Goal: Use online tool/utility: Utilize a website feature to perform a specific function

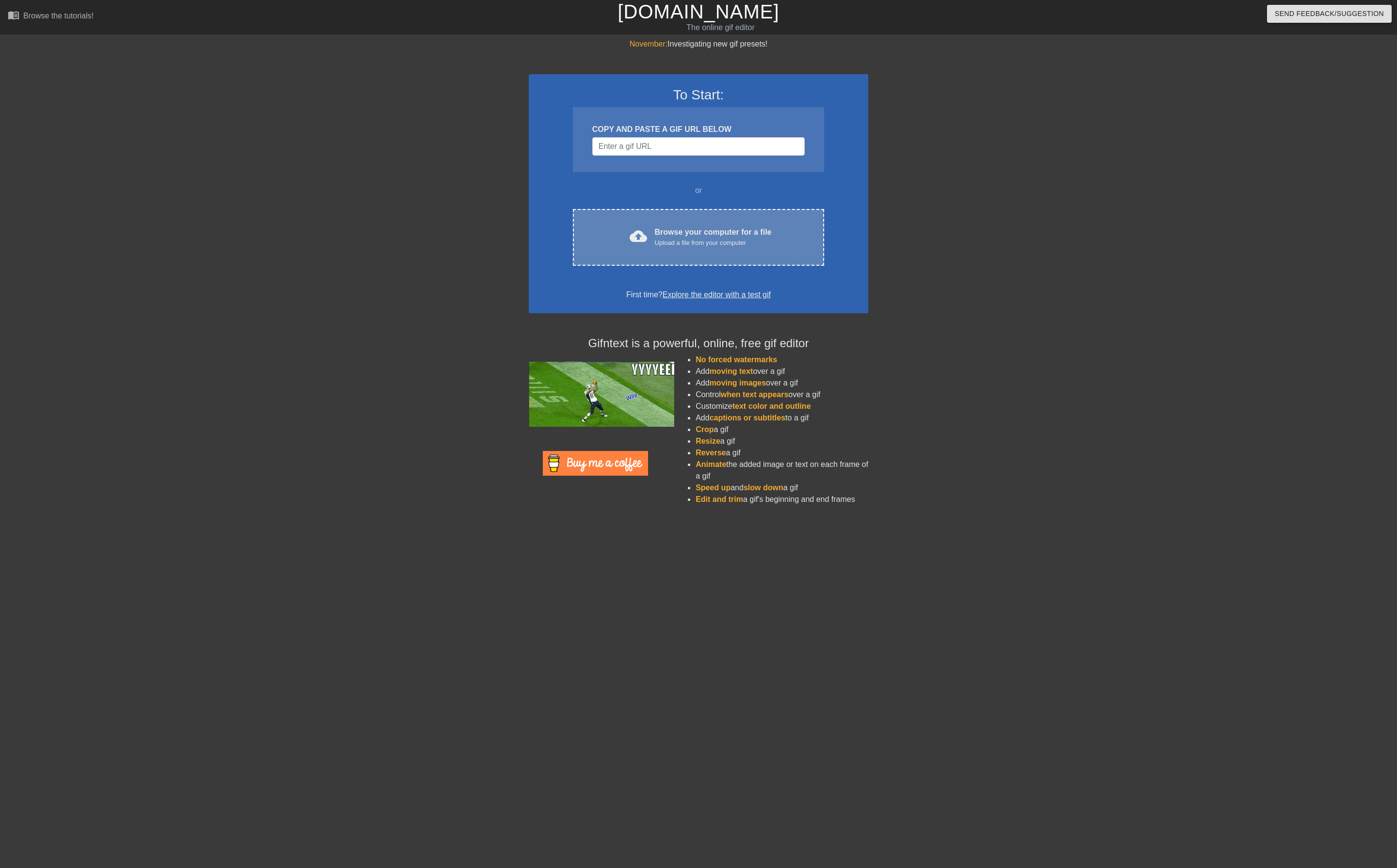
click at [684, 252] on div "cloud_upload Browse your computer for a file Upload a file from your computer C…" at bounding box center [698, 237] width 251 height 57
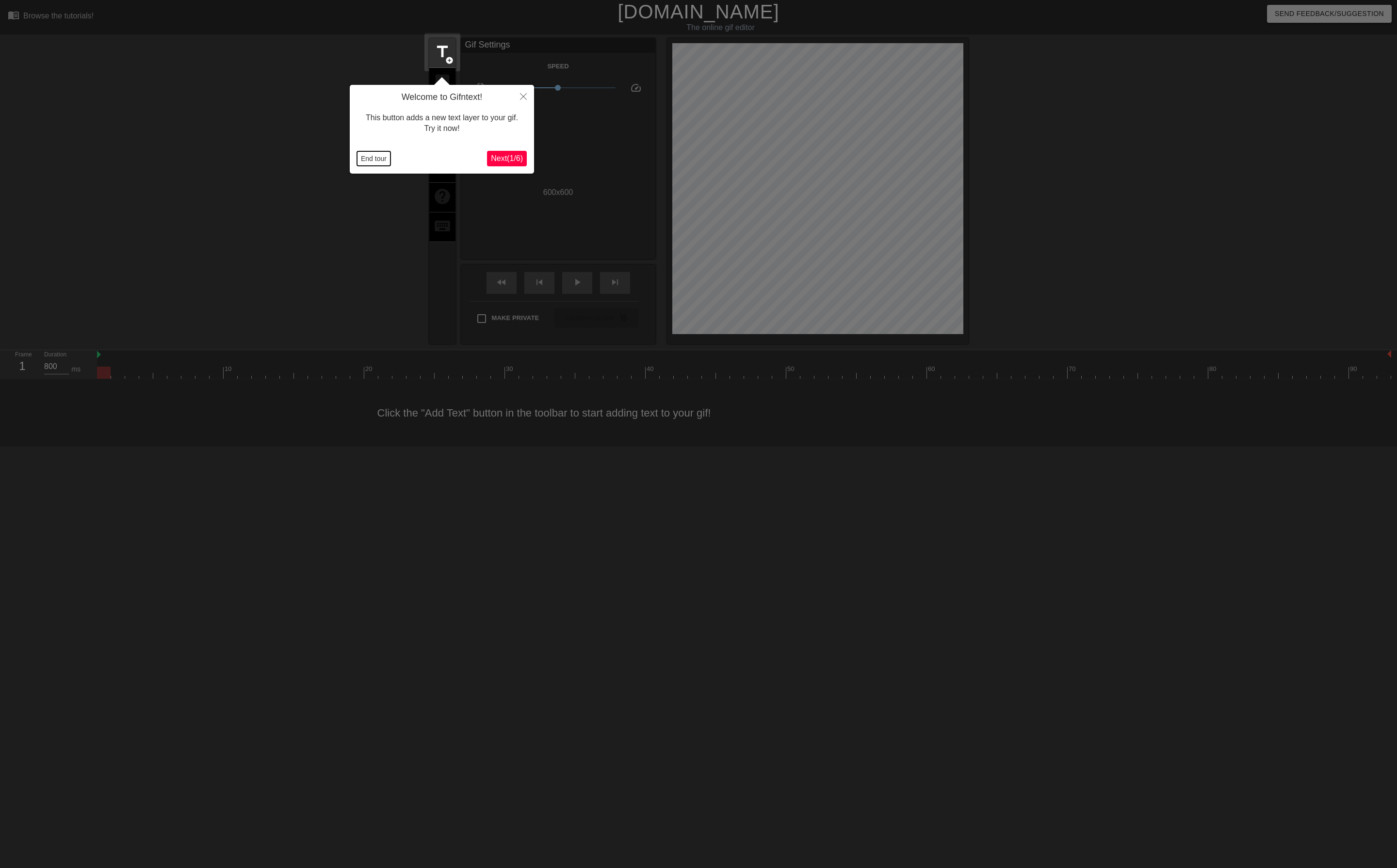
click at [370, 163] on button "End tour" at bounding box center [374, 158] width 34 height 15
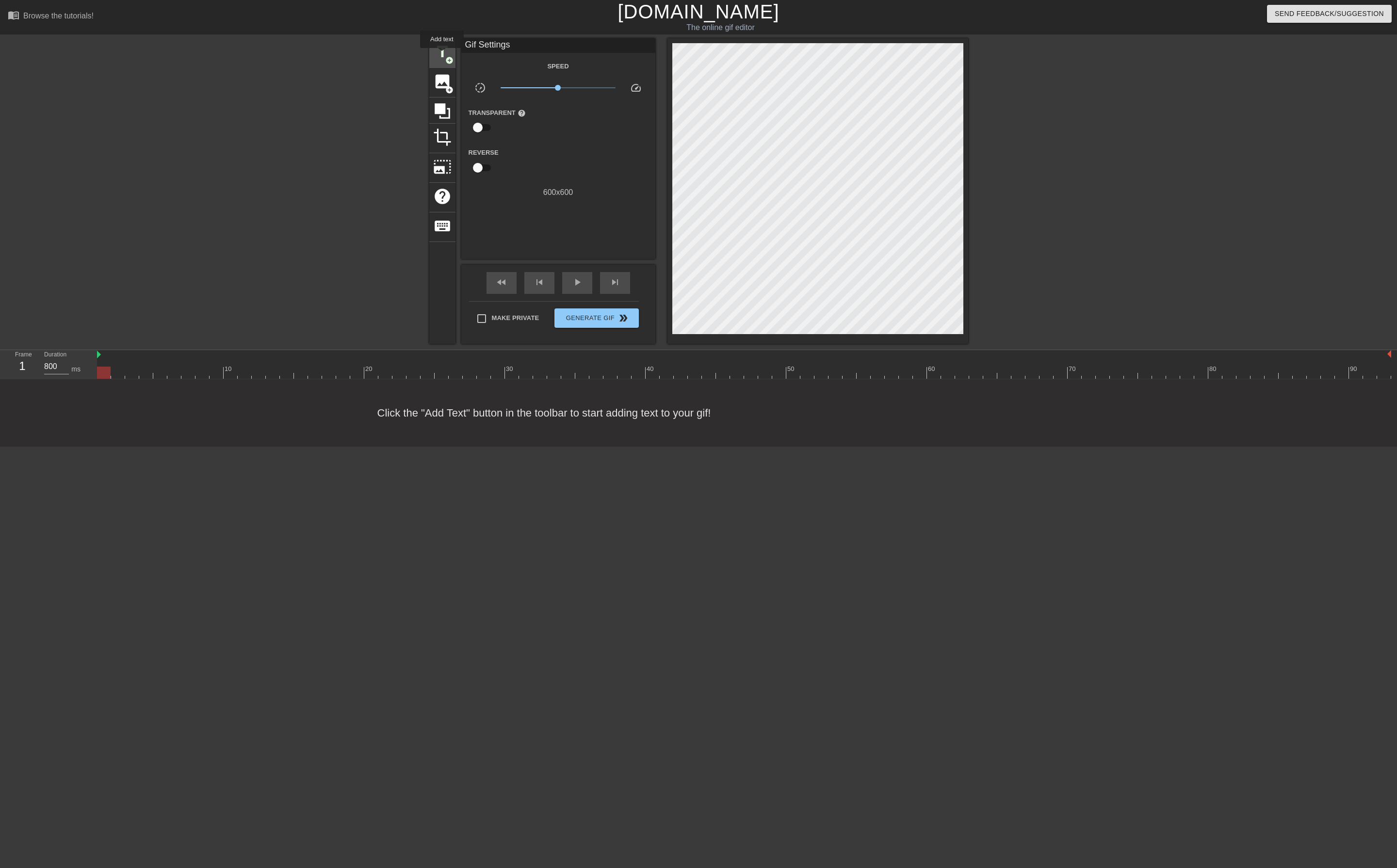
click at [442, 55] on span "title" at bounding box center [443, 52] width 18 height 18
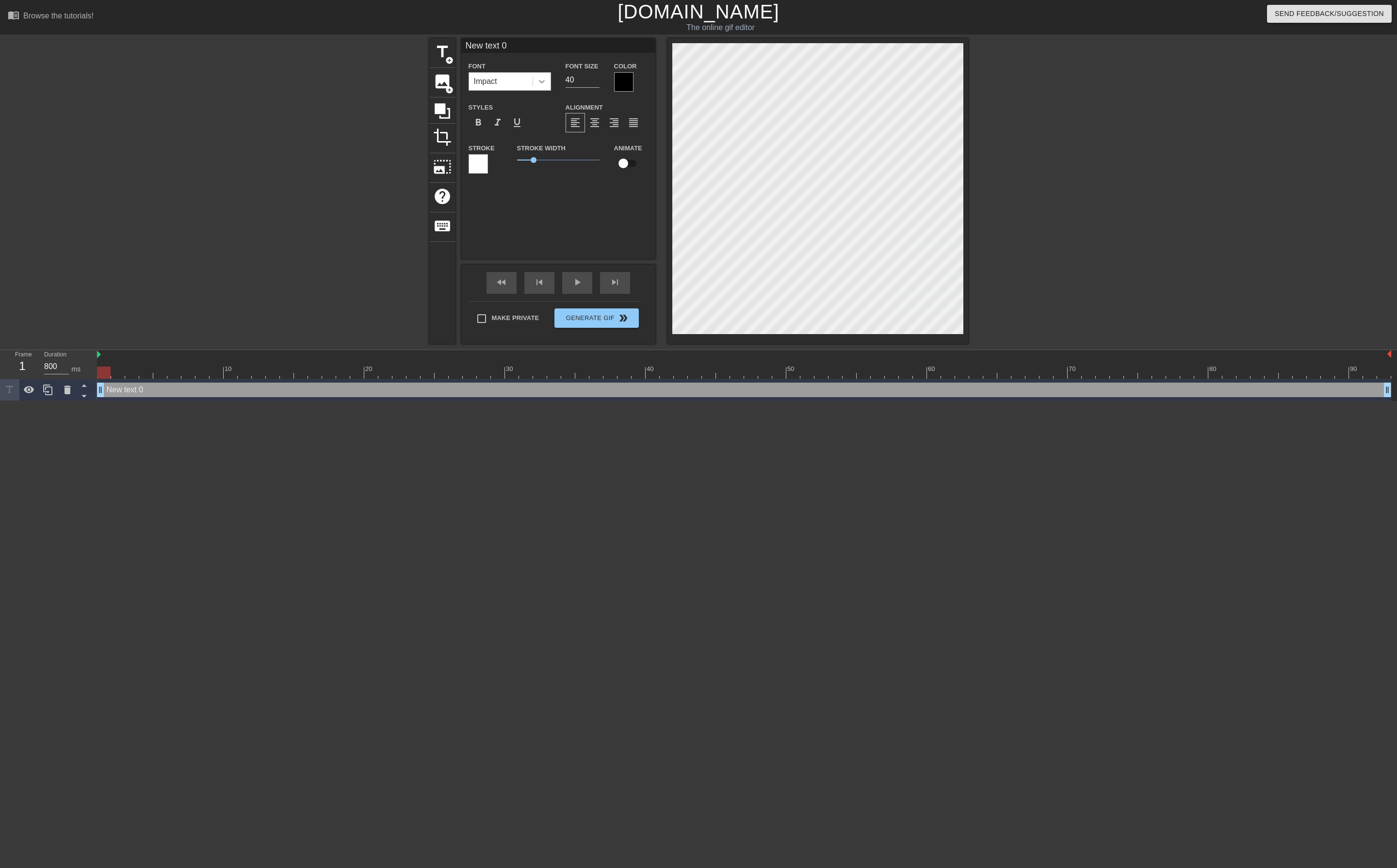
click at [535, 81] on div at bounding box center [542, 81] width 17 height 17
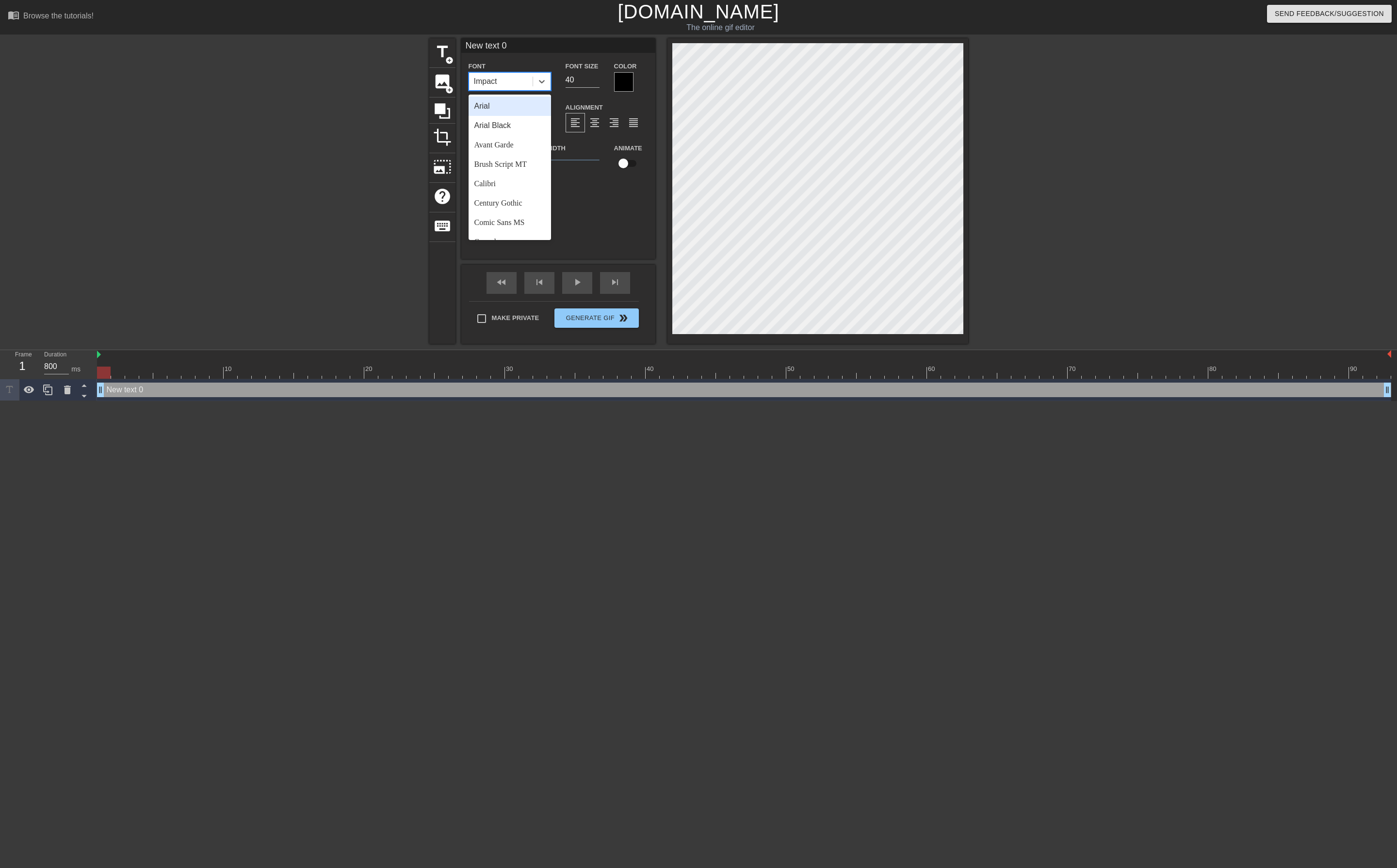
click at [498, 110] on div "Arial" at bounding box center [510, 106] width 82 height 20
click at [537, 83] on icon at bounding box center [542, 81] width 10 height 10
click at [505, 177] on div "Impact" at bounding box center [510, 177] width 82 height 20
click at [621, 79] on div at bounding box center [624, 82] width 20 height 20
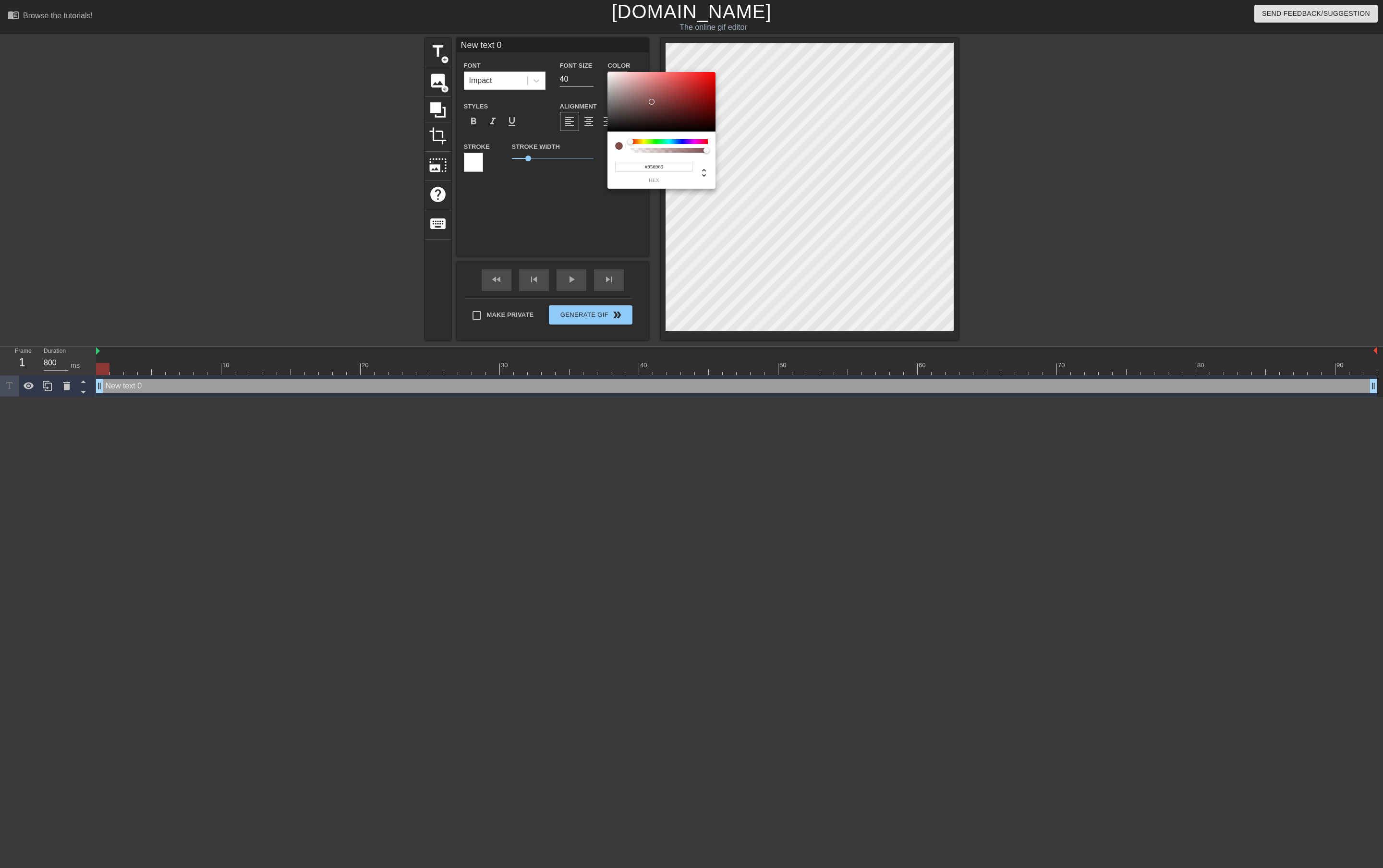
type input "#FFFFFF"
drag, startPoint x: 653, startPoint y: 102, endPoint x: 563, endPoint y: 42, distance: 108.2
click at [563, 42] on div "#FFFFFF hex" at bounding box center [692, 434] width 1383 height 868
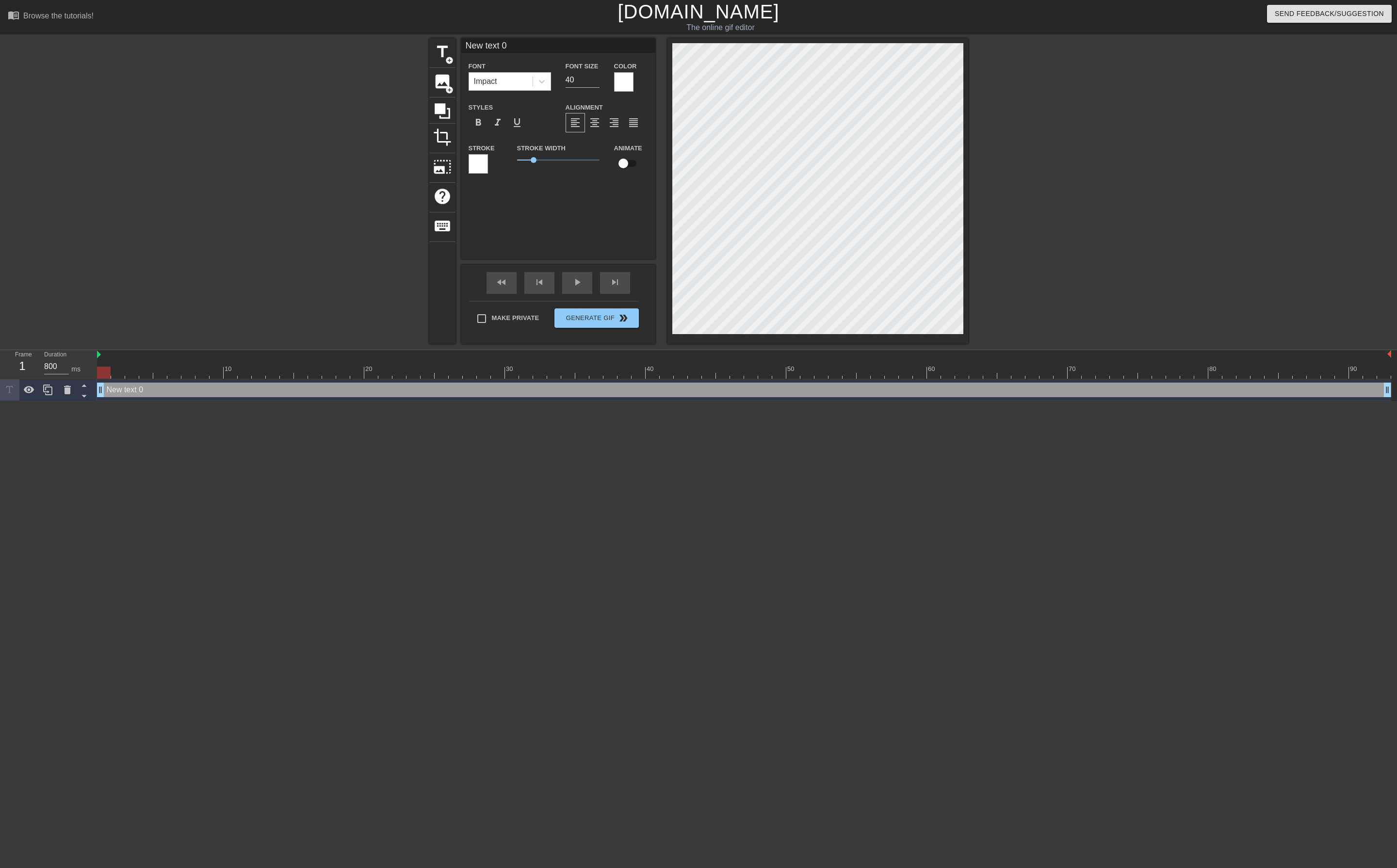
click at [476, 169] on div at bounding box center [478, 164] width 20 height 20
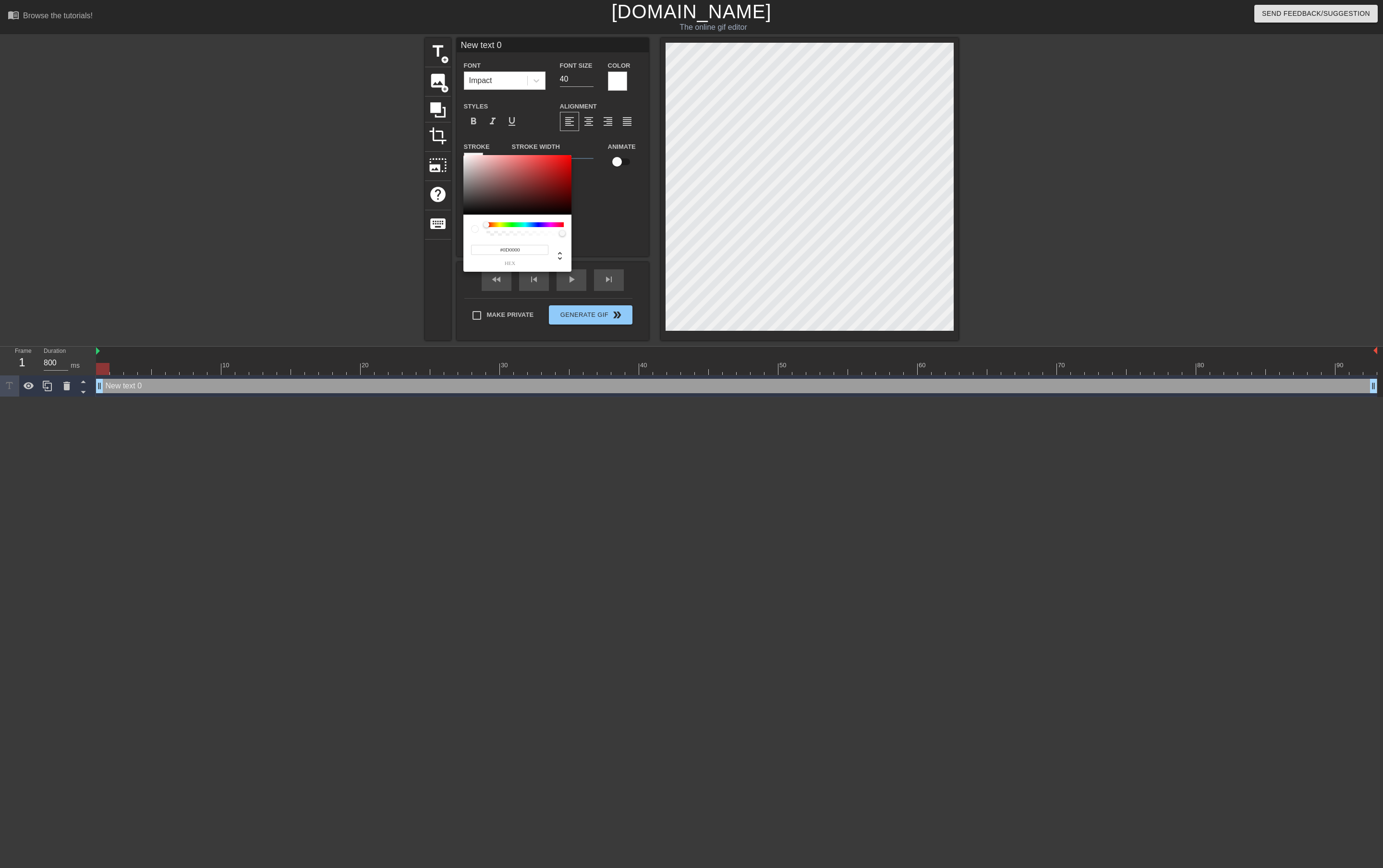
type input "#000000"
drag, startPoint x: 516, startPoint y: 169, endPoint x: 614, endPoint y: 286, distance: 152.6
click at [614, 286] on div "#000000 hex" at bounding box center [692, 434] width 1383 height 868
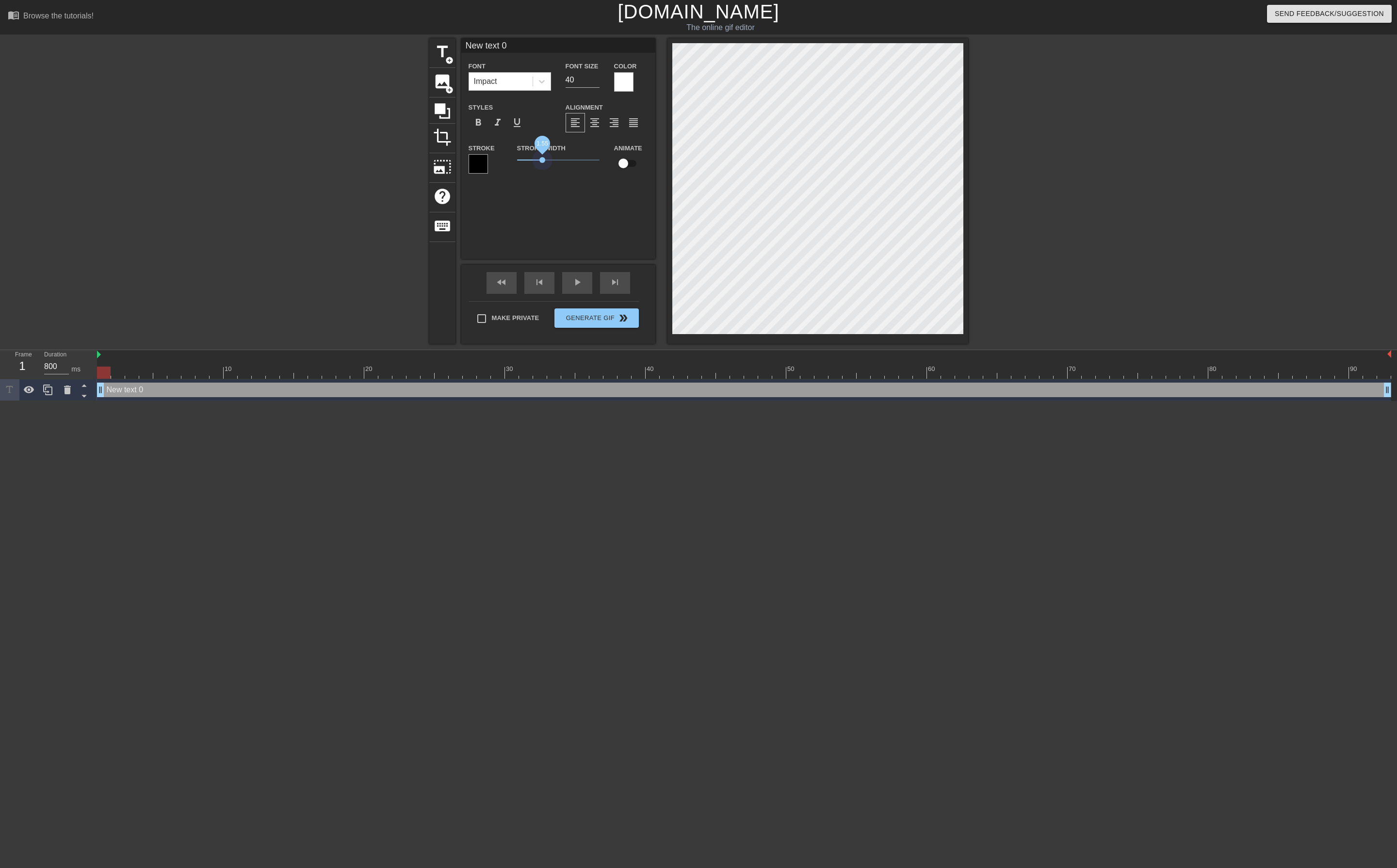
drag, startPoint x: 532, startPoint y: 163, endPoint x: 546, endPoint y: 170, distance: 15.7
click at [546, 170] on div "Stroke Width 1.55" at bounding box center [558, 162] width 97 height 40
click at [524, 230] on div "New text 0 Font Impact Font Size 40 Color Styles format_bold format_italic form…" at bounding box center [559, 149] width 194 height 221
drag, startPoint x: 526, startPoint y: 48, endPoint x: 343, endPoint y: 50, distance: 183.0
click at [343, 50] on div "title add_circle image add_circle crop photo_size_select_large help keyboard Ne…" at bounding box center [698, 191] width 1397 height 306
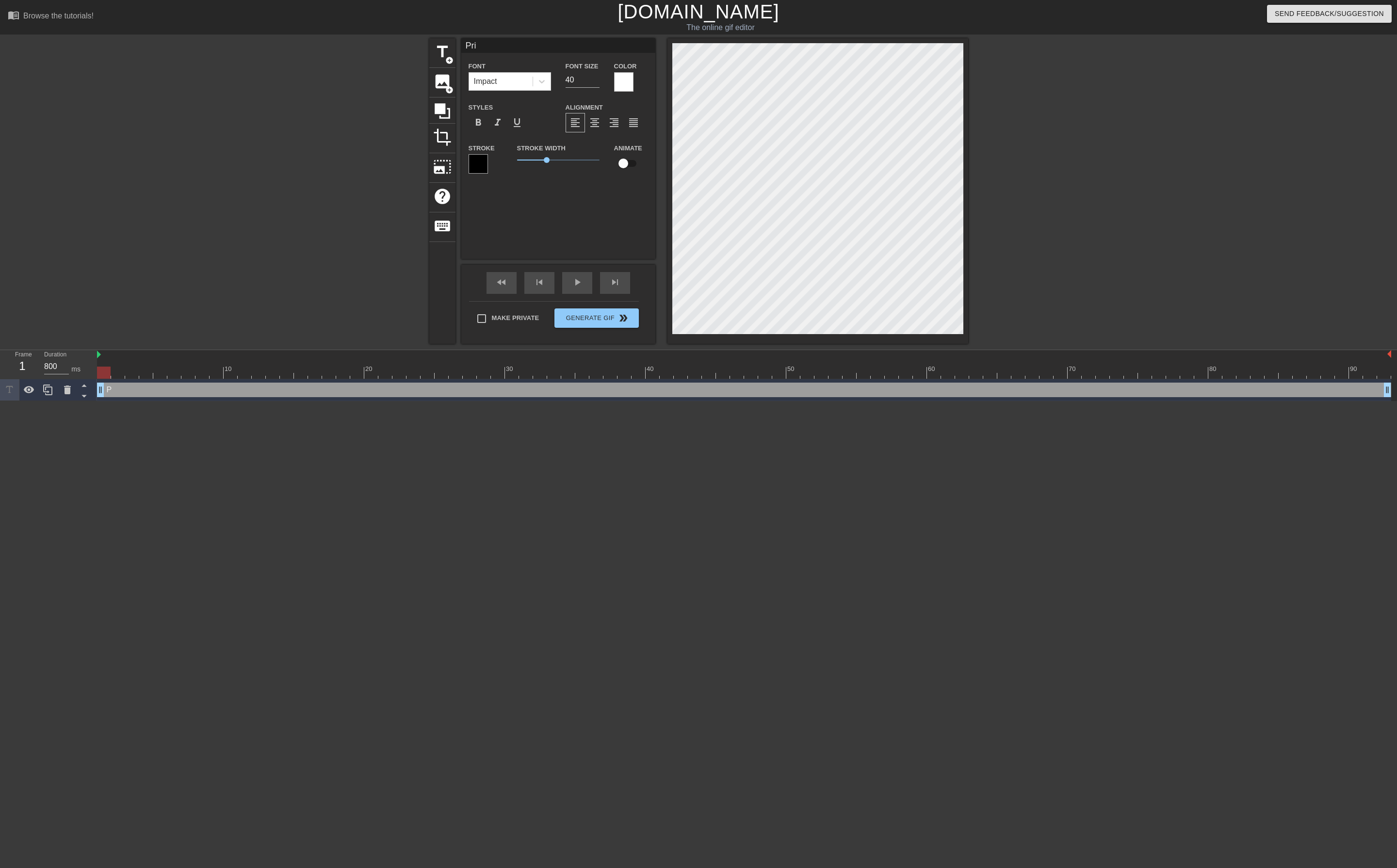
type input "Prim"
click at [599, 401] on html "menu_book Browse the tutorials! [DOMAIN_NAME] The online gif editor Send Feedba…" at bounding box center [698, 201] width 1397 height 401
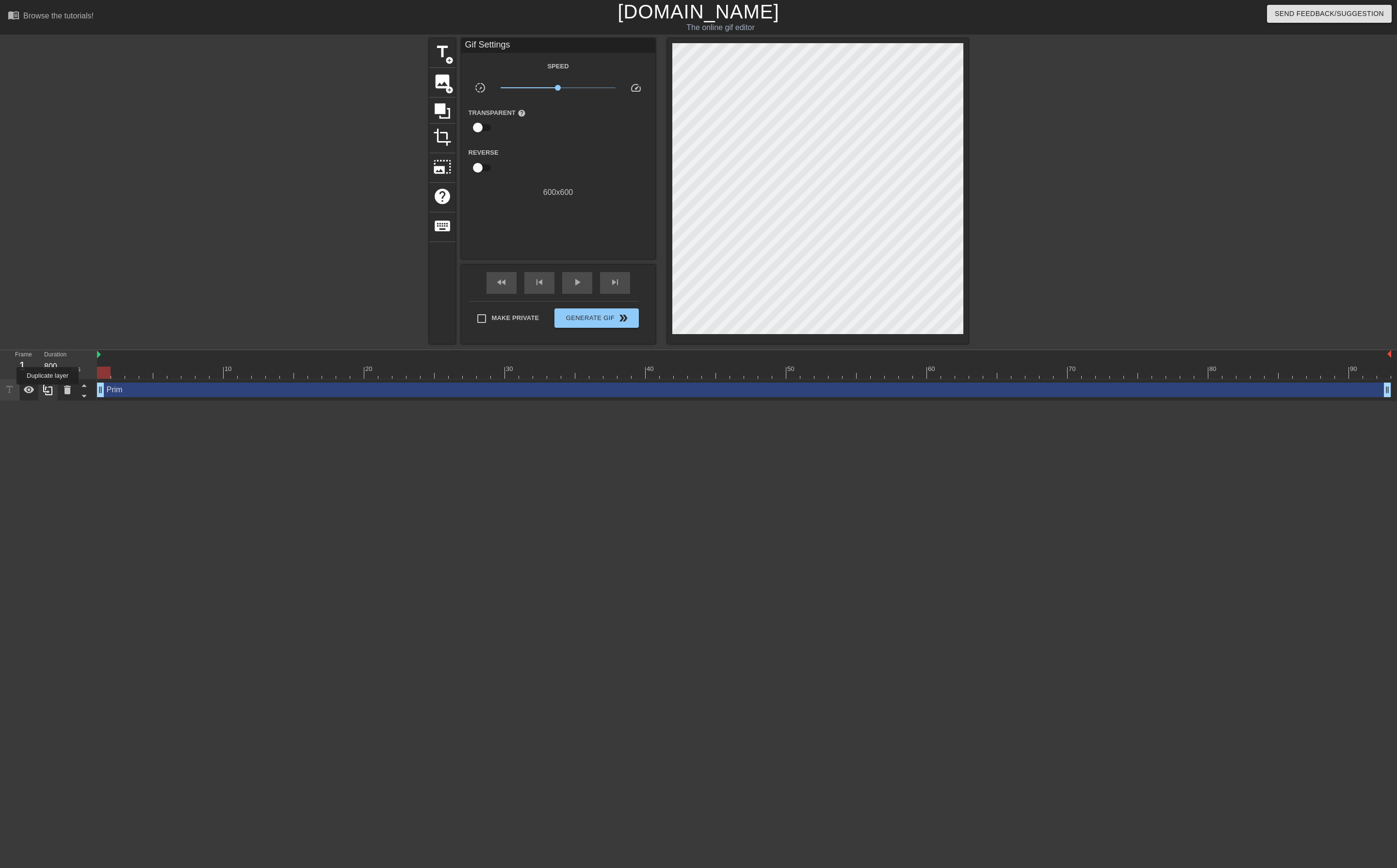
click at [48, 391] on icon at bounding box center [48, 390] width 9 height 11
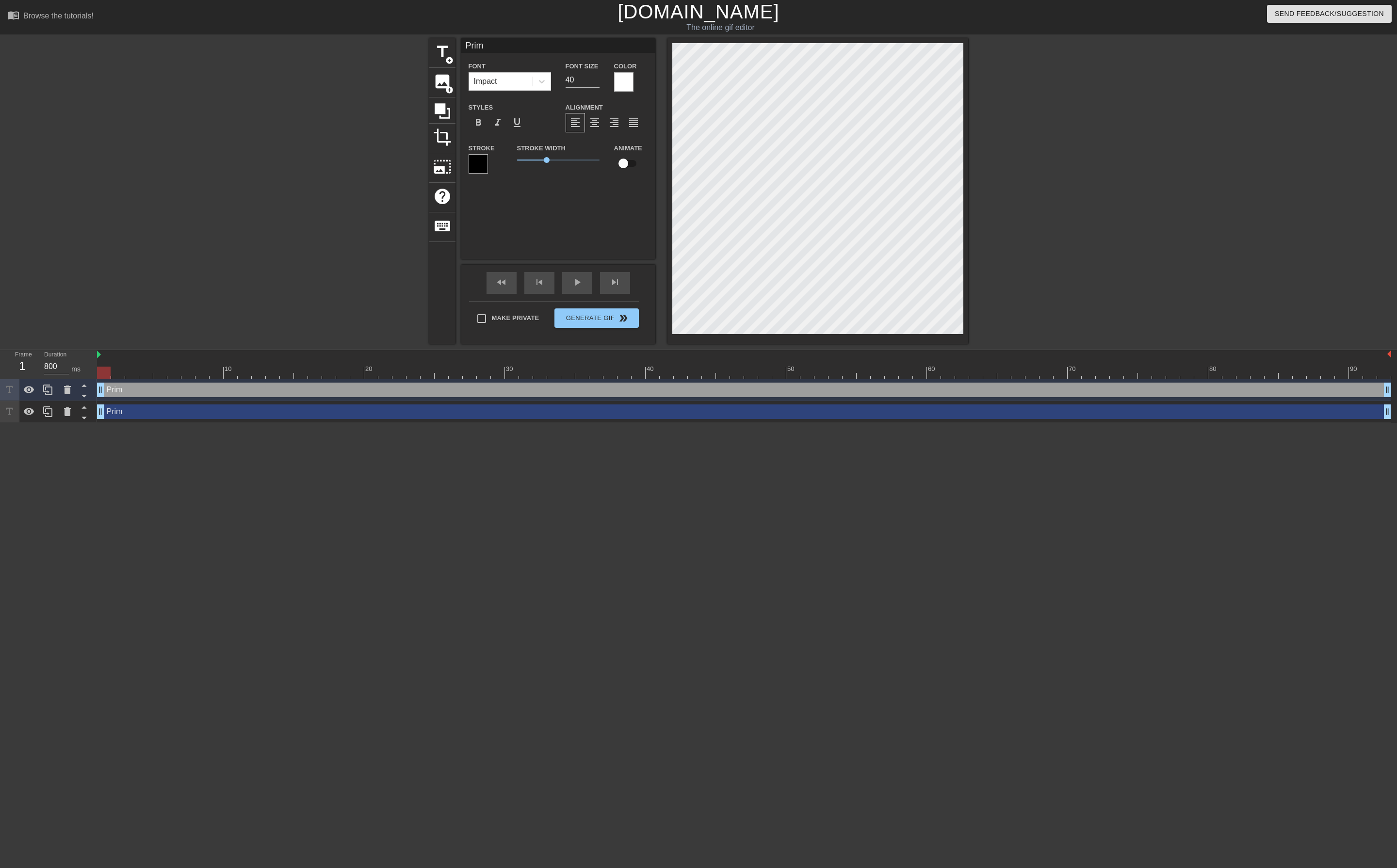
click at [629, 79] on div at bounding box center [624, 82] width 20 height 20
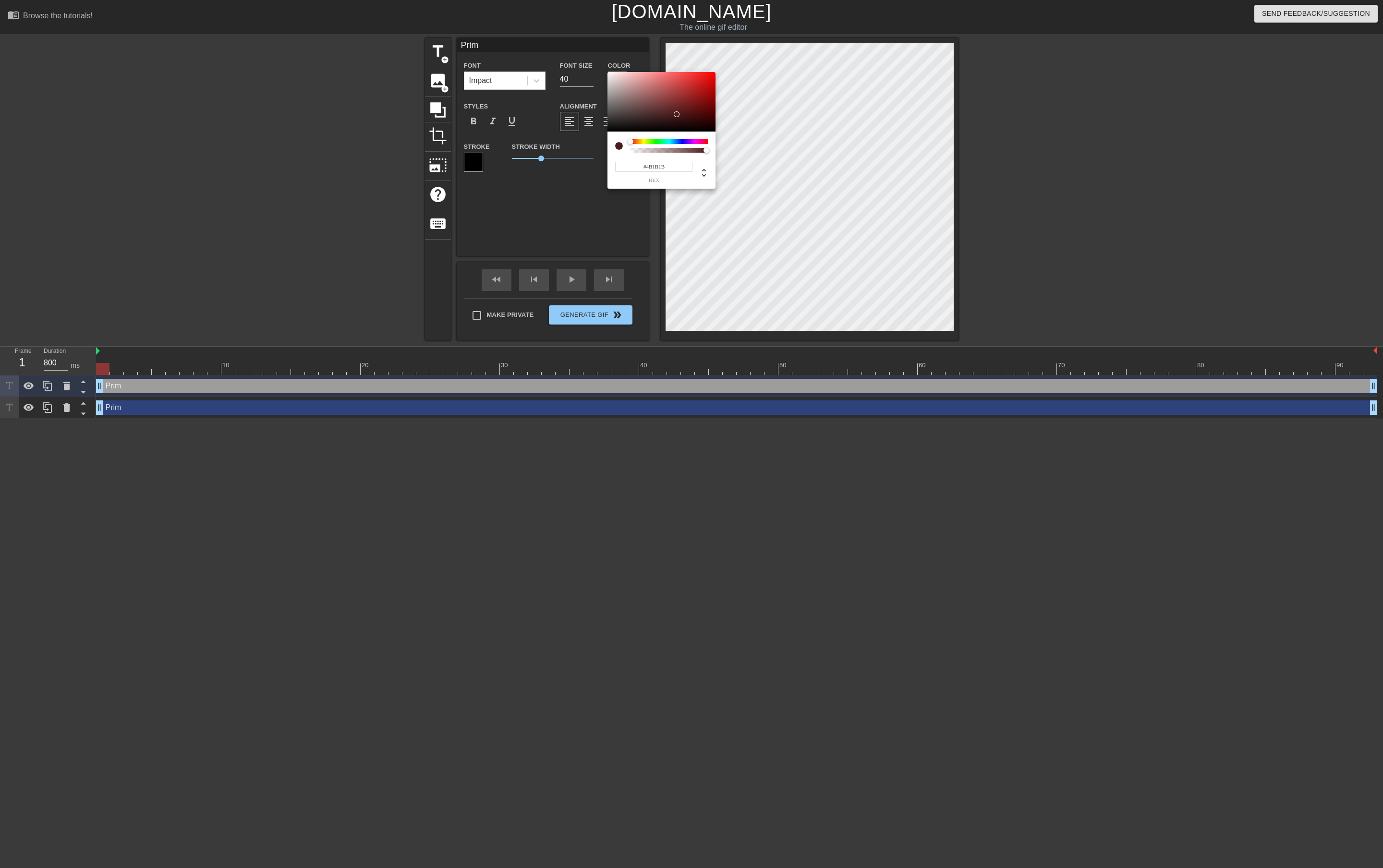
type input "#000000"
drag, startPoint x: 671, startPoint y: 108, endPoint x: 776, endPoint y: 155, distance: 115.0
click at [776, 155] on div "#000000 hex" at bounding box center [692, 434] width 1383 height 868
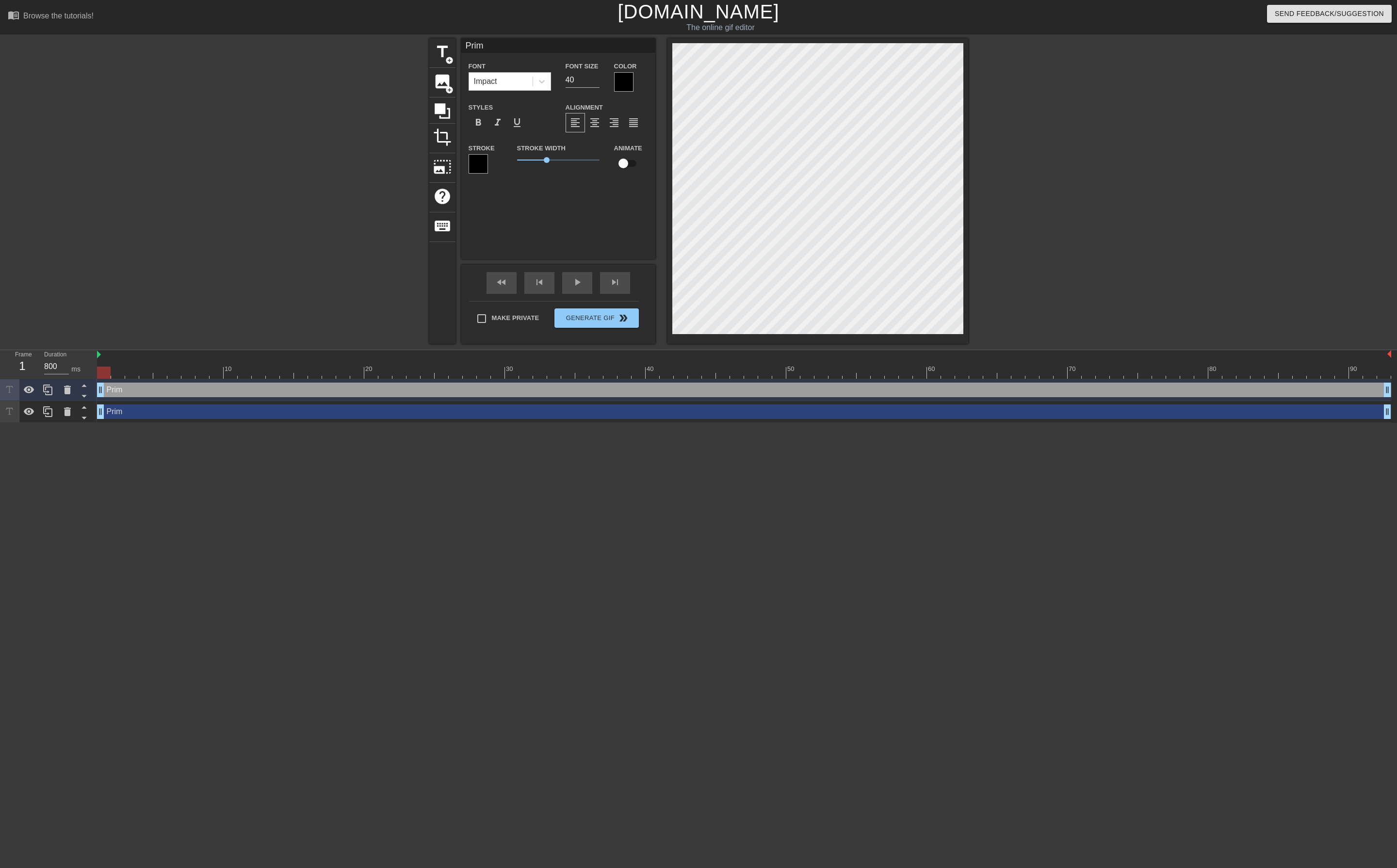
click at [473, 163] on div at bounding box center [478, 164] width 20 height 20
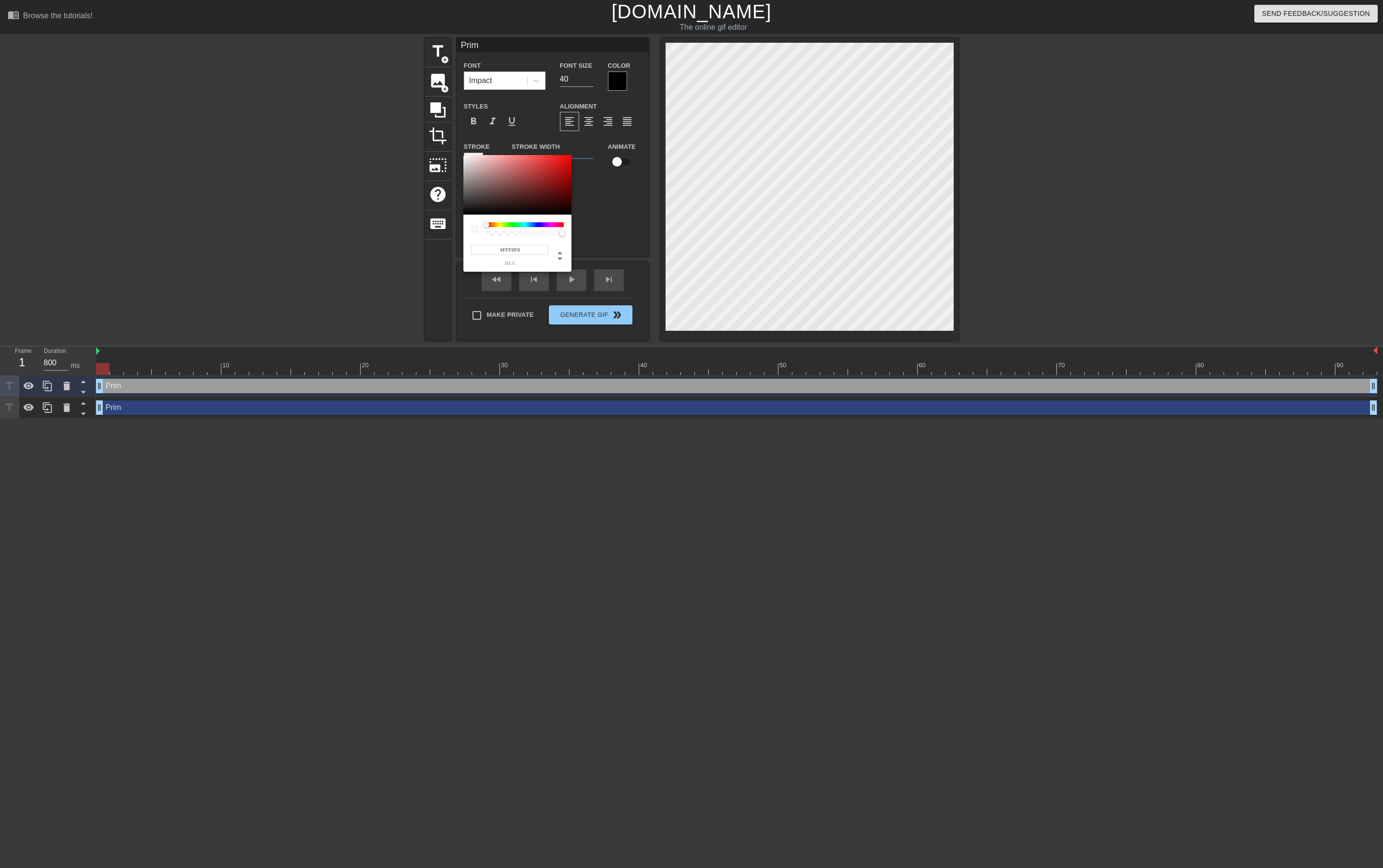
type input "#FFFFFF"
drag, startPoint x: 516, startPoint y: 183, endPoint x: 434, endPoint y: 145, distance: 90.4
click at [434, 145] on div "#FFFFFF hex" at bounding box center [692, 434] width 1383 height 868
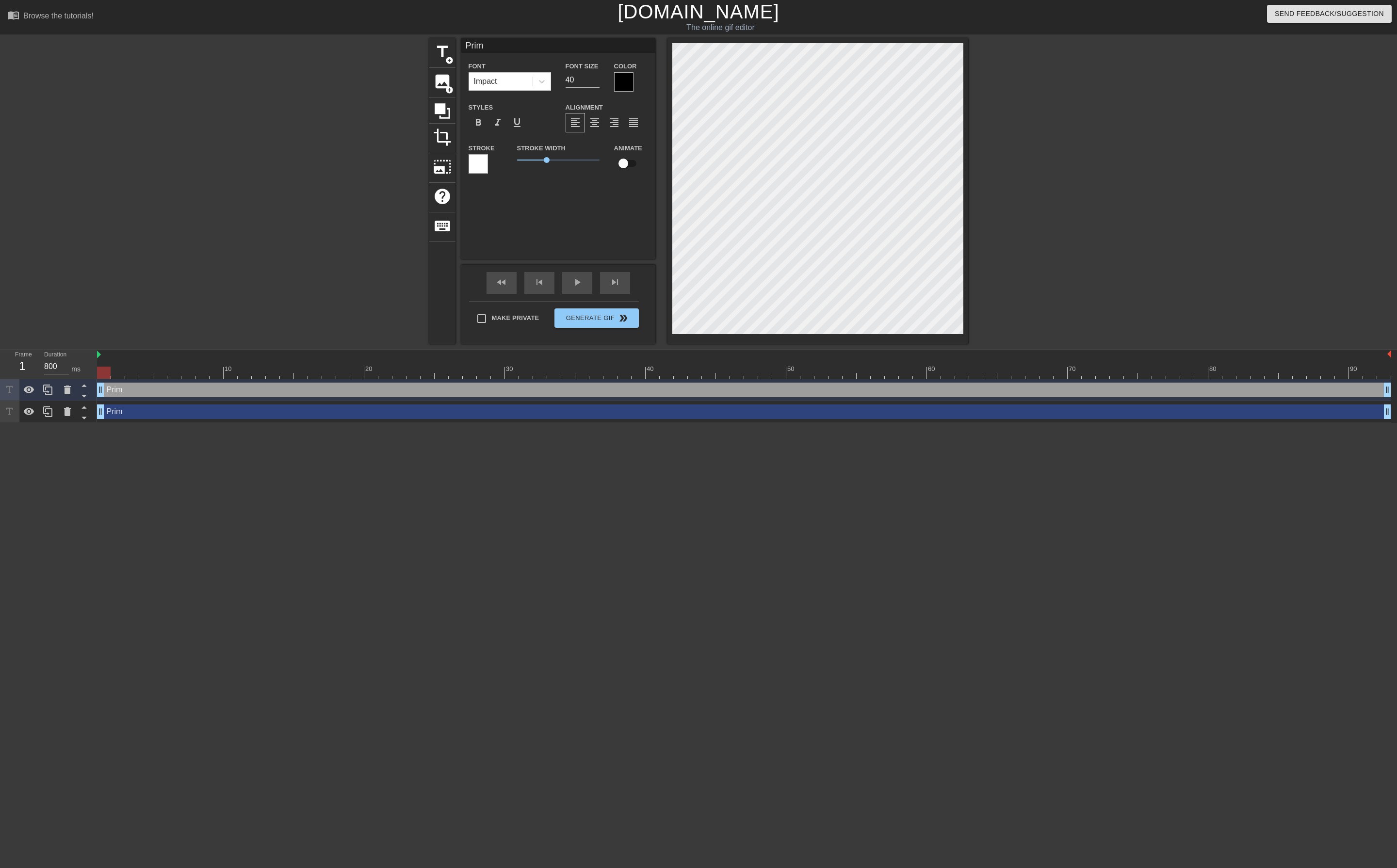
click at [511, 52] on input "Prim" at bounding box center [559, 46] width 194 height 15
click at [511, 51] on input "Prim" at bounding box center [559, 46] width 194 height 15
paste input "+---------------+----------------------------------------------+---------------…"
paste input "henriklber"
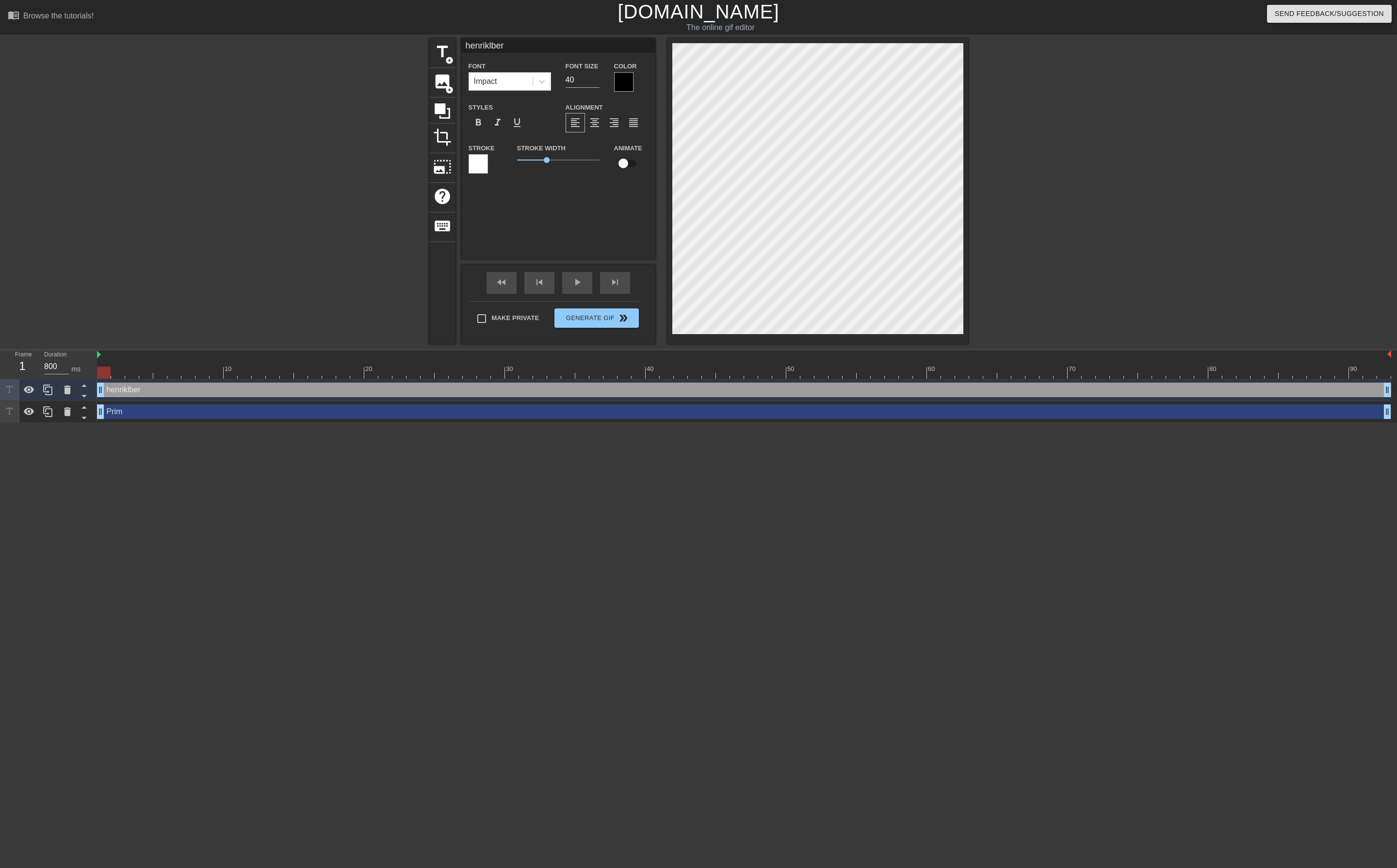
click at [469, 45] on input "henriklber" at bounding box center [559, 46] width 194 height 15
type input "henriklber"
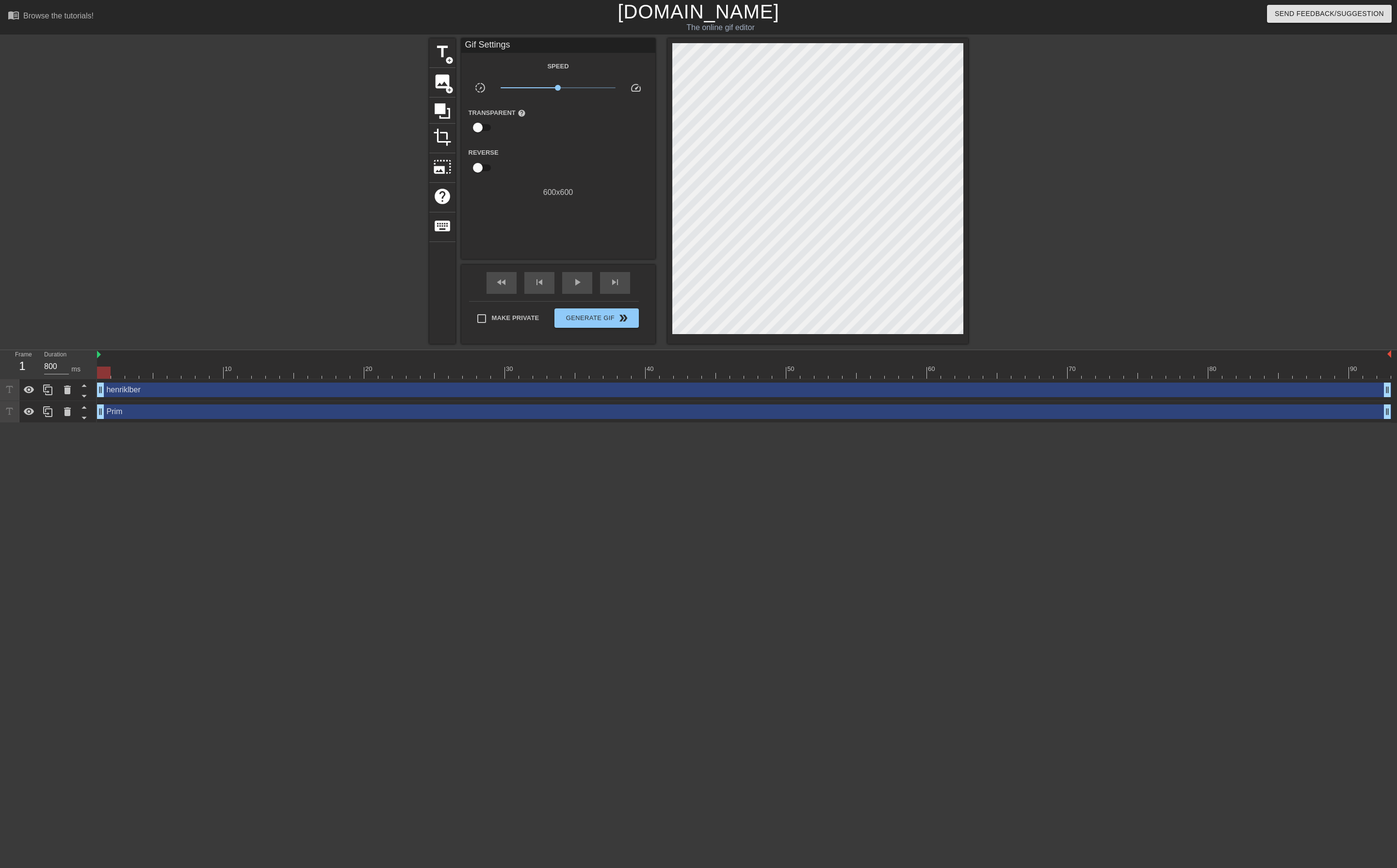
click at [170, 423] on html "menu_book Browse the tutorials! [DOMAIN_NAME] The online gif editor Send Feedba…" at bounding box center [698, 211] width 1397 height 423
click at [438, 61] on div "title add_circle" at bounding box center [443, 53] width 26 height 30
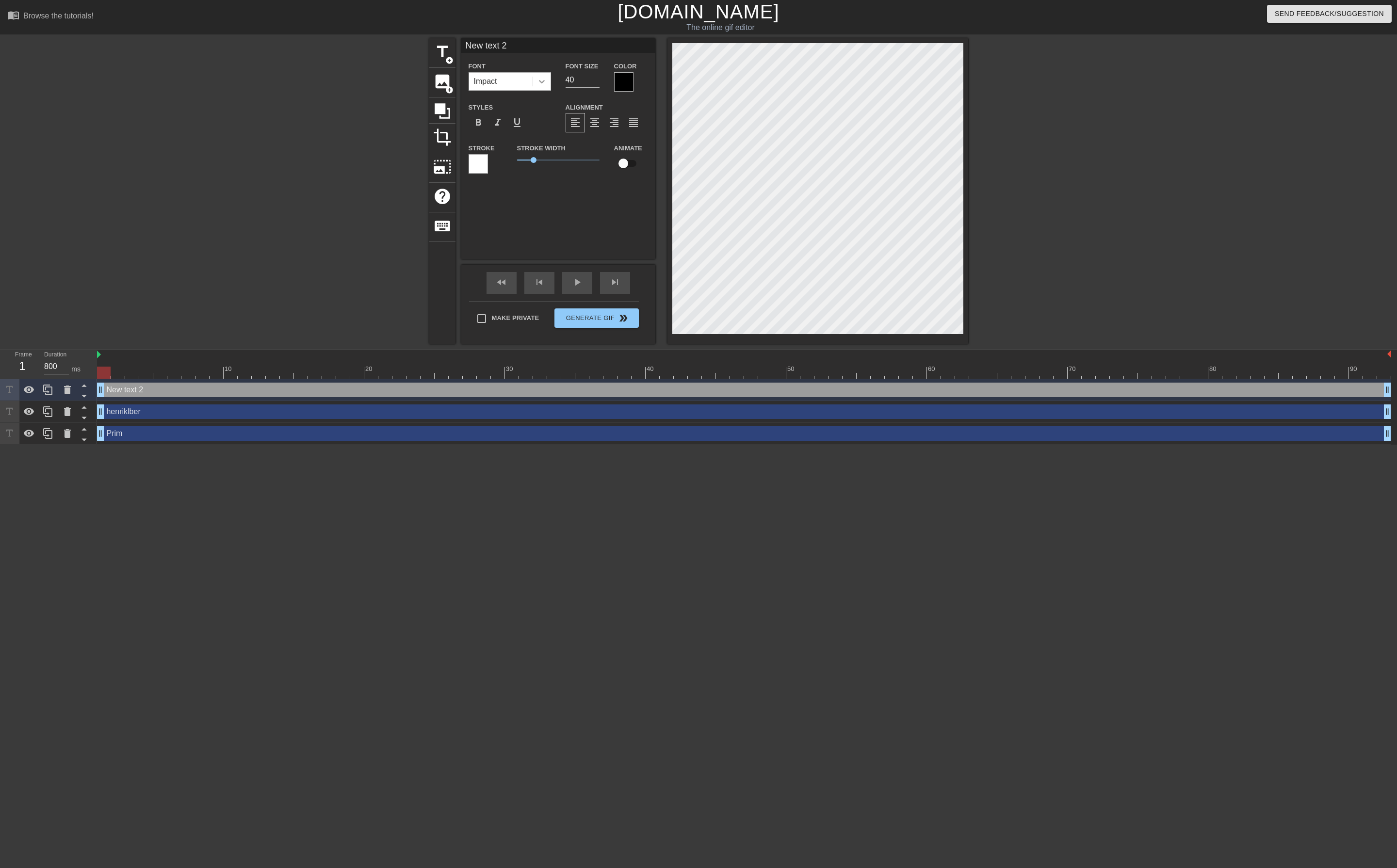
click at [540, 81] on icon at bounding box center [542, 81] width 10 height 10
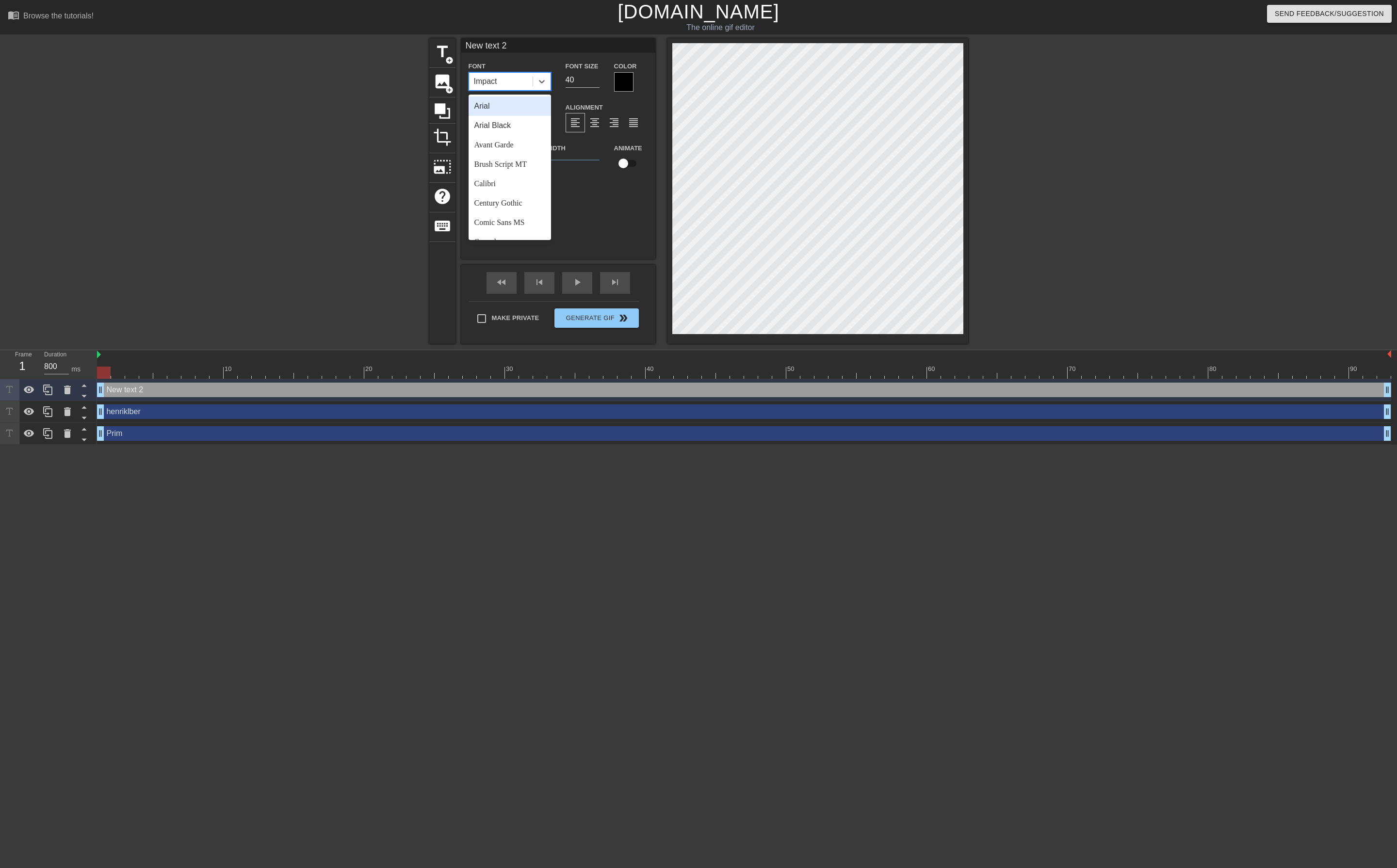
click at [512, 105] on div "Arial" at bounding box center [510, 106] width 82 height 20
drag, startPoint x: 535, startPoint y: 158, endPoint x: 490, endPoint y: 168, distance: 46.1
click at [490, 168] on div "Stroke Stroke Width 0 Animate" at bounding box center [559, 162] width 194 height 40
click at [517, 47] on input "New text 2" at bounding box center [559, 46] width 194 height 15
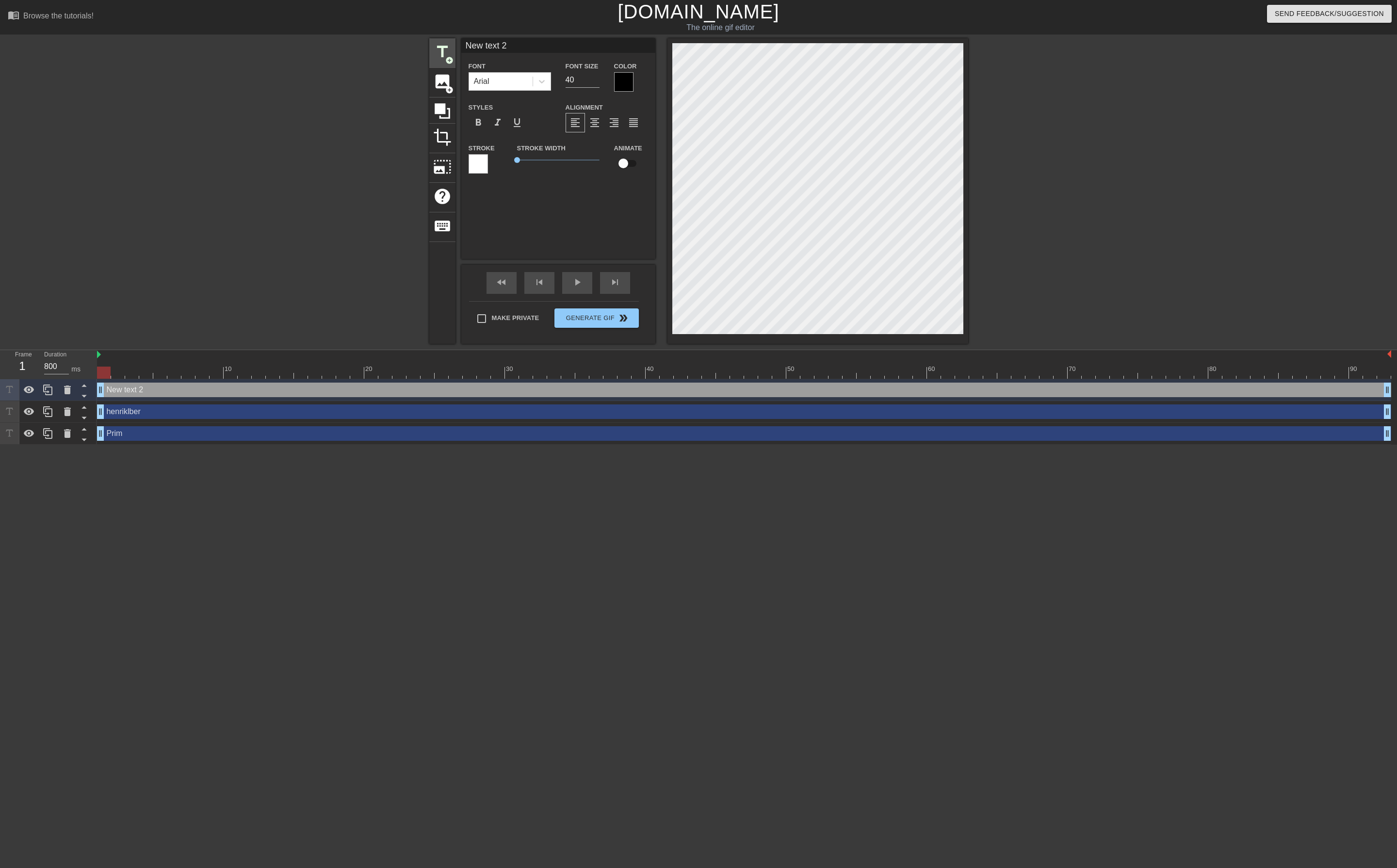
drag, startPoint x: 482, startPoint y: 52, endPoint x: 437, endPoint y: 52, distance: 45.0
click at [438, 52] on div "title add_circle image add_circle crop photo_size_select_large help keyboard Ne…" at bounding box center [699, 191] width 539 height 306
type input "W"
type input "King's Pawn Opening"
click at [575, 81] on input "40" at bounding box center [582, 80] width 34 height 16
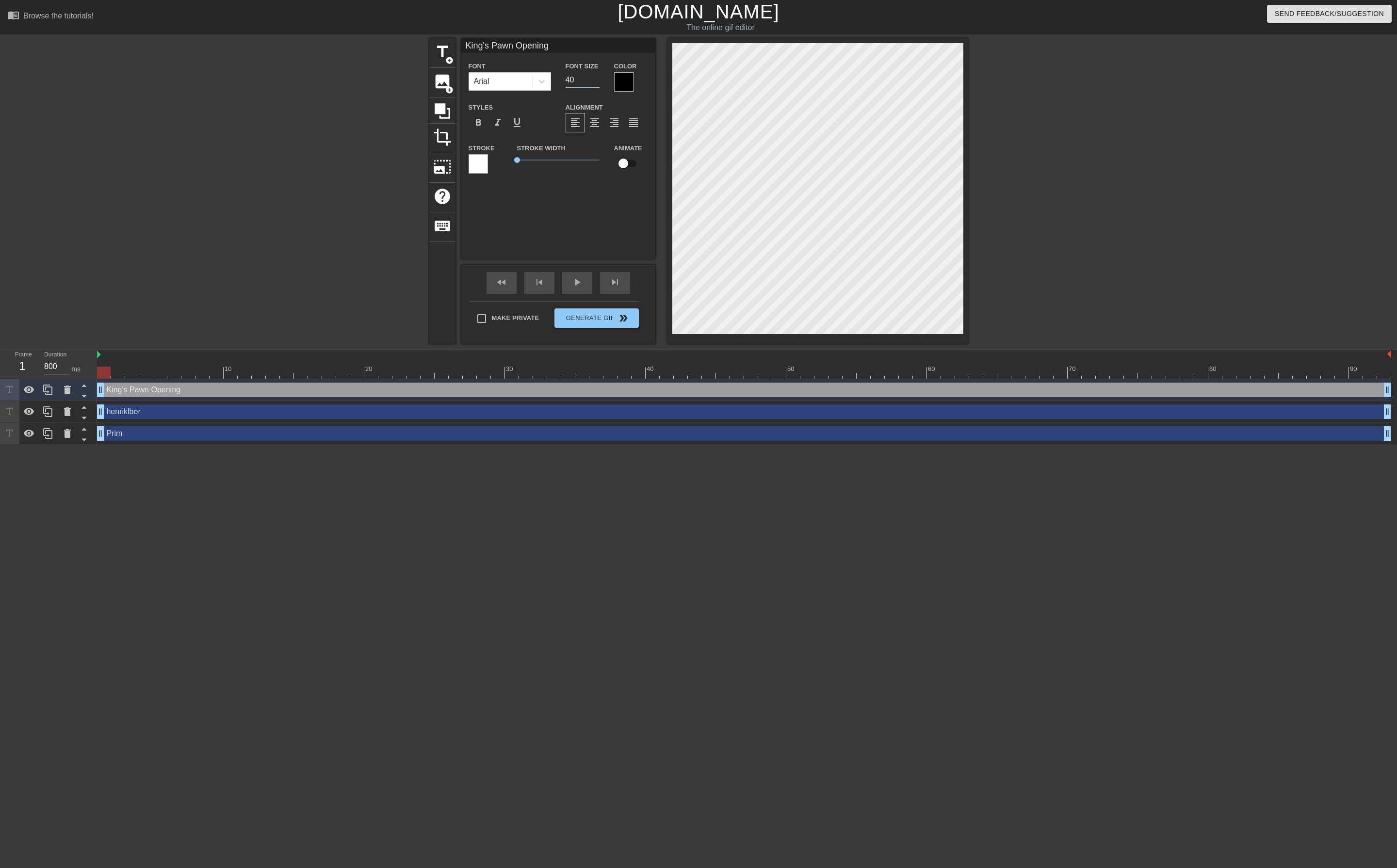
click at [573, 83] on input "40" at bounding box center [582, 80] width 34 height 16
click at [573, 83] on input "40" at bounding box center [582, 80] width 34 height 16
type input "28"
click at [622, 82] on div at bounding box center [624, 82] width 20 height 20
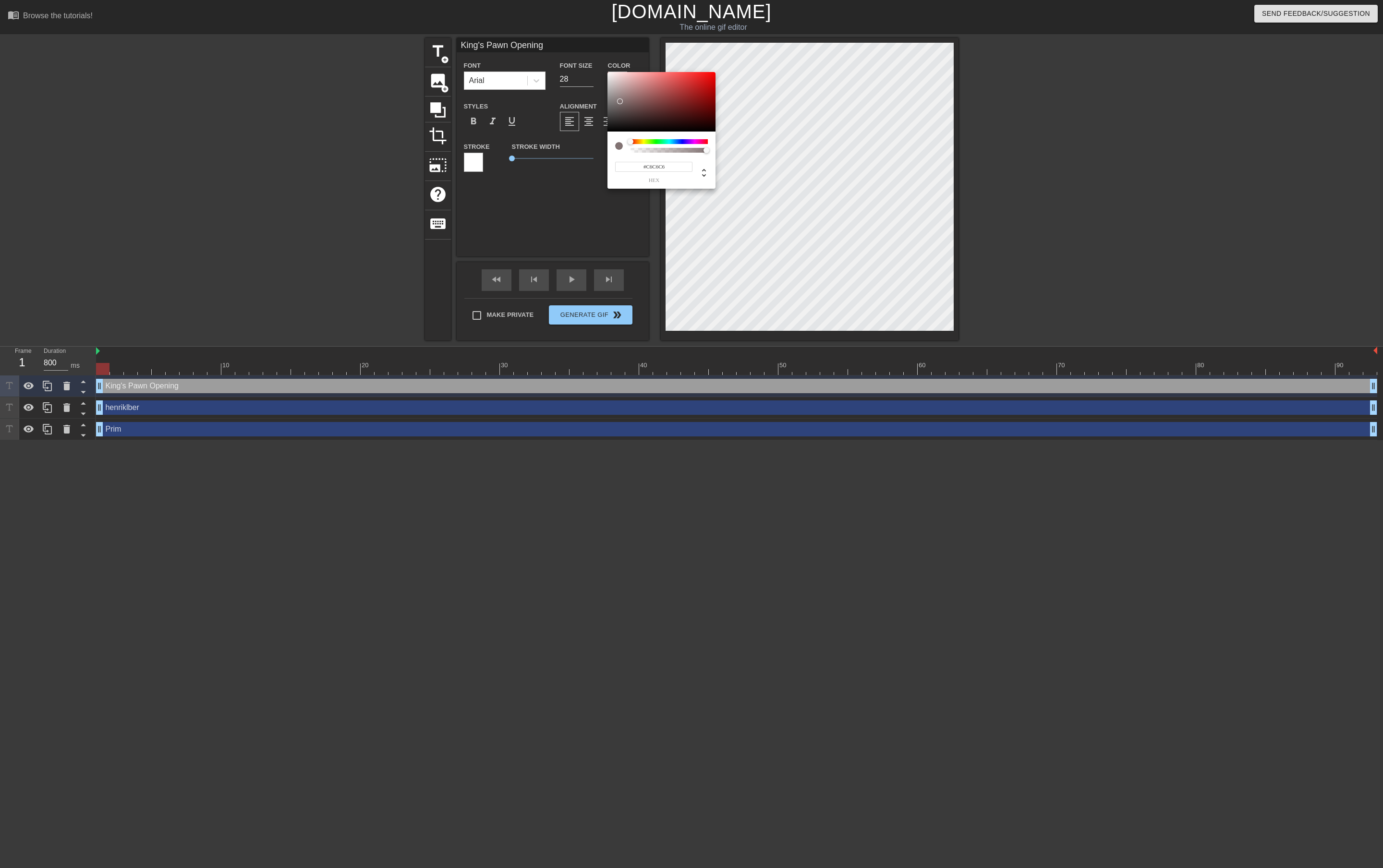
type input "#FFFFFF"
drag, startPoint x: 650, startPoint y: 111, endPoint x: 580, endPoint y: 42, distance: 98.3
click at [580, 42] on div "#FFFFFF hex" at bounding box center [692, 434] width 1383 height 868
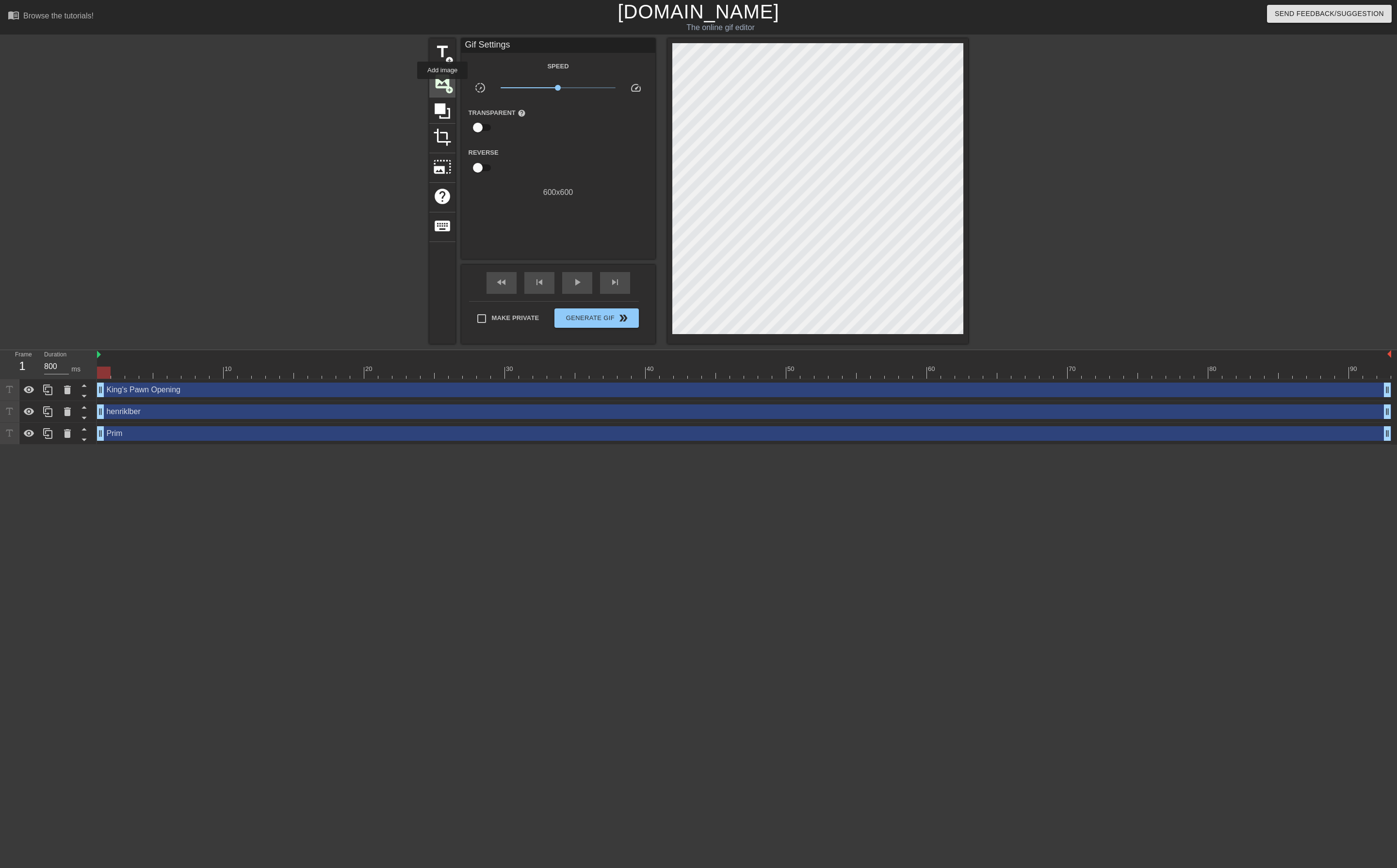
click at [442, 85] on span "image" at bounding box center [443, 81] width 18 height 18
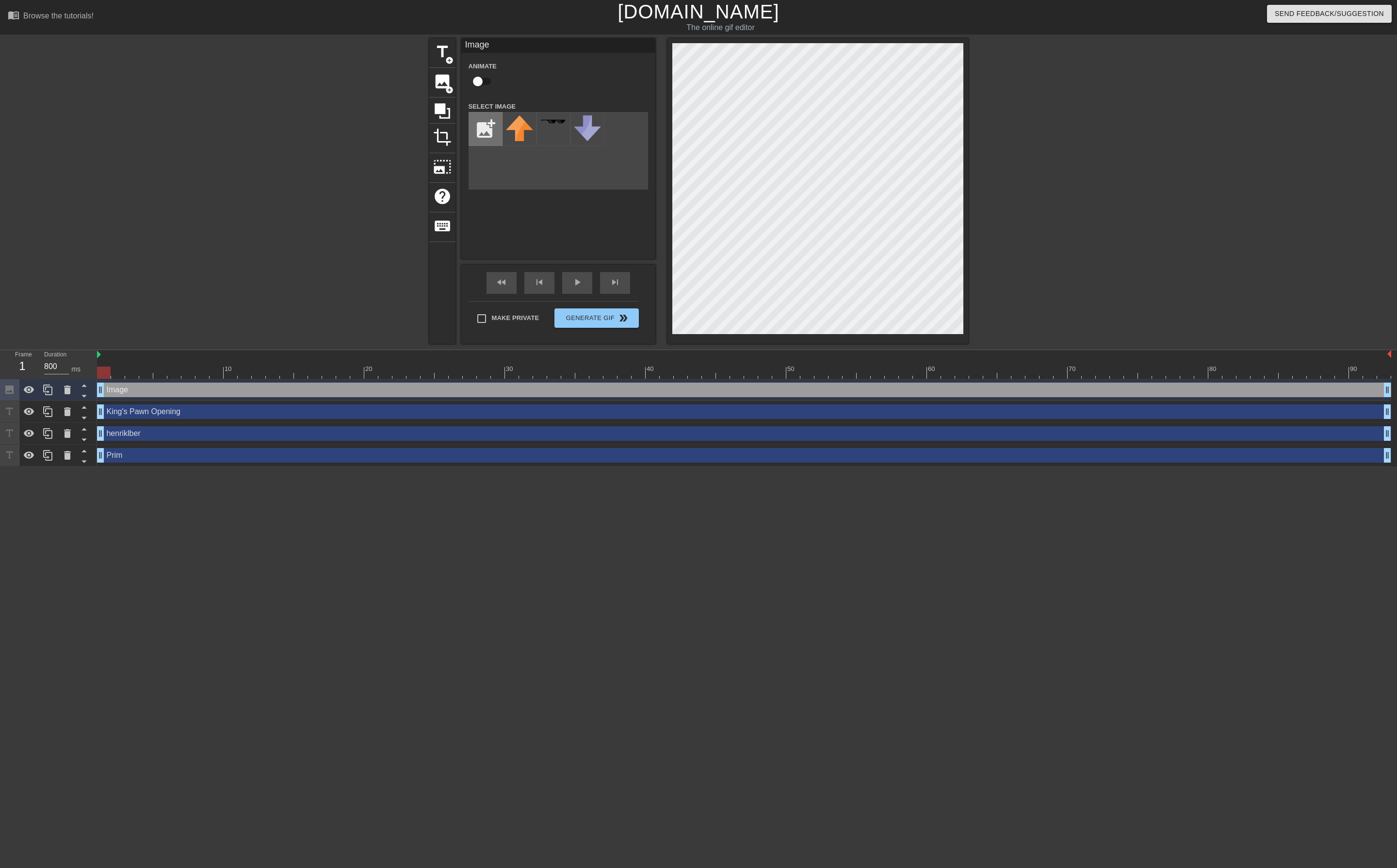
click at [489, 122] on input "file" at bounding box center [485, 129] width 33 height 33
type input "C:\fakepath\lovepik-black-border-png-image_401063727_wh1200.png"
click at [518, 127] on img at bounding box center [520, 124] width 27 height 18
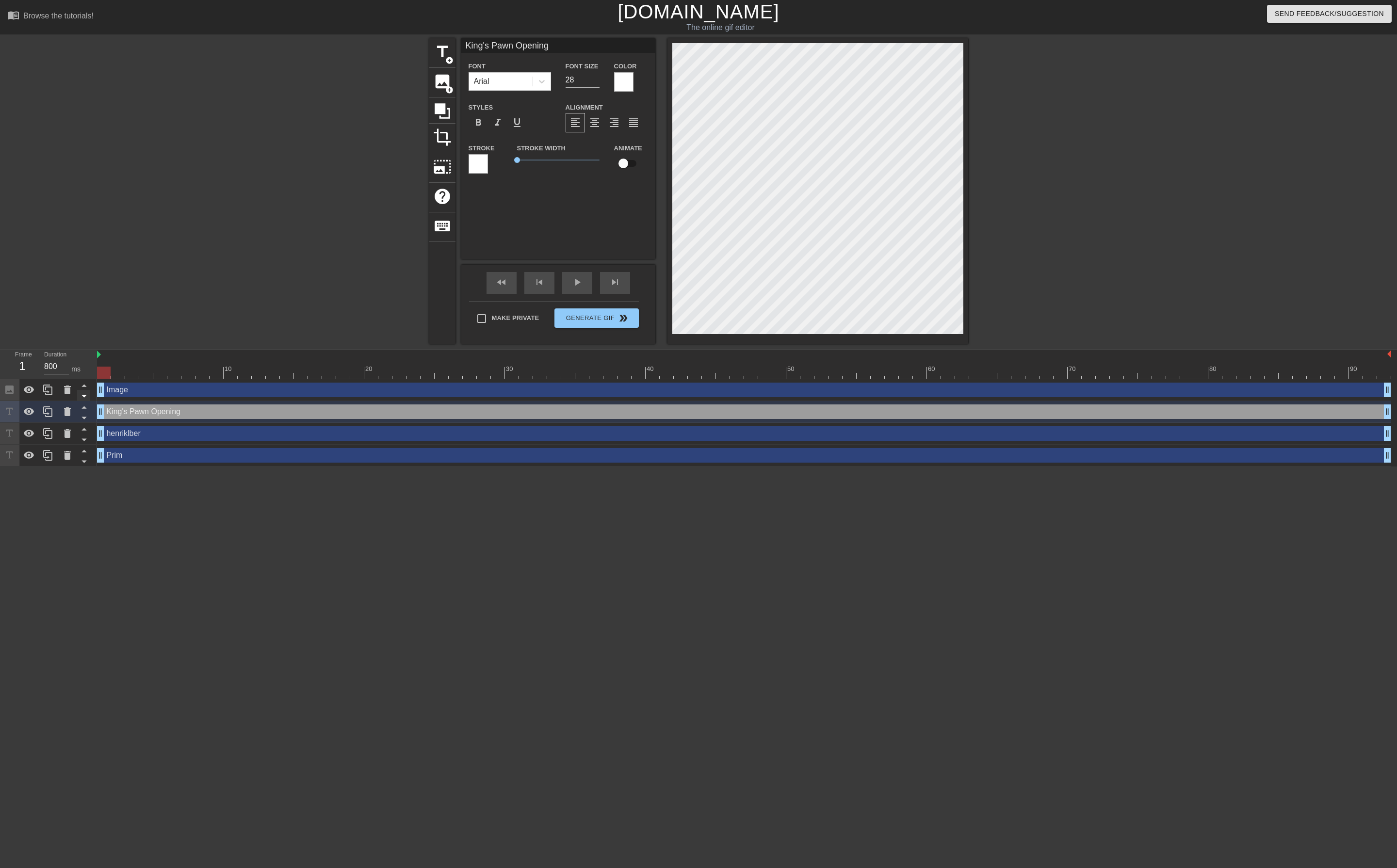
click at [83, 396] on icon at bounding box center [84, 396] width 5 height 2
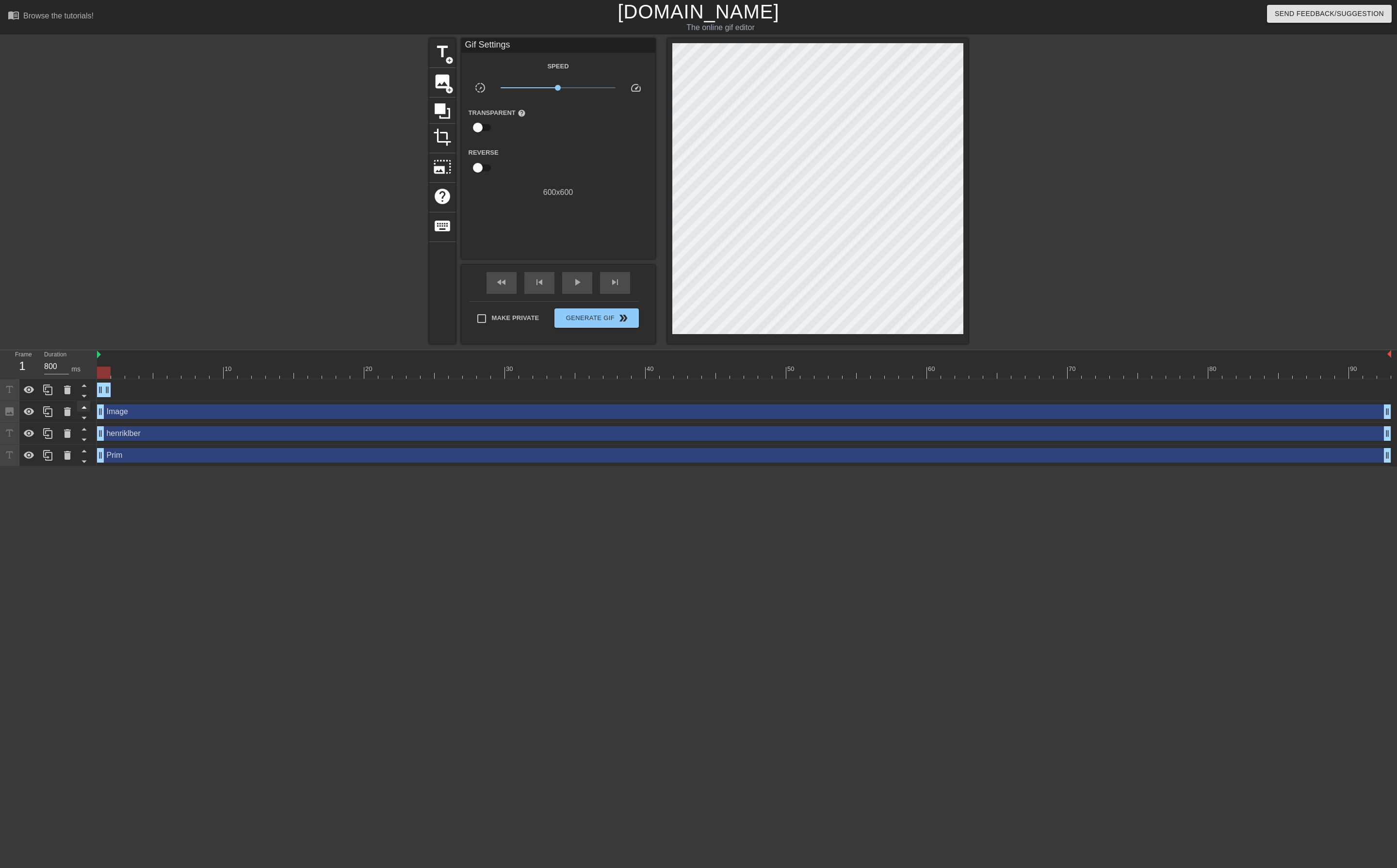
drag, startPoint x: 1390, startPoint y: 392, endPoint x: 89, endPoint y: 402, distance: 1301.0
click at [89, 402] on div "Frame 1 Duration 800 ms 10 20 30 40 50 60 70 80 90 King's Pawn Opening drag_han…" at bounding box center [698, 408] width 1397 height 117
click at [48, 411] on icon at bounding box center [48, 412] width 11 height 11
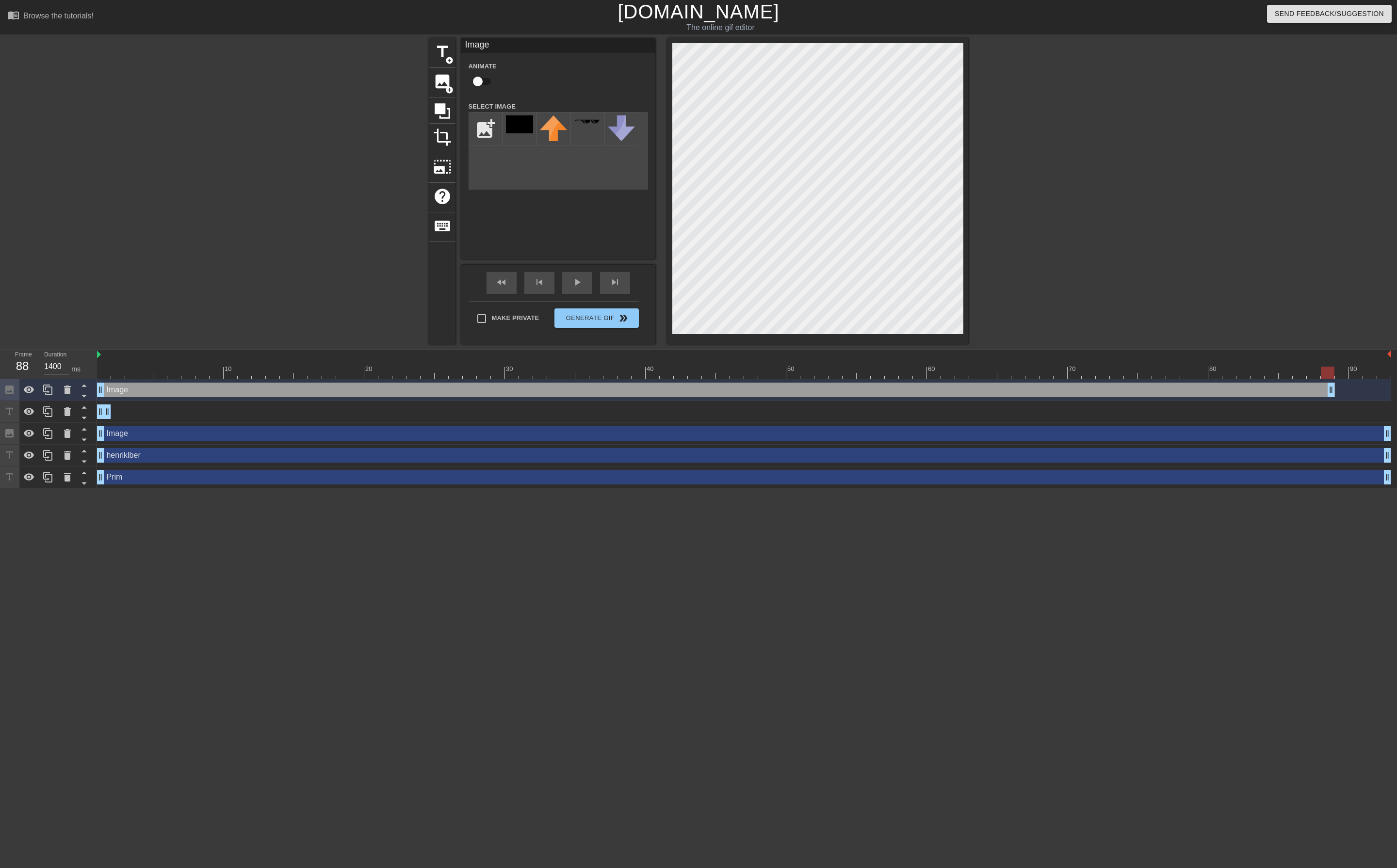
type input "800"
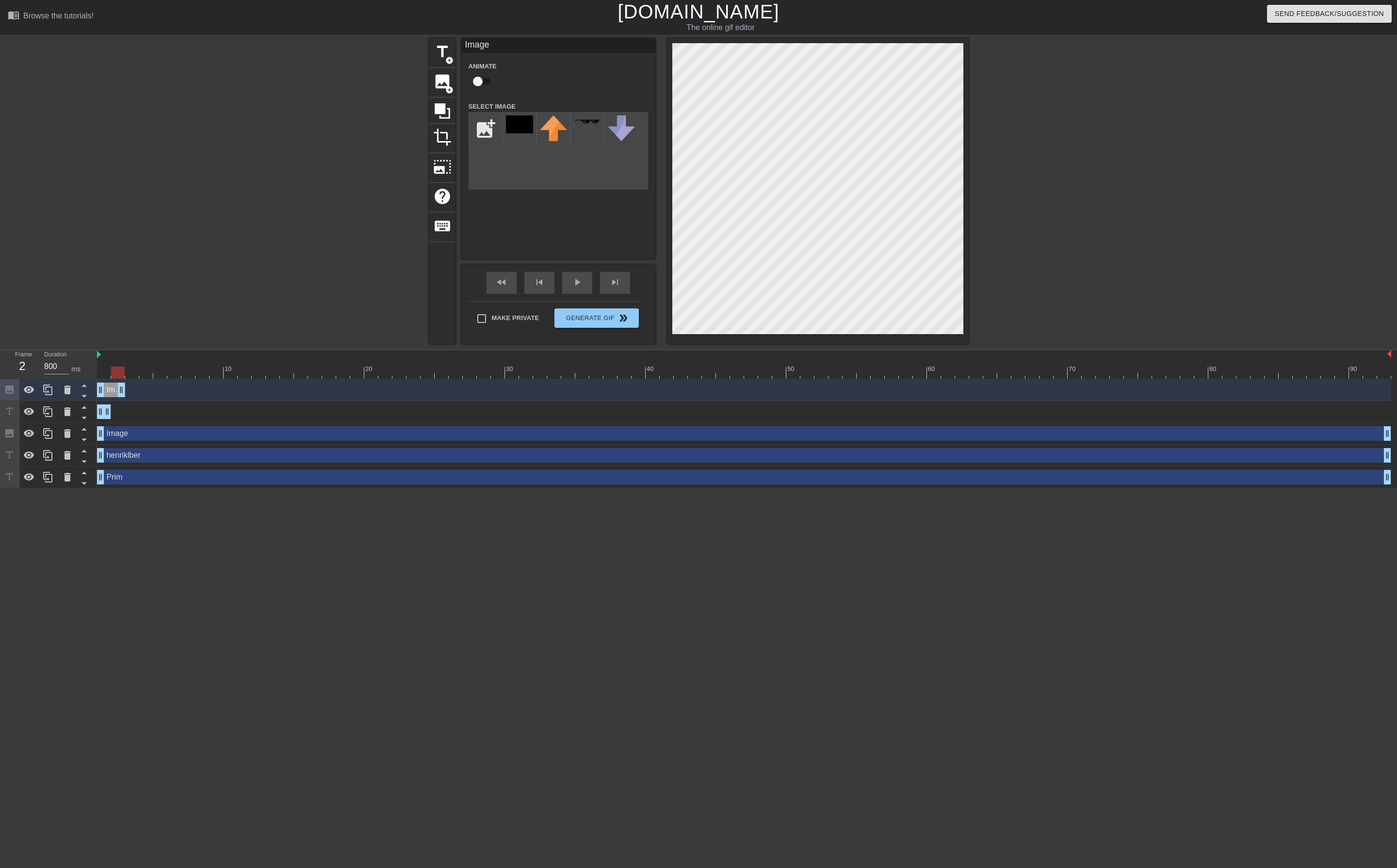
drag, startPoint x: 1387, startPoint y: 389, endPoint x: 126, endPoint y: 392, distance: 1261.0
click at [126, 392] on div "Image drag_handle drag_handle" at bounding box center [744, 390] width 1294 height 15
drag, startPoint x: 100, startPoint y: 390, endPoint x: 118, endPoint y: 390, distance: 18.0
click at [47, 415] on icon at bounding box center [48, 412] width 11 height 11
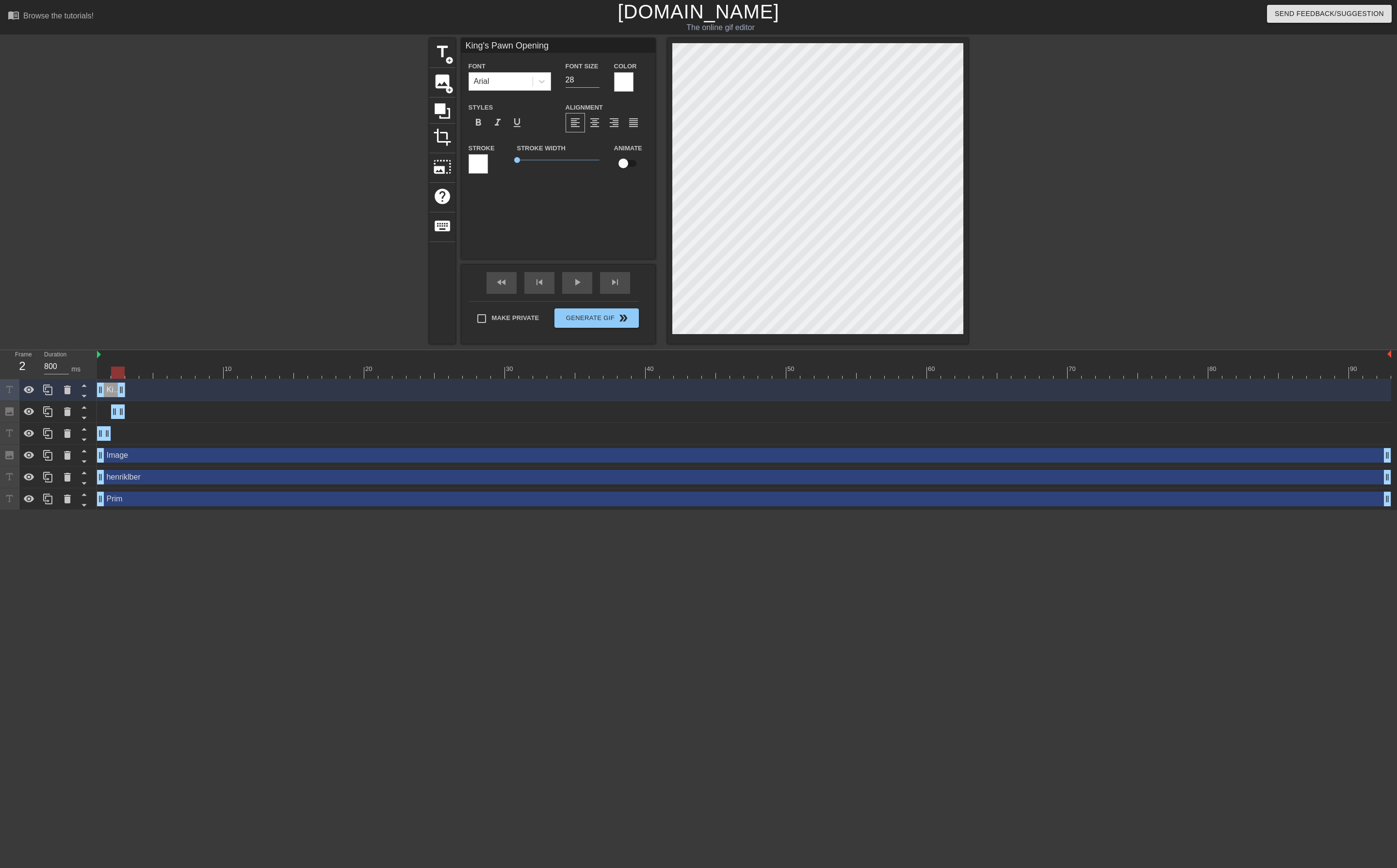
drag, startPoint x: 107, startPoint y: 393, endPoint x: 121, endPoint y: 393, distance: 14.0
drag, startPoint x: 99, startPoint y: 391, endPoint x: 114, endPoint y: 394, distance: 15.3
drag, startPoint x: 571, startPoint y: 51, endPoint x: 366, endPoint y: 52, distance: 205.0
click at [366, 52] on div "title add_circle image add_circle crop photo_size_select_large help keyboard Ki…" at bounding box center [698, 191] width 1397 height 306
type input "[PERSON_NAME] Defense"
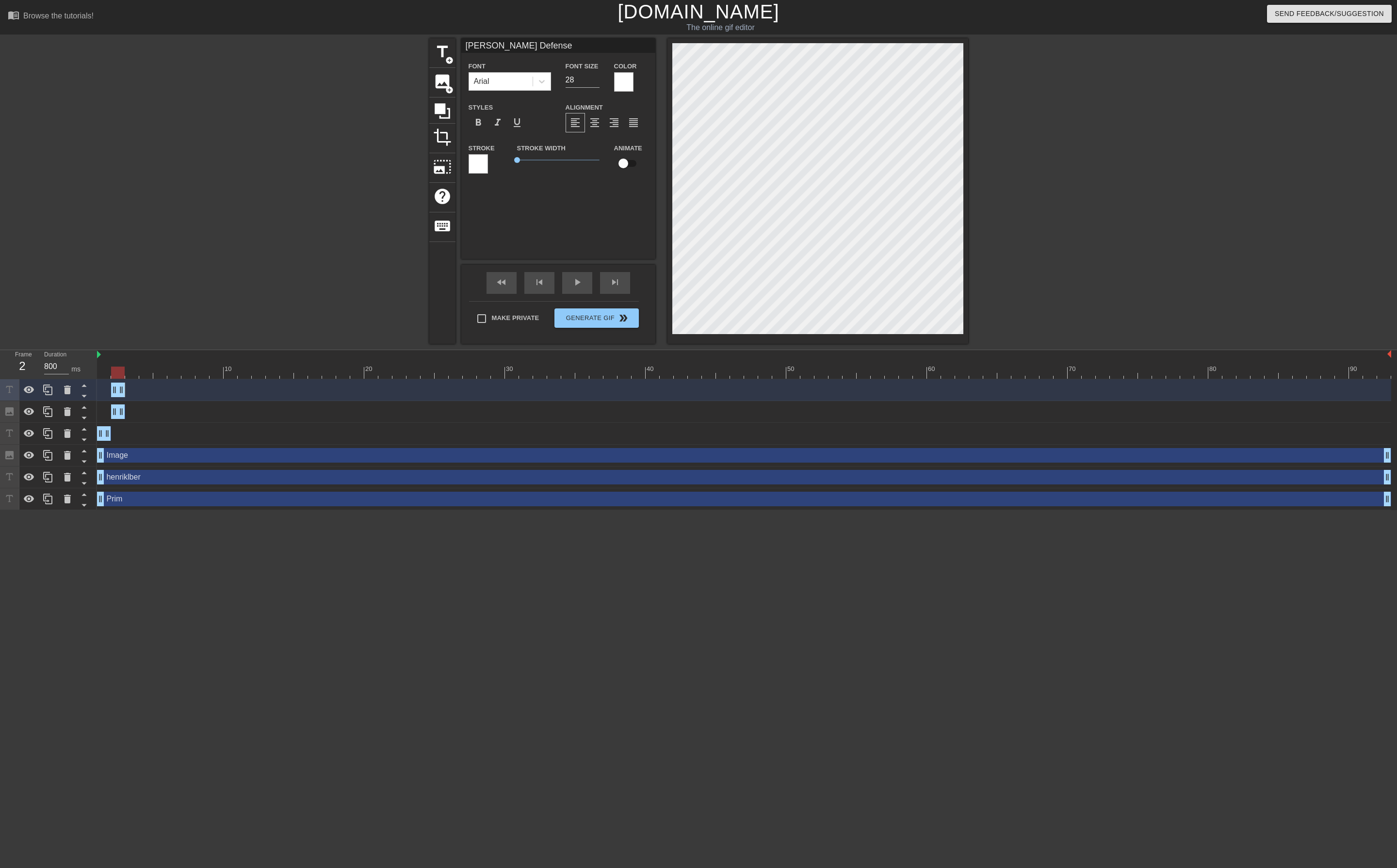
click at [1133, 187] on div "title add_circle image add_circle crop photo_size_select_large help keyboard [P…" at bounding box center [698, 191] width 1397 height 306
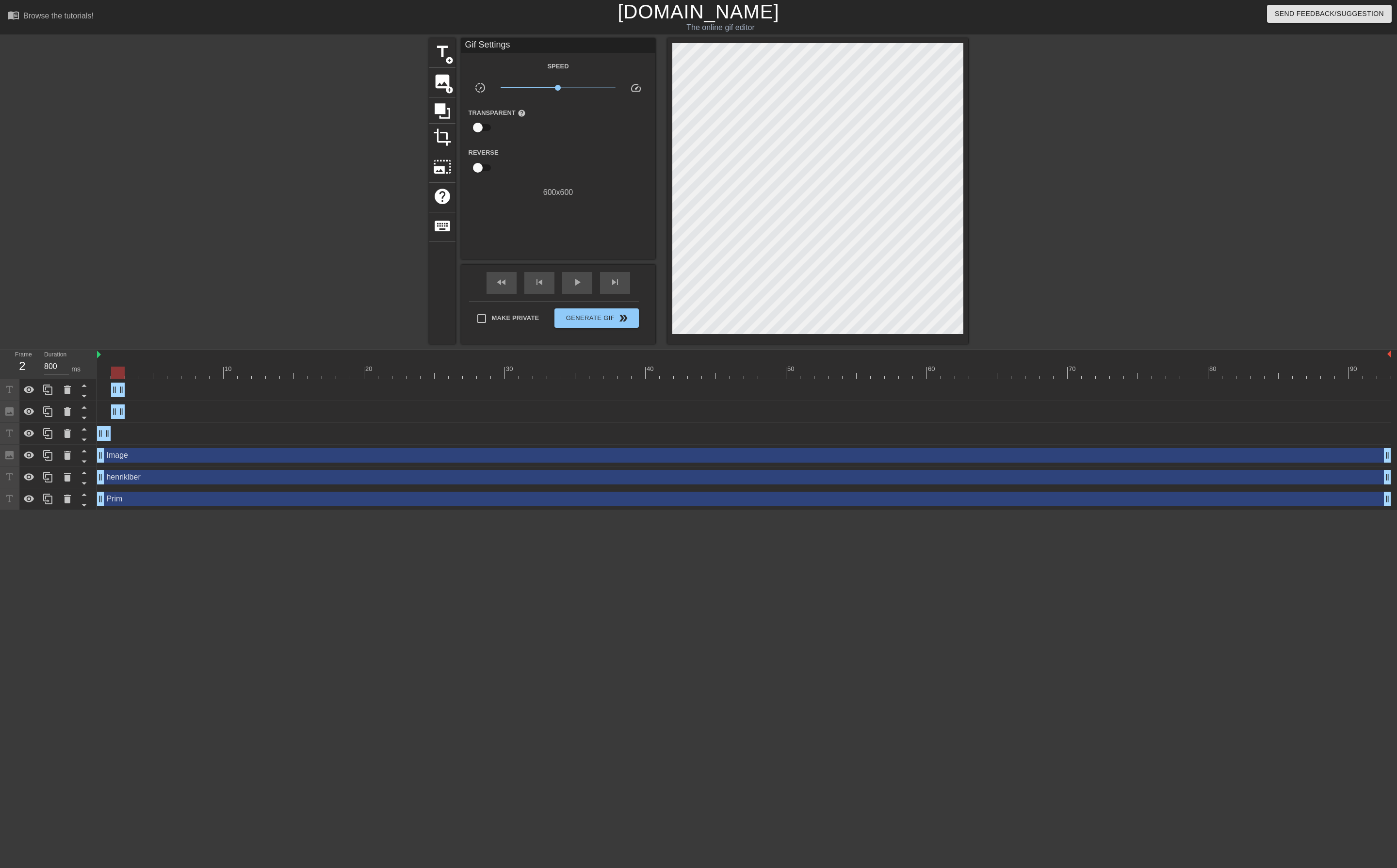
click at [129, 376] on div at bounding box center [744, 372] width 1294 height 12
click at [117, 376] on div at bounding box center [744, 372] width 1294 height 12
drag, startPoint x: 124, startPoint y: 392, endPoint x: 176, endPoint y: 393, distance: 52.0
drag, startPoint x: 178, startPoint y: 391, endPoint x: 166, endPoint y: 394, distance: 12.4
drag, startPoint x: 123, startPoint y: 412, endPoint x: 163, endPoint y: 408, distance: 40.2
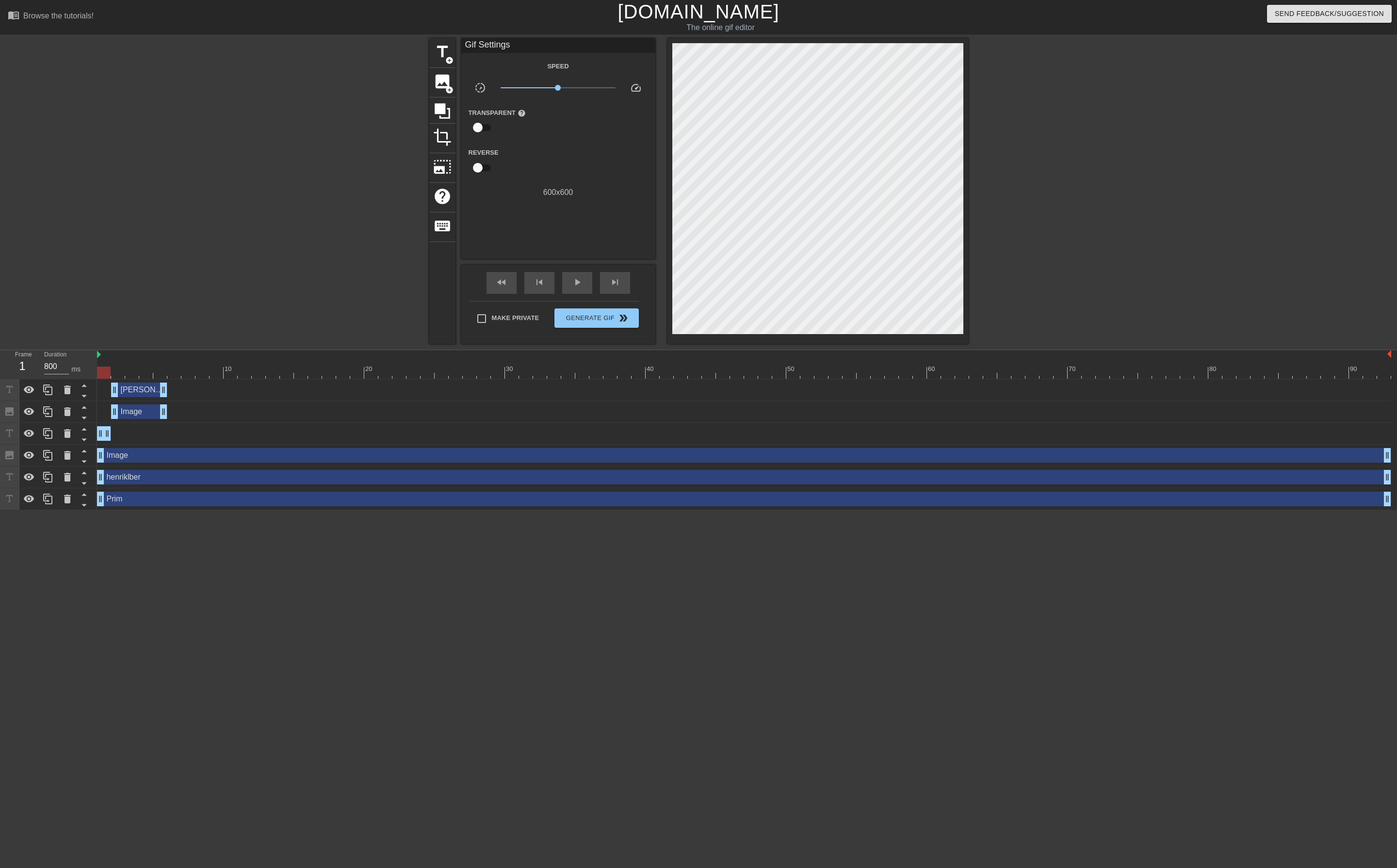
drag, startPoint x: 110, startPoint y: 435, endPoint x: 94, endPoint y: 434, distance: 16.0
click at [94, 434] on div "Frame 1 Duration 800 ms 10 20 30 40 50 60 70 80 90 [PERSON_NAME] Defense drag_h…" at bounding box center [698, 430] width 1397 height 160
type input "800"
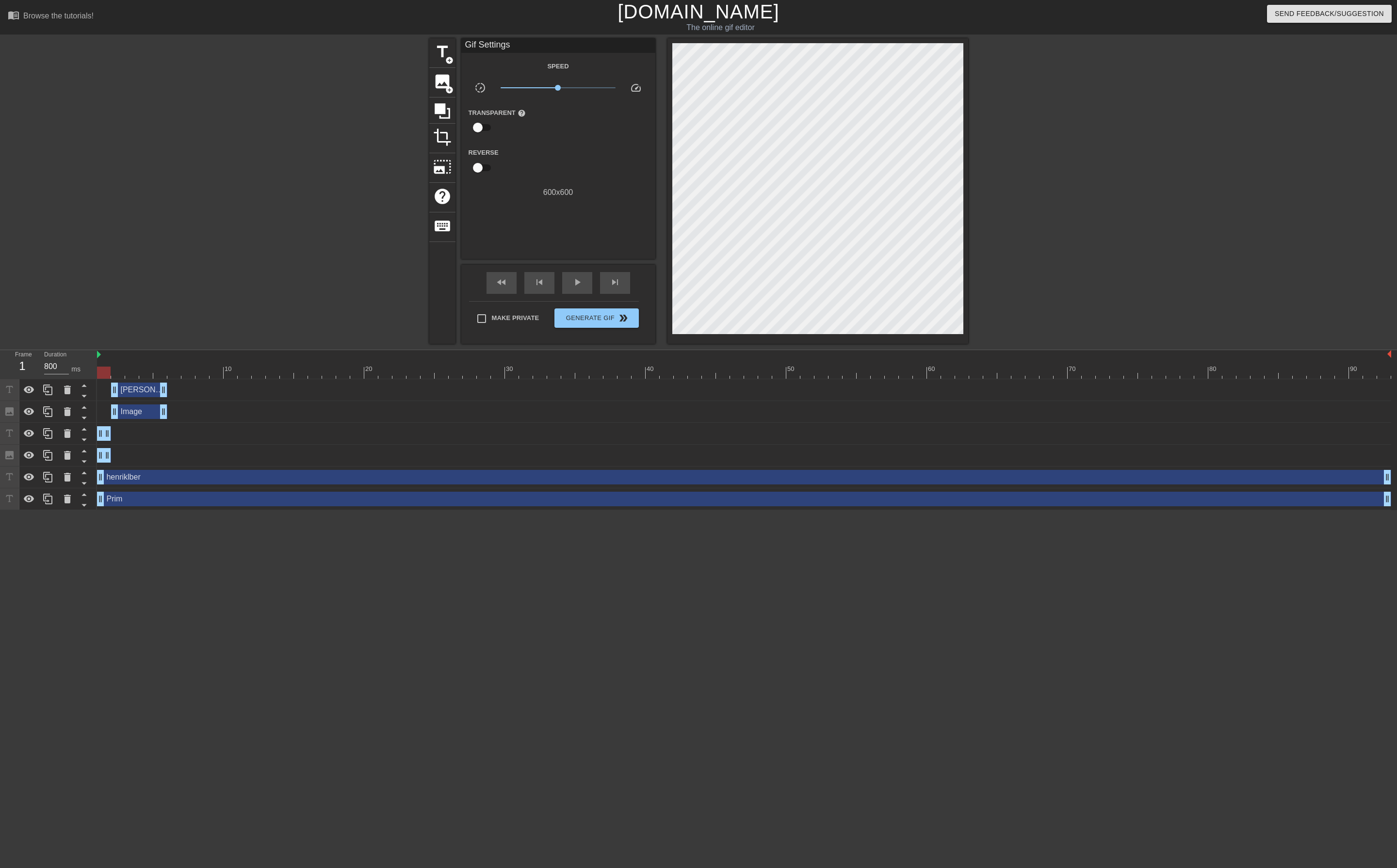
drag, startPoint x: 1389, startPoint y: 457, endPoint x: 0, endPoint y: 419, distance: 1389.5
click at [0, 419] on div "Frame 1 Duration 800 ms 10 20 30 40 50 60 70 80 90 [PERSON_NAME] Defense drag_h…" at bounding box center [698, 430] width 1397 height 160
click at [115, 374] on div at bounding box center [744, 372] width 1294 height 12
click at [133, 372] on div at bounding box center [744, 372] width 1294 height 12
click at [145, 374] on div at bounding box center [744, 372] width 1294 height 12
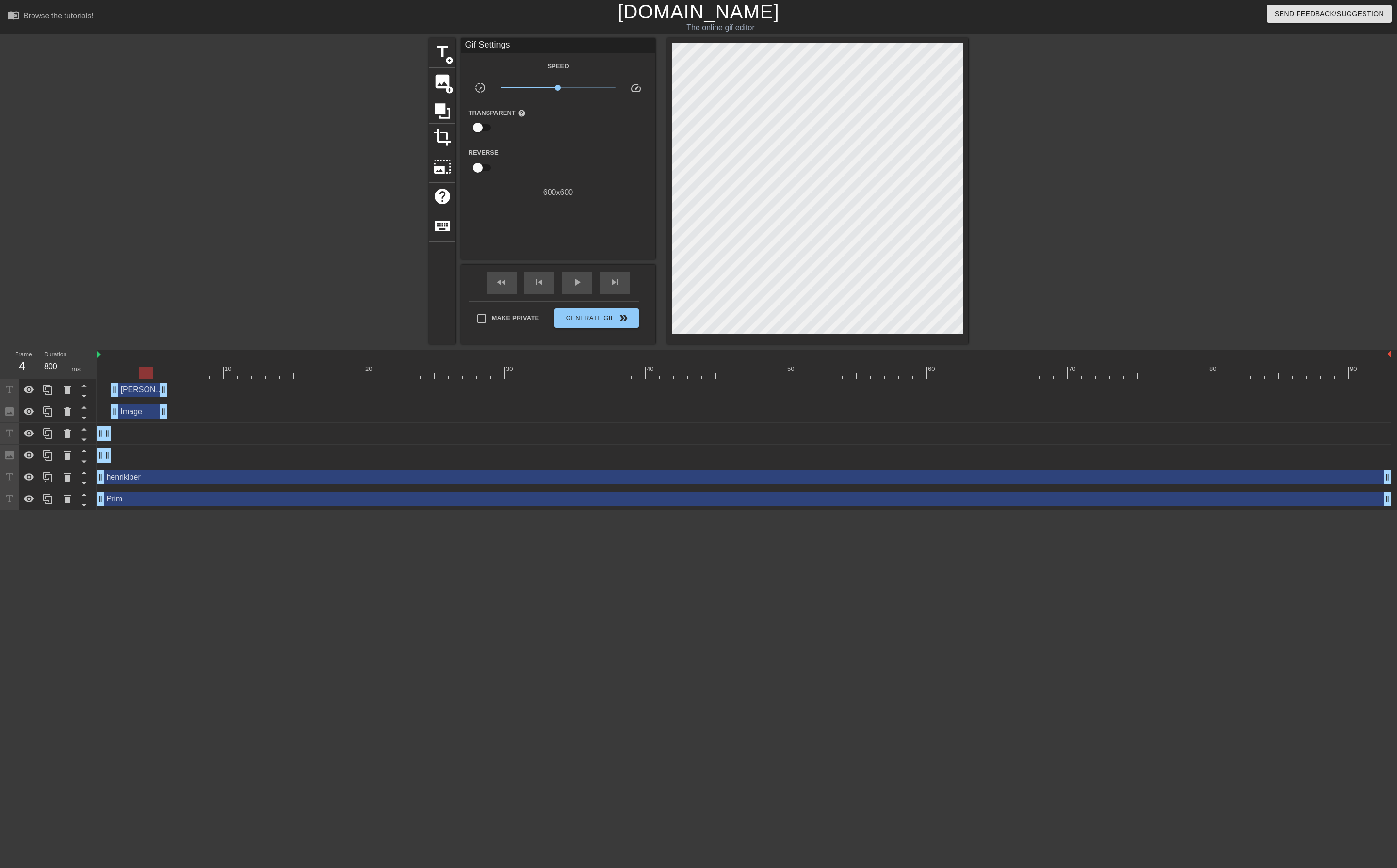
click at [163, 372] on div at bounding box center [744, 372] width 1294 height 12
click at [174, 375] on div at bounding box center [744, 372] width 1294 height 12
click at [49, 388] on icon at bounding box center [48, 389] width 11 height 11
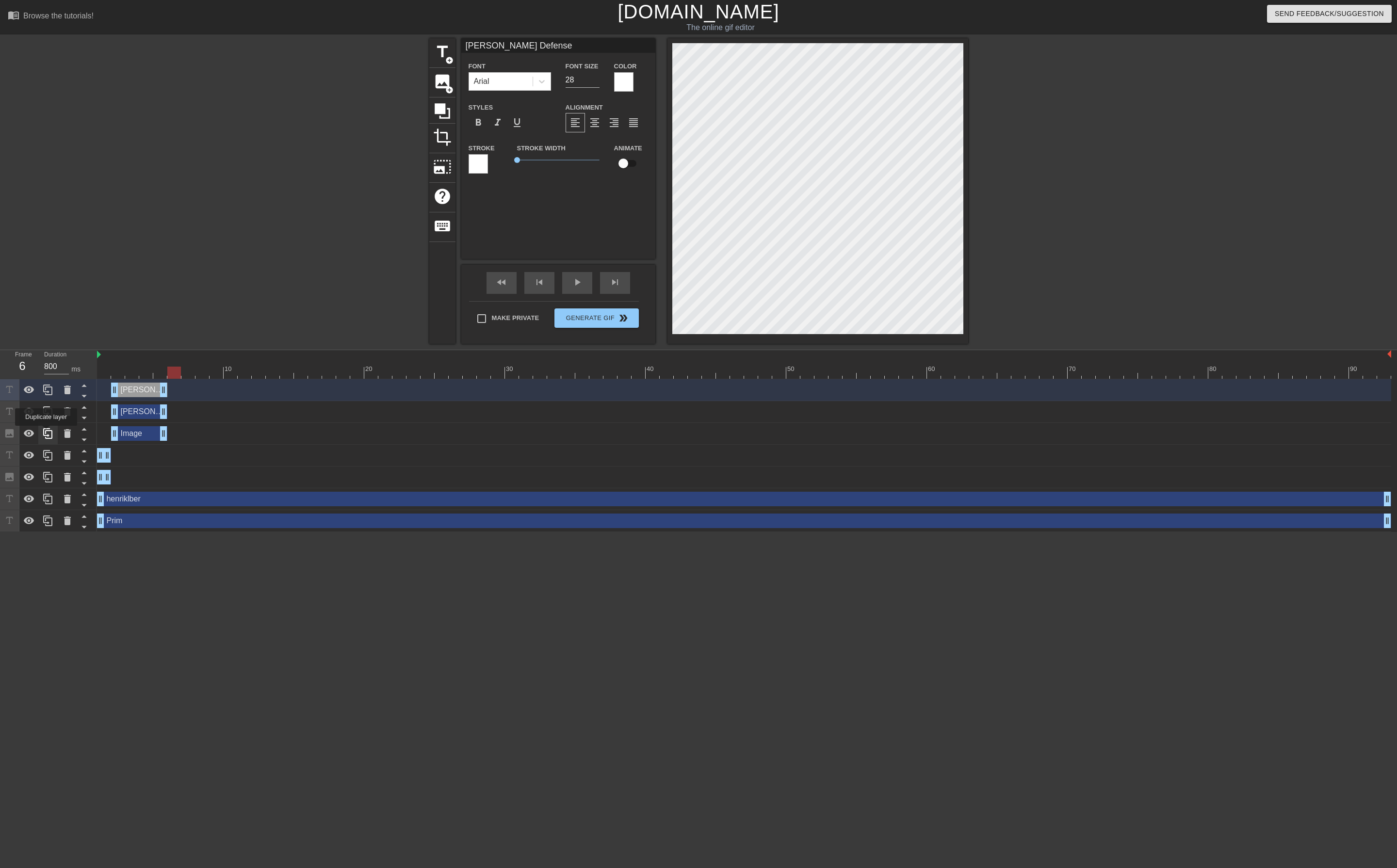
click at [46, 433] on icon at bounding box center [48, 434] width 9 height 11
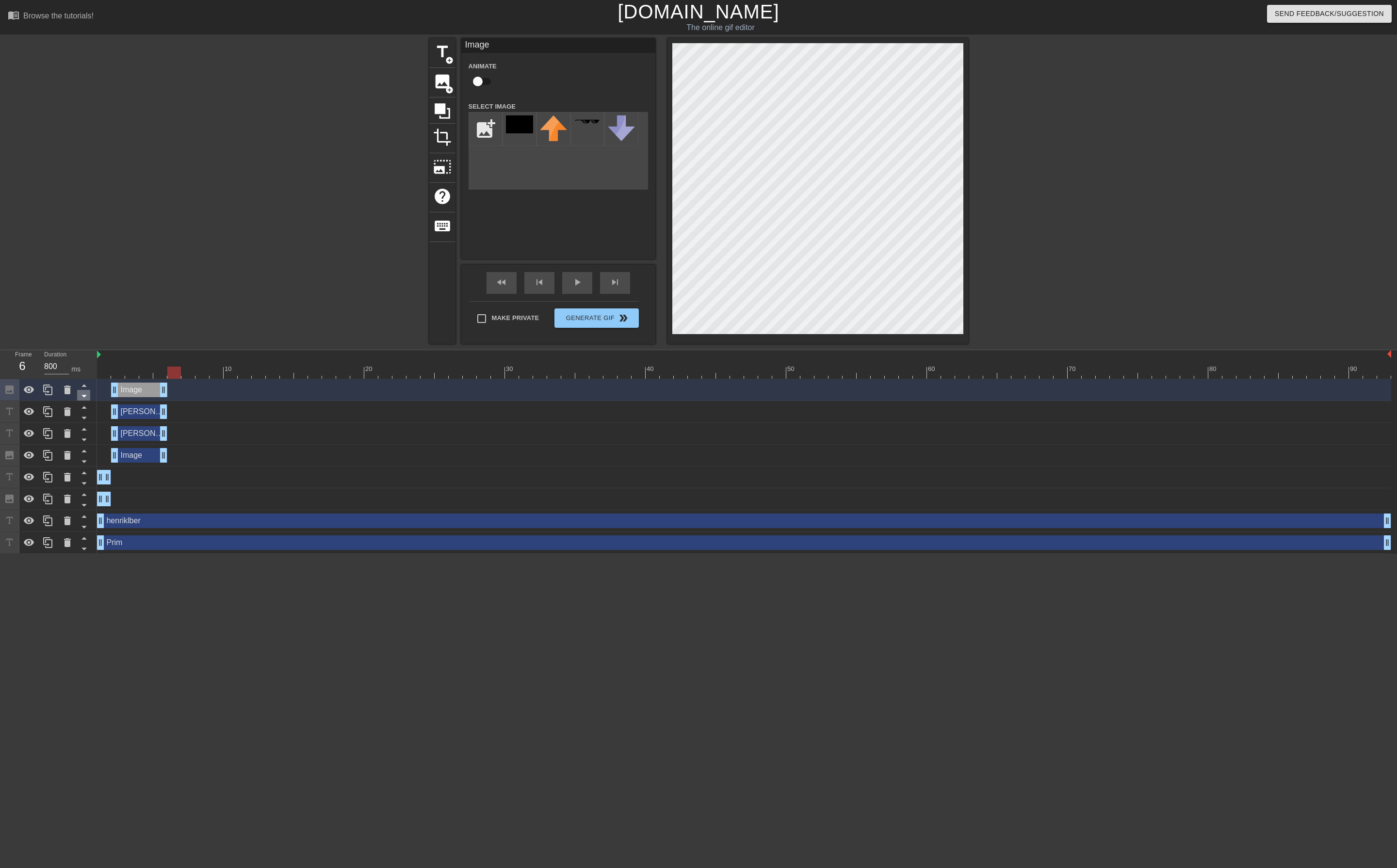
click at [85, 397] on icon at bounding box center [84, 396] width 5 height 2
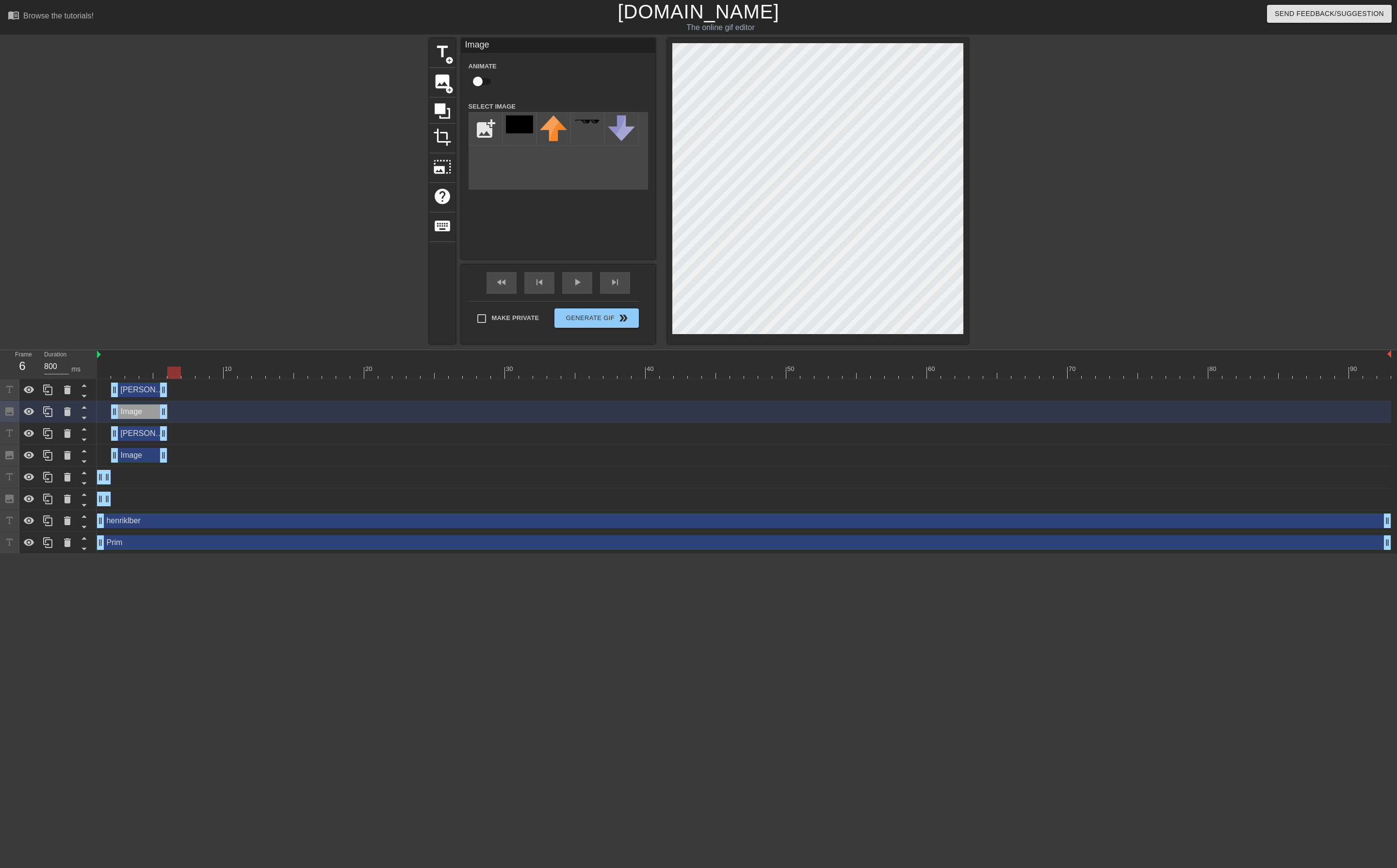
click at [143, 393] on div "[PERSON_NAME] Defense drag_handle drag_handle" at bounding box center [139, 390] width 56 height 15
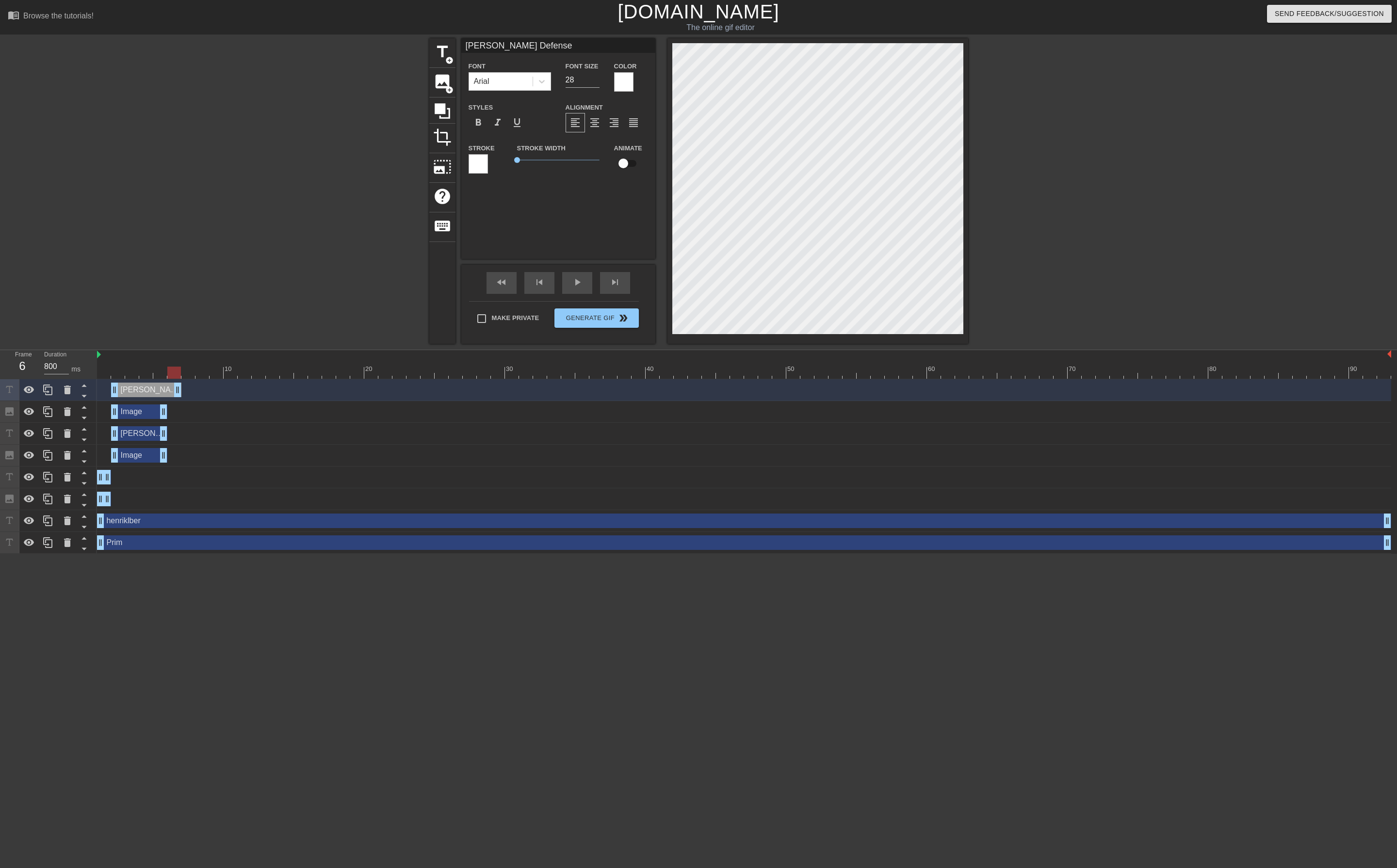
drag, startPoint x: 162, startPoint y: 389, endPoint x: 182, endPoint y: 390, distance: 20.0
click at [182, 390] on div "[PERSON_NAME] Defense drag_handle drag_handle" at bounding box center [744, 390] width 1294 height 15
drag, startPoint x: 113, startPoint y: 394, endPoint x: 180, endPoint y: 391, distance: 67.1
drag, startPoint x: 162, startPoint y: 408, endPoint x: 182, endPoint y: 408, distance: 20.0
click at [182, 408] on div "Image drag_handle drag_handle" at bounding box center [744, 412] width 1294 height 15
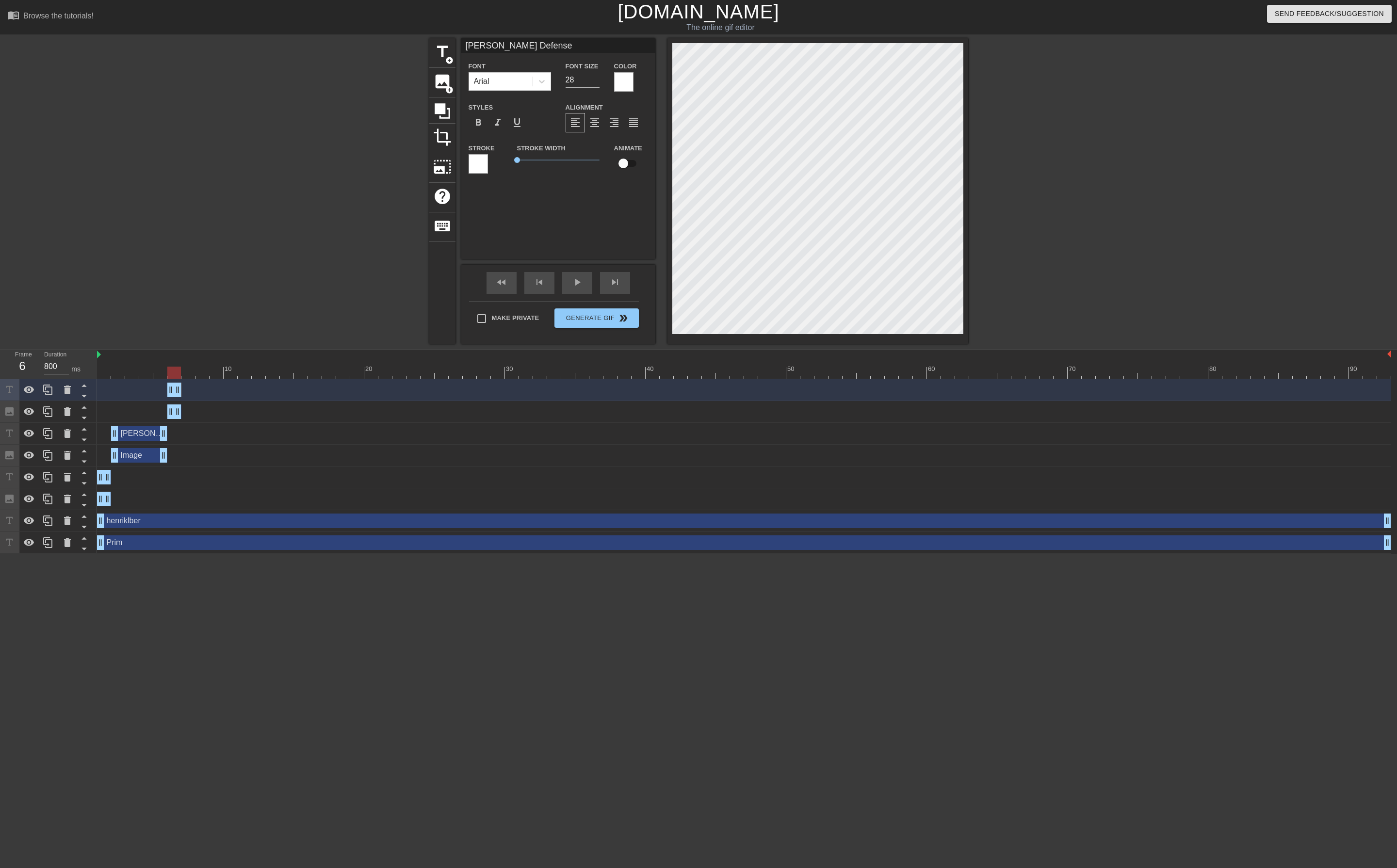
drag, startPoint x: 115, startPoint y: 415, endPoint x: 169, endPoint y: 412, distance: 54.1
click at [541, 44] on input "[PERSON_NAME] Defense" at bounding box center [559, 46] width 194 height 15
click at [44, 394] on icon at bounding box center [48, 389] width 11 height 11
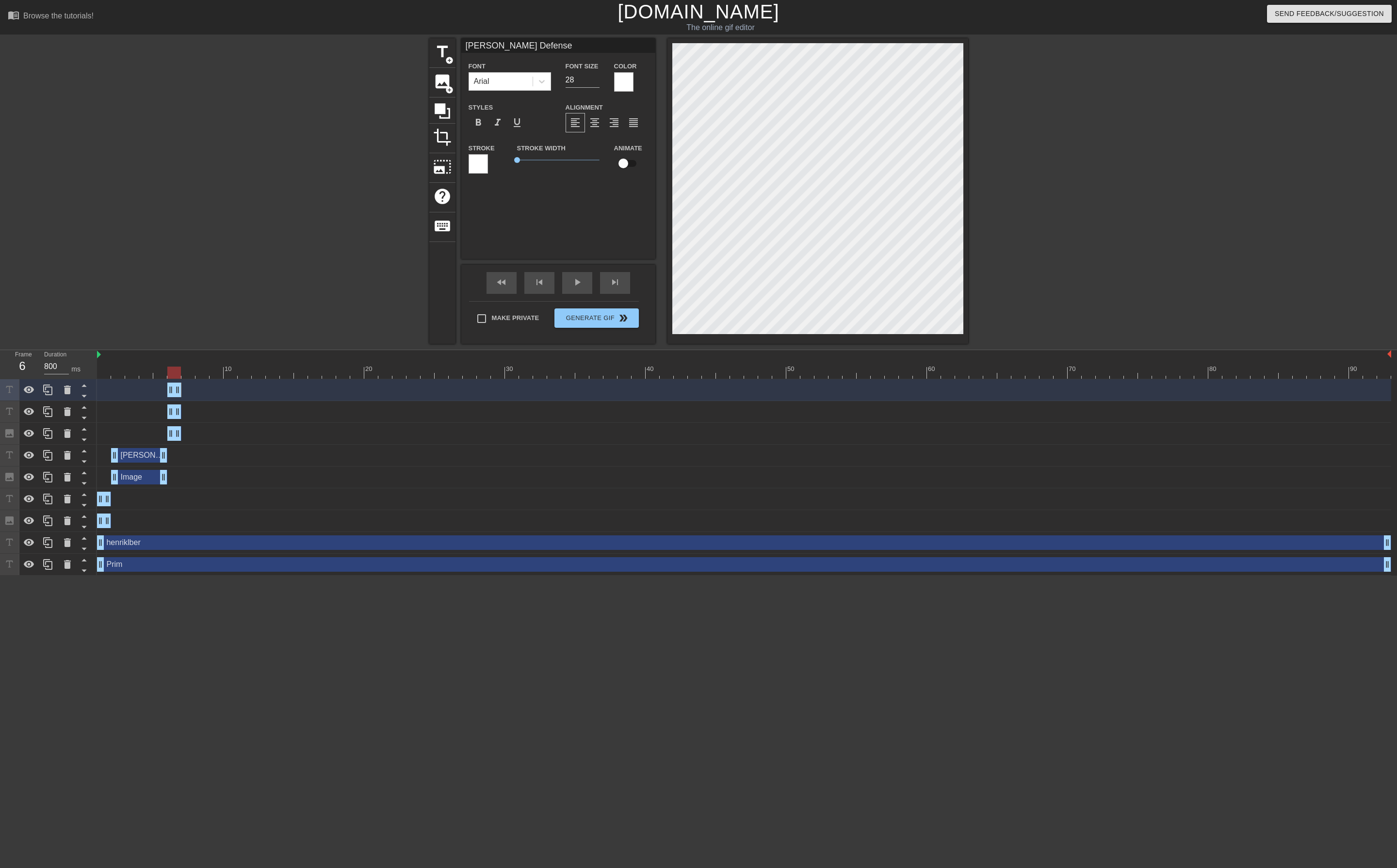
drag, startPoint x: 592, startPoint y: 49, endPoint x: 199, endPoint y: 42, distance: 393.1
click at [199, 42] on div "title add_circle image add_circle crop photo_size_select_large help keyboard [P…" at bounding box center [698, 191] width 1397 height 306
drag, startPoint x: 535, startPoint y: 47, endPoint x: 469, endPoint y: 47, distance: 66.0
click at [469, 47] on input "Advance" at bounding box center [559, 46] width 194 height 15
click at [517, 47] on input "Advance" at bounding box center [559, 46] width 194 height 15
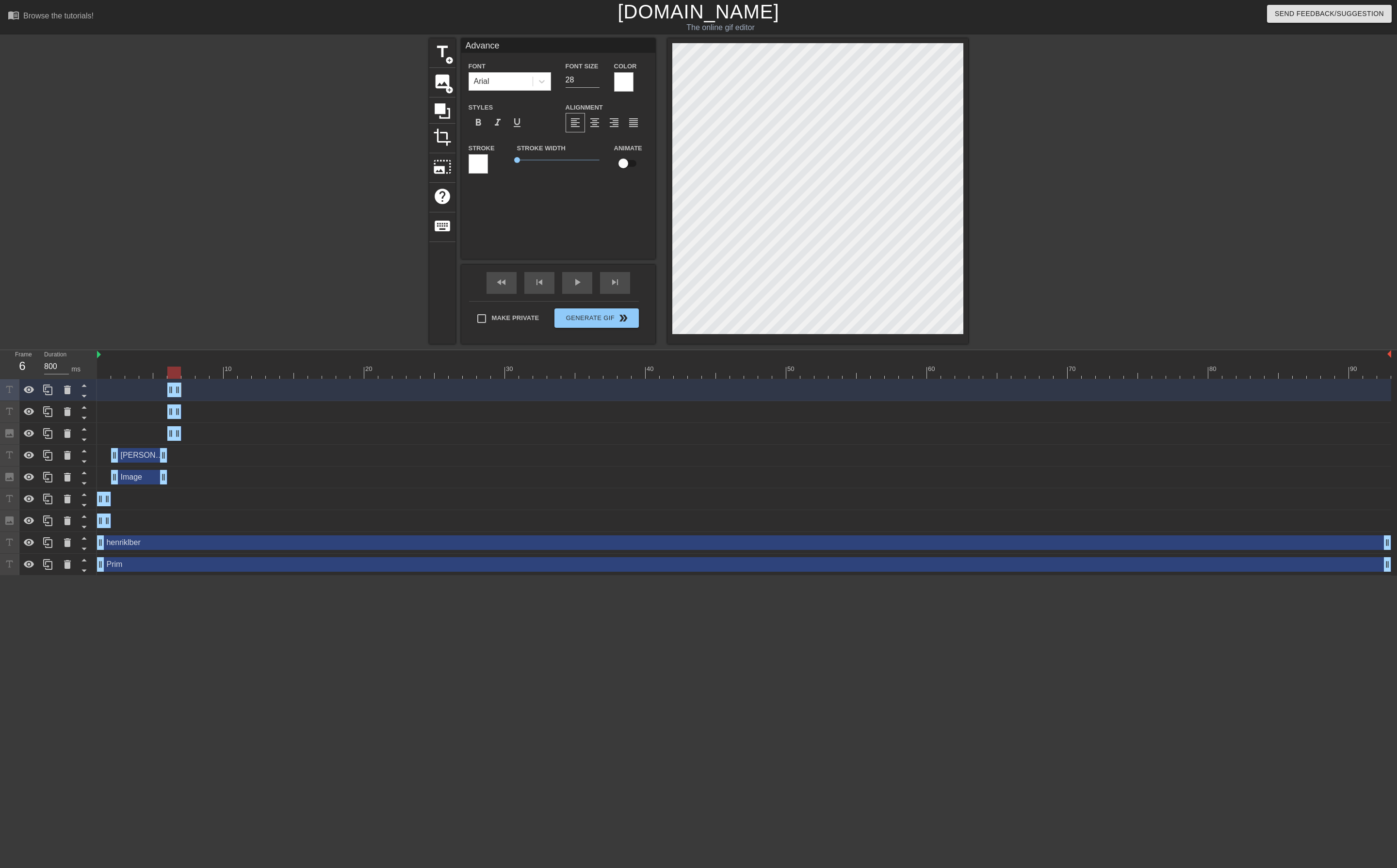
drag, startPoint x: 537, startPoint y: 43, endPoint x: 397, endPoint y: 51, distance: 140.2
click at [398, 51] on div "title add_circle image add_circle crop photo_size_select_large help keyboard Ad…" at bounding box center [698, 191] width 1397 height 306
paste input ", Short Variation with 4.Nf3"
type input "Advance, Short Variation with 4.Nf3"
click at [587, 80] on input "28" at bounding box center [582, 80] width 34 height 16
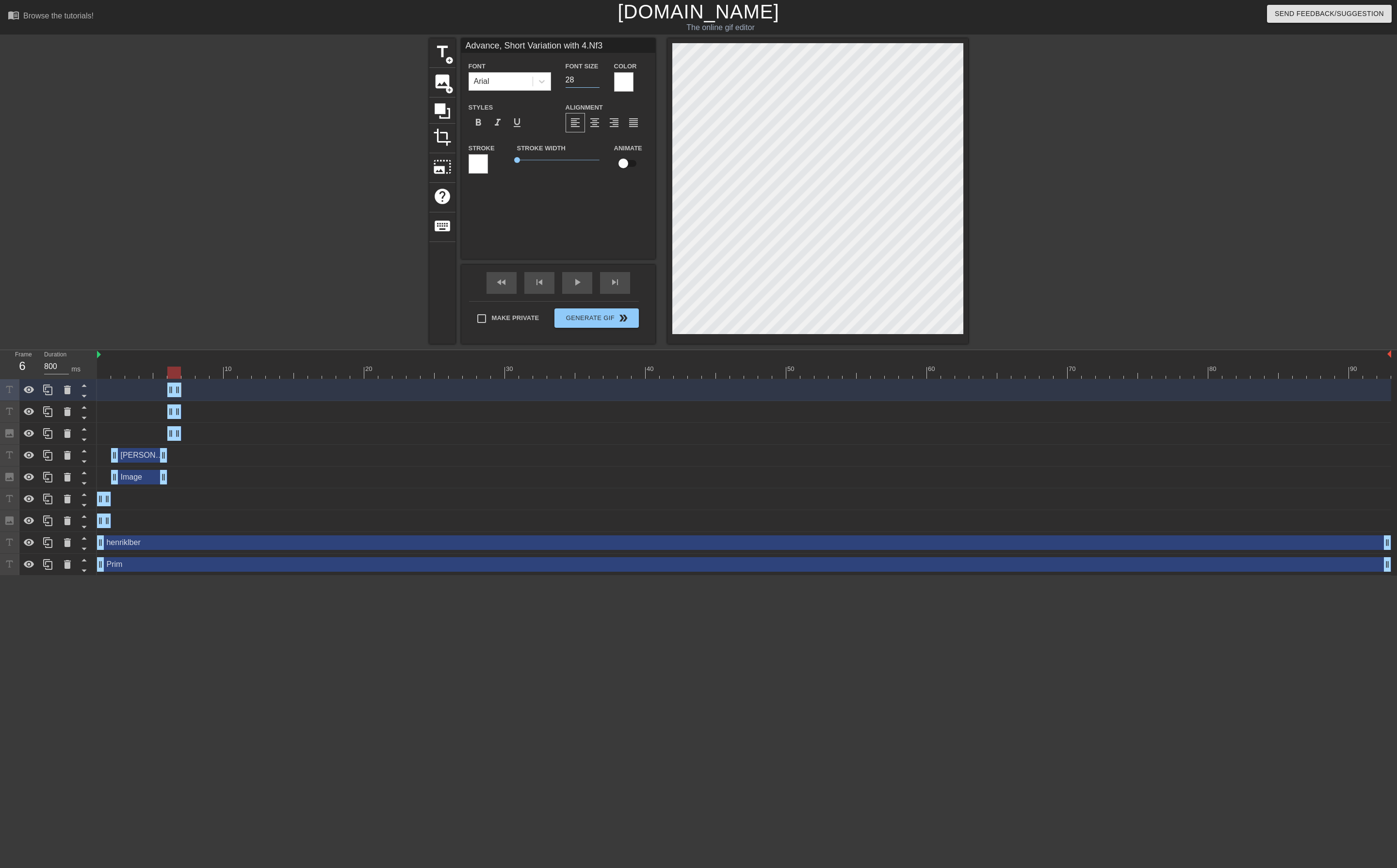
click at [587, 80] on input "28" at bounding box center [582, 80] width 34 height 16
drag, startPoint x: 581, startPoint y: 81, endPoint x: 556, endPoint y: 82, distance: 25.0
click at [556, 82] on div "Font Arial Font Size 15 Color" at bounding box center [559, 76] width 194 height 31
drag, startPoint x: 577, startPoint y: 80, endPoint x: 547, endPoint y: 80, distance: 30.0
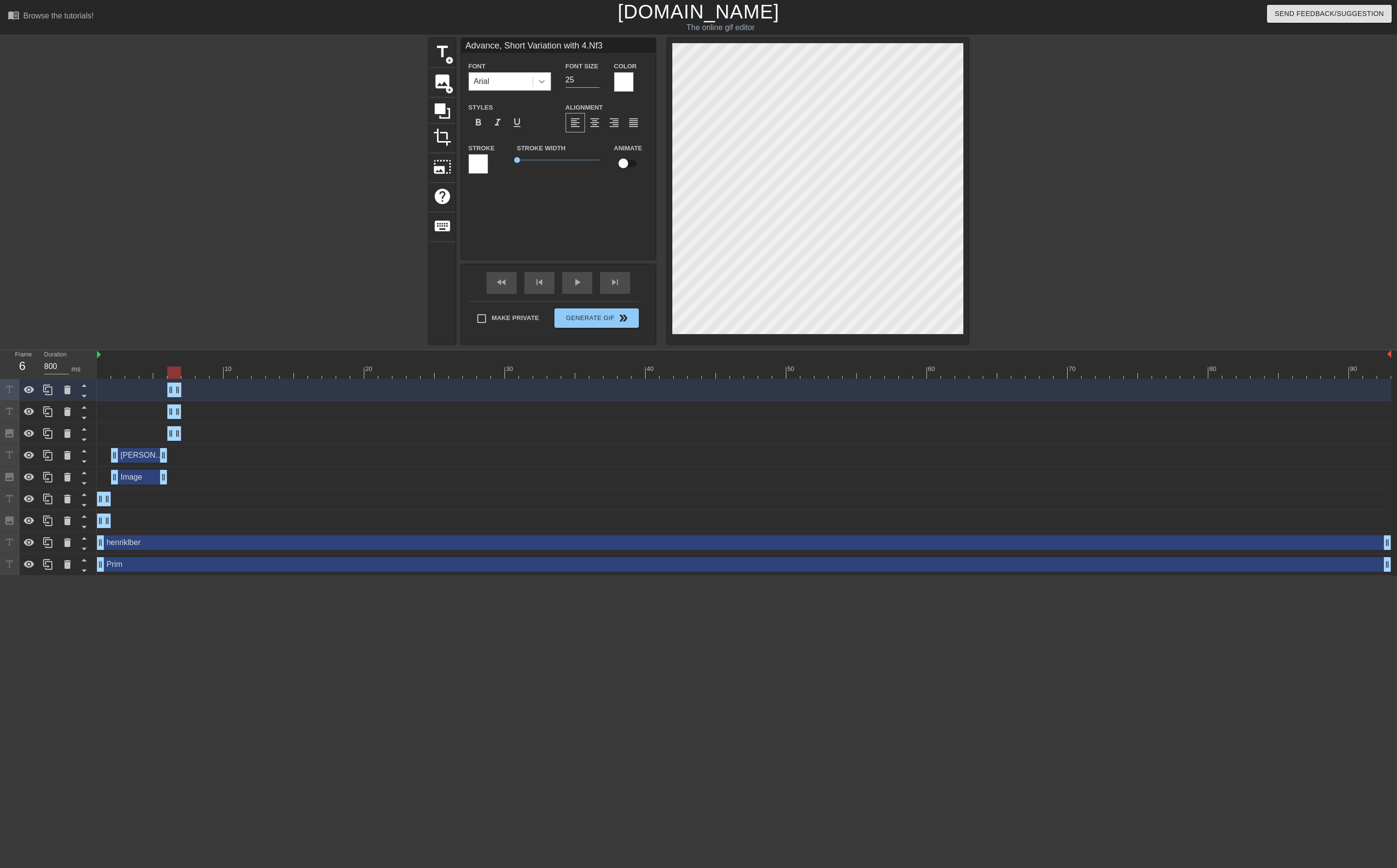
click at [547, 80] on div "Font Arial Font Size 25 Color" at bounding box center [559, 76] width 194 height 31
drag, startPoint x: 572, startPoint y: 79, endPoint x: 536, endPoint y: 80, distance: 36.0
click at [539, 80] on div "Font Arial Font Size 6 Color" at bounding box center [559, 76] width 194 height 31
type input "20"
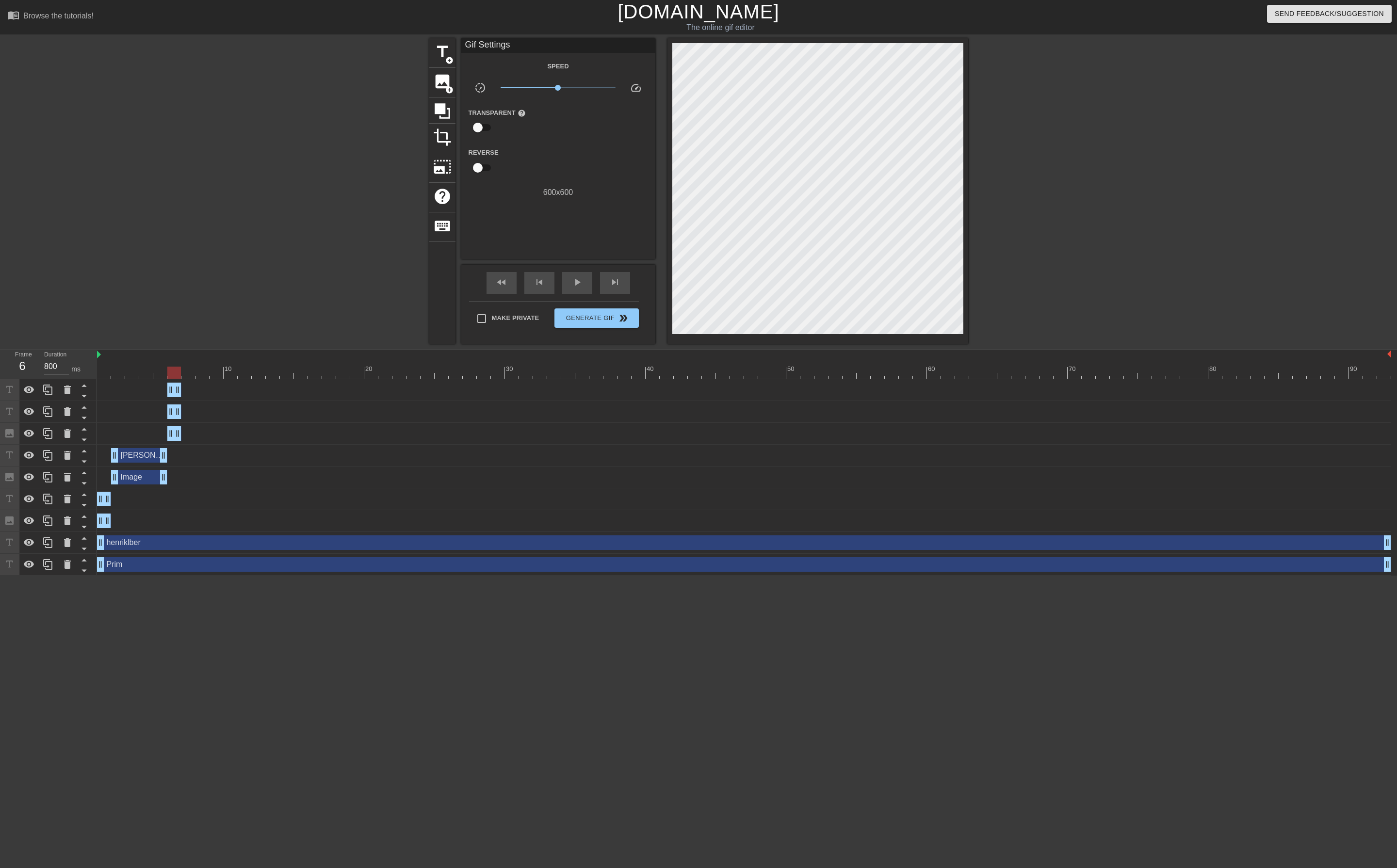
scroll to position [1, 7]
click at [140, 396] on div "Advance, Short Variation with 4.Nf3 drag_handle drag_handle" at bounding box center [744, 390] width 1294 height 15
click at [127, 462] on div "[PERSON_NAME] Defense drag_handle drag_handle" at bounding box center [139, 455] width 56 height 15
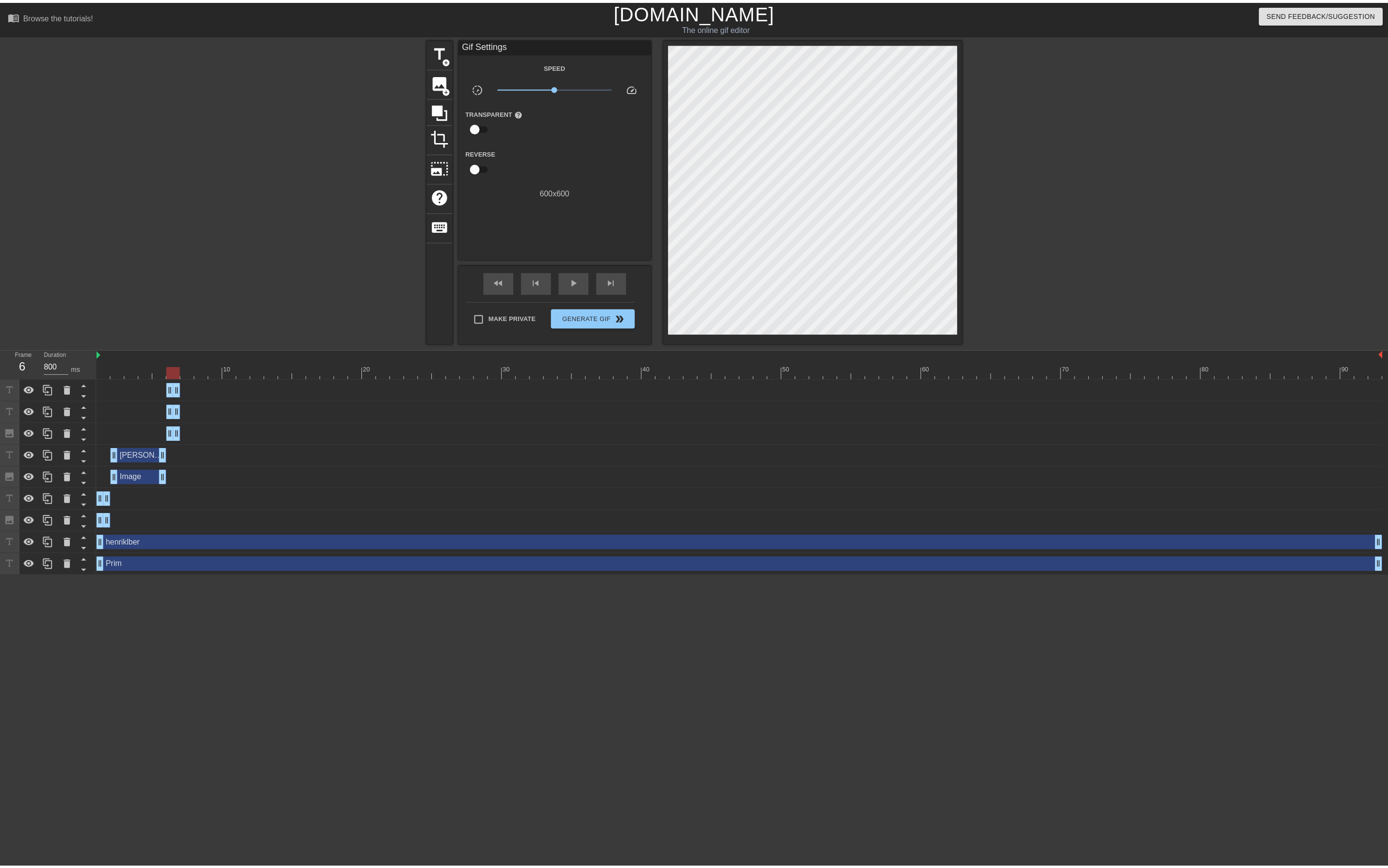
scroll to position [1, 8]
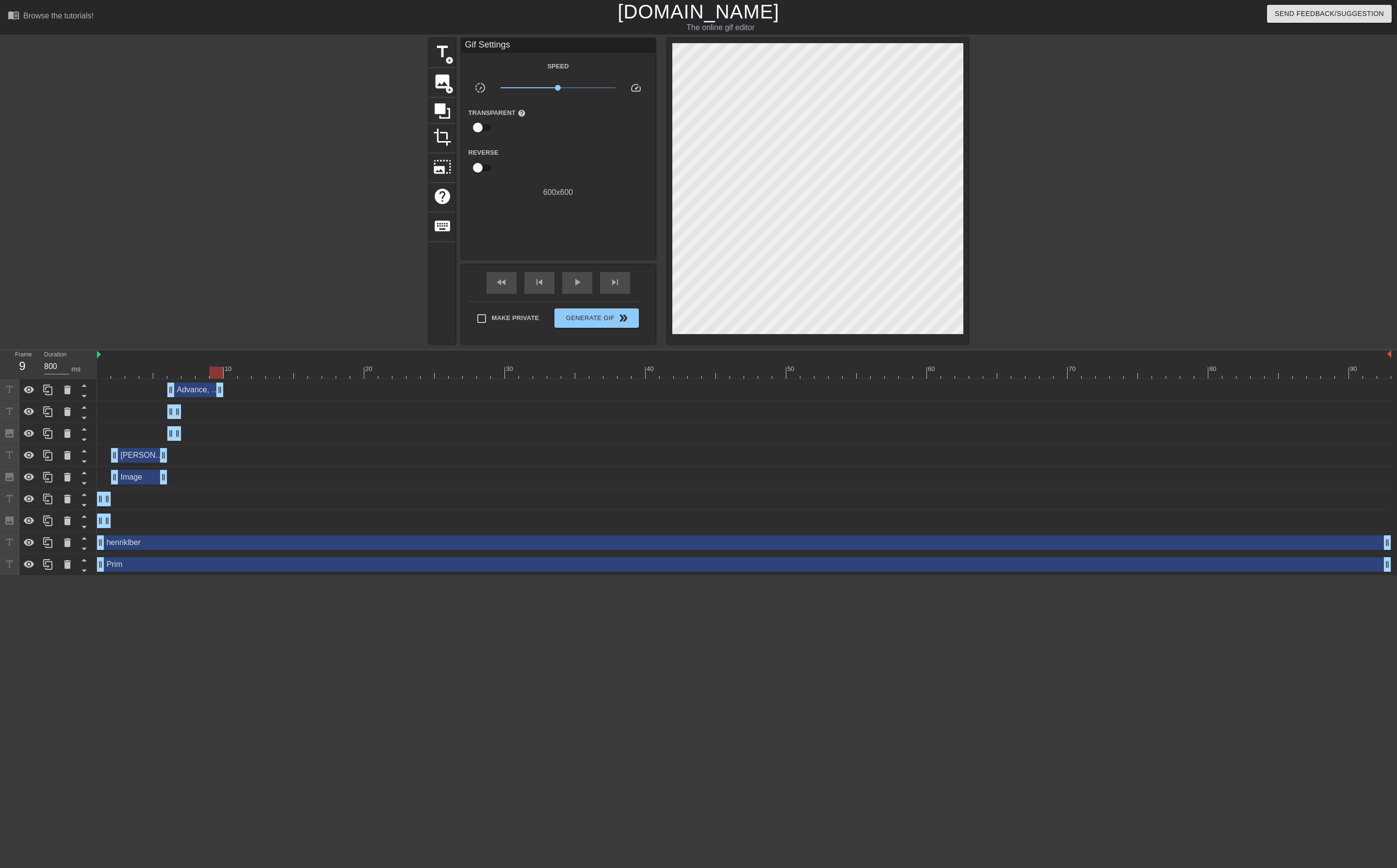
drag, startPoint x: 186, startPoint y: 388, endPoint x: 215, endPoint y: 386, distance: 29.1
click at [199, 386] on div "Advance, Short Variation with 4.Nf3 drag_handle drag_handle" at bounding box center [196, 390] width 56 height 15
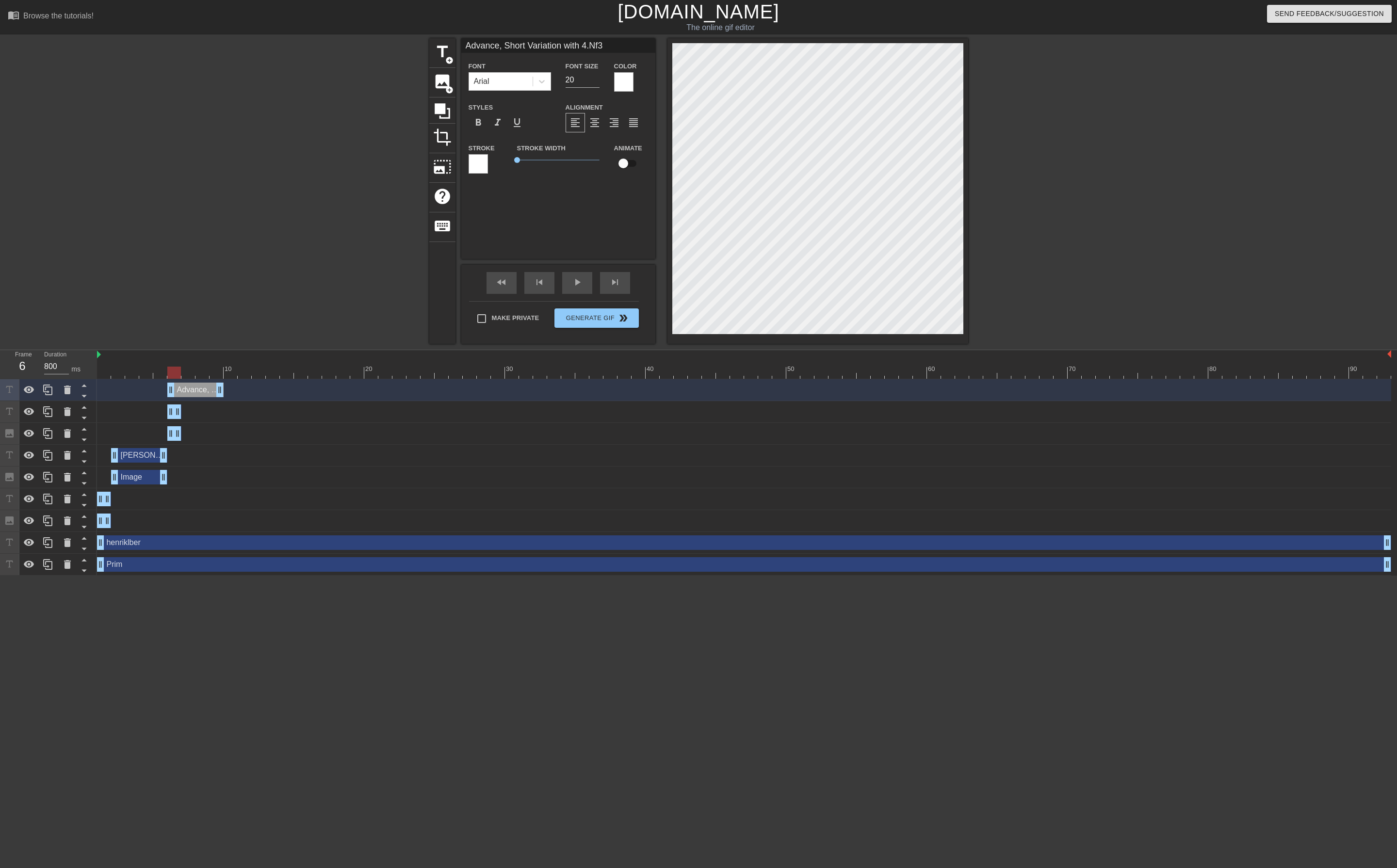
click at [171, 375] on div at bounding box center [744, 372] width 1294 height 12
click at [195, 391] on div "Advance, Short Variation with 4.Nf3 drag_handle drag_handle" at bounding box center [196, 390] width 56 height 15
click at [197, 388] on div "Advance, Short Variation with 4.Nf3 drag_handle drag_handle" at bounding box center [196, 390] width 56 height 15
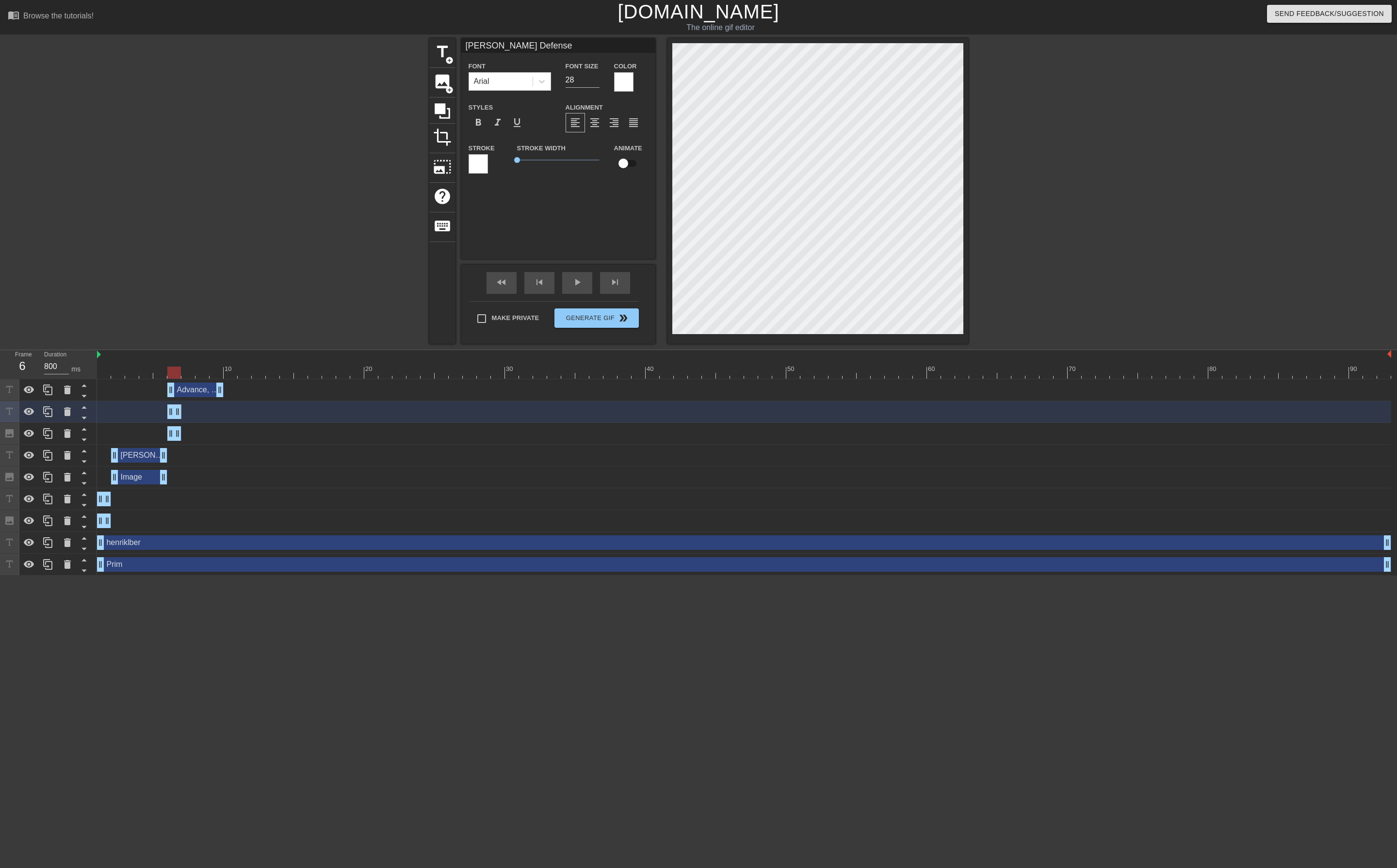
click at [575, 52] on input "[PERSON_NAME] Defense" at bounding box center [559, 46] width 194 height 15
type input "[PERSON_NAME] Defense:"
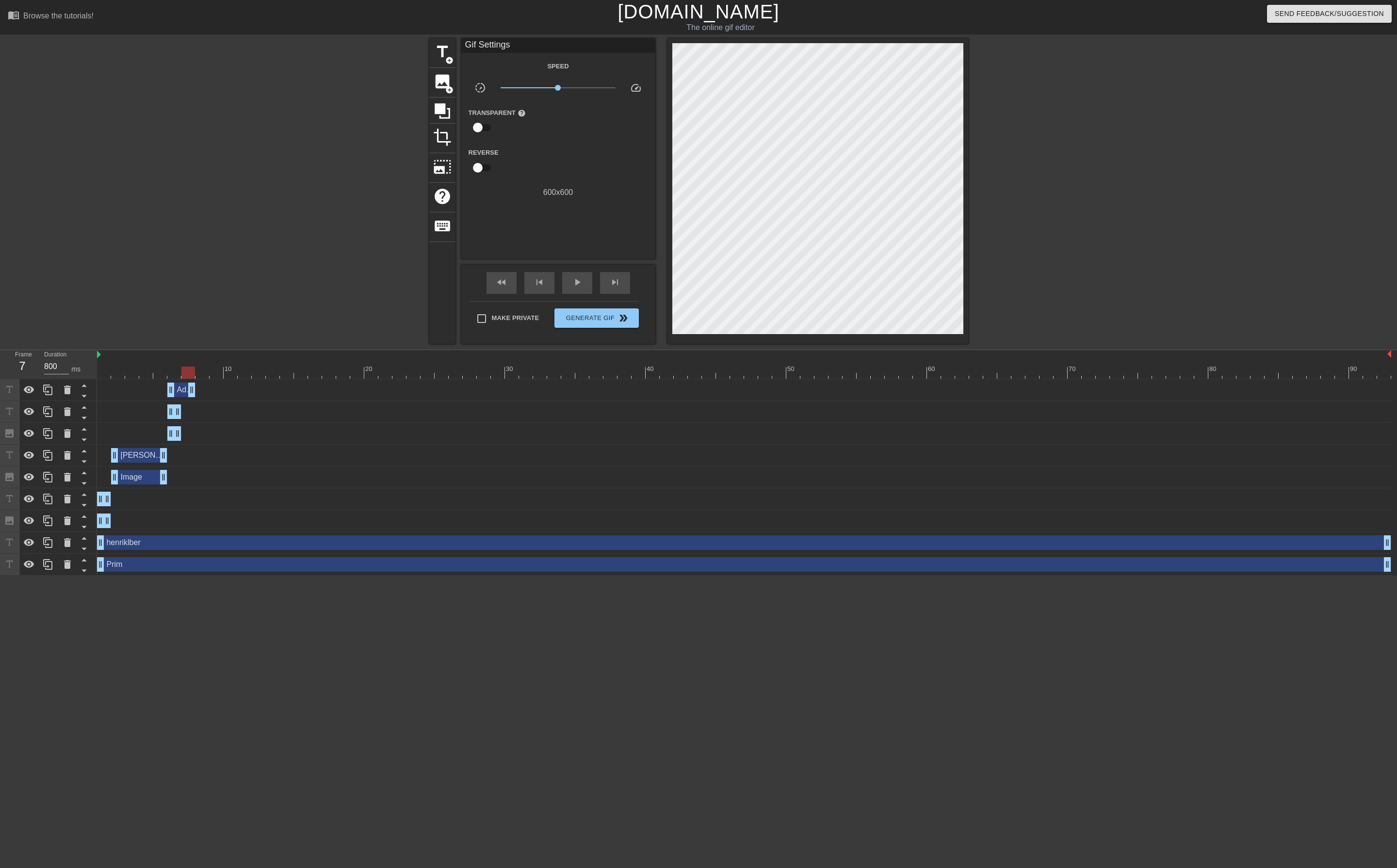
drag, startPoint x: 222, startPoint y: 391, endPoint x: 193, endPoint y: 394, distance: 29.2
drag, startPoint x: 177, startPoint y: 415, endPoint x: 189, endPoint y: 412, distance: 12.4
drag, startPoint x: 177, startPoint y: 436, endPoint x: 188, endPoint y: 435, distance: 11.0
click at [170, 371] on div at bounding box center [744, 372] width 1294 height 12
click at [191, 374] on div at bounding box center [744, 372] width 1294 height 12
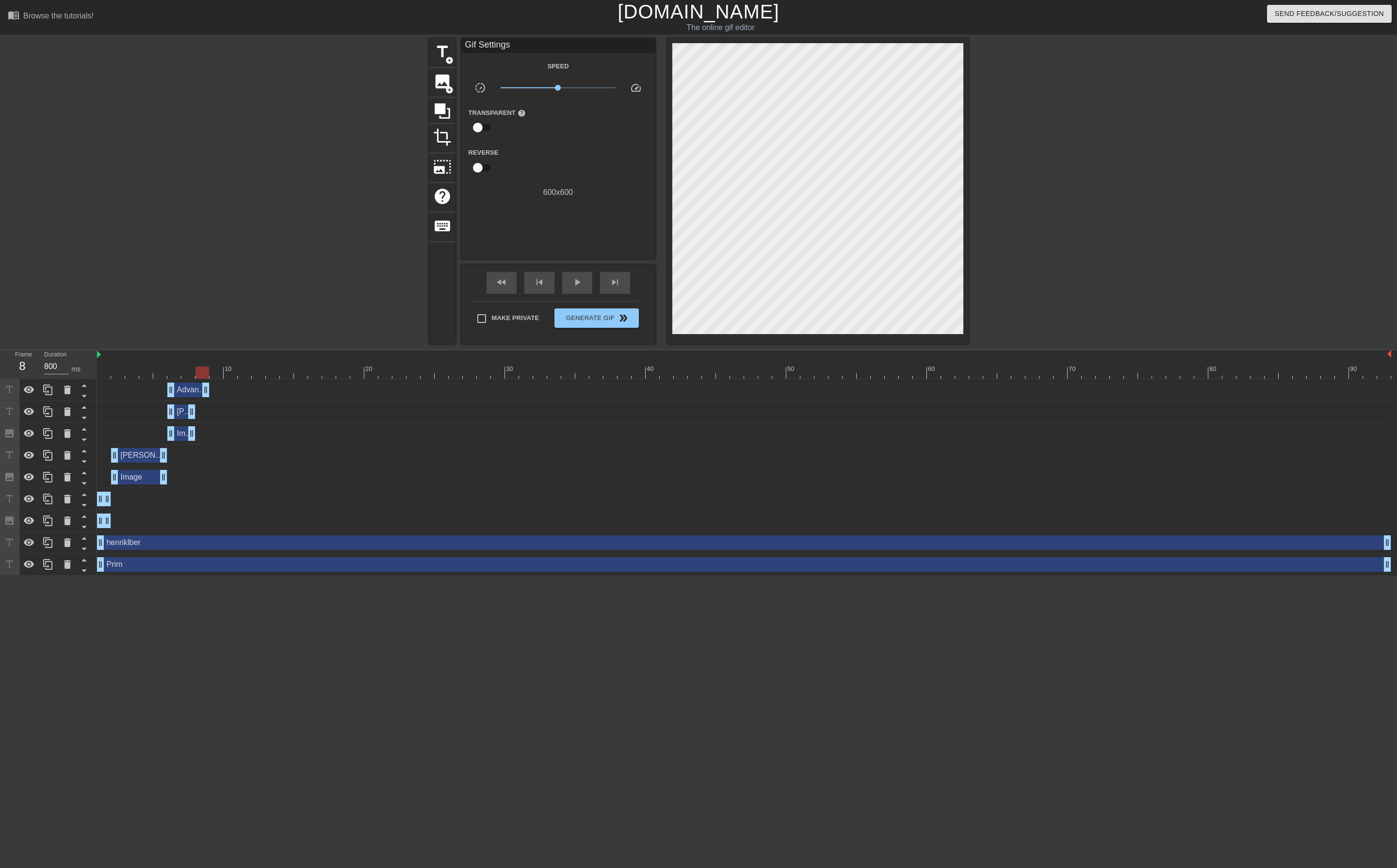
drag, startPoint x: 194, startPoint y: 391, endPoint x: 202, endPoint y: 390, distance: 8.1
drag, startPoint x: 170, startPoint y: 393, endPoint x: 180, endPoint y: 393, distance: 10.0
click at [180, 393] on div "Advance, Short Variation with 4.Nf3 drag_handle drag_handle" at bounding box center [744, 390] width 1294 height 15
drag, startPoint x: 192, startPoint y: 411, endPoint x: 203, endPoint y: 411, distance: 11.0
drag, startPoint x: 170, startPoint y: 414, endPoint x: 185, endPoint y: 415, distance: 15.0
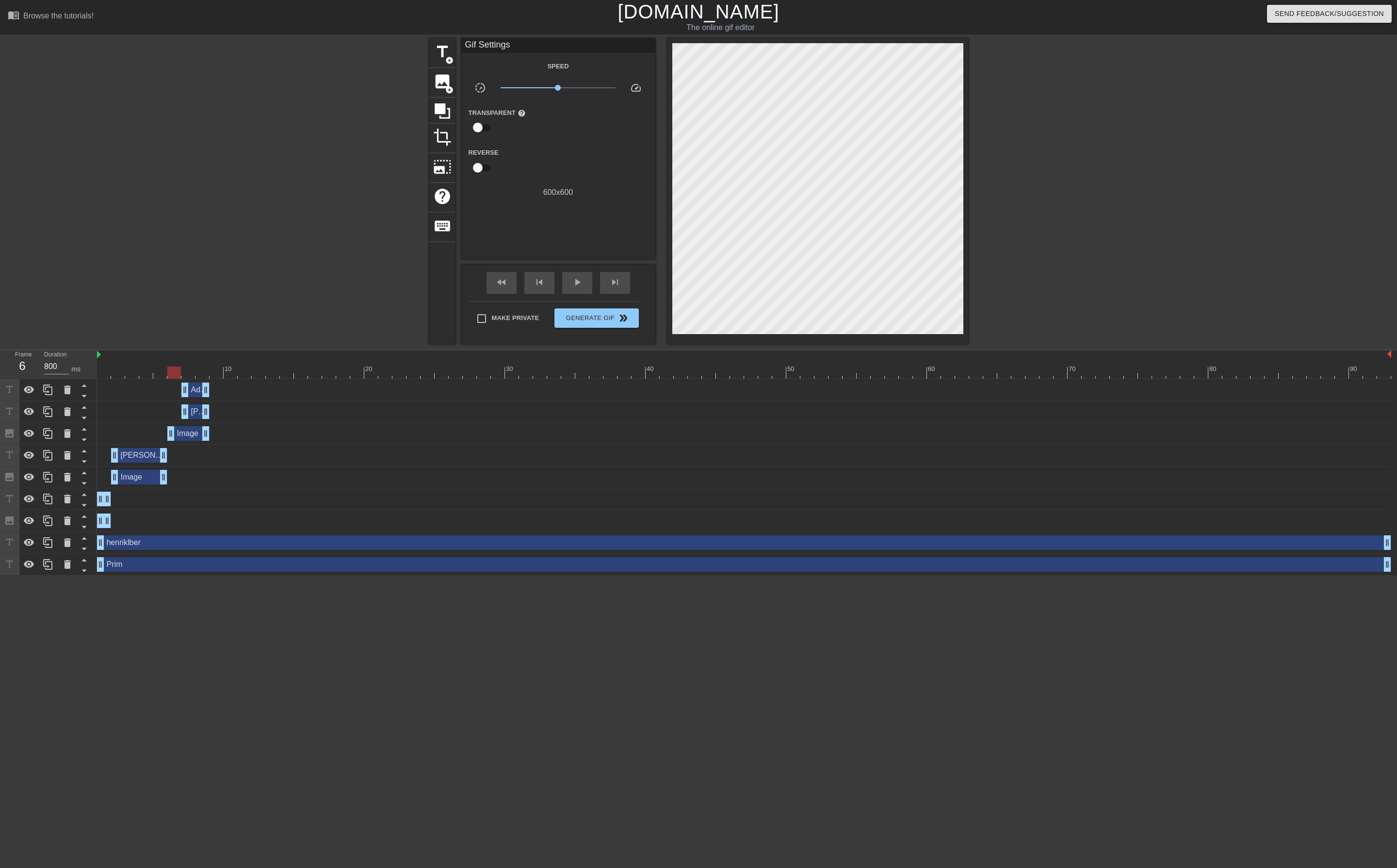
drag, startPoint x: 172, startPoint y: 435, endPoint x: 189, endPoint y: 435, distance: 17.0
click at [176, 375] on div at bounding box center [744, 372] width 1294 height 12
drag, startPoint x: 165, startPoint y: 460, endPoint x: 176, endPoint y: 457, distance: 11.4
drag, startPoint x: 168, startPoint y: 476, endPoint x: 175, endPoint y: 476, distance: 7.0
click at [117, 374] on div at bounding box center [744, 372] width 1294 height 12
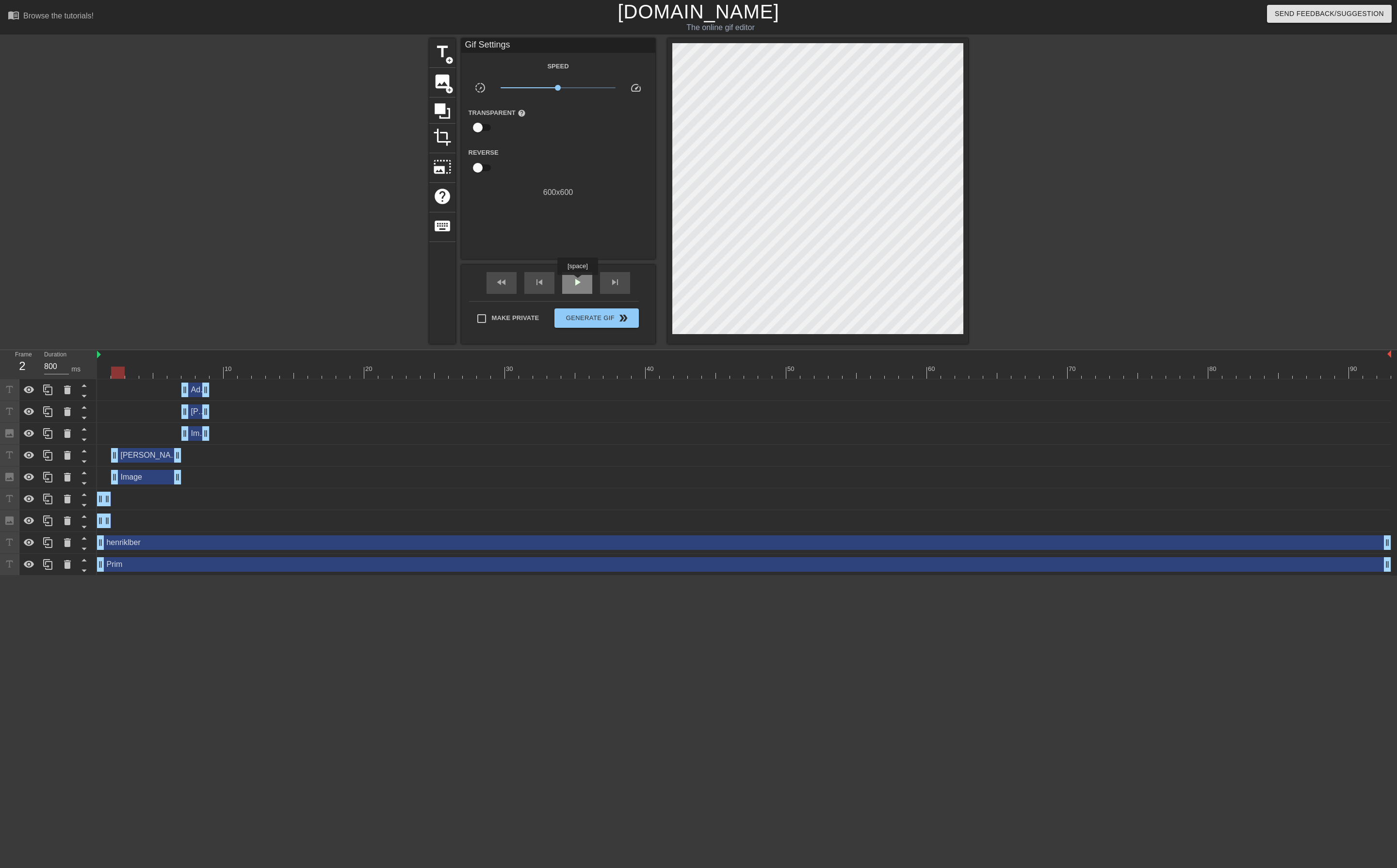
click at [577, 282] on span "play_arrow" at bounding box center [577, 282] width 11 height 11
click at [577, 282] on span "pause" at bounding box center [577, 282] width 11 height 11
click at [608, 278] on div "skip_next" at bounding box center [614, 283] width 30 height 22
click at [603, 280] on div "skip_next" at bounding box center [614, 283] width 30 height 22
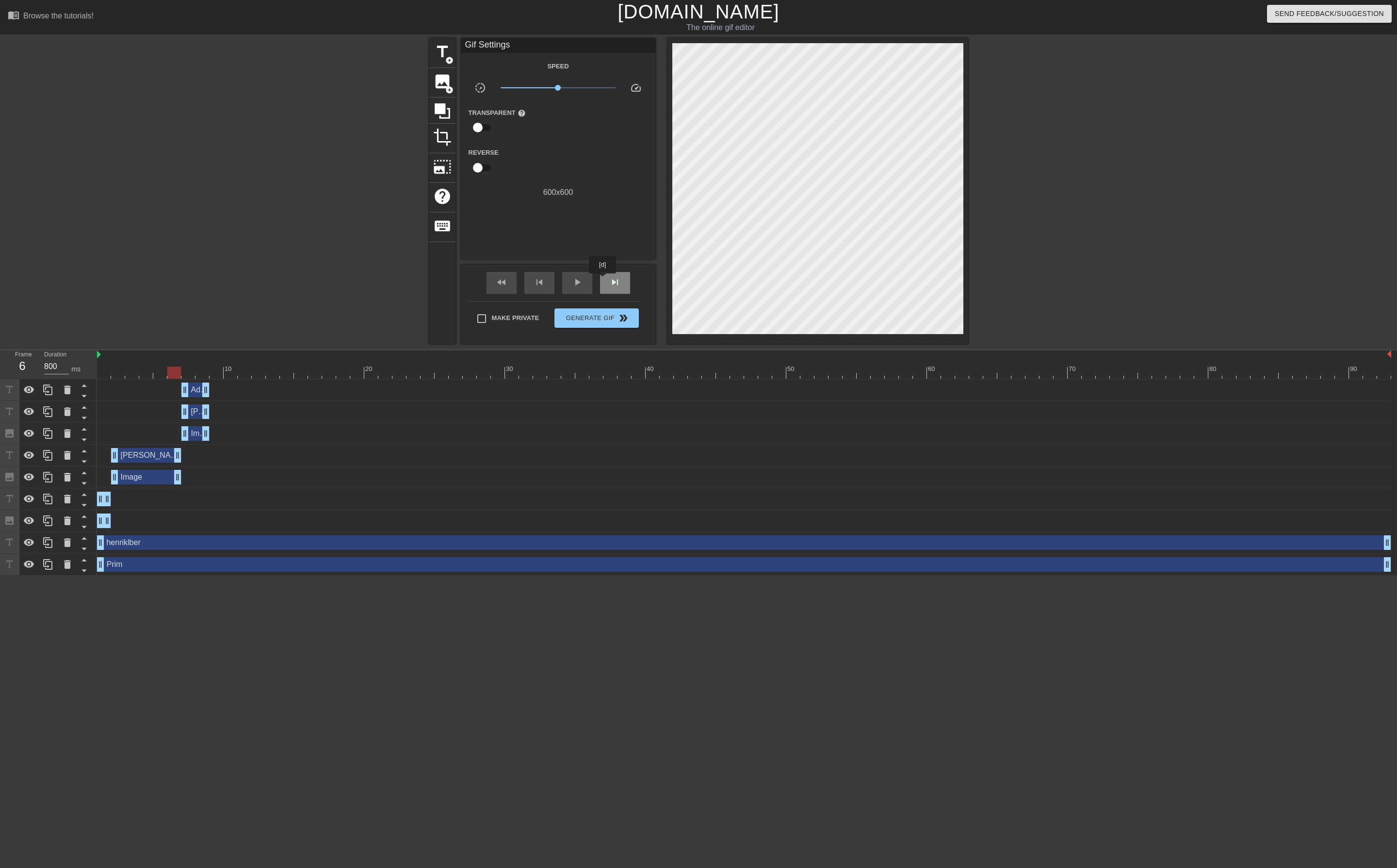
click at [603, 280] on div "skip_next" at bounding box center [614, 283] width 30 height 22
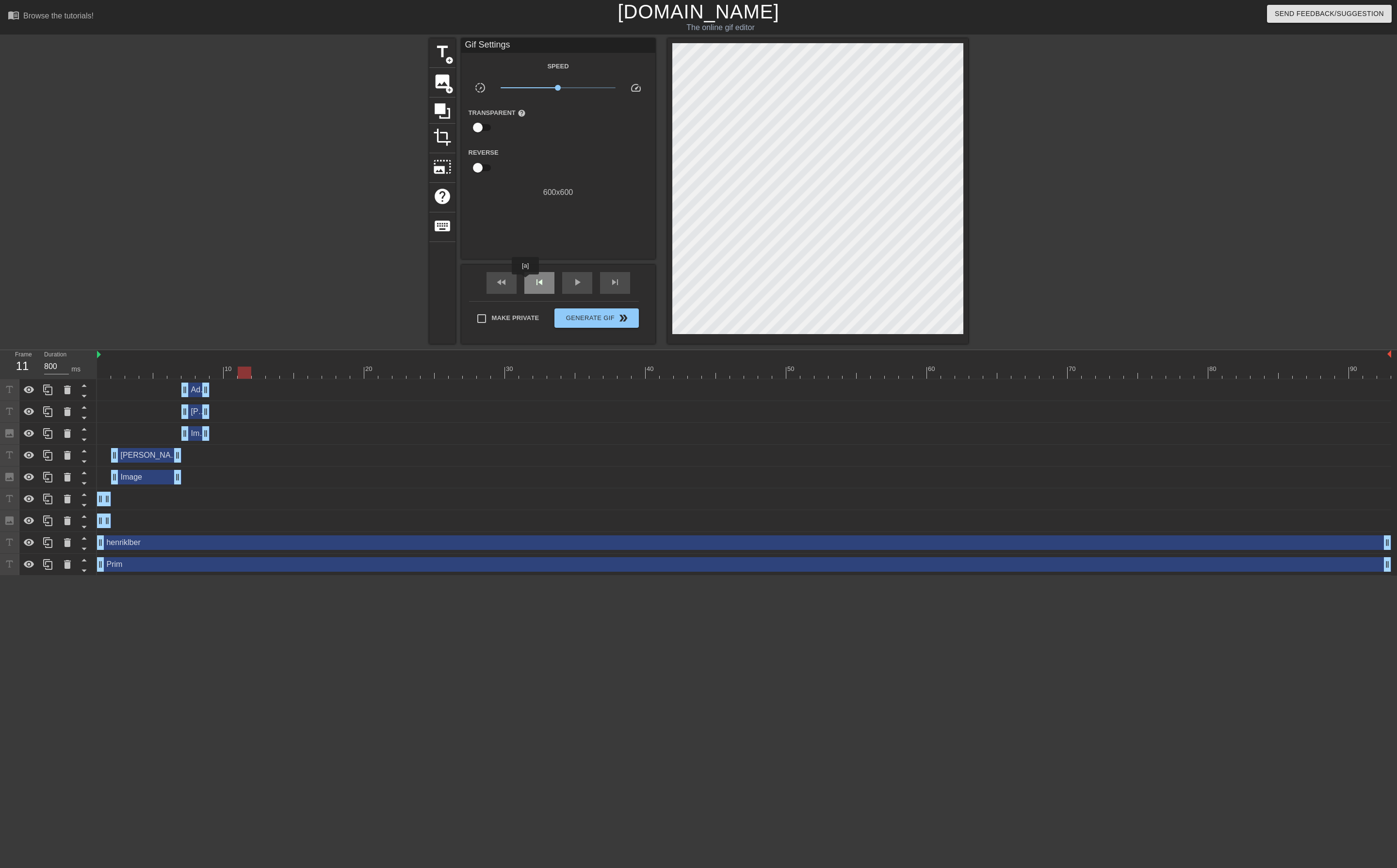
click at [526, 281] on div "skip_previous" at bounding box center [539, 283] width 30 height 22
click at [525, 280] on div "skip_previous" at bounding box center [539, 283] width 30 height 22
drag, startPoint x: 205, startPoint y: 389, endPoint x: 217, endPoint y: 391, distance: 12.2
drag, startPoint x: 211, startPoint y: 413, endPoint x: 220, endPoint y: 413, distance: 9.0
drag, startPoint x: 207, startPoint y: 436, endPoint x: 217, endPoint y: 435, distance: 10.0
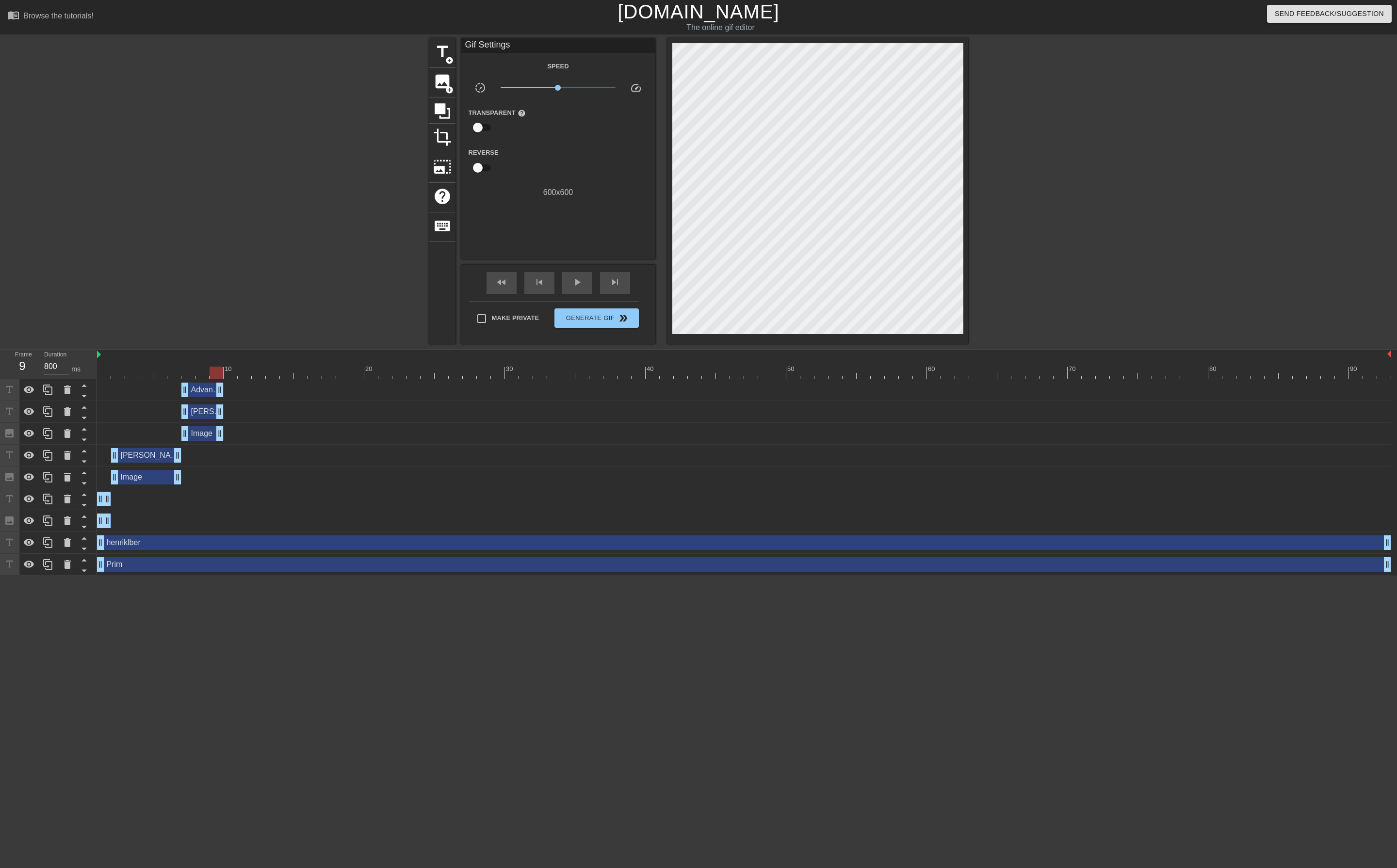
click at [102, 376] on div at bounding box center [744, 372] width 1294 height 12
click at [440, 83] on span "image" at bounding box center [443, 81] width 18 height 18
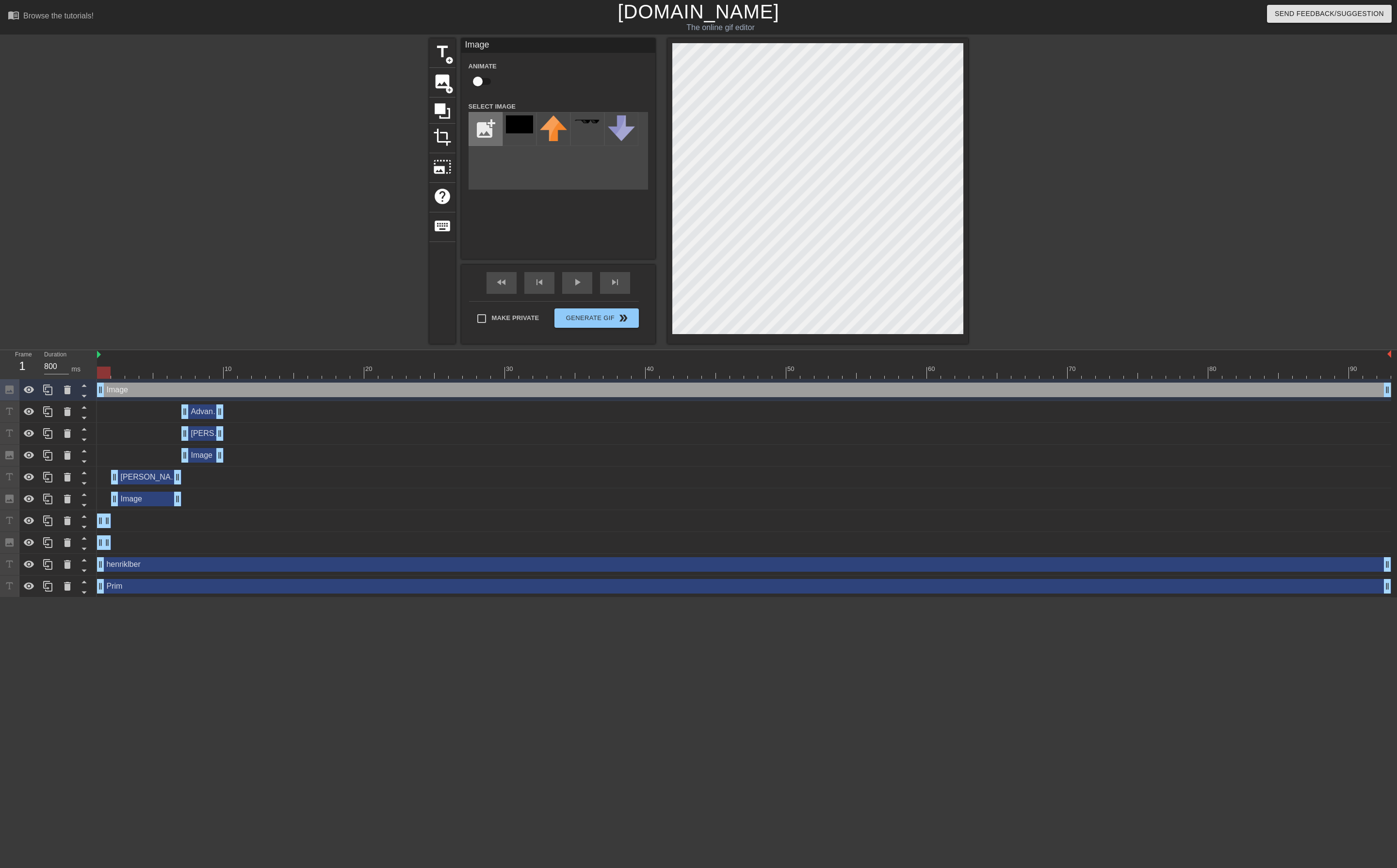
click at [489, 129] on input "file" at bounding box center [485, 129] width 33 height 33
type input "C:\fakepath\textbook-chess.png"
click at [522, 131] on img at bounding box center [520, 129] width 27 height 27
click at [664, 221] on div "title add_circle image add_circle crop photo_size_select_large help keyboard Im…" at bounding box center [699, 191] width 539 height 306
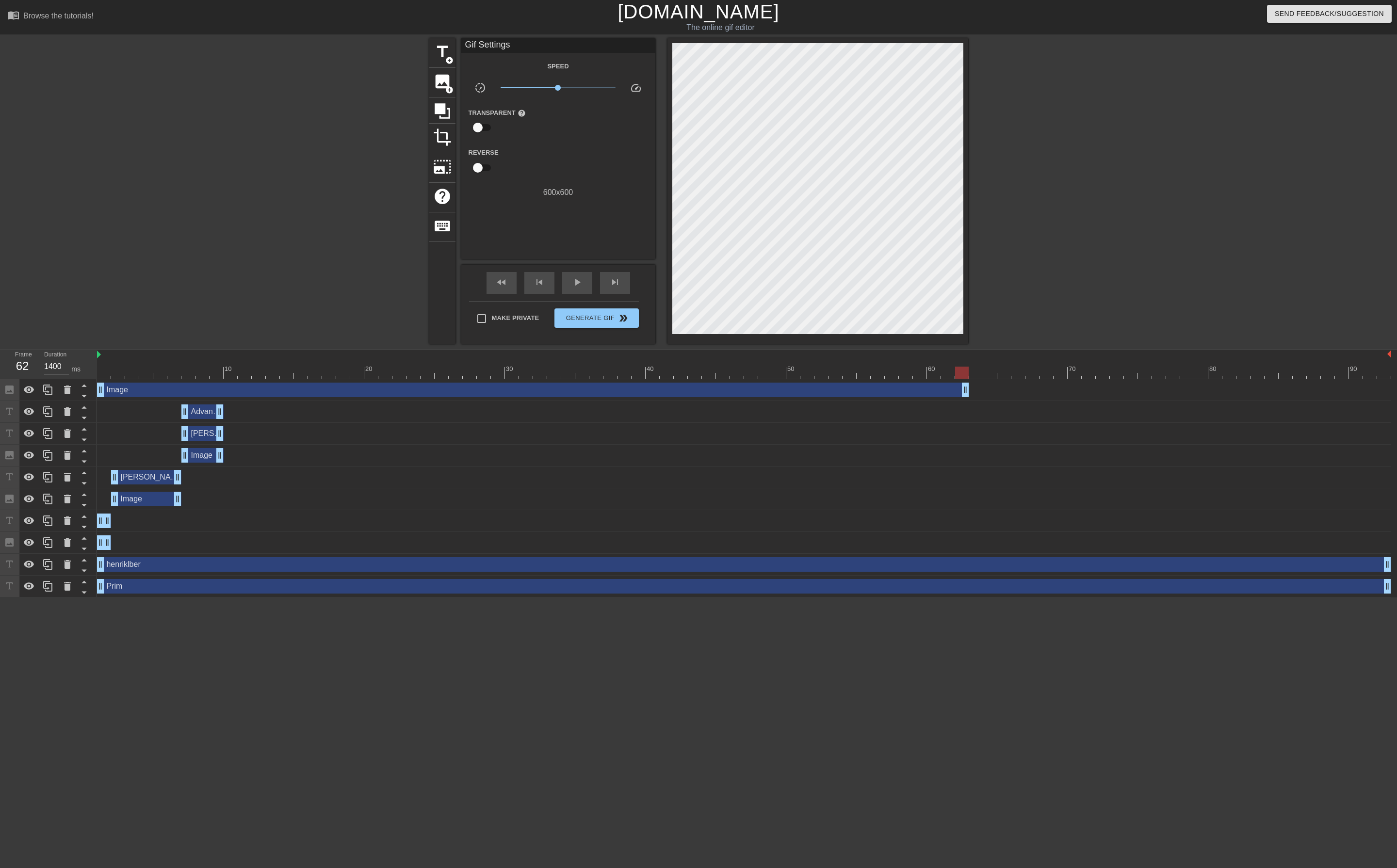
type input "800"
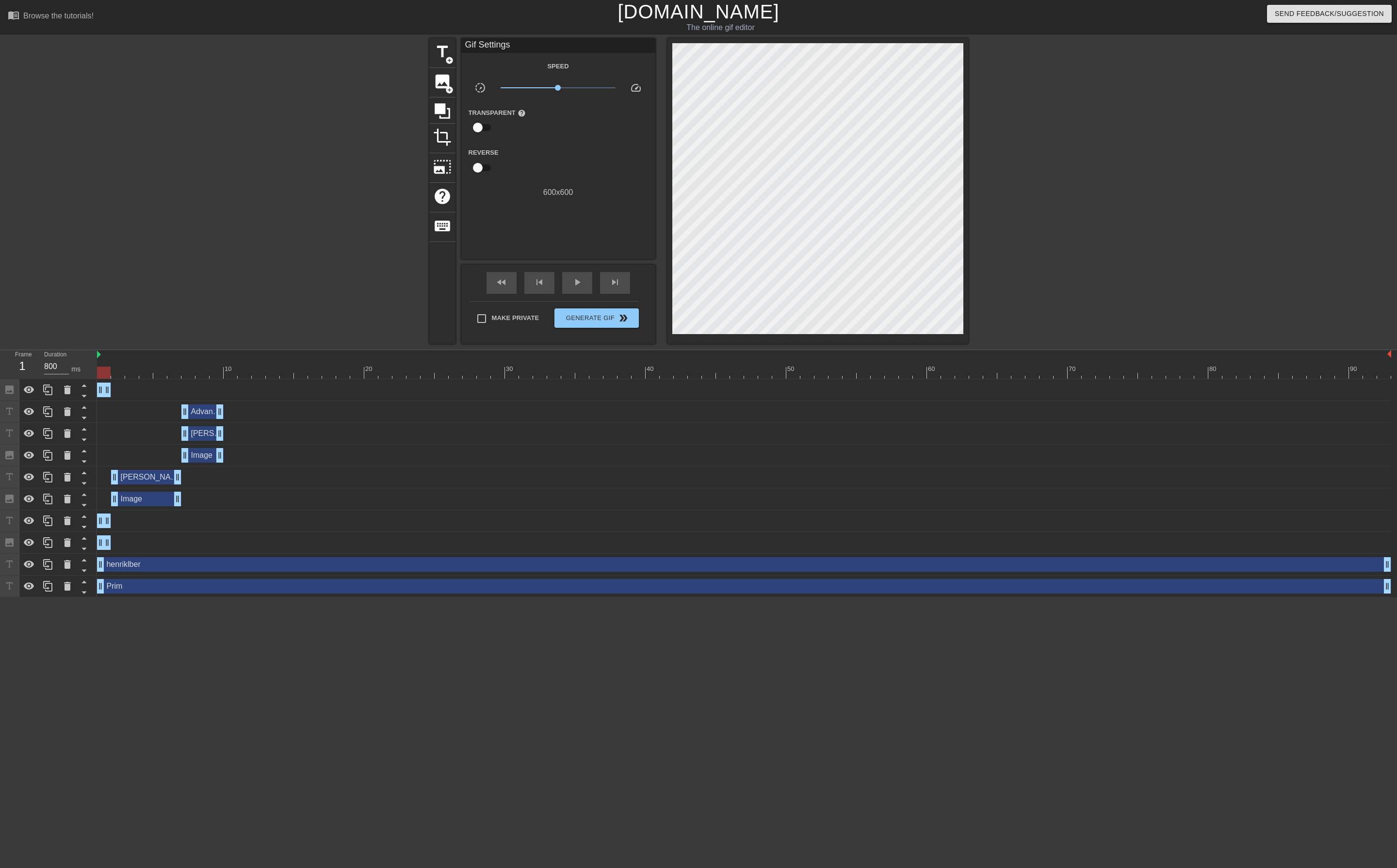
drag, startPoint x: 1388, startPoint y: 392, endPoint x: 12, endPoint y: 422, distance: 1376.3
click at [12, 422] on div "Frame 1 Duration 800 ms 10 20 30 40 50 60 70 80 90 Image drag_handle drag_handl…" at bounding box center [698, 474] width 1397 height 247
click at [44, 389] on icon at bounding box center [48, 389] width 11 height 11
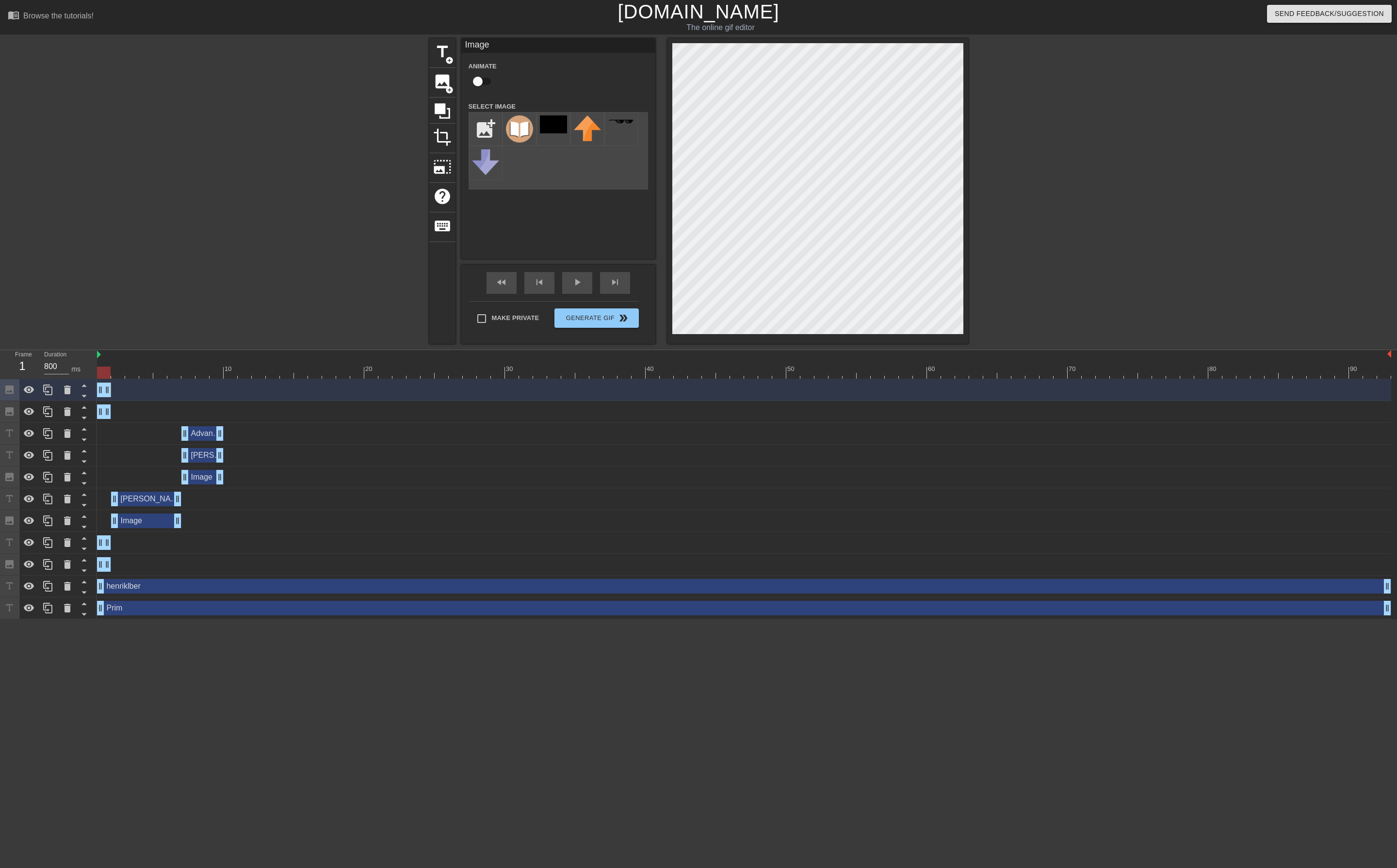
drag, startPoint x: 108, startPoint y: 393, endPoint x: 119, endPoint y: 389, distance: 11.7
drag, startPoint x: 100, startPoint y: 390, endPoint x: 110, endPoint y: 390, distance: 10.0
click at [50, 395] on icon at bounding box center [48, 390] width 9 height 11
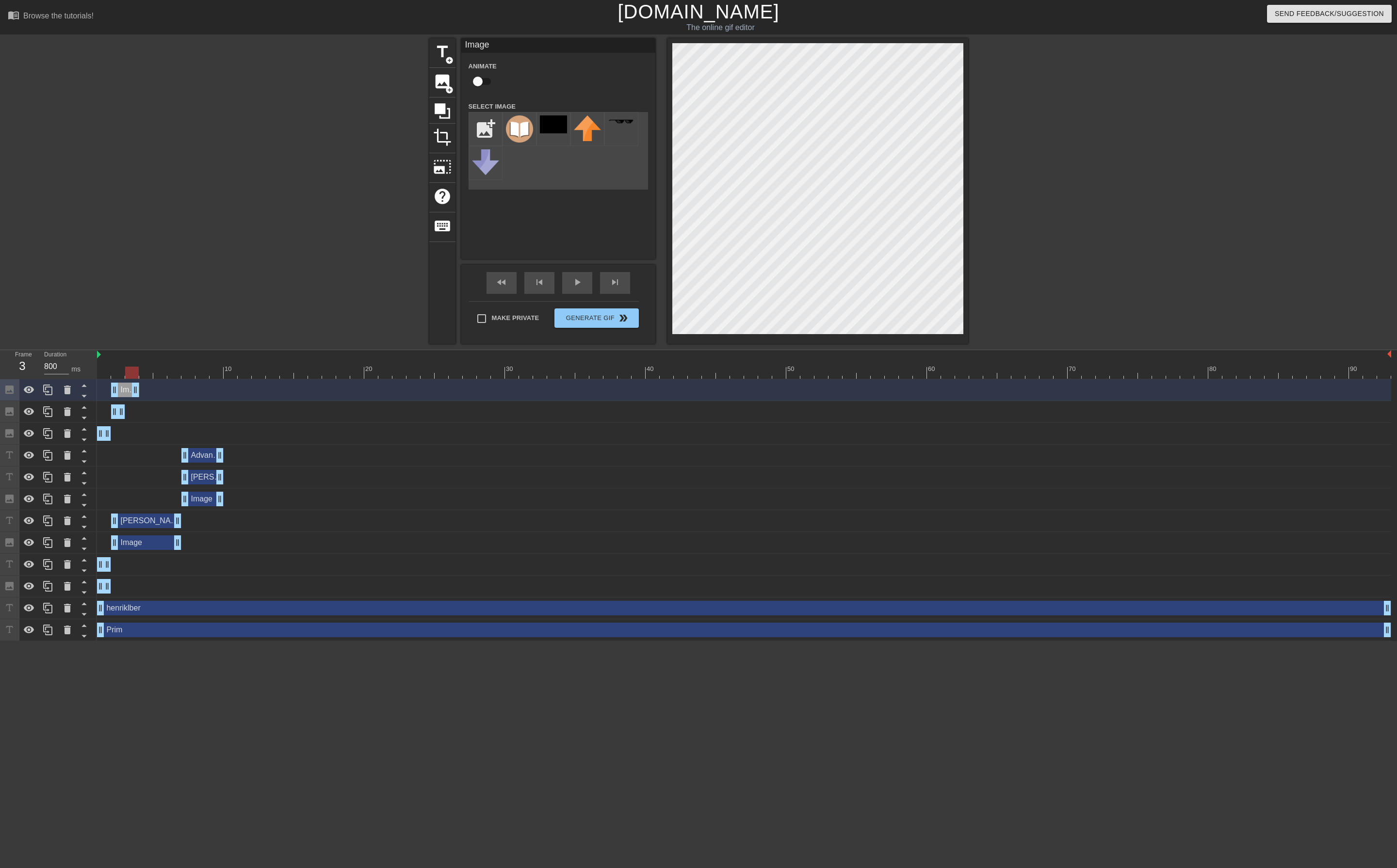
drag, startPoint x: 122, startPoint y: 391, endPoint x: 132, endPoint y: 392, distance: 10.0
drag, startPoint x: 112, startPoint y: 393, endPoint x: 124, endPoint y: 393, distance: 12.0
click at [124, 393] on div "Image drag_handle drag_handle" at bounding box center [744, 390] width 1294 height 15
click at [146, 372] on div at bounding box center [744, 372] width 1294 height 12
click at [49, 389] on icon at bounding box center [48, 389] width 11 height 11
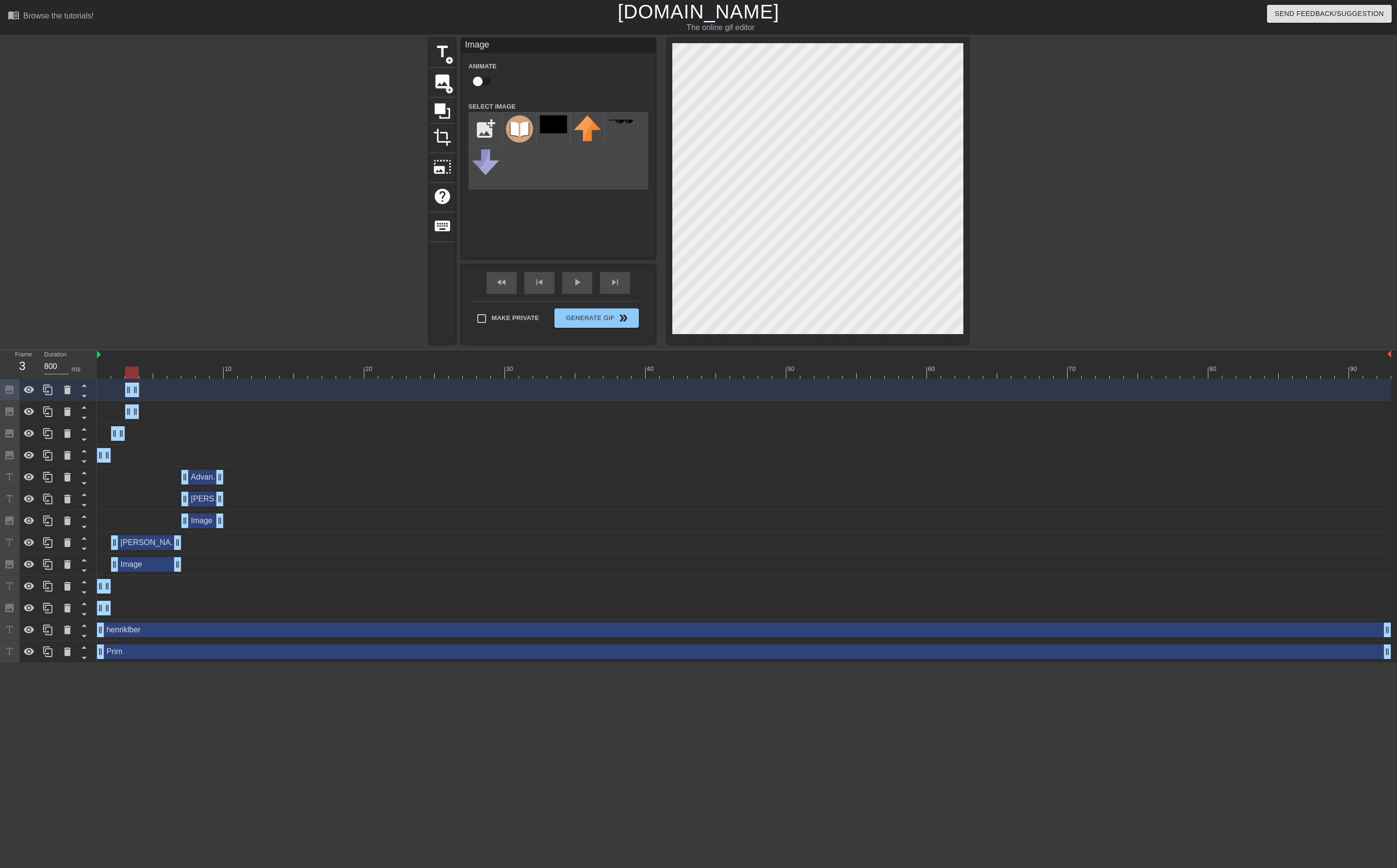
drag, startPoint x: 136, startPoint y: 388, endPoint x: 148, endPoint y: 388, distance: 12.0
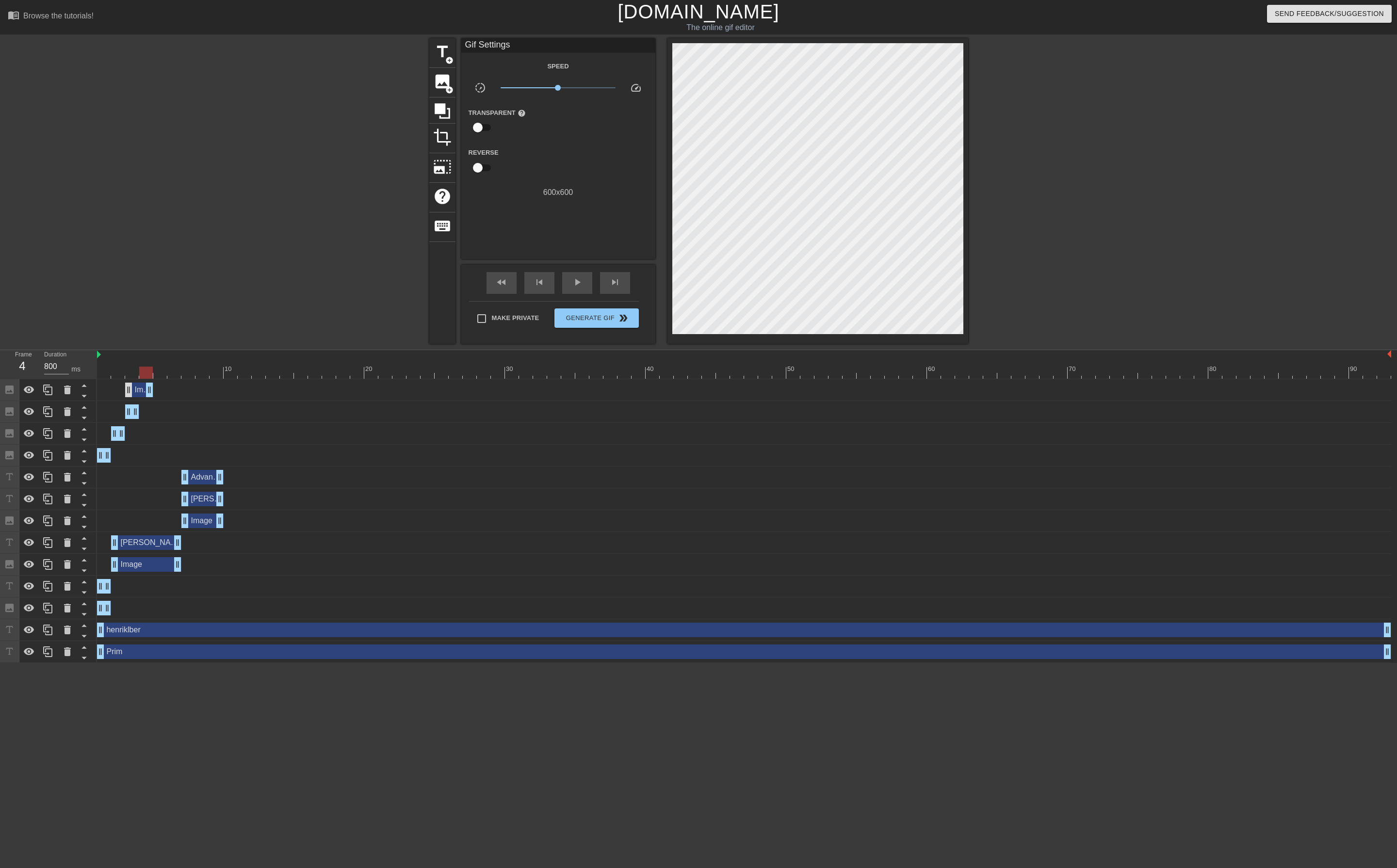
click at [129, 390] on div "Image drag_handle drag_handle" at bounding box center [744, 390] width 1294 height 15
drag, startPoint x: 129, startPoint y: 390, endPoint x: 140, endPoint y: 389, distance: 11.0
click at [614, 281] on span "skip_next" at bounding box center [614, 282] width 11 height 11
click at [608, 284] on div "skip_next" at bounding box center [614, 283] width 30 height 22
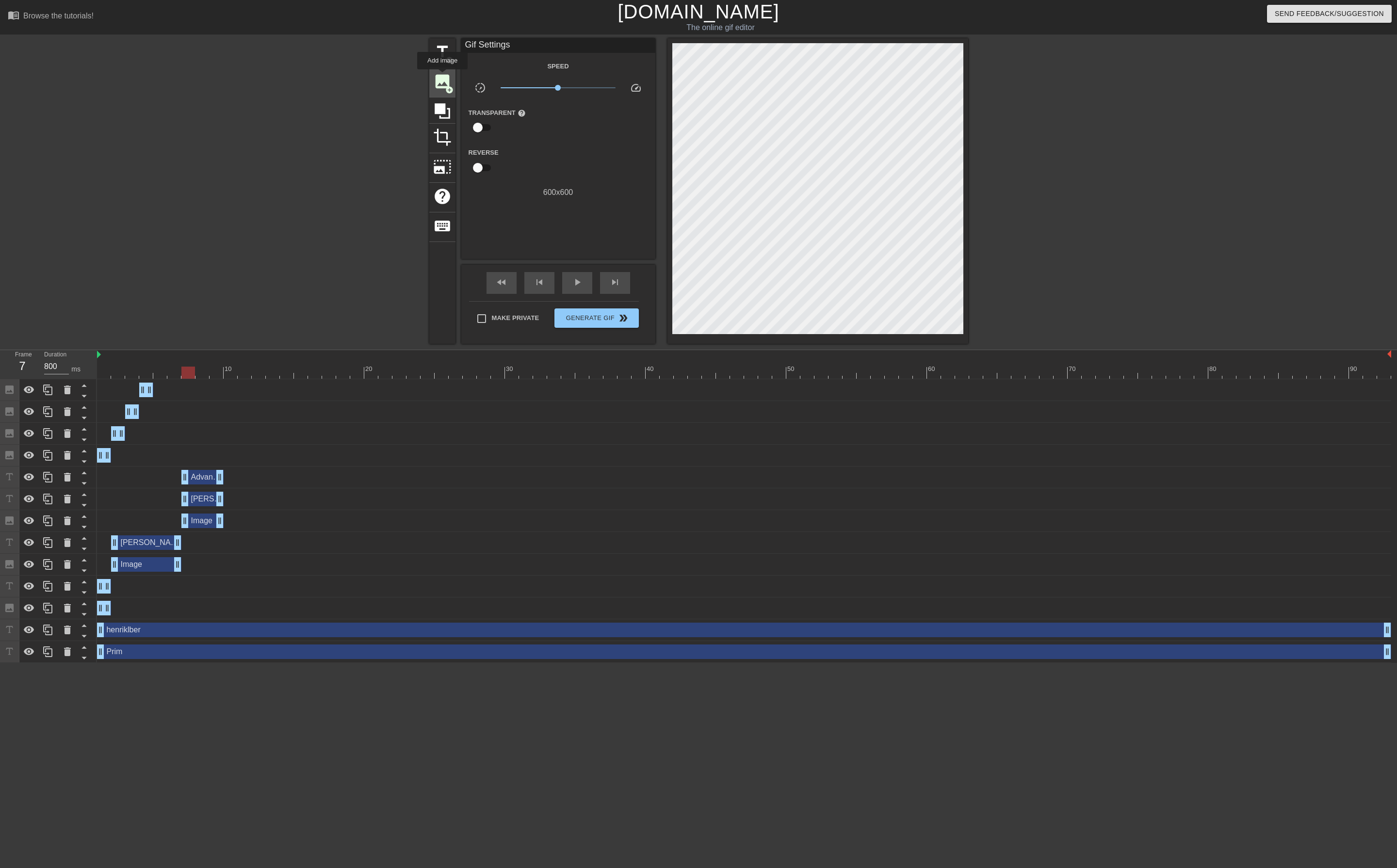
click at [444, 83] on span "image" at bounding box center [443, 81] width 18 height 18
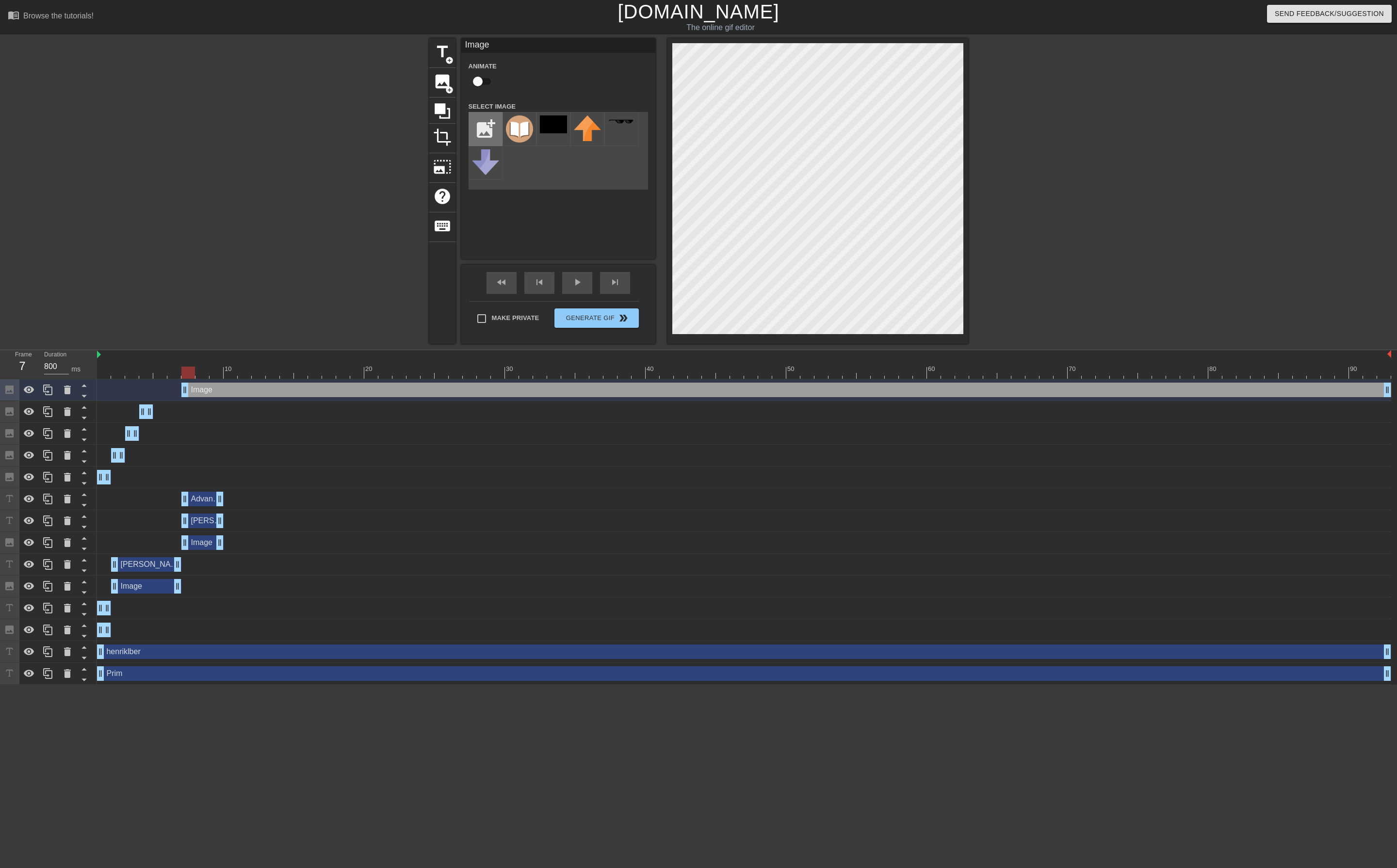
click at [483, 117] on input "file" at bounding box center [485, 129] width 33 height 33
type input "C:\fakepath\Best.png"
click at [518, 130] on img at bounding box center [520, 129] width 27 height 27
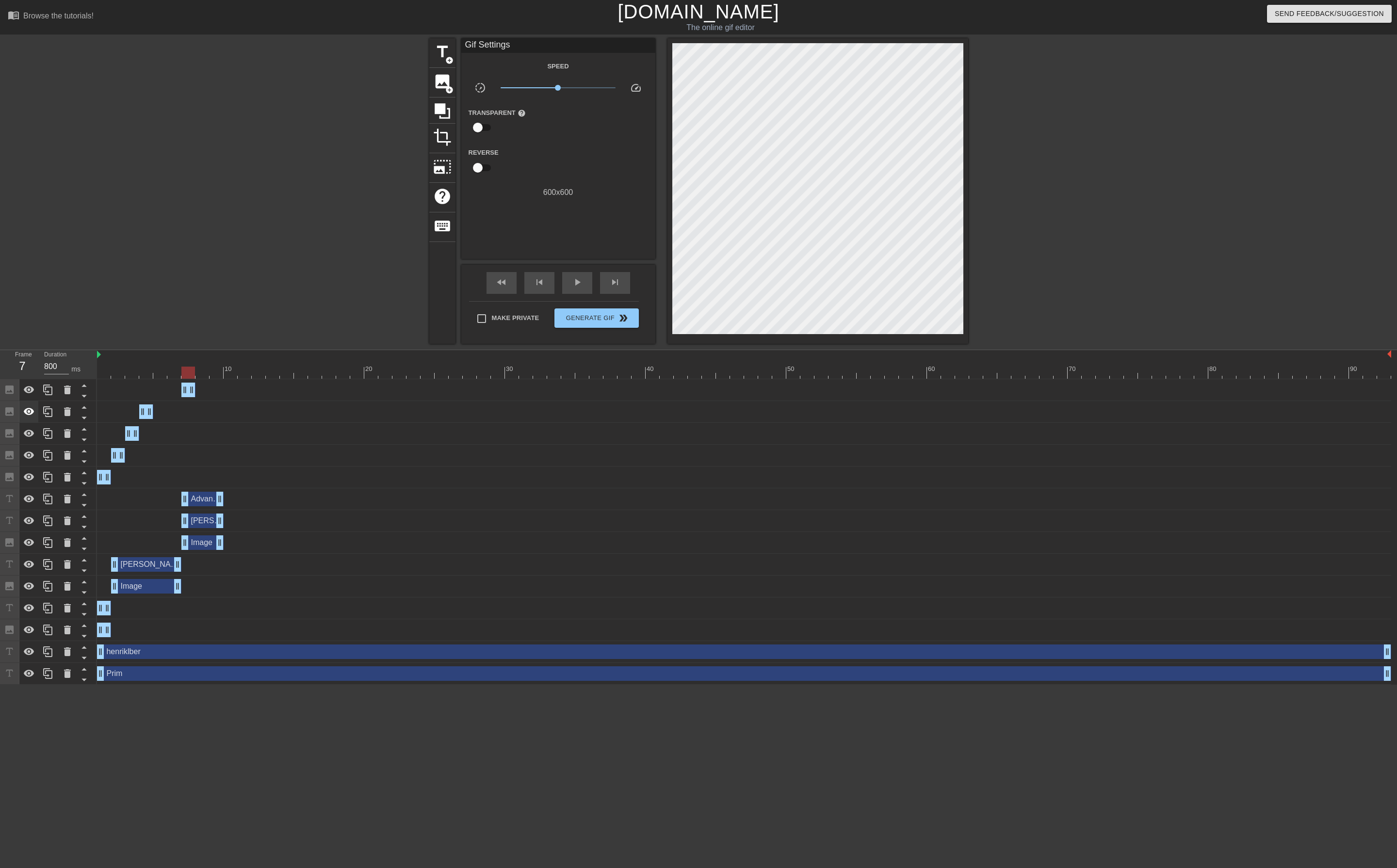
drag, startPoint x: 1388, startPoint y: 393, endPoint x: 29, endPoint y: 402, distance: 1359.0
click at [29, 402] on div "Frame 7 Duration 800 ms 10 20 30 40 50 60 70 80 90 Image drag_handle drag_handl…" at bounding box center [698, 517] width 1397 height 335
click at [99, 377] on div at bounding box center [744, 372] width 1294 height 12
click at [605, 284] on div "skip_next" at bounding box center [614, 283] width 30 height 22
click at [603, 284] on div "skip_next" at bounding box center [614, 283] width 30 height 22
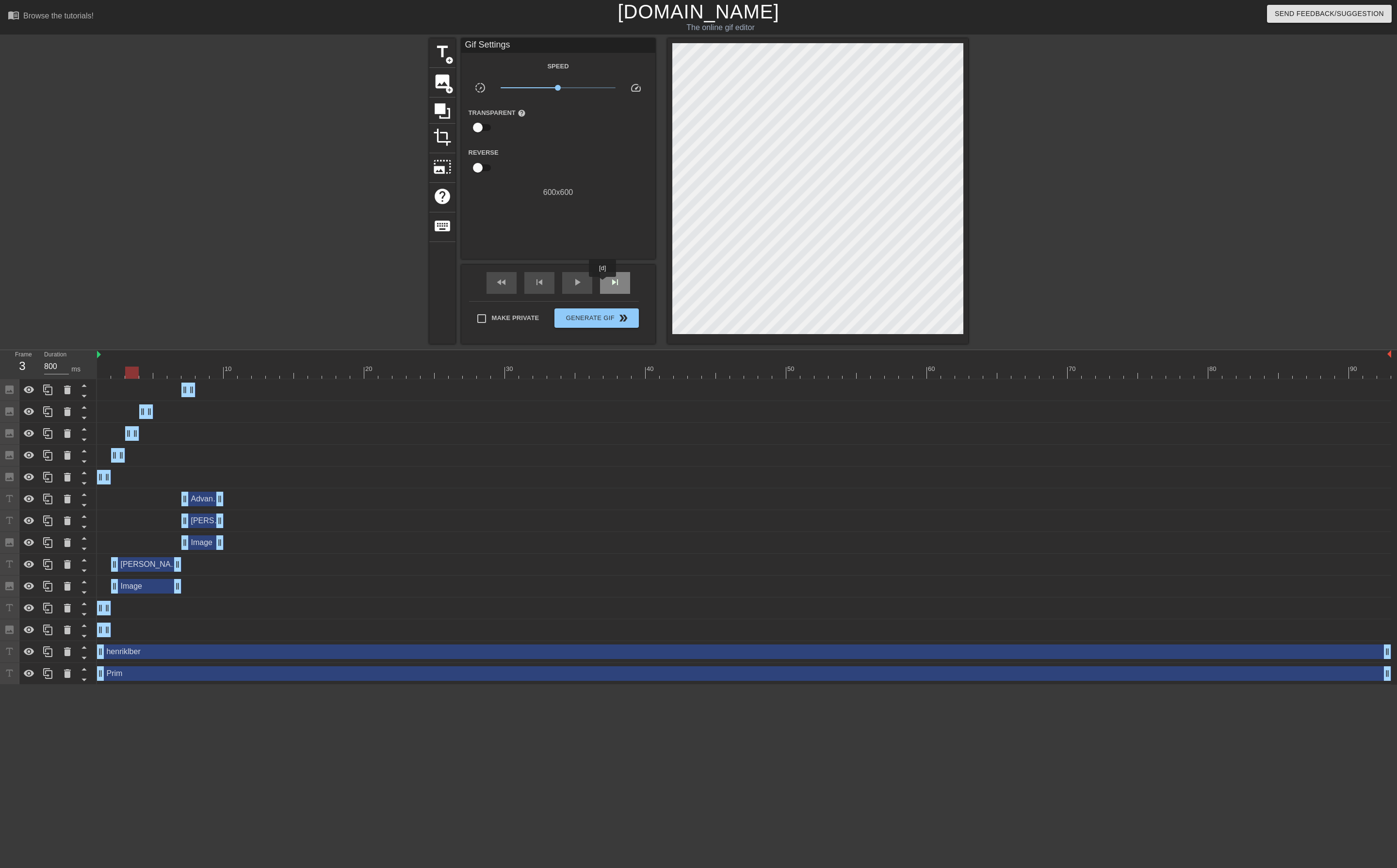
click at [603, 284] on div "skip_next" at bounding box center [614, 283] width 30 height 22
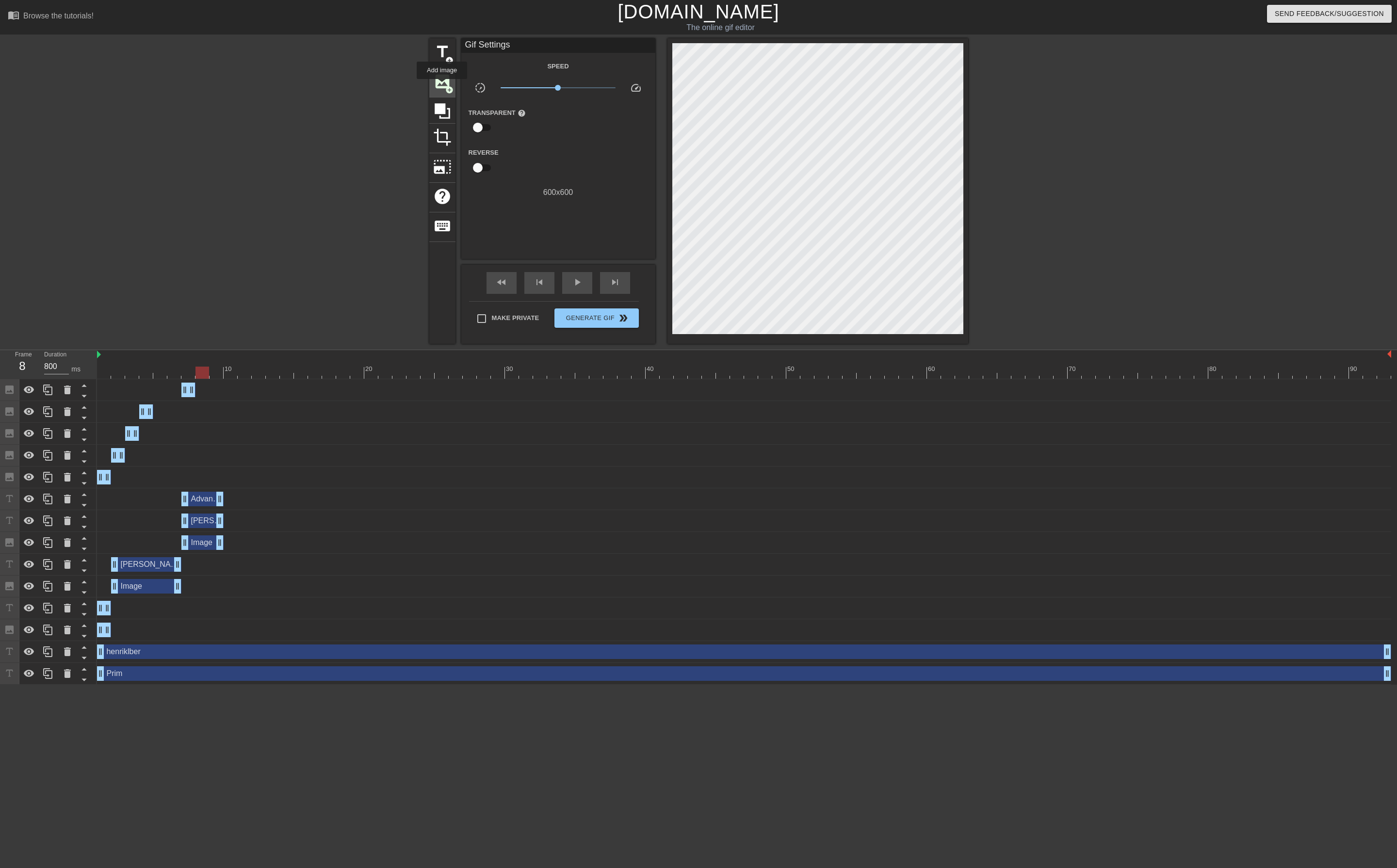
click at [442, 86] on span "image" at bounding box center [443, 81] width 18 height 18
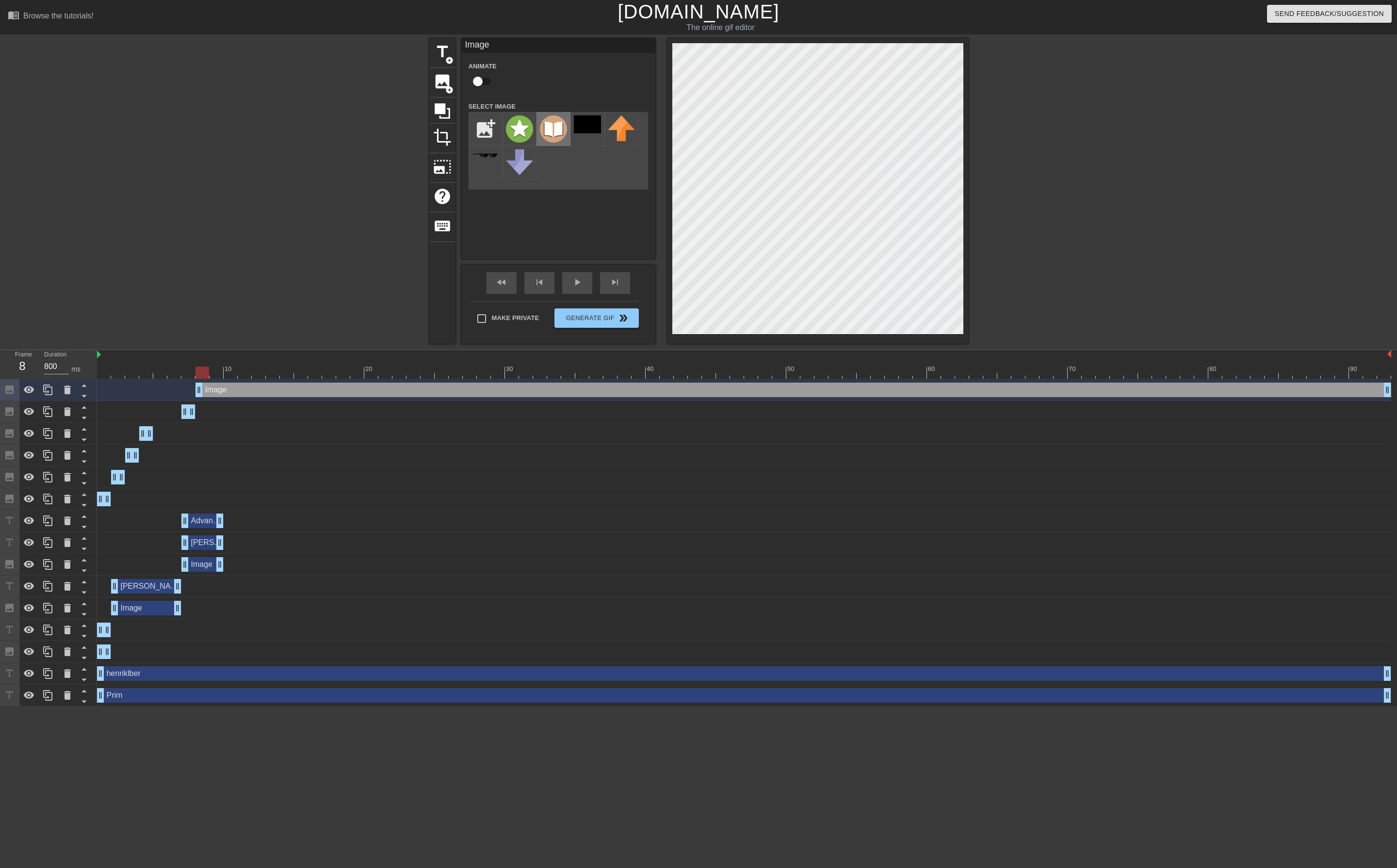
click at [550, 136] on img at bounding box center [554, 129] width 27 height 27
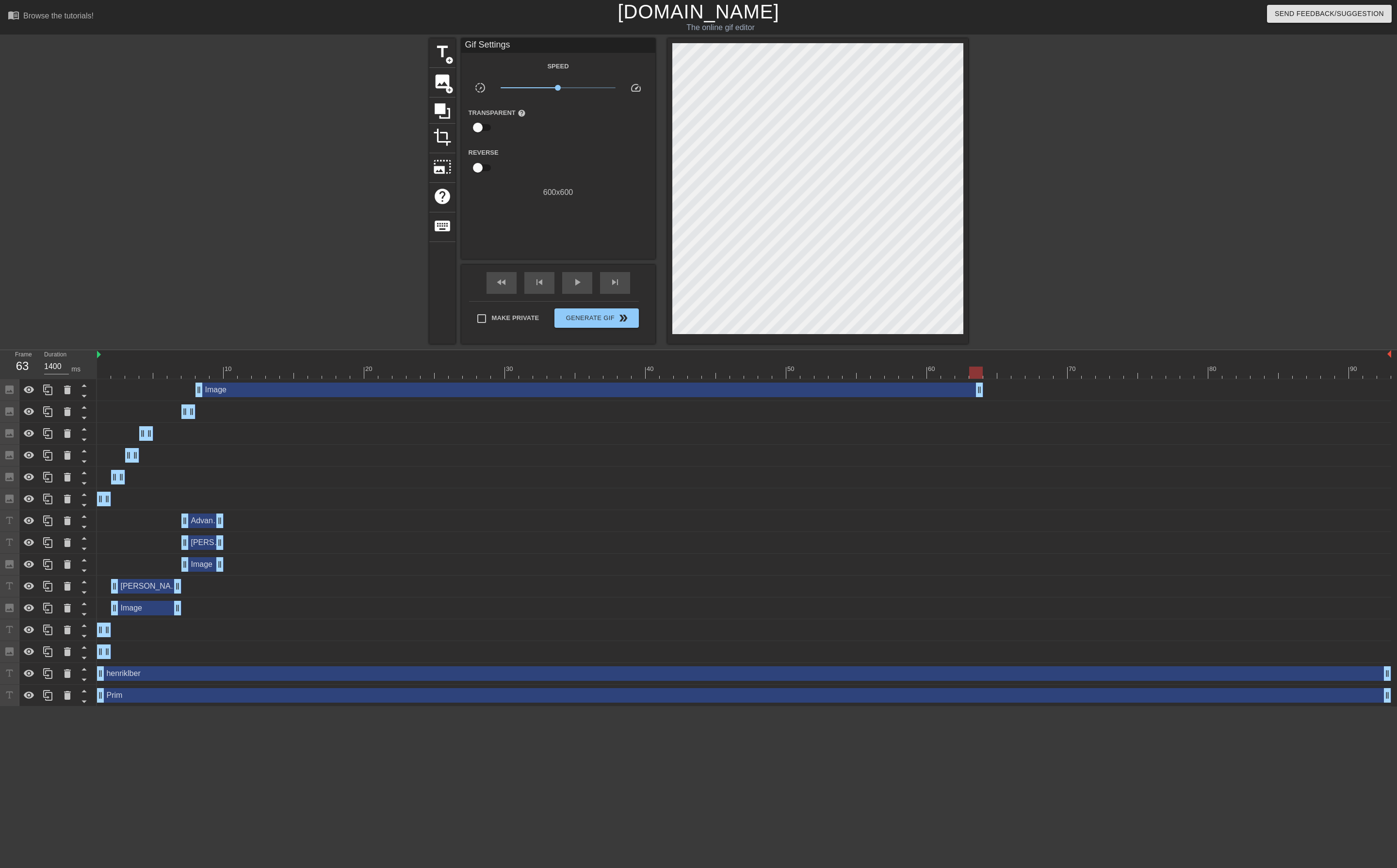
type input "800"
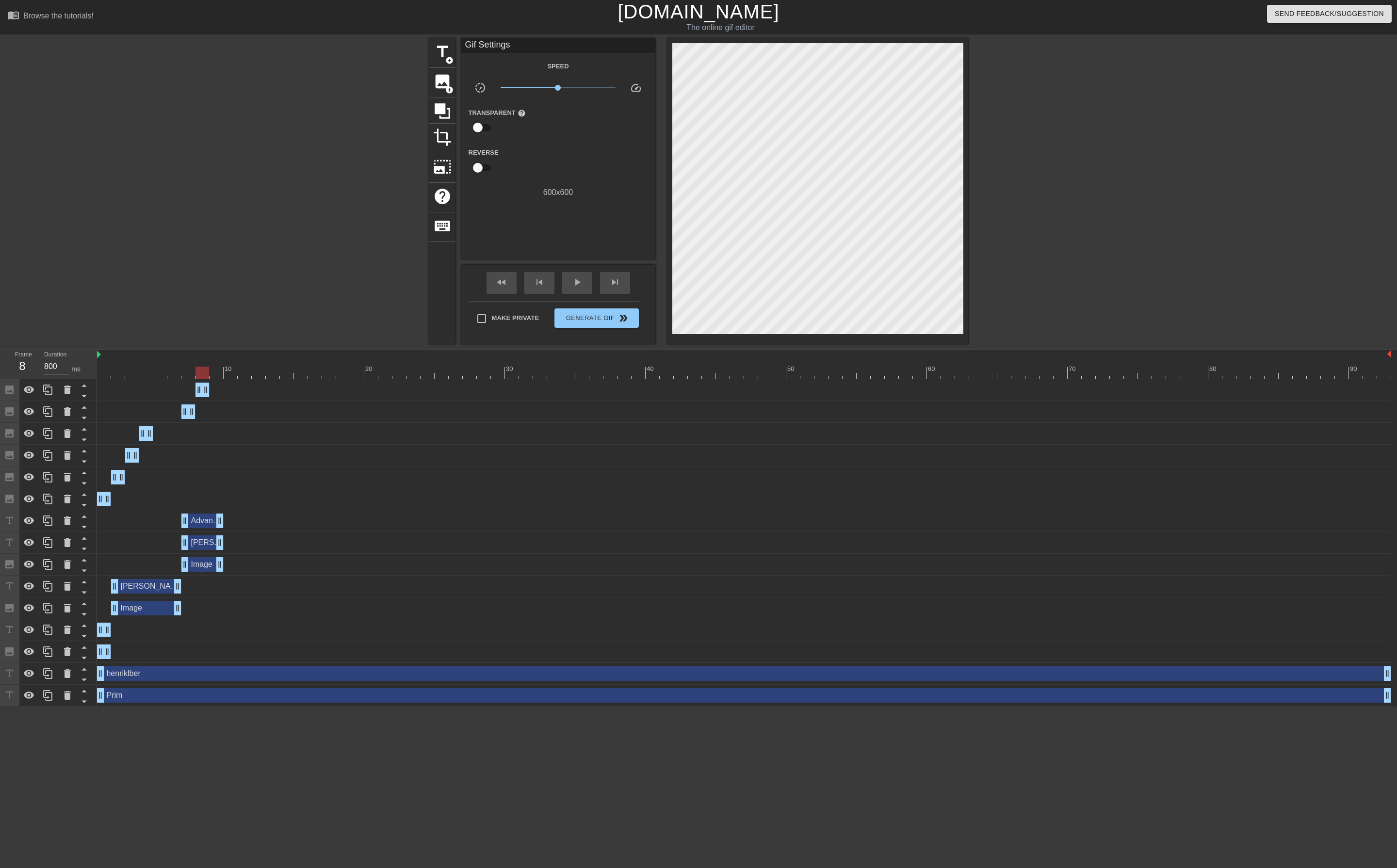
drag, startPoint x: 1386, startPoint y: 385, endPoint x: 200, endPoint y: 402, distance: 1186.1
click at [200, 402] on div "Image drag_handle drag_handle Image drag_handle drag_handle Image drag_handle d…" at bounding box center [747, 543] width 1300 height 327
click at [216, 374] on div at bounding box center [744, 372] width 1294 height 12
click at [443, 80] on span "image" at bounding box center [443, 81] width 18 height 18
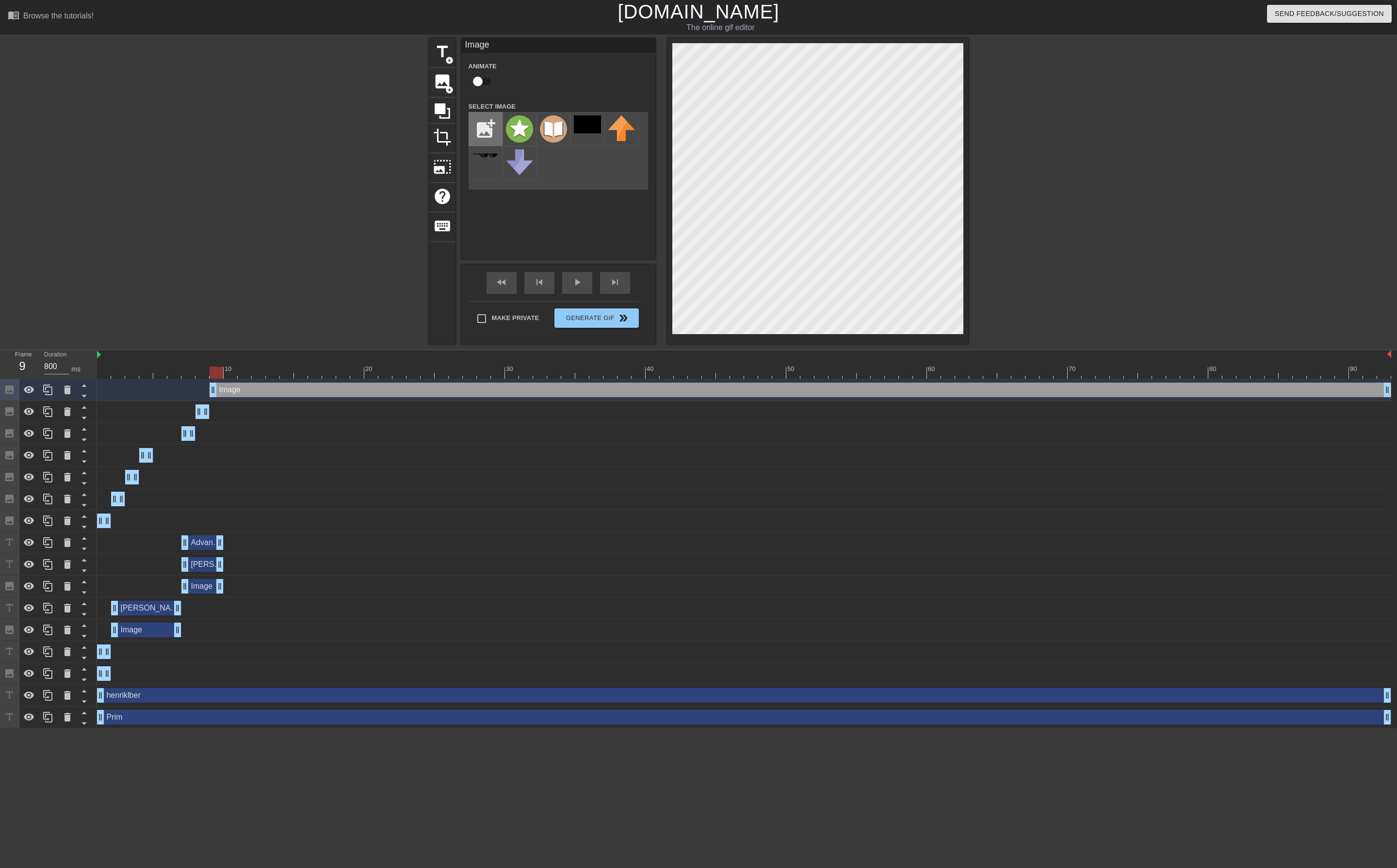
click at [486, 127] on input "file" at bounding box center [485, 129] width 33 height 33
type input "C:\fakepath\blunder.png"
click at [510, 128] on img at bounding box center [520, 128] width 27 height 25
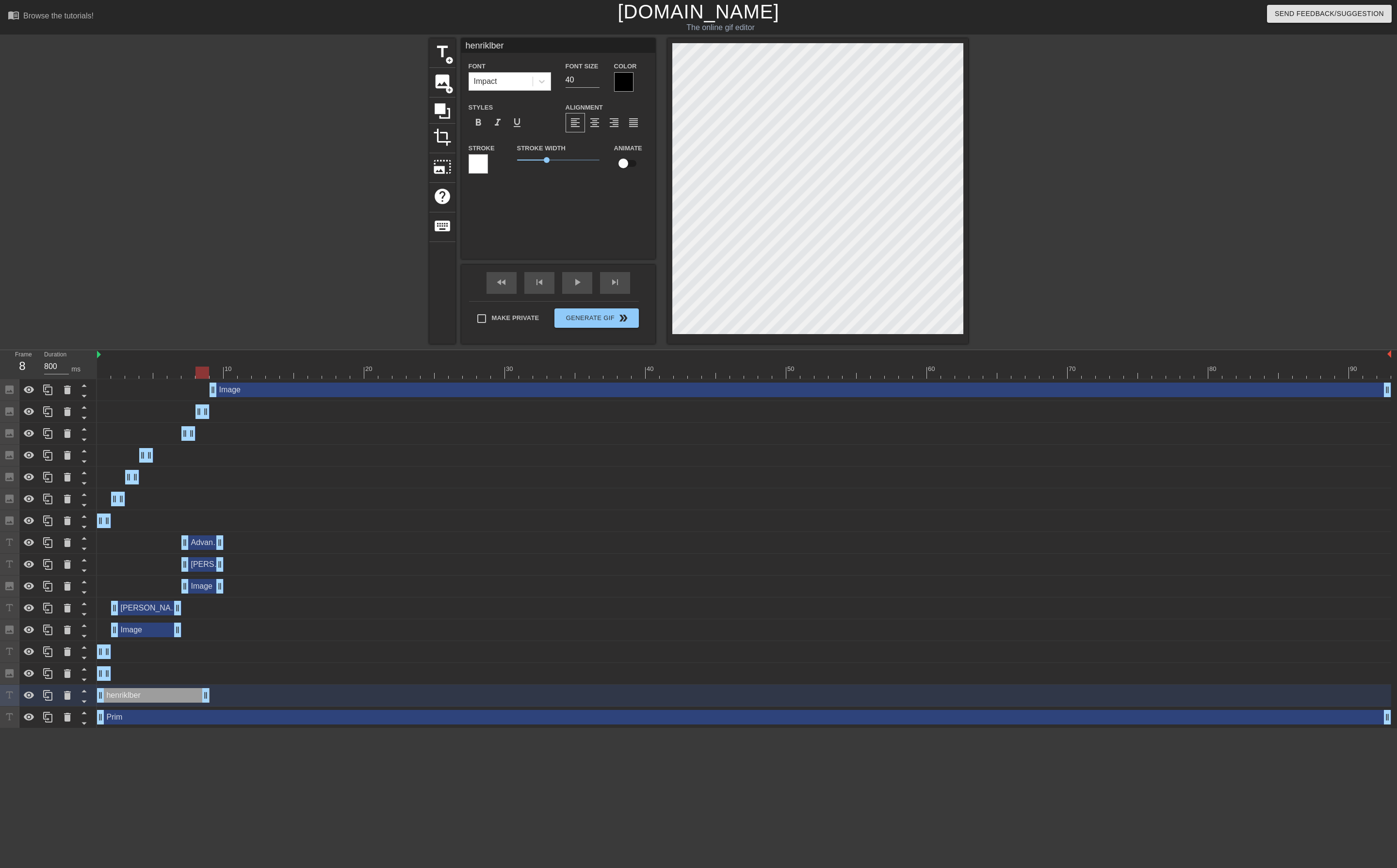
drag, startPoint x: 1388, startPoint y: 700, endPoint x: 205, endPoint y: 667, distance: 1183.5
click at [207, 667] on div "Image drag_handle drag_handle Image drag_handle drag_handle Image drag_handle d…" at bounding box center [747, 554] width 1300 height 349
click at [46, 693] on icon at bounding box center [48, 696] width 9 height 11
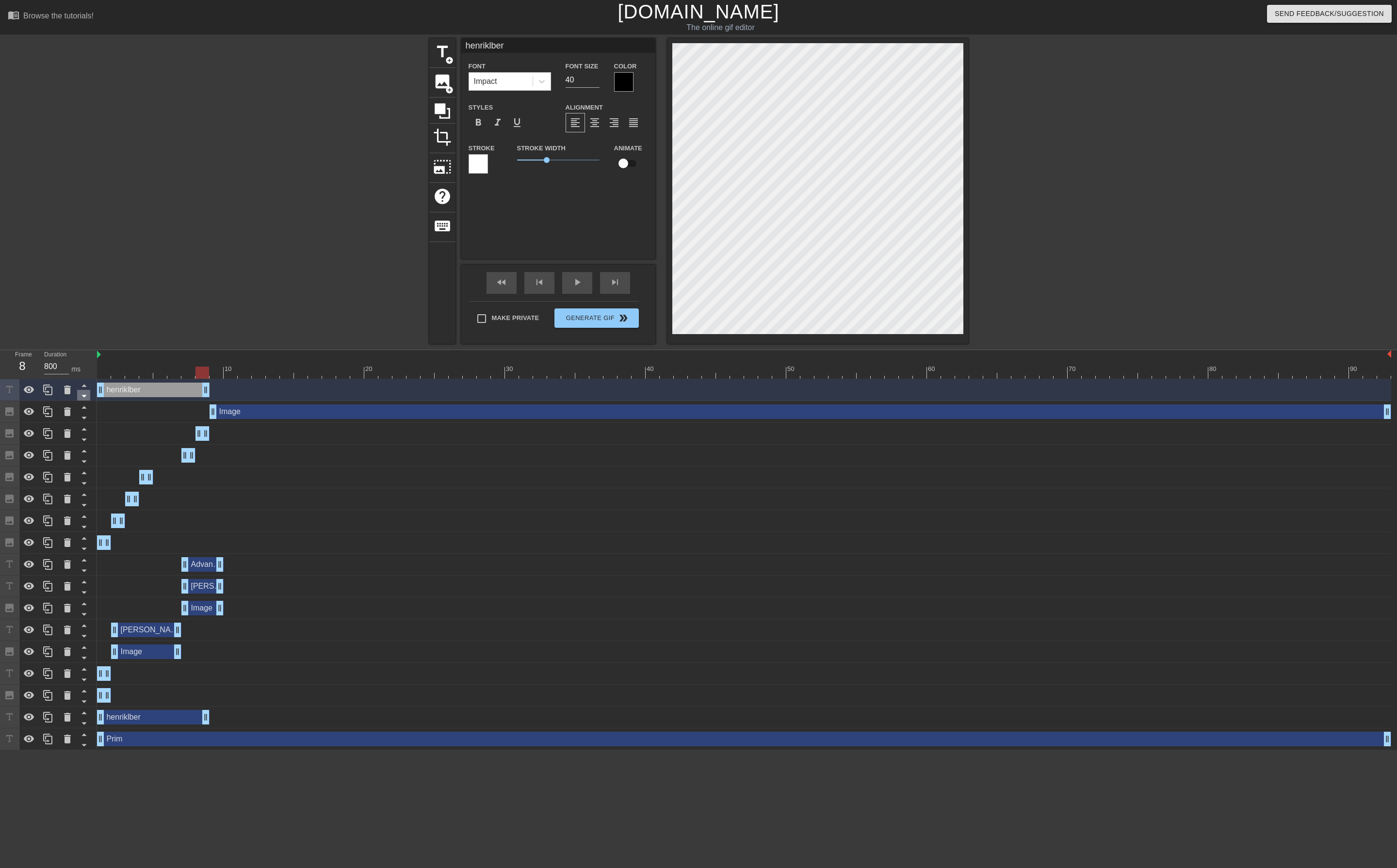
click at [83, 398] on icon at bounding box center [84, 396] width 12 height 12
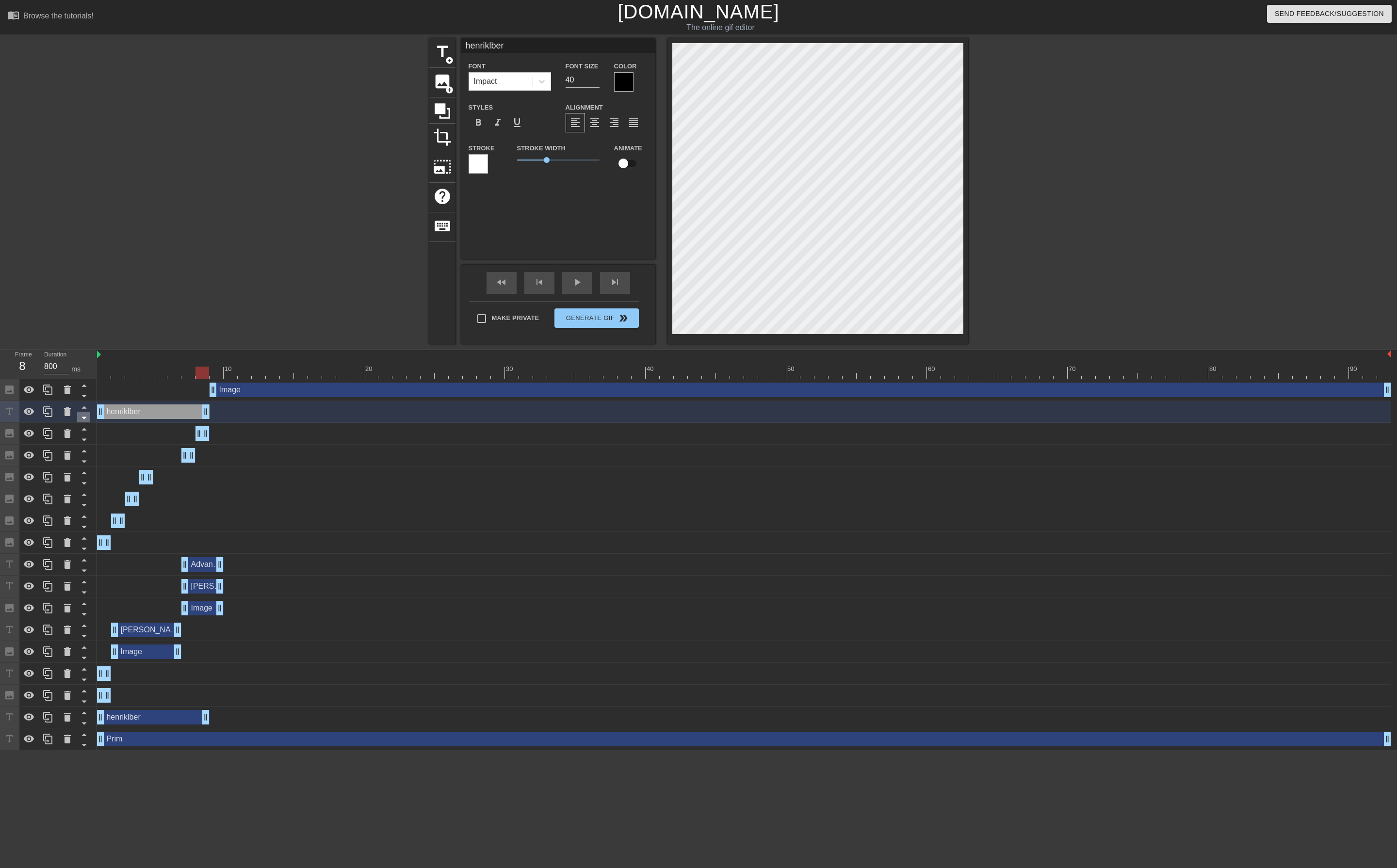
click at [85, 416] on icon at bounding box center [84, 417] width 12 height 12
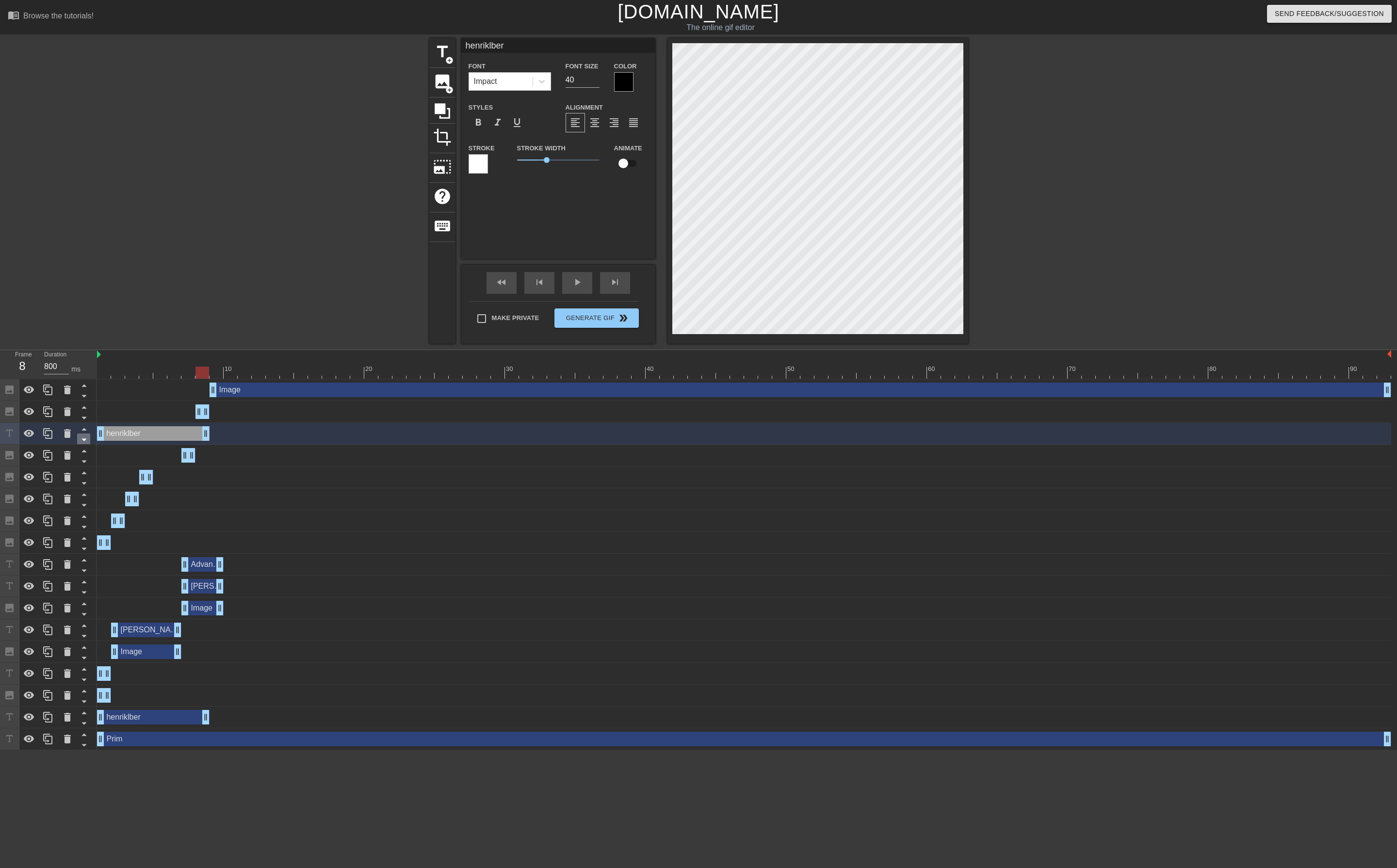
click at [85, 443] on icon at bounding box center [84, 440] width 12 height 12
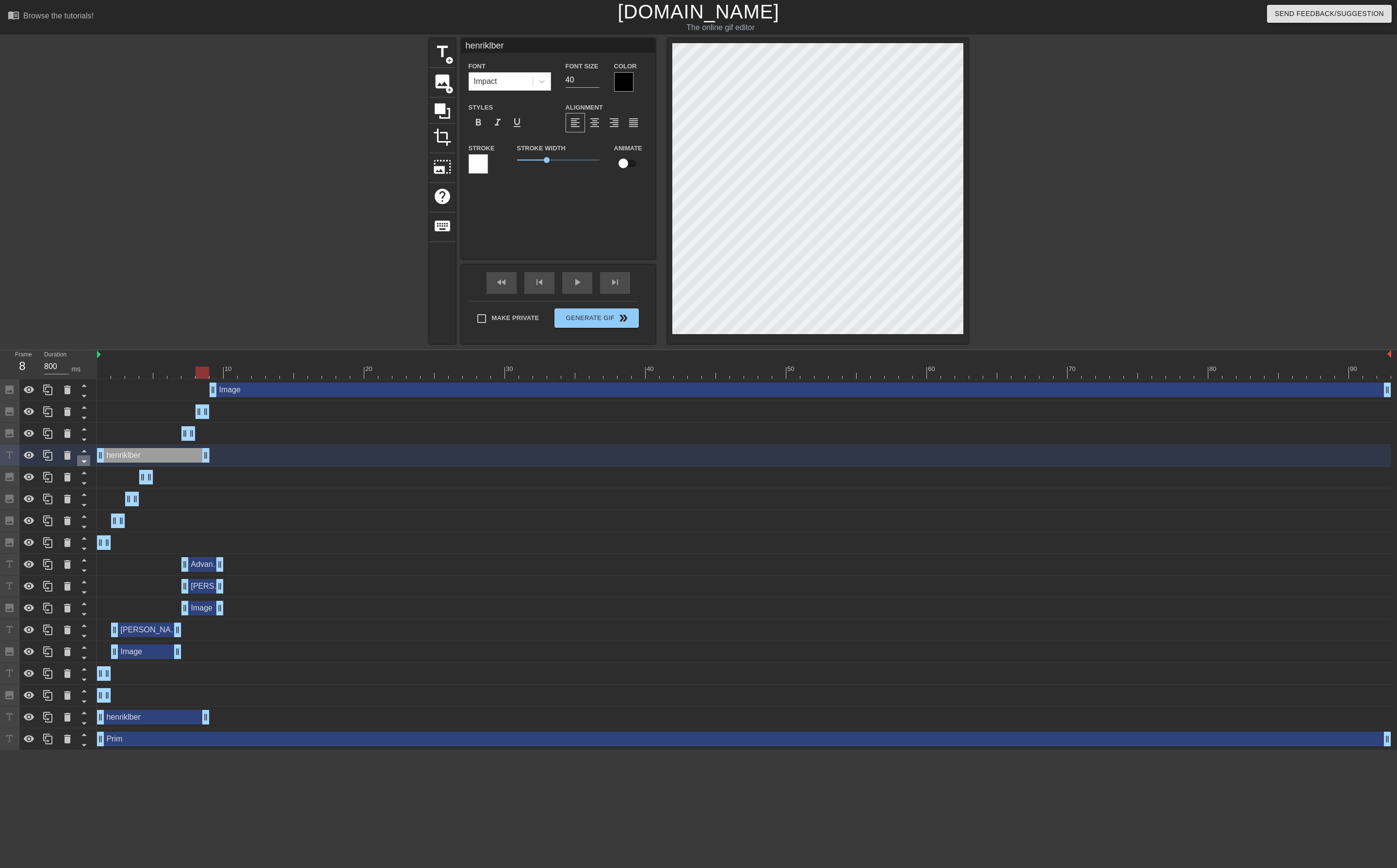
click at [85, 461] on icon at bounding box center [84, 461] width 12 height 12
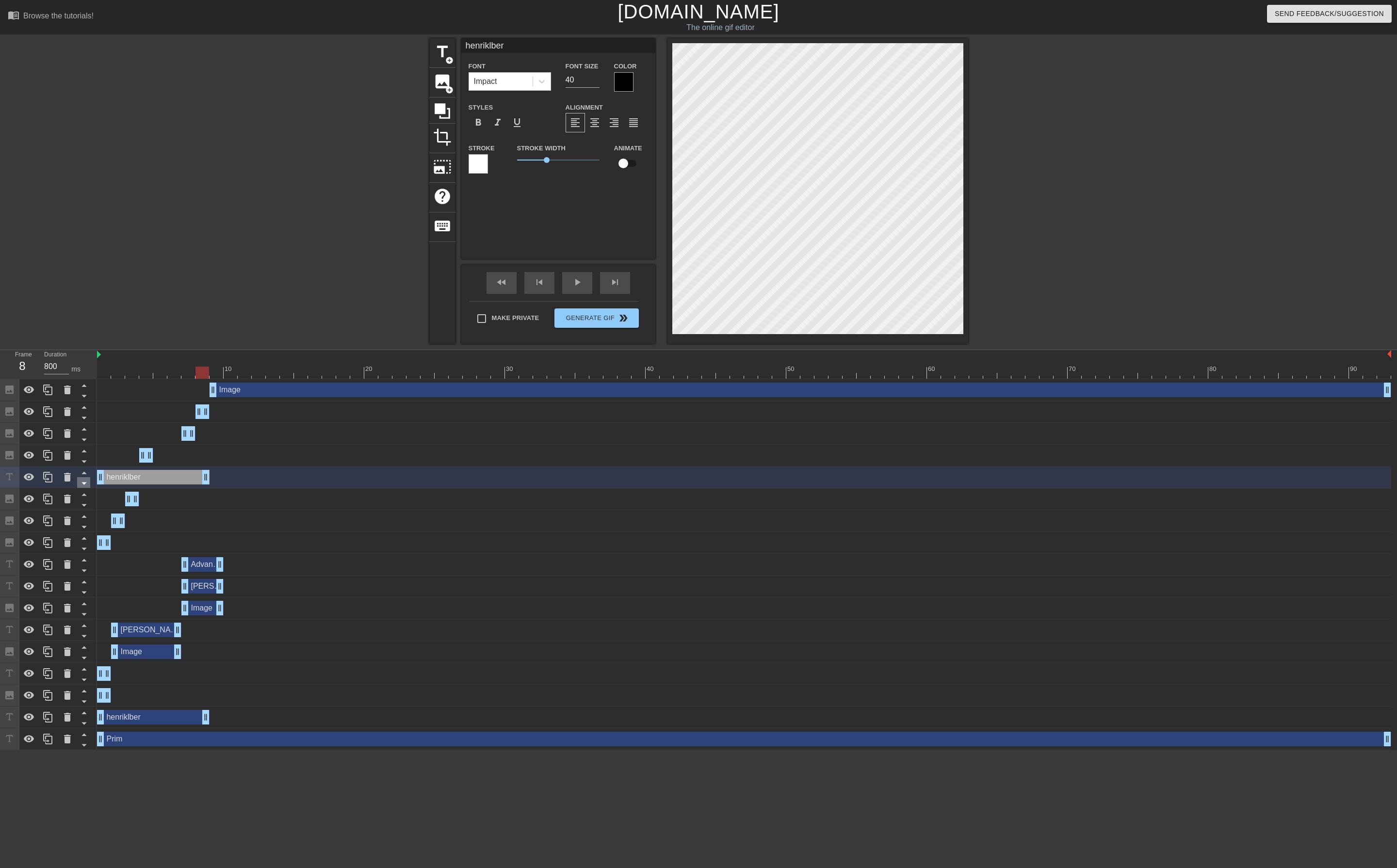
click at [85, 484] on icon at bounding box center [84, 484] width 5 height 2
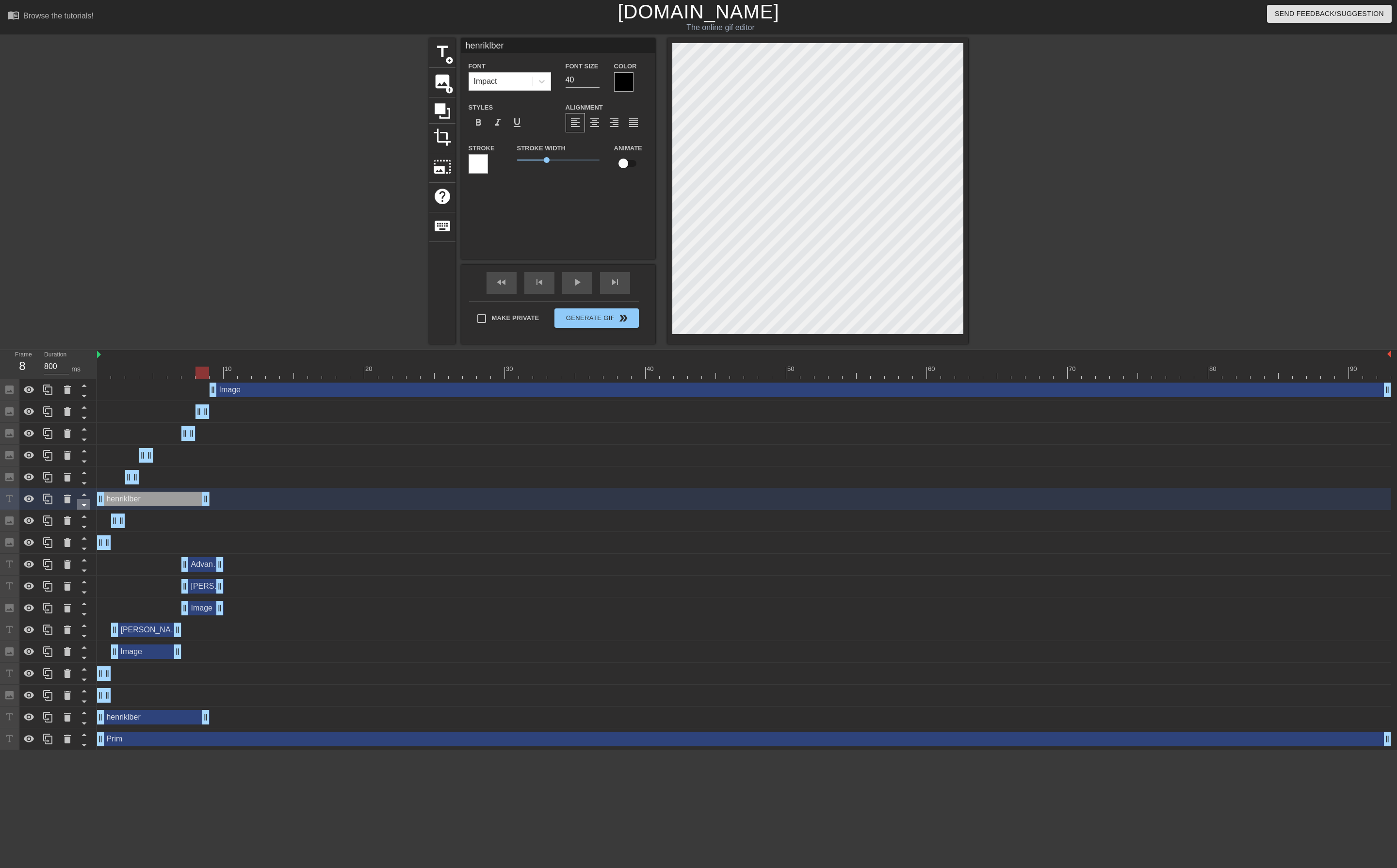
click at [84, 501] on icon at bounding box center [84, 505] width 12 height 12
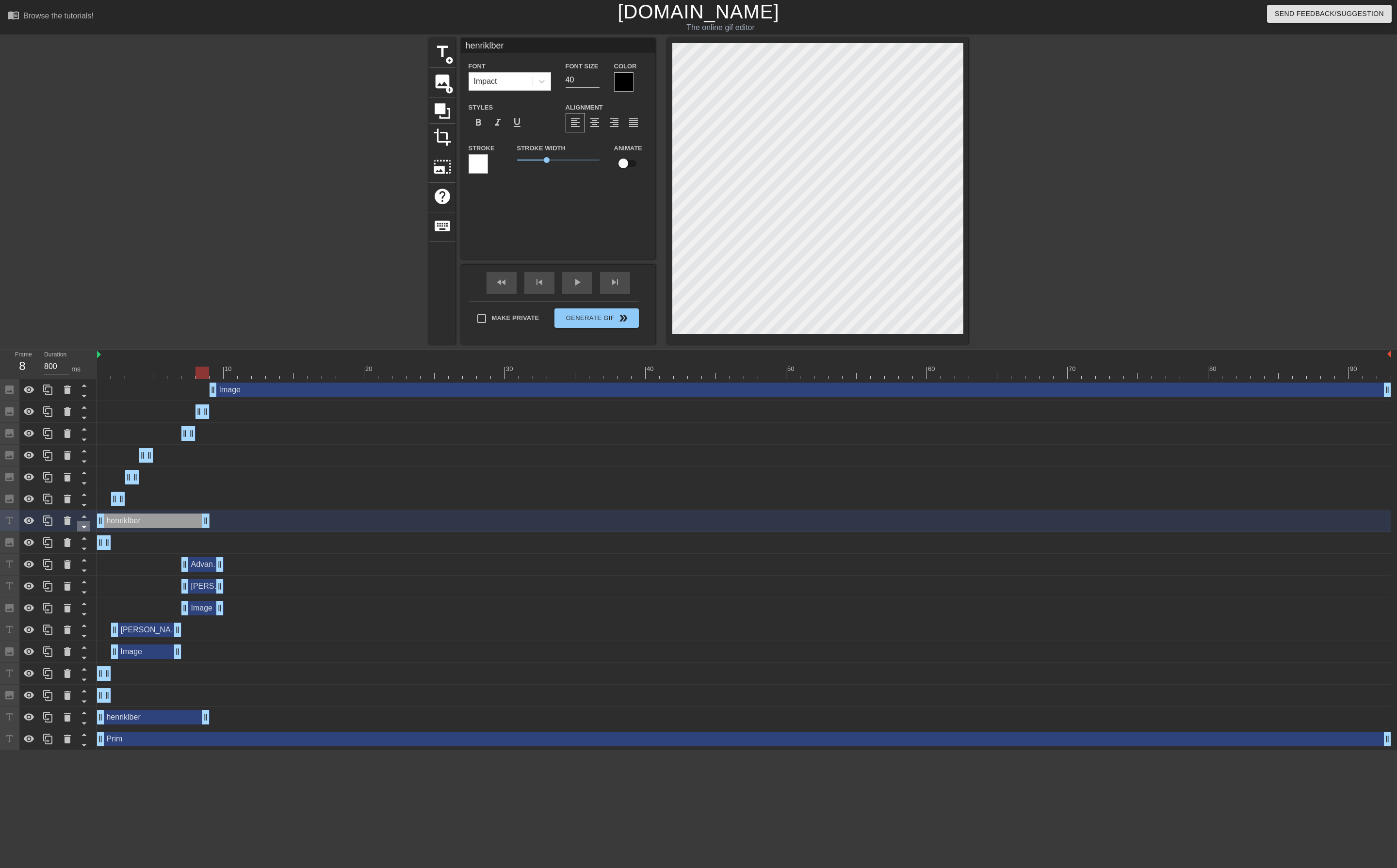
click at [83, 527] on icon at bounding box center [84, 527] width 5 height 2
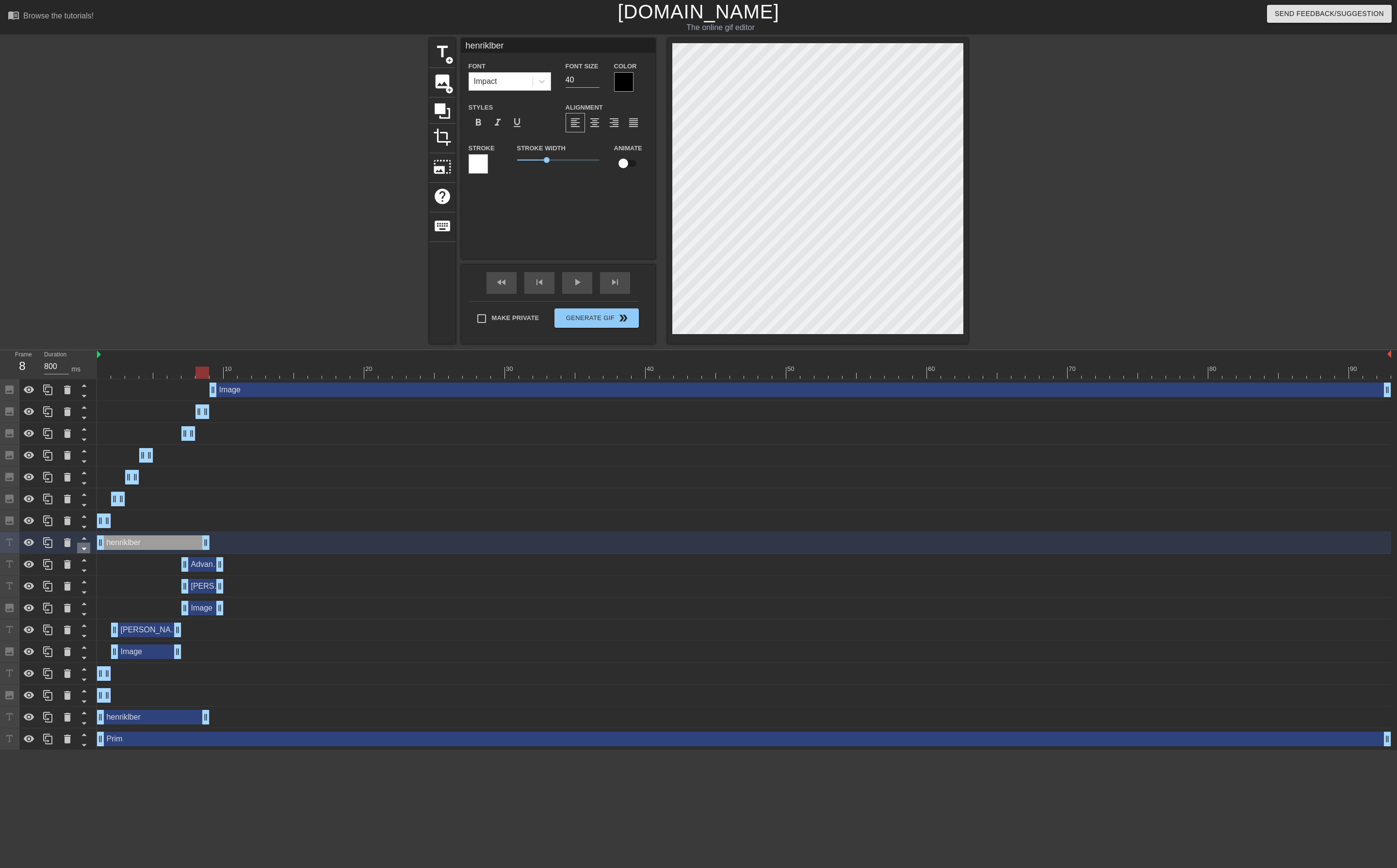
click at [85, 546] on icon at bounding box center [84, 549] width 12 height 12
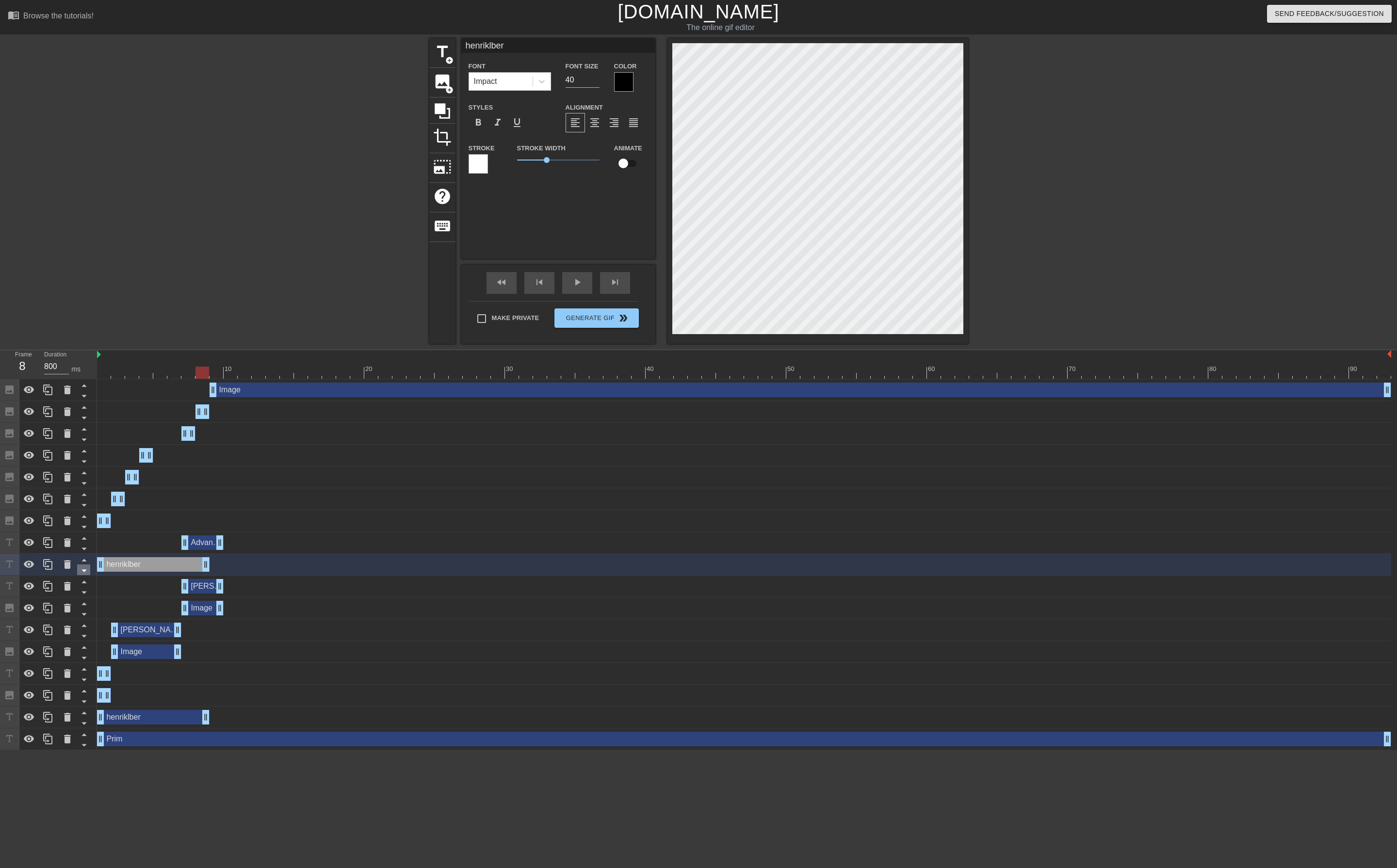
click at [84, 568] on icon at bounding box center [84, 570] width 12 height 12
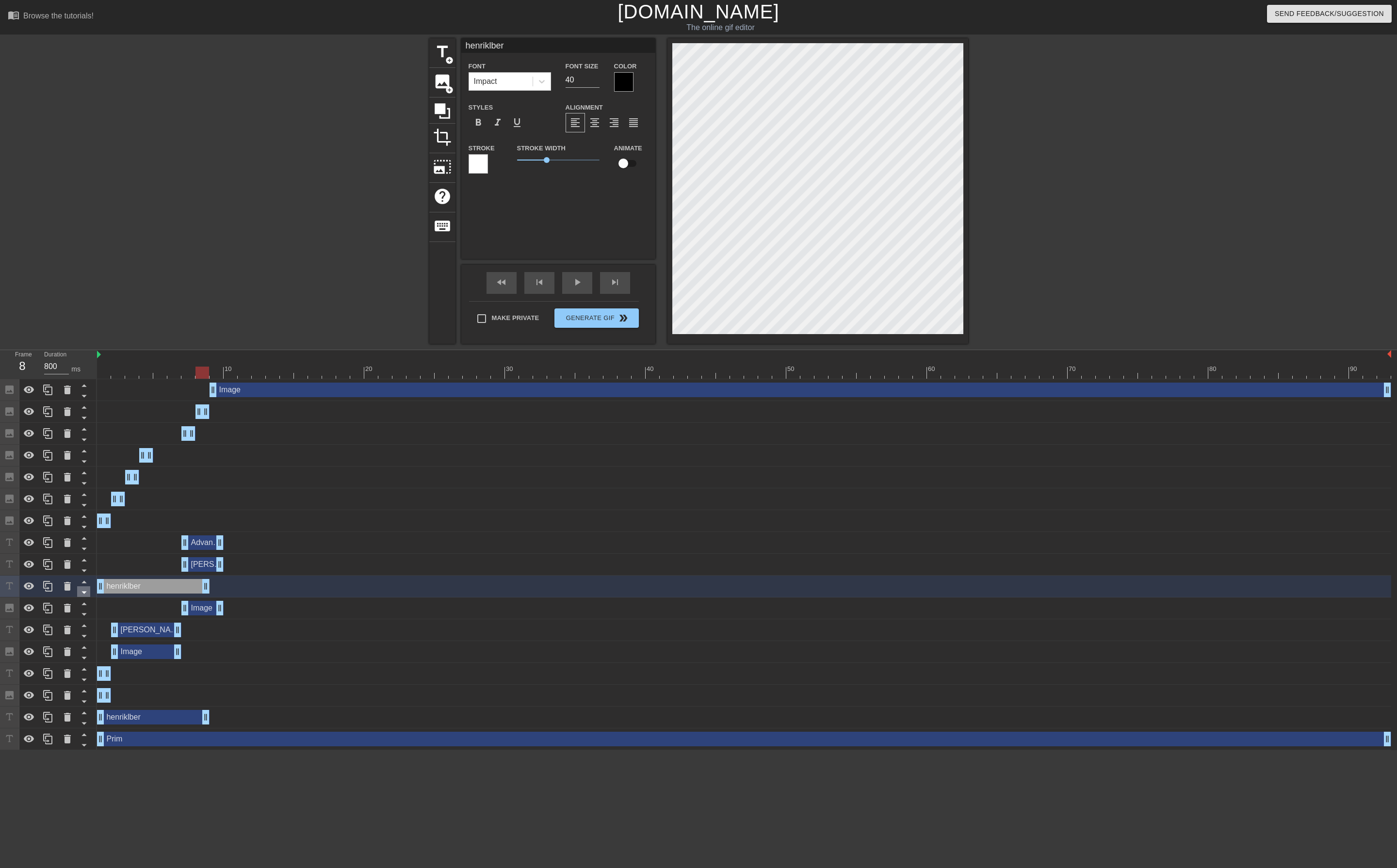
click at [81, 591] on icon at bounding box center [84, 592] width 12 height 12
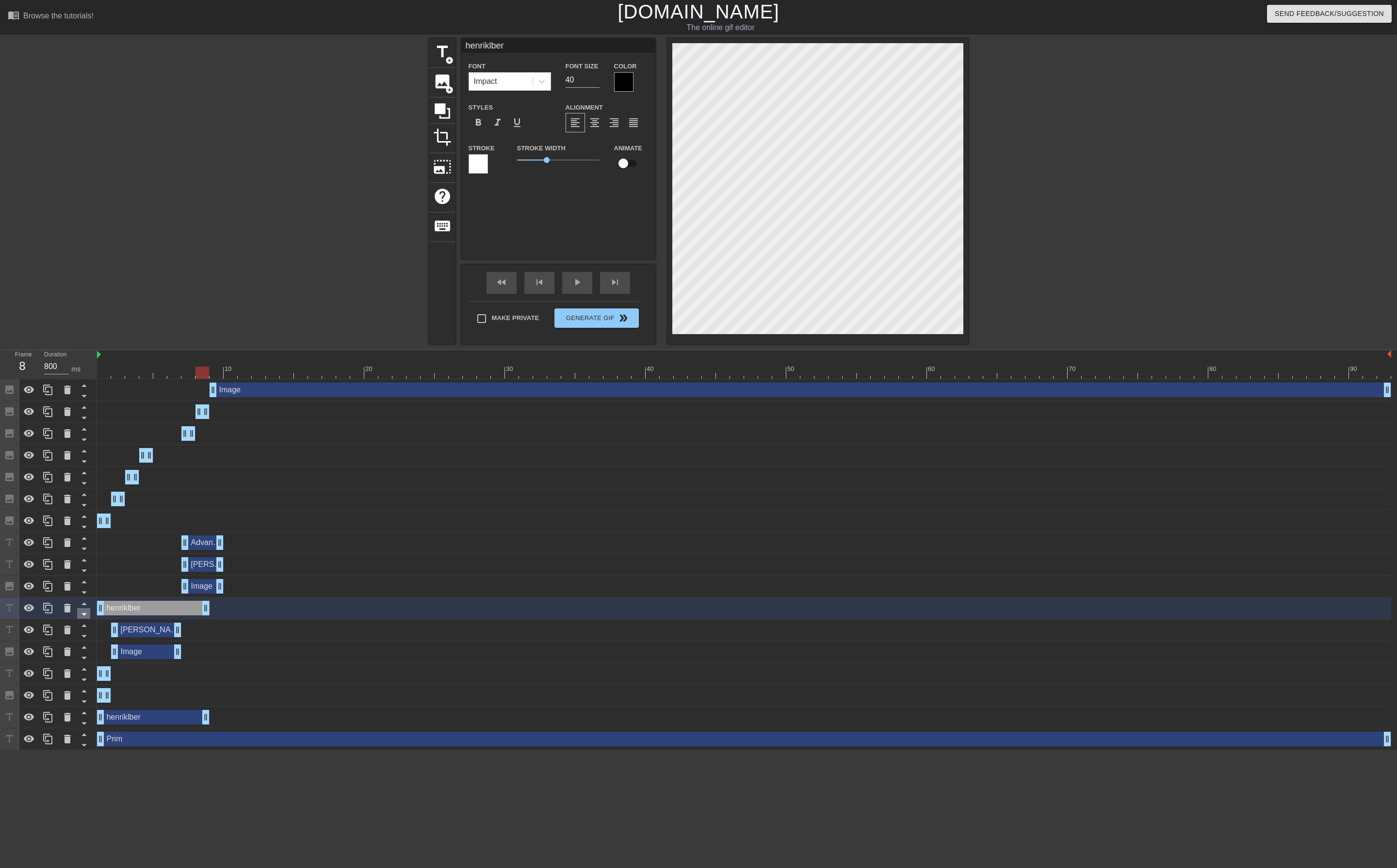
click at [85, 614] on icon at bounding box center [84, 614] width 12 height 12
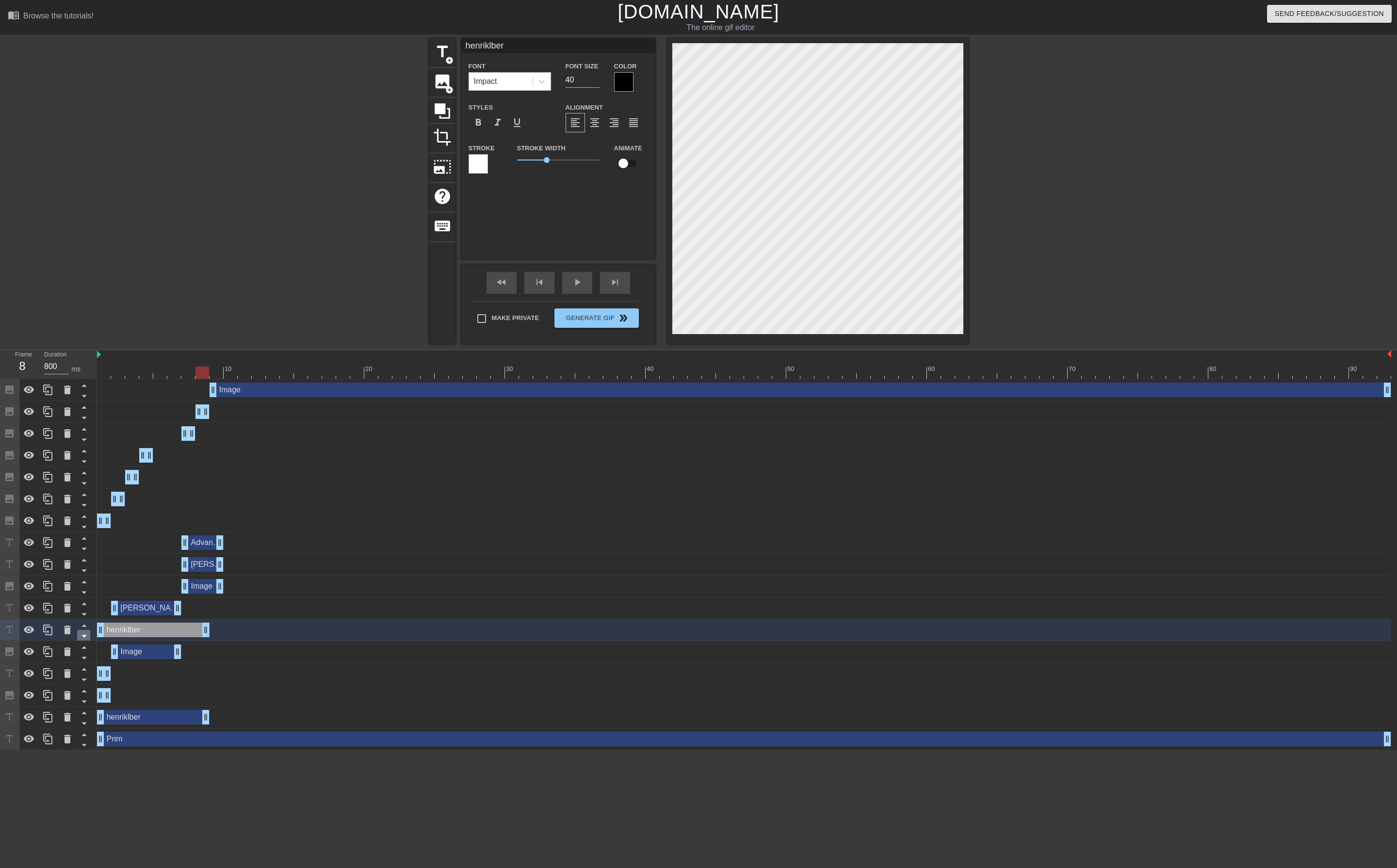
click at [85, 633] on icon at bounding box center [84, 636] width 12 height 12
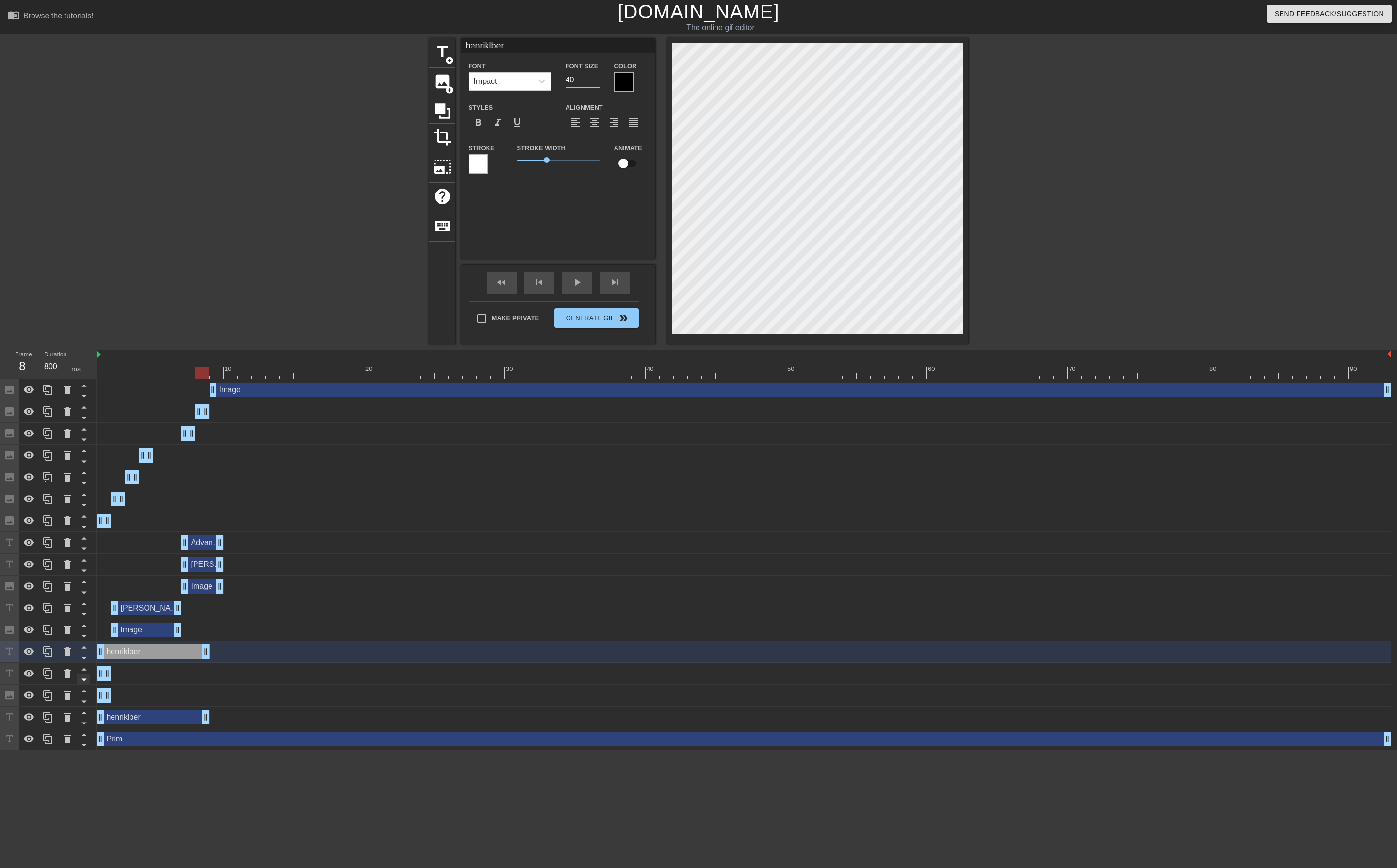
click at [82, 653] on icon at bounding box center [84, 658] width 12 height 12
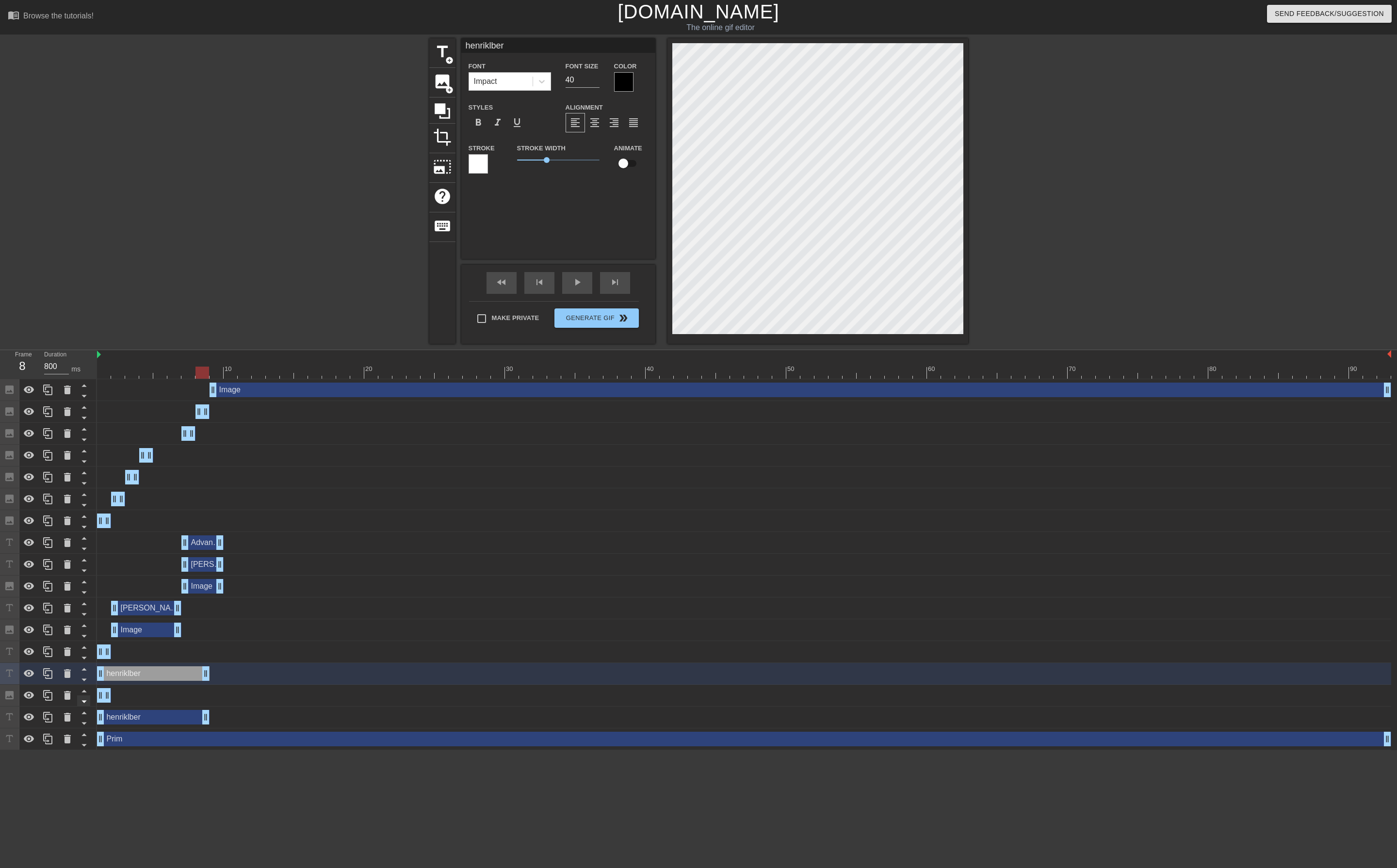
click at [81, 676] on icon at bounding box center [84, 679] width 12 height 12
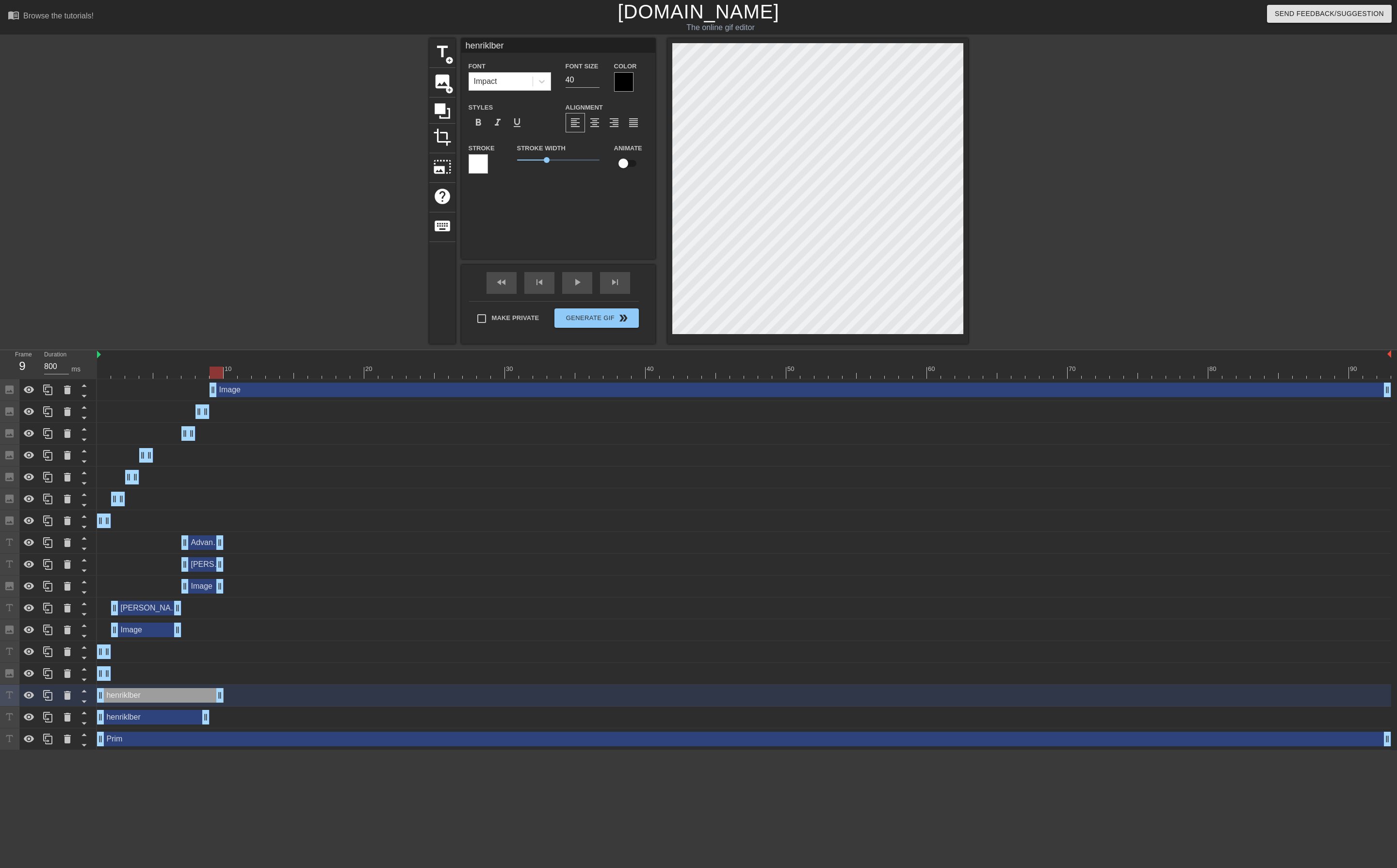
drag, startPoint x: 204, startPoint y: 695, endPoint x: 216, endPoint y: 693, distance: 12.2
drag, startPoint x: 99, startPoint y: 696, endPoint x: 209, endPoint y: 692, distance: 110.1
click at [209, 692] on div "[PERSON_NAME] drag_handle drag_handle" at bounding box center [744, 695] width 1294 height 15
drag, startPoint x: 220, startPoint y: 700, endPoint x: 229, endPoint y: 696, distance: 9.8
drag, startPoint x: 213, startPoint y: 693, endPoint x: 203, endPoint y: 697, distance: 10.8
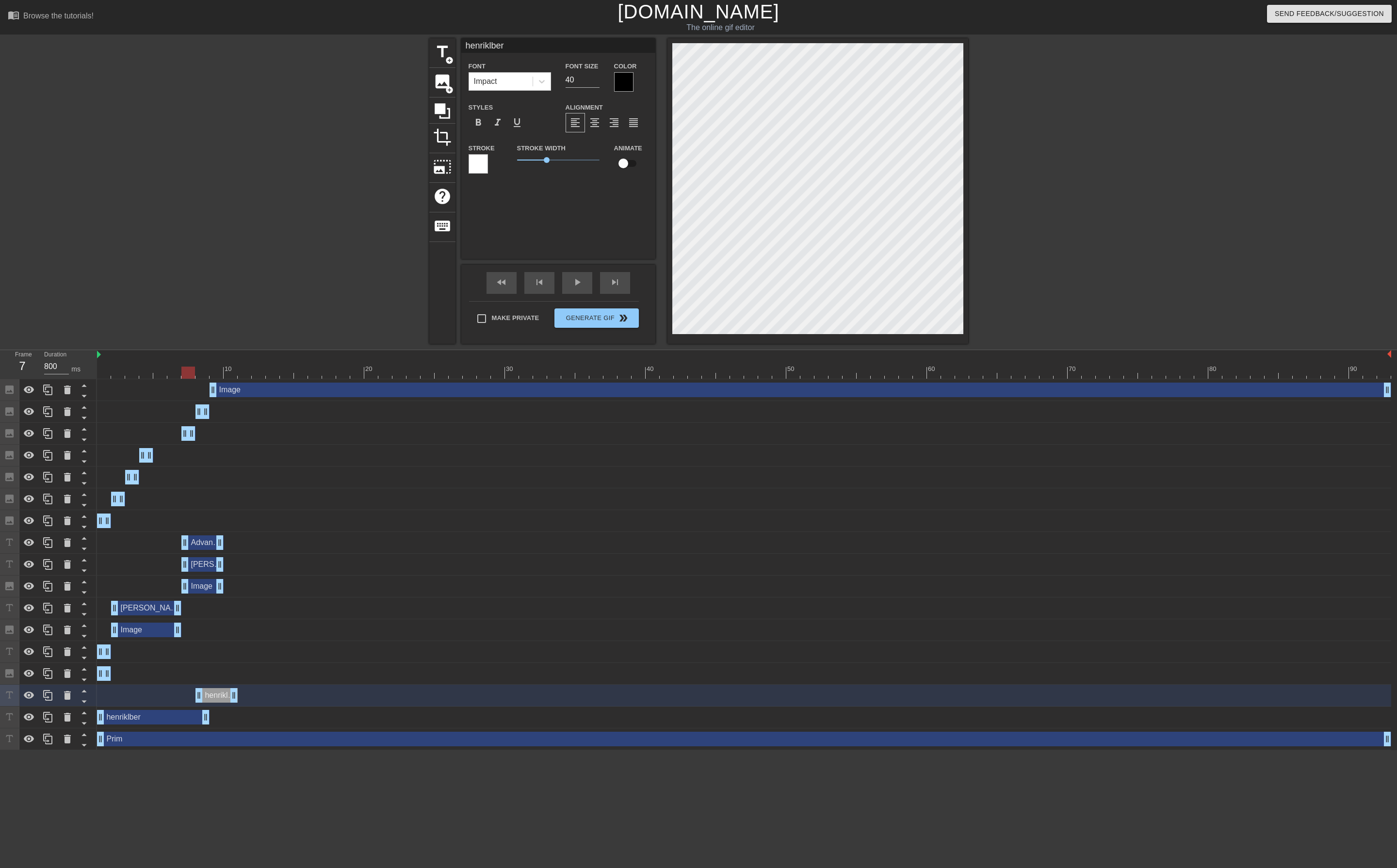
click at [185, 374] on div at bounding box center [744, 372] width 1294 height 12
click at [200, 374] on div at bounding box center [744, 372] width 1294 height 12
click at [214, 374] on div at bounding box center [744, 372] width 1294 height 12
click at [212, 715] on div "[PERSON_NAME] drag_handle drag_handle" at bounding box center [744, 717] width 1294 height 15
drag, startPoint x: 206, startPoint y: 716, endPoint x: 201, endPoint y: 717, distance: 5.1
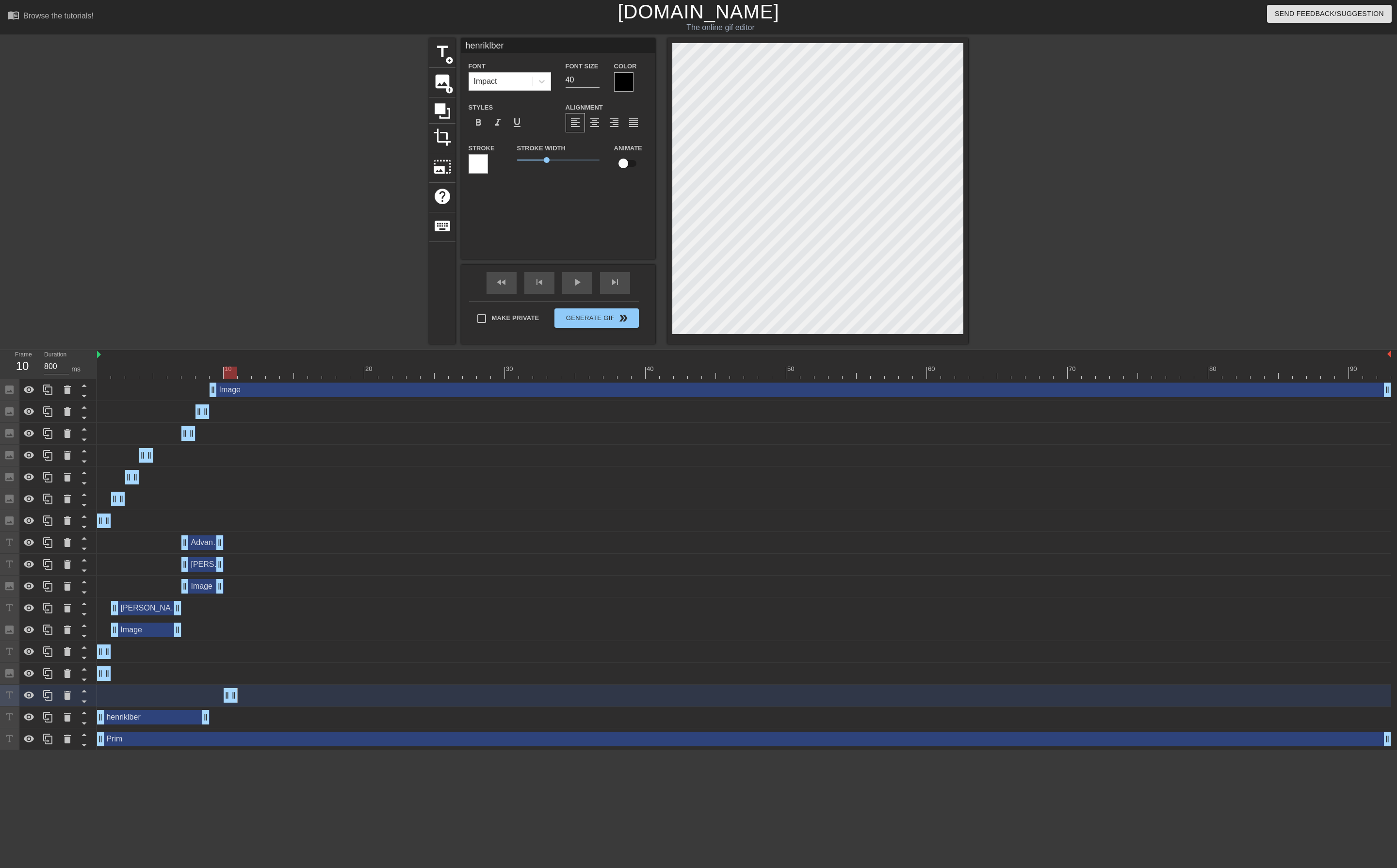
drag, startPoint x: 197, startPoint y: 697, endPoint x: 224, endPoint y: 697, distance: 27.0
drag, startPoint x: 207, startPoint y: 721, endPoint x: 193, endPoint y: 719, distance: 14.1
click at [236, 390] on div "Image drag_handle drag_handle" at bounding box center [800, 390] width 1182 height 15
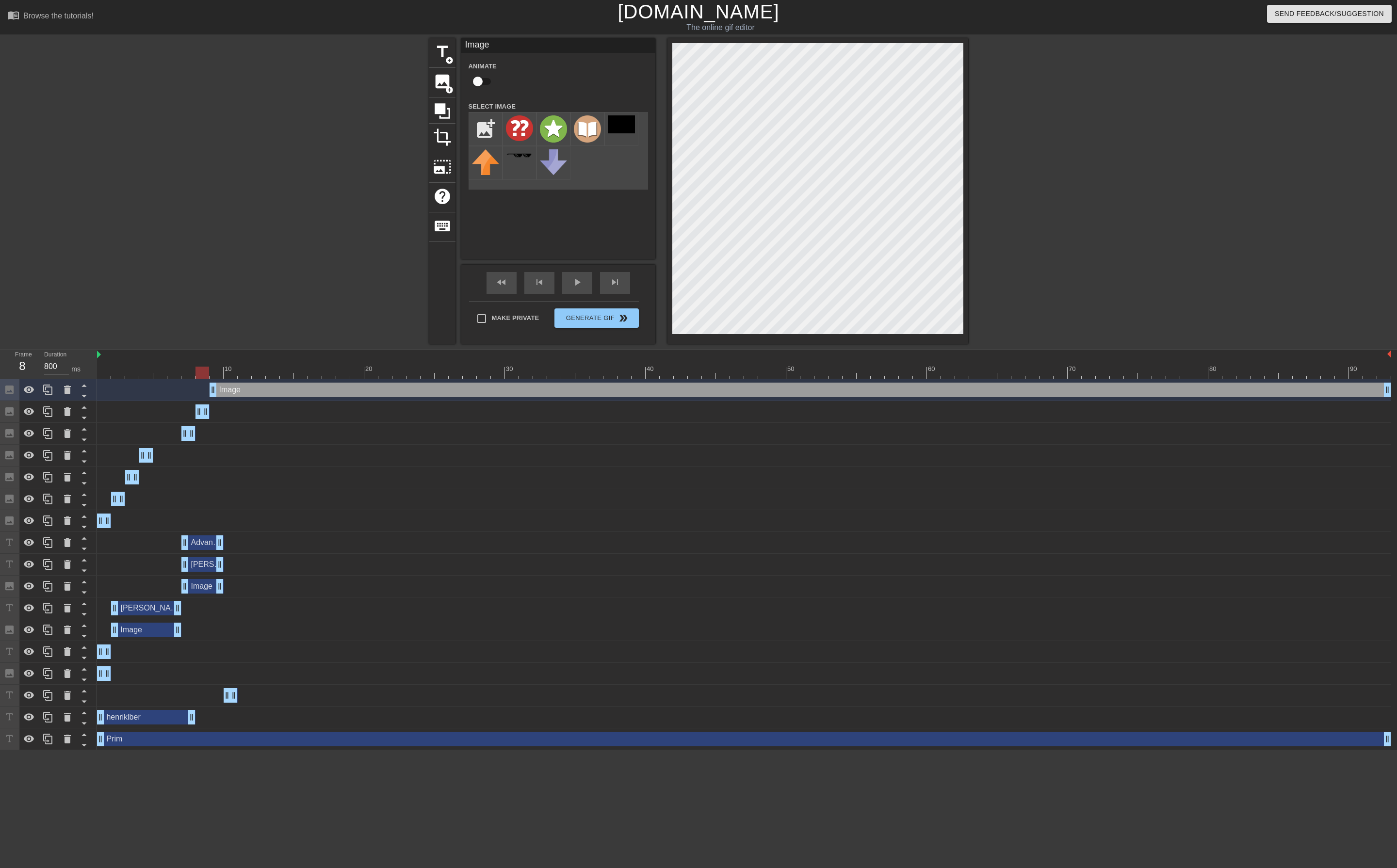
click at [195, 374] on div at bounding box center [744, 372] width 1294 height 12
click at [214, 374] on div at bounding box center [744, 372] width 1294 height 12
click at [204, 372] on div at bounding box center [744, 372] width 1294 height 12
drag, startPoint x: 191, startPoint y: 723, endPoint x: 203, endPoint y: 719, distance: 12.6
click at [214, 374] on div at bounding box center [744, 372] width 1294 height 12
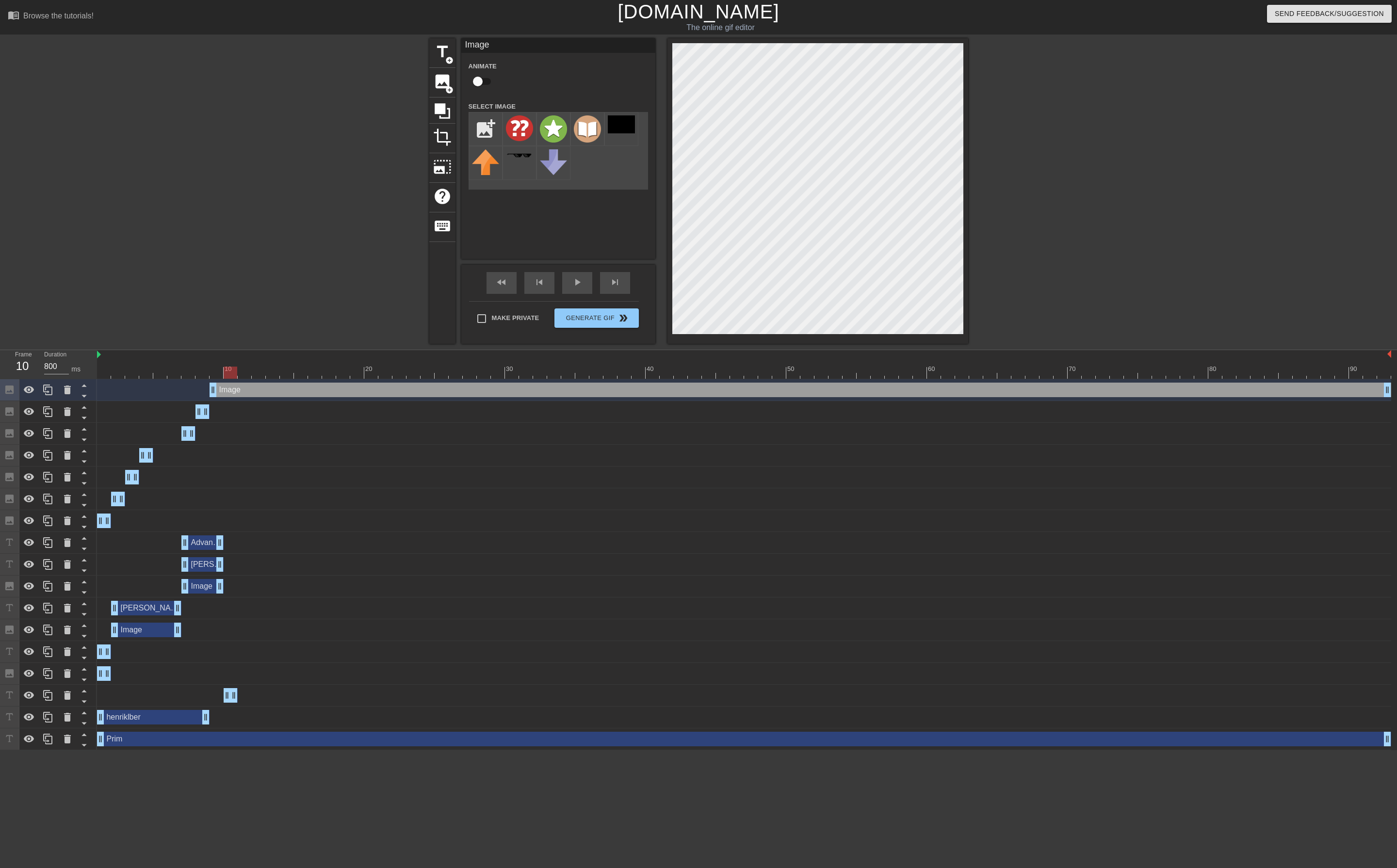
click at [231, 374] on div at bounding box center [744, 372] width 1294 height 12
click at [214, 375] on div at bounding box center [744, 372] width 1294 height 12
click at [232, 372] on div at bounding box center [744, 372] width 1294 height 12
click at [247, 377] on div at bounding box center [744, 372] width 1294 height 12
click at [229, 374] on div at bounding box center [744, 372] width 1294 height 12
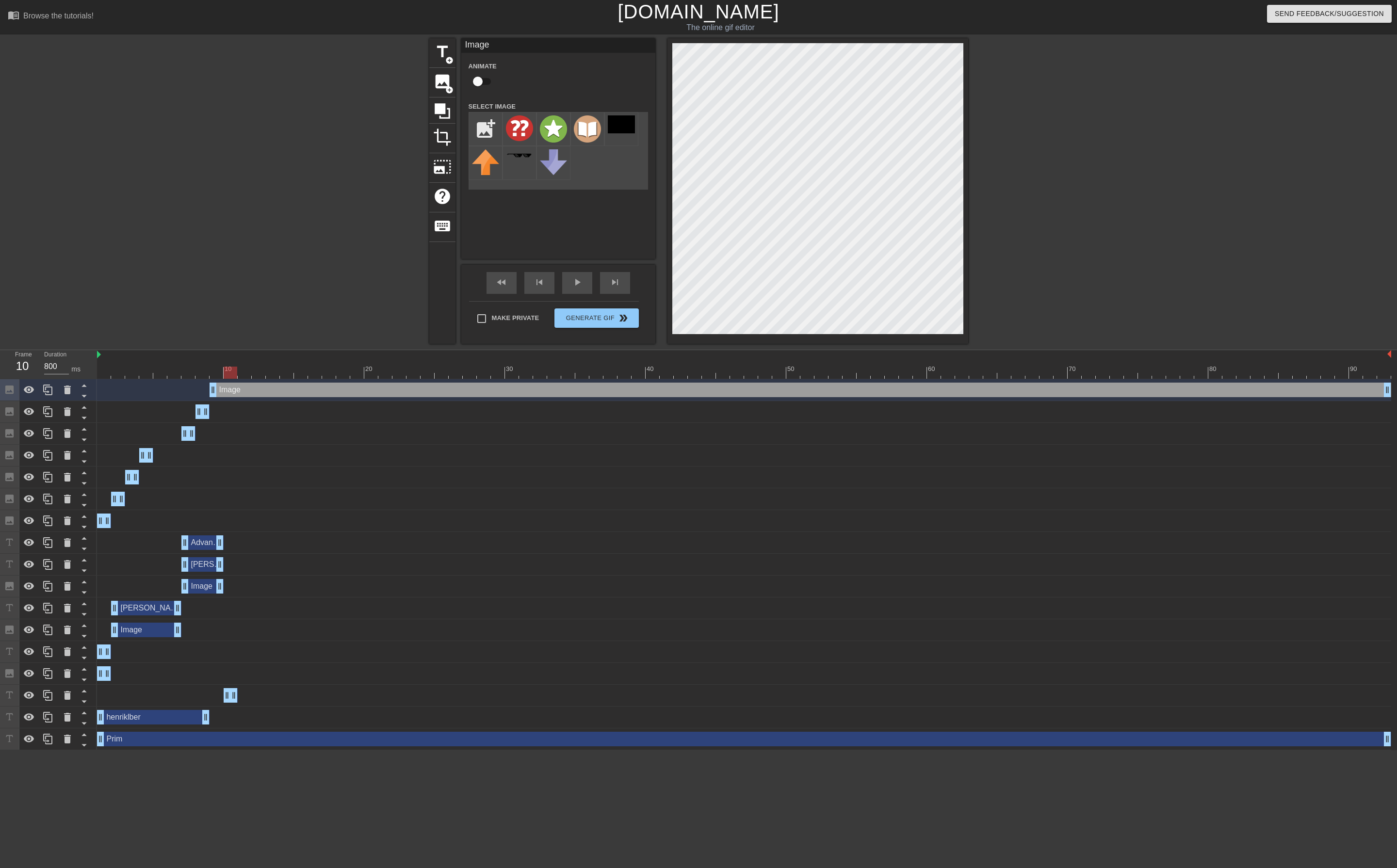
click at [217, 371] on div at bounding box center [744, 372] width 1294 height 12
click at [233, 372] on div at bounding box center [744, 372] width 1294 height 12
click at [219, 376] on div at bounding box center [744, 372] width 1294 height 12
drag, startPoint x: 234, startPoint y: 692, endPoint x: 244, endPoint y: 694, distance: 10.2
drag, startPoint x: 227, startPoint y: 698, endPoint x: 238, endPoint y: 697, distance: 11.0
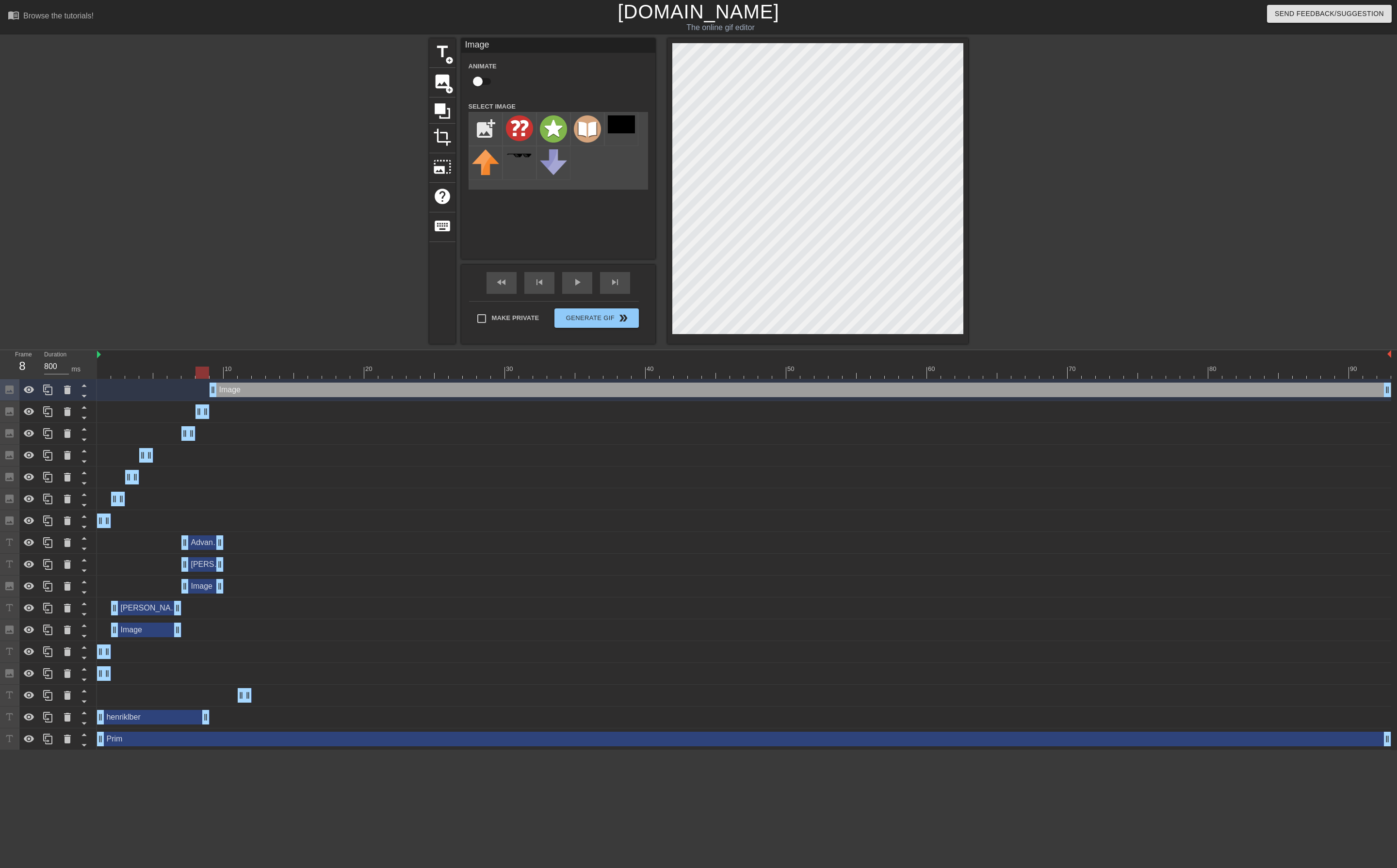
click at [204, 372] on div at bounding box center [744, 372] width 1294 height 12
click at [219, 375] on div at bounding box center [744, 372] width 1294 height 12
click at [230, 377] on div at bounding box center [744, 372] width 1294 height 12
click at [243, 374] on div at bounding box center [744, 372] width 1294 height 12
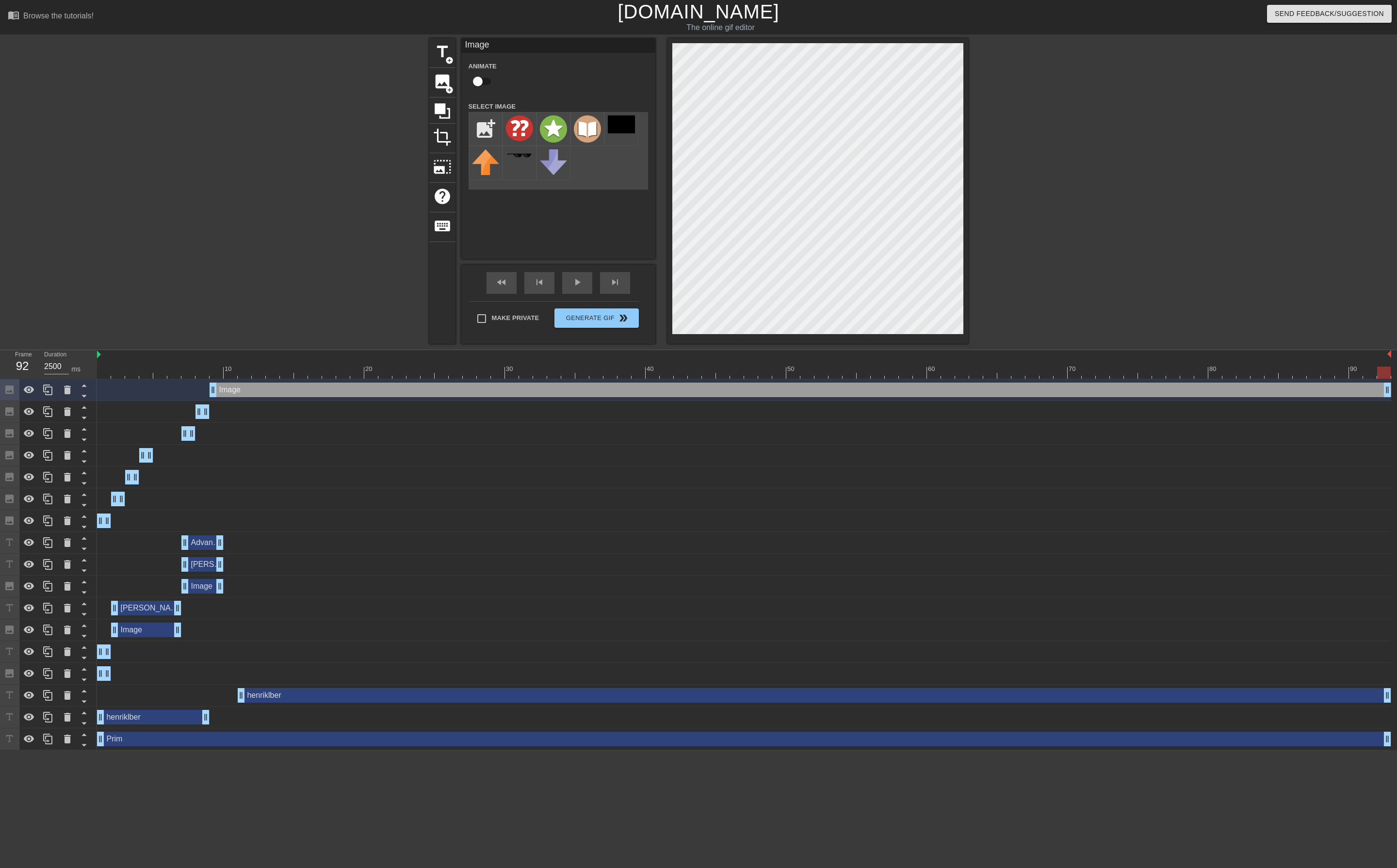
drag, startPoint x: 248, startPoint y: 696, endPoint x: 1396, endPoint y: 581, distance: 1153.7
click at [1396, 581] on div "Image drag_handle drag_handle Image drag_handle drag_handle Image drag_handle d…" at bounding box center [747, 564] width 1300 height 371
click at [223, 393] on div "Image drag_handle drag_handle" at bounding box center [800, 390] width 1182 height 15
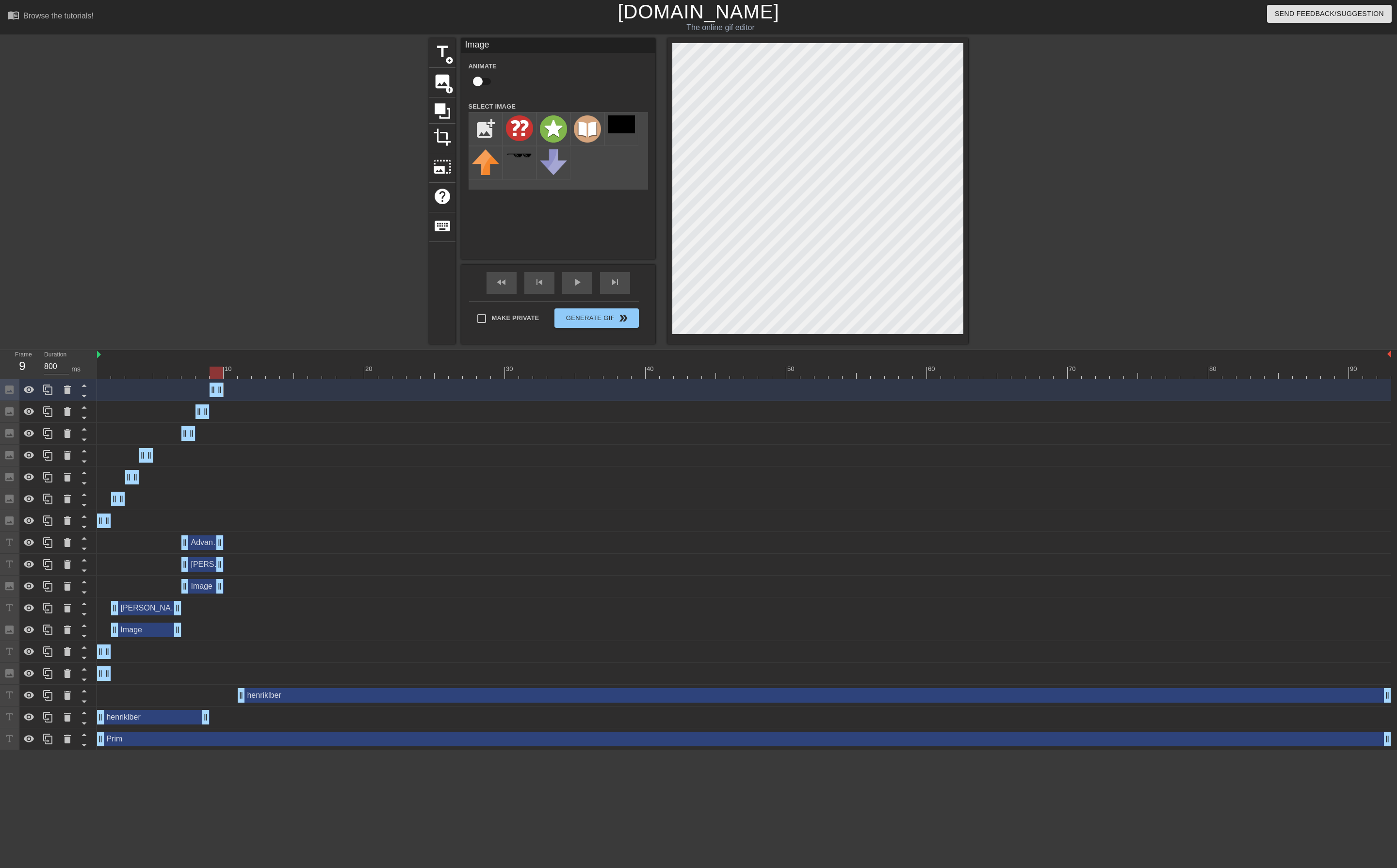
drag, startPoint x: 1390, startPoint y: 393, endPoint x: 165, endPoint y: 407, distance: 1225.1
click at [165, 407] on div "Image drag_handle drag_handle Image drag_handle drag_handle Image drag_handle d…" at bounding box center [747, 564] width 1300 height 371
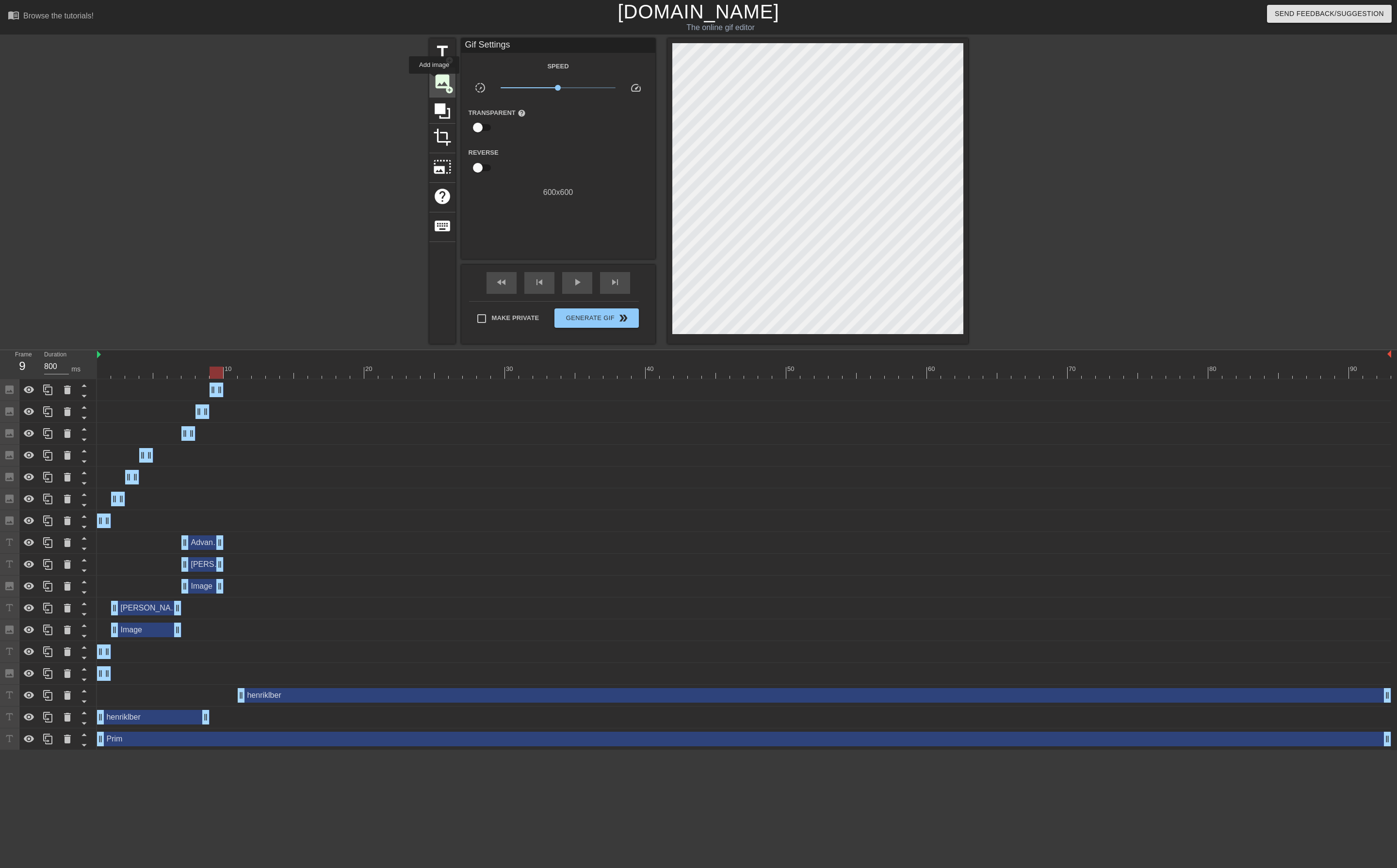
click at [438, 80] on span "image" at bounding box center [443, 81] width 18 height 18
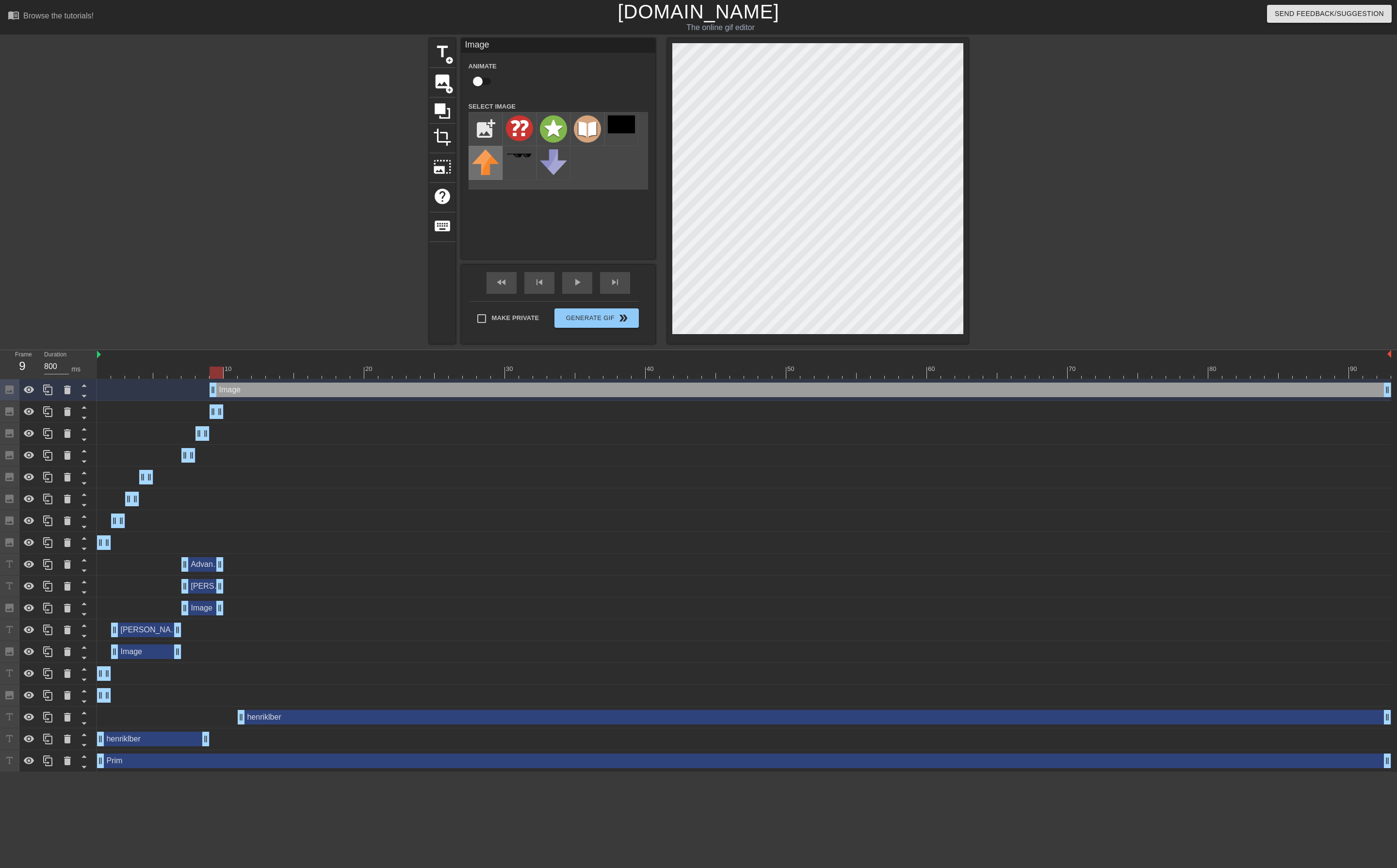
click at [486, 171] on img at bounding box center [485, 162] width 27 height 25
type input "800"
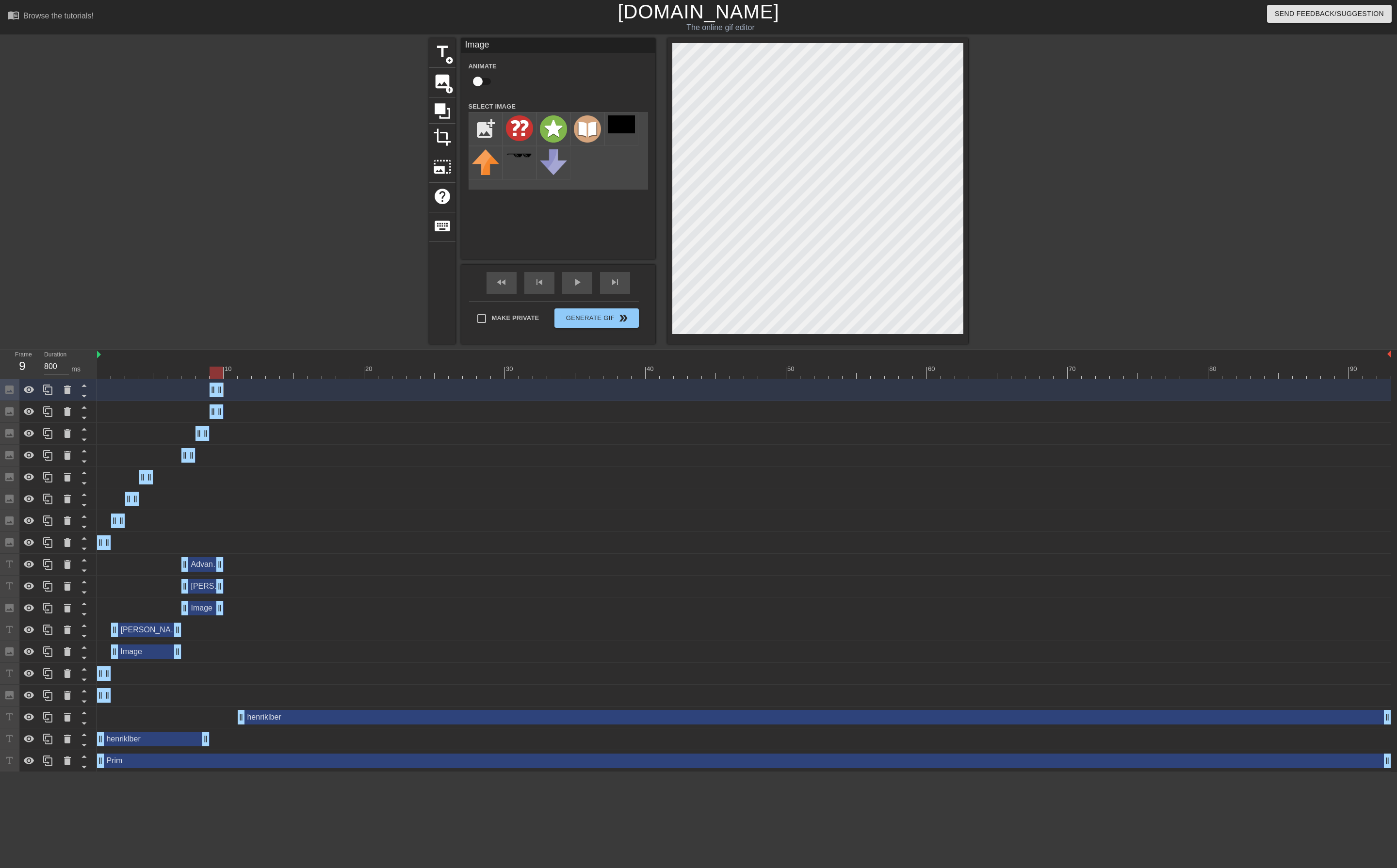
drag, startPoint x: 1387, startPoint y: 384, endPoint x: 153, endPoint y: 349, distance: 1234.5
click at [153, 350] on div "Frame 9 Duration 800 ms 10 20 30 40 50 60 70 80 90 Image drag_handle drag_handl…" at bounding box center [698, 561] width 1397 height 422
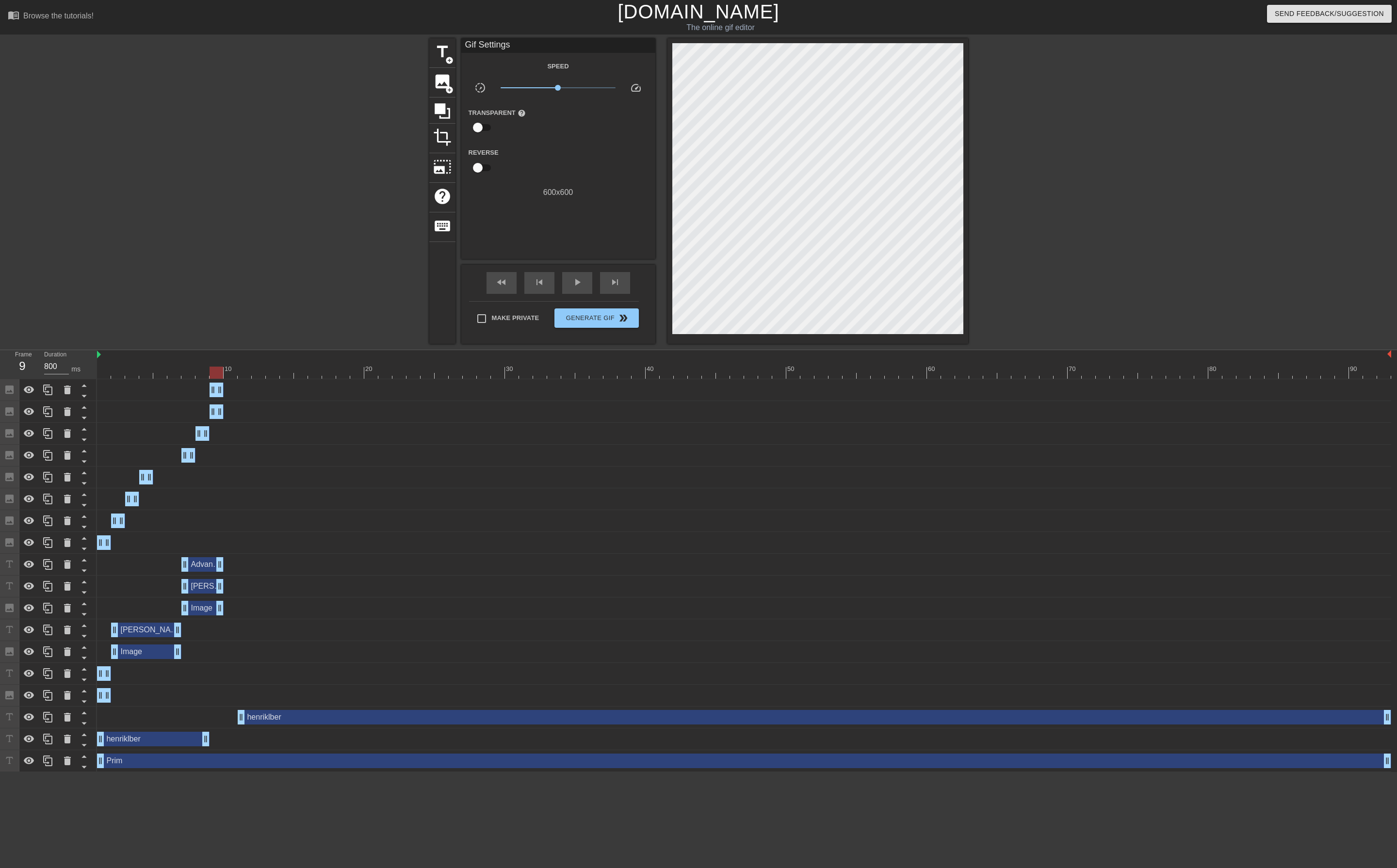
click at [1022, 218] on div at bounding box center [1053, 184] width 145 height 291
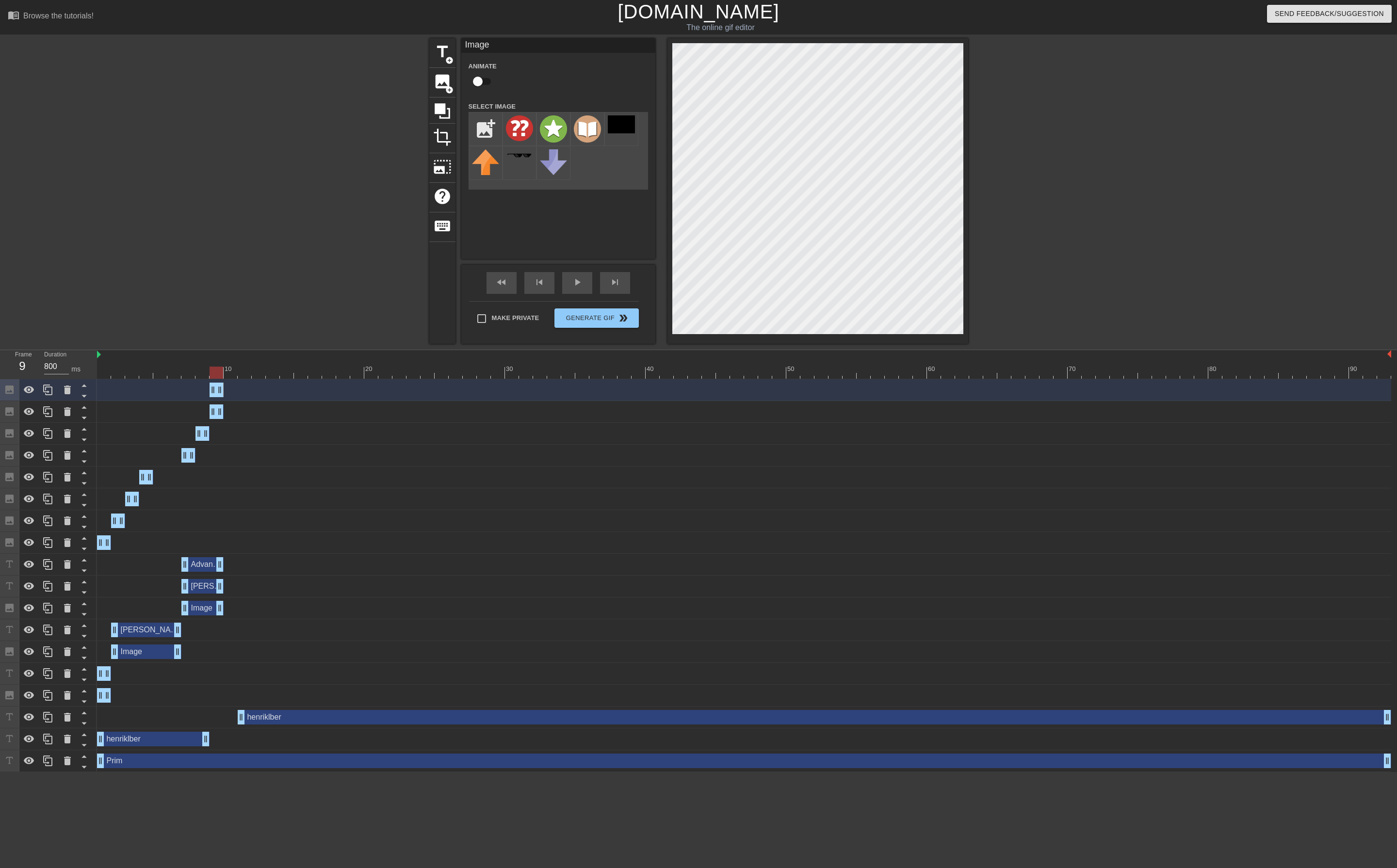
click at [1106, 200] on div at bounding box center [1053, 184] width 145 height 291
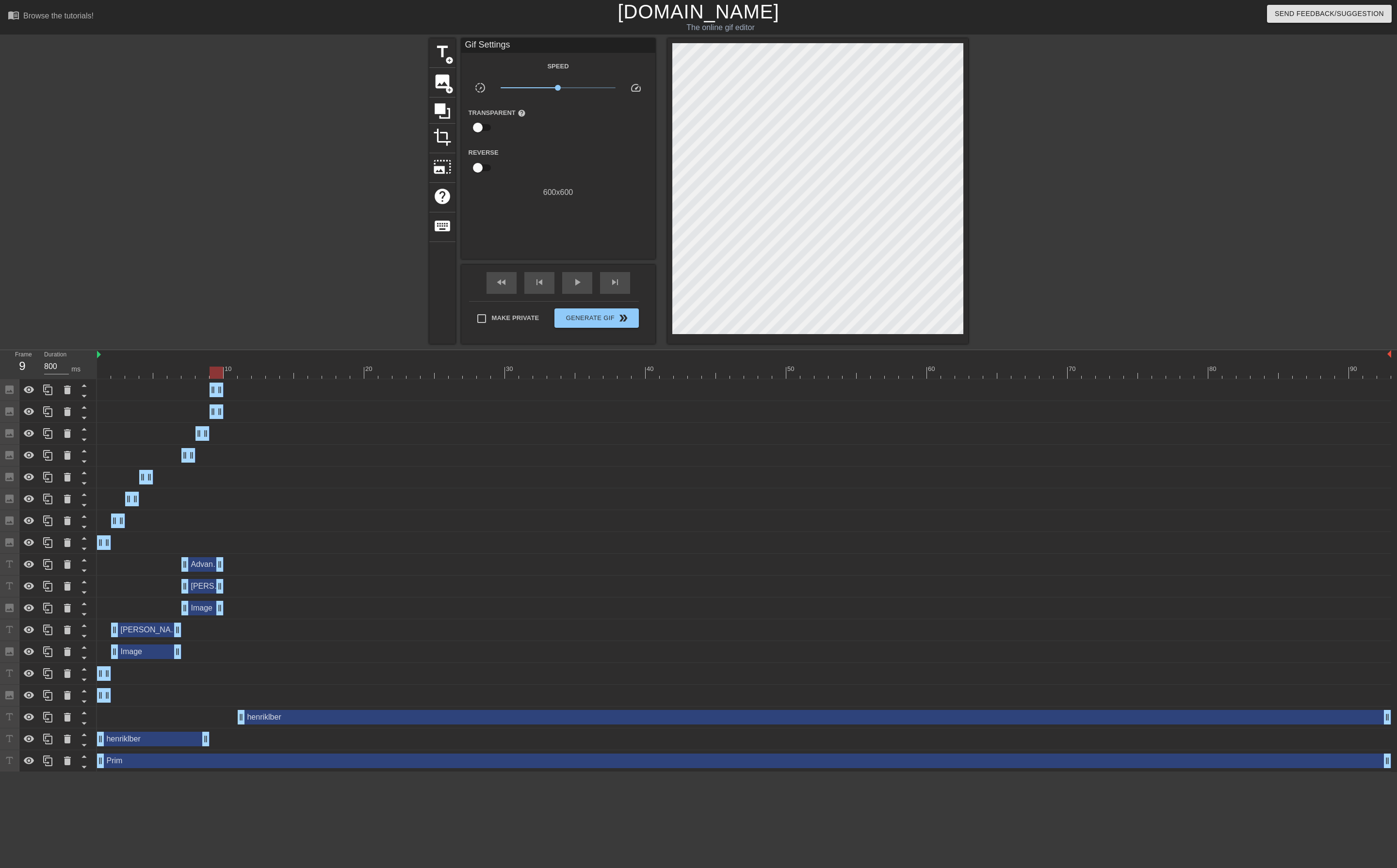
click at [232, 374] on div at bounding box center [744, 372] width 1294 height 12
click at [445, 89] on span "add_circle" at bounding box center [449, 89] width 8 height 8
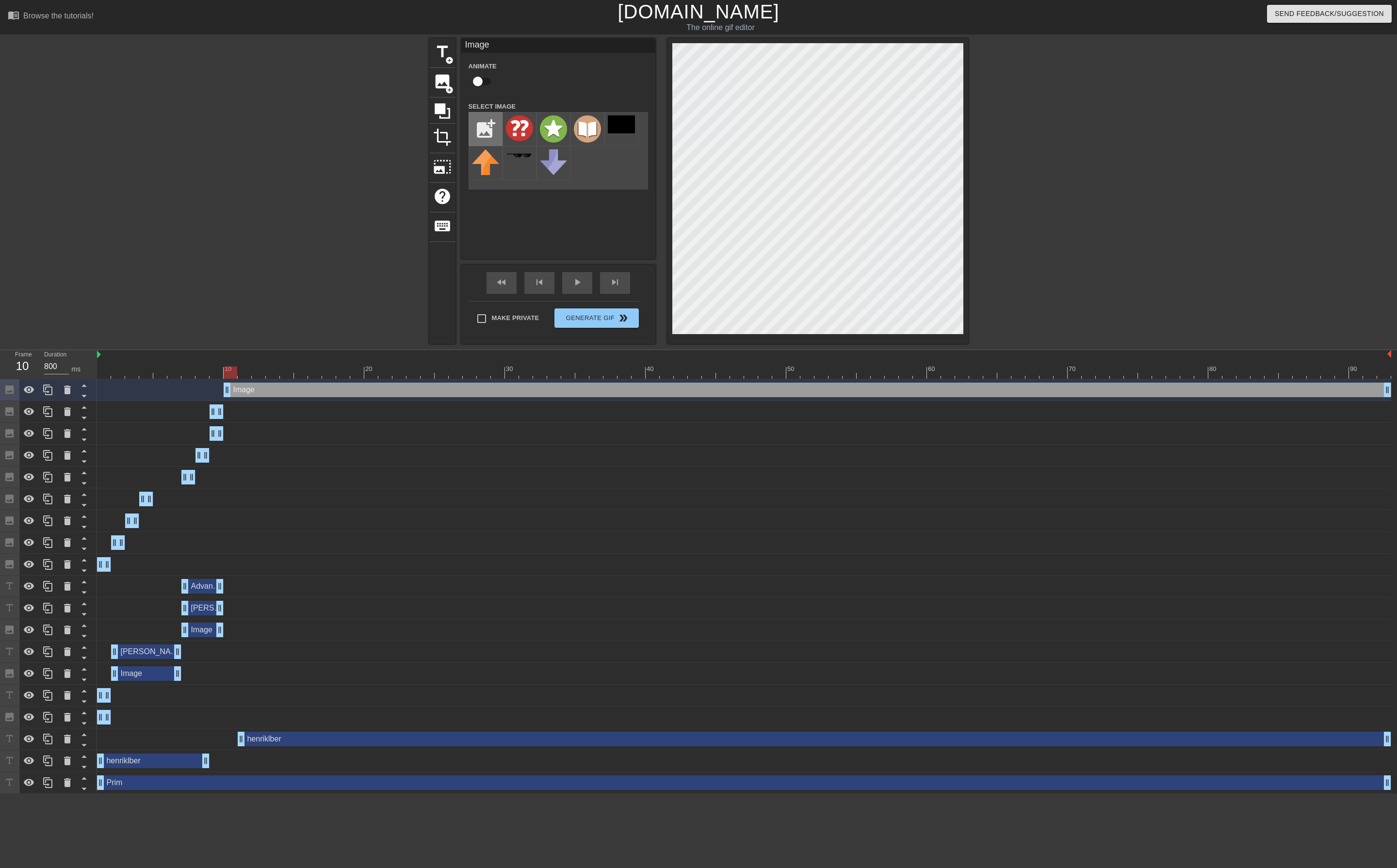
click at [490, 127] on input "file" at bounding box center [485, 129] width 33 height 33
type input "C:\fakepath\mistake.png"
click at [509, 133] on img at bounding box center [520, 129] width 27 height 27
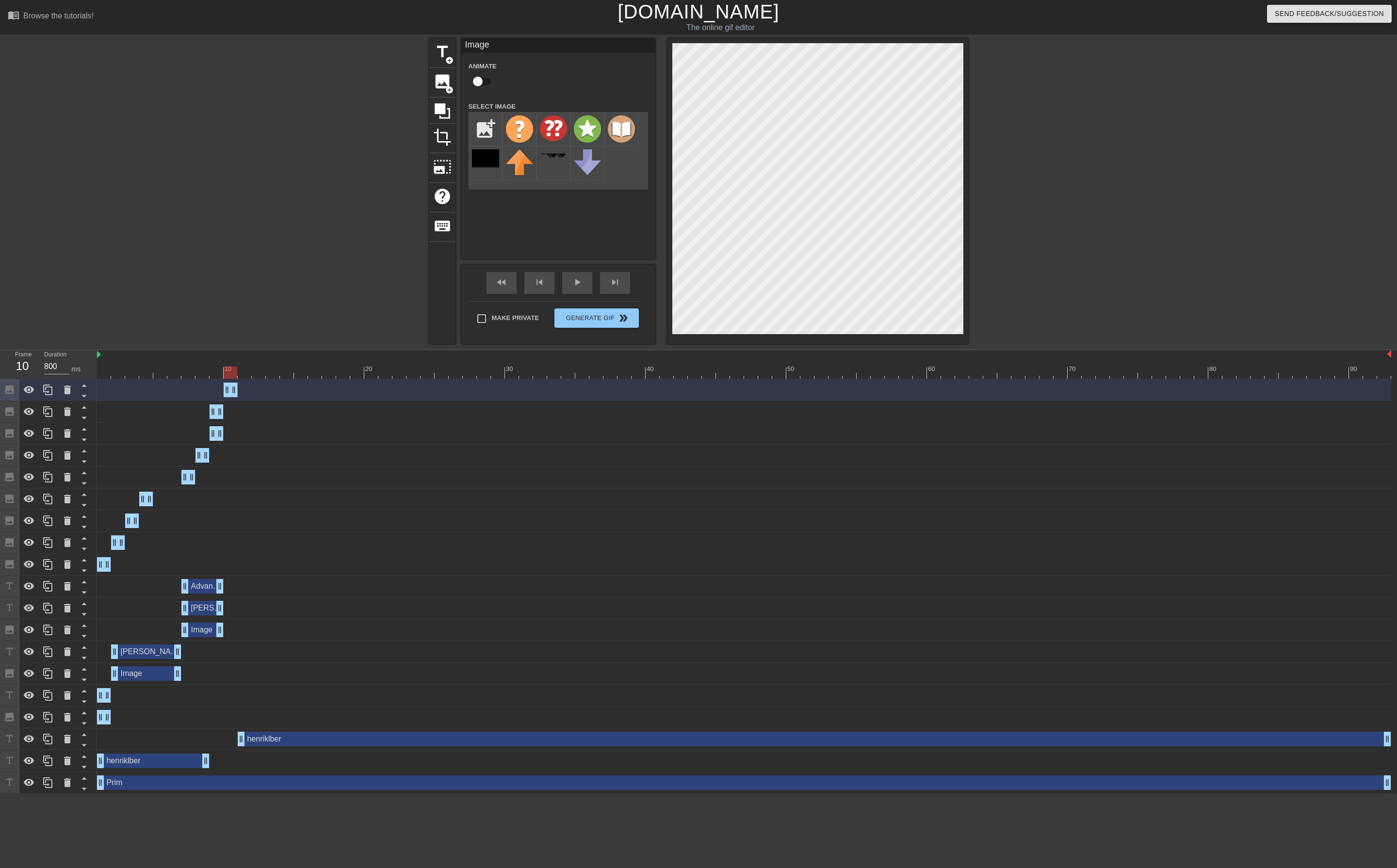
drag, startPoint x: 1389, startPoint y: 388, endPoint x: 180, endPoint y: 410, distance: 1209.2
click at [180, 410] on div "Image drag_handle drag_handle Image drag_handle drag_handle Image drag_handle d…" at bounding box center [747, 586] width 1300 height 415
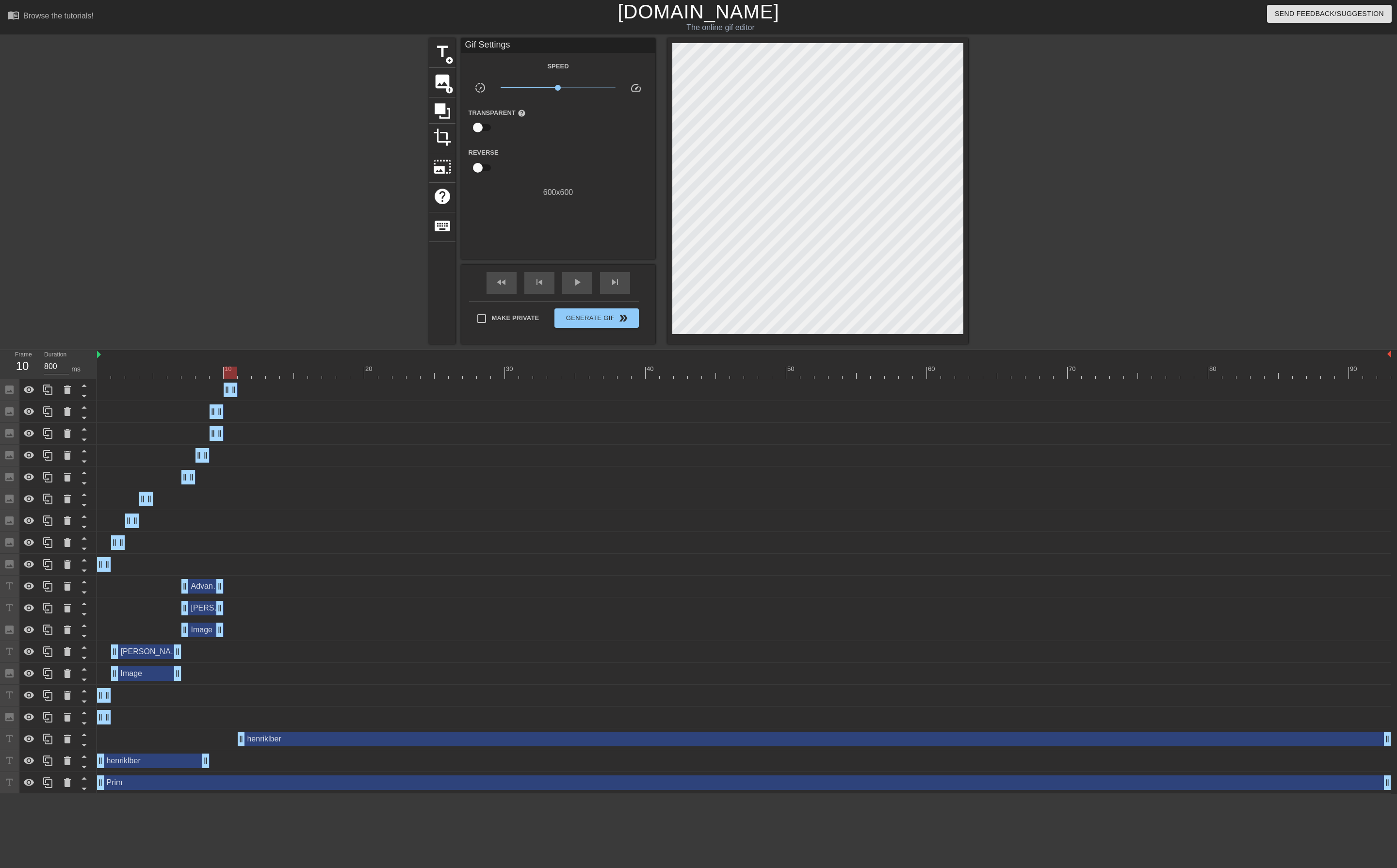
click at [243, 375] on div at bounding box center [744, 372] width 1294 height 12
click at [258, 371] on div at bounding box center [744, 372] width 1294 height 12
click at [437, 79] on span "image" at bounding box center [443, 81] width 18 height 18
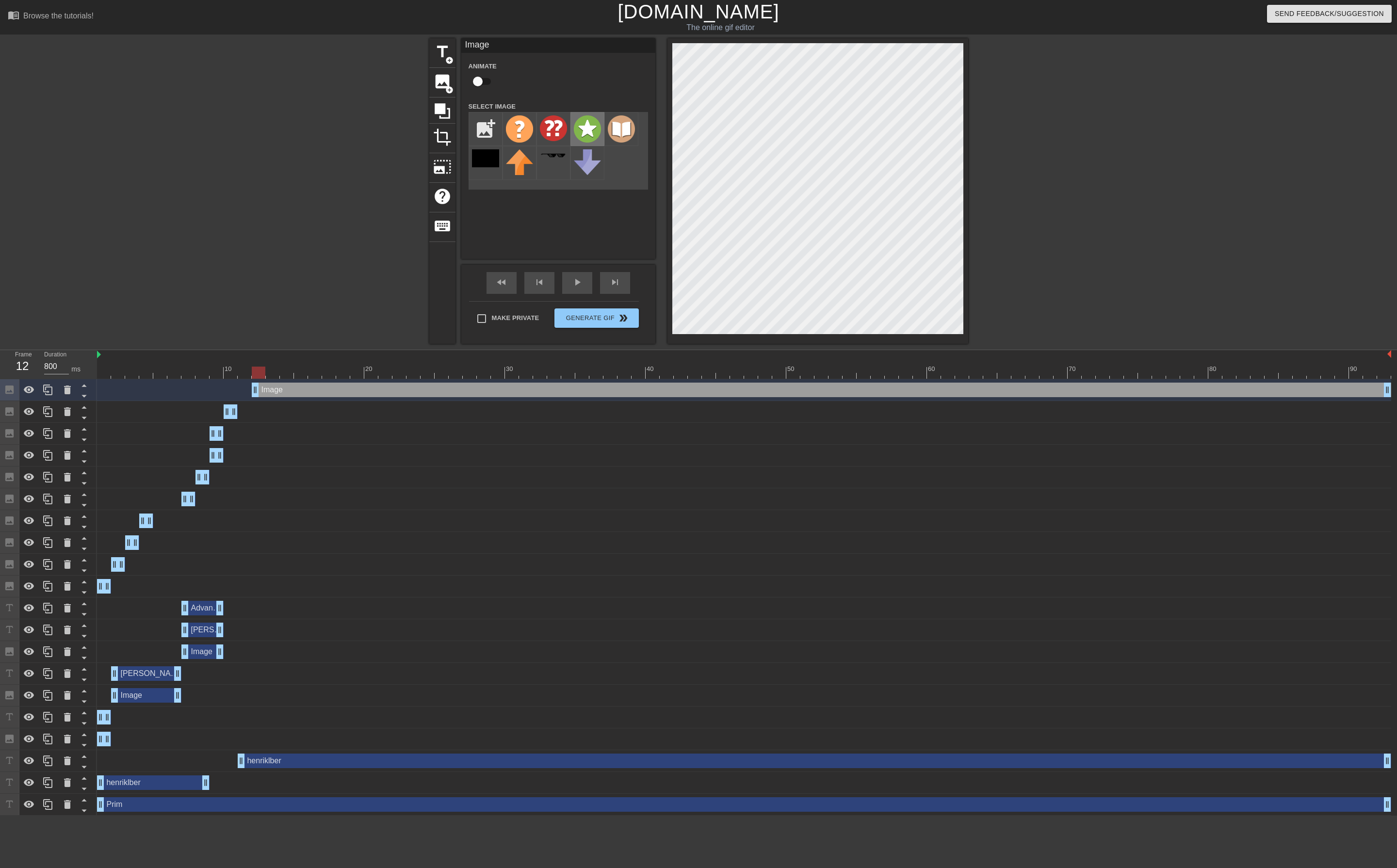
click at [581, 130] on img at bounding box center [587, 129] width 27 height 27
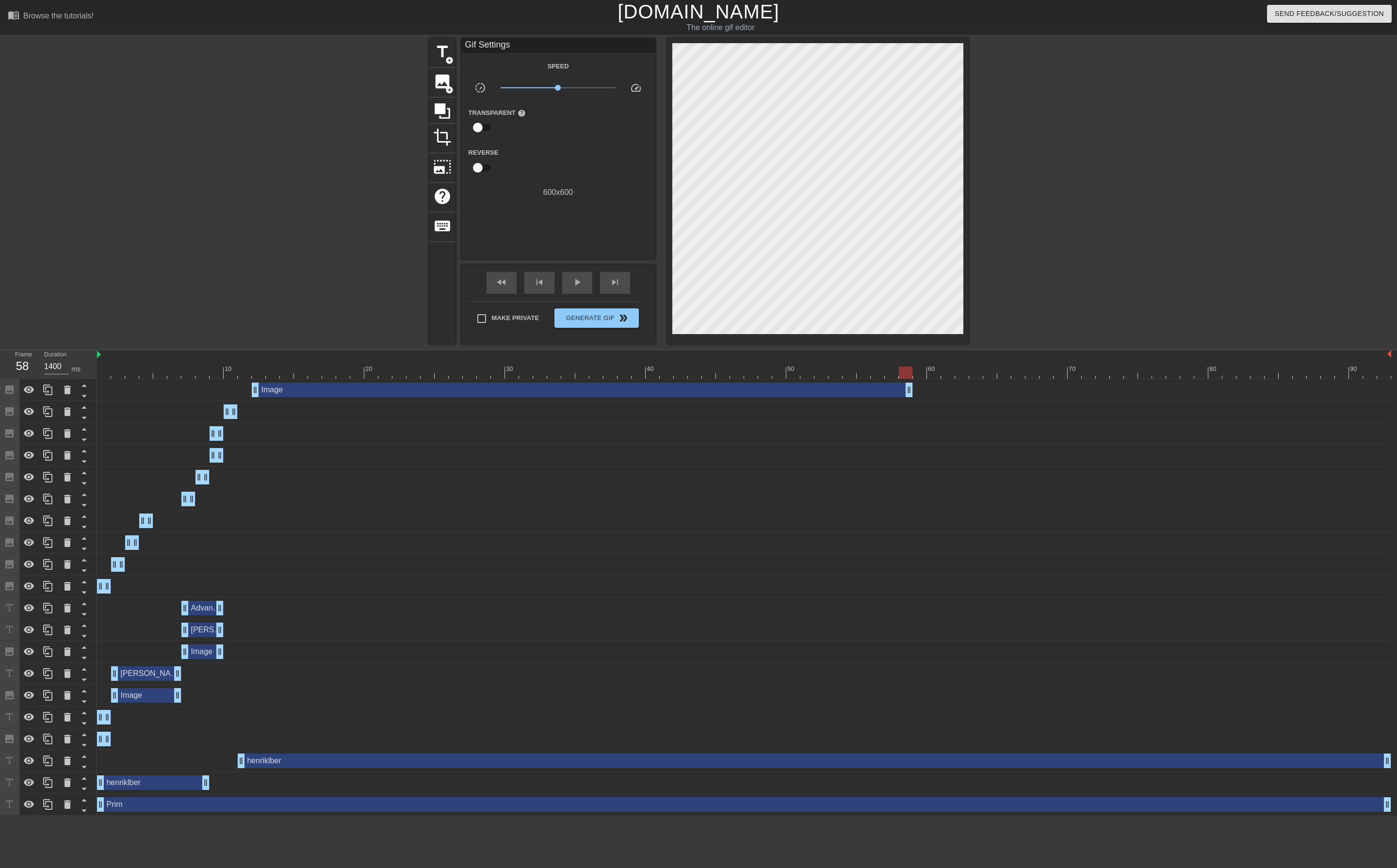
type input "800"
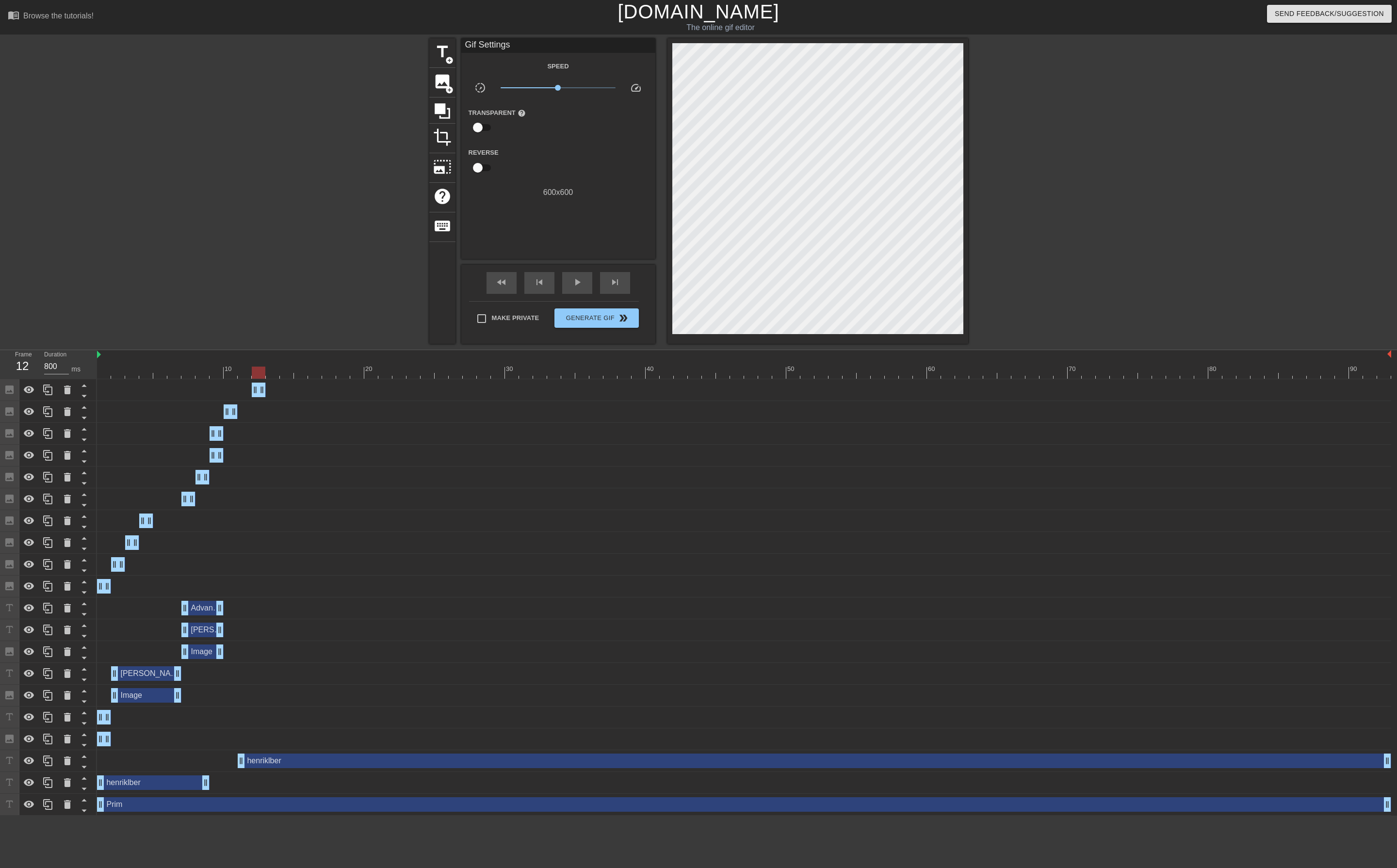
drag, startPoint x: 1389, startPoint y: 391, endPoint x: 0, endPoint y: 394, distance: 1389.0
click at [0, 394] on div "Frame 12 Duration 800 ms 10 20 30 40 50 60 70 80 90 Image drag_handle drag_hand…" at bounding box center [698, 583] width 1397 height 466
click at [268, 375] on div at bounding box center [744, 372] width 1294 height 12
click at [437, 78] on span "image" at bounding box center [443, 81] width 18 height 18
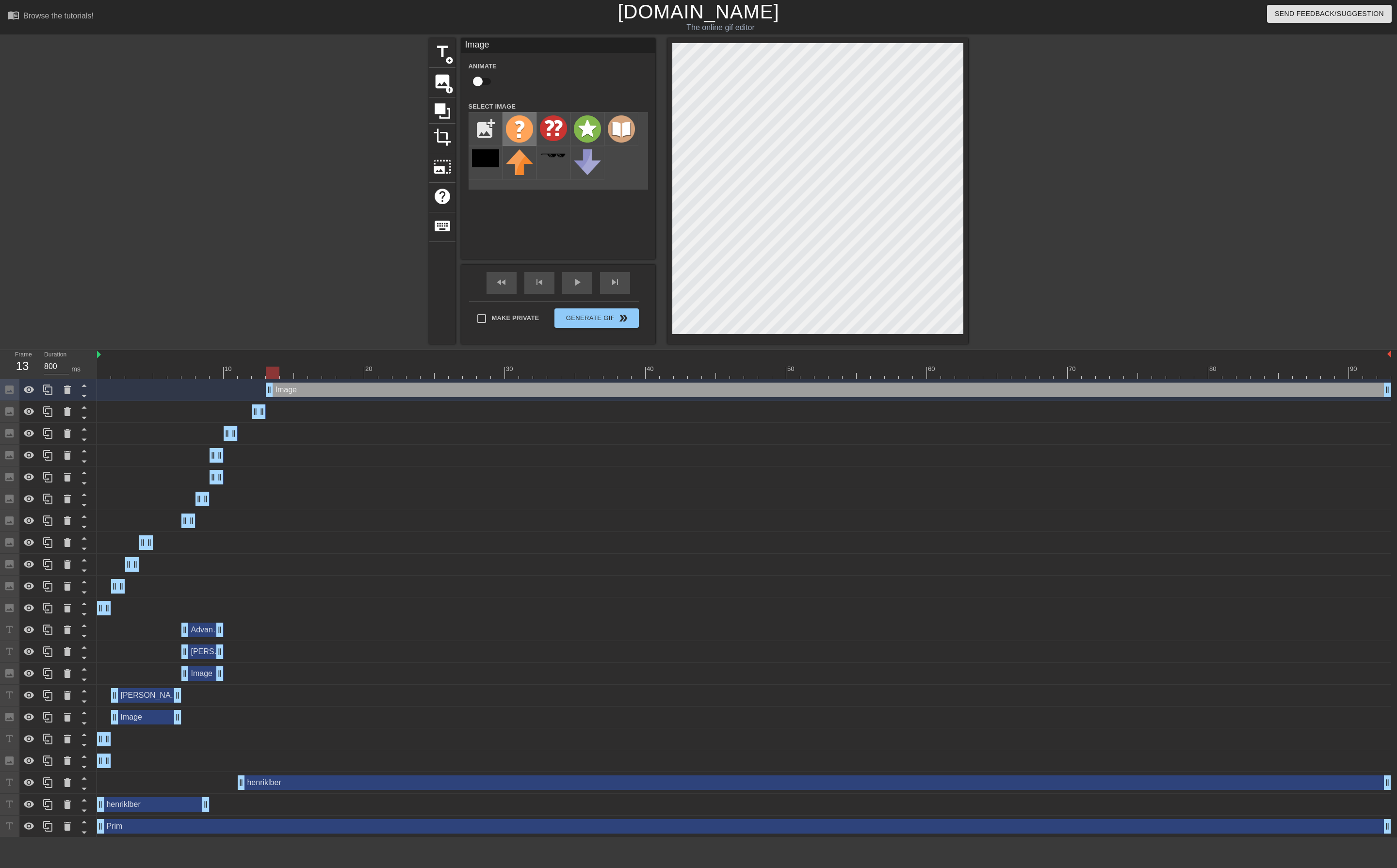
click at [522, 128] on img at bounding box center [520, 129] width 27 height 27
click at [484, 130] on input "file" at bounding box center [485, 129] width 33 height 33
type input "C:\fakepath\inacuracyt.png"
click at [521, 131] on img at bounding box center [520, 128] width 27 height 25
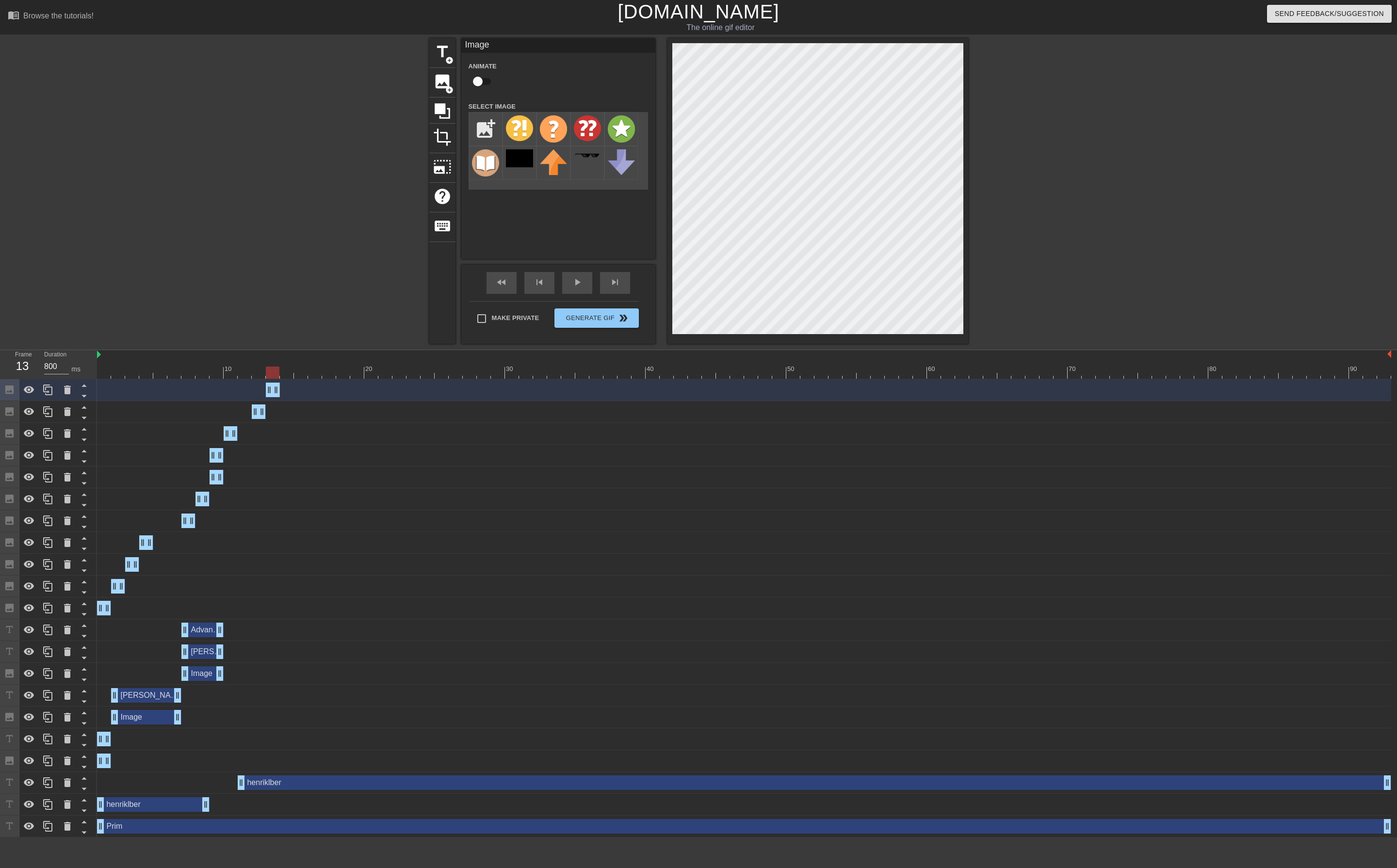
drag, startPoint x: 1390, startPoint y: 386, endPoint x: 208, endPoint y: 365, distance: 1182.2
click at [208, 365] on div "10 20 30 40 50 60 70 80 90 Image drag_handle drag_handle Image drag_handle drag…" at bounding box center [747, 594] width 1300 height 487
click at [529, 480] on div "Image drag_handle drag_handle" at bounding box center [744, 477] width 1294 height 15
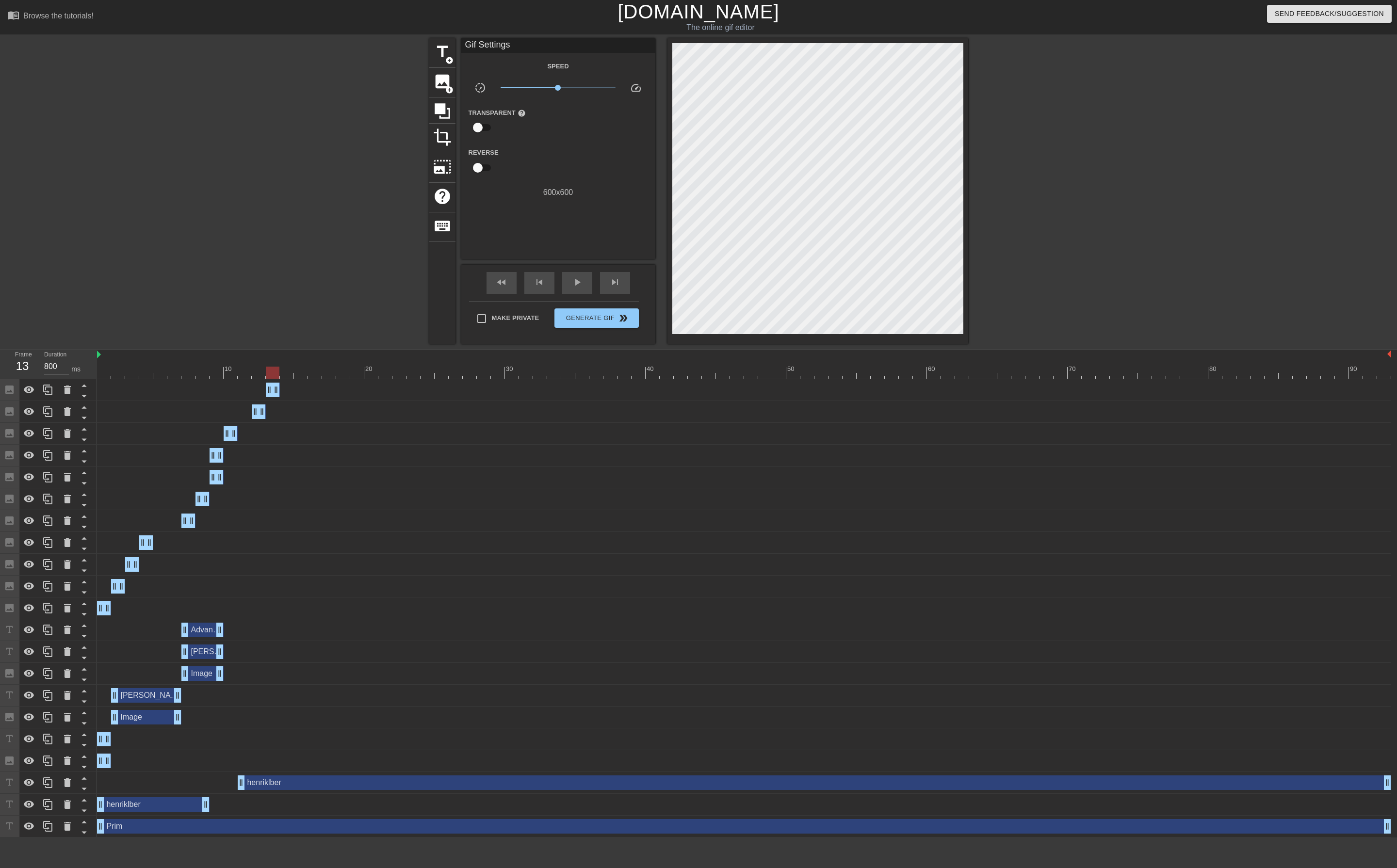
click at [287, 378] on div at bounding box center [744, 372] width 1294 height 12
click at [443, 82] on span "image" at bounding box center [443, 81] width 18 height 18
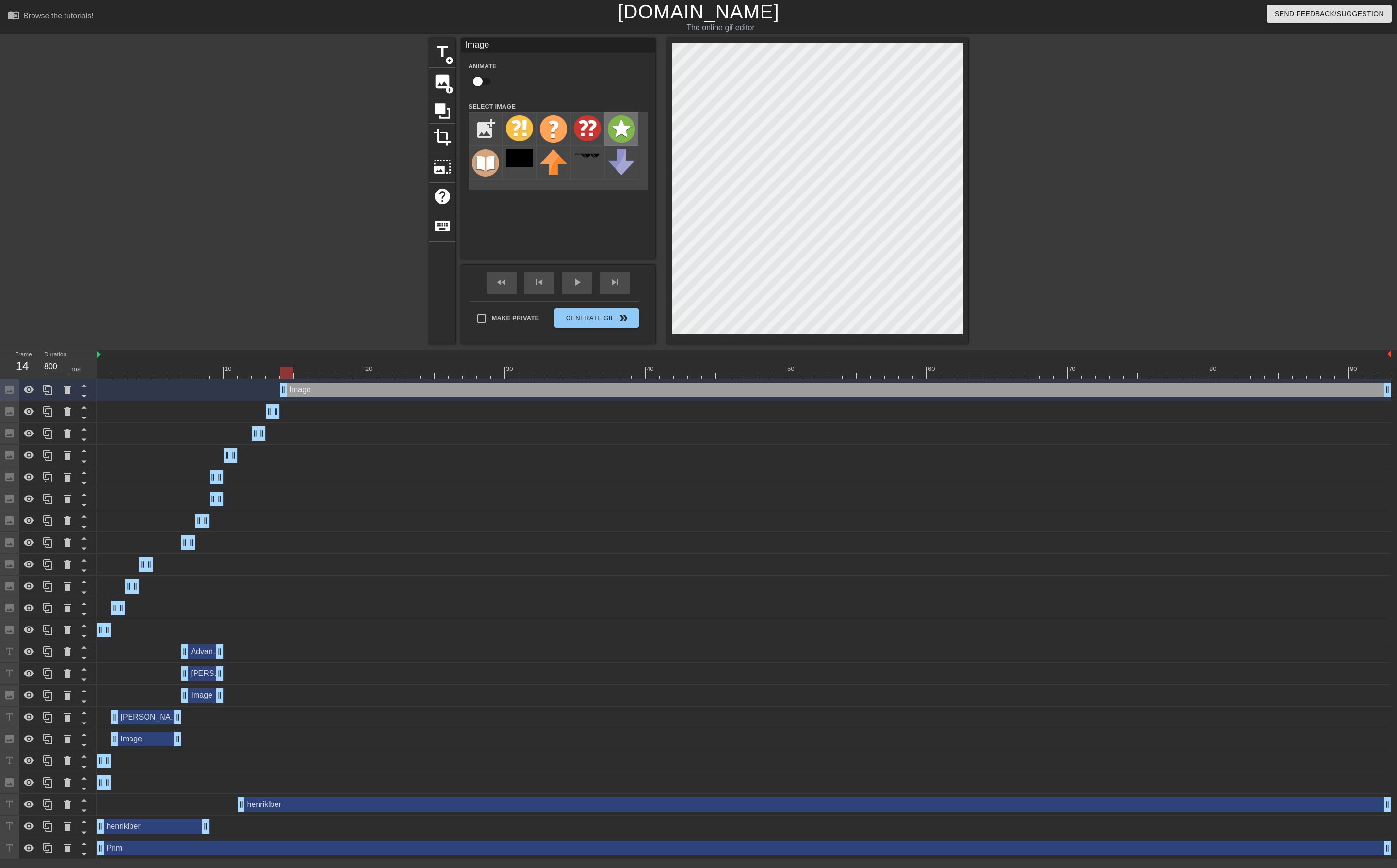
click at [617, 130] on img at bounding box center [621, 129] width 27 height 27
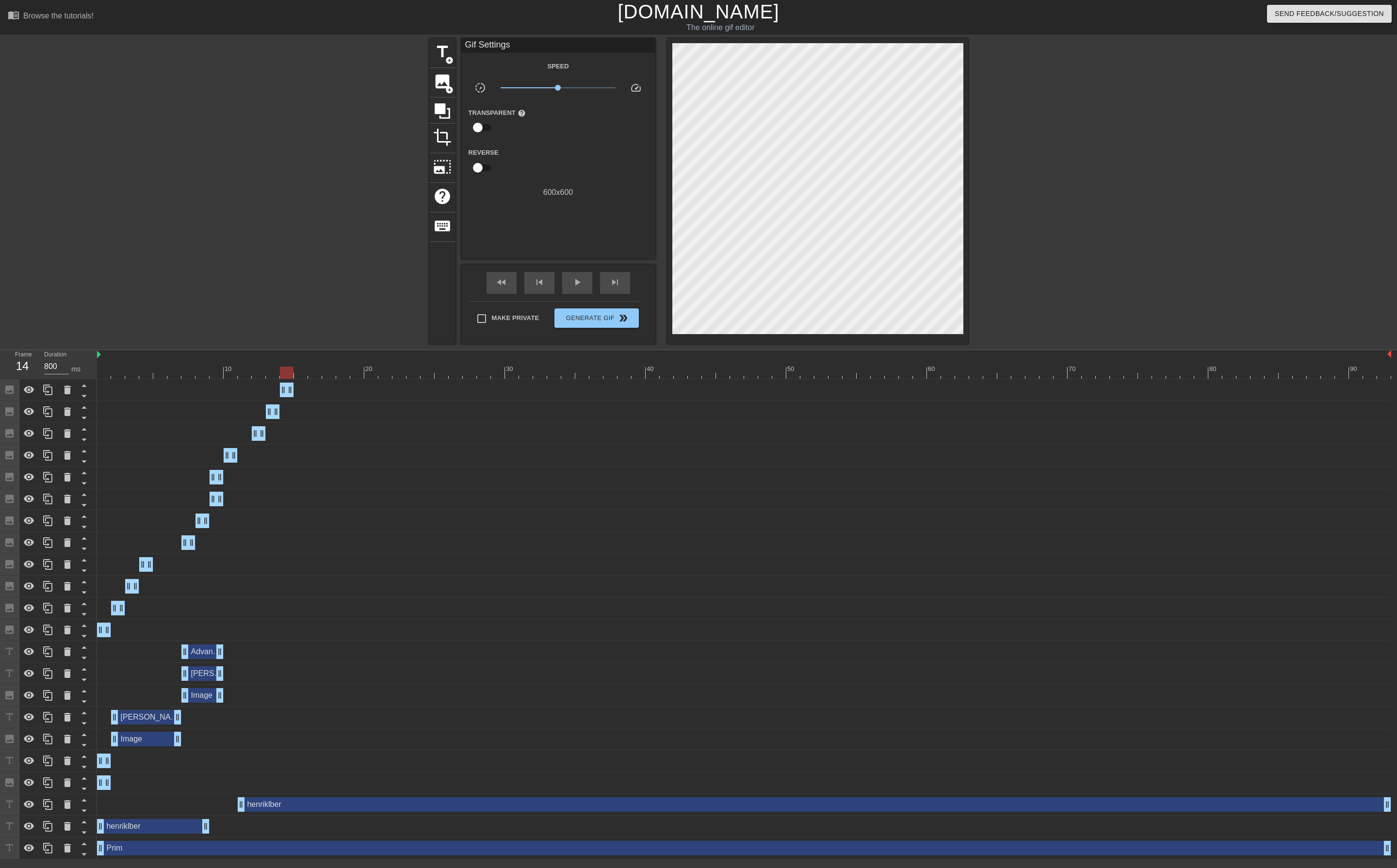
drag, startPoint x: 1389, startPoint y: 389, endPoint x: 241, endPoint y: 437, distance: 1149.0
click at [241, 437] on div "Image drag_handle drag_handle Image drag_handle drag_handle Image drag_handle d…" at bounding box center [747, 619] width 1300 height 480
click at [301, 372] on div at bounding box center [744, 372] width 1294 height 12
click at [44, 411] on icon at bounding box center [48, 412] width 11 height 11
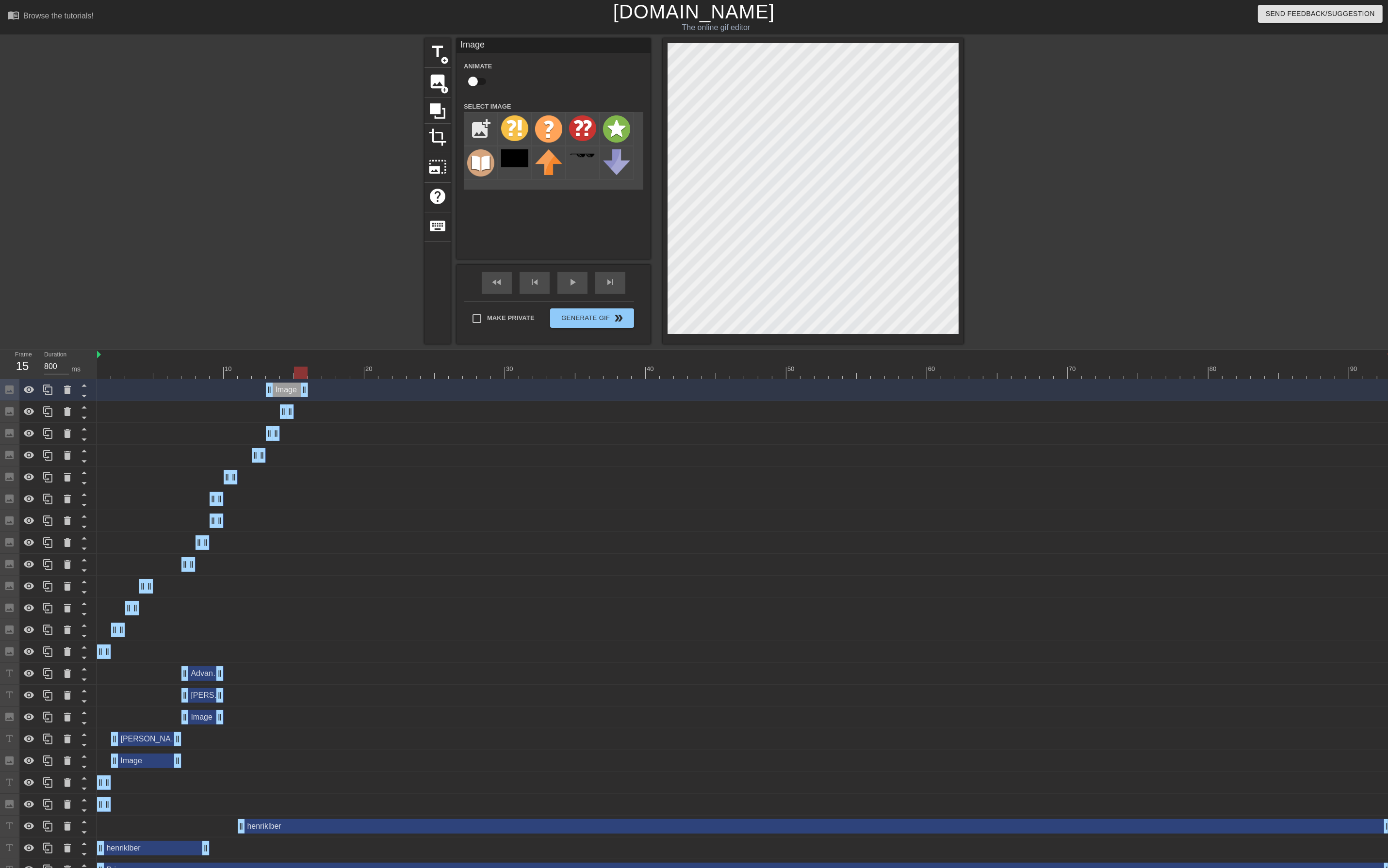
drag, startPoint x: 278, startPoint y: 388, endPoint x: 310, endPoint y: 390, distance: 32.1
click at [310, 390] on div "Image drag_handle drag_handle" at bounding box center [744, 390] width 1294 height 15
drag, startPoint x: 269, startPoint y: 391, endPoint x: 314, endPoint y: 390, distance: 45.0
click at [314, 390] on div "Image drag_handle drag_handle" at bounding box center [744, 390] width 1294 height 15
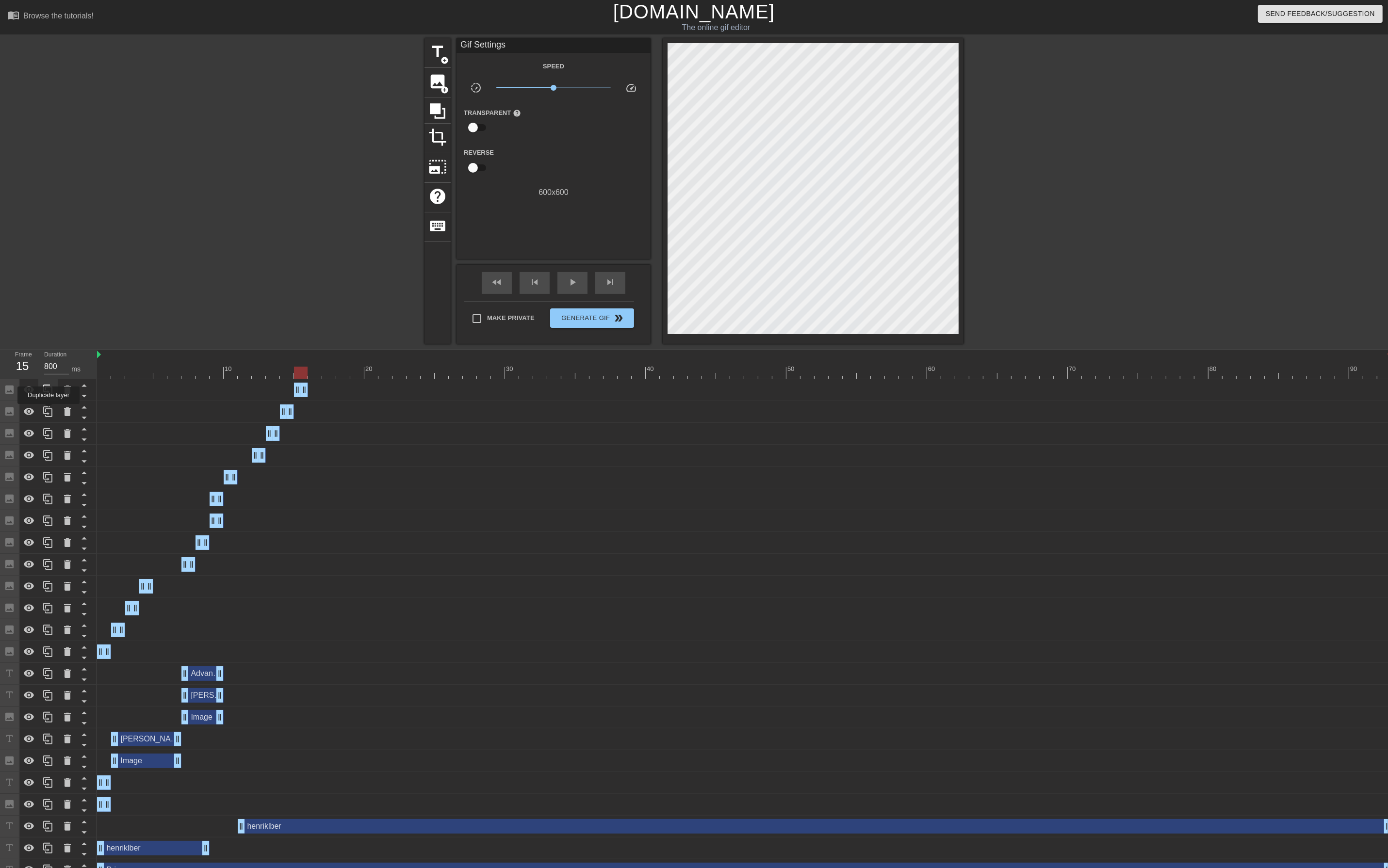
click at [48, 411] on icon at bounding box center [48, 412] width 11 height 11
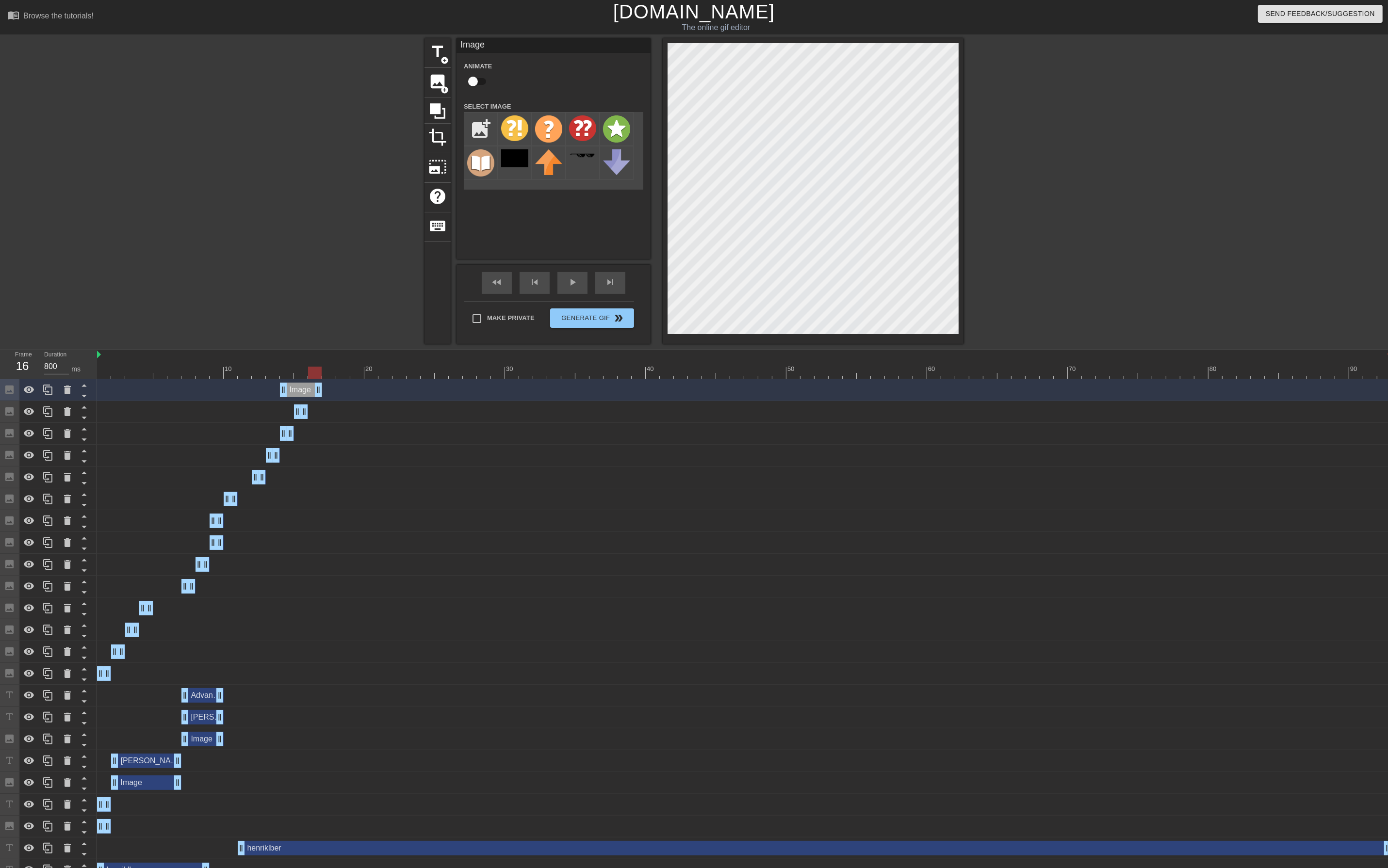
drag, startPoint x: 292, startPoint y: 389, endPoint x: 321, endPoint y: 389, distance: 29.0
drag, startPoint x: 282, startPoint y: 394, endPoint x: 329, endPoint y: 390, distance: 47.2
click at [329, 390] on div "Image drag_handle drag_handle" at bounding box center [744, 390] width 1294 height 15
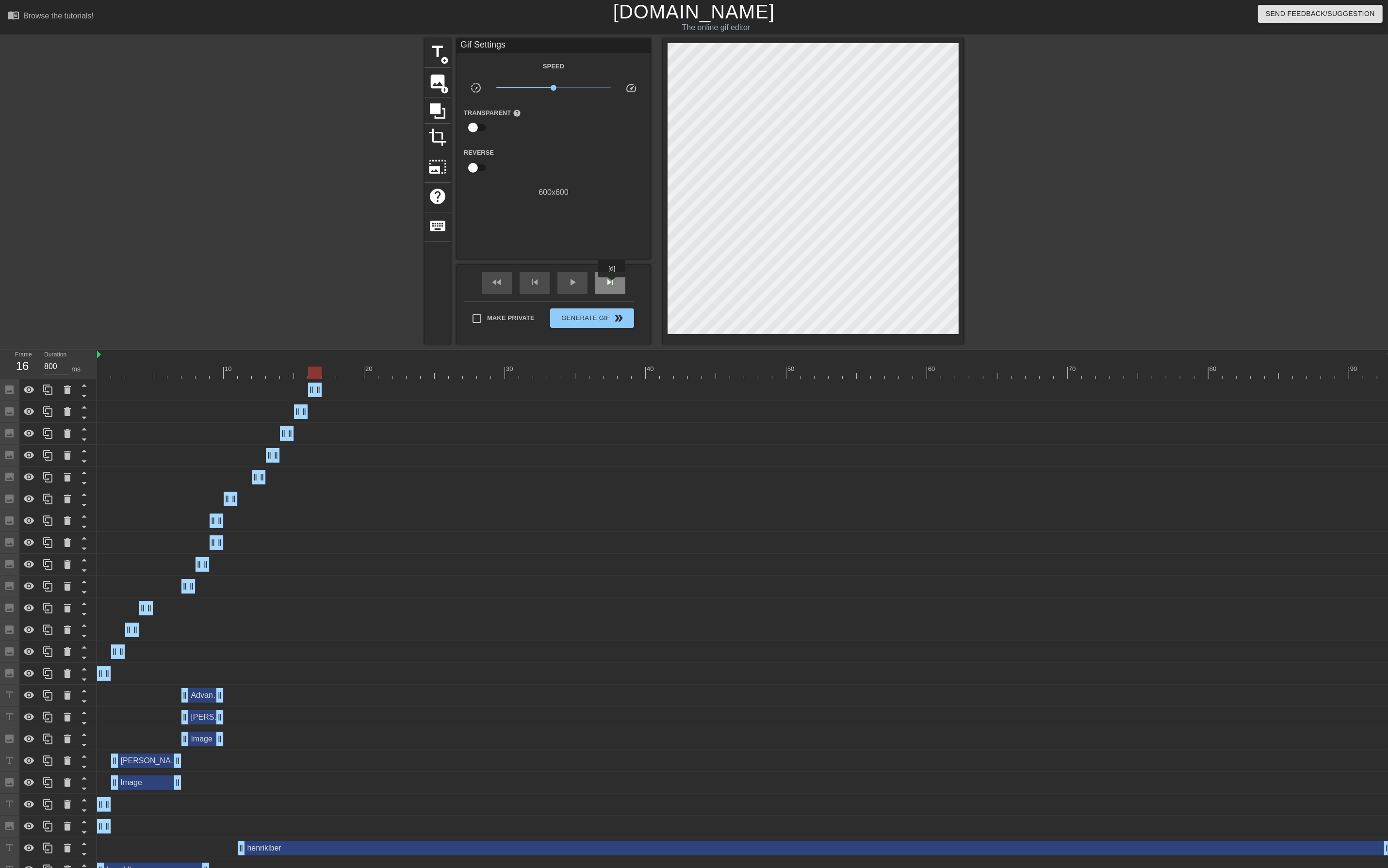
click at [612, 284] on span "skip_next" at bounding box center [610, 282] width 11 height 11
click at [43, 393] on icon at bounding box center [48, 390] width 9 height 11
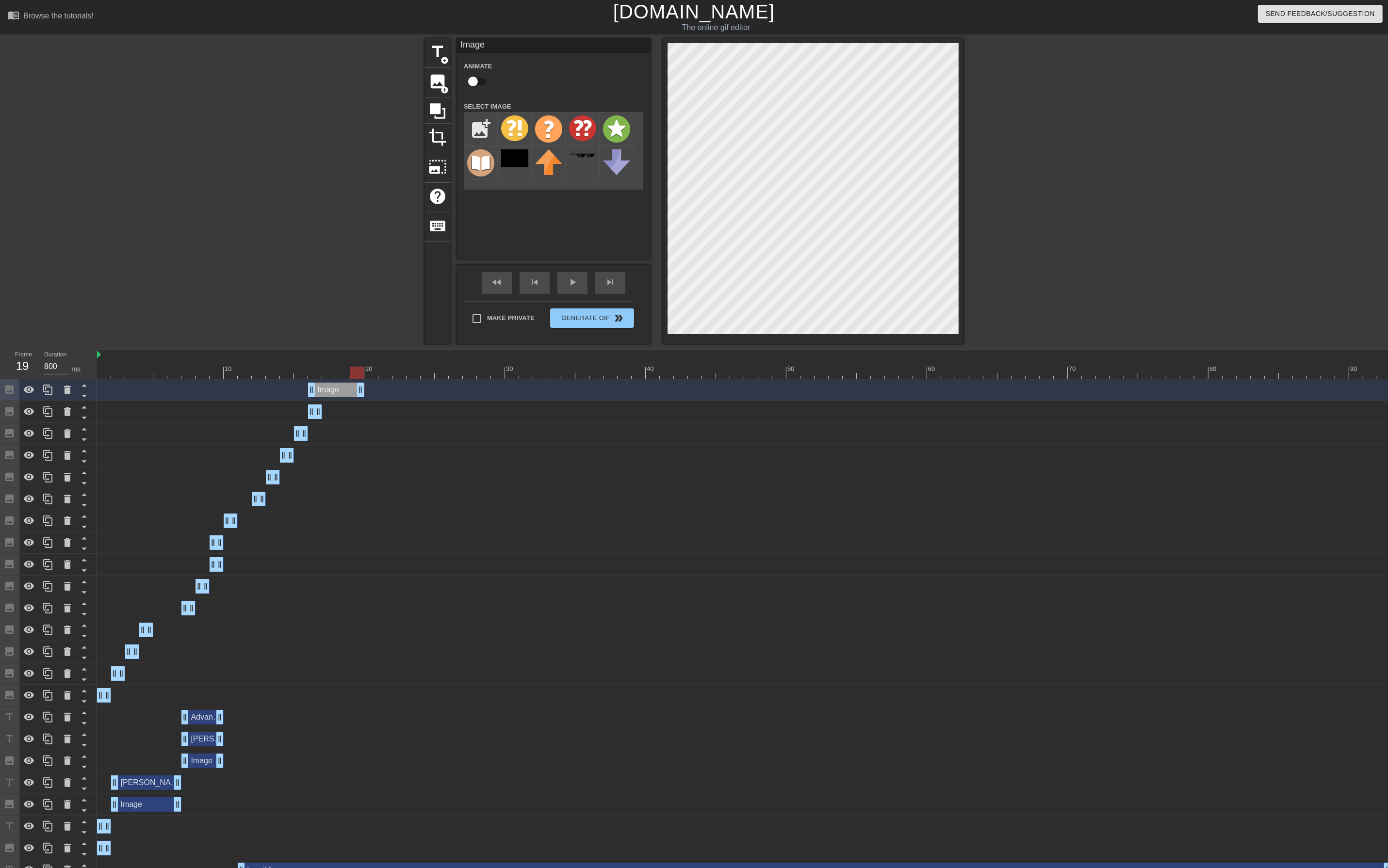
drag, startPoint x: 319, startPoint y: 389, endPoint x: 336, endPoint y: 388, distance: 17.0
drag, startPoint x: 310, startPoint y: 391, endPoint x: 364, endPoint y: 389, distance: 54.0
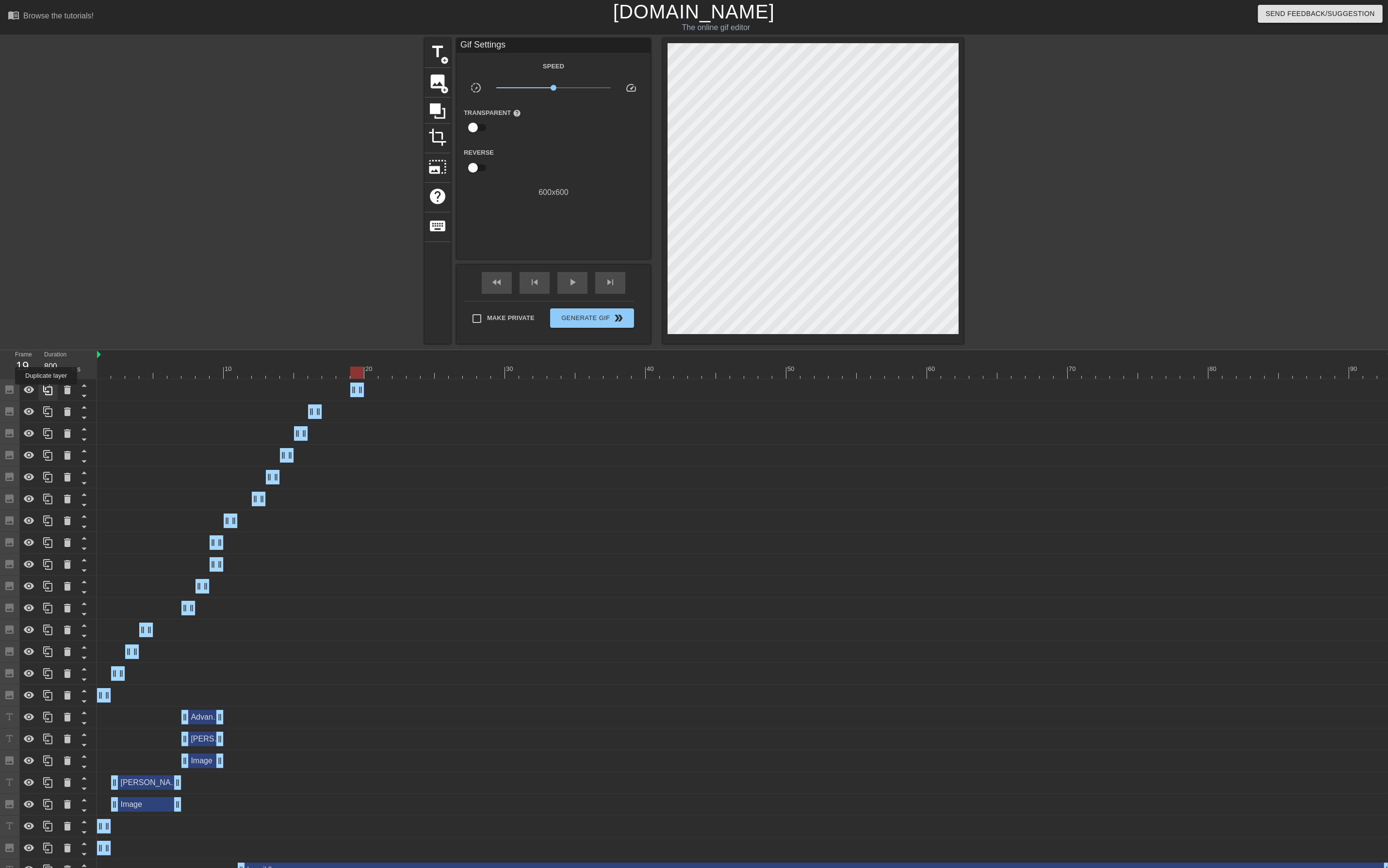
click at [46, 391] on icon at bounding box center [48, 389] width 11 height 11
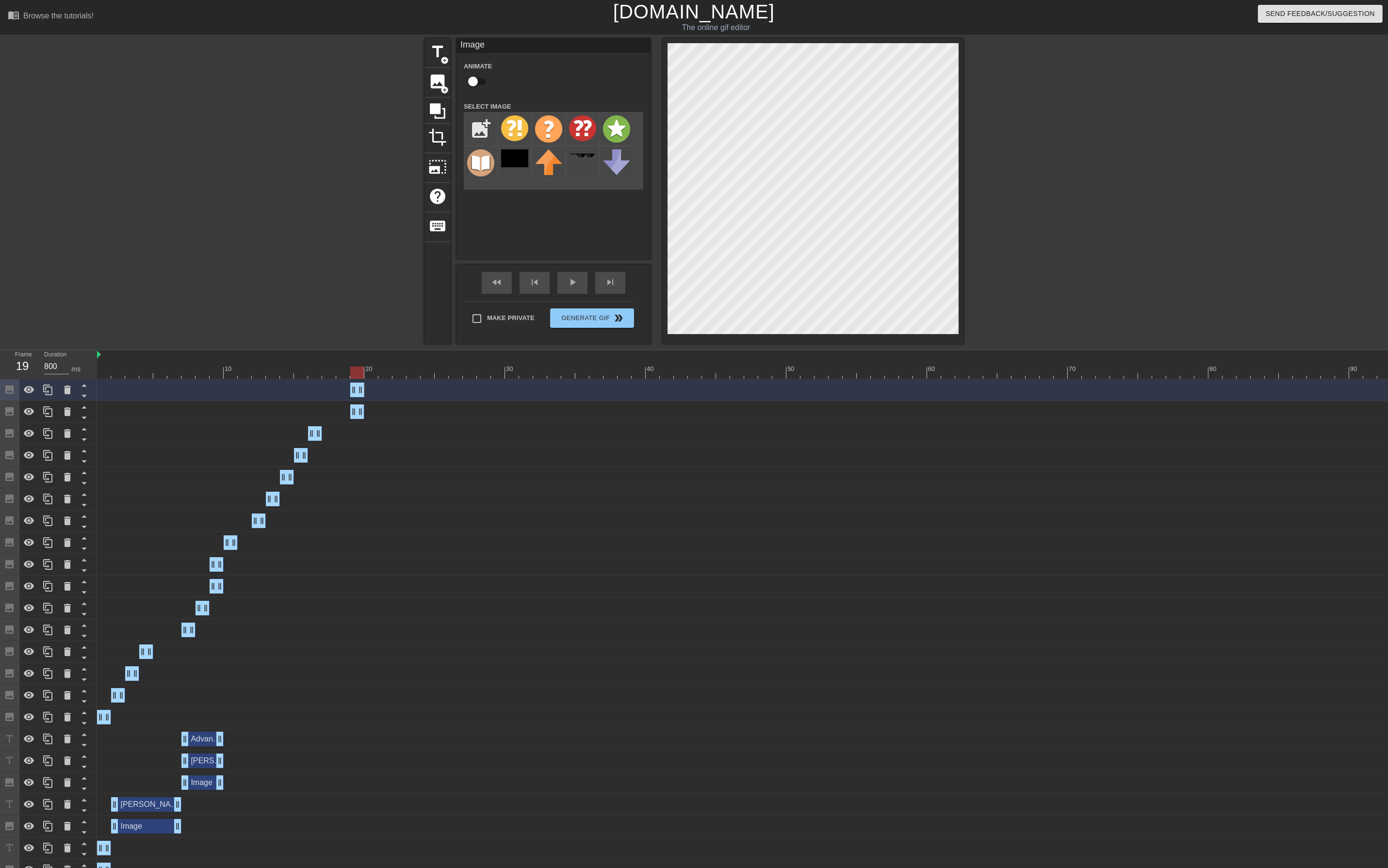
drag, startPoint x: 364, startPoint y: 394, endPoint x: 375, endPoint y: 393, distance: 11.0
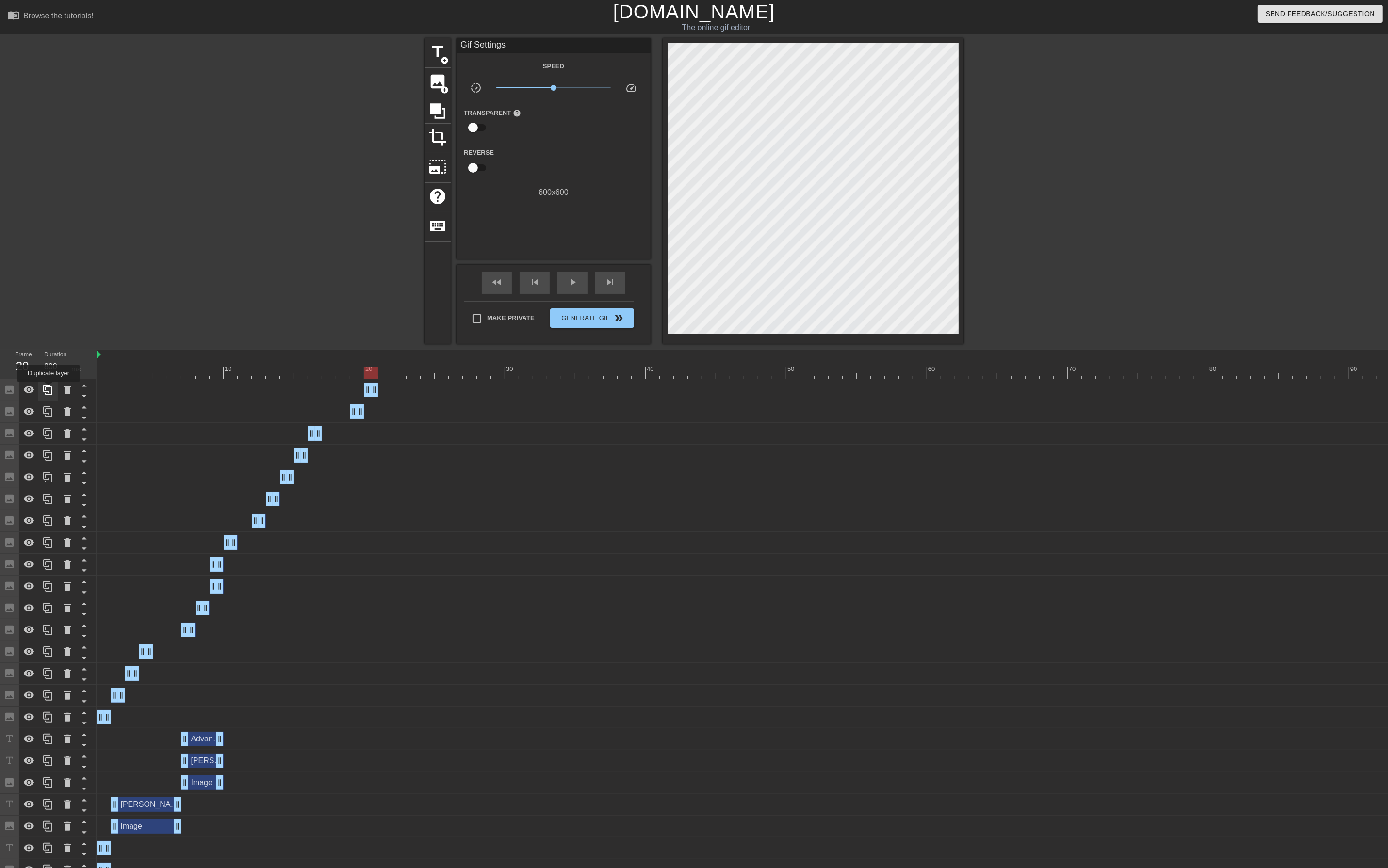
click at [48, 389] on icon at bounding box center [48, 389] width 11 height 11
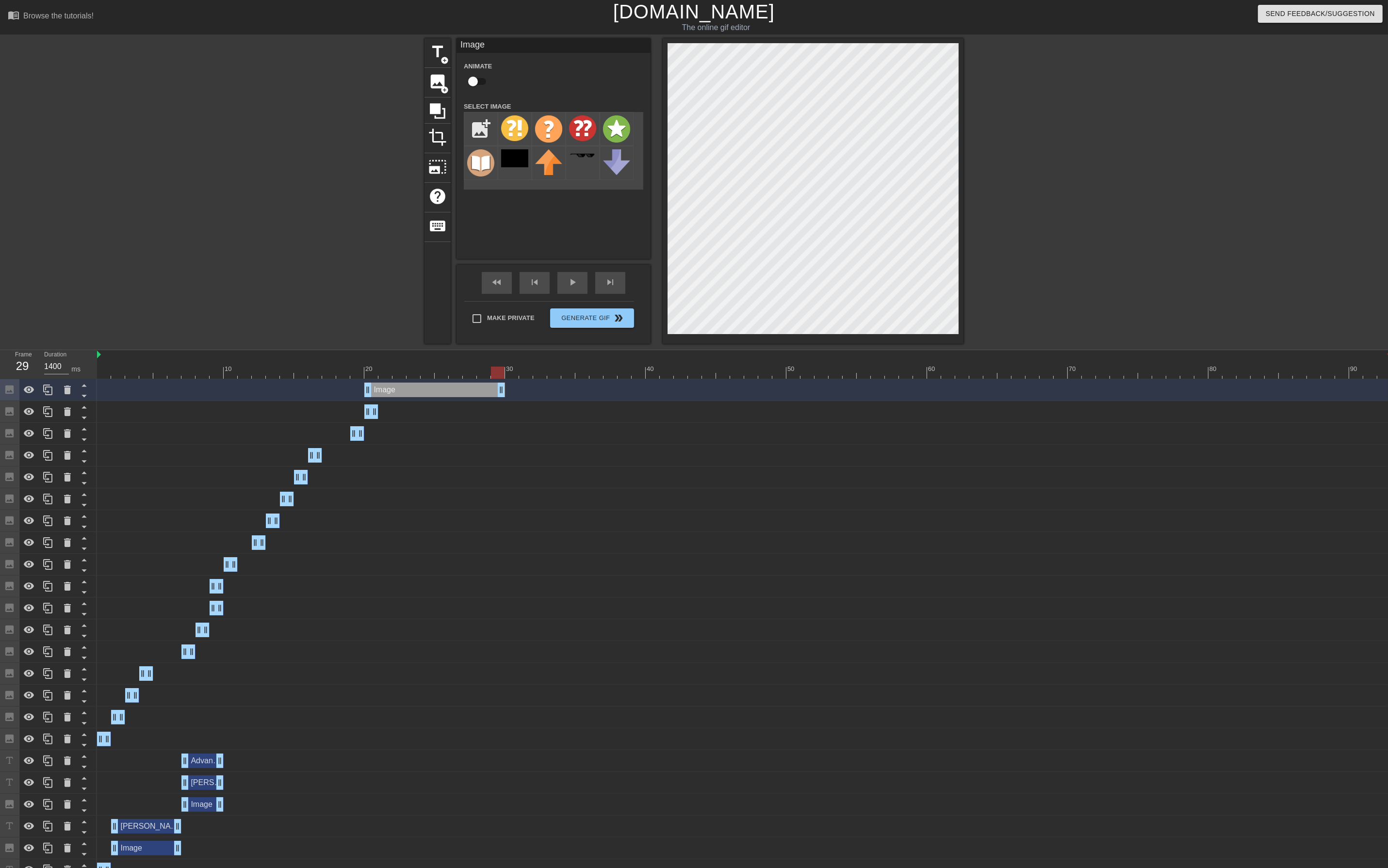
drag, startPoint x: 374, startPoint y: 388, endPoint x: 498, endPoint y: 388, distance: 124.0
drag, startPoint x: 370, startPoint y: 392, endPoint x: 520, endPoint y: 384, distance: 150.2
click at [520, 384] on div "Image drag_handle drag_handle" at bounding box center [744, 390] width 1294 height 15
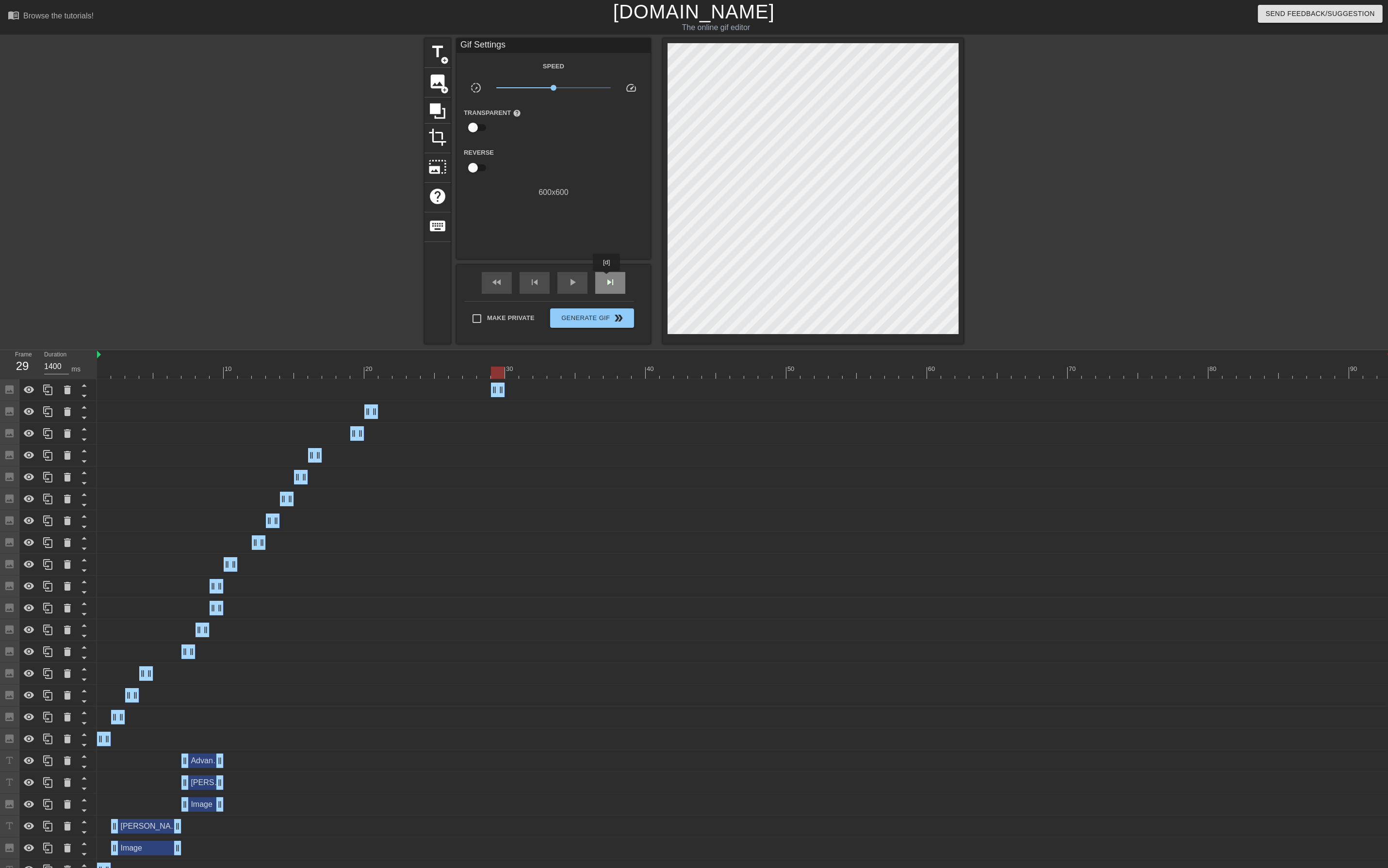
click at [607, 278] on span "skip_next" at bounding box center [610, 282] width 11 height 11
click at [443, 86] on span "add_circle" at bounding box center [444, 89] width 8 height 8
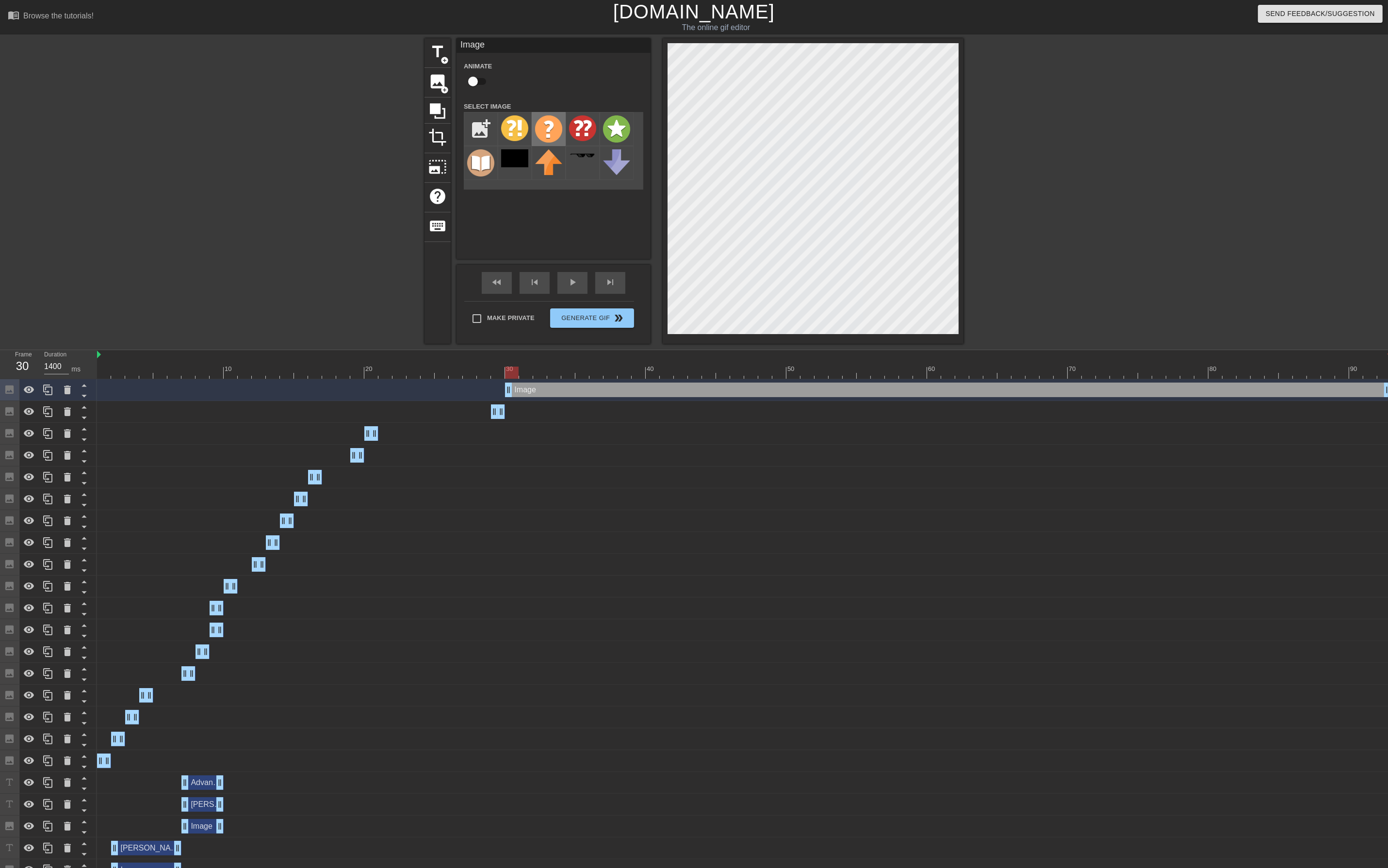
click at [551, 137] on img at bounding box center [549, 129] width 27 height 27
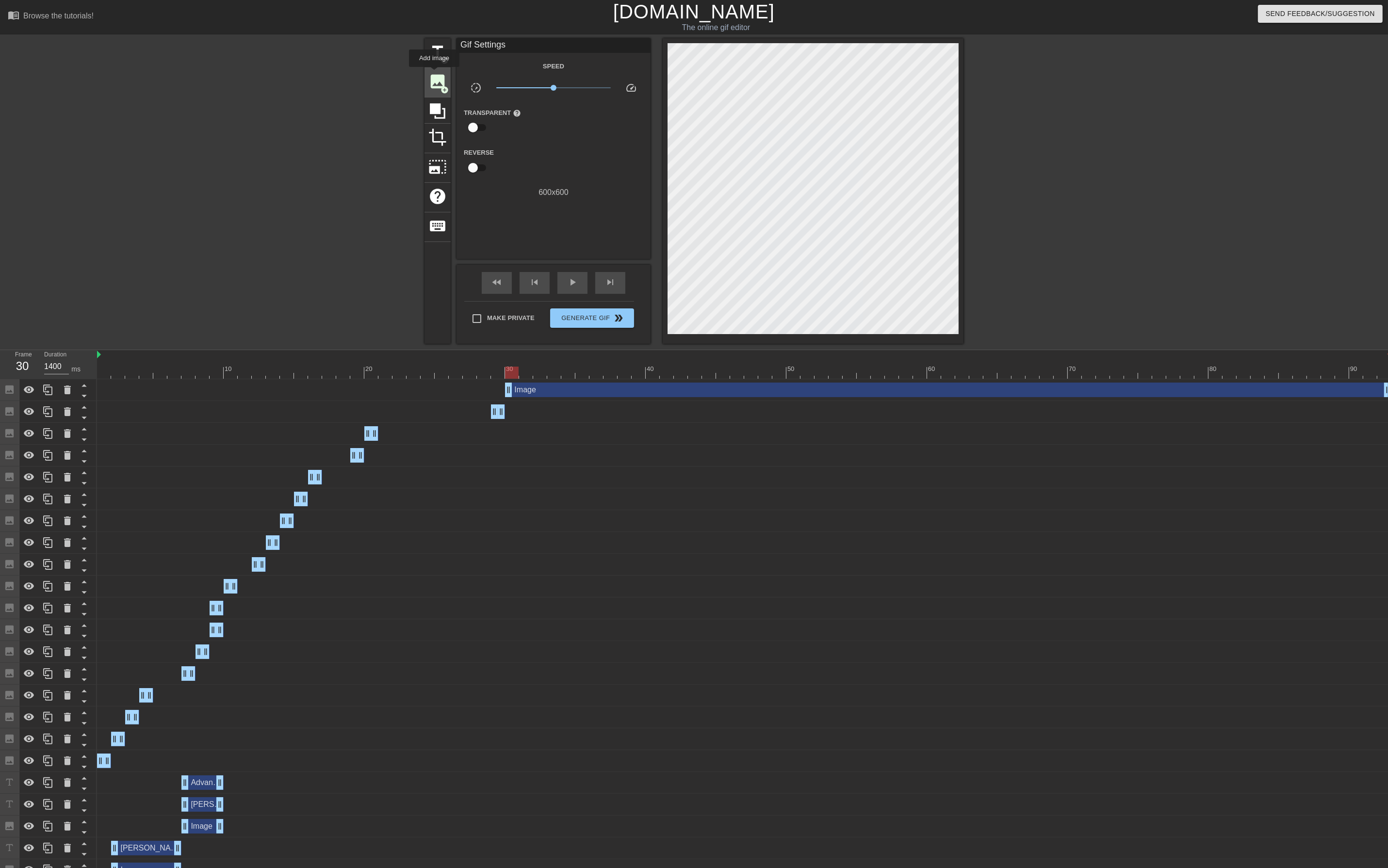
click at [434, 74] on span "image" at bounding box center [438, 81] width 18 height 18
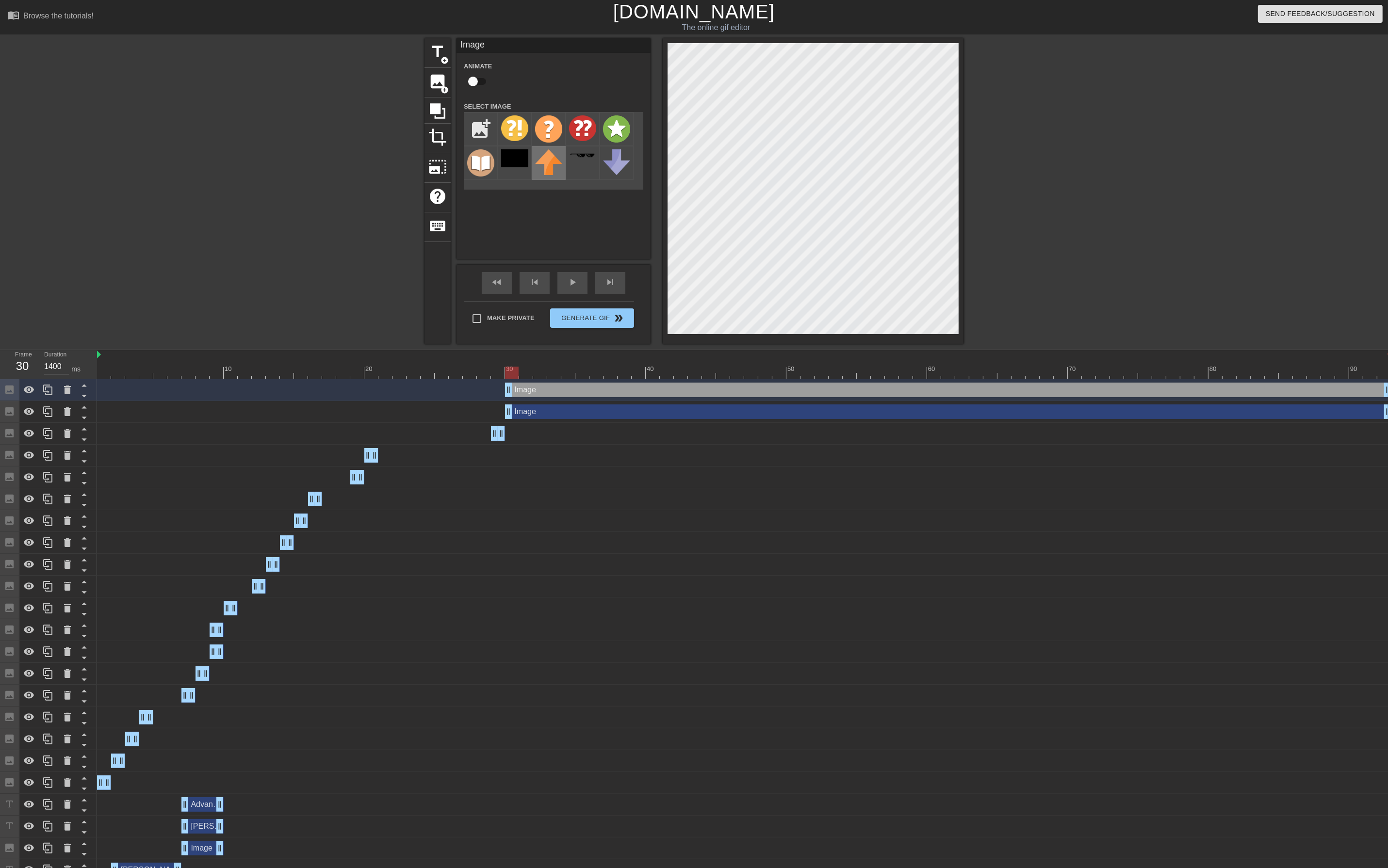
click at [551, 166] on img at bounding box center [549, 162] width 27 height 25
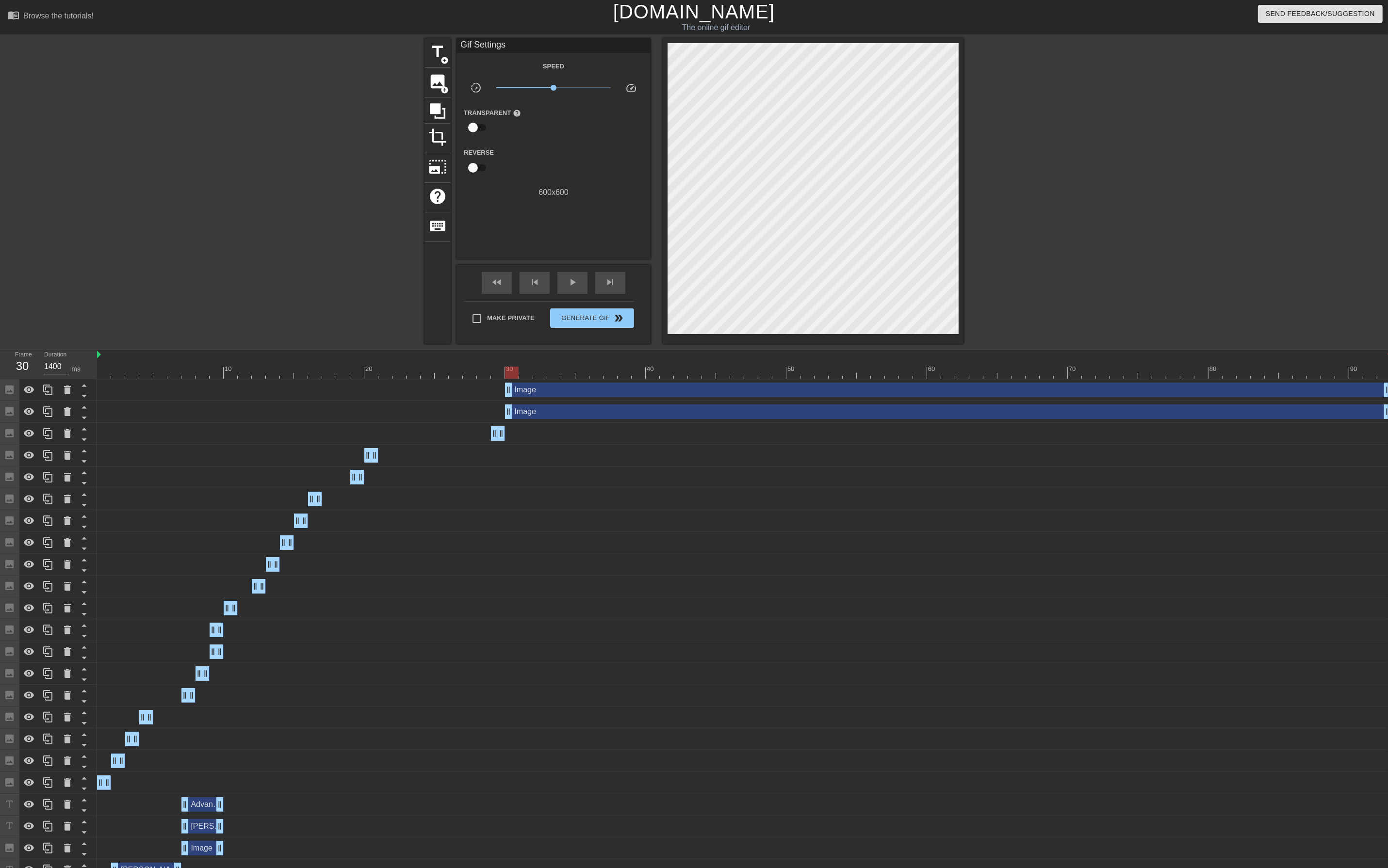
click at [1132, 164] on div "title add_circle image add_circle crop photo_size_select_large help keyboard Gi…" at bounding box center [694, 191] width 1388 height 306
click at [105, 374] on div at bounding box center [744, 372] width 1294 height 12
click at [605, 285] on span "skip_next" at bounding box center [610, 282] width 11 height 11
click at [602, 285] on div "skip_next" at bounding box center [610, 283] width 30 height 22
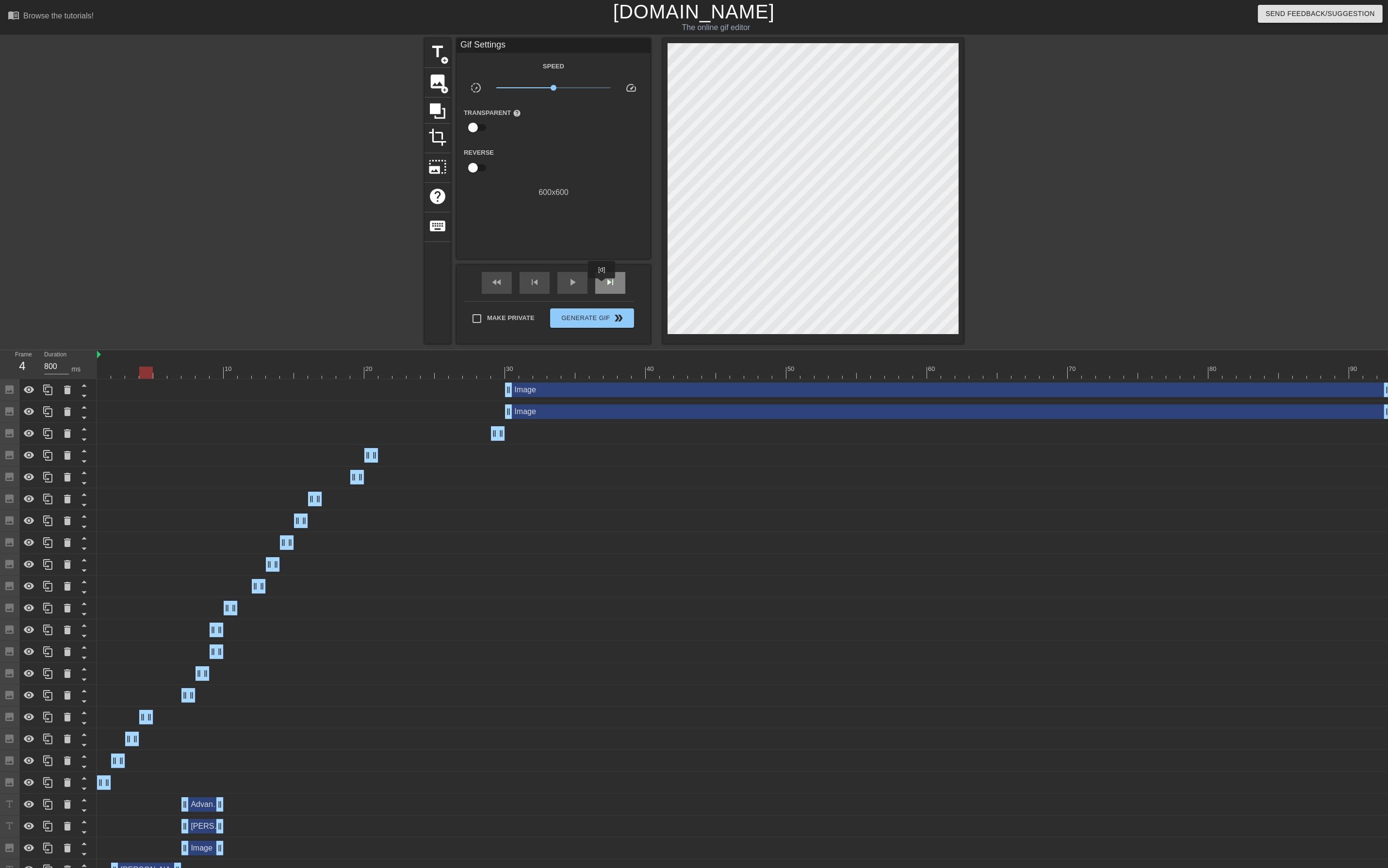
click at [602, 285] on div "skip_next" at bounding box center [610, 283] width 30 height 22
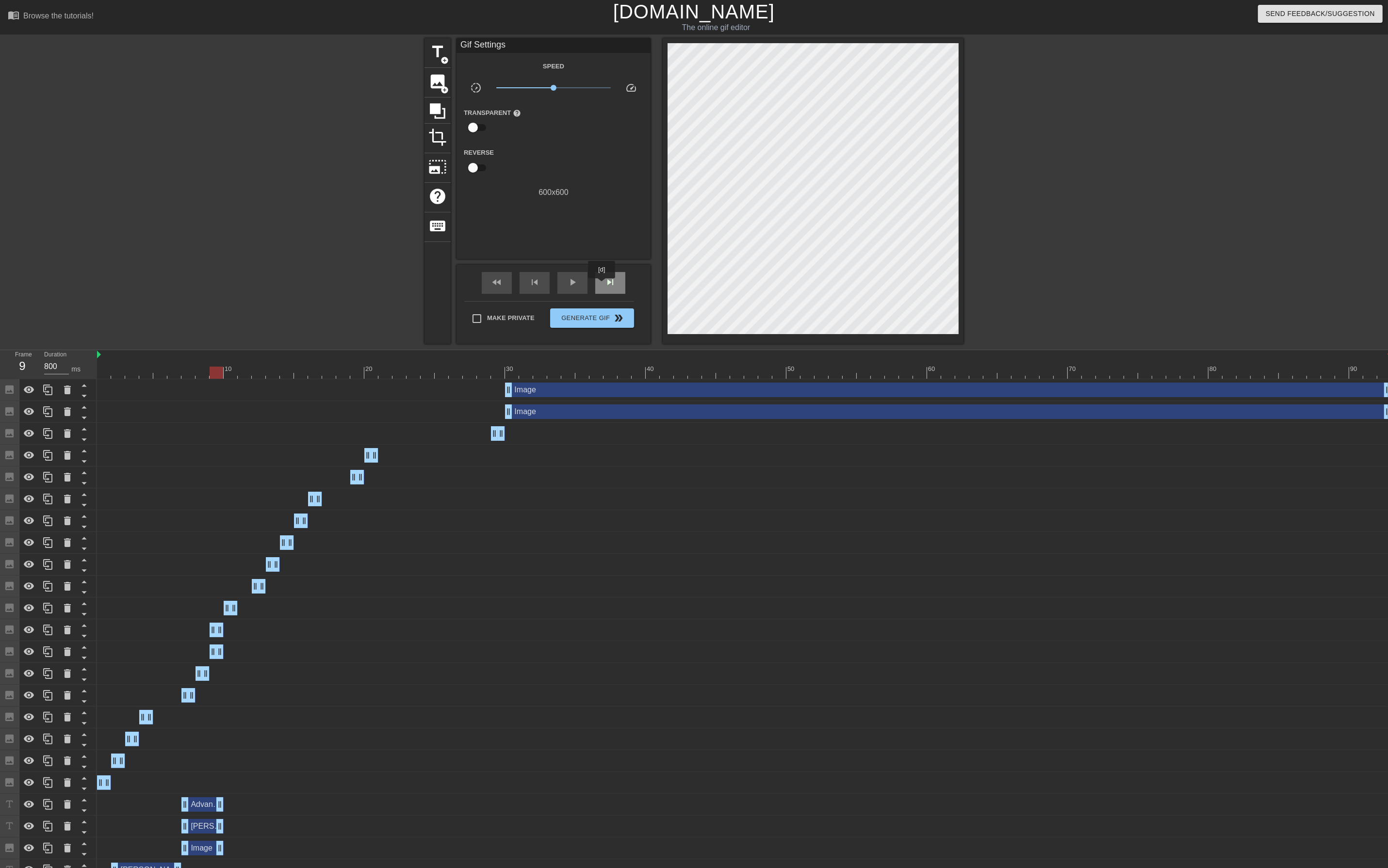
click at [602, 285] on div "skip_next" at bounding box center [610, 283] width 30 height 22
click at [215, 376] on div at bounding box center [744, 372] width 1294 height 12
drag, startPoint x: 222, startPoint y: 632, endPoint x: 234, endPoint y: 628, distance: 12.6
click at [244, 379] on div "10 20 30 40 50 60 70 80 90" at bounding box center [744, 365] width 1294 height 29
click at [245, 372] on div at bounding box center [744, 372] width 1294 height 12
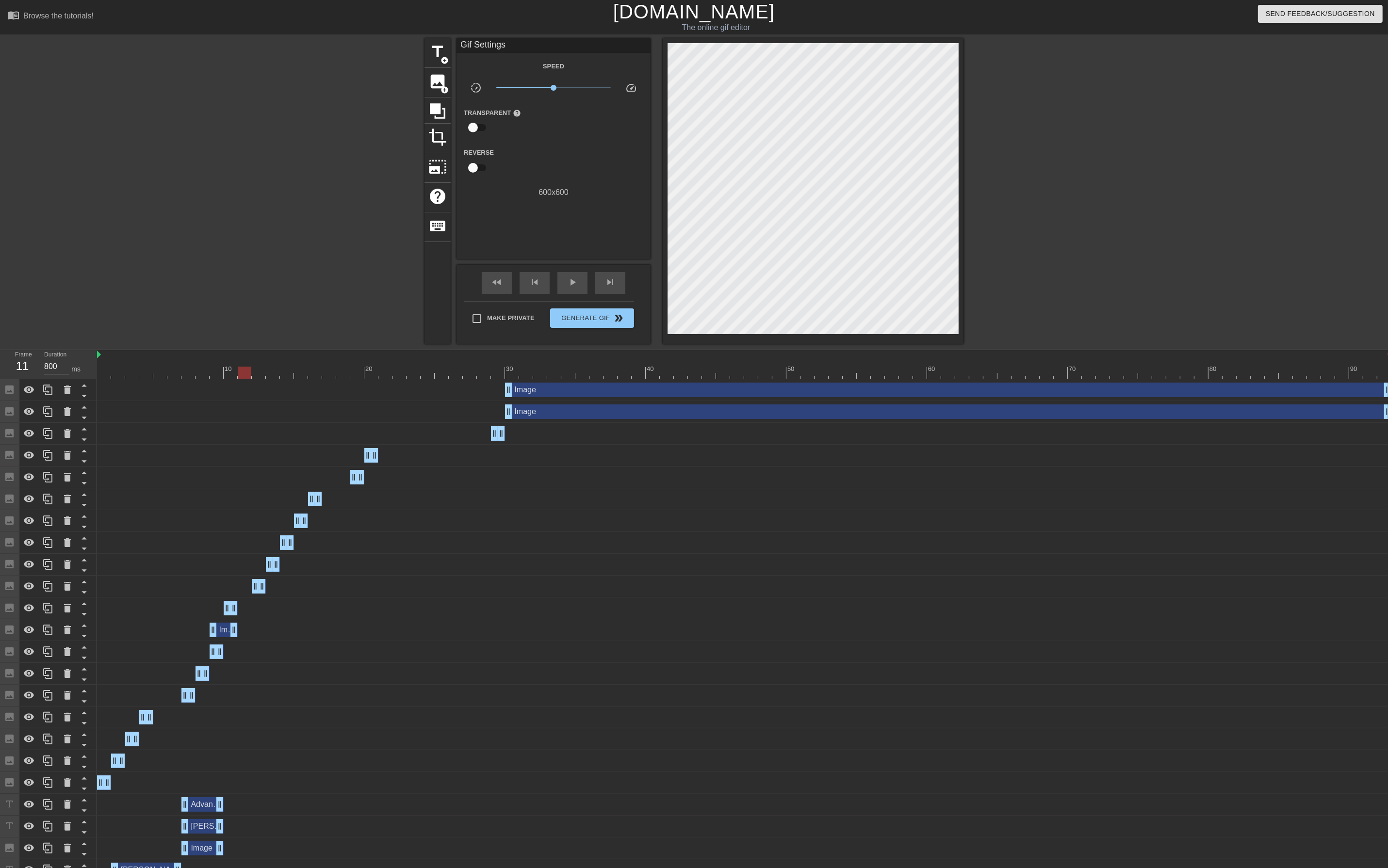
click at [256, 371] on div at bounding box center [744, 372] width 1294 height 12
click at [270, 372] on div at bounding box center [744, 372] width 1294 height 12
click at [440, 81] on span "image" at bounding box center [438, 81] width 18 height 18
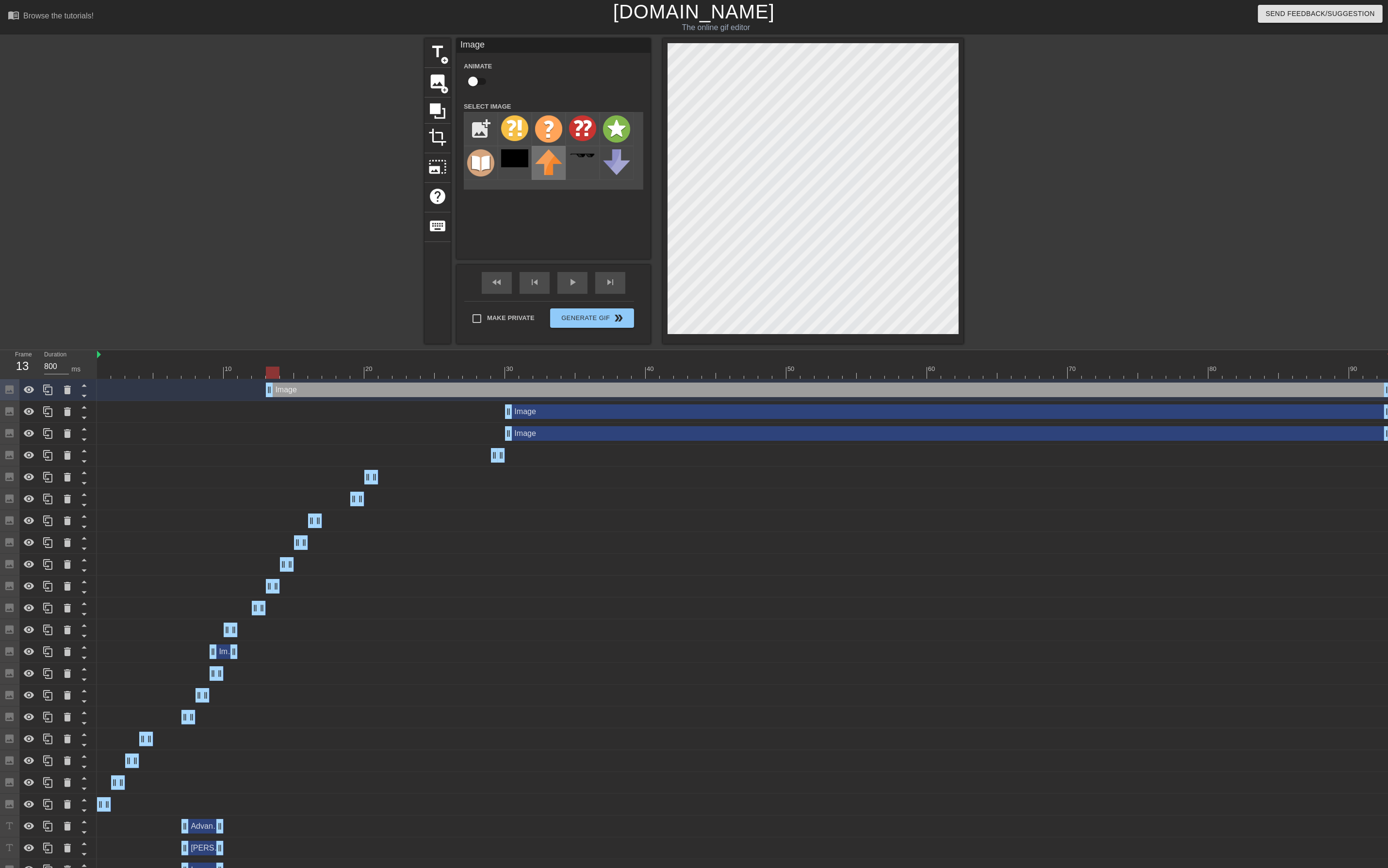
click at [543, 160] on img at bounding box center [549, 162] width 27 height 25
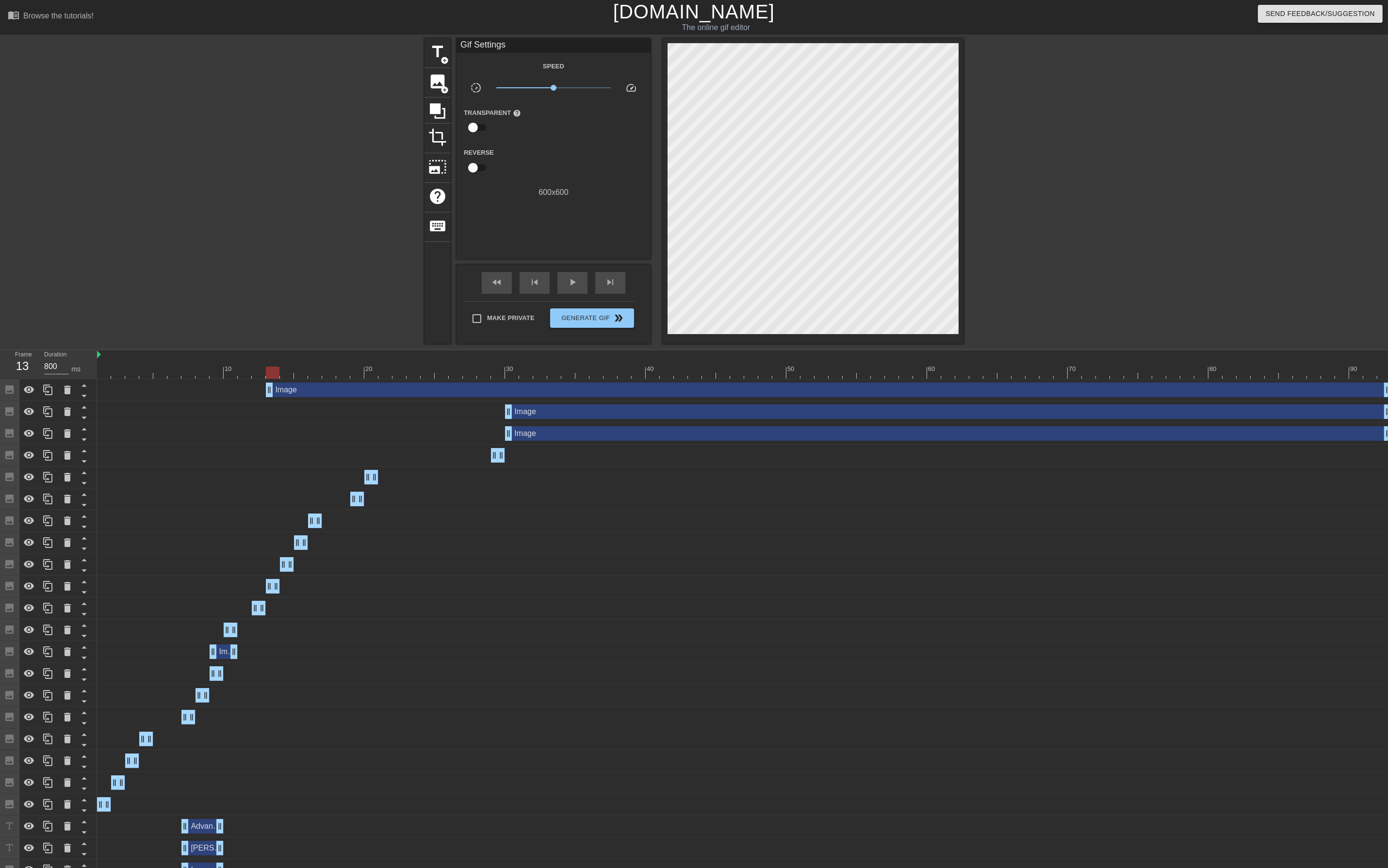
click at [1379, 389] on div "Image drag_handle drag_handle" at bounding box center [828, 390] width 1125 height 15
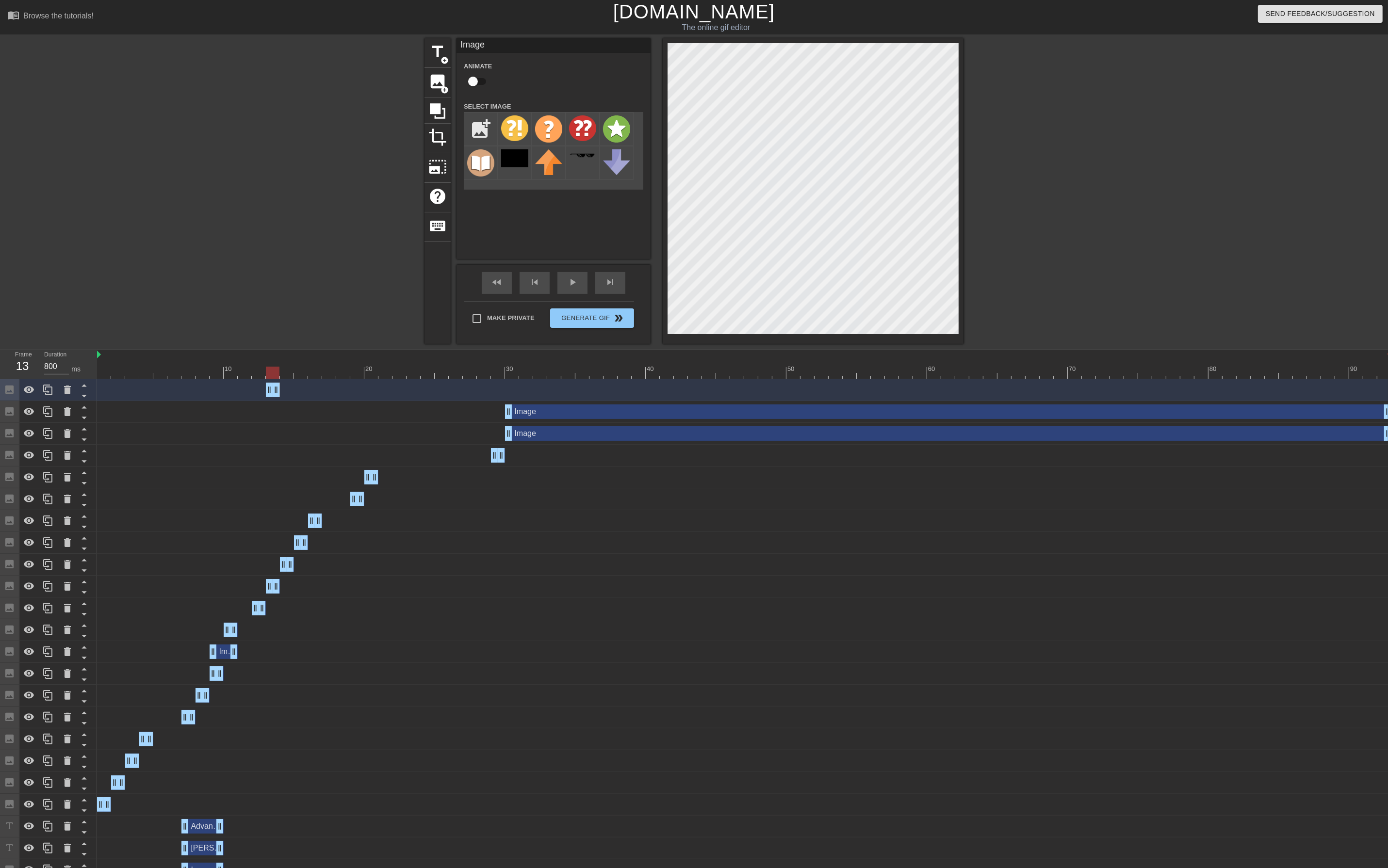
drag, startPoint x: 1385, startPoint y: 388, endPoint x: 180, endPoint y: 388, distance: 1205.0
click at [180, 388] on div "Image drag_handle drag_handle" at bounding box center [744, 390] width 1294 height 15
click at [287, 372] on div at bounding box center [744, 372] width 1294 height 12
click at [300, 374] on div at bounding box center [744, 372] width 1294 height 12
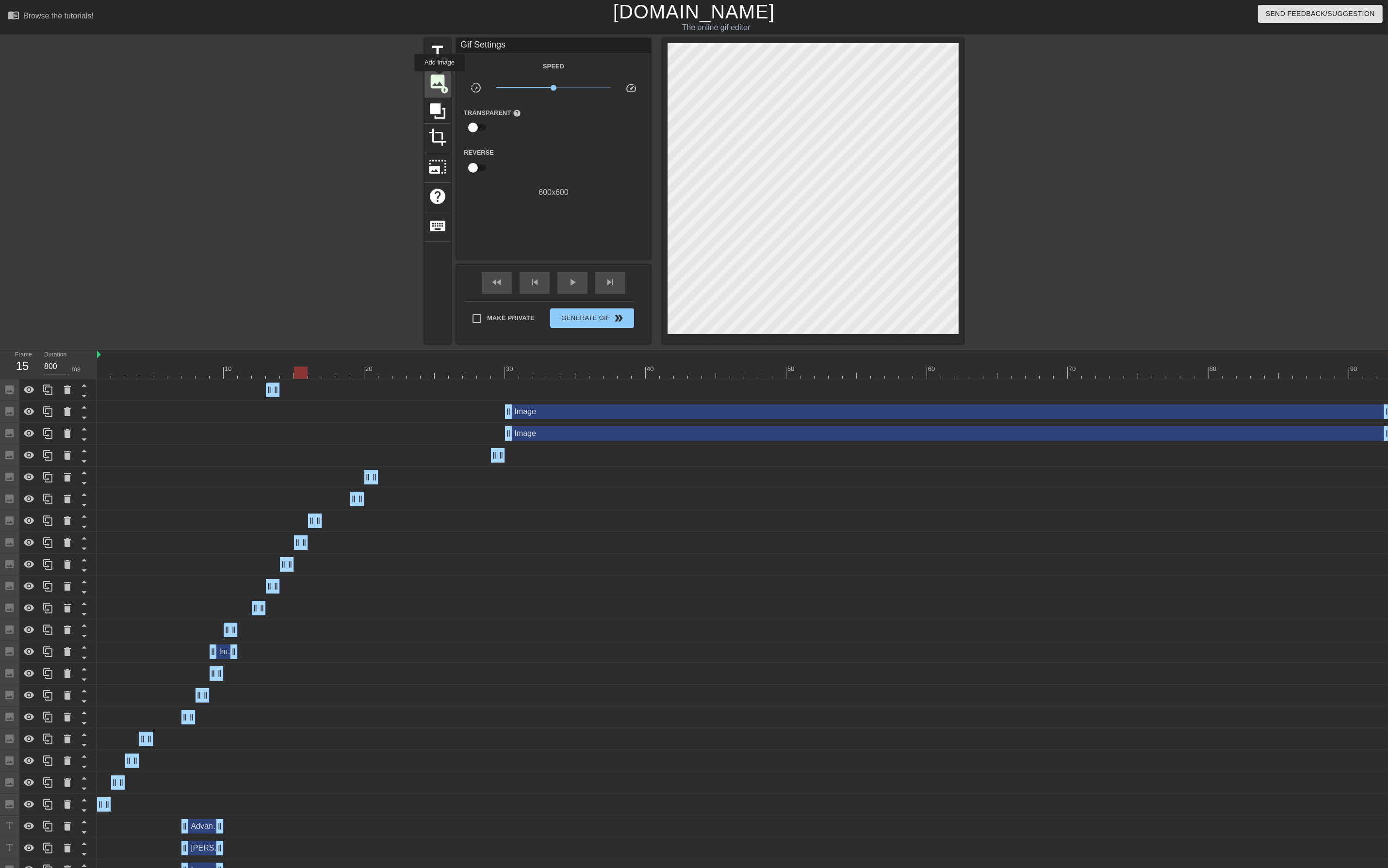
click at [439, 78] on span "image" at bounding box center [438, 81] width 18 height 18
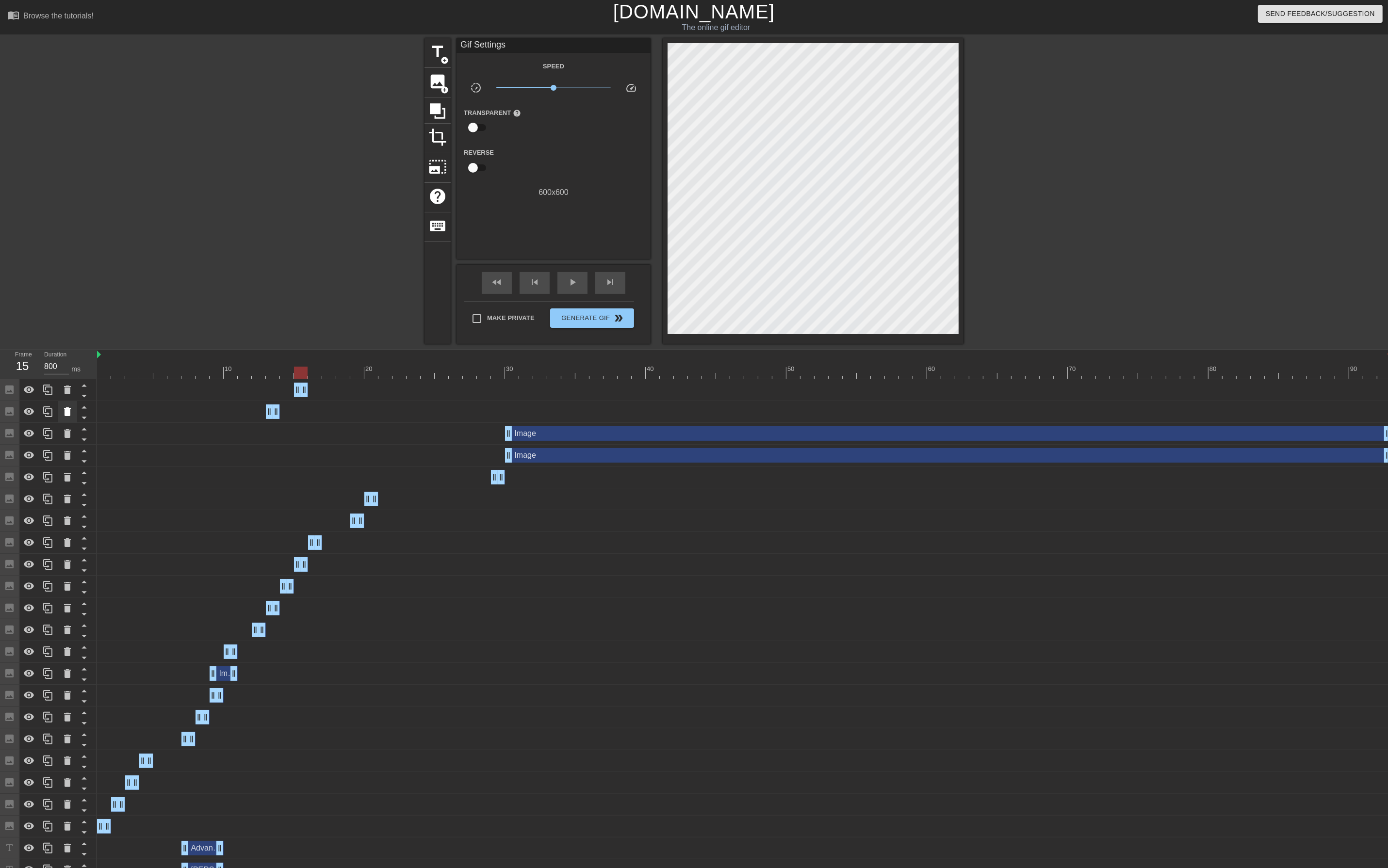
drag, startPoint x: 1387, startPoint y: 389, endPoint x: 74, endPoint y: 405, distance: 1313.1
click at [74, 405] on div "Frame 15 Duration 800 ms 10 20 30 40 50 60 70 80 90 Image drag_handle drag_hand…" at bounding box center [694, 703] width 1388 height 705
click at [609, 291] on div "skip_next" at bounding box center [610, 283] width 30 height 22
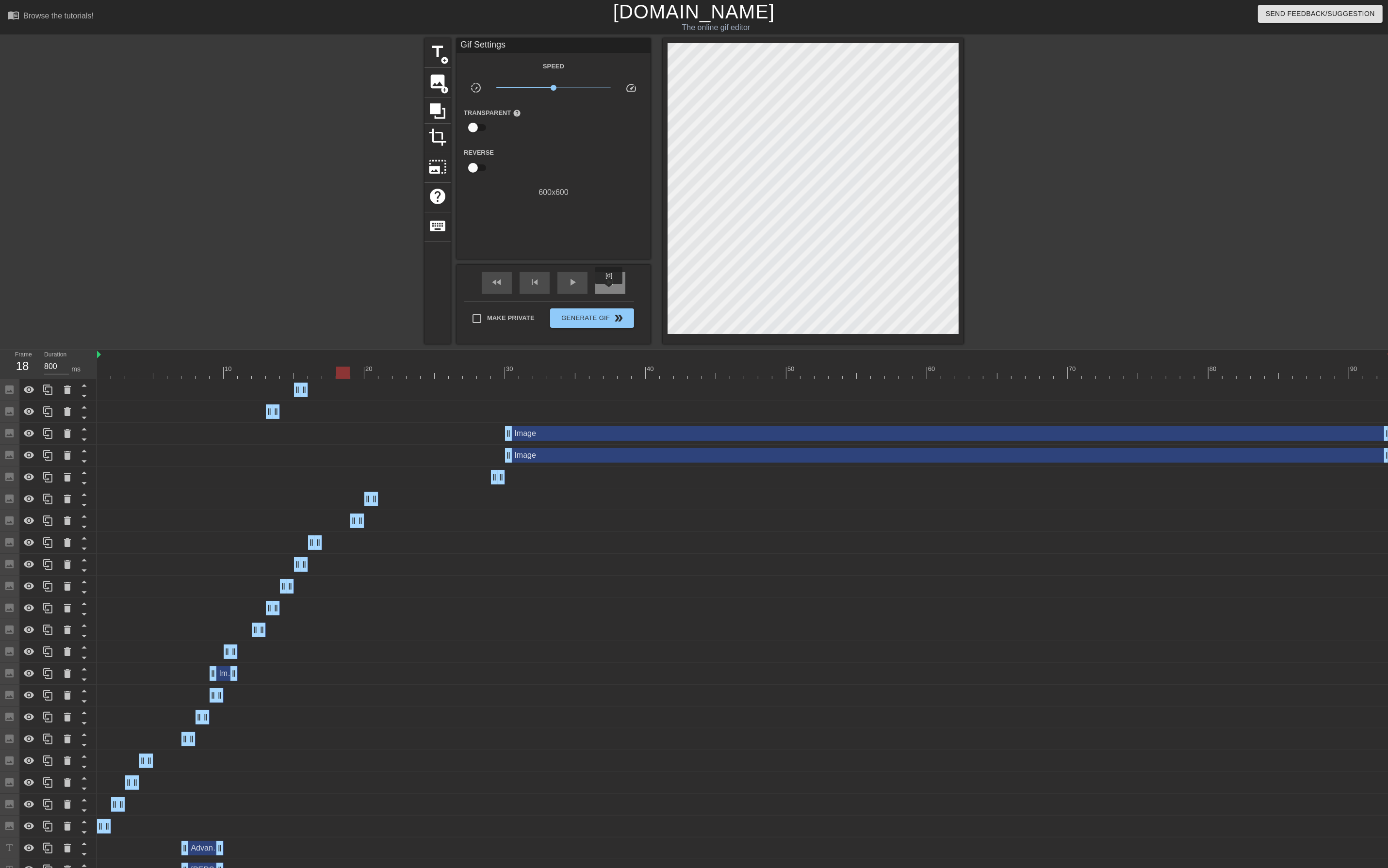
click at [609, 291] on div "skip_next" at bounding box center [610, 283] width 30 height 22
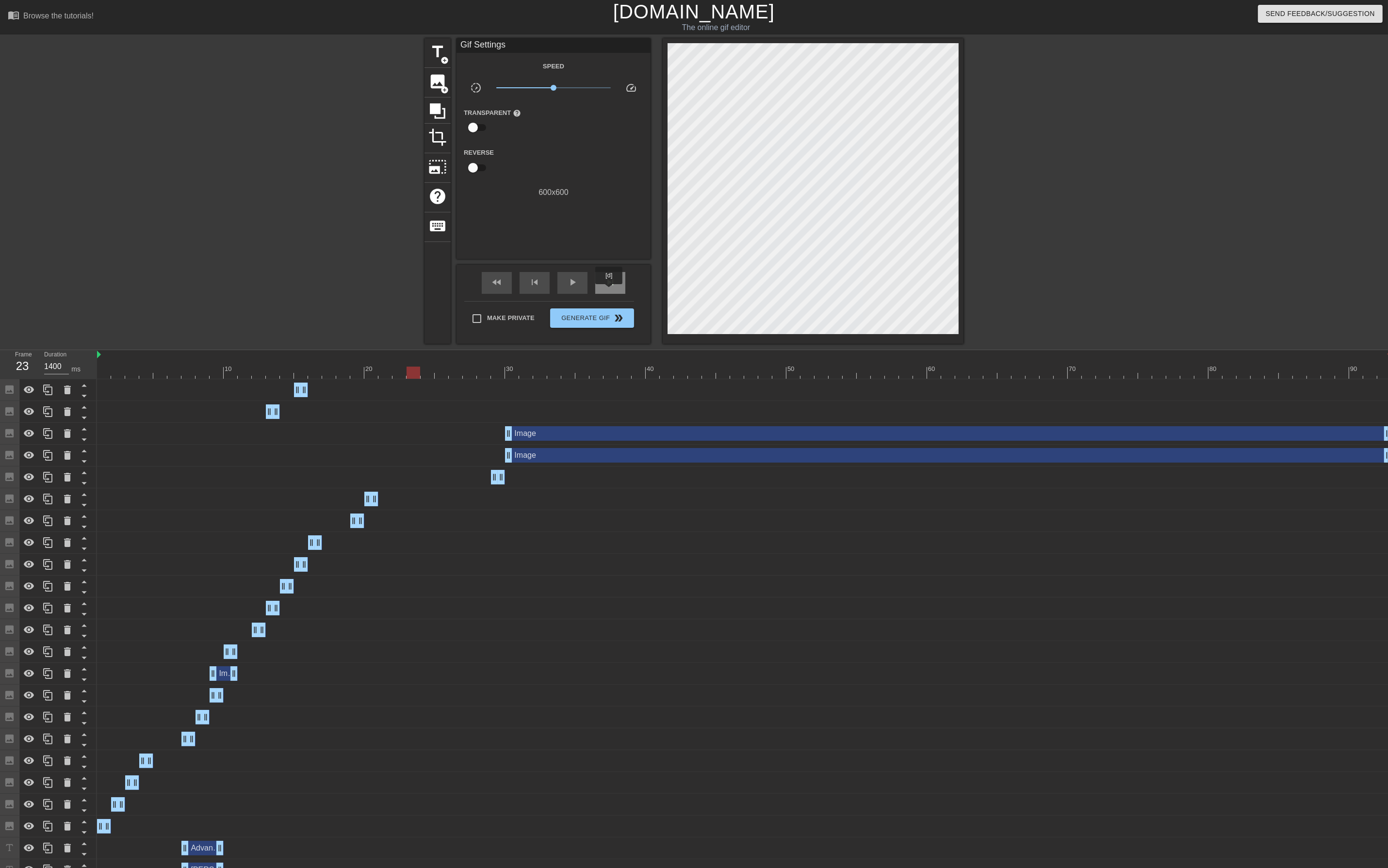
click at [609, 291] on div "skip_next" at bounding box center [610, 283] width 30 height 22
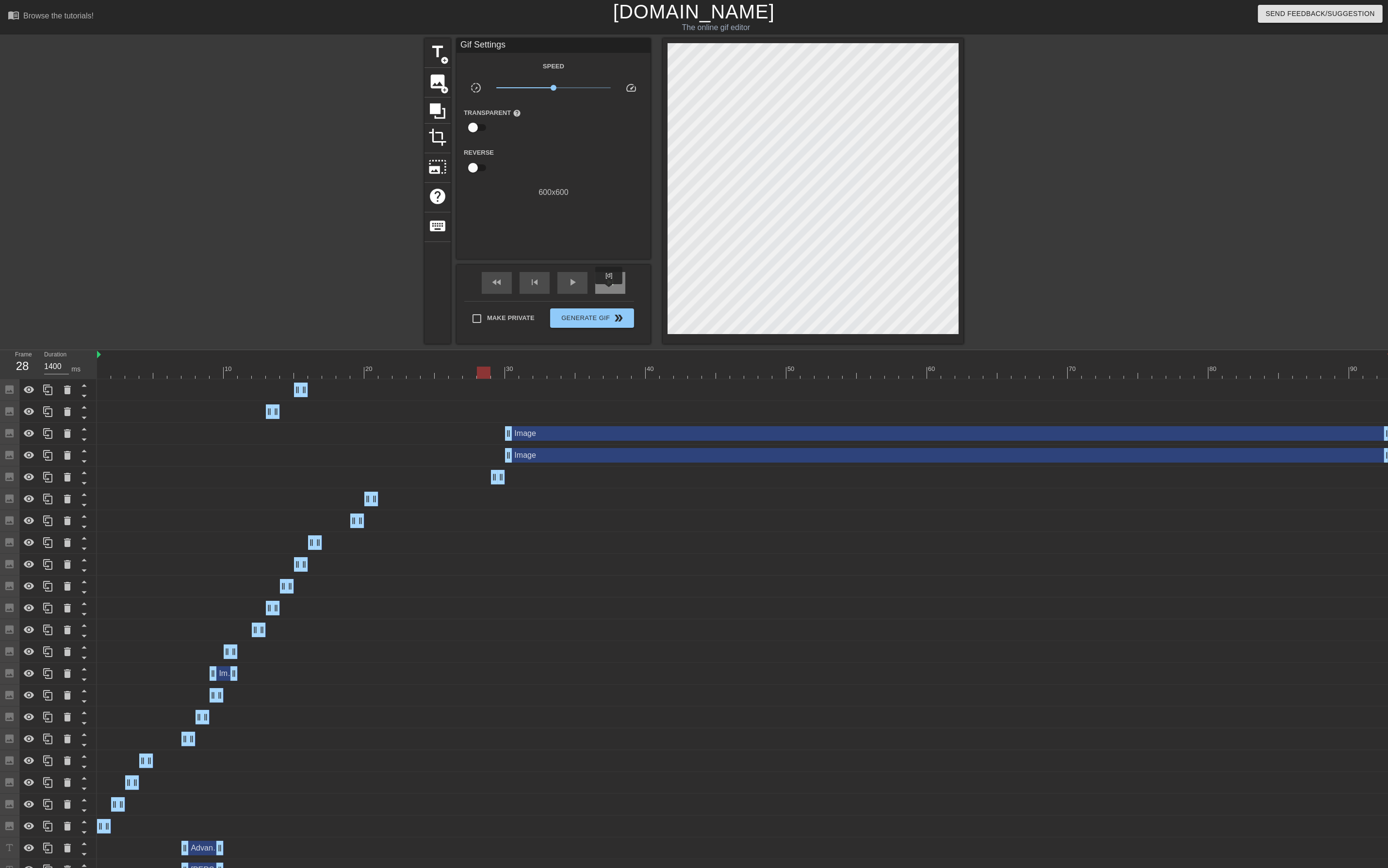
click at [609, 291] on div "skip_next" at bounding box center [610, 283] width 30 height 22
click at [438, 81] on span "image" at bounding box center [438, 81] width 18 height 18
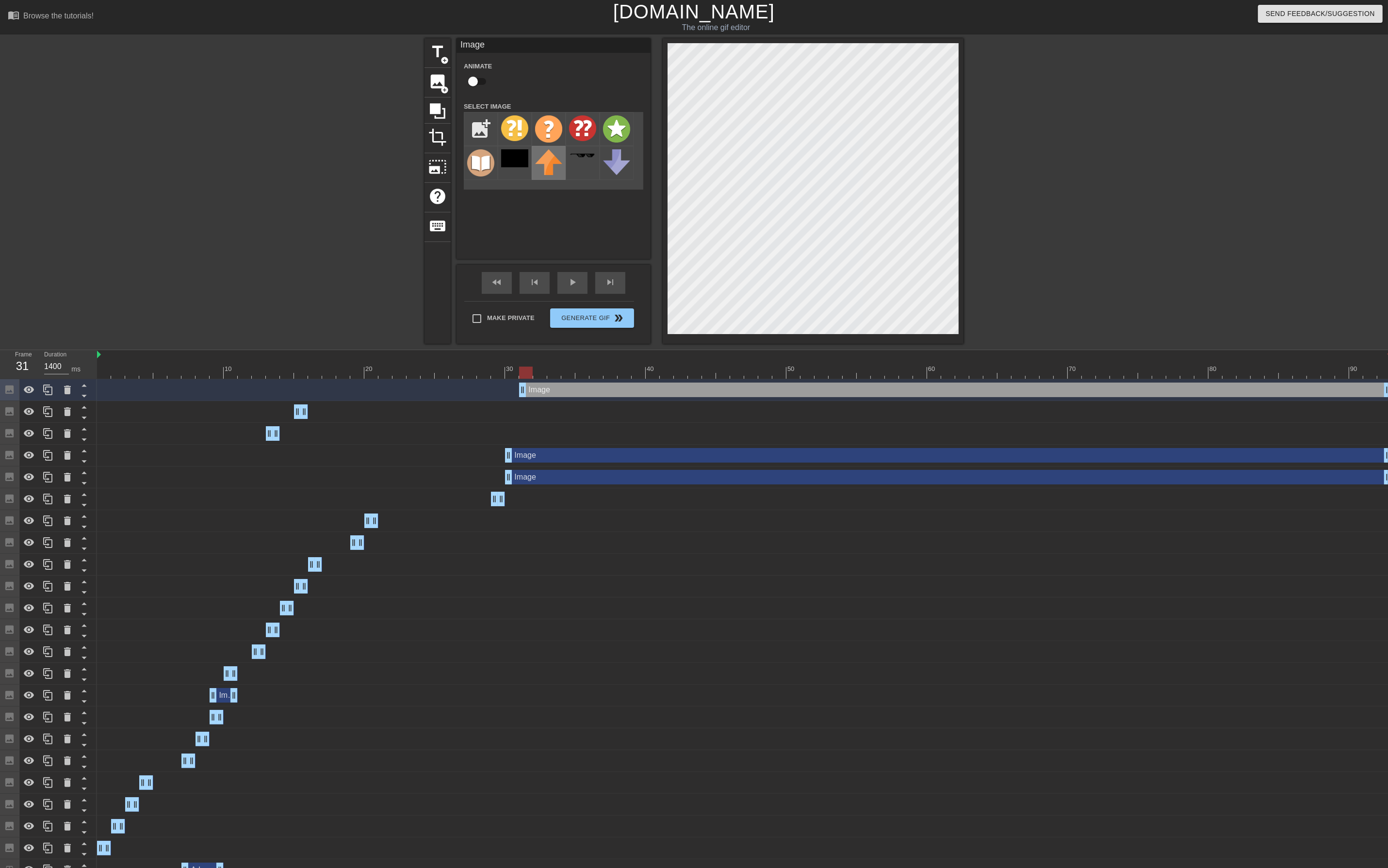
click at [549, 158] on img at bounding box center [549, 162] width 27 height 25
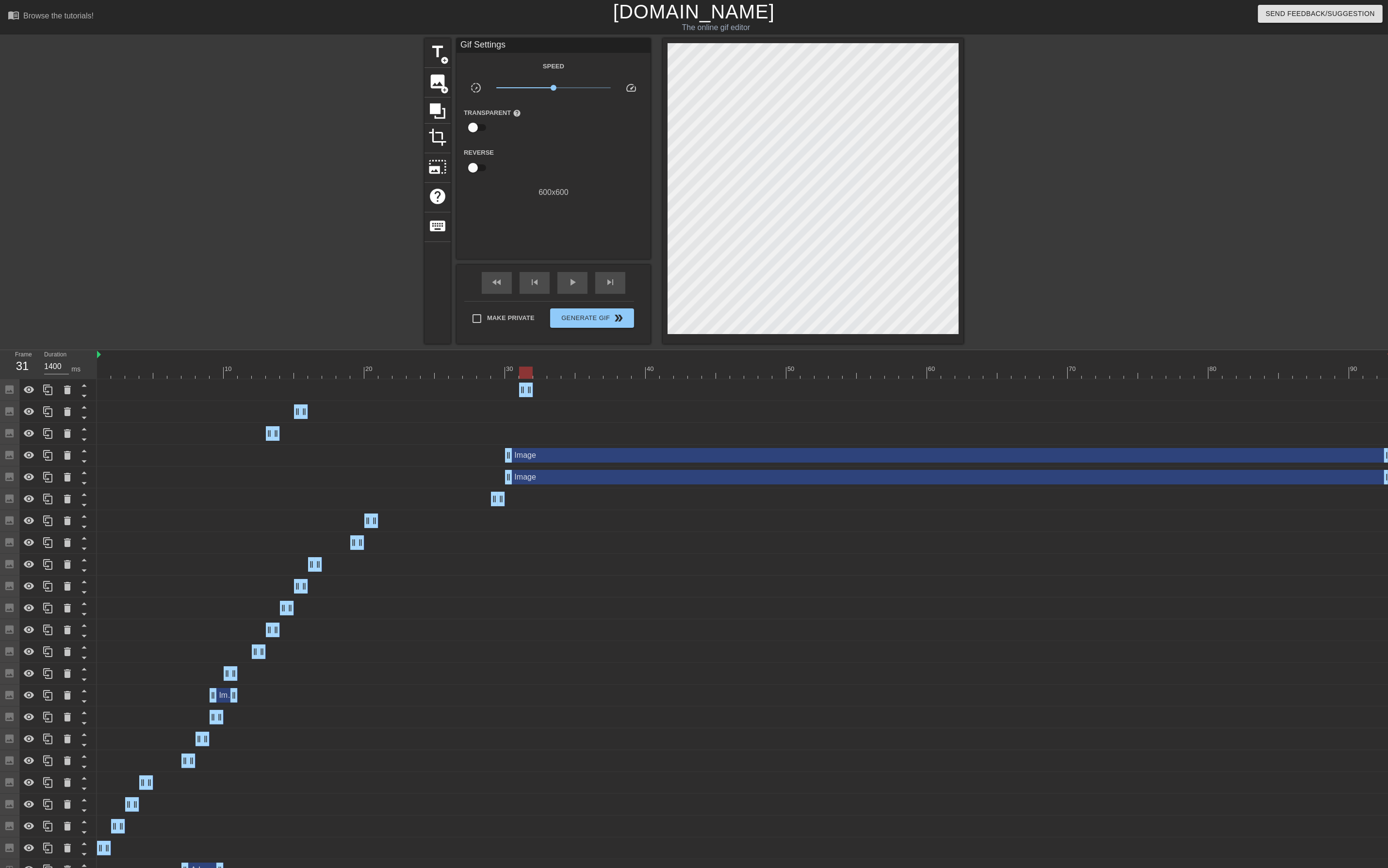
drag, startPoint x: 1386, startPoint y: 392, endPoint x: 427, endPoint y: 427, distance: 959.6
click at [427, 427] on div "Image drag_handle drag_handle Image drag_handle drag_handle Image drag_handle d…" at bounding box center [743, 728] width 1291 height 698
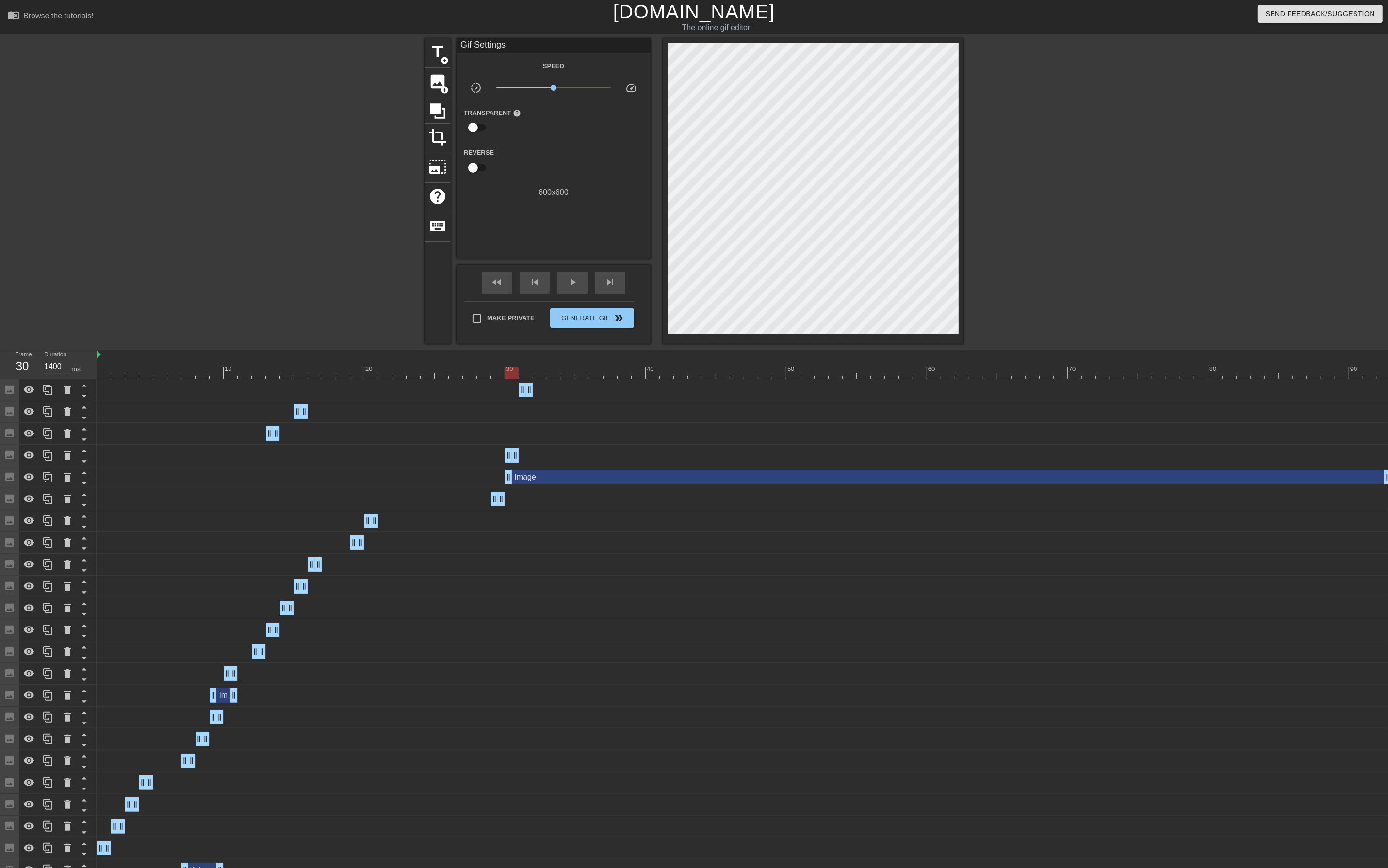
drag, startPoint x: 1386, startPoint y: 457, endPoint x: 238, endPoint y: 415, distance: 1148.8
click at [177, 410] on div "Image drag_handle drag_handle Image drag_handle drag_handle Image drag_handle d…" at bounding box center [743, 728] width 1291 height 698
click at [512, 374] on div at bounding box center [511, 372] width 14 height 12
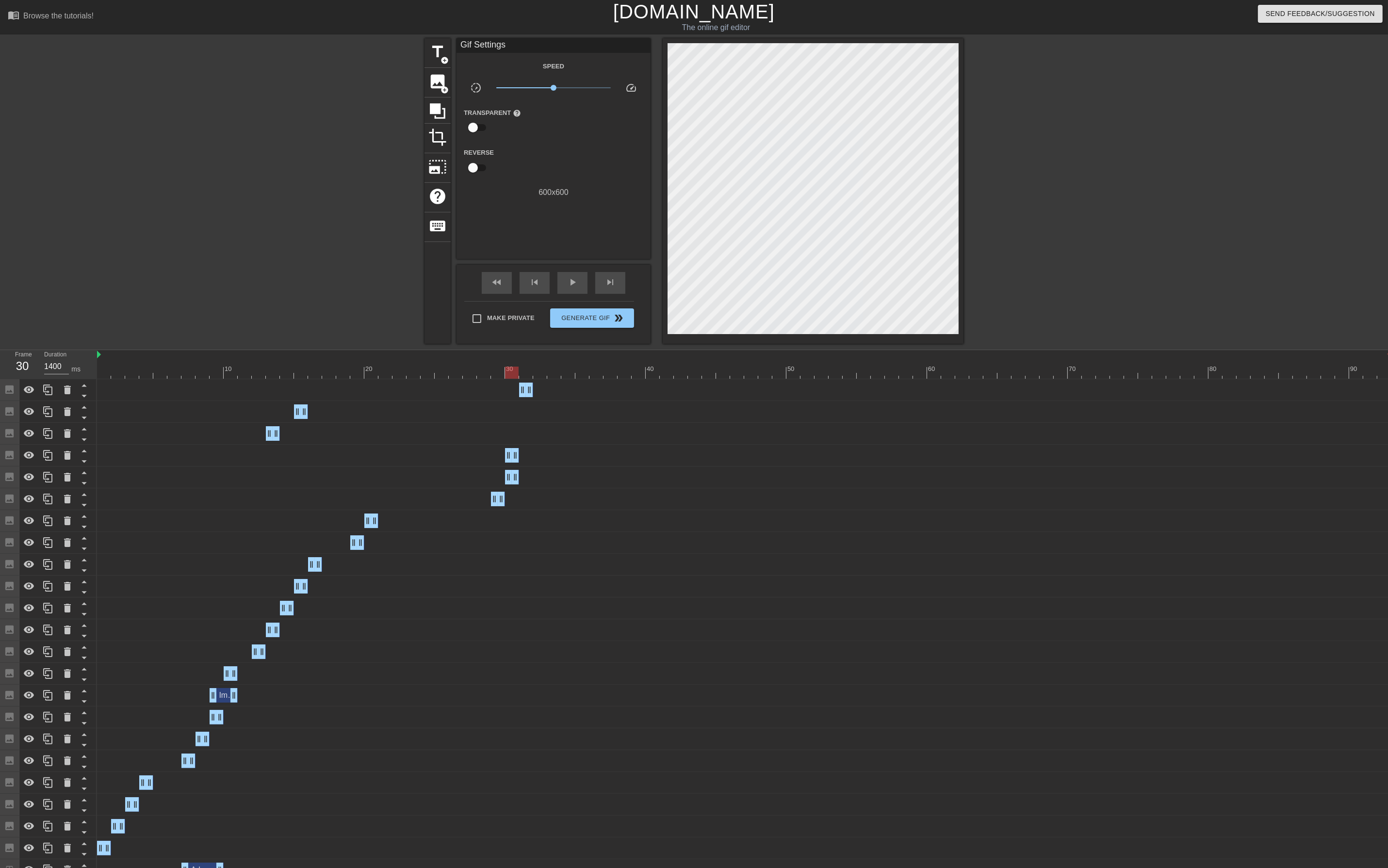
drag, startPoint x: 1386, startPoint y: 476, endPoint x: 343, endPoint y: 443, distance: 1043.5
click at [343, 443] on div "Image drag_handle drag_handle Image drag_handle drag_handle Image drag_handle d…" at bounding box center [743, 728] width 1291 height 698
click at [375, 375] on div at bounding box center [744, 372] width 1294 height 12
click at [607, 280] on span "skip_next" at bounding box center [610, 282] width 11 height 11
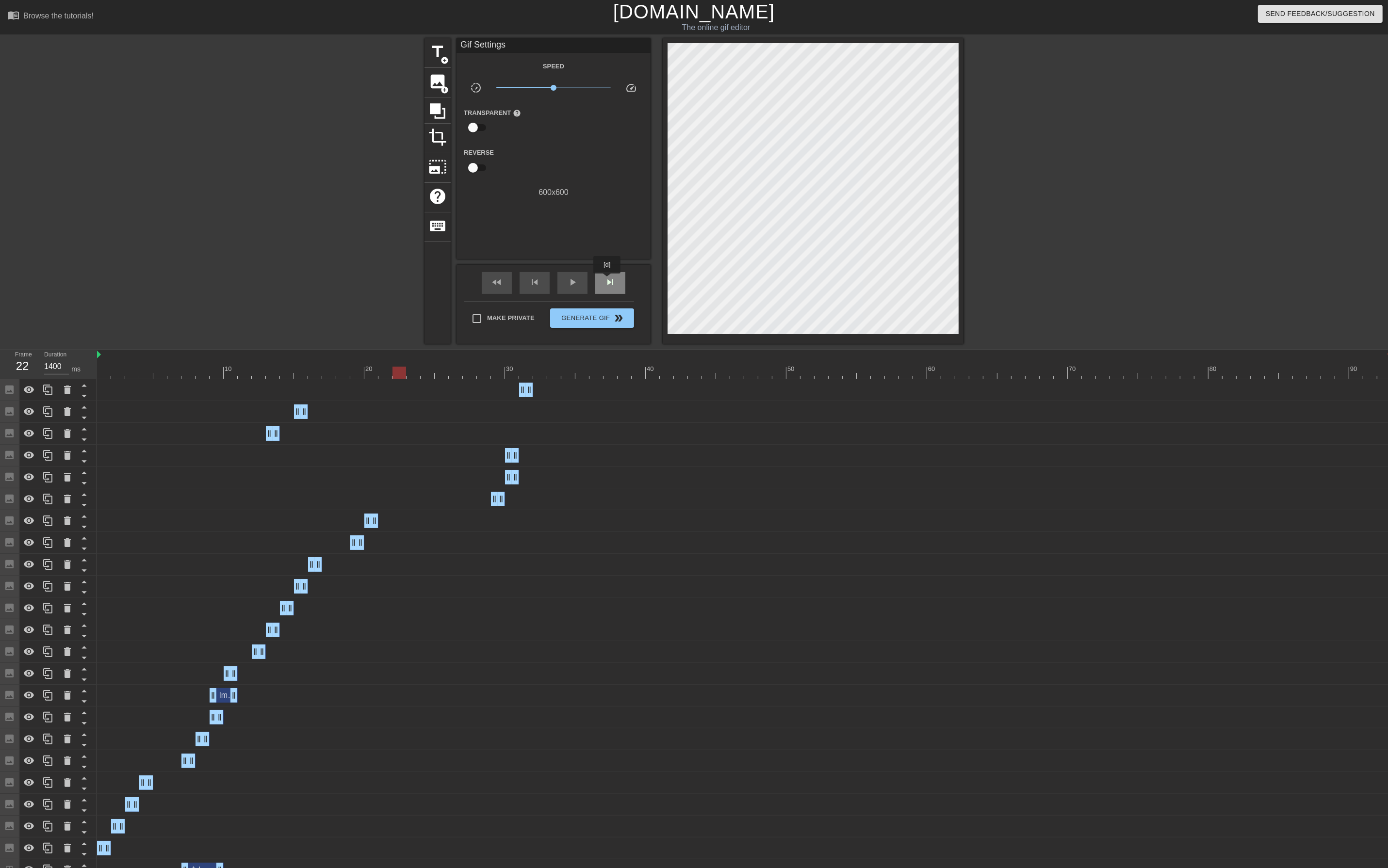
click at [607, 280] on span "skip_next" at bounding box center [610, 282] width 11 height 11
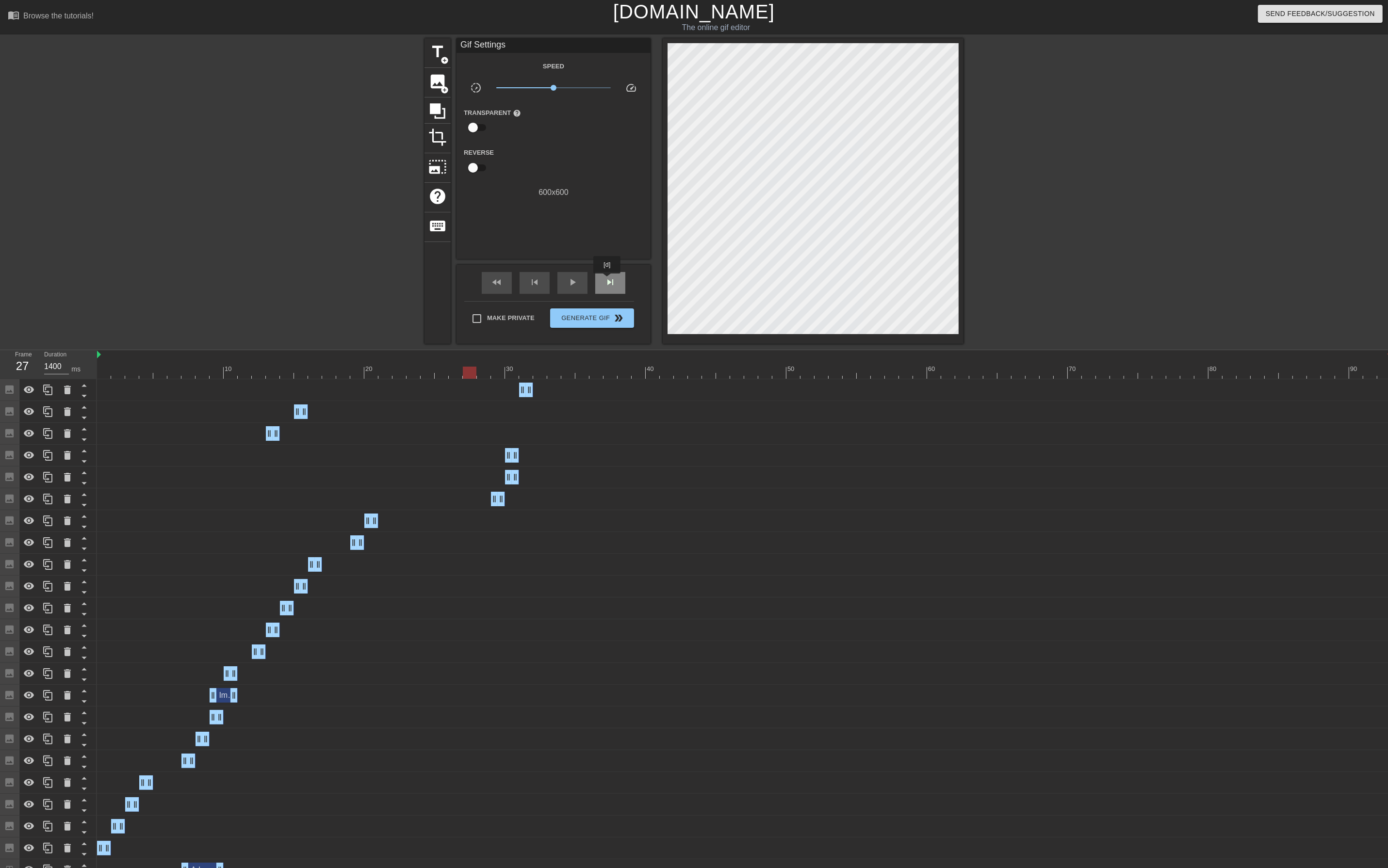
click at [607, 280] on span "skip_next" at bounding box center [610, 282] width 11 height 11
click at [610, 285] on span "skip_next" at bounding box center [610, 282] width 11 height 11
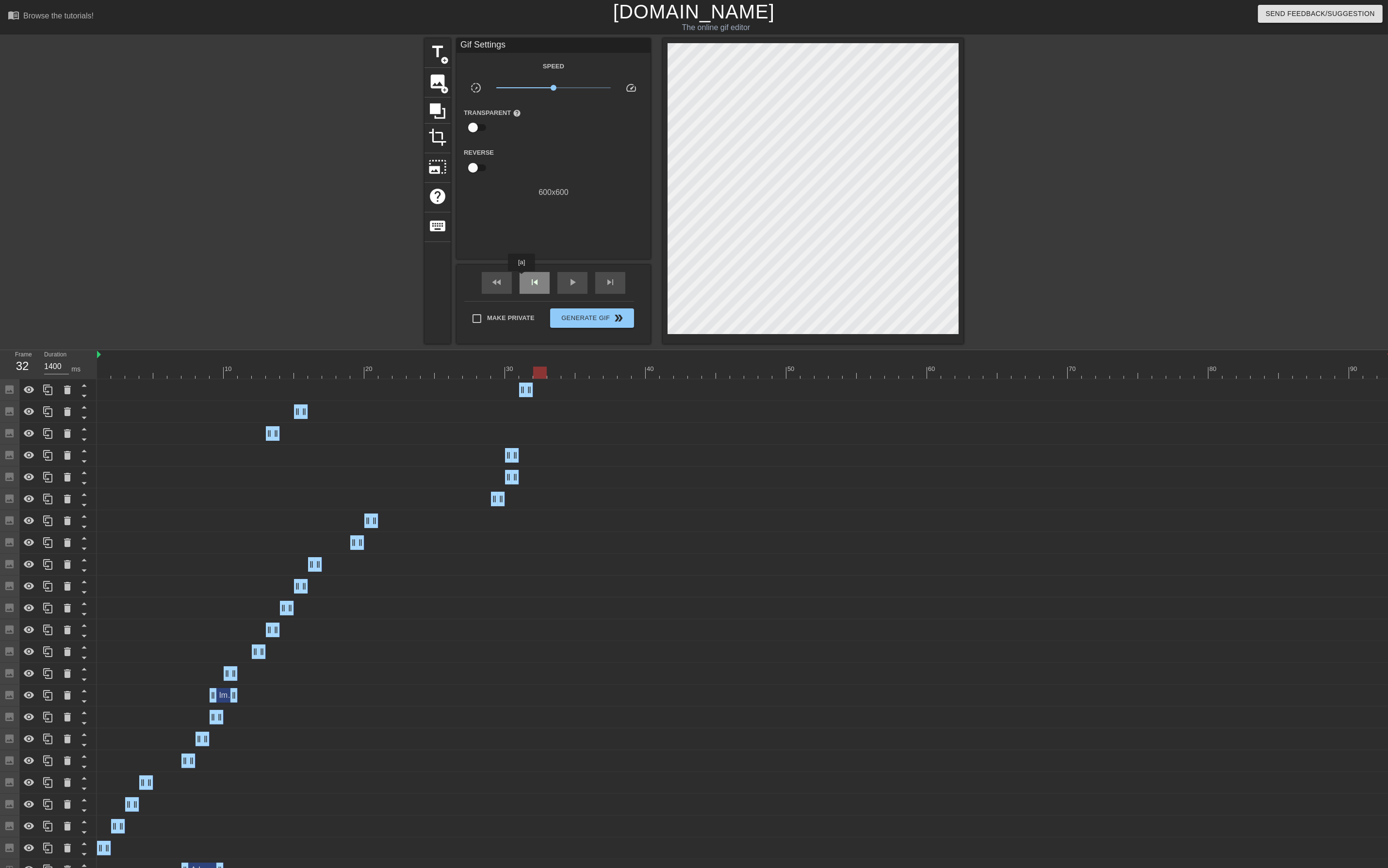
click at [522, 278] on div "skip_previous" at bounding box center [534, 283] width 30 height 22
click at [524, 279] on div "skip_previous" at bounding box center [534, 283] width 30 height 22
click at [614, 282] on span "skip_next" at bounding box center [610, 282] width 11 height 11
click at [532, 282] on span "skip_previous" at bounding box center [534, 282] width 11 height 11
click at [525, 372] on div at bounding box center [744, 372] width 1294 height 12
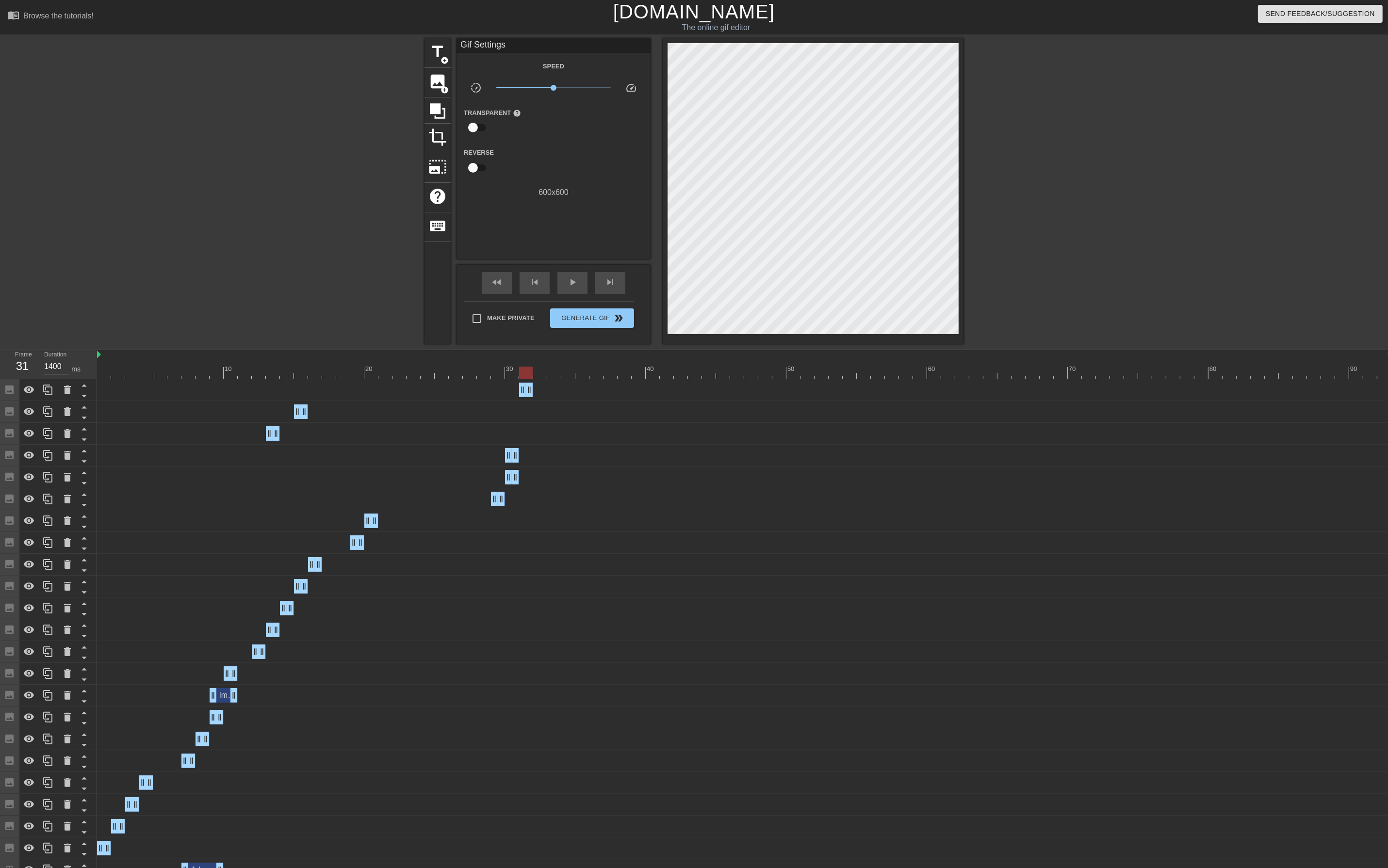
click at [514, 372] on div at bounding box center [744, 372] width 1294 height 12
drag, startPoint x: 515, startPoint y: 473, endPoint x: 525, endPoint y: 473, distance: 10.0
click at [512, 374] on div at bounding box center [744, 372] width 1294 height 12
click at [526, 372] on div at bounding box center [744, 372] width 1294 height 12
click at [513, 372] on div at bounding box center [744, 372] width 1294 height 12
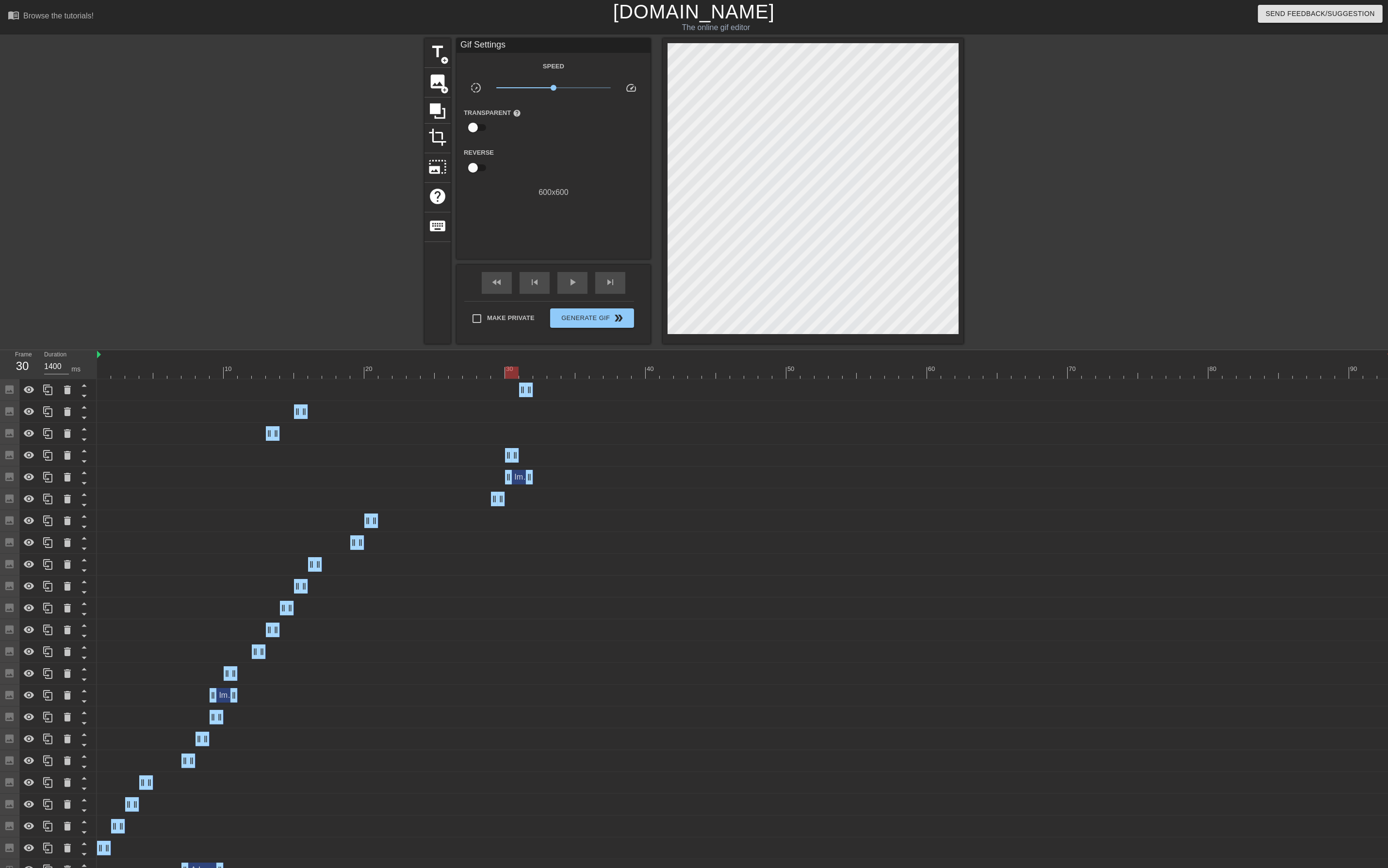
click at [527, 372] on div at bounding box center [744, 372] width 1294 height 12
click at [541, 372] on div at bounding box center [744, 372] width 1294 height 12
click at [444, 81] on span "image" at bounding box center [438, 81] width 18 height 18
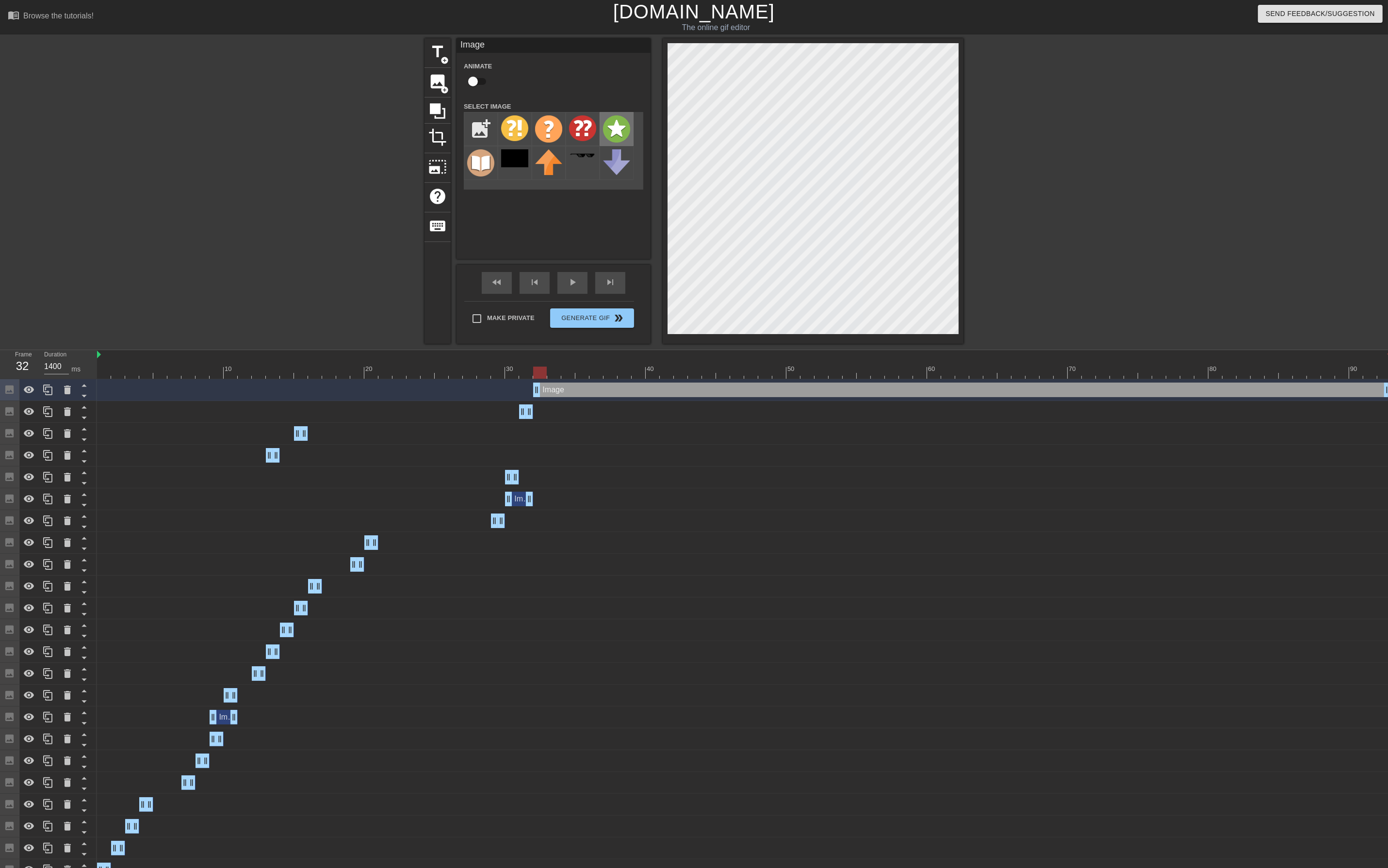
click at [613, 126] on img at bounding box center [617, 129] width 27 height 27
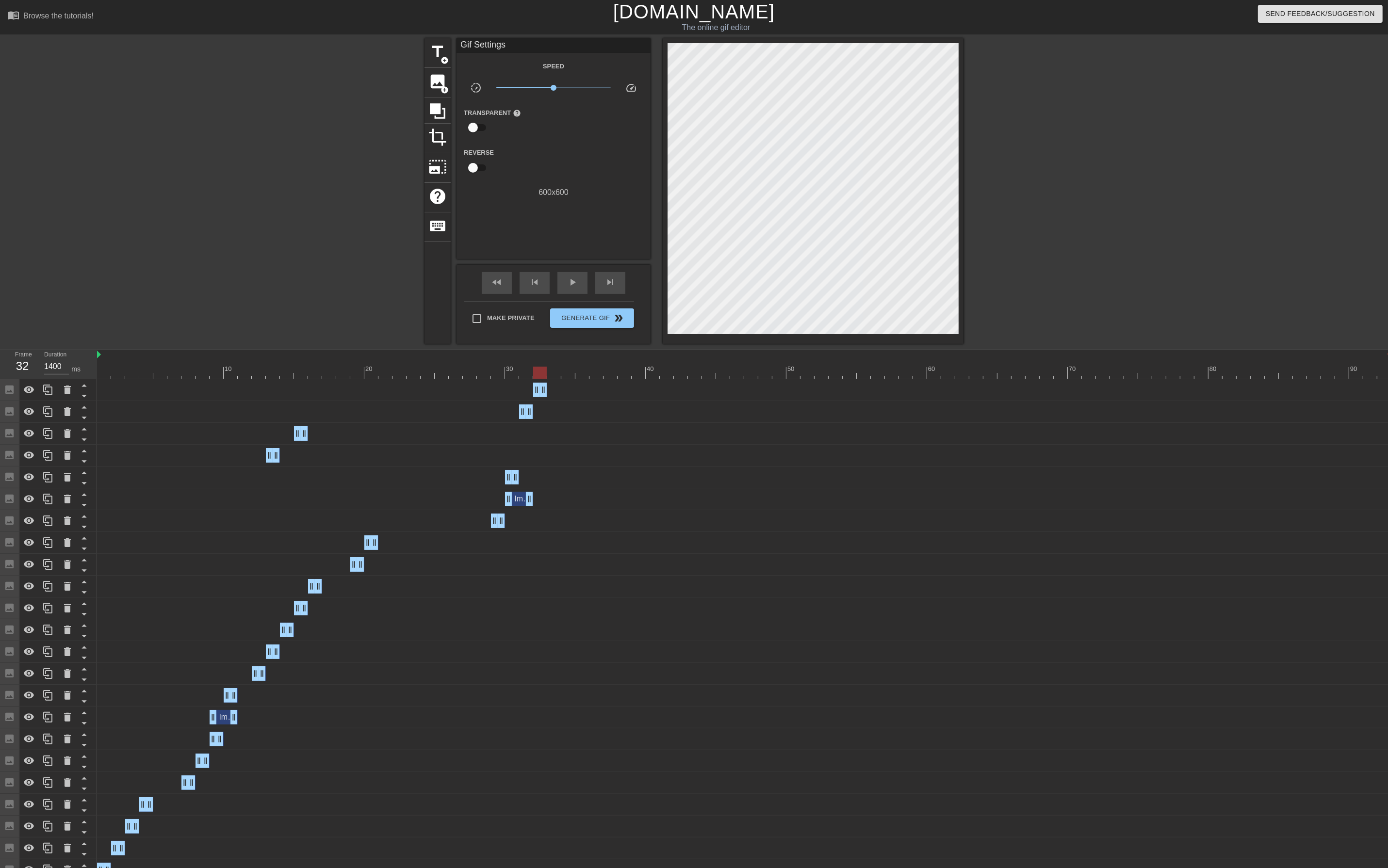
drag, startPoint x: 1386, startPoint y: 389, endPoint x: 387, endPoint y: 389, distance: 999.0
click at [387, 389] on div "Image drag_handle drag_handle" at bounding box center [744, 390] width 1294 height 15
click at [615, 280] on span "skip_next" at bounding box center [610, 282] width 11 height 11
click at [530, 279] on span "skip_previous" at bounding box center [534, 282] width 11 height 11
click at [610, 281] on span "skip_next" at bounding box center [610, 282] width 11 height 11
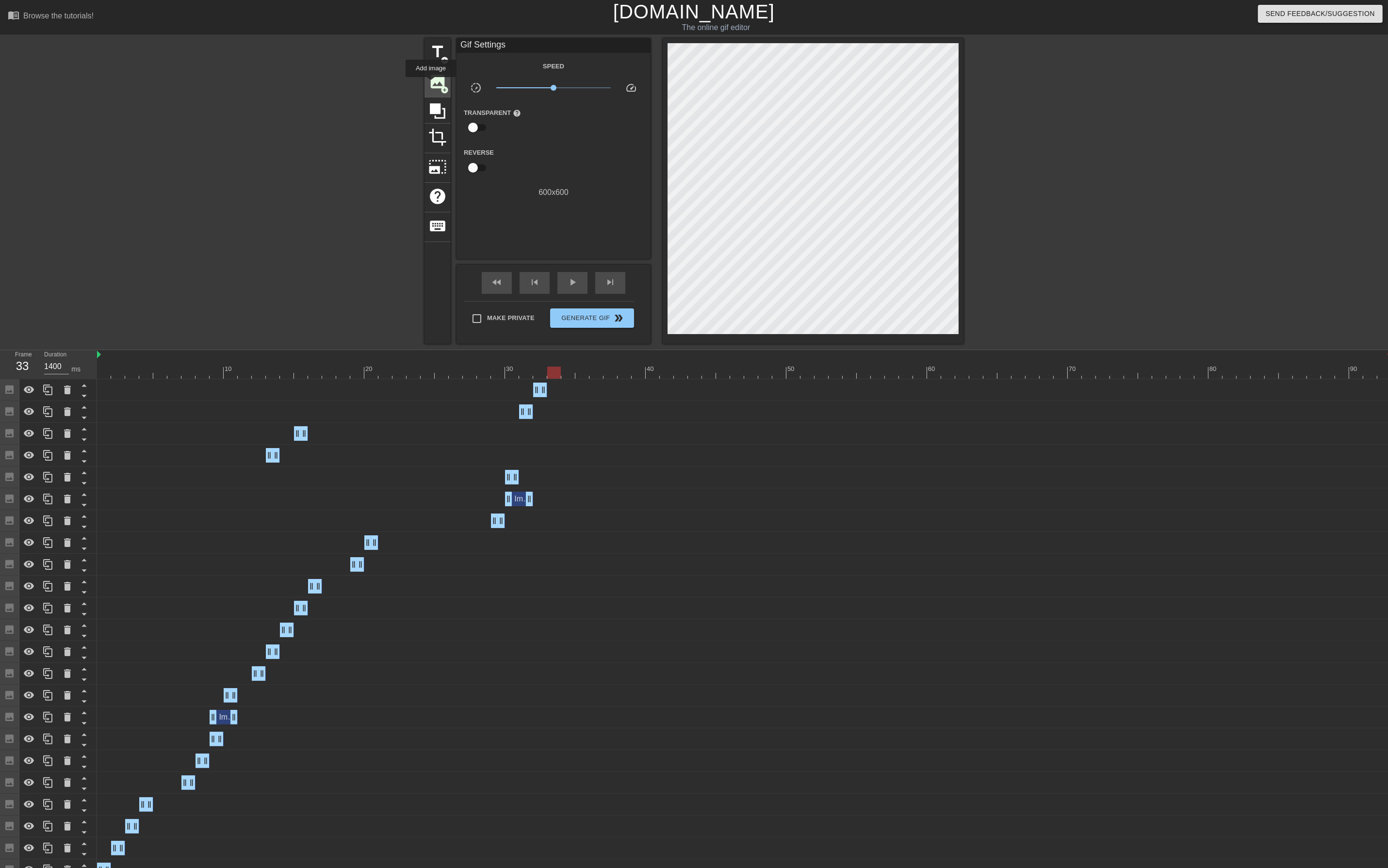
click at [431, 86] on span "image" at bounding box center [438, 81] width 18 height 18
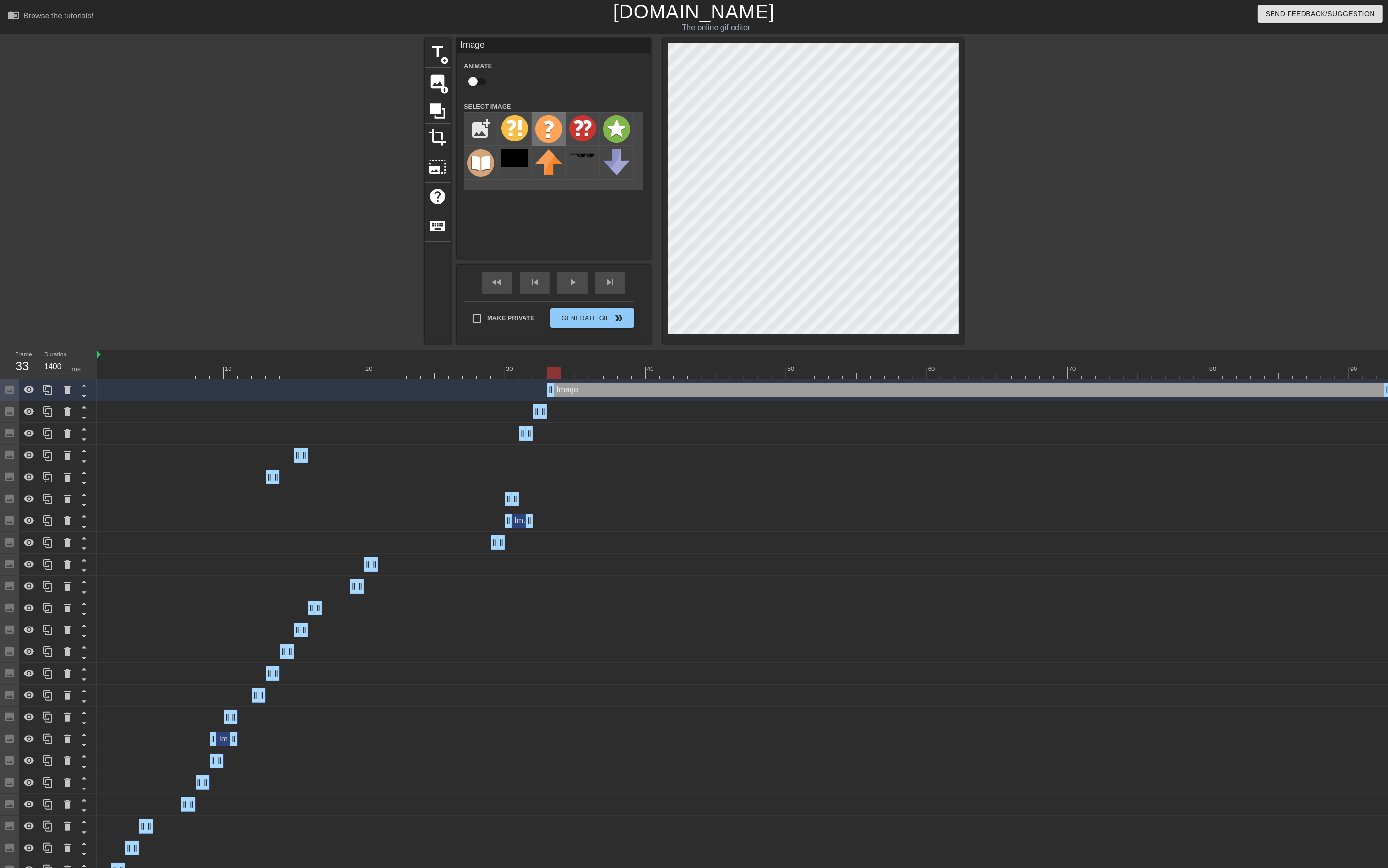
click at [554, 139] on img at bounding box center [549, 129] width 27 height 27
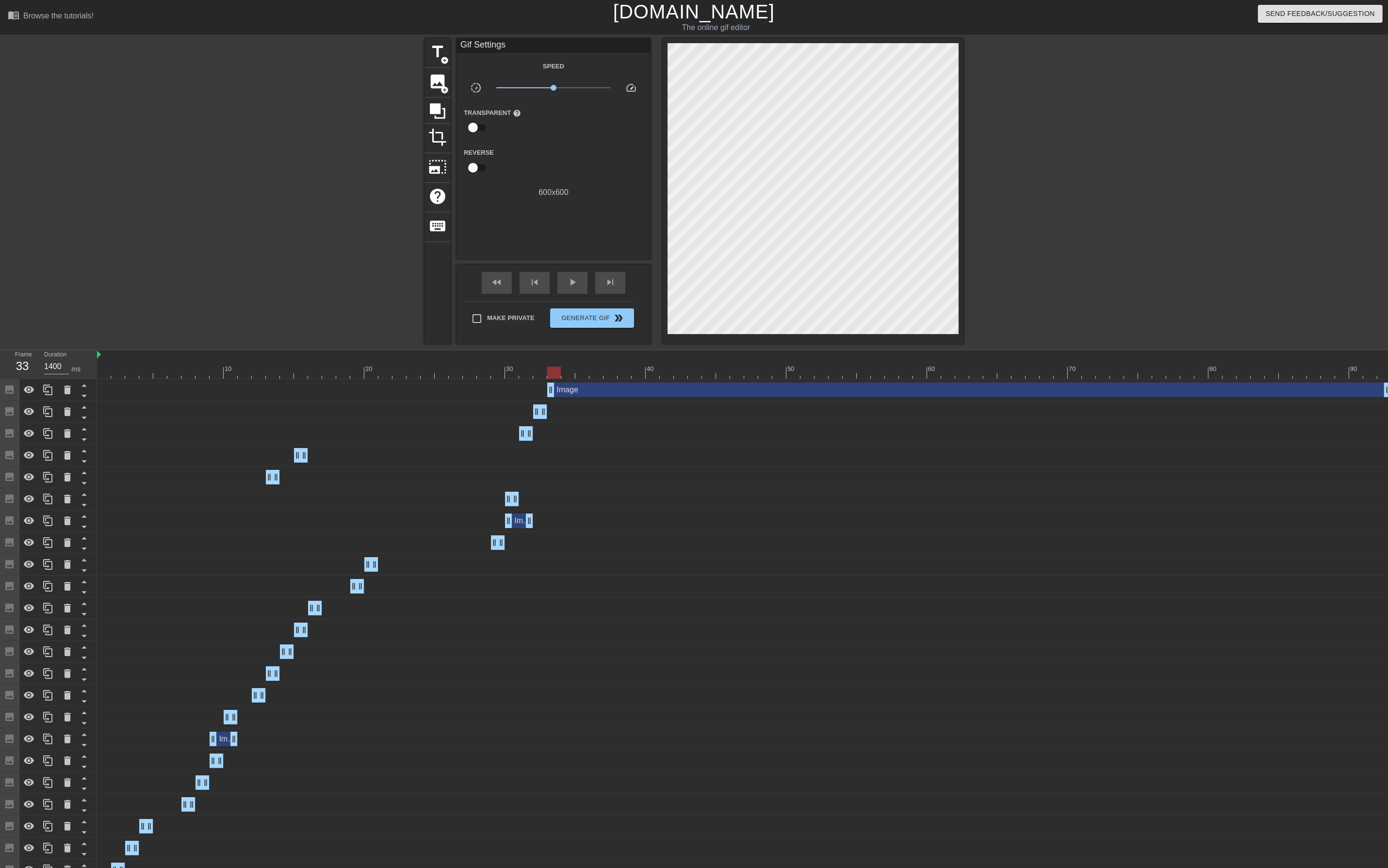
click at [517, 374] on div at bounding box center [744, 372] width 1294 height 12
click at [506, 374] on div at bounding box center [511, 372] width 14 height 12
click at [494, 372] on div at bounding box center [744, 372] width 1294 height 12
click at [479, 372] on div at bounding box center [744, 372] width 1294 height 12
click at [462, 374] on div at bounding box center [744, 372] width 1294 height 12
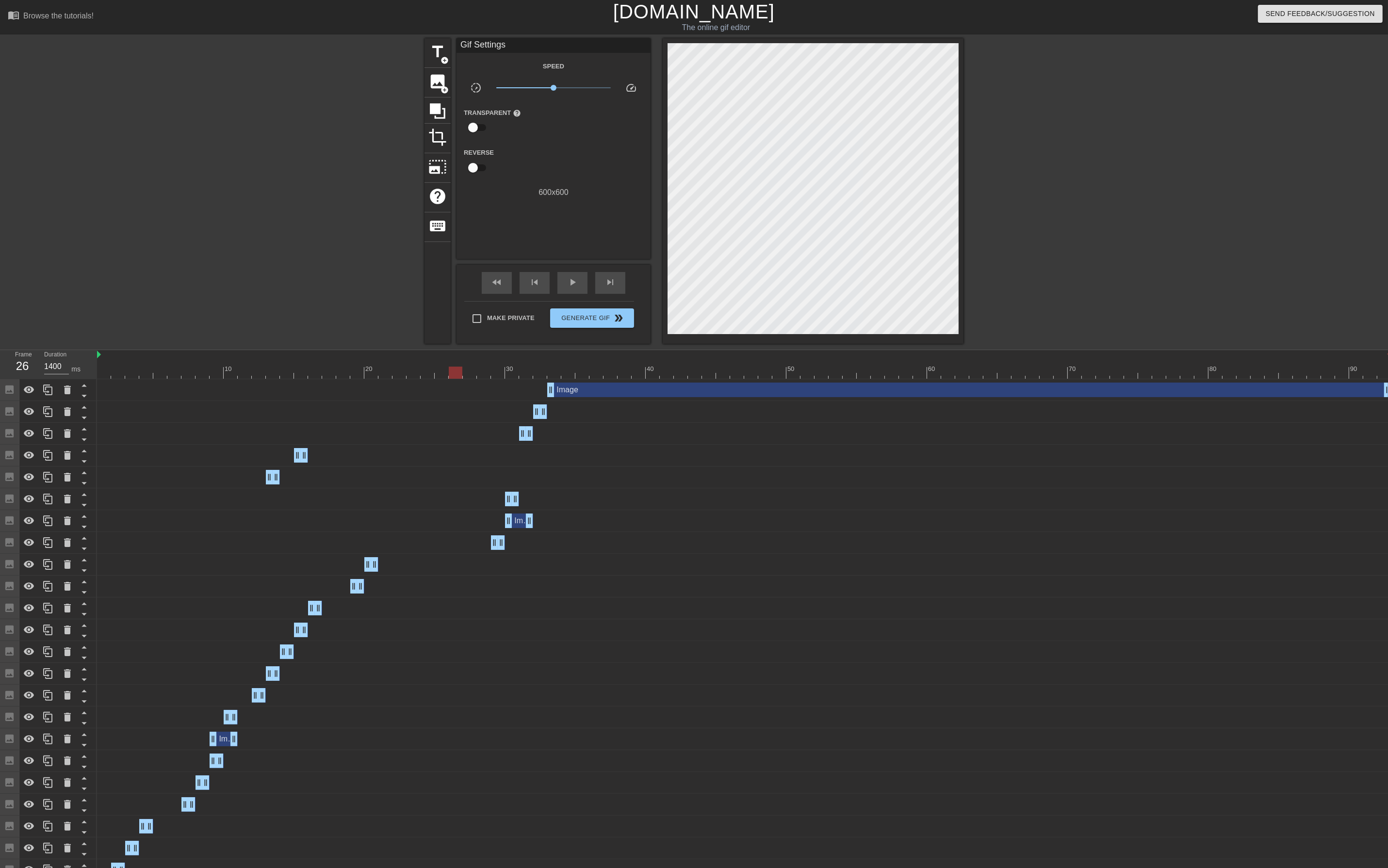
click at [449, 372] on div at bounding box center [455, 372] width 14 height 12
click at [472, 371] on div at bounding box center [744, 372] width 1294 height 12
click at [487, 372] on div at bounding box center [744, 372] width 1294 height 12
click at [501, 371] on div at bounding box center [744, 372] width 1294 height 12
click at [510, 376] on div at bounding box center [744, 372] width 1294 height 12
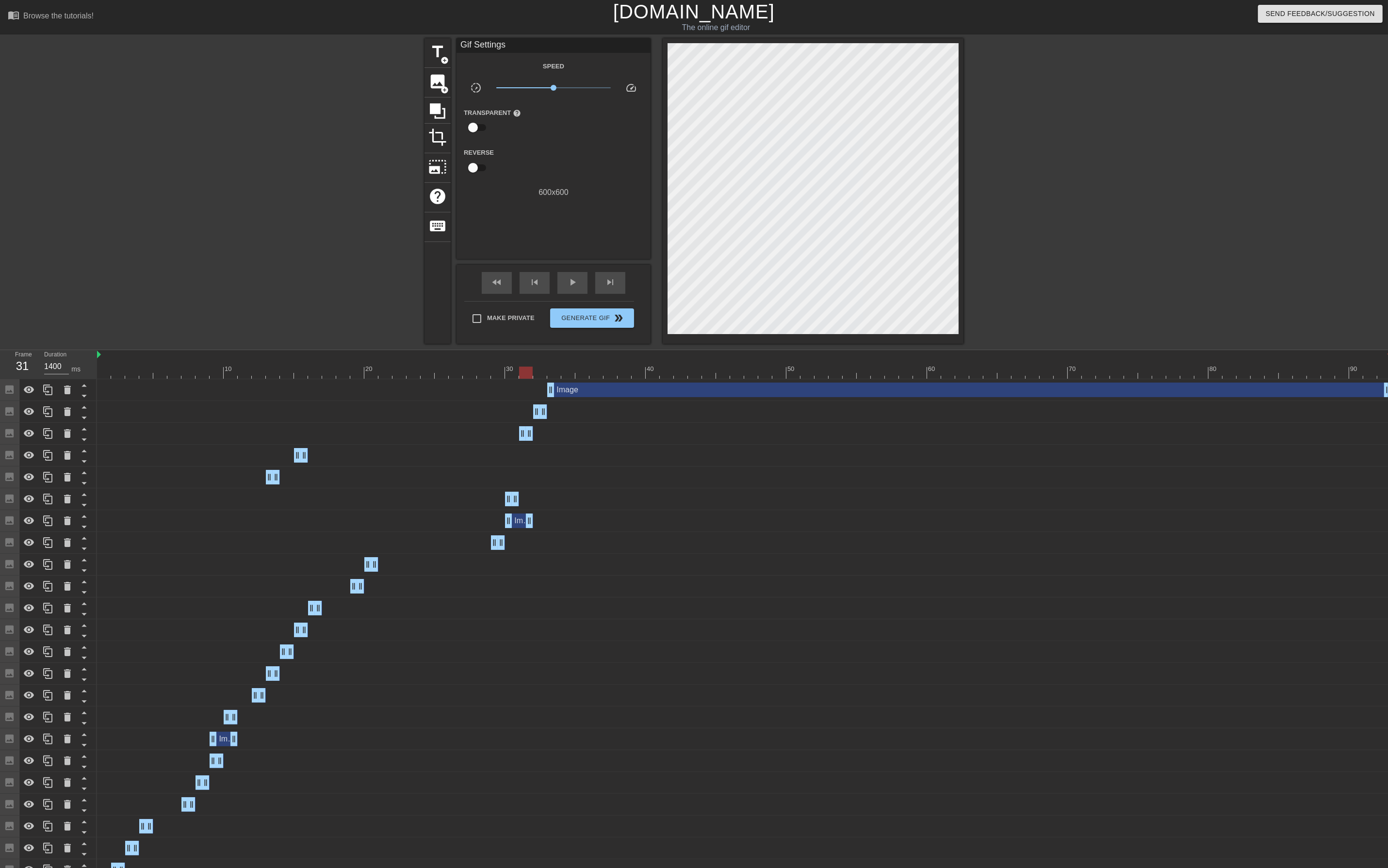
click at [525, 374] on div at bounding box center [744, 372] width 1294 height 12
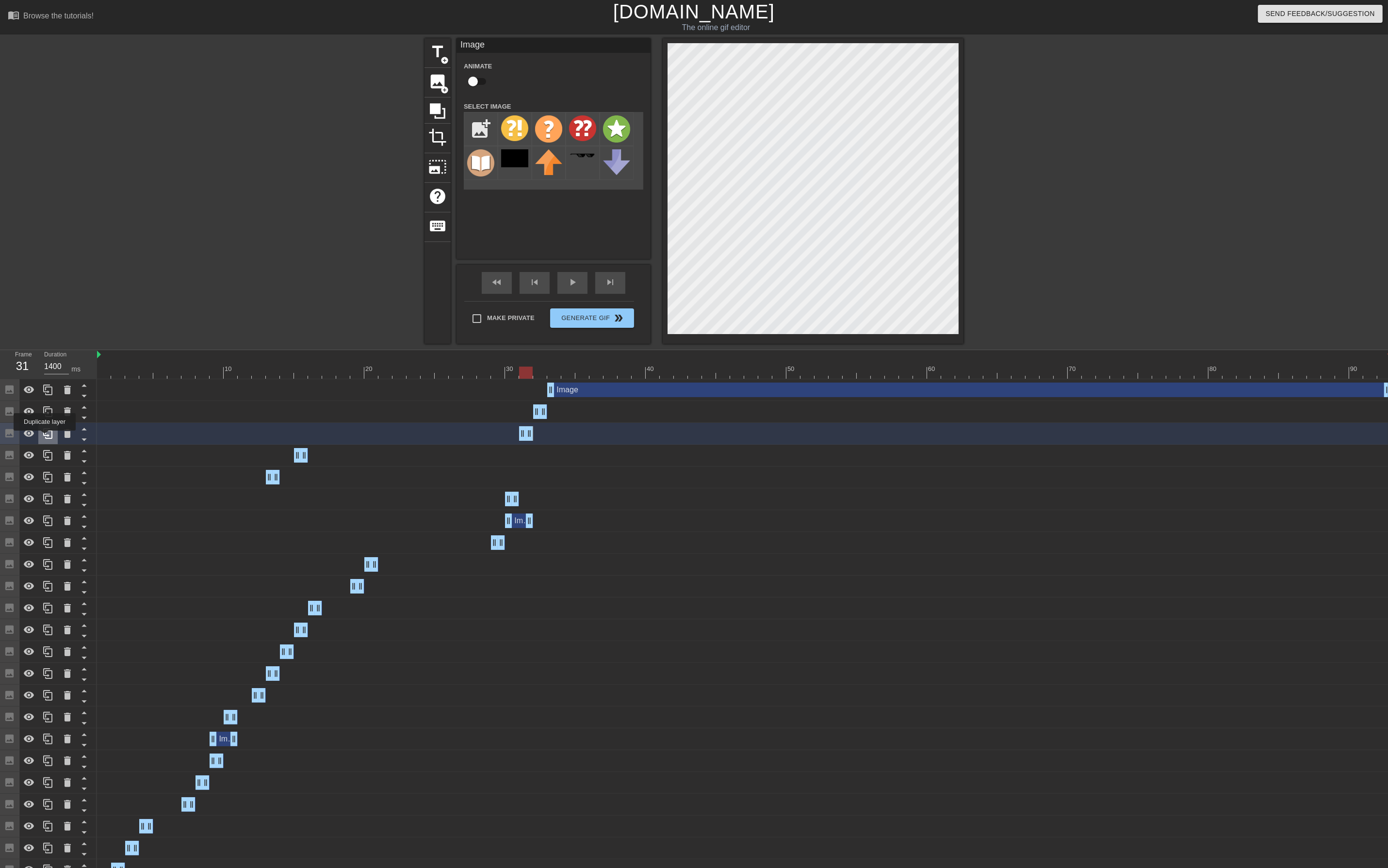
click at [44, 438] on icon at bounding box center [48, 433] width 11 height 11
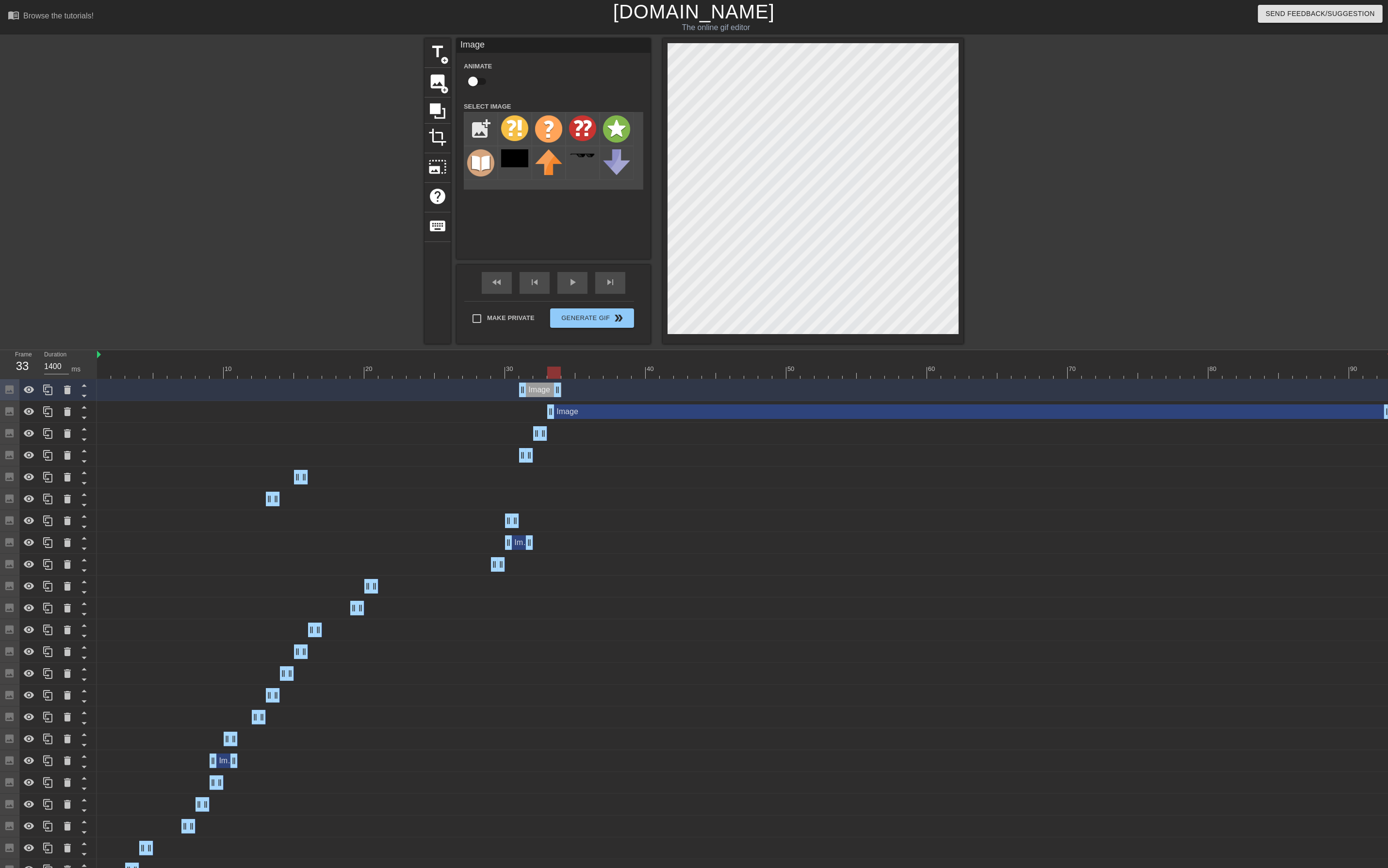
drag, startPoint x: 532, startPoint y: 387, endPoint x: 559, endPoint y: 388, distance: 27.0
drag, startPoint x: 525, startPoint y: 388, endPoint x: 563, endPoint y: 390, distance: 38.1
click at [563, 390] on div "Image drag_handle drag_handle" at bounding box center [744, 390] width 1294 height 15
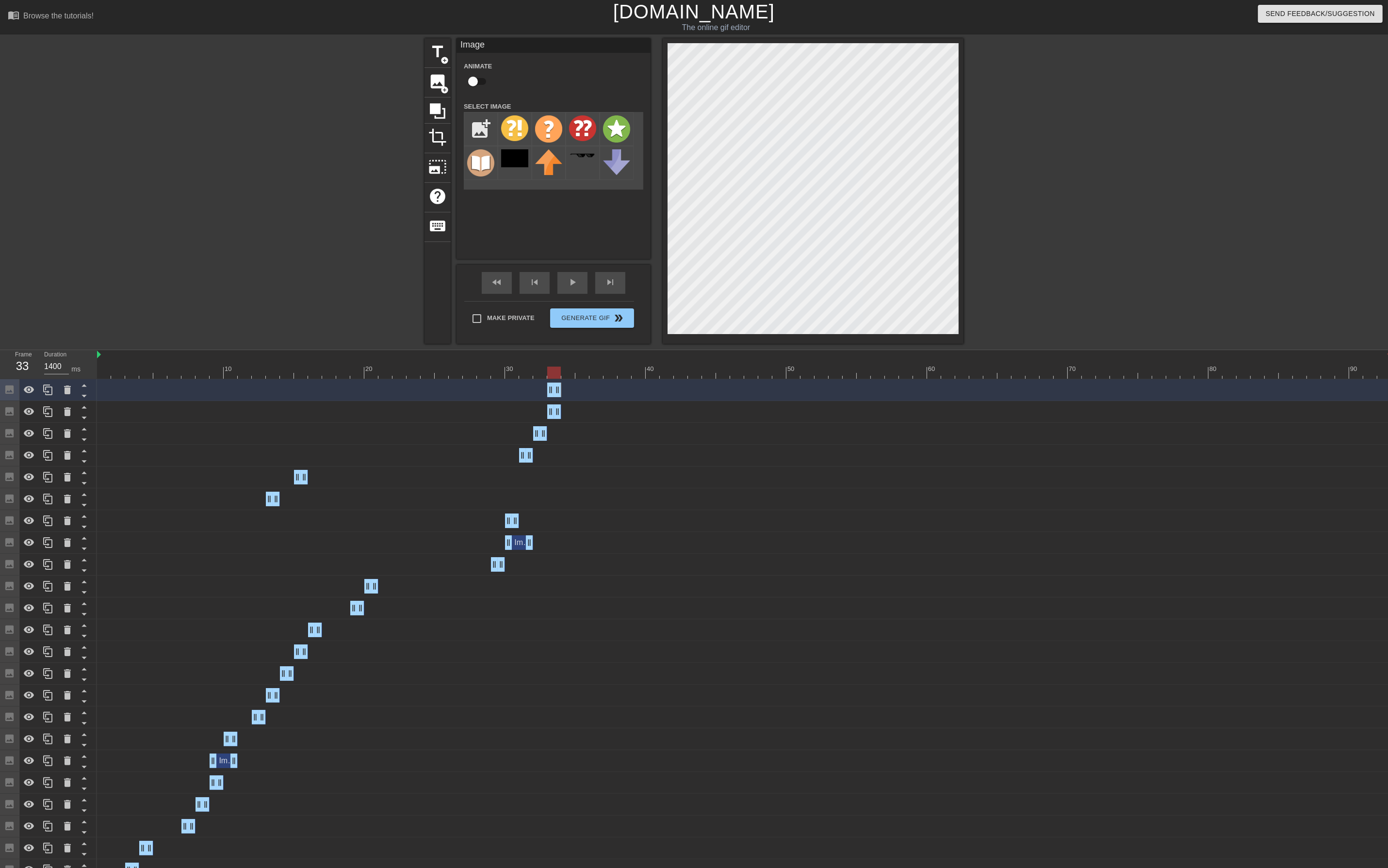
drag, startPoint x: 1386, startPoint y: 415, endPoint x: 376, endPoint y: 453, distance: 1010.7
click at [376, 452] on div "Image drag_handle drag_handle Image drag_handle drag_handle Image drag_handle d…" at bounding box center [743, 761] width 1291 height 764
click at [606, 280] on span "skip_next" at bounding box center [610, 282] width 11 height 11
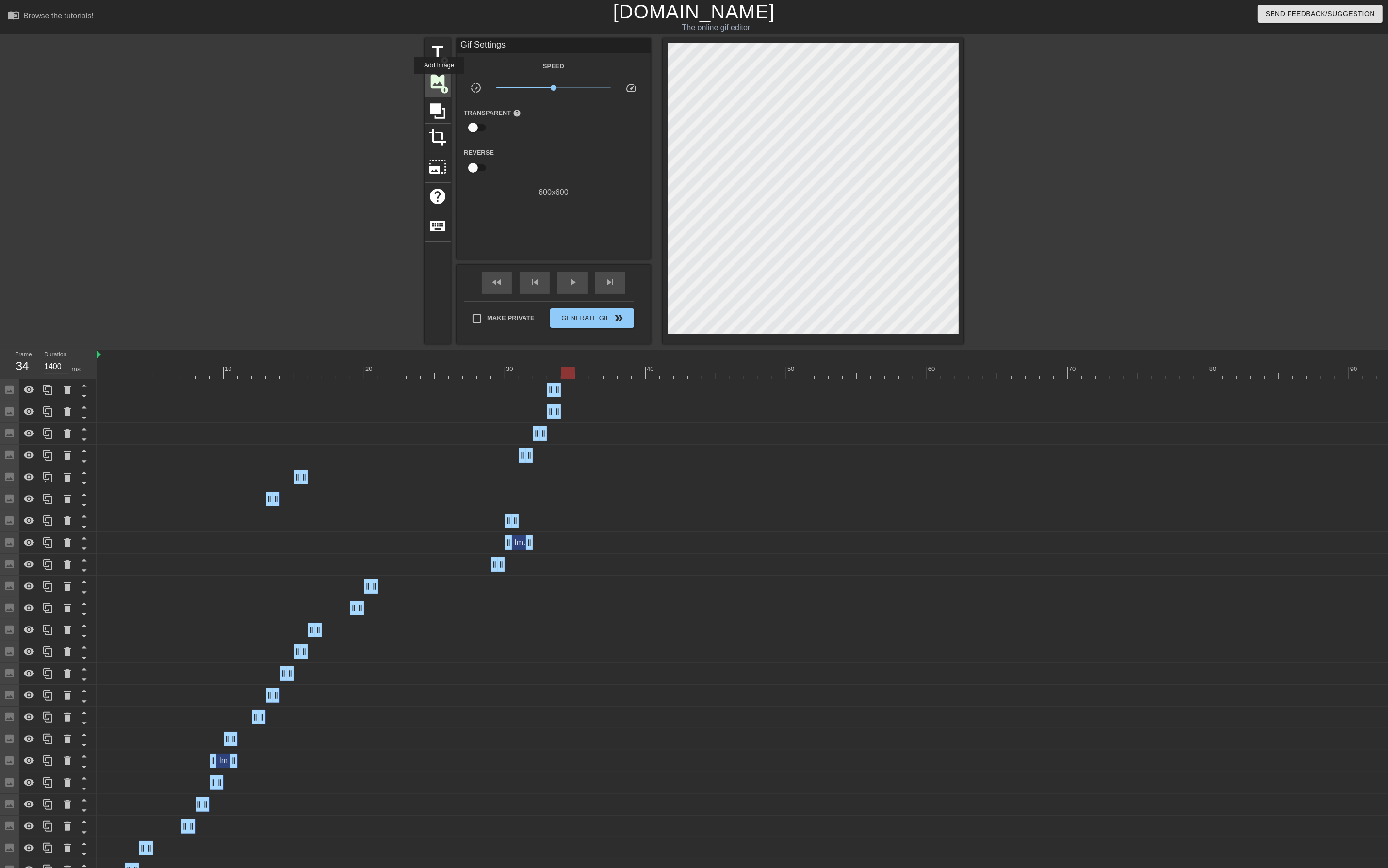
click at [439, 81] on span "image" at bounding box center [438, 81] width 18 height 18
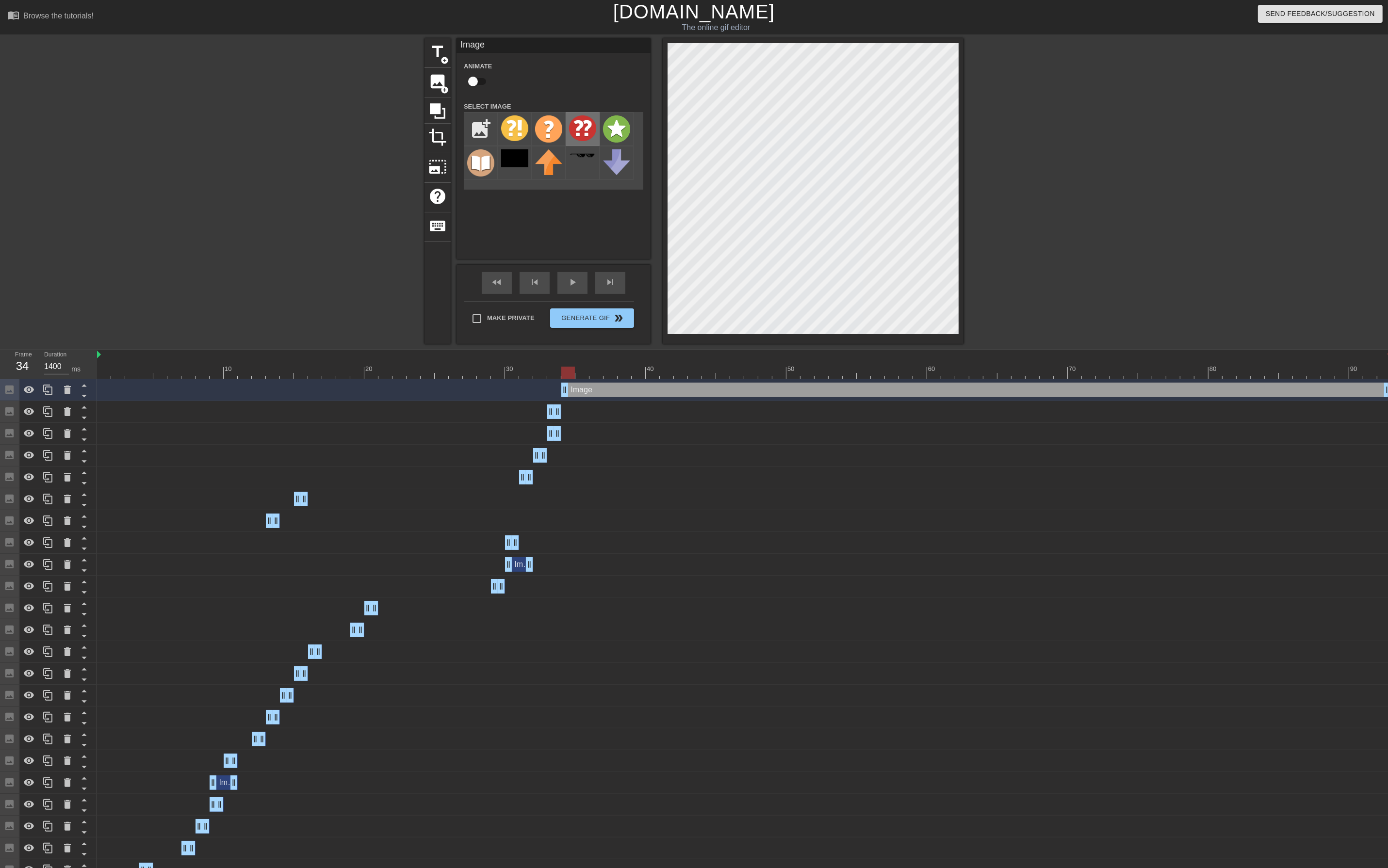
click at [580, 130] on img at bounding box center [583, 128] width 27 height 25
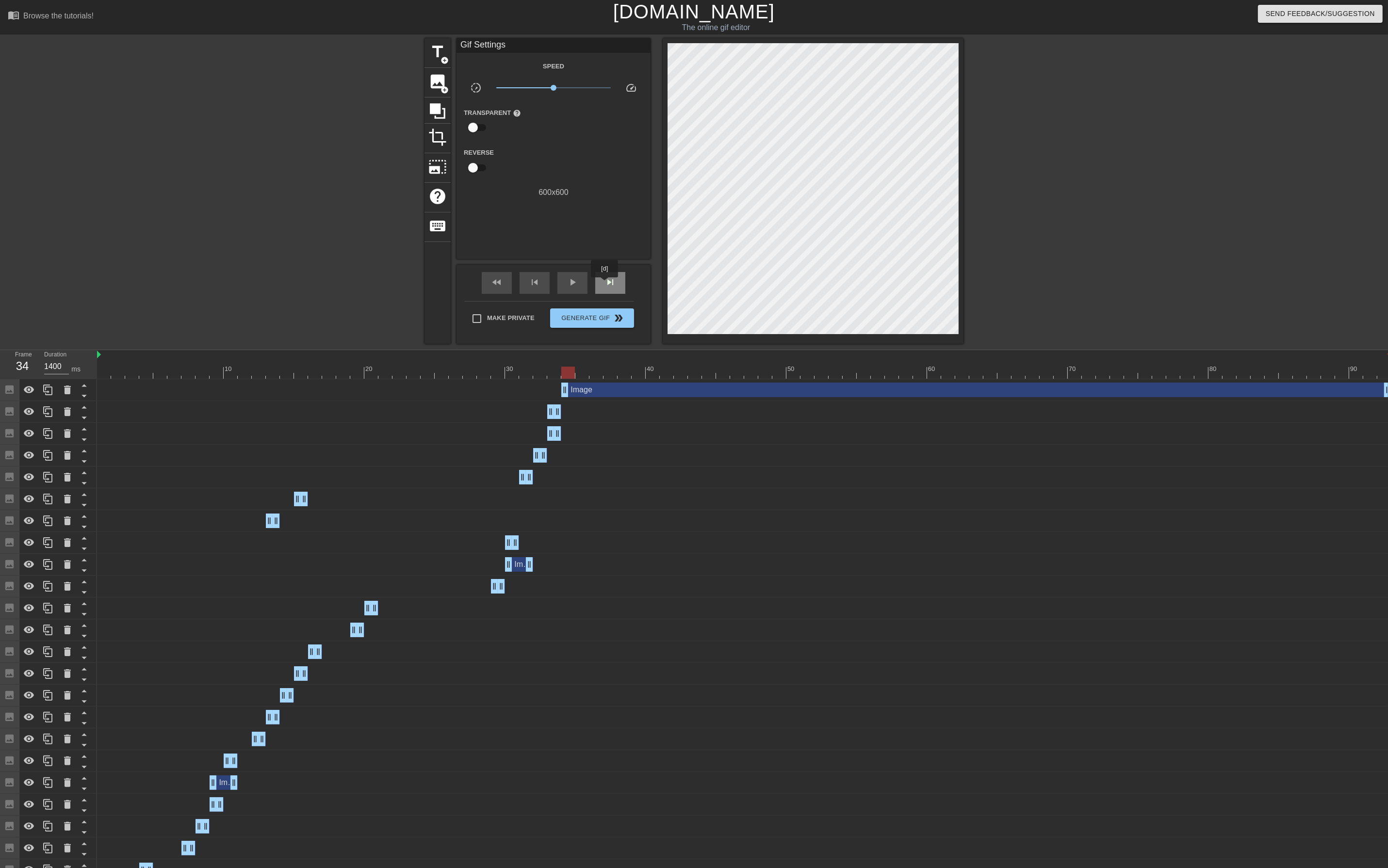
click at [605, 284] on span "skip_next" at bounding box center [610, 282] width 11 height 11
click at [493, 282] on span "fast_rewind" at bounding box center [496, 282] width 11 height 11
click at [552, 376] on div at bounding box center [744, 372] width 1294 height 12
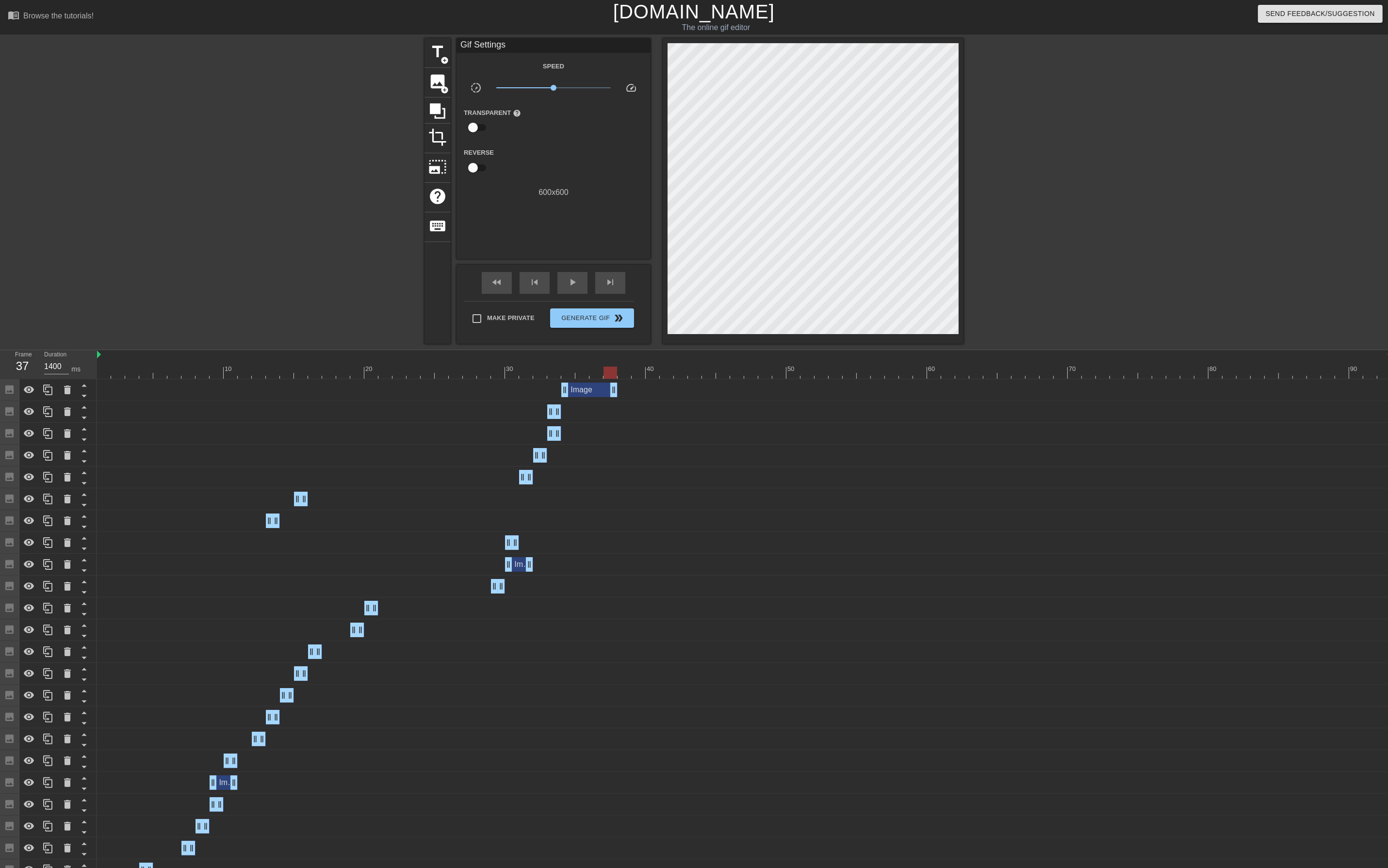
drag, startPoint x: 1386, startPoint y: 392, endPoint x: 471, endPoint y: 427, distance: 915.7
click at [471, 427] on div "Image drag_handle drag_handle Image drag_handle drag_handle Image drag_handle d…" at bounding box center [743, 771] width 1291 height 786
click at [448, 112] on div at bounding box center [438, 111] width 26 height 26
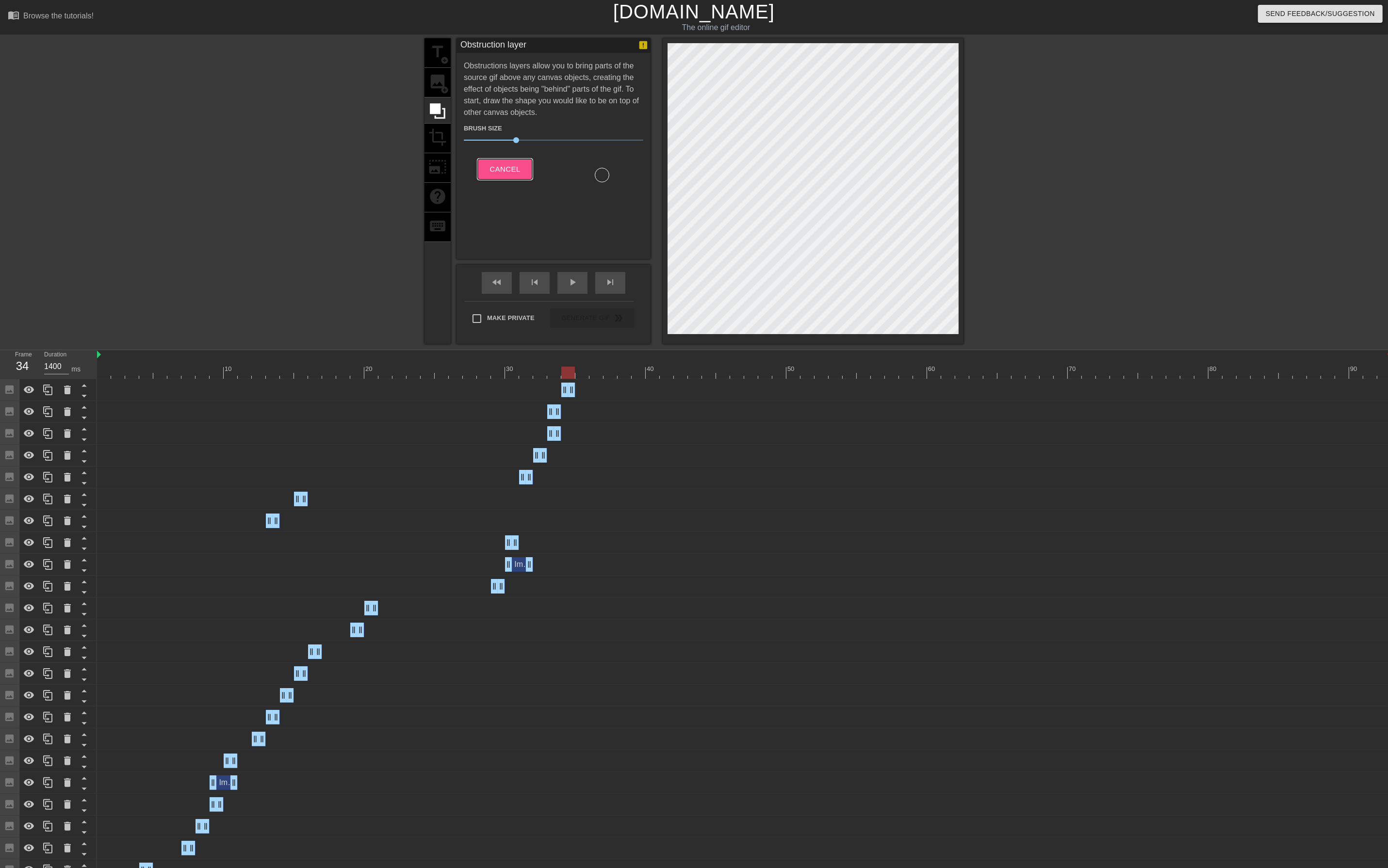
click at [508, 166] on span "Cancel" at bounding box center [504, 169] width 30 height 12
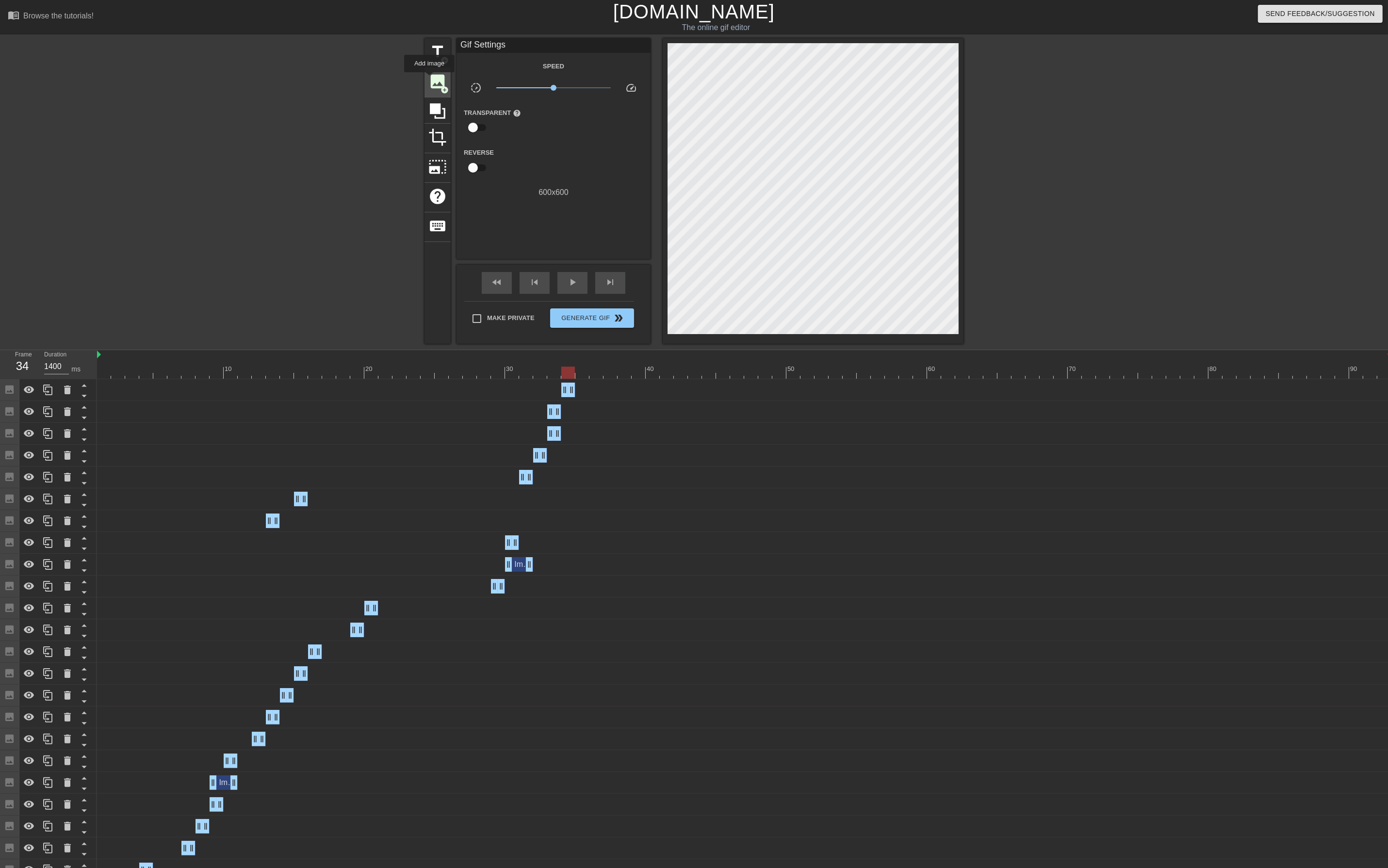
click at [437, 79] on span "image" at bounding box center [438, 81] width 18 height 18
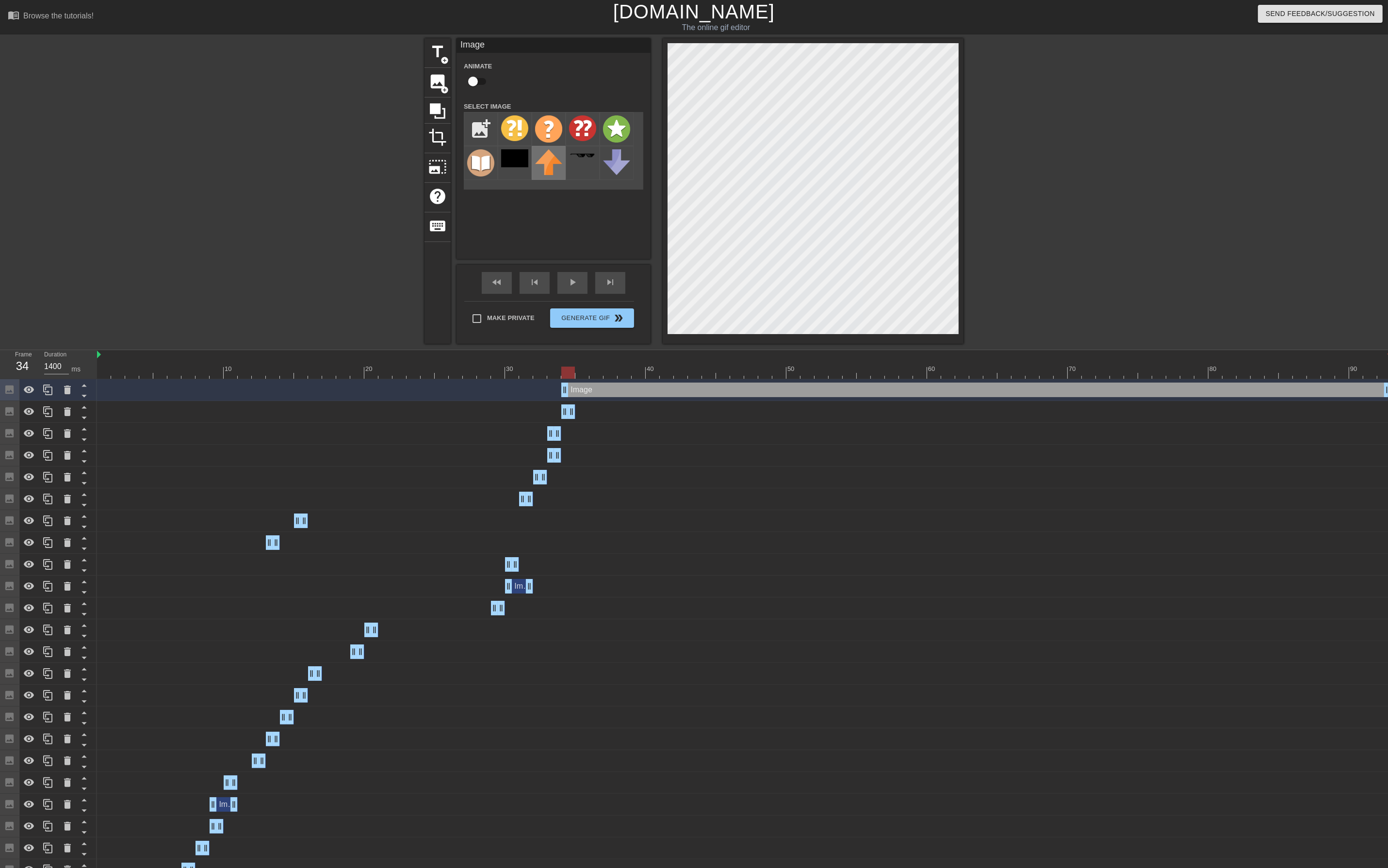
click at [539, 158] on img at bounding box center [549, 162] width 27 height 25
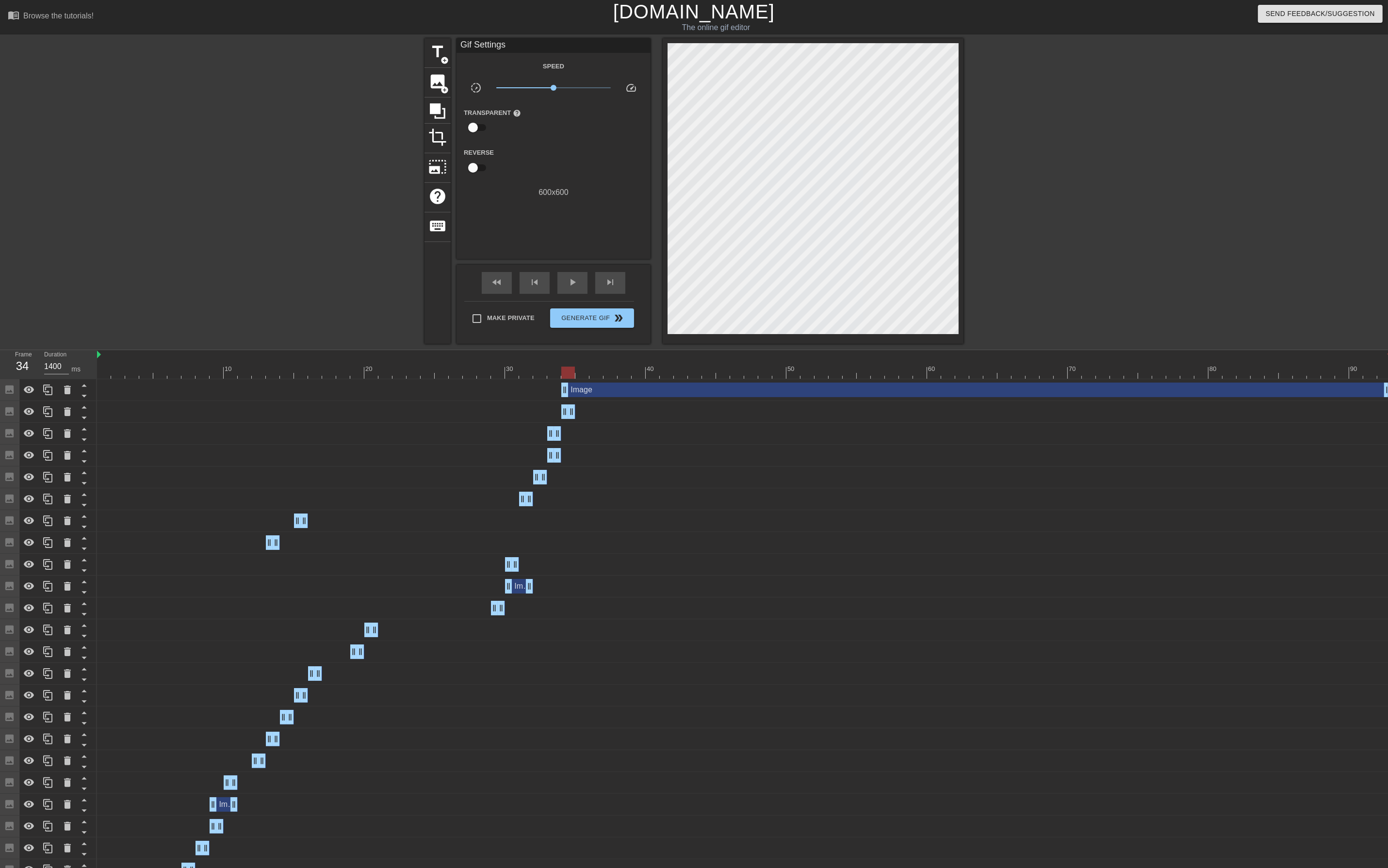
type input "1400"
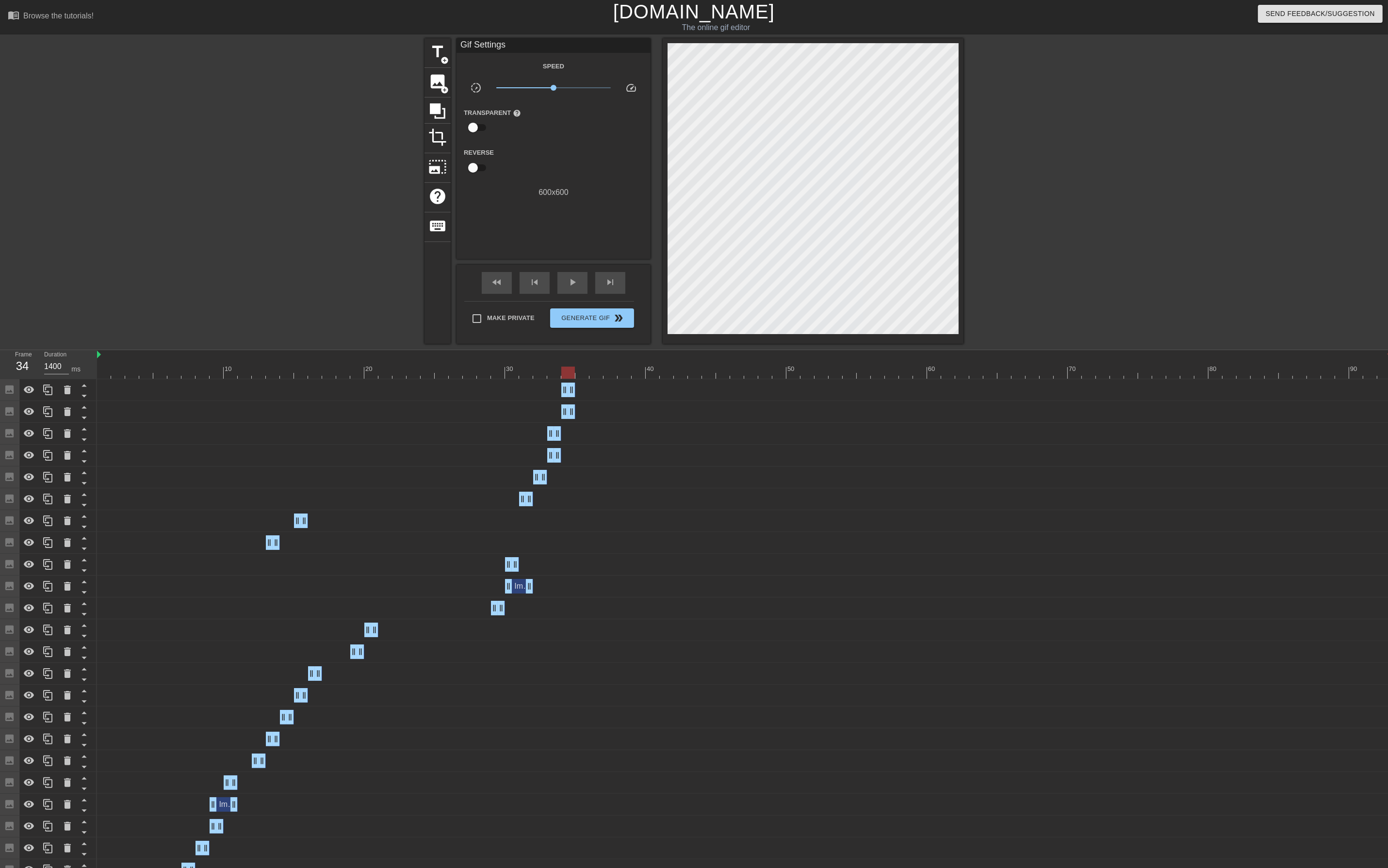
drag, startPoint x: 1386, startPoint y: 392, endPoint x: 379, endPoint y: 434, distance: 1007.9
click at [379, 434] on div "Image drag_handle drag_handle Image drag_handle drag_handle Image drag_handle d…" at bounding box center [743, 782] width 1291 height 807
click at [584, 374] on div at bounding box center [744, 372] width 1294 height 12
click at [442, 82] on span "image" at bounding box center [438, 81] width 18 height 18
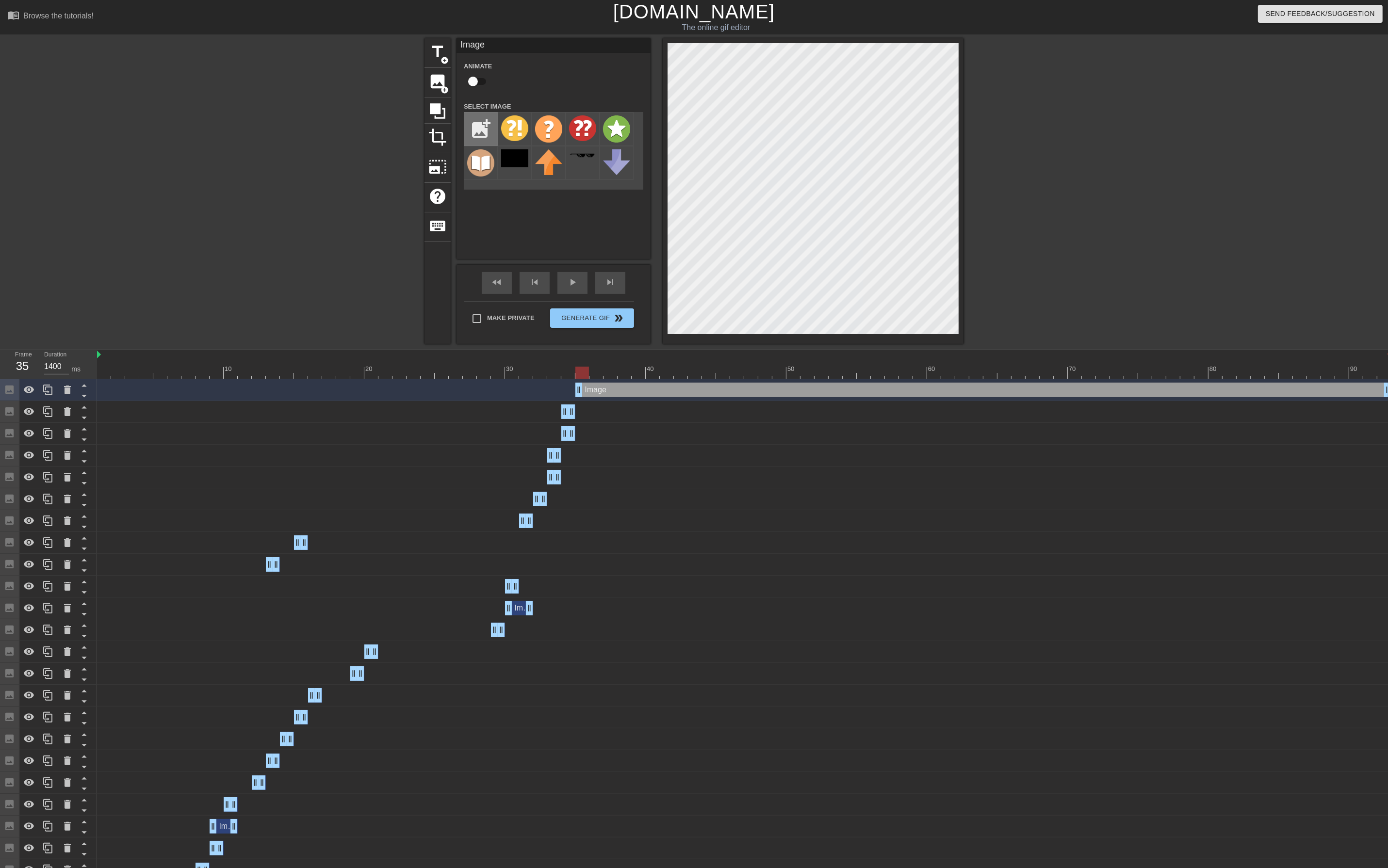
click at [481, 130] on input "file" at bounding box center [481, 129] width 33 height 33
type input "C:\fakepath\great.png"
click at [509, 133] on img at bounding box center [515, 129] width 27 height 27
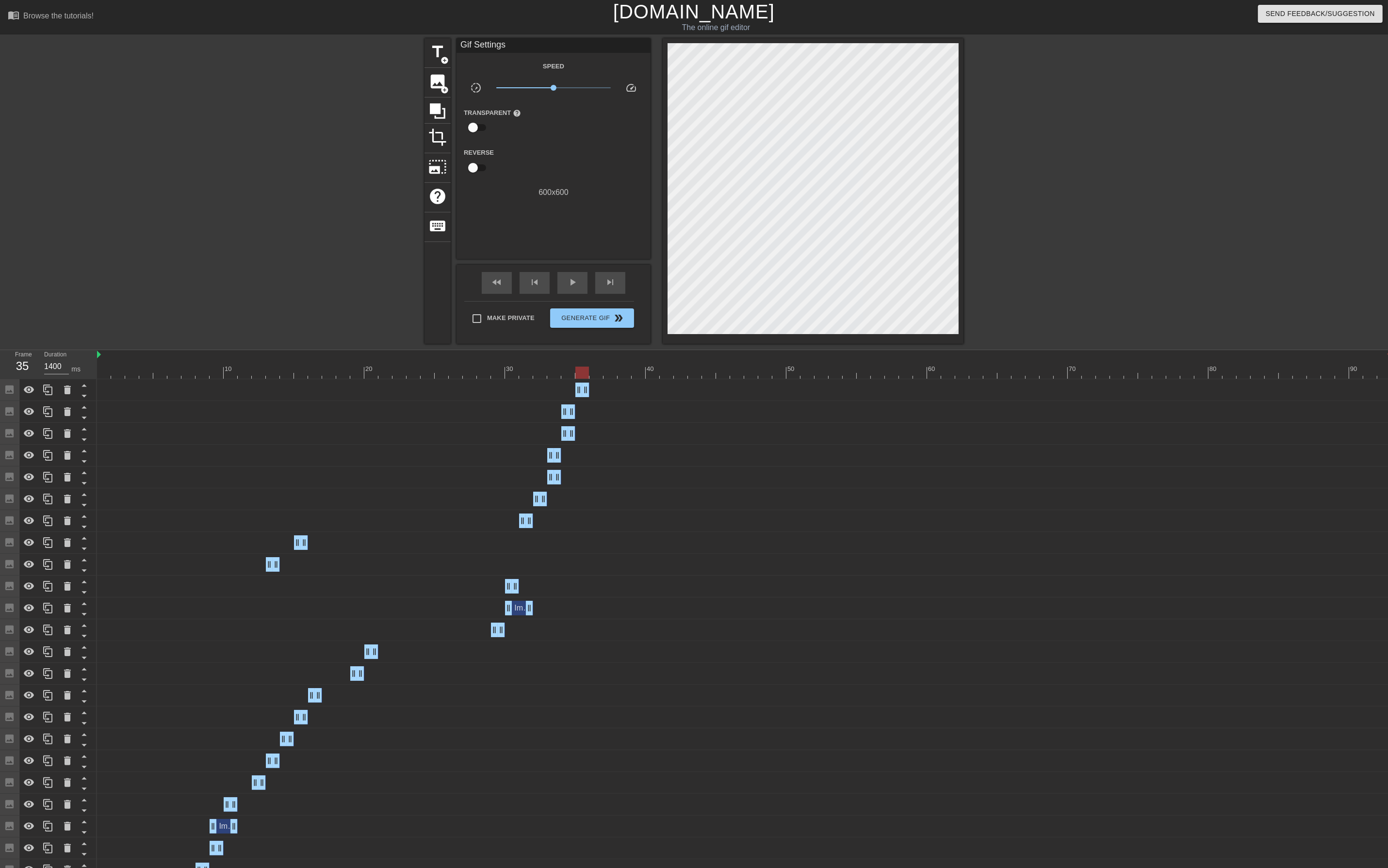
drag, startPoint x: 1387, startPoint y: 391, endPoint x: 583, endPoint y: 406, distance: 804.1
click at [484, 443] on div "Image drag_handle drag_handle Image drag_handle drag_handle Image drag_handle d…" at bounding box center [743, 794] width 1291 height 830
click at [595, 374] on div at bounding box center [744, 372] width 1294 height 12
click at [611, 376] on div at bounding box center [744, 372] width 1294 height 12
click at [596, 377] on div at bounding box center [744, 372] width 1294 height 12
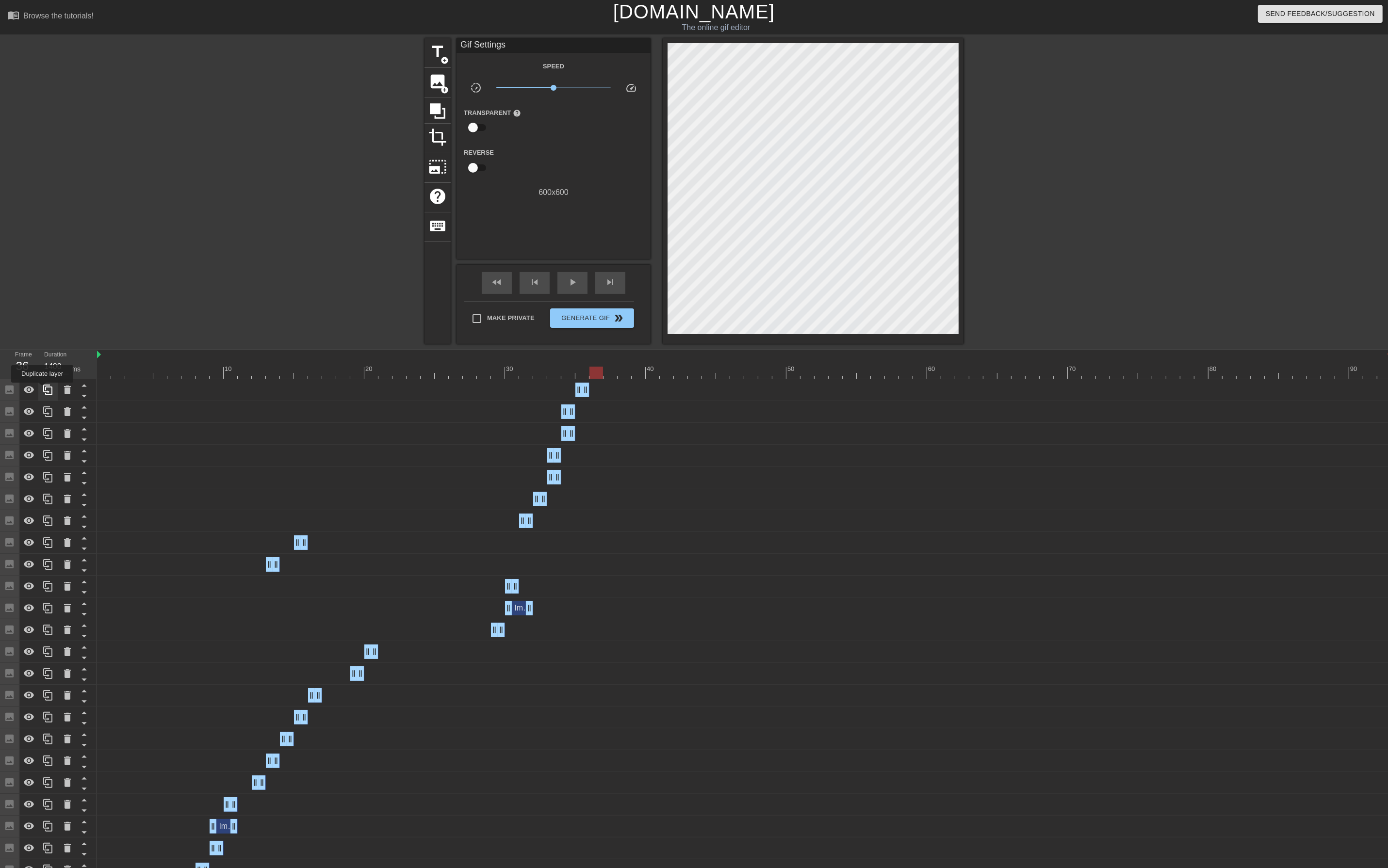
click at [42, 389] on icon at bounding box center [48, 389] width 11 height 11
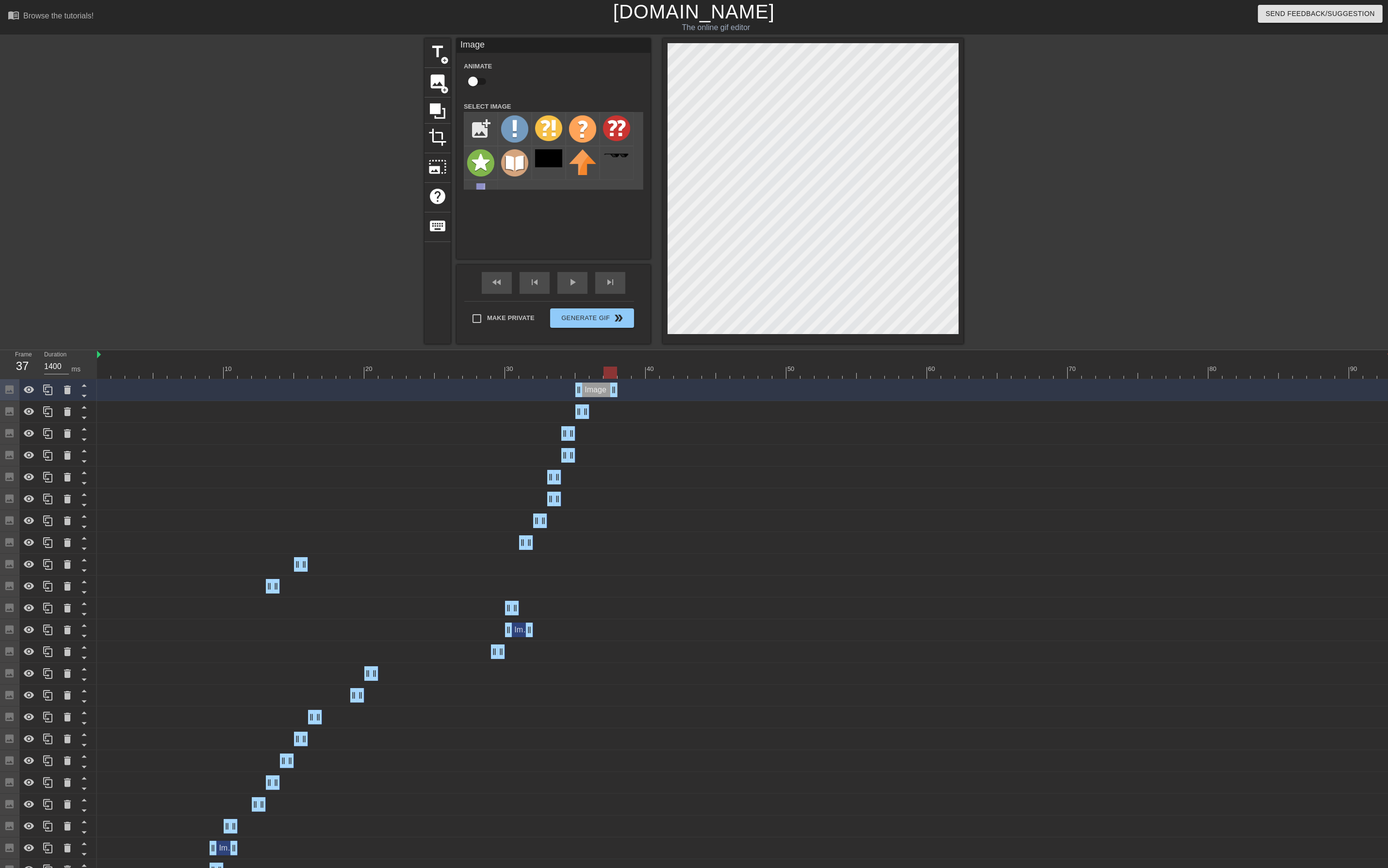
drag, startPoint x: 586, startPoint y: 392, endPoint x: 612, endPoint y: 389, distance: 26.2
drag, startPoint x: 578, startPoint y: 393, endPoint x: 612, endPoint y: 392, distance: 34.0
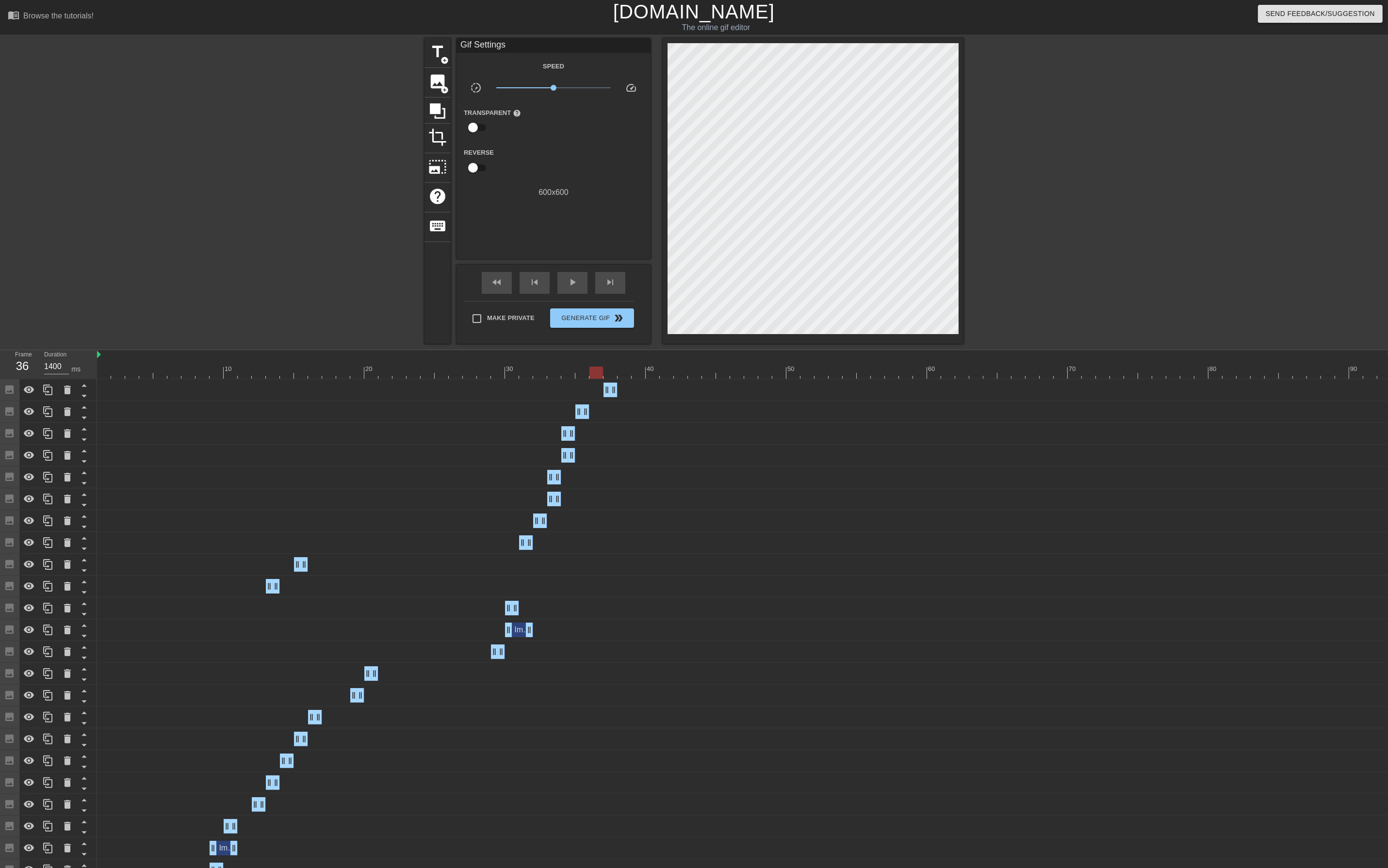
click at [599, 372] on div at bounding box center [744, 372] width 1294 height 12
click at [444, 79] on span "image" at bounding box center [438, 81] width 18 height 18
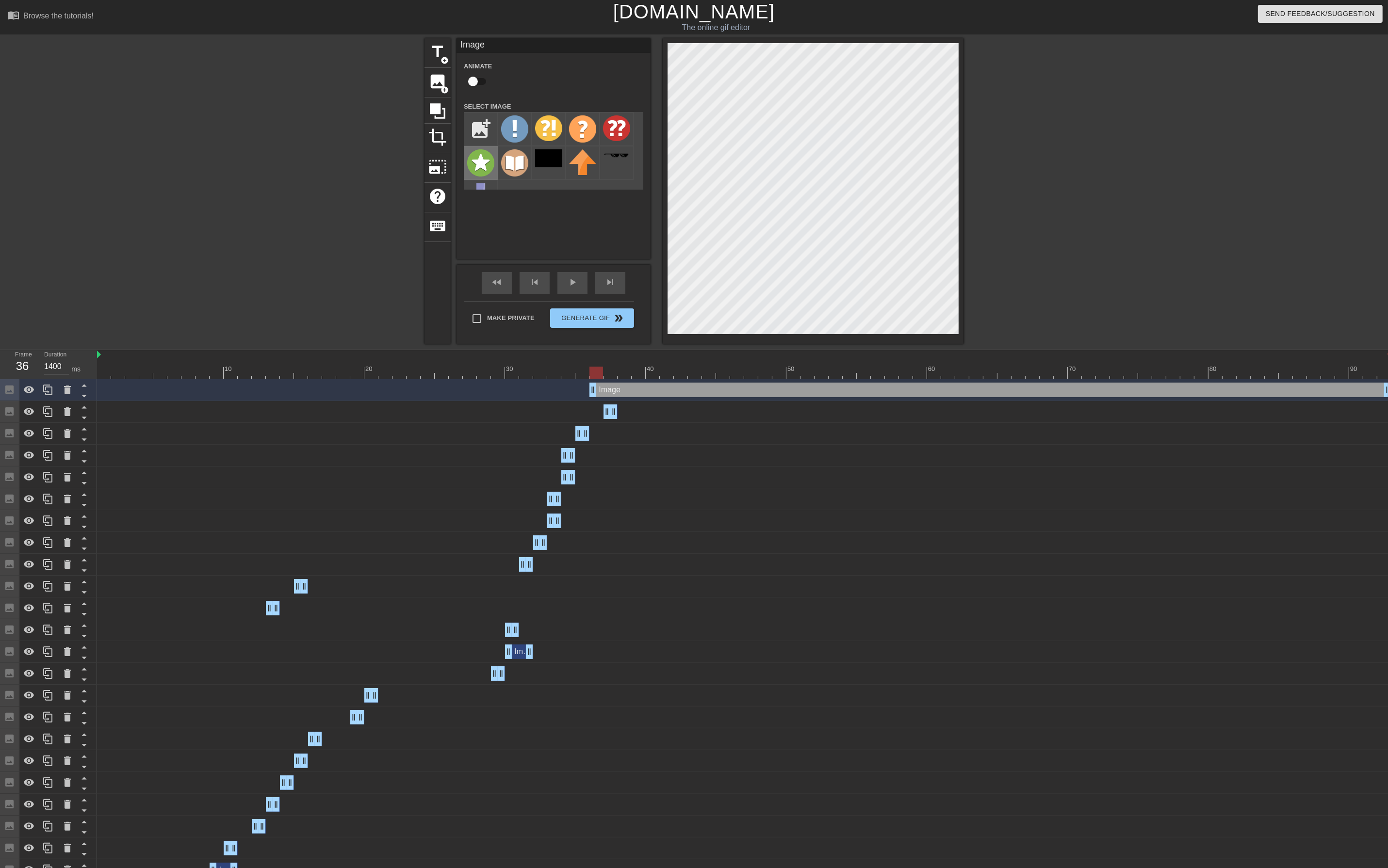
click at [486, 166] on img at bounding box center [481, 163] width 27 height 27
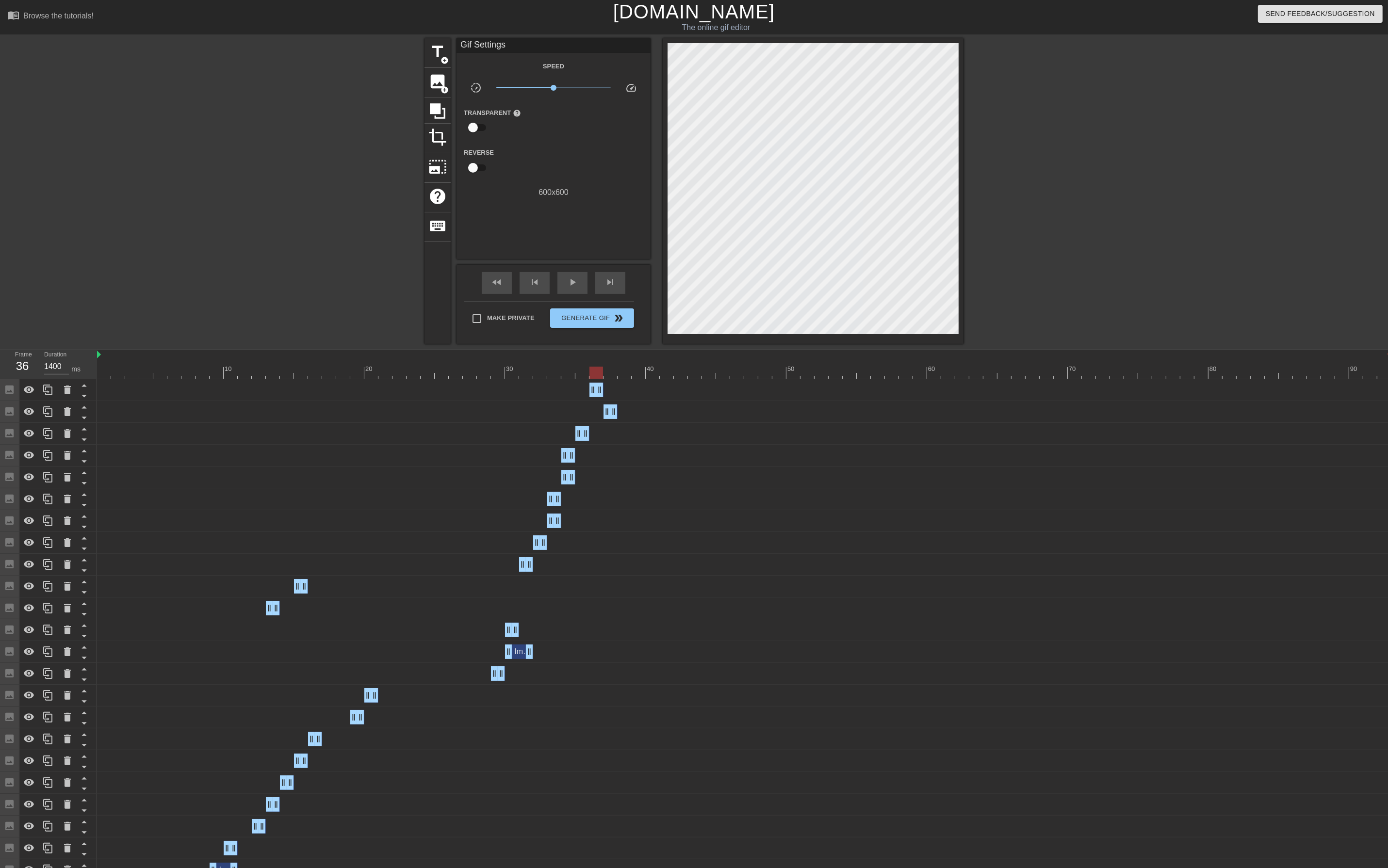
drag, startPoint x: 1386, startPoint y: 391, endPoint x: 397, endPoint y: 415, distance: 989.3
click at [397, 415] on div "Image drag_handle drag_handle Image drag_handle drag_handle Image drag_handle d…" at bounding box center [743, 815] width 1291 height 873
click at [624, 376] on div at bounding box center [744, 372] width 1294 height 12
click at [609, 374] on div at bounding box center [744, 372] width 1294 height 12
click at [623, 375] on div at bounding box center [744, 372] width 1294 height 12
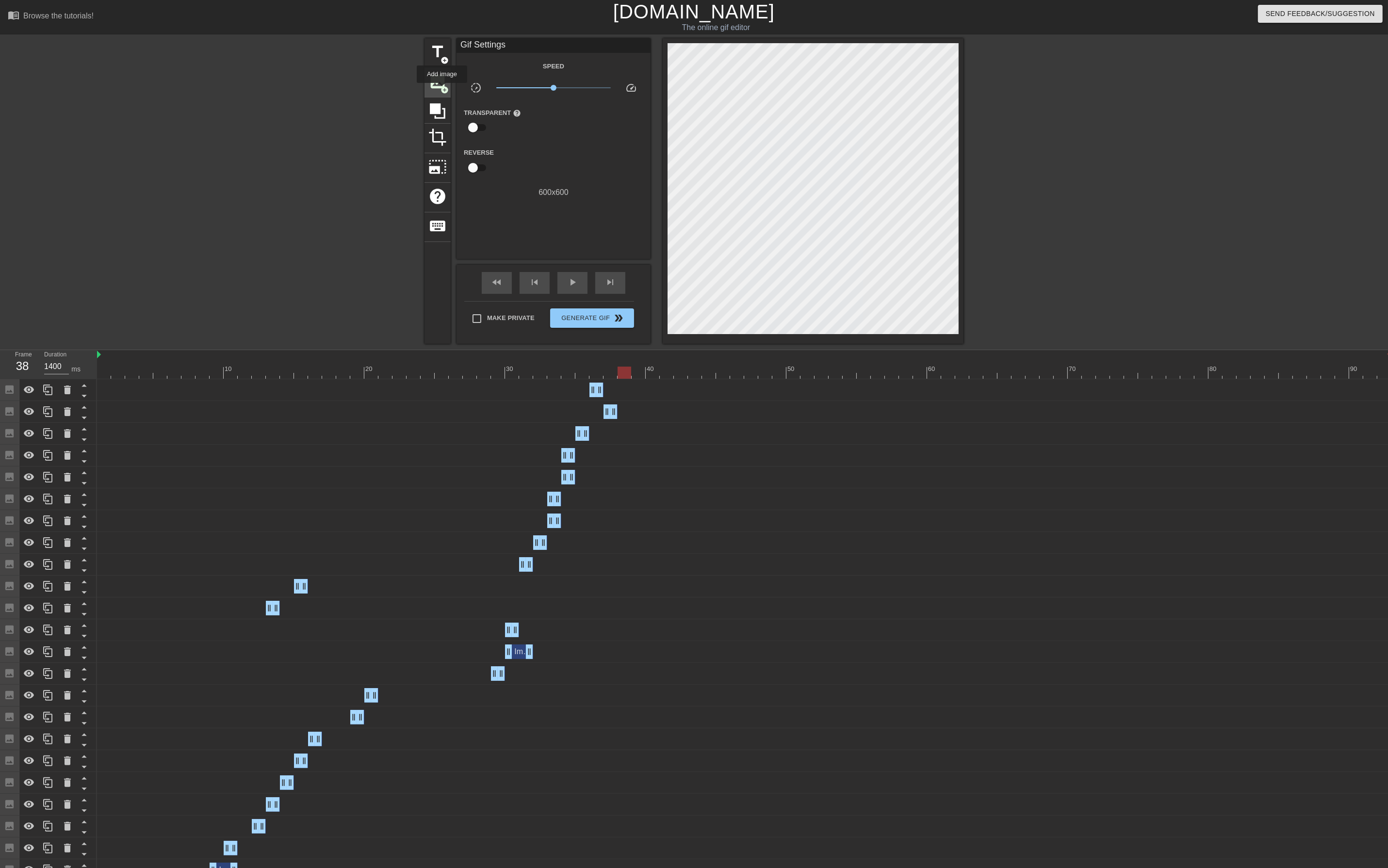
click at [443, 87] on span "add_circle" at bounding box center [444, 89] width 8 height 8
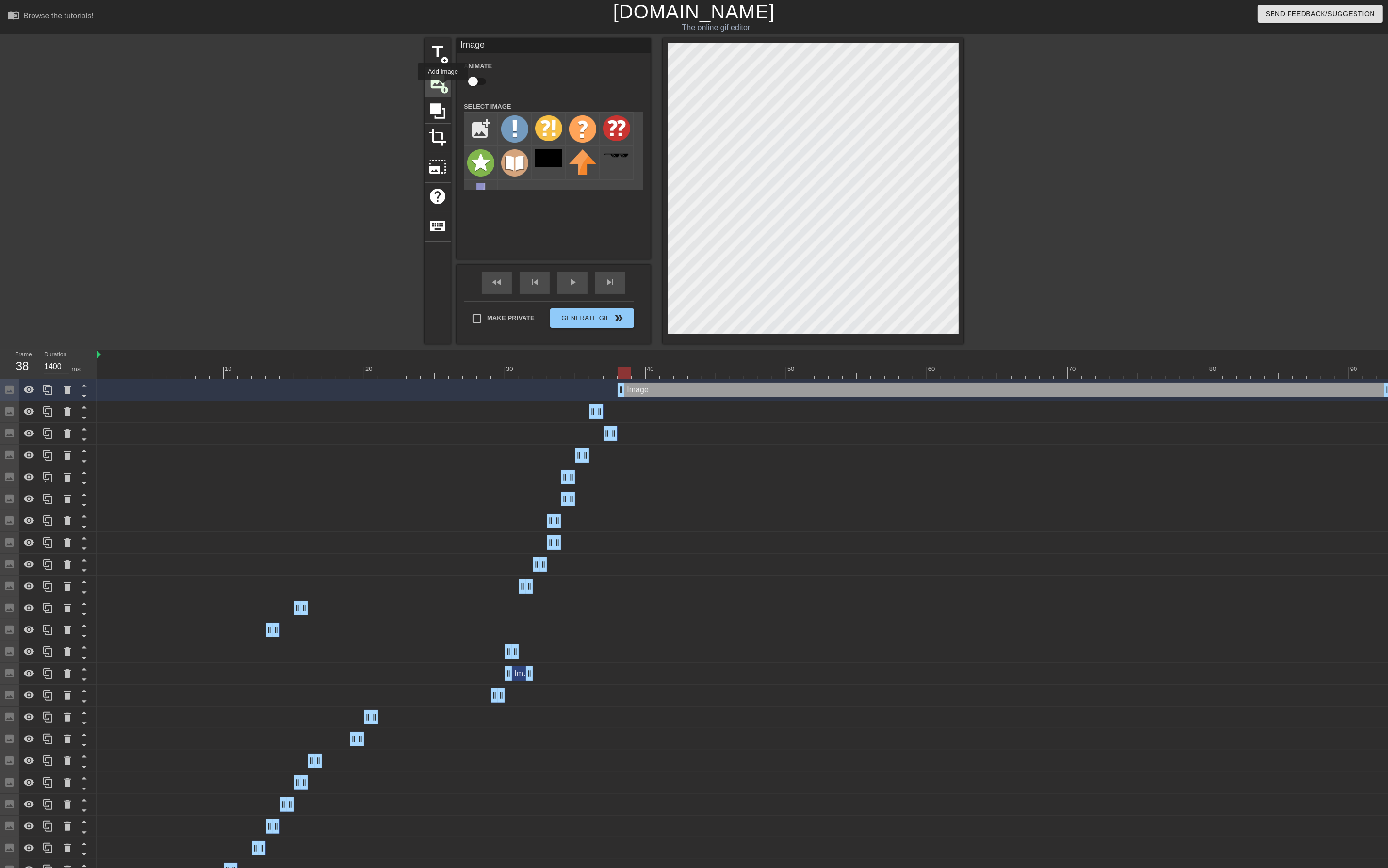
click at [443, 87] on span "add_circle" at bounding box center [444, 89] width 8 height 8
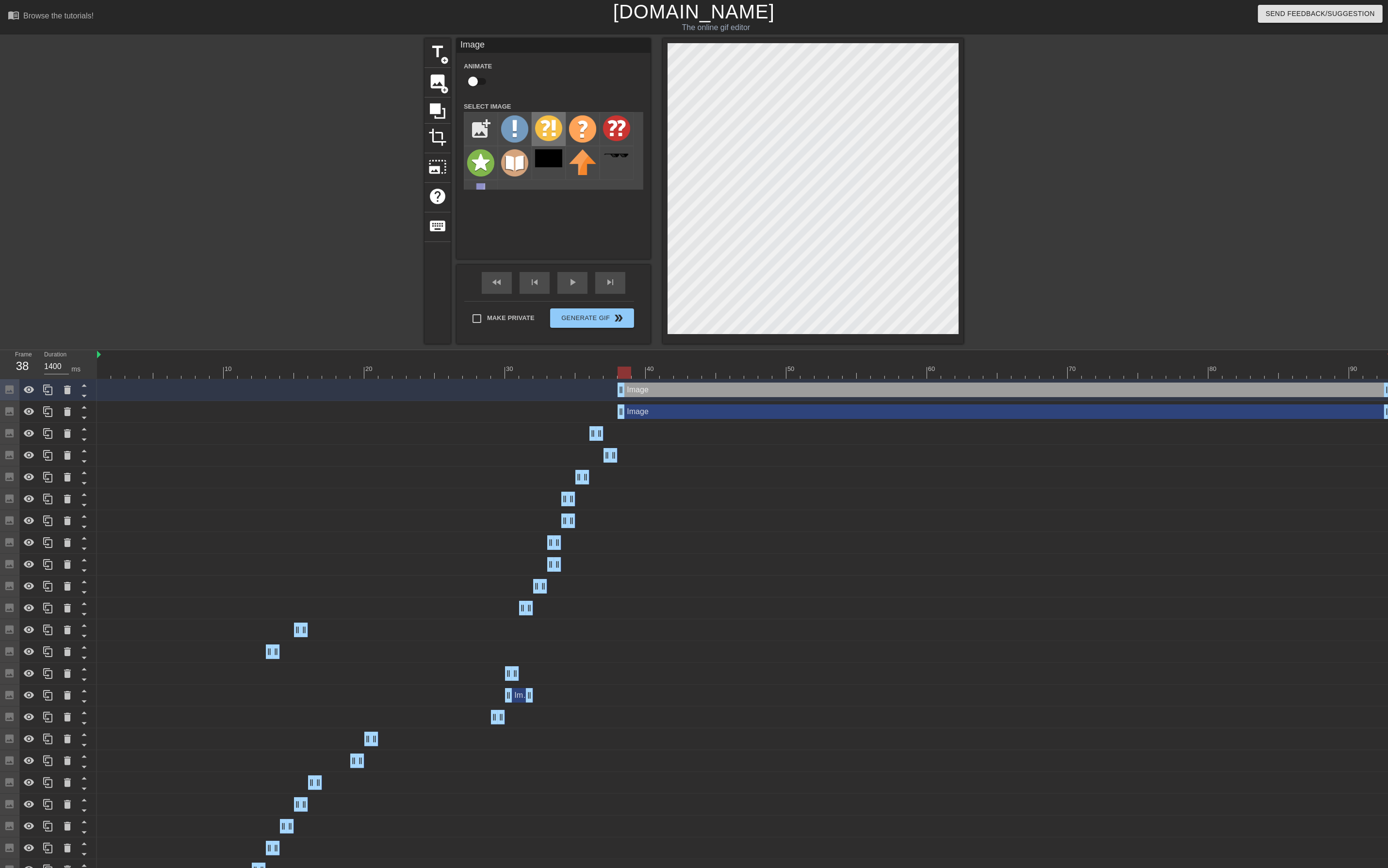
click at [540, 126] on img at bounding box center [549, 128] width 27 height 25
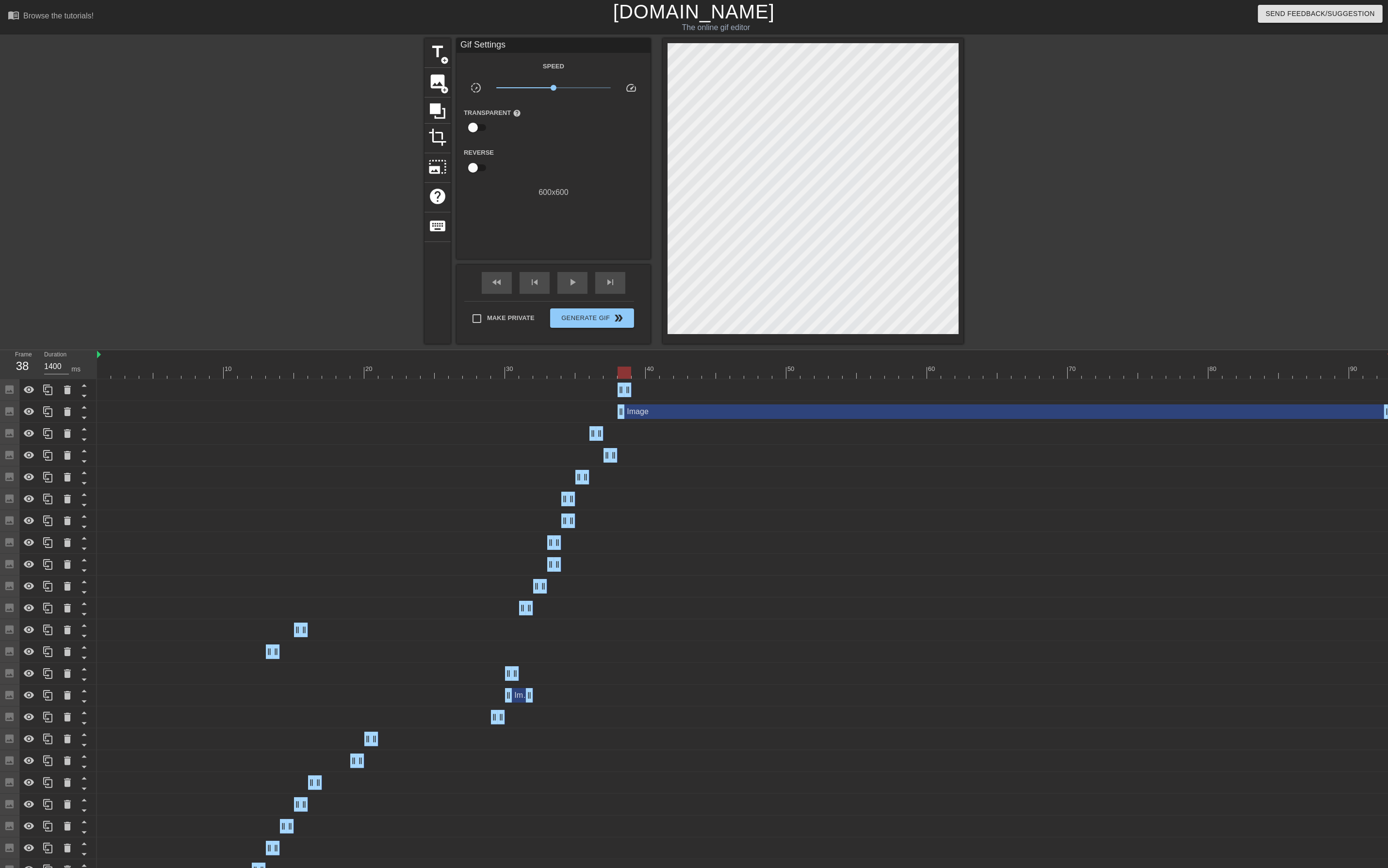
drag, startPoint x: 1386, startPoint y: 389, endPoint x: 400, endPoint y: 400, distance: 986.1
click at [400, 400] on div "Image drag_handle drag_handle" at bounding box center [744, 390] width 1294 height 22
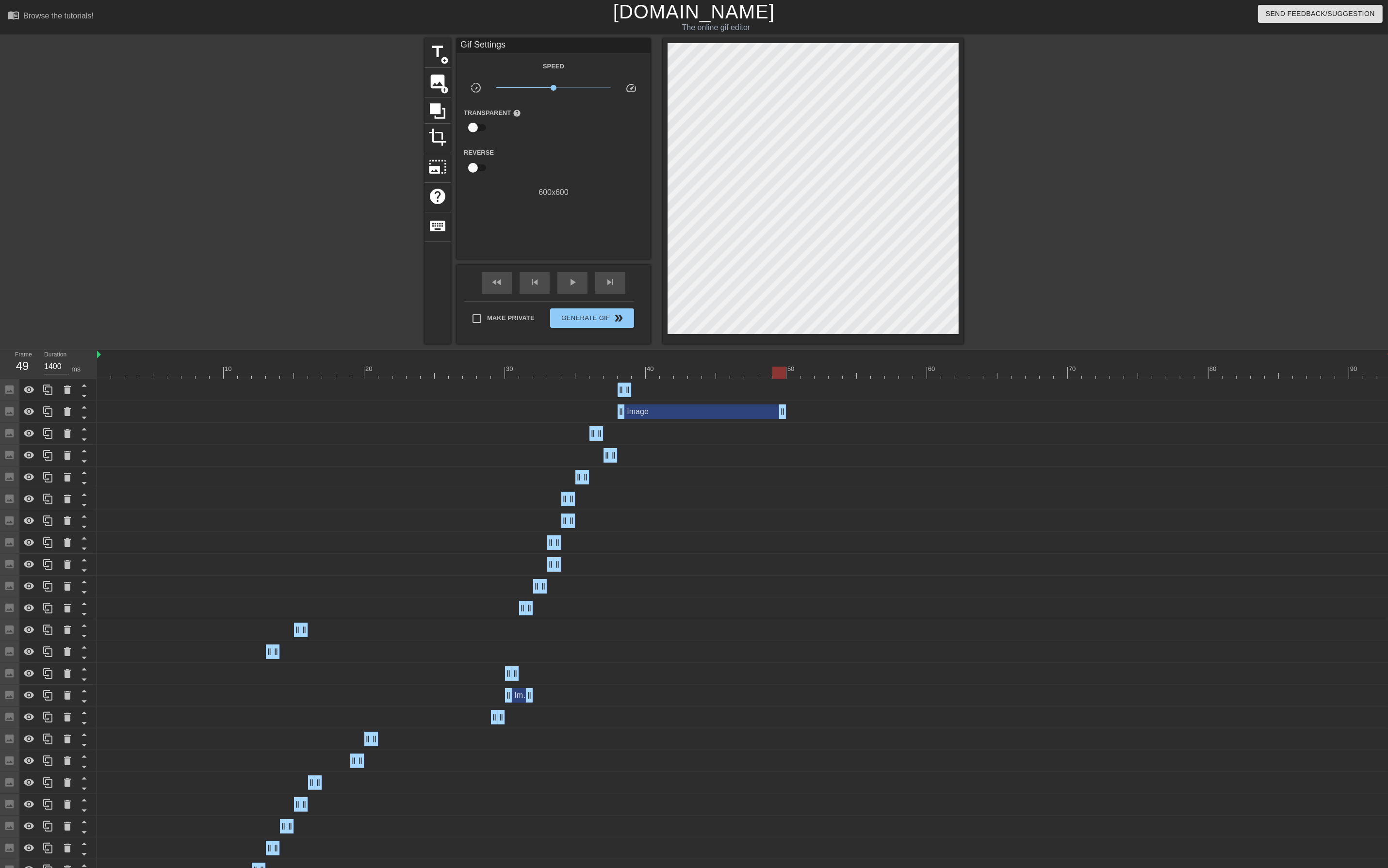
drag, startPoint x: 1384, startPoint y: 414, endPoint x: 392, endPoint y: 434, distance: 992.2
click at [392, 434] on div "Image drag_handle drag_handle Image drag_handle drag_handle Image drag_handle d…" at bounding box center [743, 837] width 1291 height 916
click at [419, 383] on div "Image drag_handle drag_handle" at bounding box center [744, 390] width 1294 height 15
click at [420, 376] on div at bounding box center [744, 372] width 1294 height 12
click at [618, 284] on div "skip_next" at bounding box center [610, 283] width 30 height 22
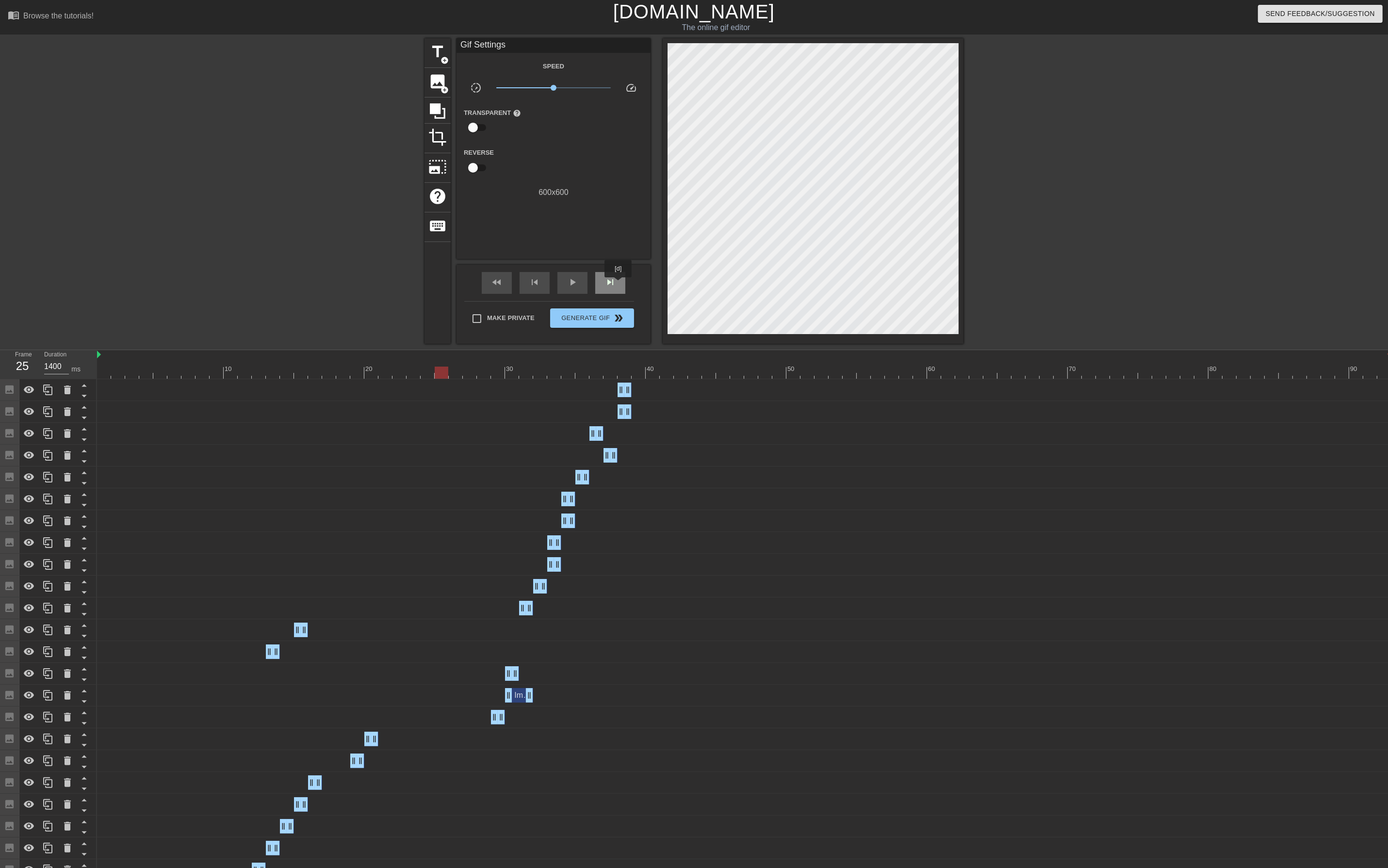
click at [618, 284] on div "skip_next" at bounding box center [610, 283] width 30 height 22
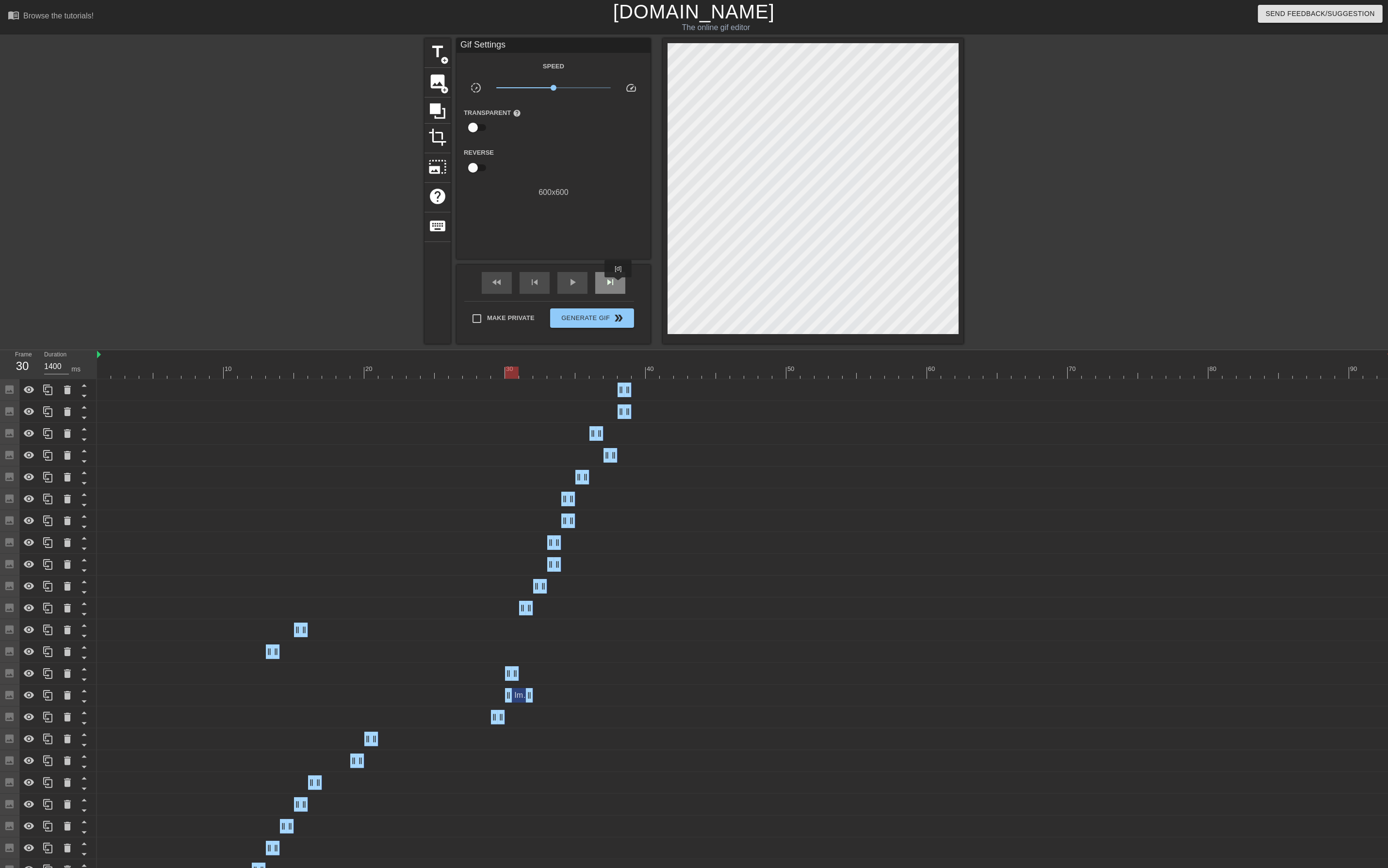
click at [618, 284] on div "skip_next" at bounding box center [610, 283] width 30 height 22
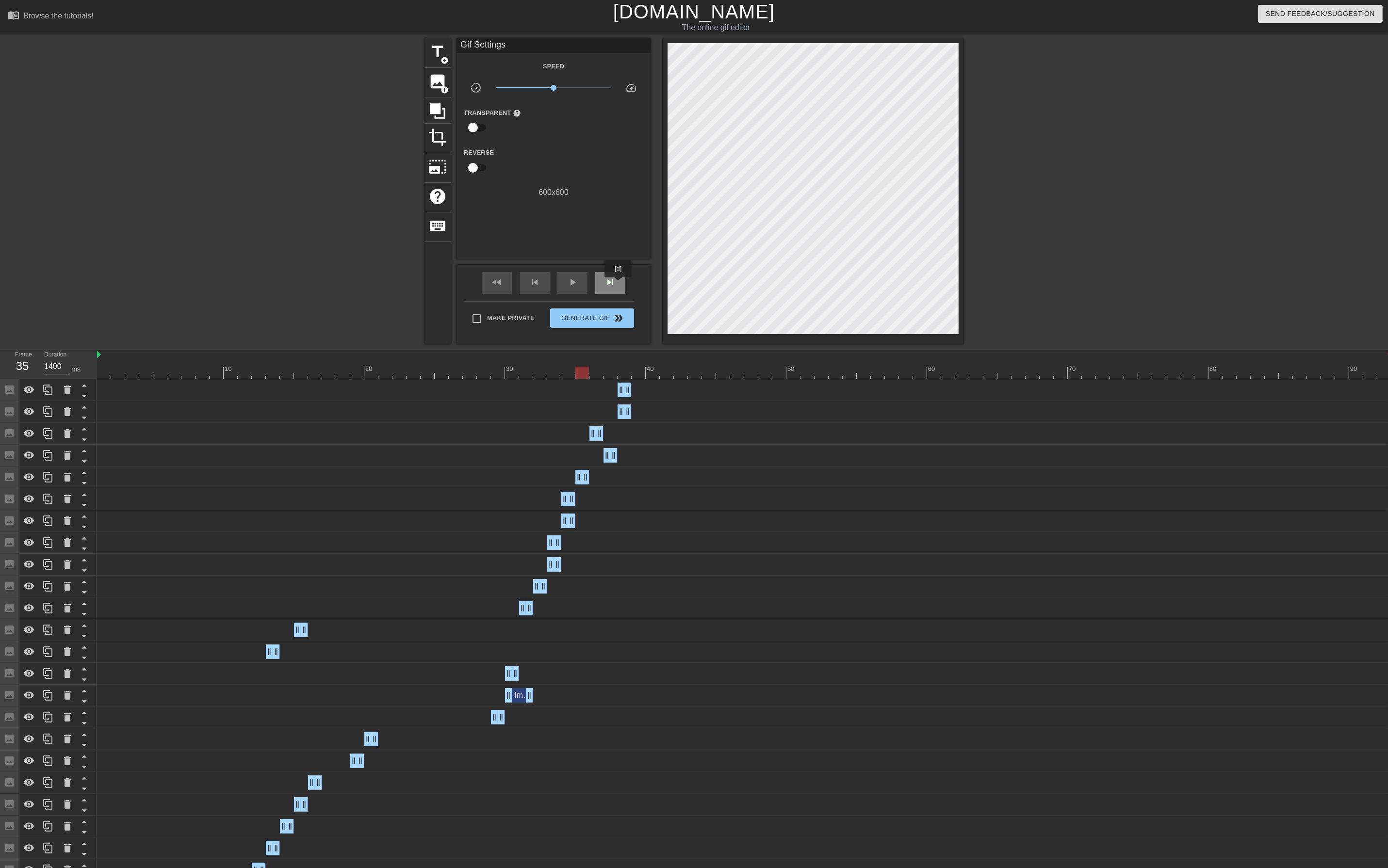
click at [618, 284] on div "skip_next" at bounding box center [610, 283] width 30 height 22
click at [623, 374] on div at bounding box center [744, 372] width 1294 height 12
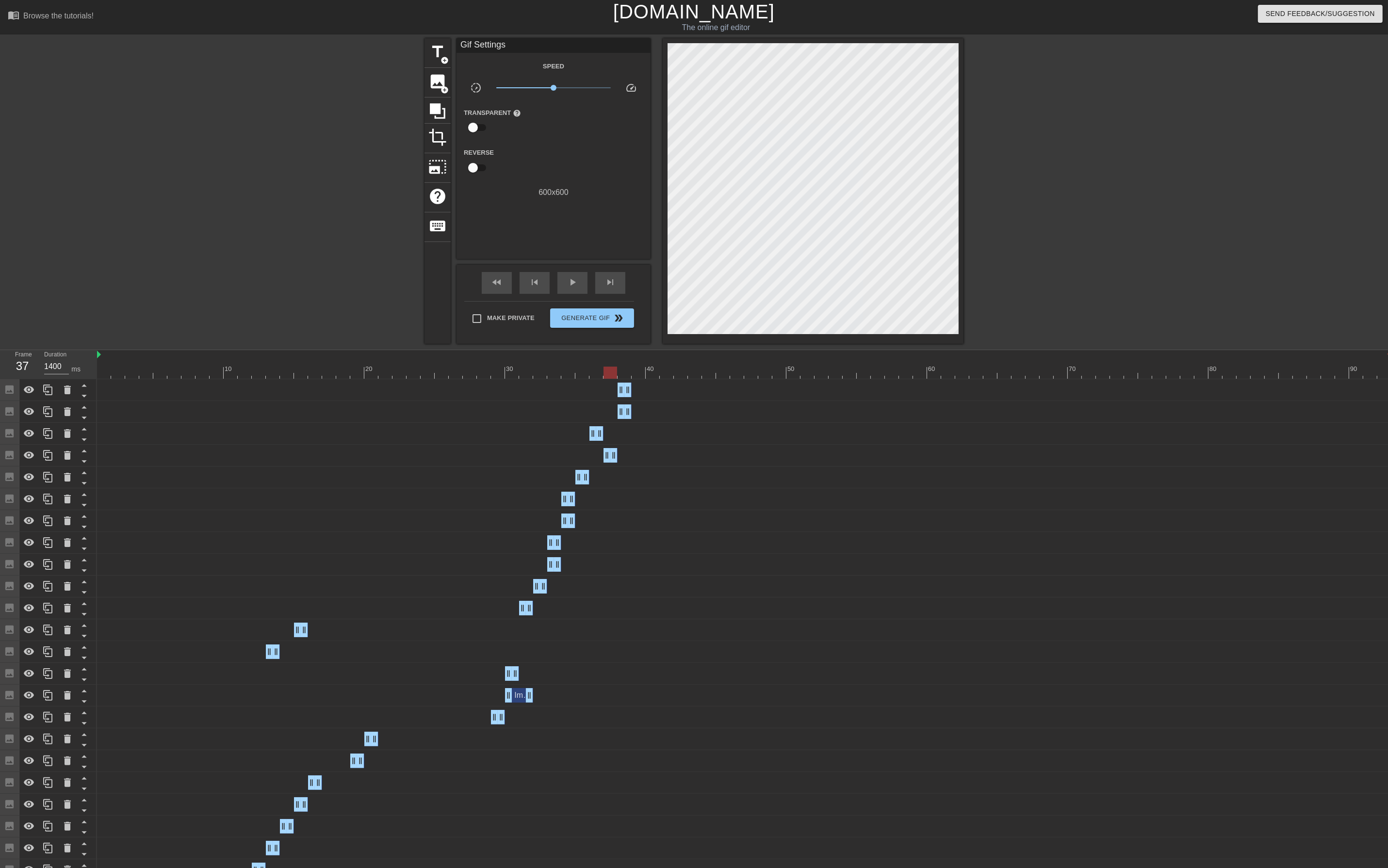
click at [609, 375] on div at bounding box center [744, 372] width 1294 height 12
click at [592, 375] on div at bounding box center [744, 372] width 1294 height 12
click at [42, 434] on icon at bounding box center [48, 433] width 11 height 11
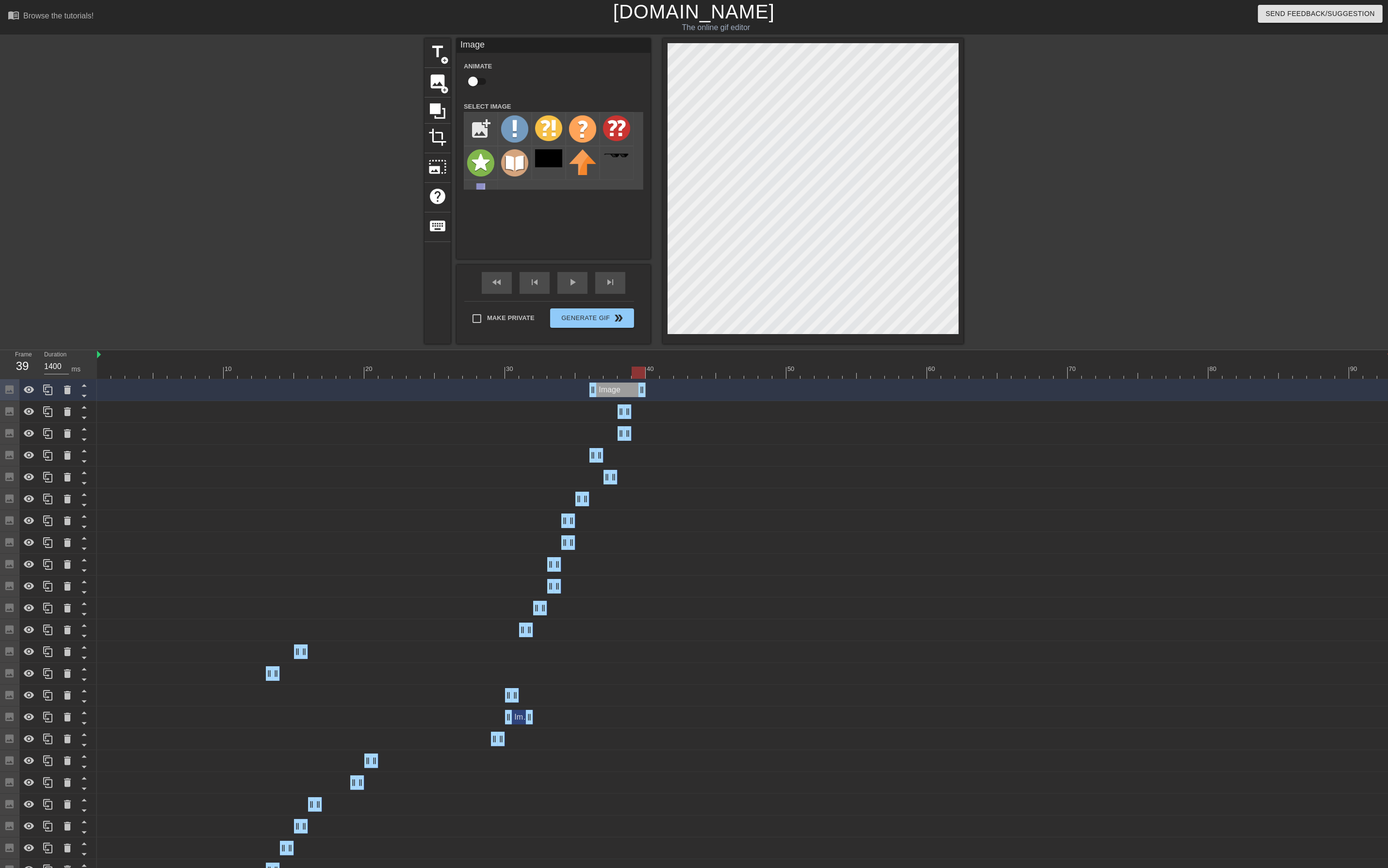
drag, startPoint x: 602, startPoint y: 390, endPoint x: 650, endPoint y: 388, distance: 48.0
click at [650, 388] on div "Image drag_handle drag_handle" at bounding box center [744, 390] width 1294 height 15
drag, startPoint x: 592, startPoint y: 388, endPoint x: 689, endPoint y: 394, distance: 97.2
click at [690, 394] on div "Image drag_handle drag_handle" at bounding box center [744, 390] width 1294 height 15
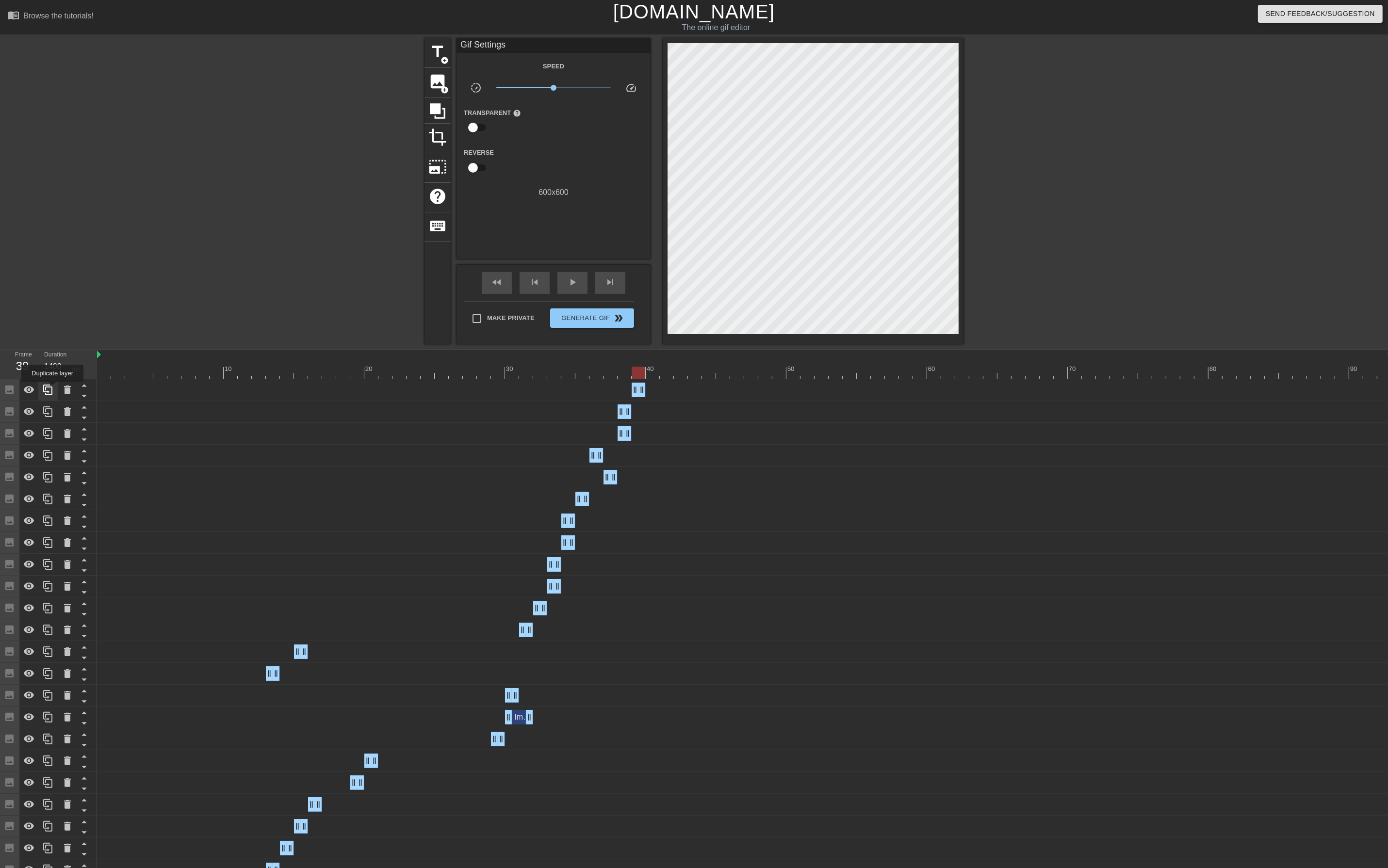
click at [53, 389] on icon at bounding box center [48, 389] width 11 height 11
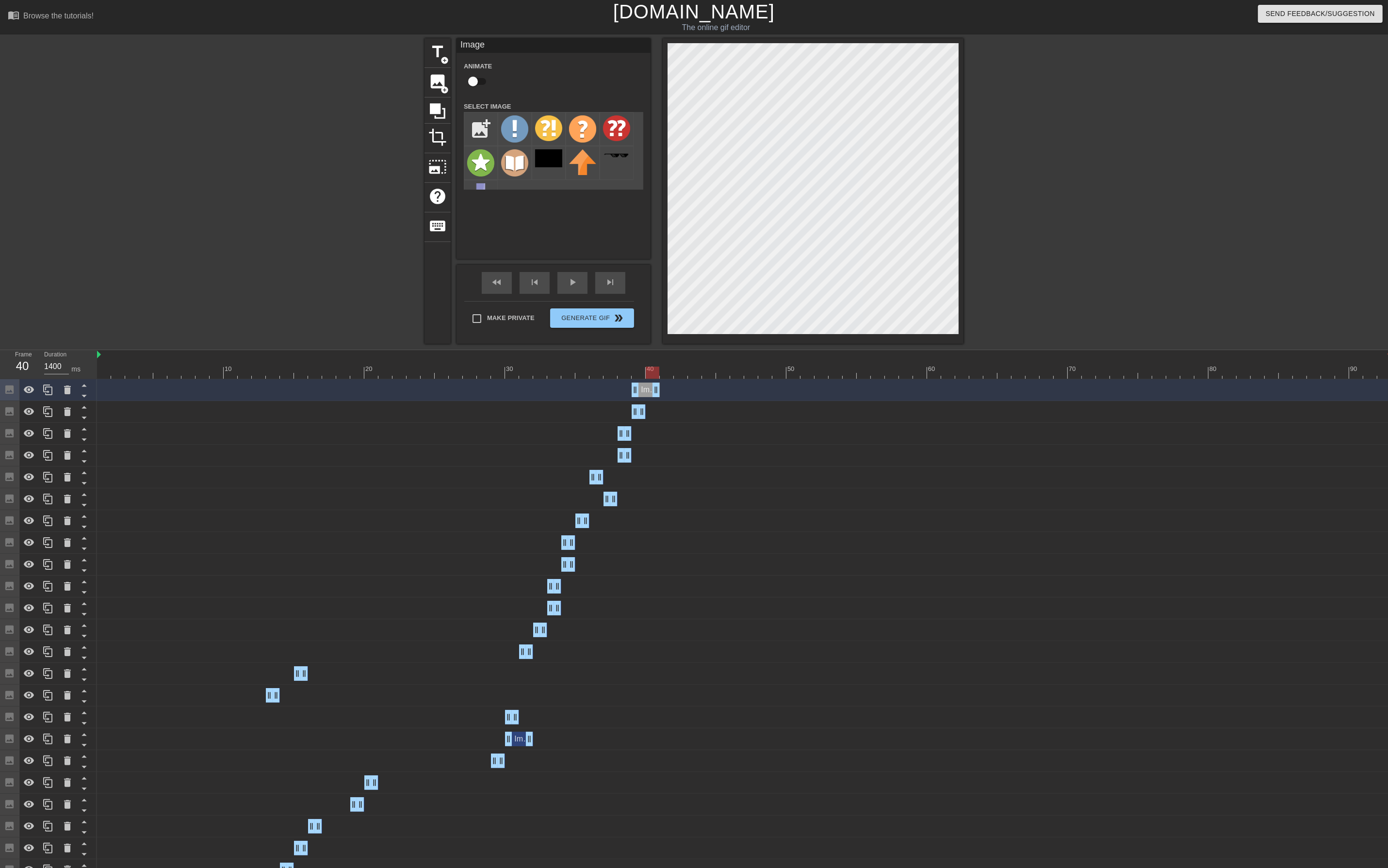
drag, startPoint x: 642, startPoint y: 387, endPoint x: 653, endPoint y: 386, distance: 11.0
drag, startPoint x: 634, startPoint y: 389, endPoint x: 669, endPoint y: 385, distance: 35.2
click at [669, 385] on div "Image drag_handle drag_handle" at bounding box center [744, 390] width 1294 height 15
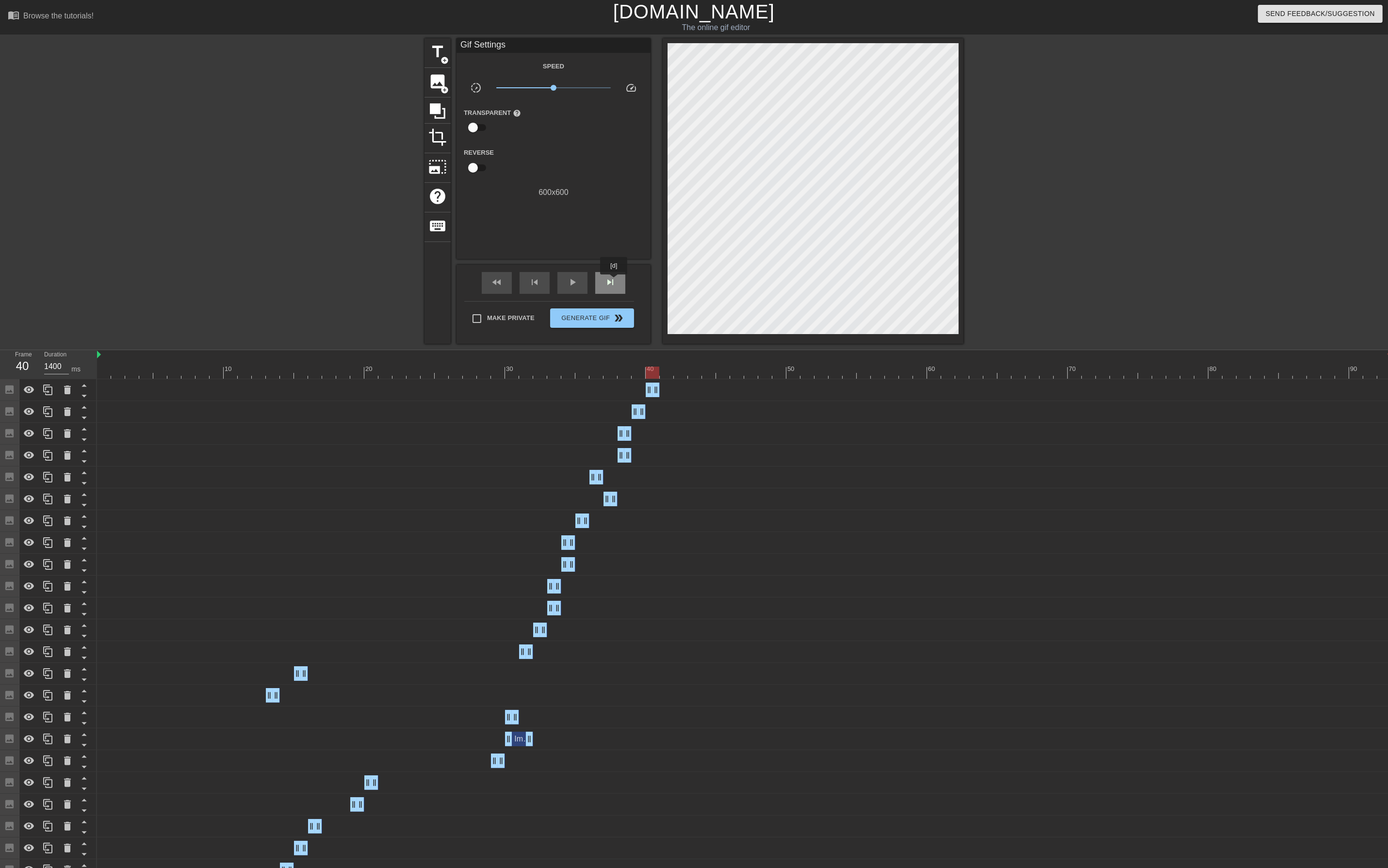
click at [612, 282] on span "skip_next" at bounding box center [610, 282] width 11 height 11
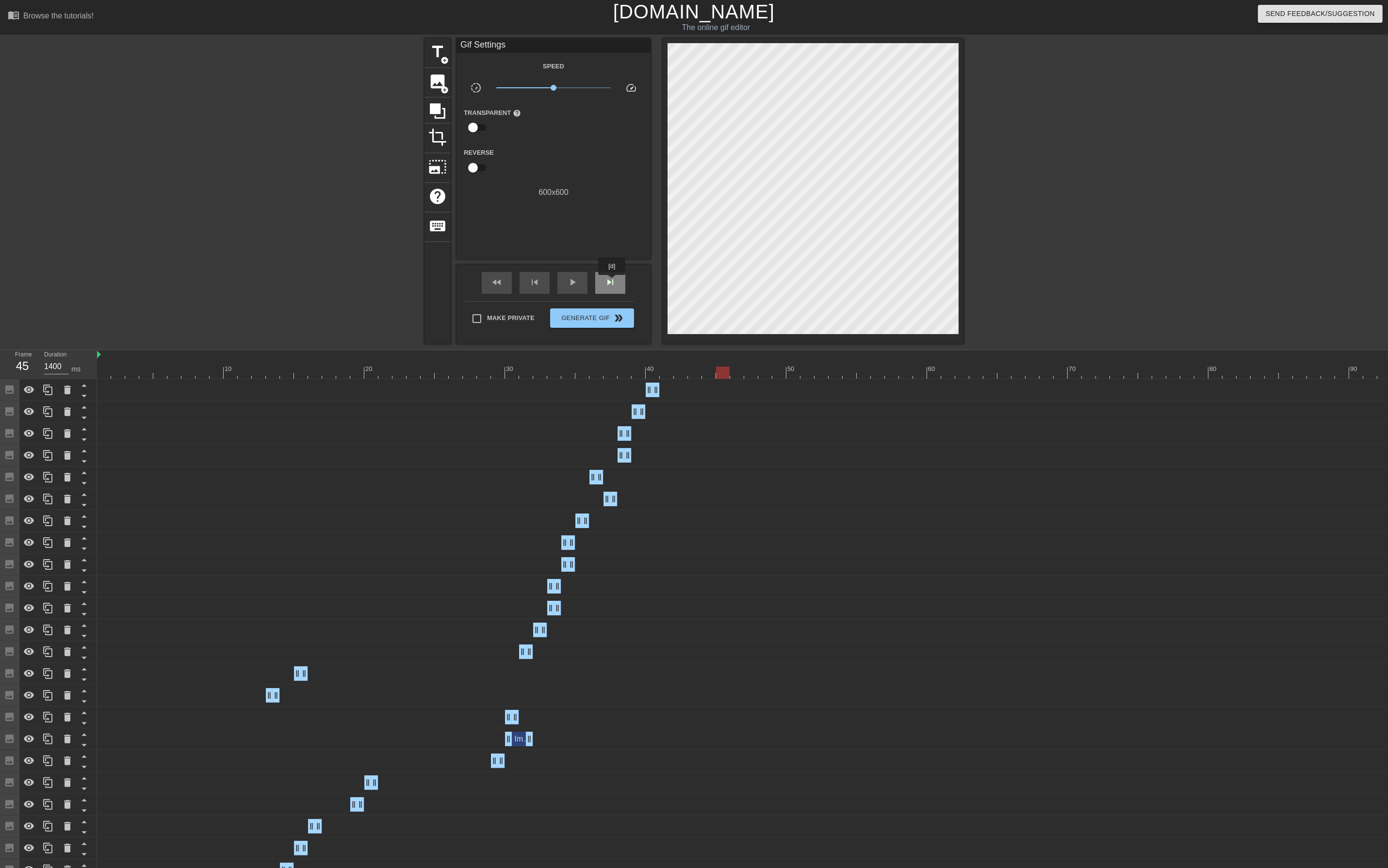
click at [612, 282] on span "skip_next" at bounding box center [610, 282] width 11 height 11
click at [440, 82] on span "image" at bounding box center [438, 81] width 18 height 18
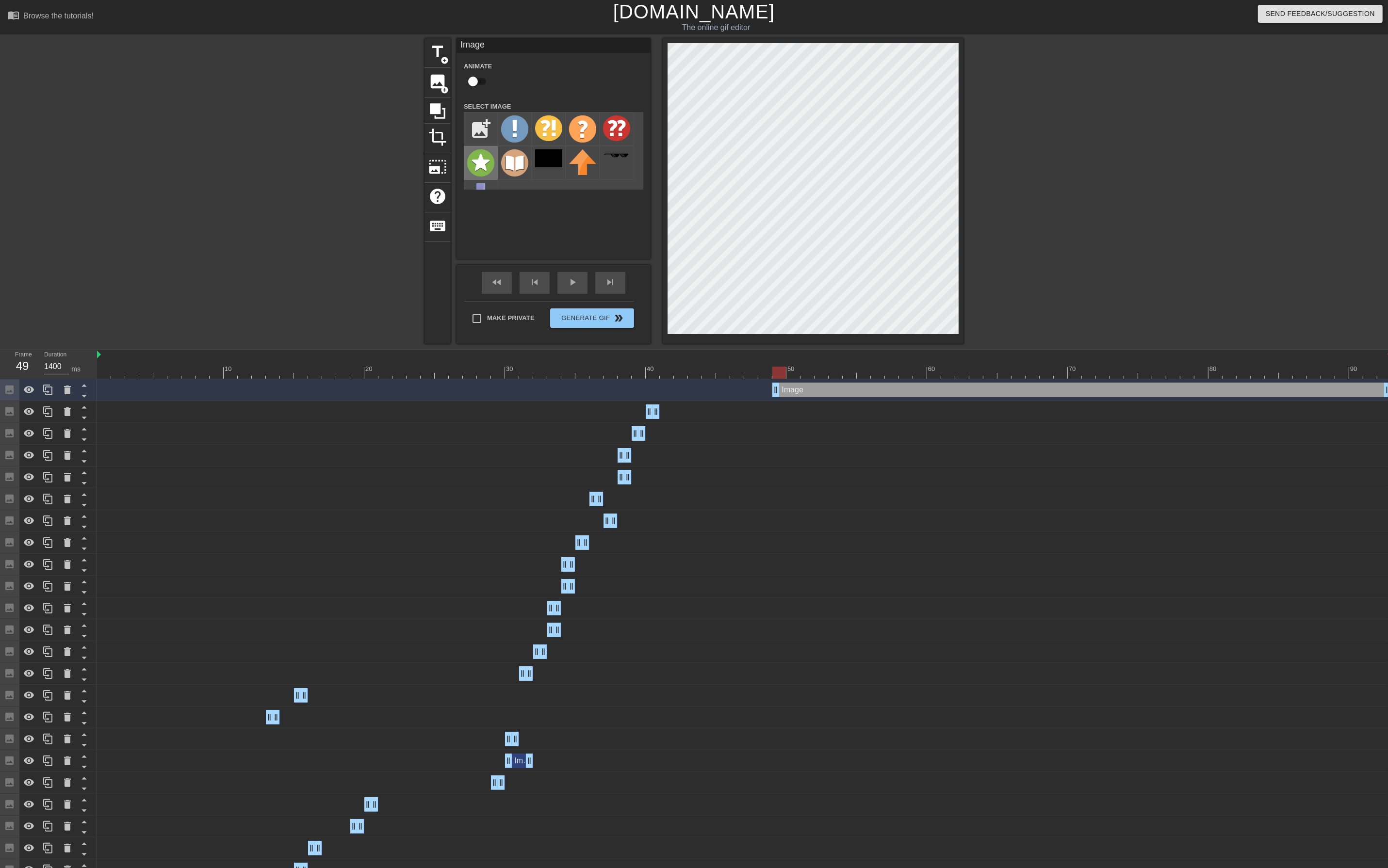
click at [481, 158] on img at bounding box center [481, 163] width 27 height 27
click at [62, 390] on icon at bounding box center [67, 389] width 11 height 11
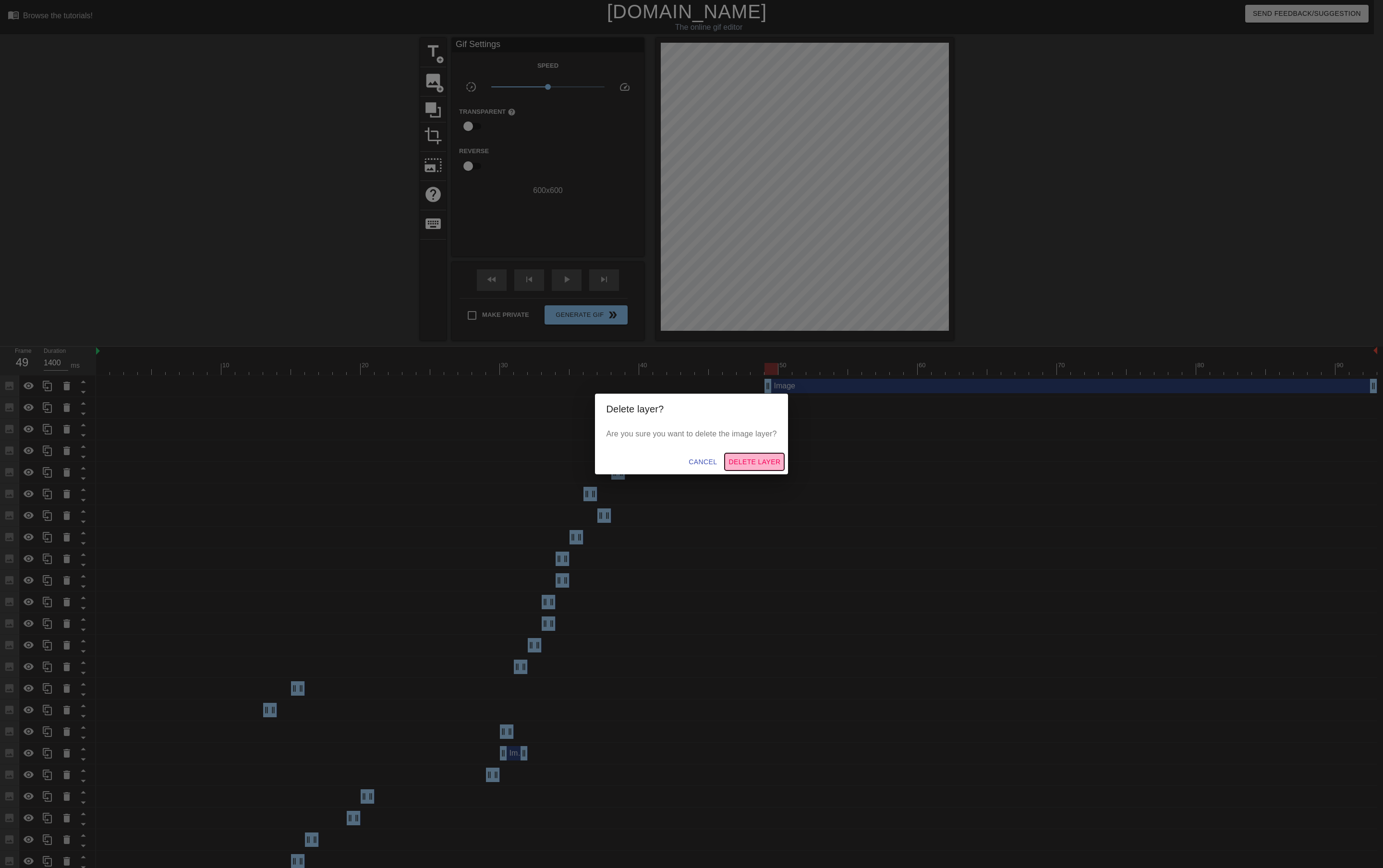
click at [772, 464] on span "Delete Layer" at bounding box center [754, 462] width 52 height 12
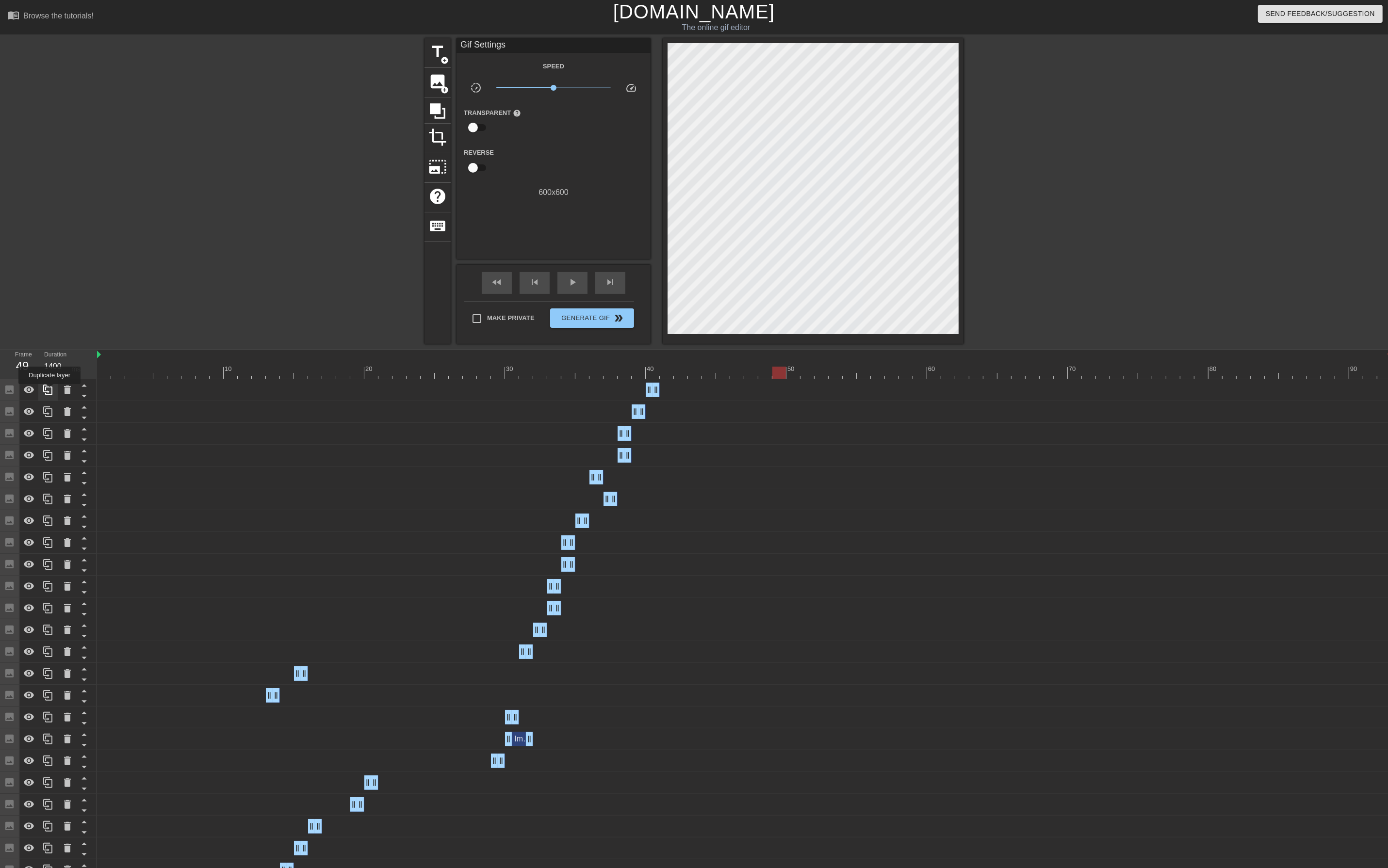
click at [49, 391] on icon at bounding box center [48, 389] width 11 height 11
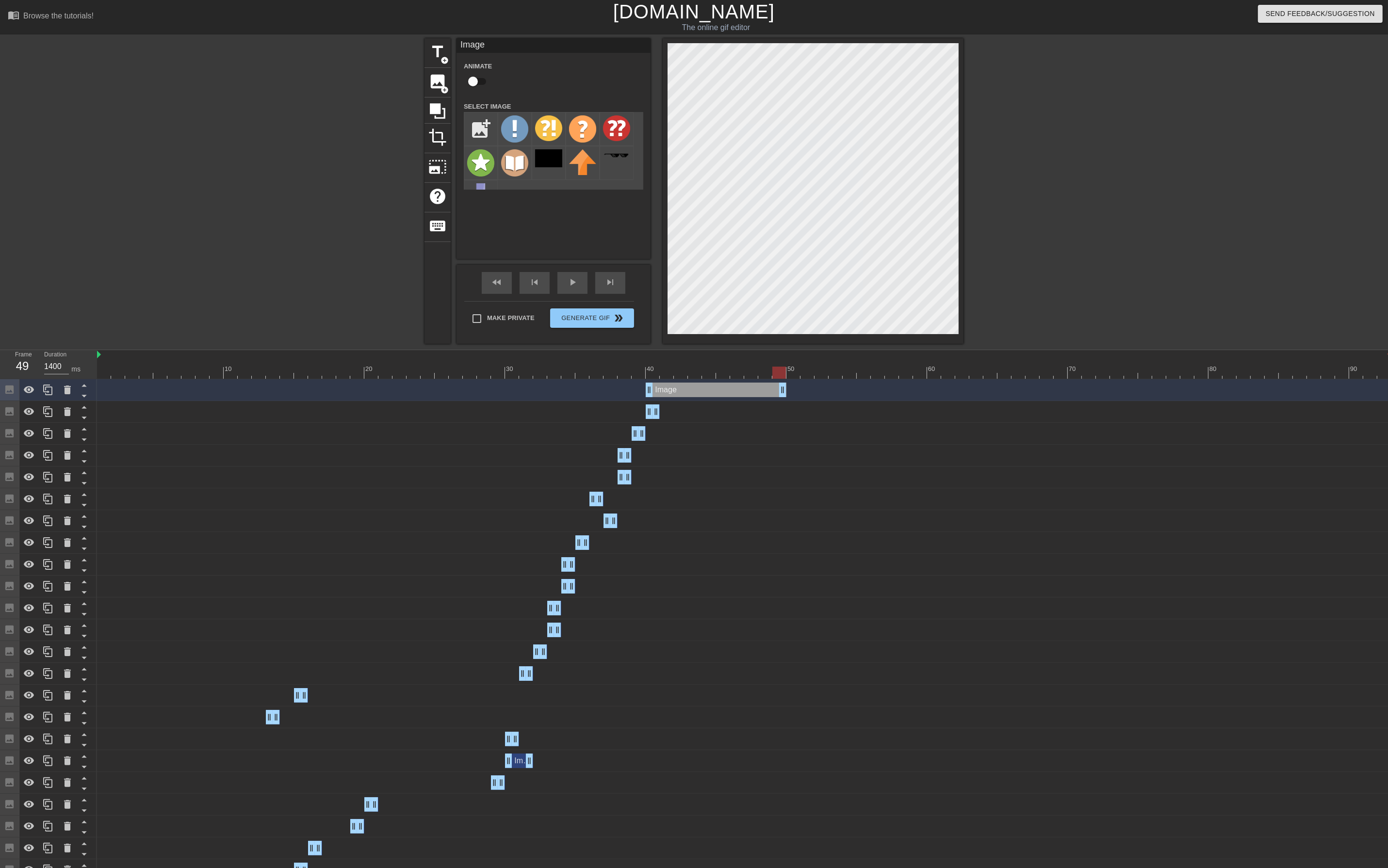
drag, startPoint x: 658, startPoint y: 390, endPoint x: 789, endPoint y: 393, distance: 131.0
click at [789, 393] on div "Image drag_handle drag_handle" at bounding box center [744, 390] width 1294 height 15
drag, startPoint x: 648, startPoint y: 389, endPoint x: 799, endPoint y: 387, distance: 151.0
click at [799, 387] on div "Image drag_handle drag_handle" at bounding box center [744, 390] width 1294 height 15
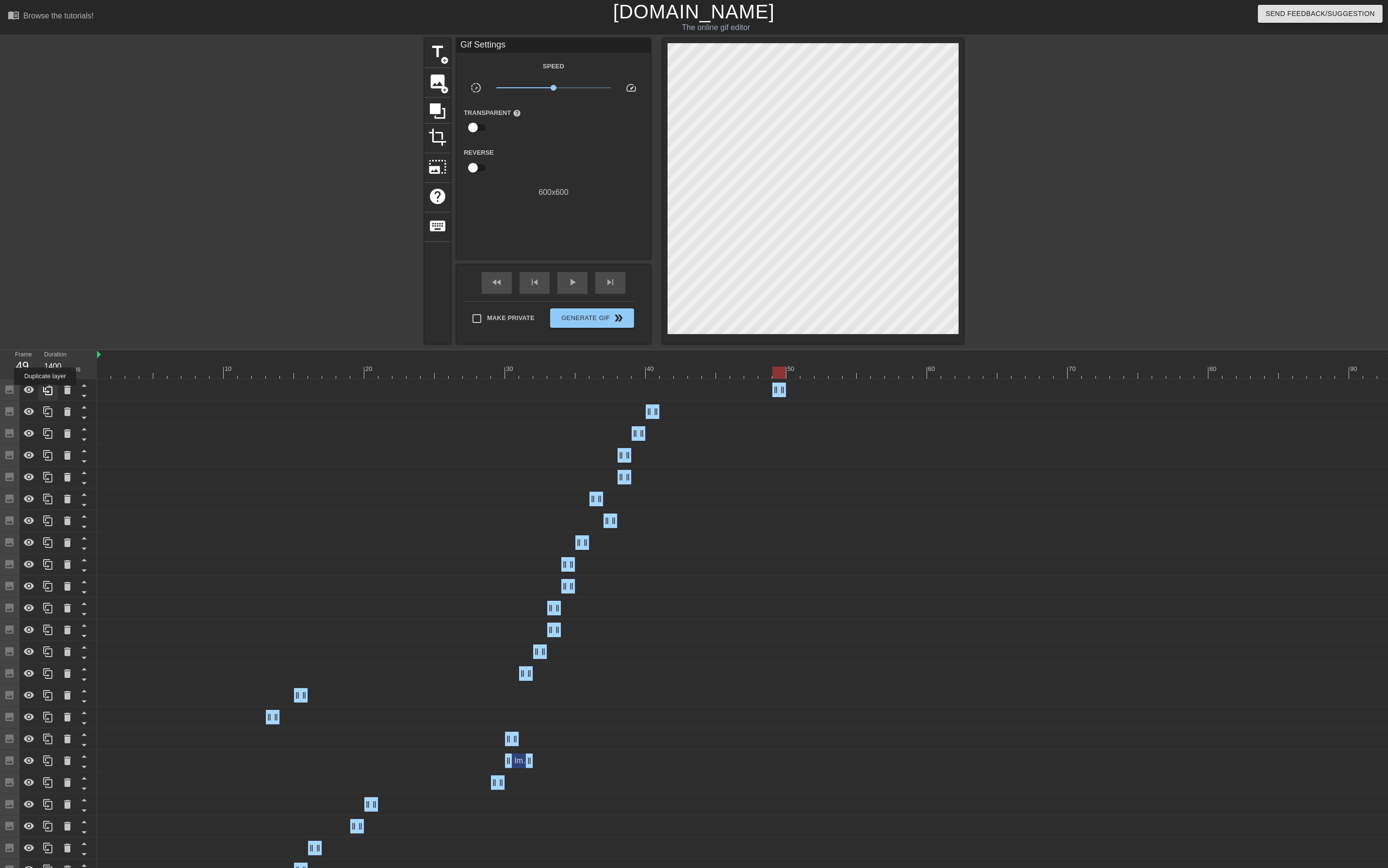
click at [46, 391] on icon at bounding box center [48, 389] width 11 height 11
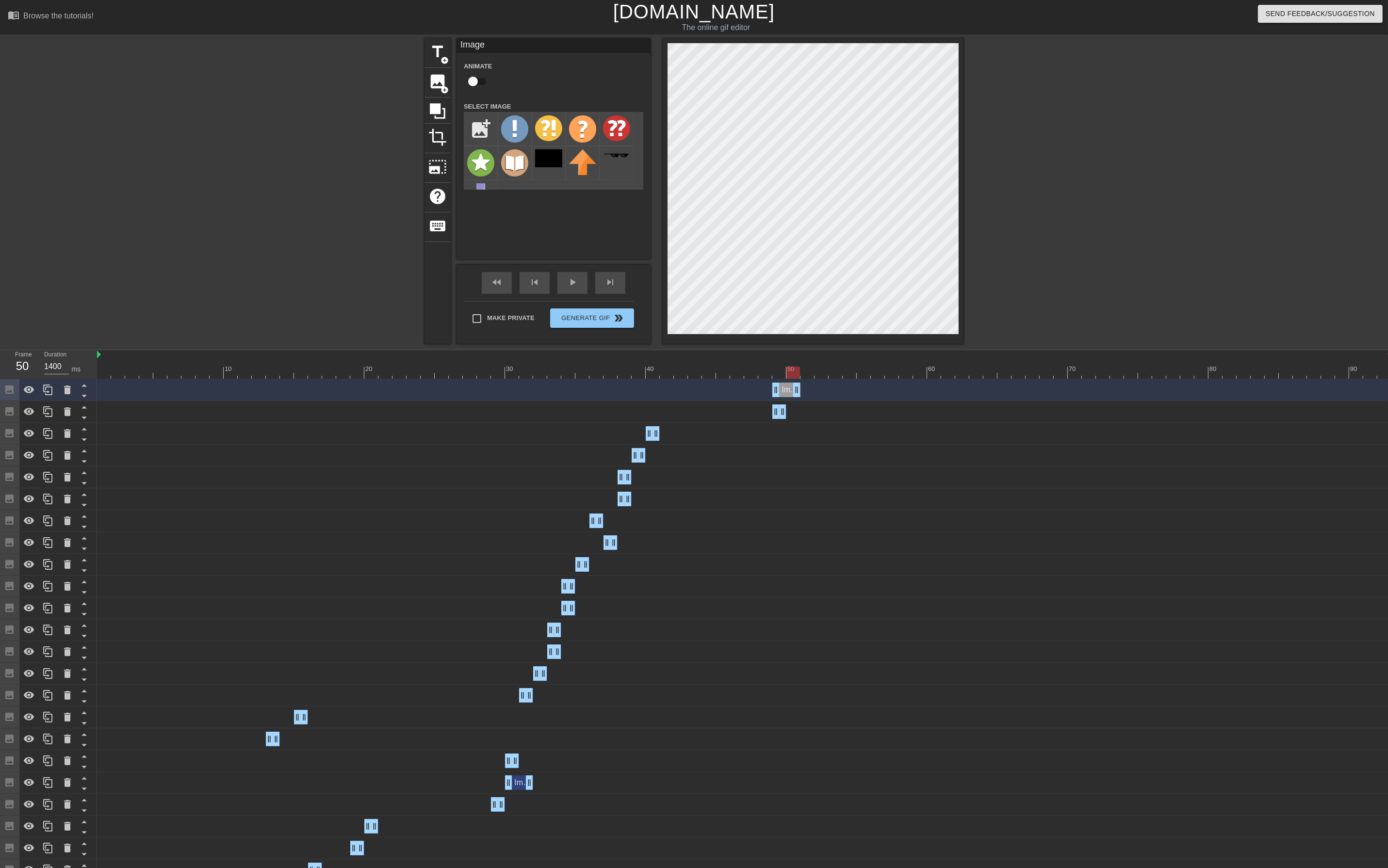
drag, startPoint x: 784, startPoint y: 388, endPoint x: 797, endPoint y: 386, distance: 13.2
drag, startPoint x: 775, startPoint y: 389, endPoint x: 818, endPoint y: 390, distance: 43.0
click at [818, 390] on div "Image drag_handle drag_handle" at bounding box center [744, 390] width 1294 height 15
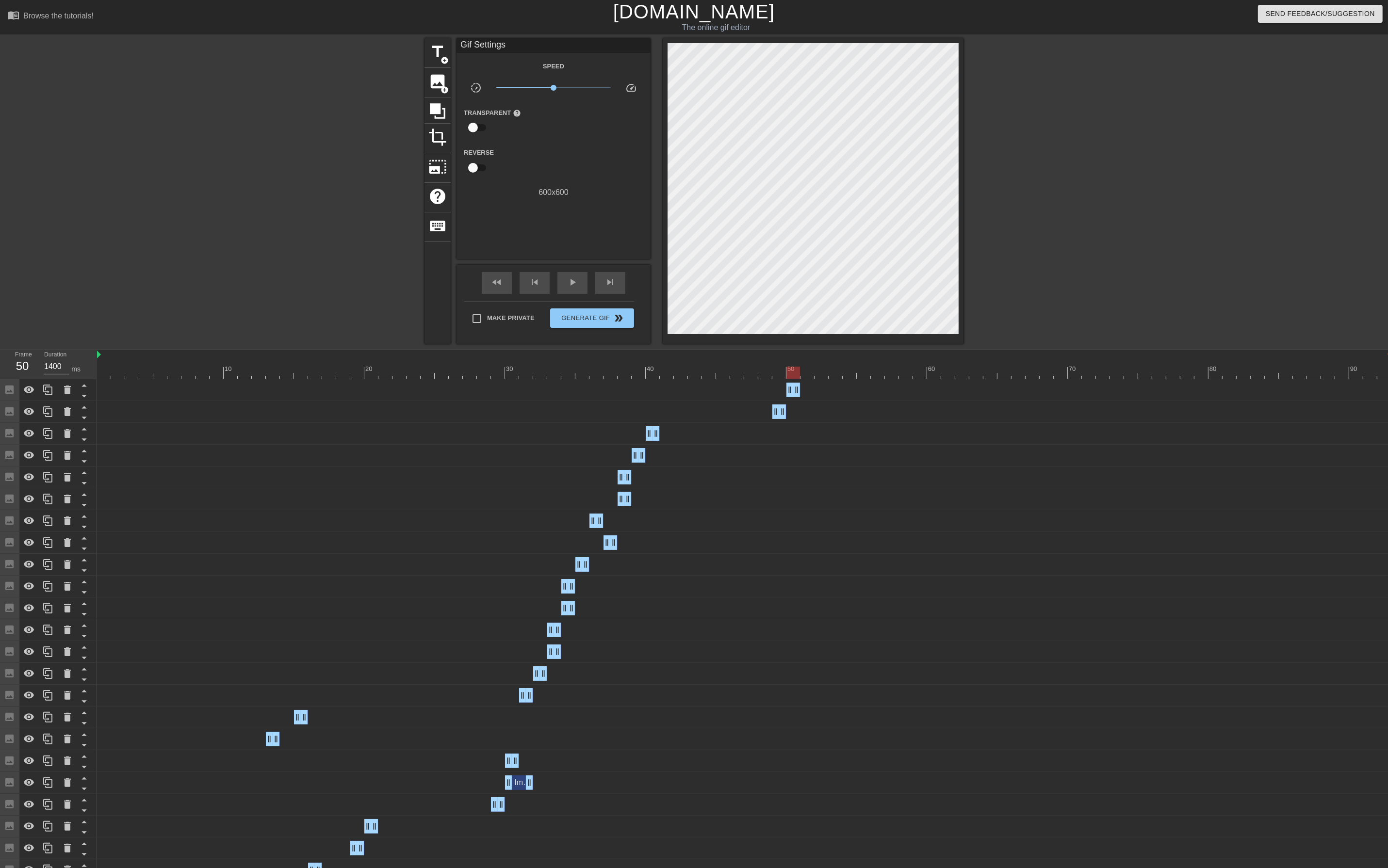
click at [806, 375] on div at bounding box center [744, 372] width 1294 height 12
click at [604, 279] on span "skip_next" at bounding box center [610, 282] width 11 height 11
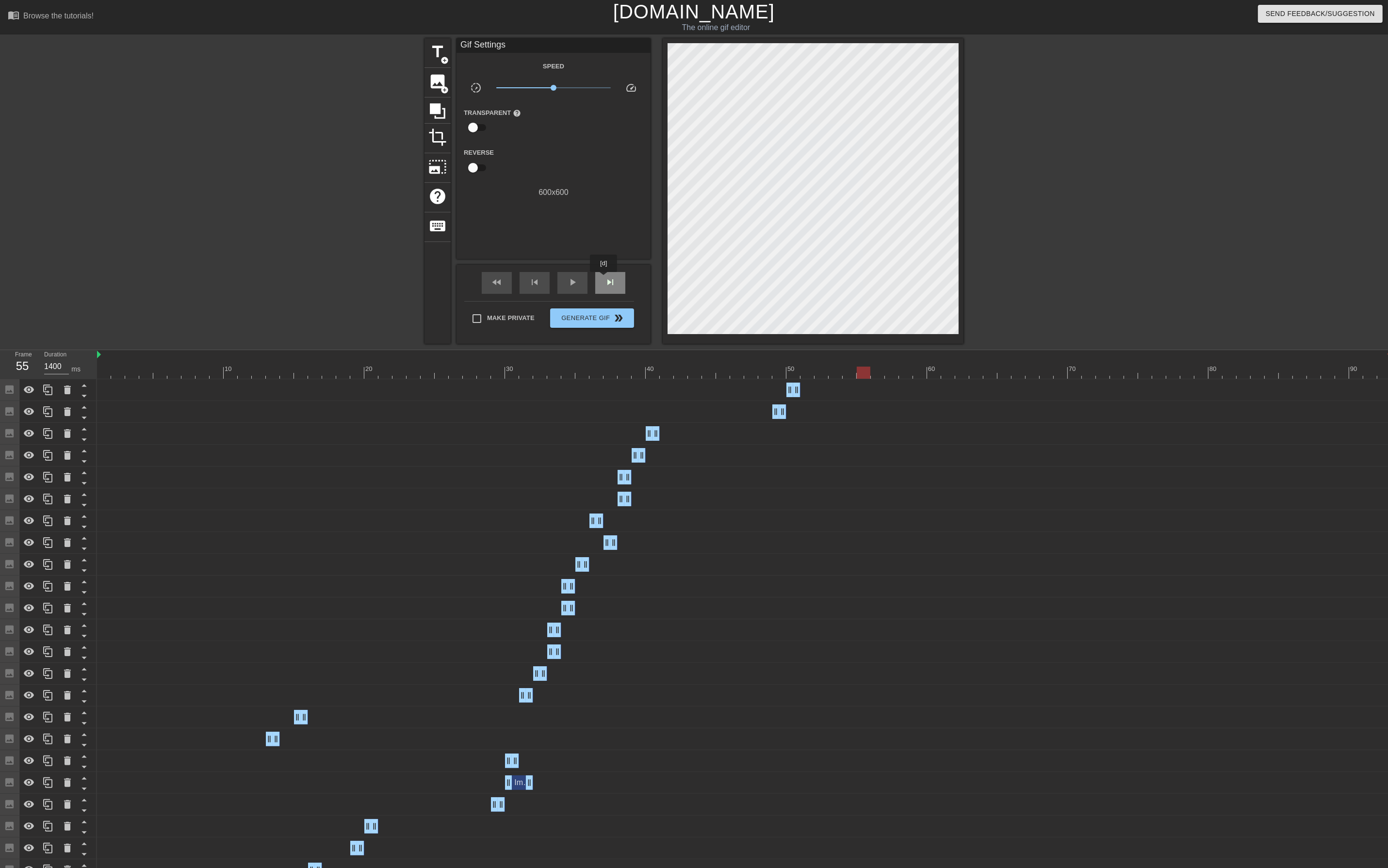
click at [604, 279] on span "skip_next" at bounding box center [610, 282] width 11 height 11
click at [49, 393] on icon at bounding box center [48, 389] width 11 height 11
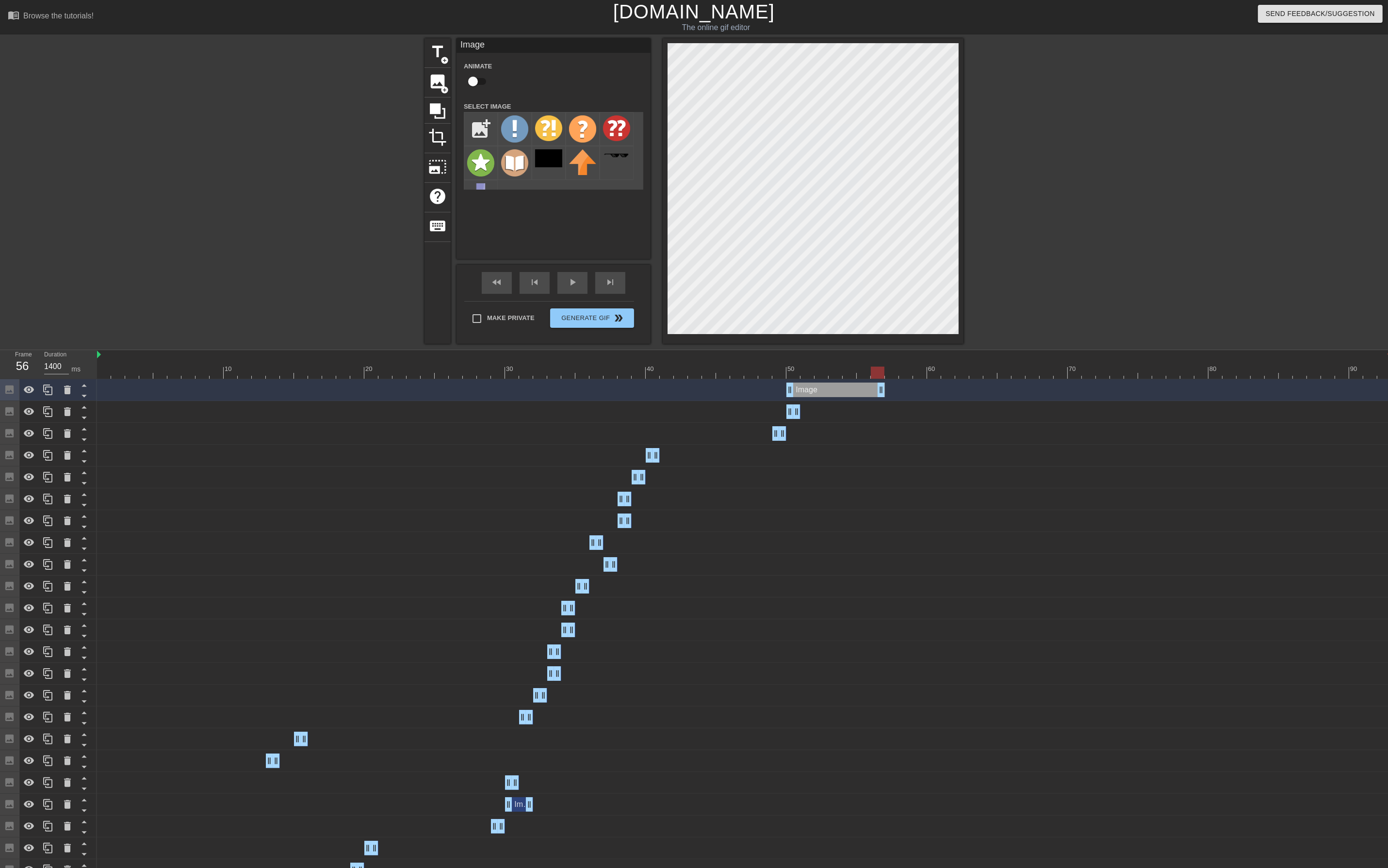
drag, startPoint x: 797, startPoint y: 391, endPoint x: 879, endPoint y: 388, distance: 82.1
drag, startPoint x: 789, startPoint y: 389, endPoint x: 987, endPoint y: 379, distance: 198.3
click at [990, 381] on div "Image drag_handle drag_handle" at bounding box center [744, 390] width 1294 height 22
click at [40, 391] on div at bounding box center [48, 389] width 20 height 21
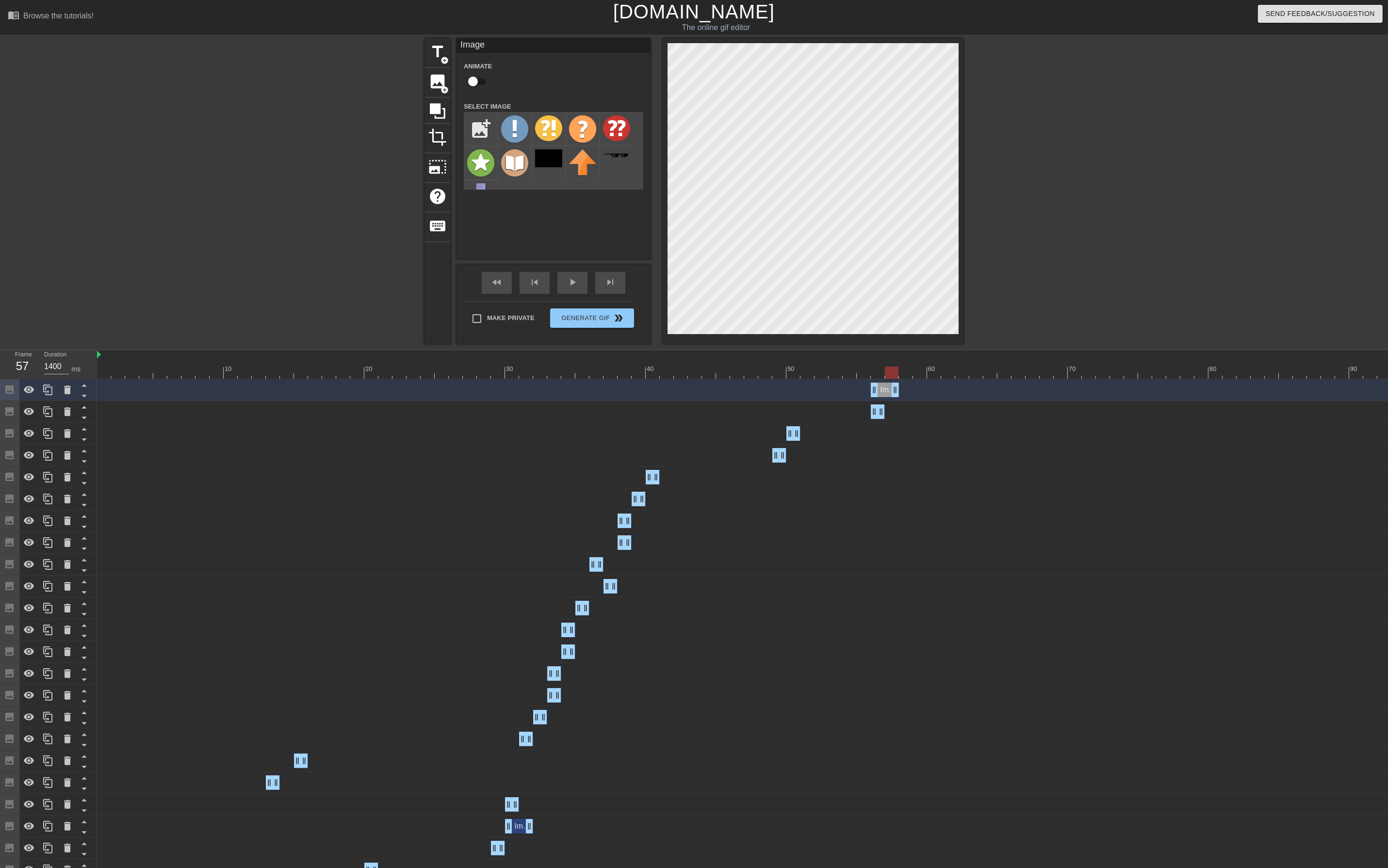
drag, startPoint x: 880, startPoint y: 389, endPoint x: 896, endPoint y: 388, distance: 16.0
drag, startPoint x: 873, startPoint y: 391, endPoint x: 903, endPoint y: 388, distance: 30.1
click at [903, 388] on div "Image drag_handle drag_handle" at bounding box center [744, 390] width 1294 height 15
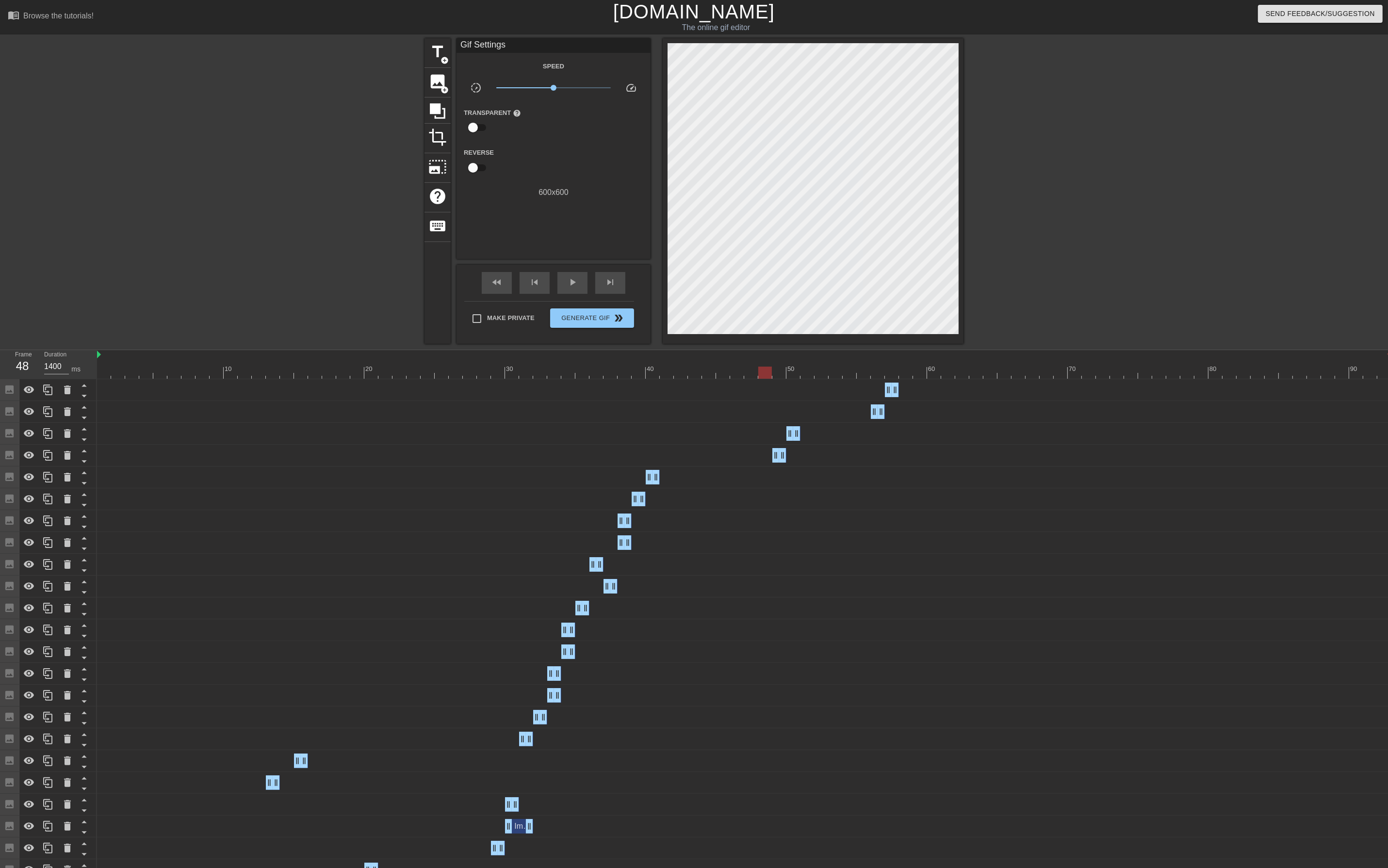
click at [766, 376] on div at bounding box center [744, 372] width 1294 height 12
click at [754, 372] on div at bounding box center [744, 372] width 1294 height 12
click at [602, 281] on div "skip_next" at bounding box center [610, 283] width 30 height 22
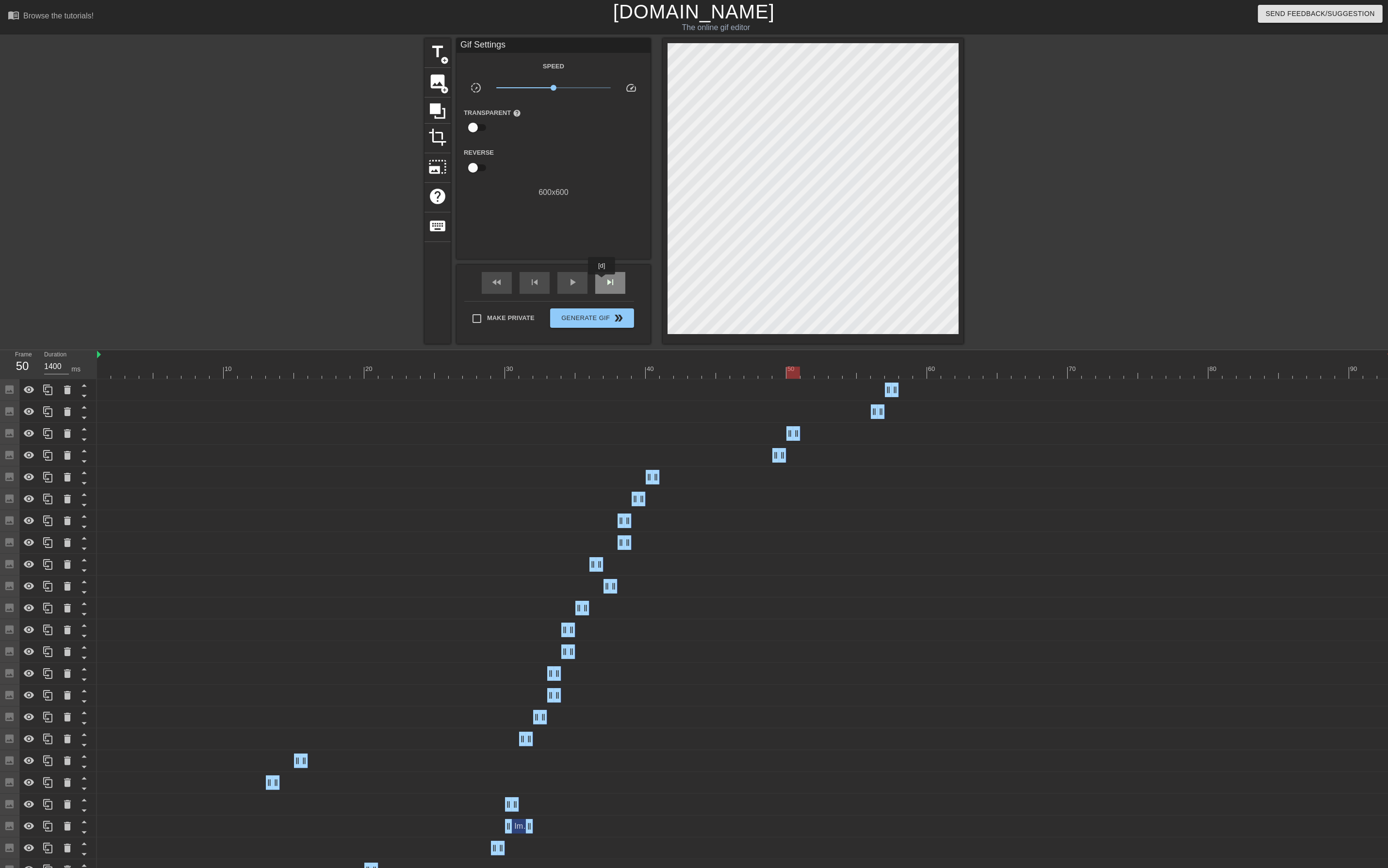
click at [602, 281] on div "skip_next" at bounding box center [610, 283] width 30 height 22
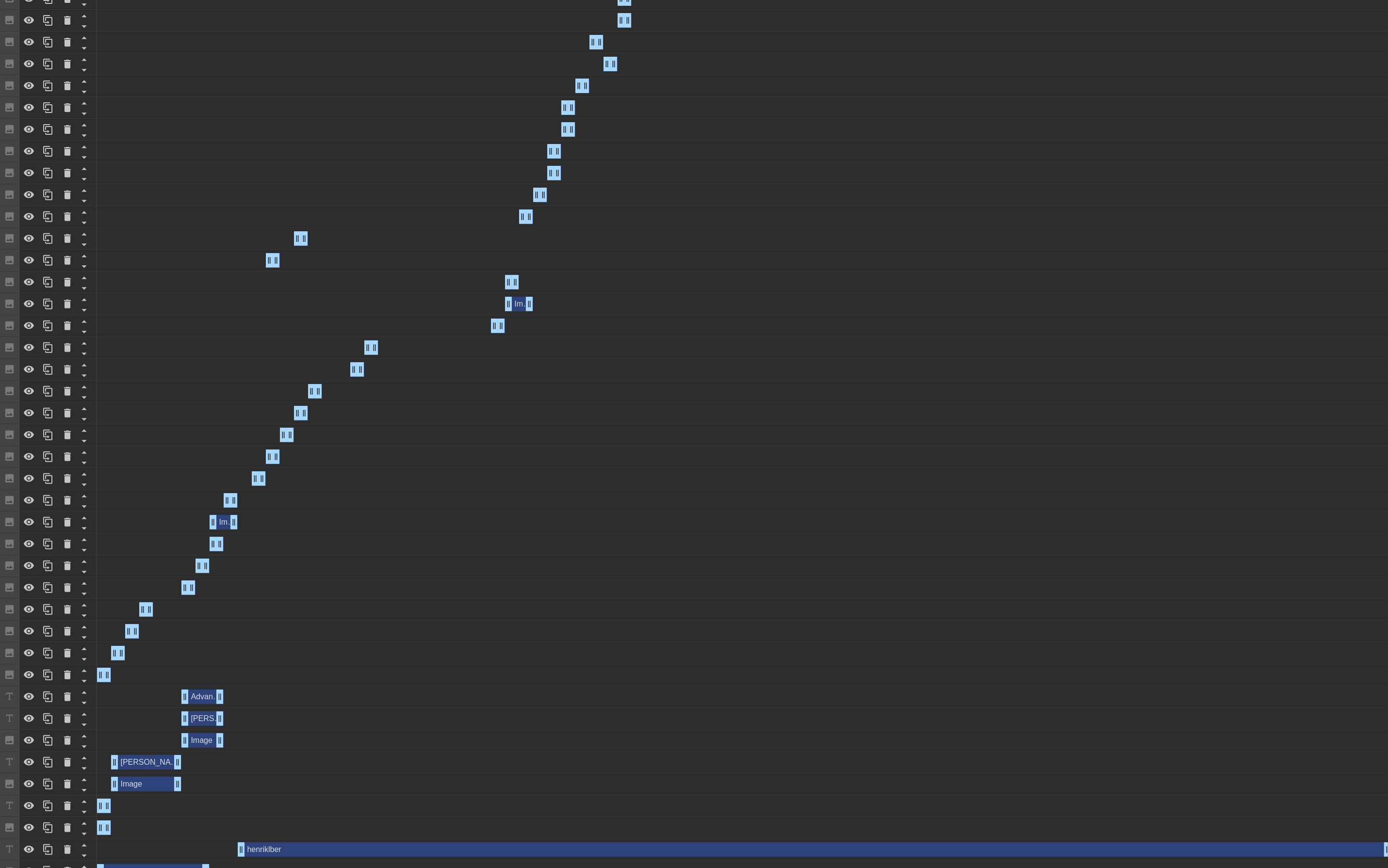
scroll to position [561, 0]
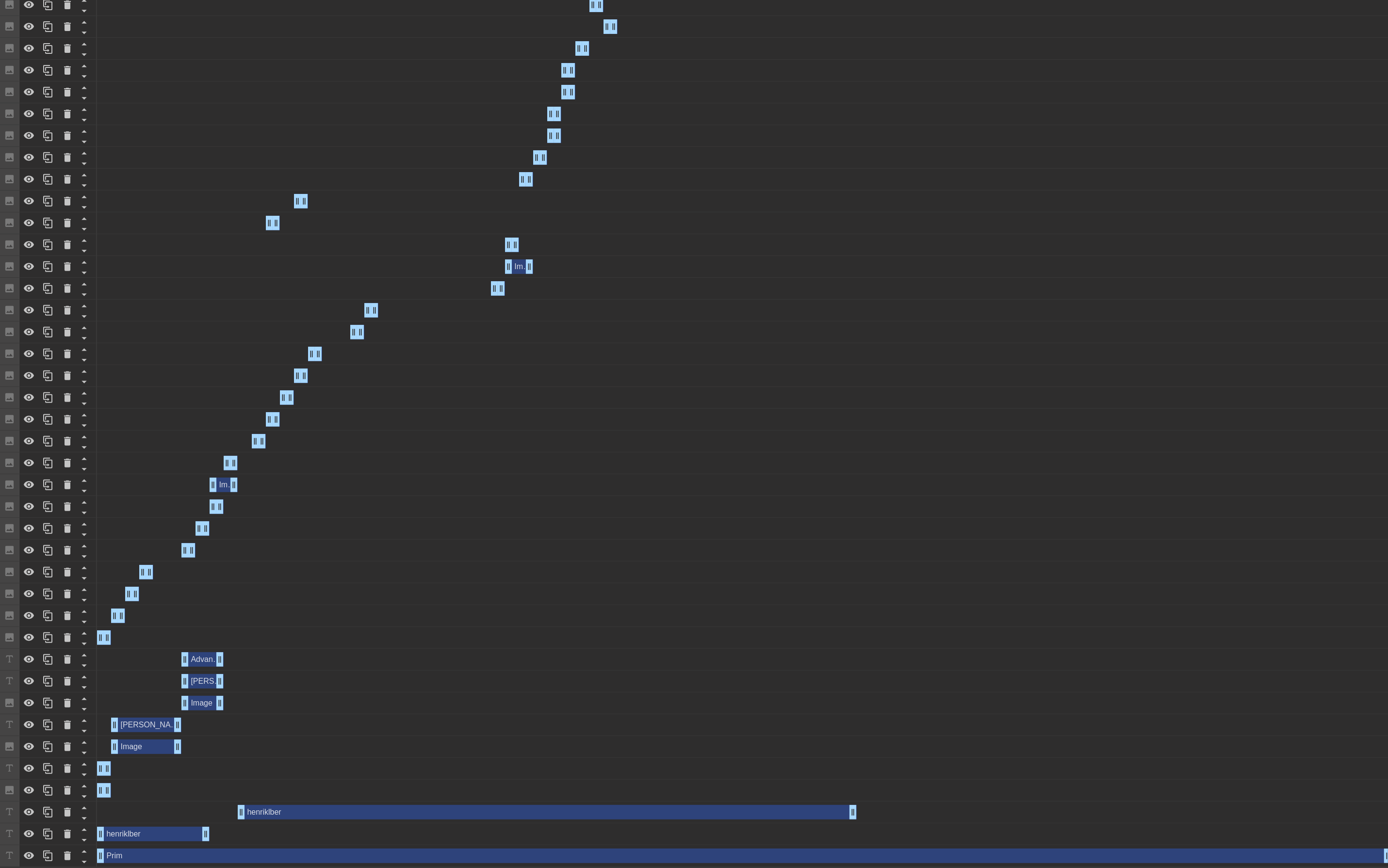
drag, startPoint x: 1386, startPoint y: 811, endPoint x: 858, endPoint y: 796, distance: 528.2
click at [858, 796] on div "Image drag_handle drag_handle Image drag_handle drag_handle Image drag_handle d…" at bounding box center [743, 343] width 1291 height 1047
drag, startPoint x: 843, startPoint y: 632, endPoint x: 849, endPoint y: 723, distance: 91.2
click at [843, 696] on div "Image drag_handle drag_handle Image drag_handle drag_handle Image drag_handle d…" at bounding box center [743, 343] width 1291 height 1047
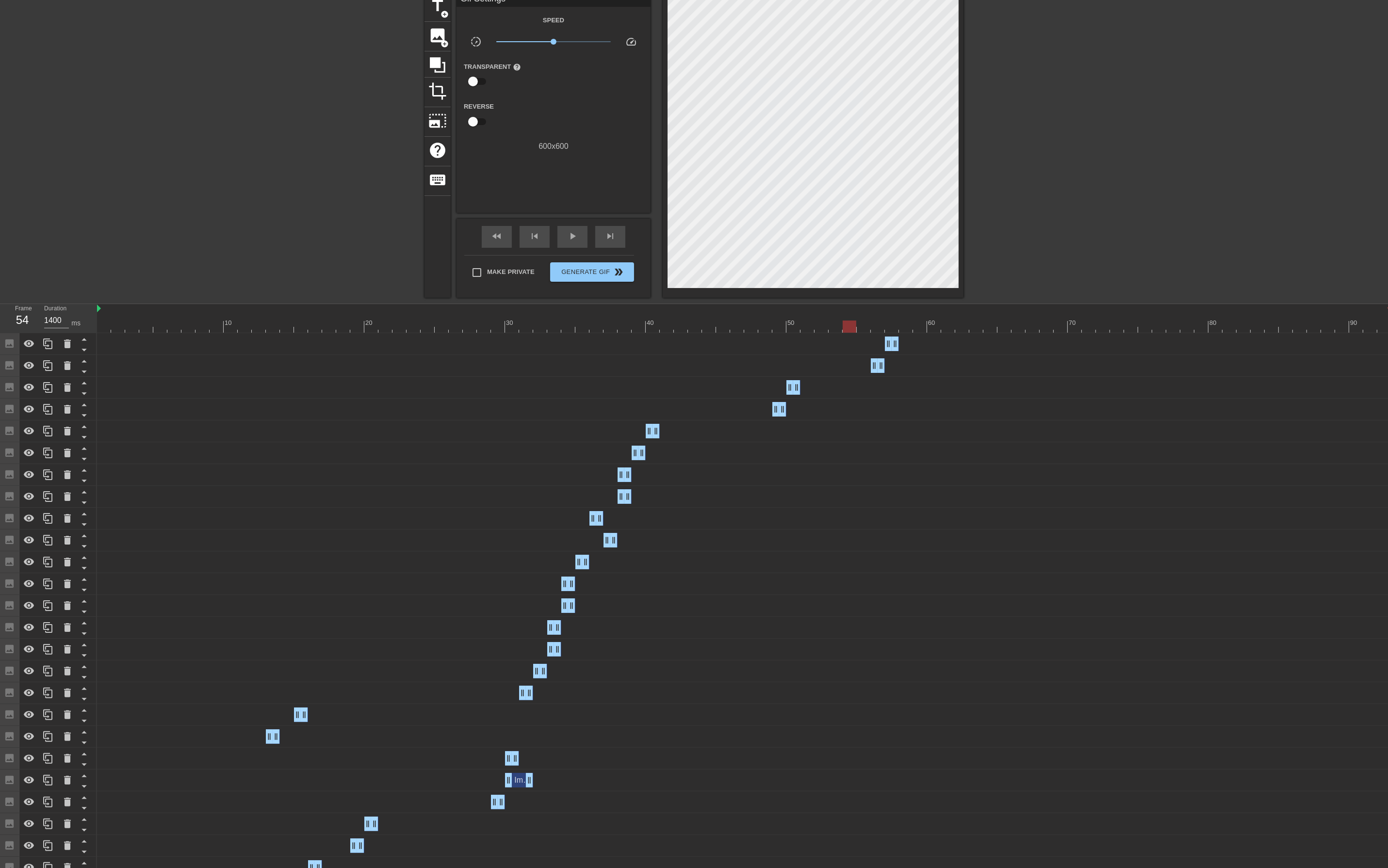
scroll to position [0, 0]
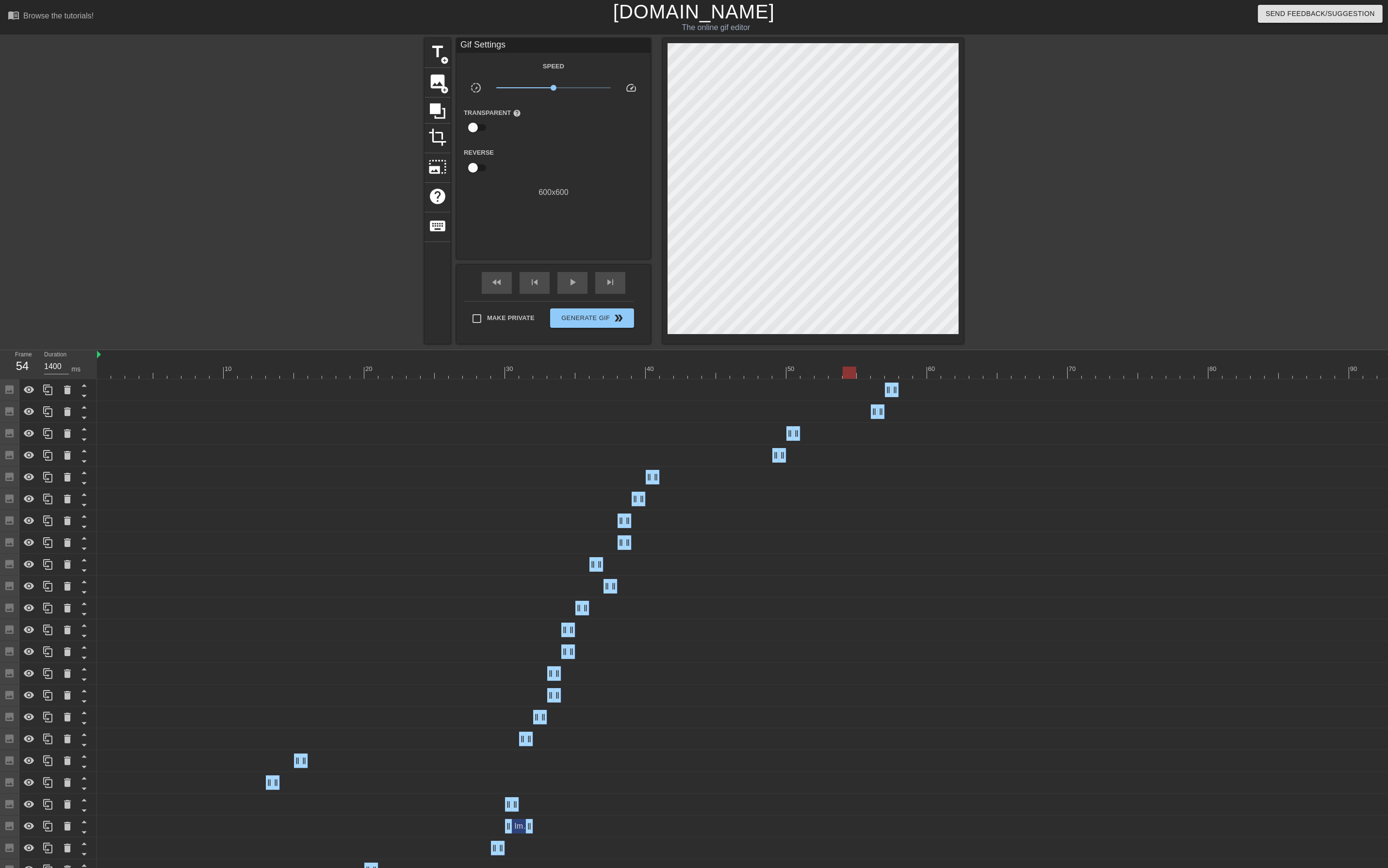
click at [832, 372] on div at bounding box center [744, 372] width 1294 height 12
click at [821, 371] on div at bounding box center [744, 372] width 1294 height 12
click at [859, 371] on div at bounding box center [744, 372] width 1294 height 12
click at [850, 372] on div at bounding box center [744, 372] width 1294 height 12
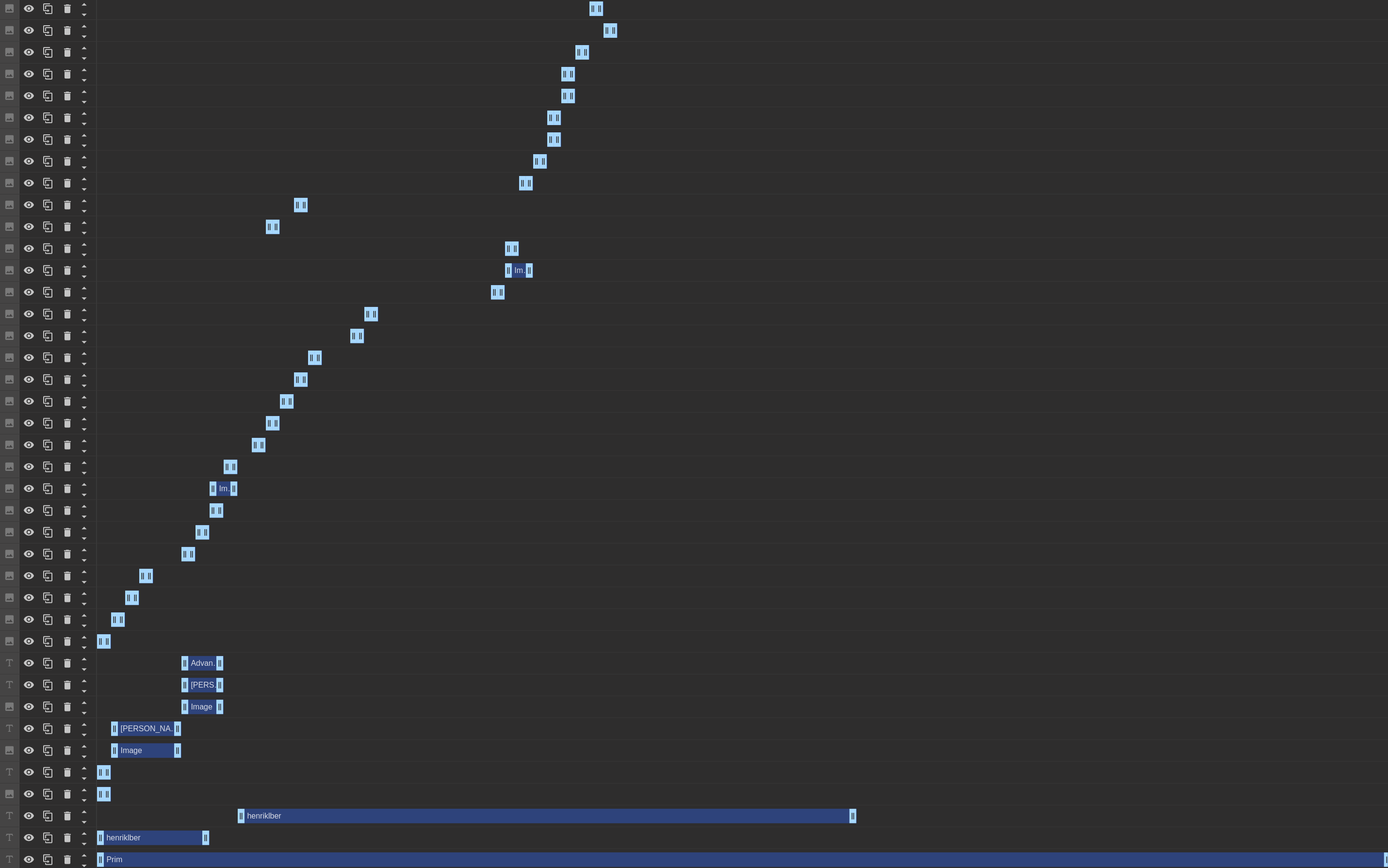
scroll to position [561, 0]
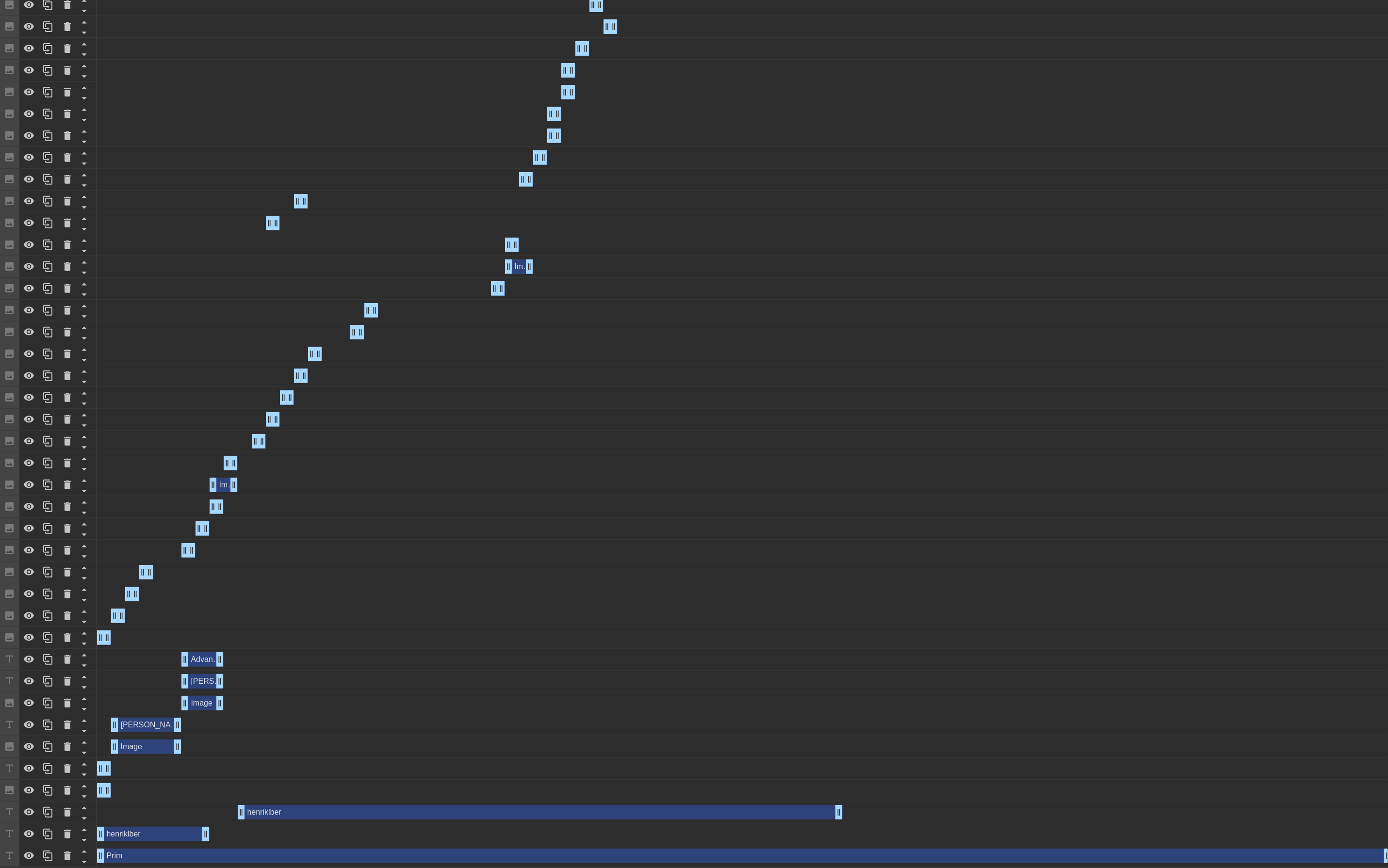
drag, startPoint x: 853, startPoint y: 812, endPoint x: 842, endPoint y: 813, distance: 11.0
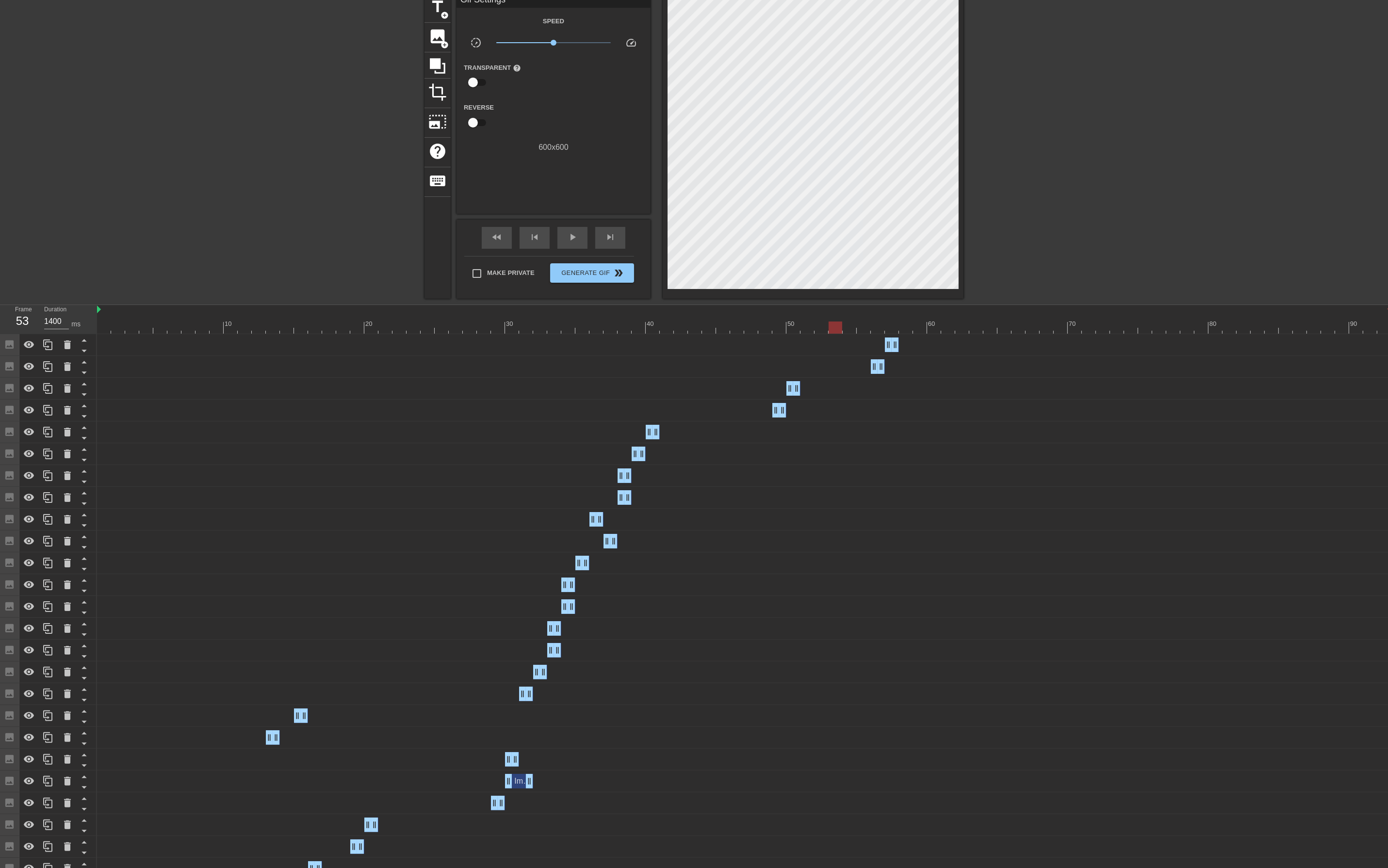
scroll to position [0, 0]
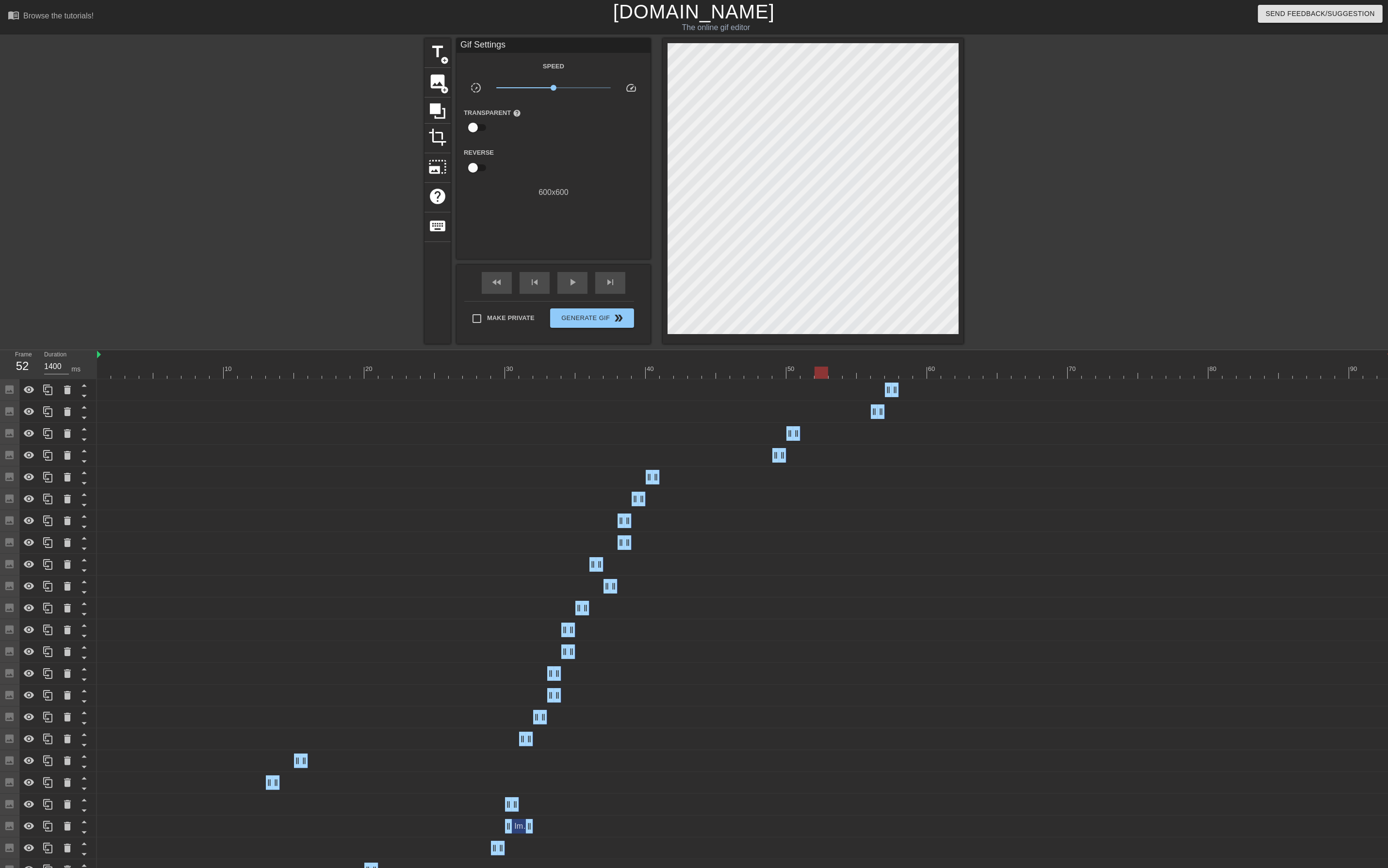
click at [823, 377] on div at bounding box center [744, 372] width 1294 height 12
click at [809, 377] on div at bounding box center [744, 372] width 1294 height 12
click at [791, 375] on div at bounding box center [744, 372] width 1294 height 12
click at [802, 374] on div at bounding box center [744, 372] width 1294 height 12
click at [821, 372] on div at bounding box center [744, 372] width 1294 height 12
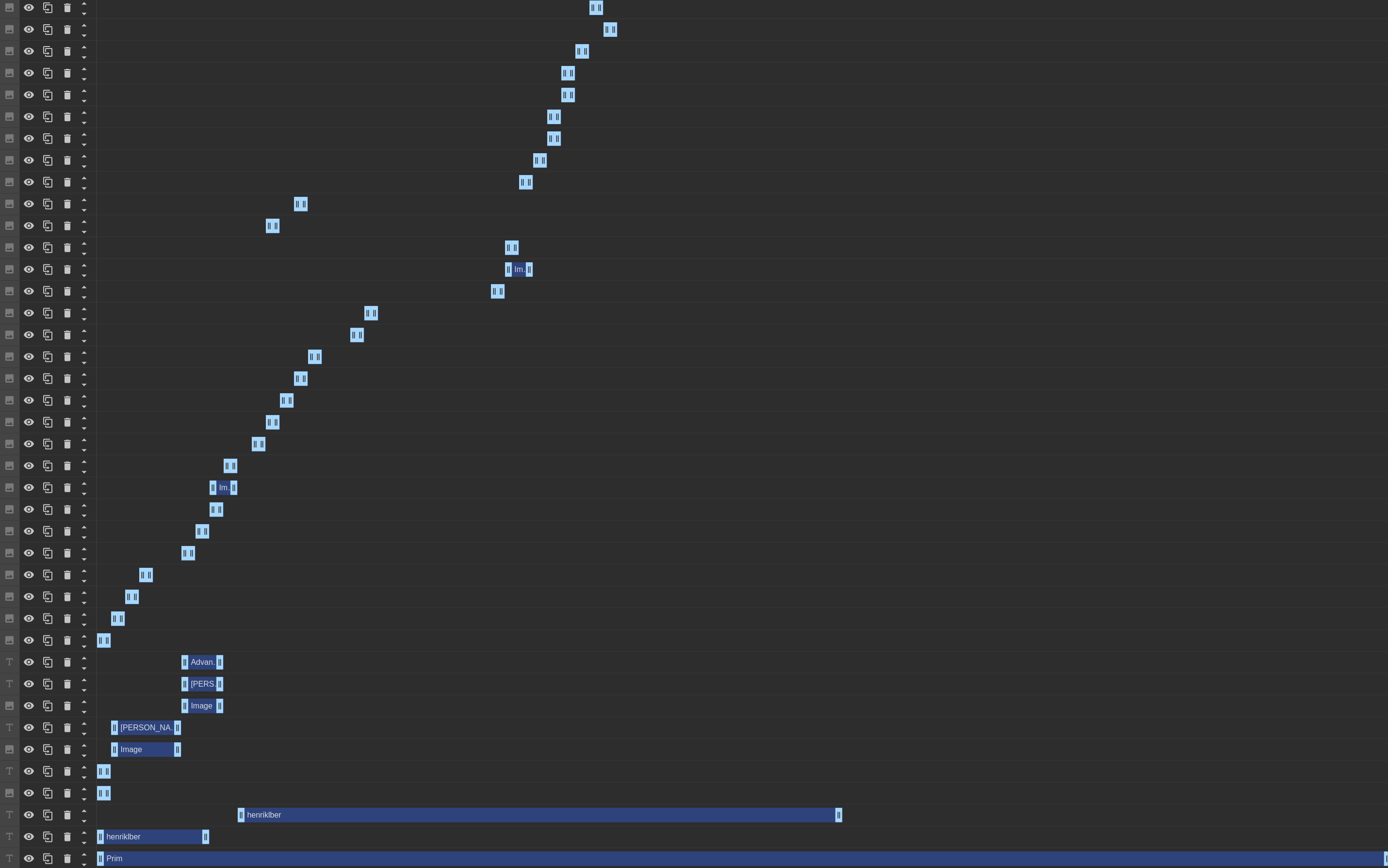
scroll to position [561, 0]
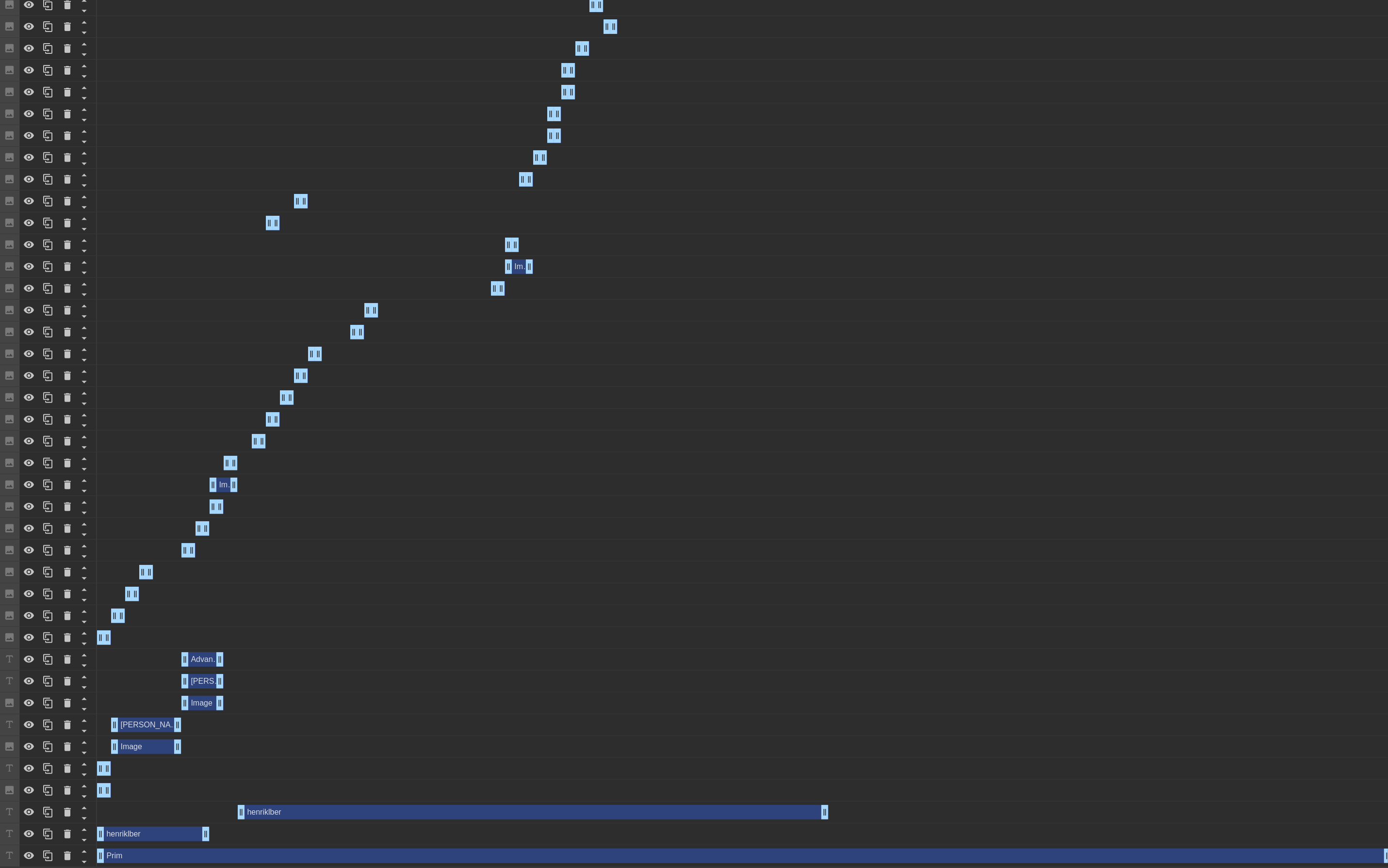
drag, startPoint x: 841, startPoint y: 815, endPoint x: 830, endPoint y: 816, distance: 11.0
click at [830, 816] on div "[PERSON_NAME] drag_handle drag_handle" at bounding box center [744, 812] width 1294 height 15
drag, startPoint x: 825, startPoint y: 813, endPoint x: 813, endPoint y: 815, distance: 12.2
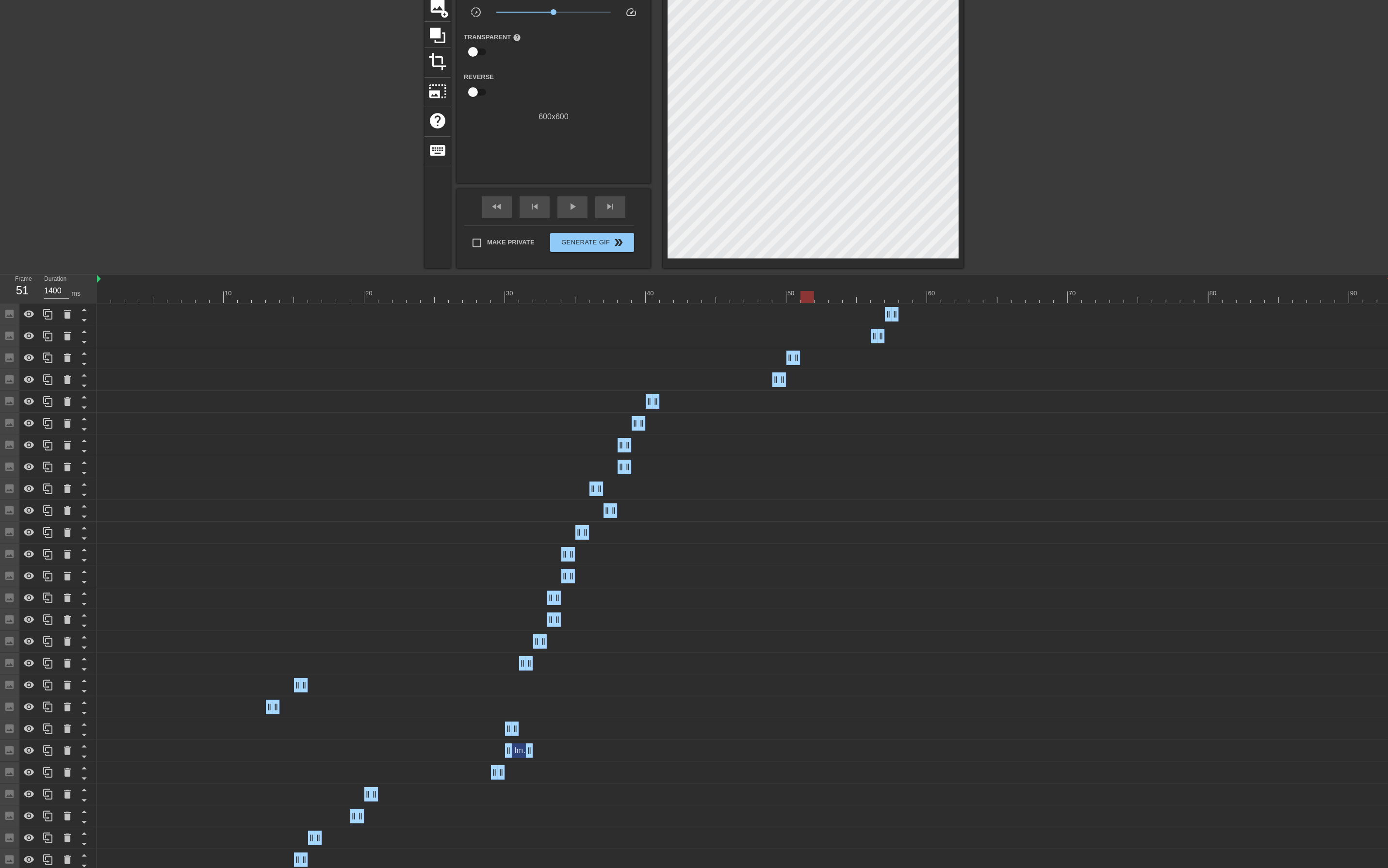
scroll to position [0, 0]
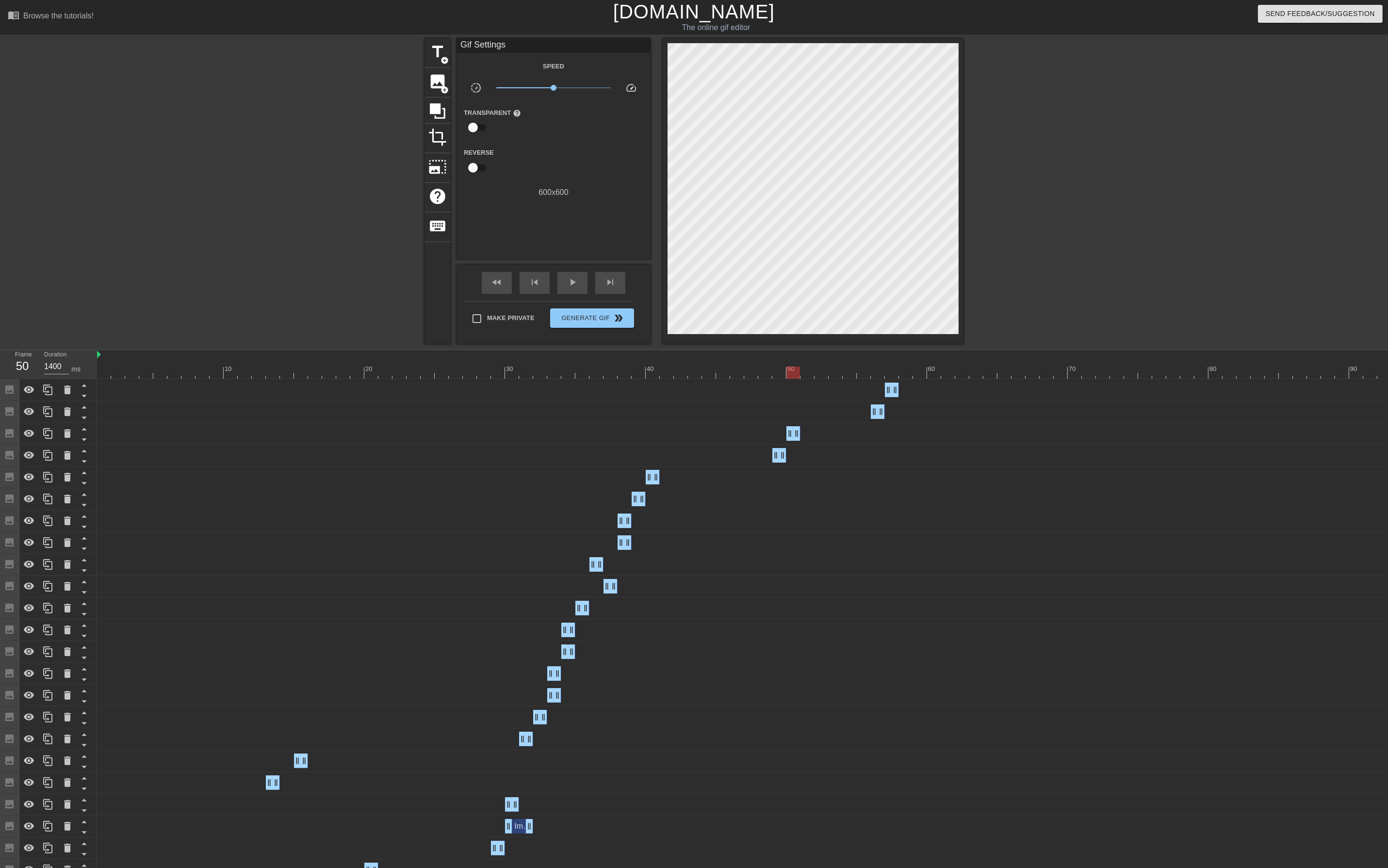
click at [787, 372] on div at bounding box center [744, 372] width 1294 height 12
click at [867, 369] on div at bounding box center [744, 372] width 1294 height 12
click at [852, 372] on div at bounding box center [744, 372] width 1294 height 12
click at [834, 374] on div at bounding box center [744, 372] width 1294 height 12
click at [817, 374] on div at bounding box center [744, 372] width 1294 height 12
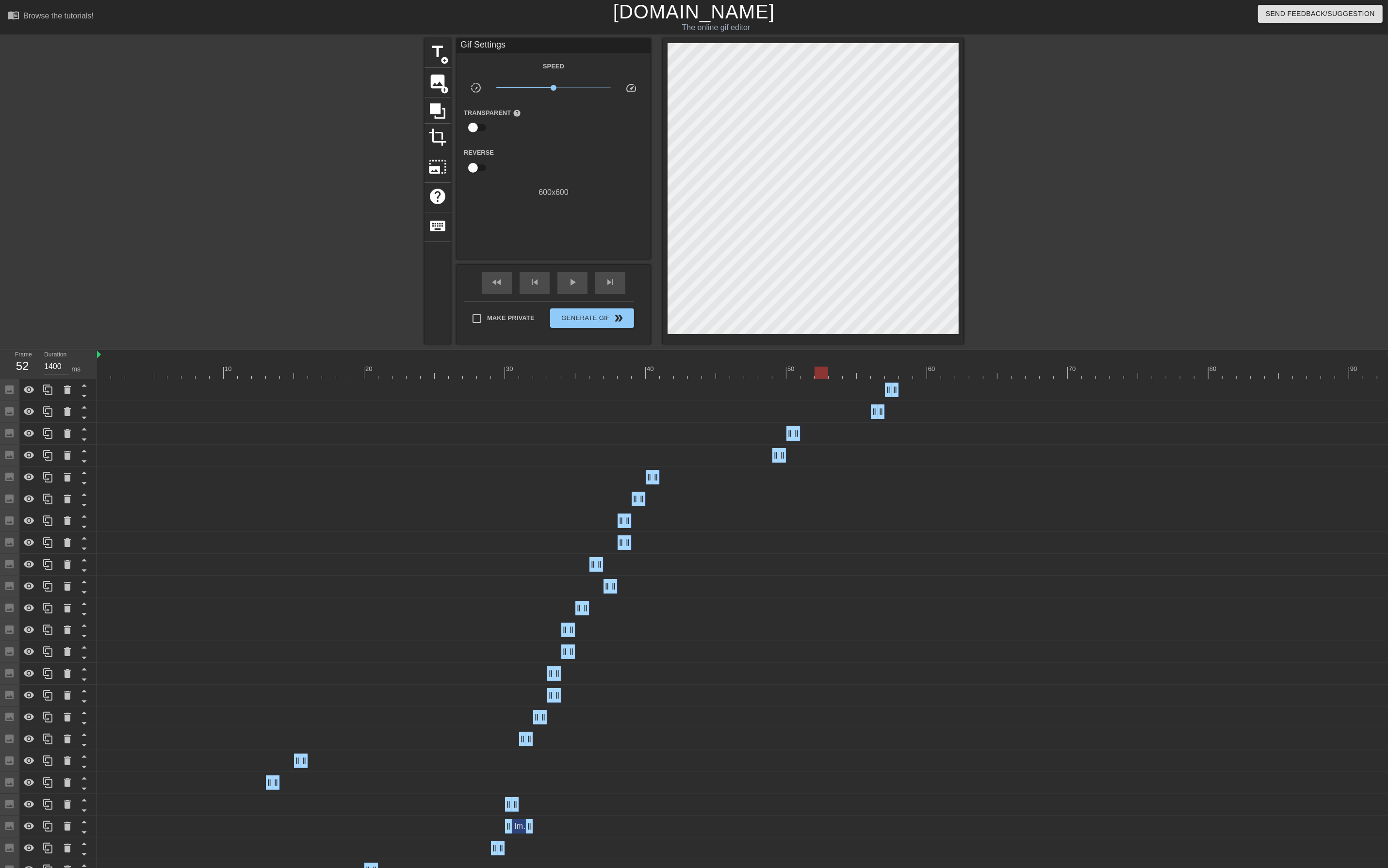
click at [807, 375] on div at bounding box center [744, 372] width 1294 height 12
click at [820, 374] on div at bounding box center [744, 372] width 1294 height 12
click at [833, 371] on div at bounding box center [744, 372] width 1294 height 12
click at [849, 372] on div at bounding box center [744, 372] width 1294 height 12
click at [862, 371] on div at bounding box center [744, 372] width 1294 height 12
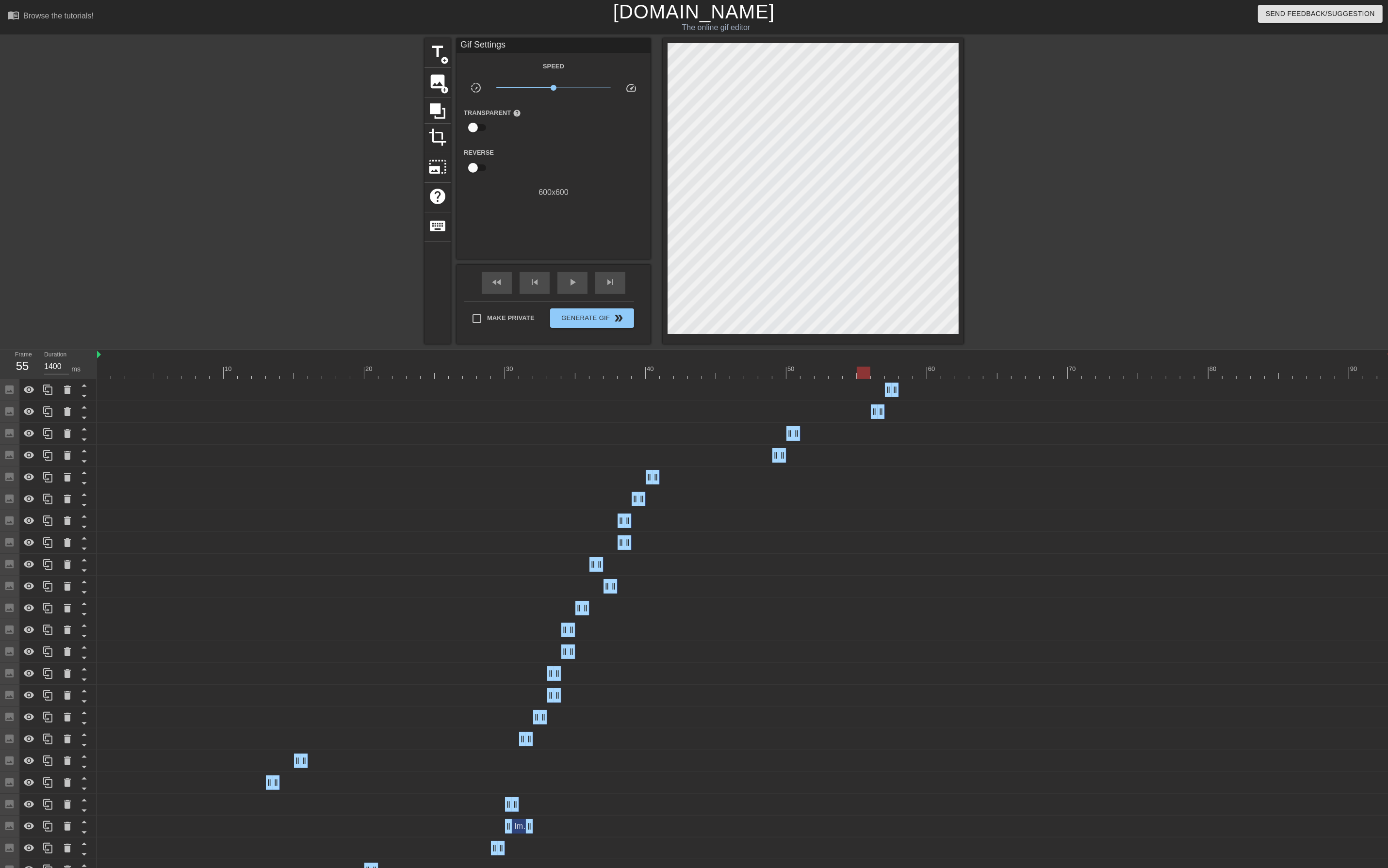
click at [876, 372] on div at bounding box center [744, 372] width 1294 height 12
click at [887, 372] on div at bounding box center [744, 372] width 1294 height 12
click at [903, 372] on div at bounding box center [744, 372] width 1294 height 12
click at [916, 371] on div at bounding box center [744, 372] width 1294 height 12
click at [932, 374] on div at bounding box center [744, 372] width 1294 height 12
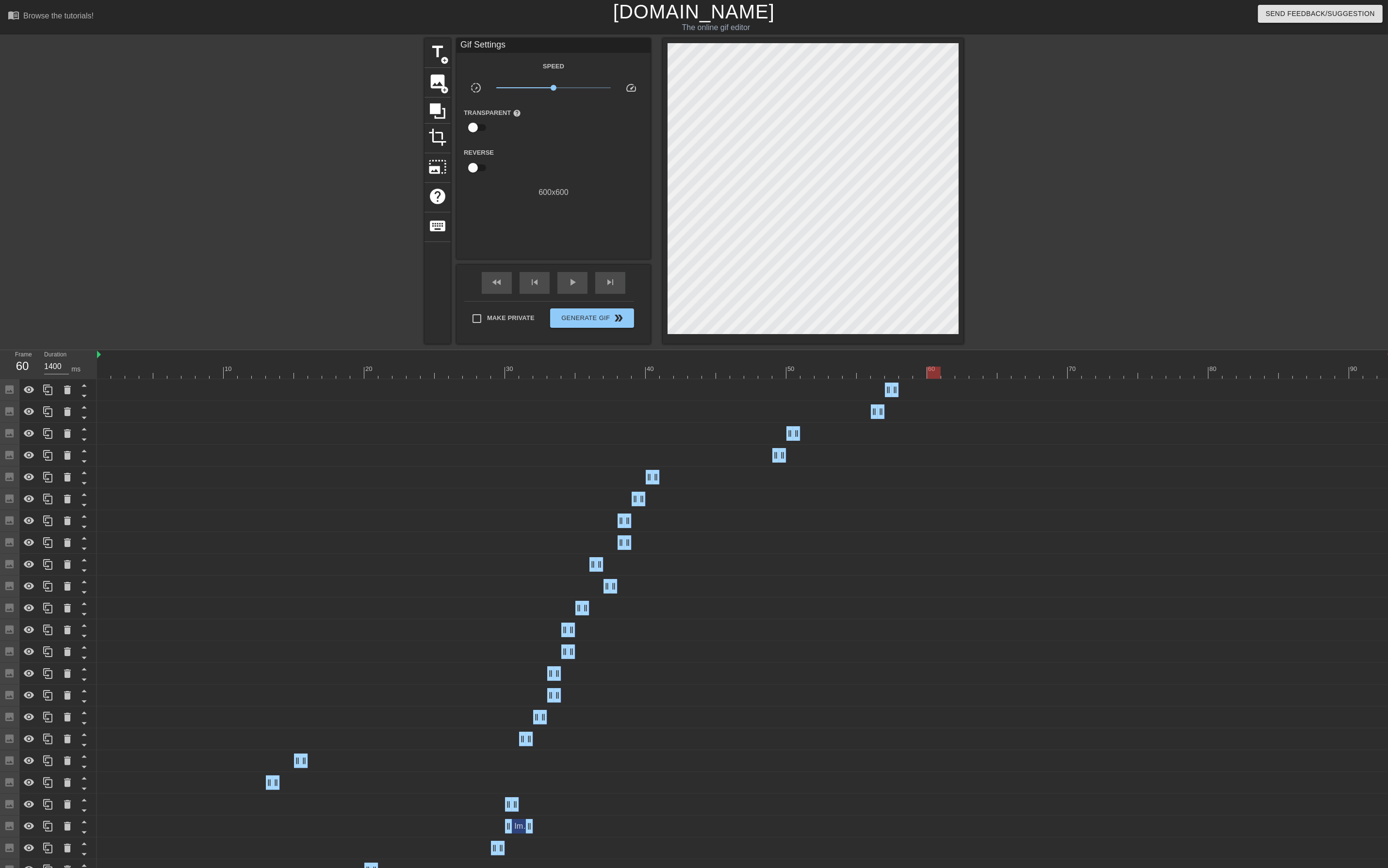
click at [943, 372] on div at bounding box center [744, 372] width 1294 height 12
click at [961, 372] on div at bounding box center [744, 372] width 1294 height 12
click at [973, 370] on div at bounding box center [744, 372] width 1294 height 12
click at [988, 370] on div at bounding box center [744, 372] width 1294 height 12
click at [1009, 369] on div at bounding box center [744, 372] width 1294 height 12
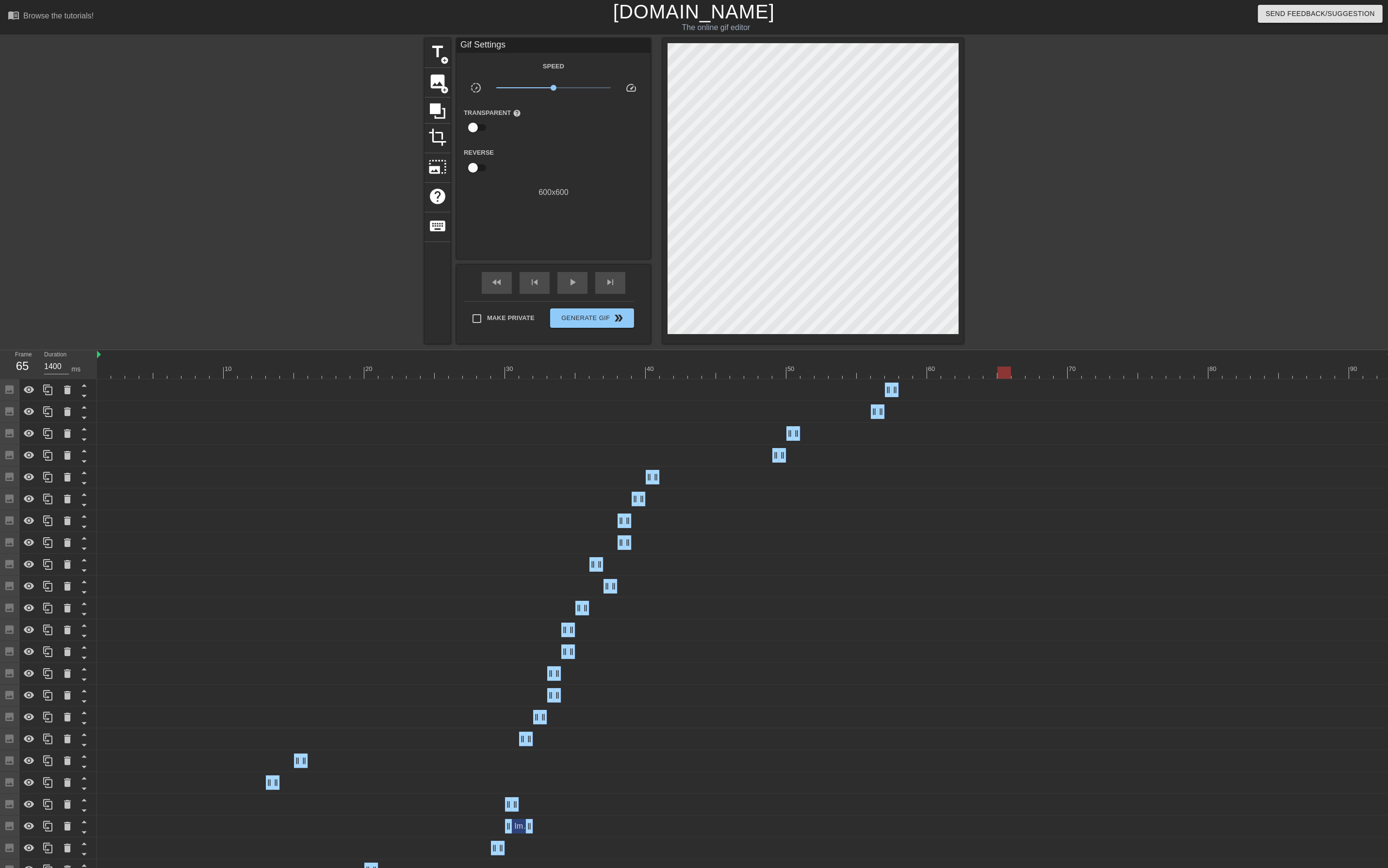
click at [1028, 370] on div at bounding box center [744, 372] width 1294 height 12
click at [1053, 370] on div at bounding box center [744, 372] width 1294 height 12
click at [1091, 369] on div at bounding box center [744, 372] width 1294 height 12
click at [1116, 368] on div at bounding box center [744, 372] width 1294 height 12
click at [1153, 365] on div at bounding box center [1154, 369] width 2 height 10
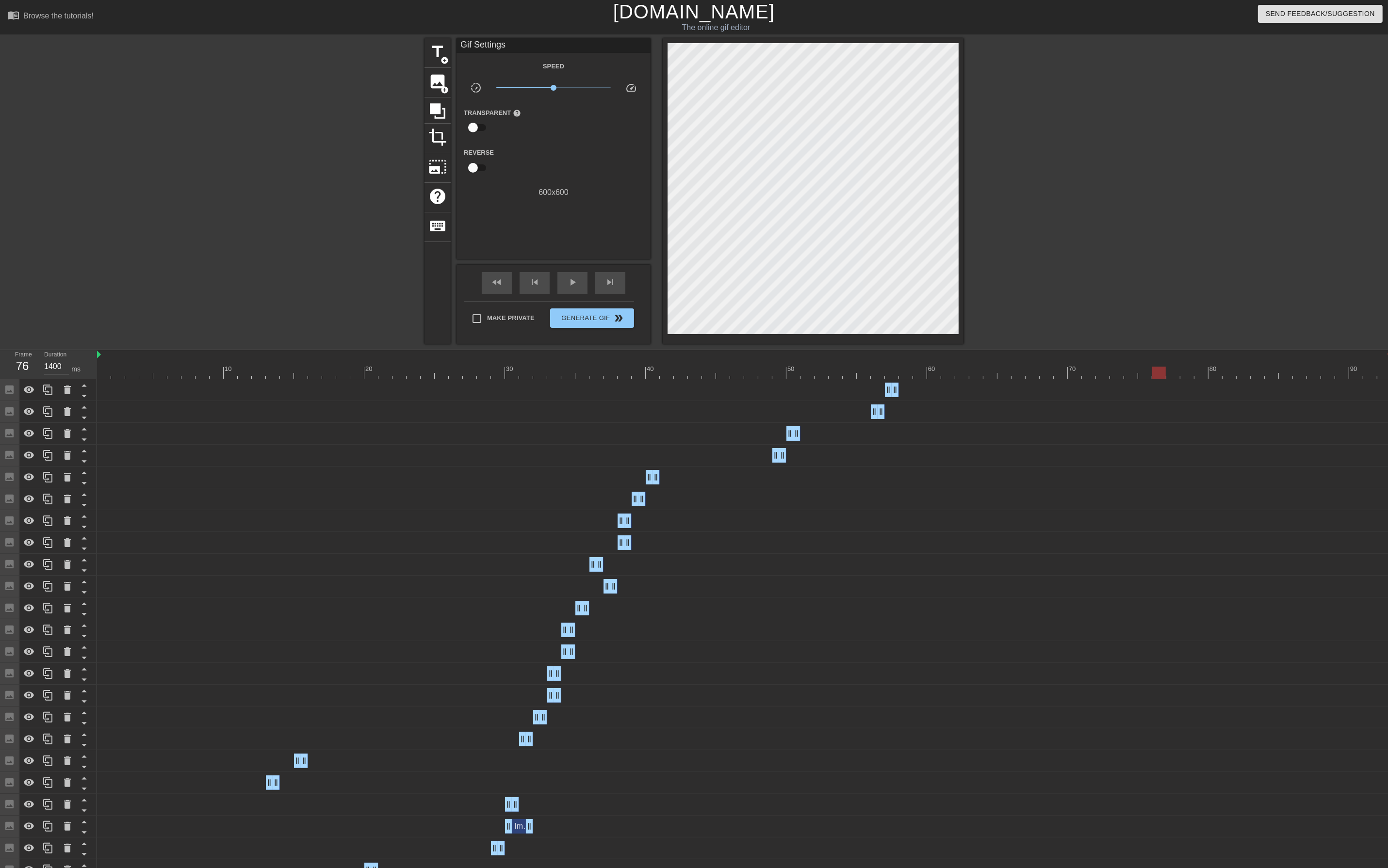
click at [1136, 372] on div at bounding box center [744, 372] width 1294 height 12
click at [1150, 370] on div at bounding box center [744, 372] width 1294 height 12
click at [692, 377] on div at bounding box center [744, 372] width 1294 height 12
click at [890, 372] on div at bounding box center [744, 372] width 1294 height 12
click at [607, 282] on span "skip_next" at bounding box center [610, 282] width 11 height 11
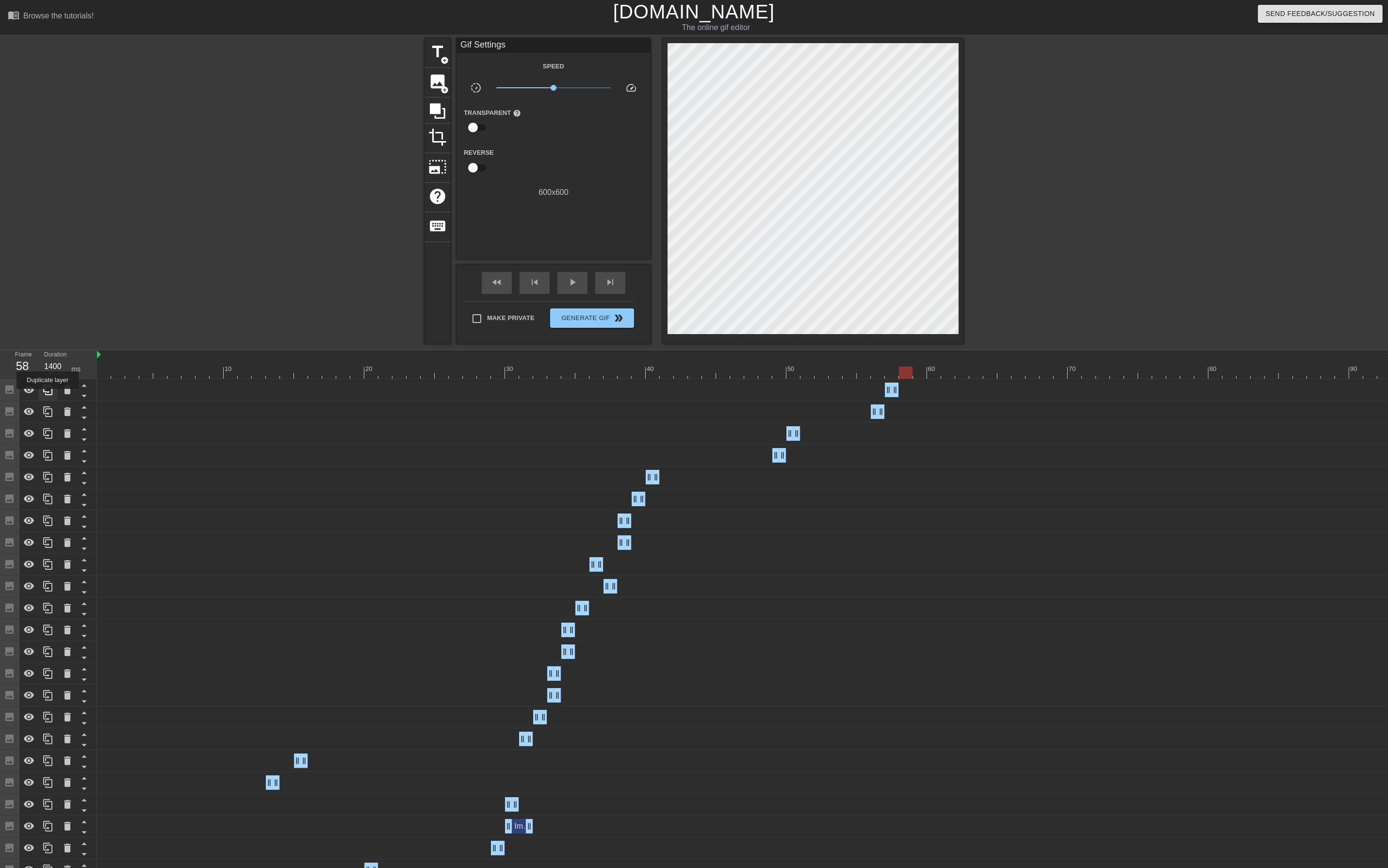
click at [48, 395] on icon at bounding box center [48, 390] width 9 height 11
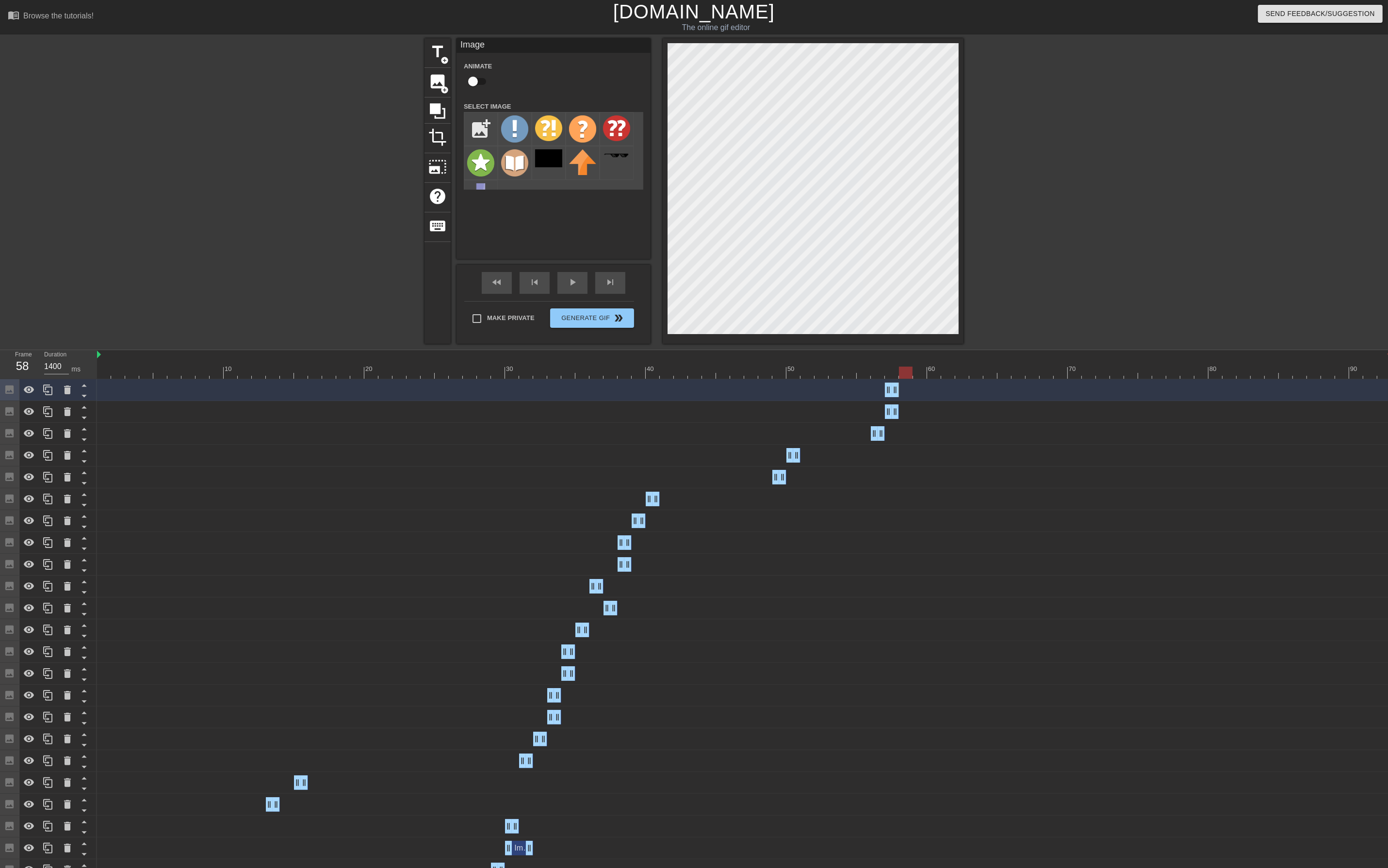
click at [983, 376] on div at bounding box center [744, 372] width 1294 height 12
click at [496, 282] on span "fast_rewind" at bounding box center [496, 282] width 11 height 11
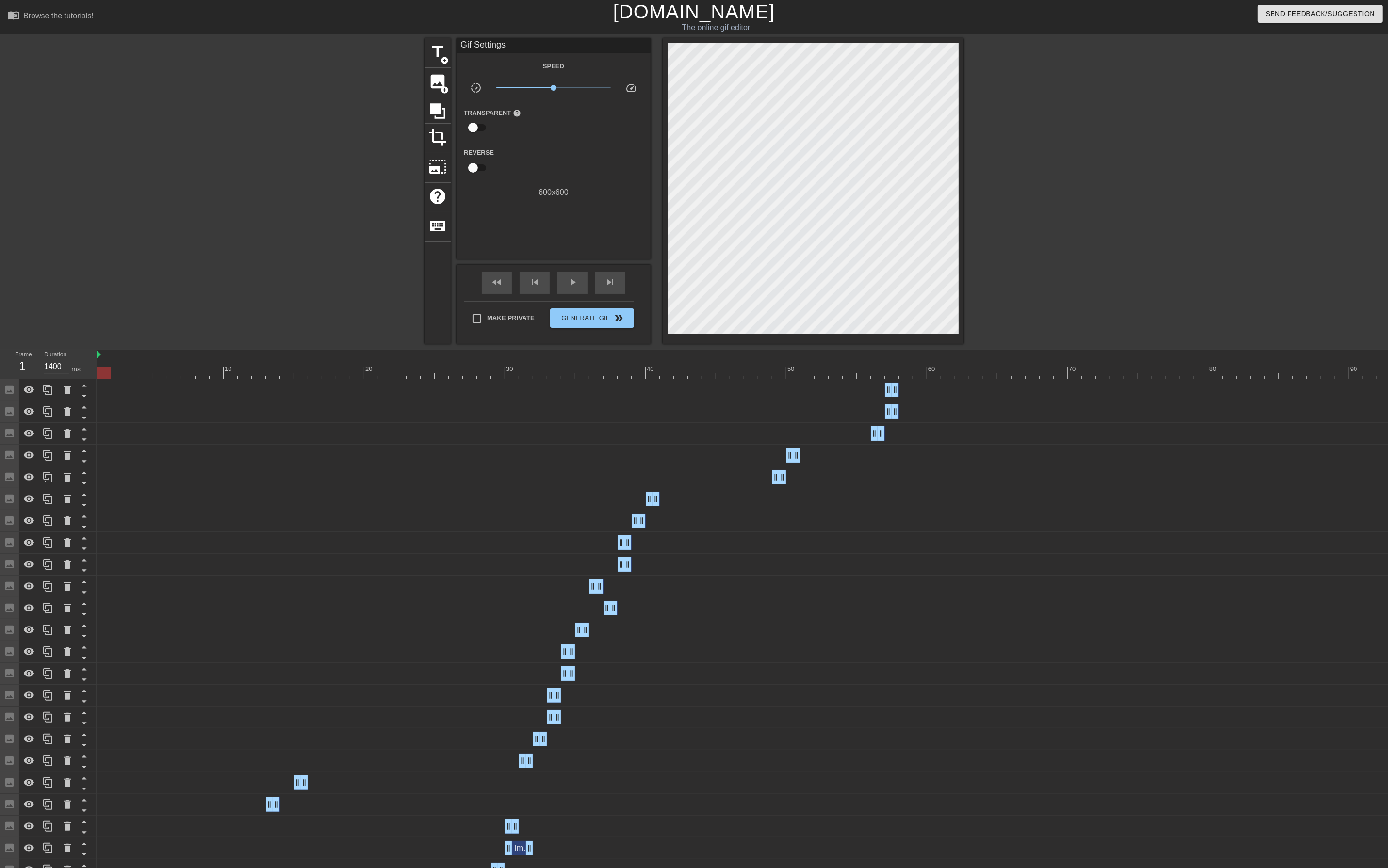
click at [901, 370] on div at bounding box center [744, 372] width 1294 height 12
click at [605, 287] on span "skip_next" at bounding box center [610, 282] width 11 height 11
click at [609, 287] on span "skip_next" at bounding box center [610, 282] width 11 height 11
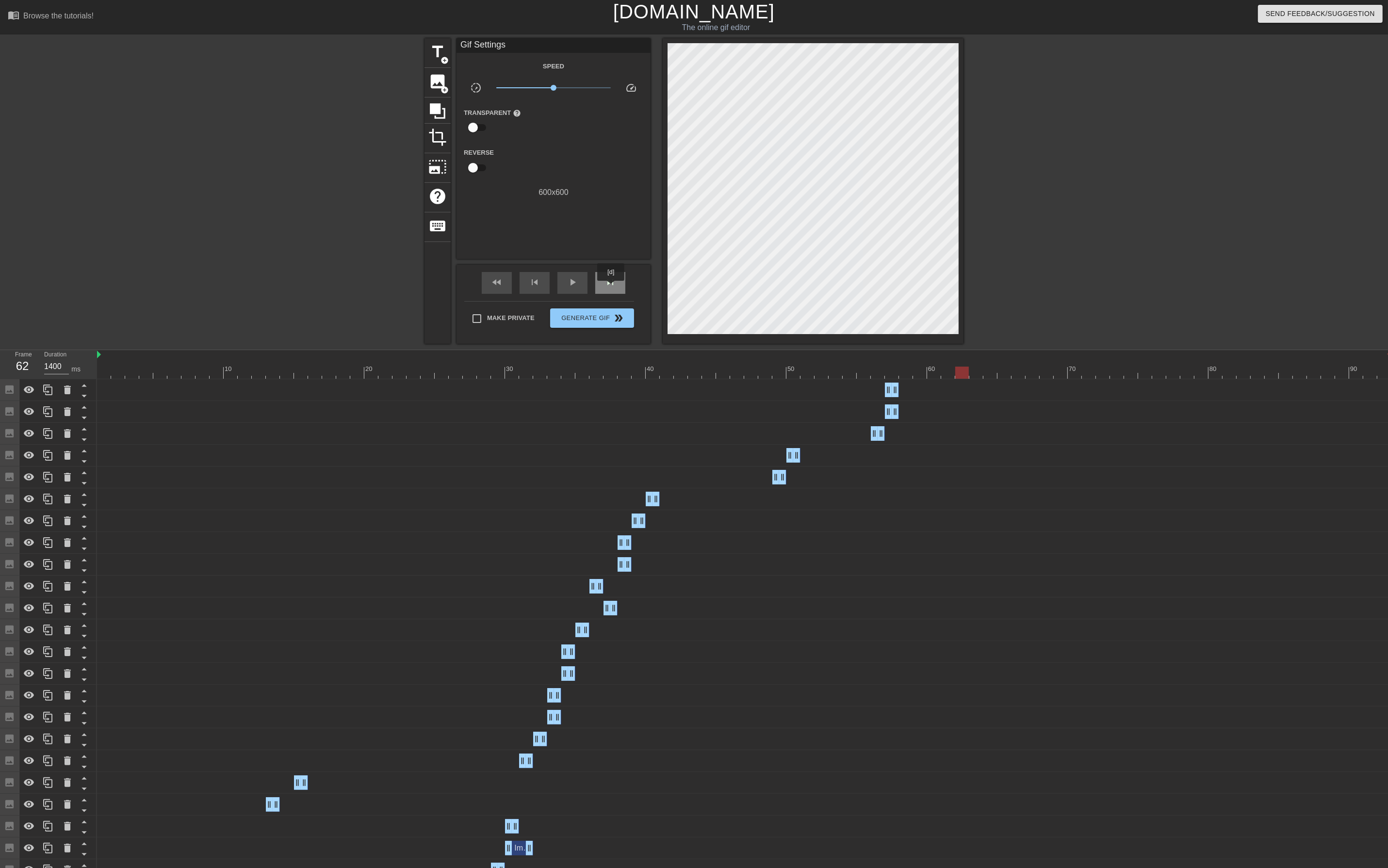
click at [611, 287] on span "skip_next" at bounding box center [610, 282] width 11 height 11
drag, startPoint x: 895, startPoint y: 389, endPoint x: 967, endPoint y: 388, distance: 72.0
click at [970, 393] on div "Image drag_handle drag_handle" at bounding box center [744, 390] width 1294 height 15
click at [976, 371] on div at bounding box center [744, 372] width 1294 height 12
drag, startPoint x: 956, startPoint y: 390, endPoint x: 977, endPoint y: 382, distance: 22.5
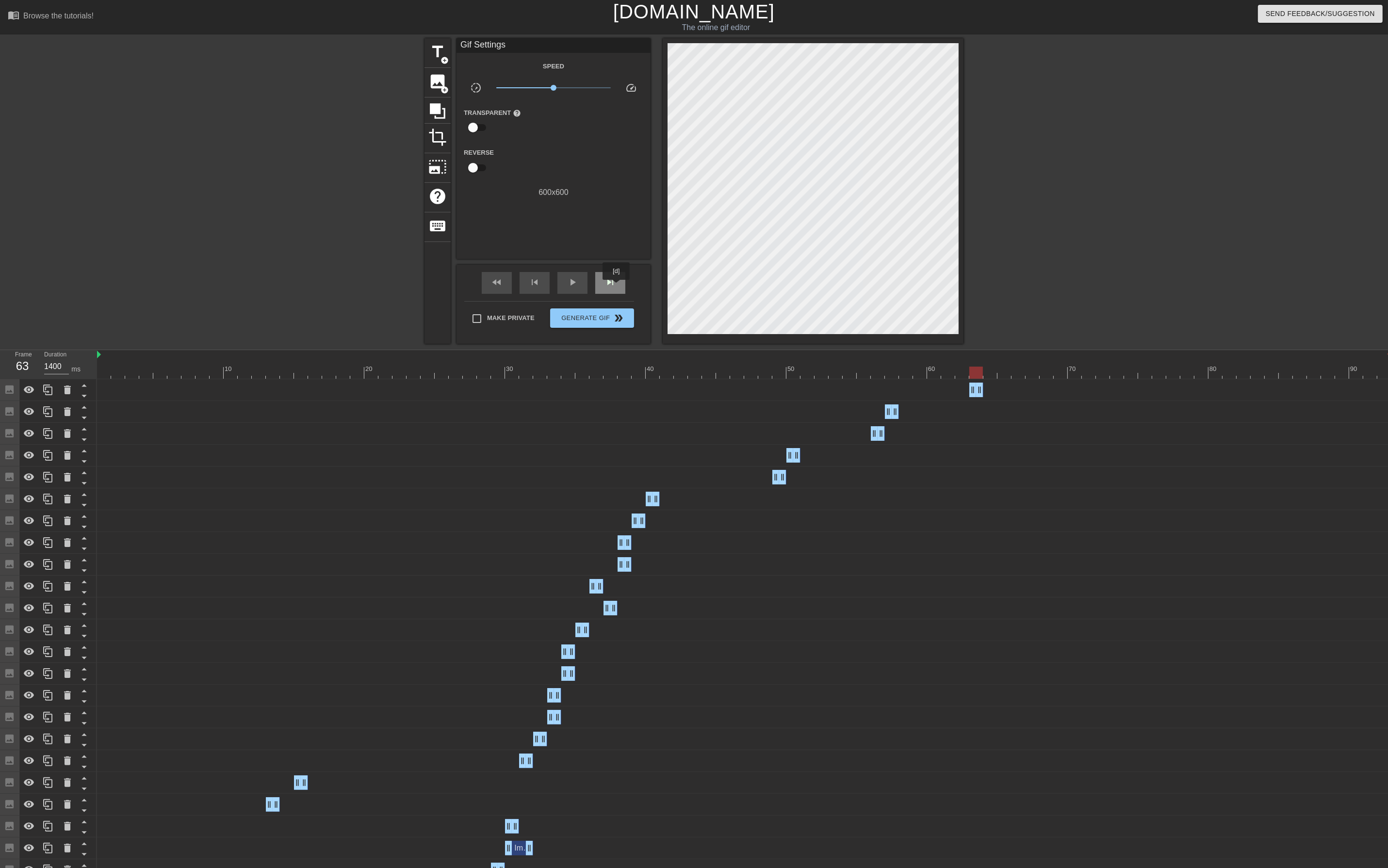
click at [617, 287] on div "skip_next" at bounding box center [610, 283] width 30 height 22
click at [438, 85] on span "image" at bounding box center [438, 81] width 18 height 18
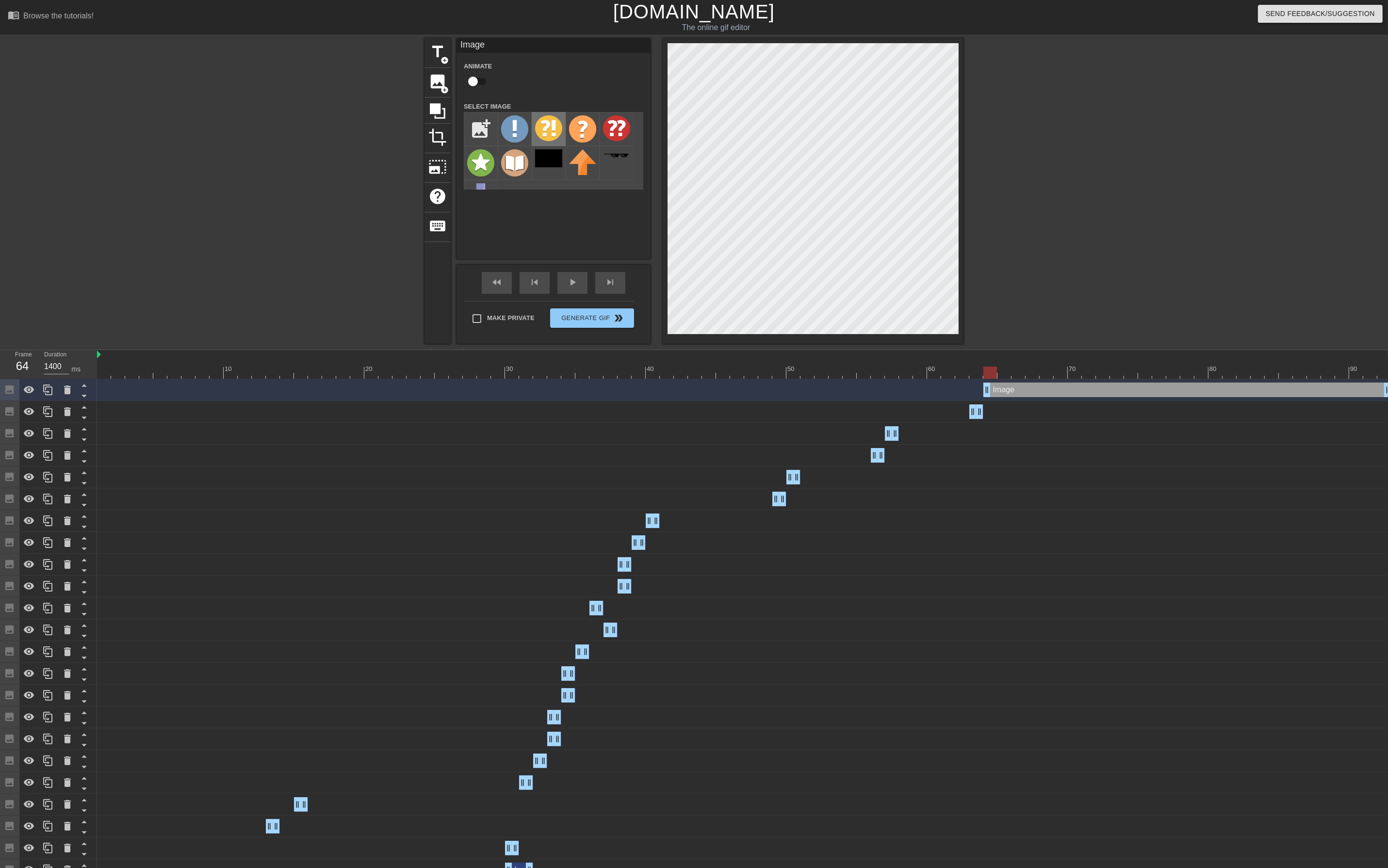
click at [556, 133] on img at bounding box center [549, 128] width 27 height 25
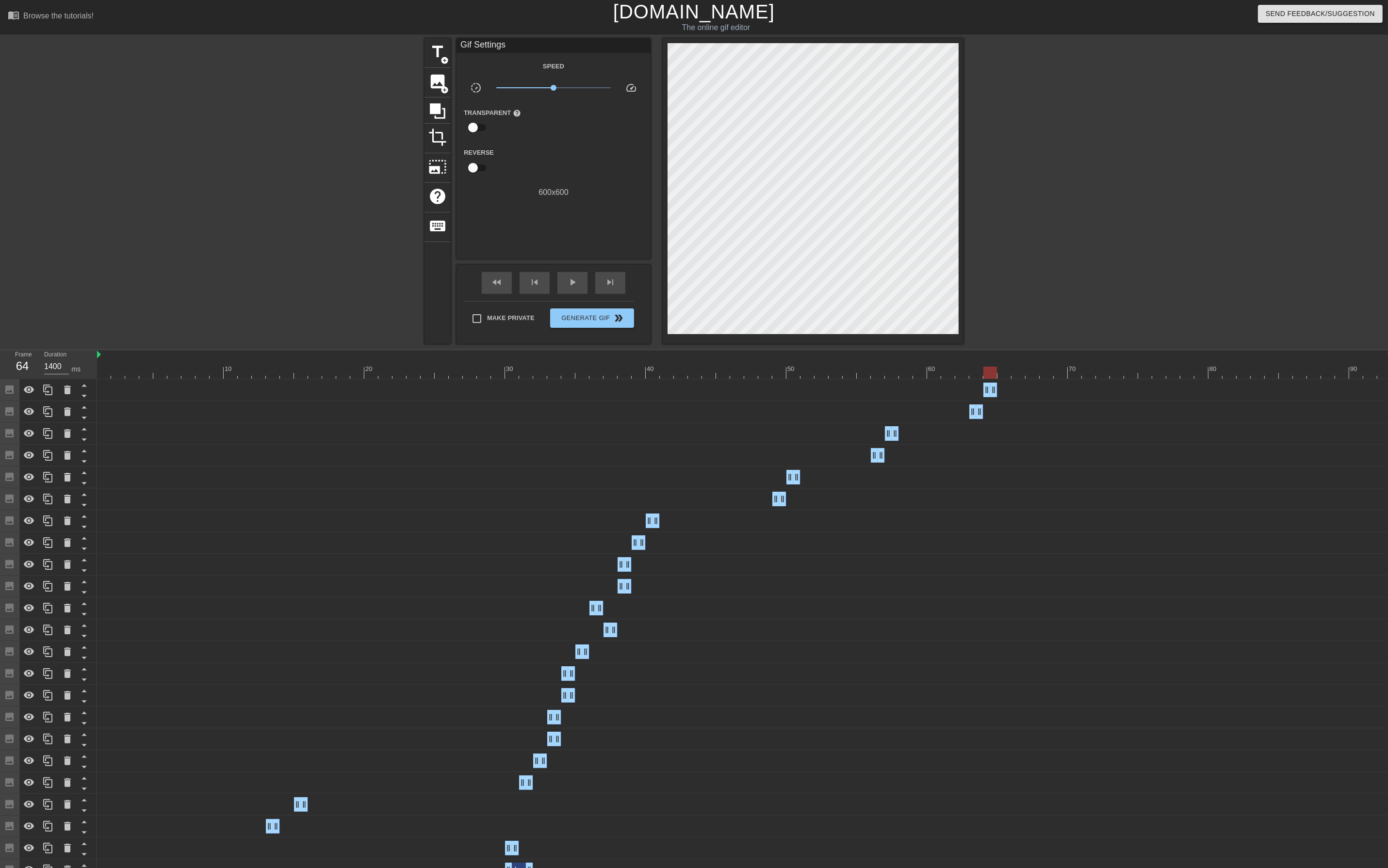
drag, startPoint x: 1386, startPoint y: 393, endPoint x: 882, endPoint y: 420, distance: 504.7
click at [433, 83] on span "image" at bounding box center [438, 81] width 18 height 18
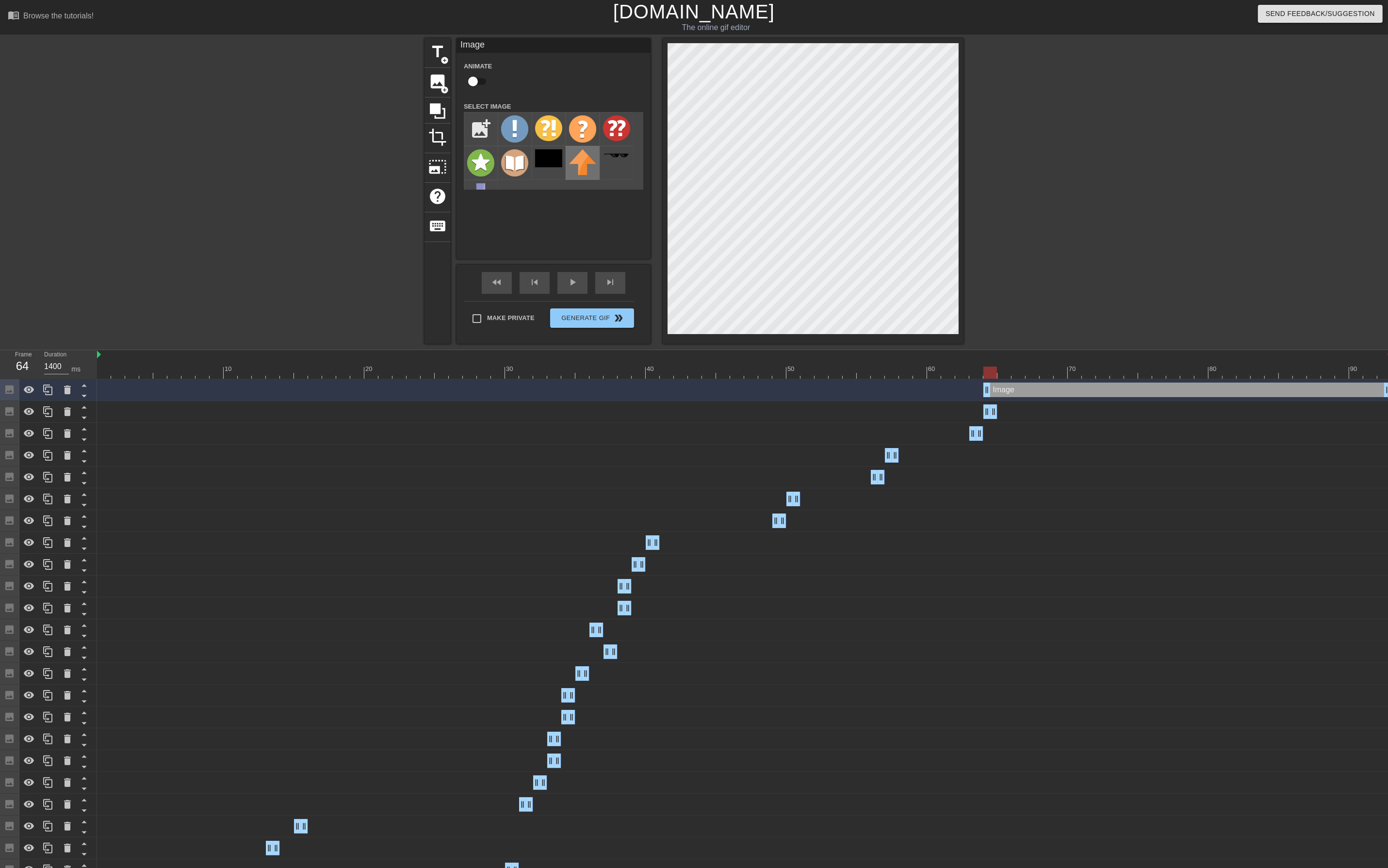
click at [584, 168] on img at bounding box center [583, 162] width 27 height 25
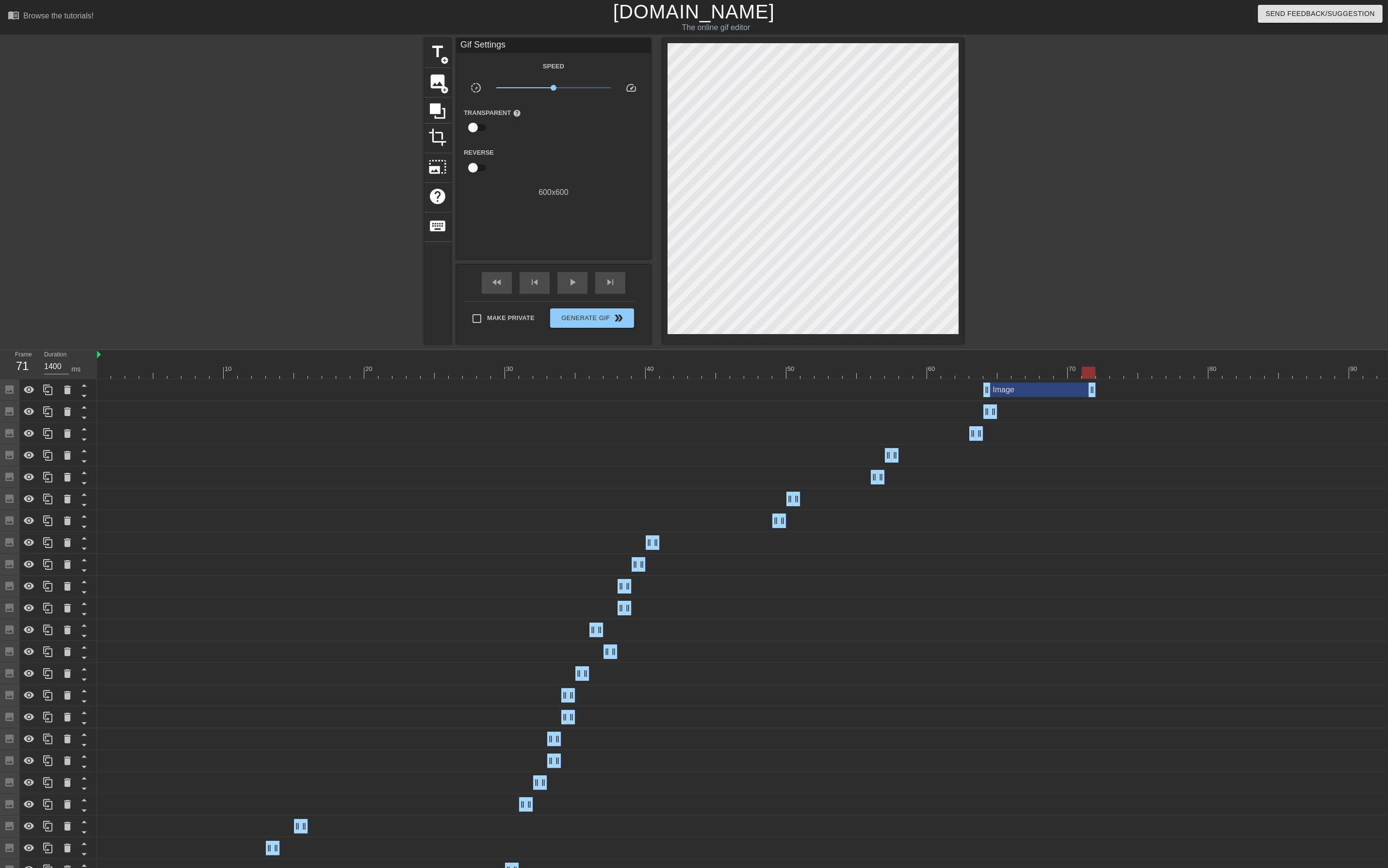
drag, startPoint x: 1386, startPoint y: 393, endPoint x: 860, endPoint y: 394, distance: 526.0
click at [860, 394] on div "Image drag_handle drag_handle" at bounding box center [744, 390] width 1294 height 15
click at [1003, 372] on div at bounding box center [744, 372] width 1294 height 12
click at [44, 414] on icon at bounding box center [48, 412] width 11 height 11
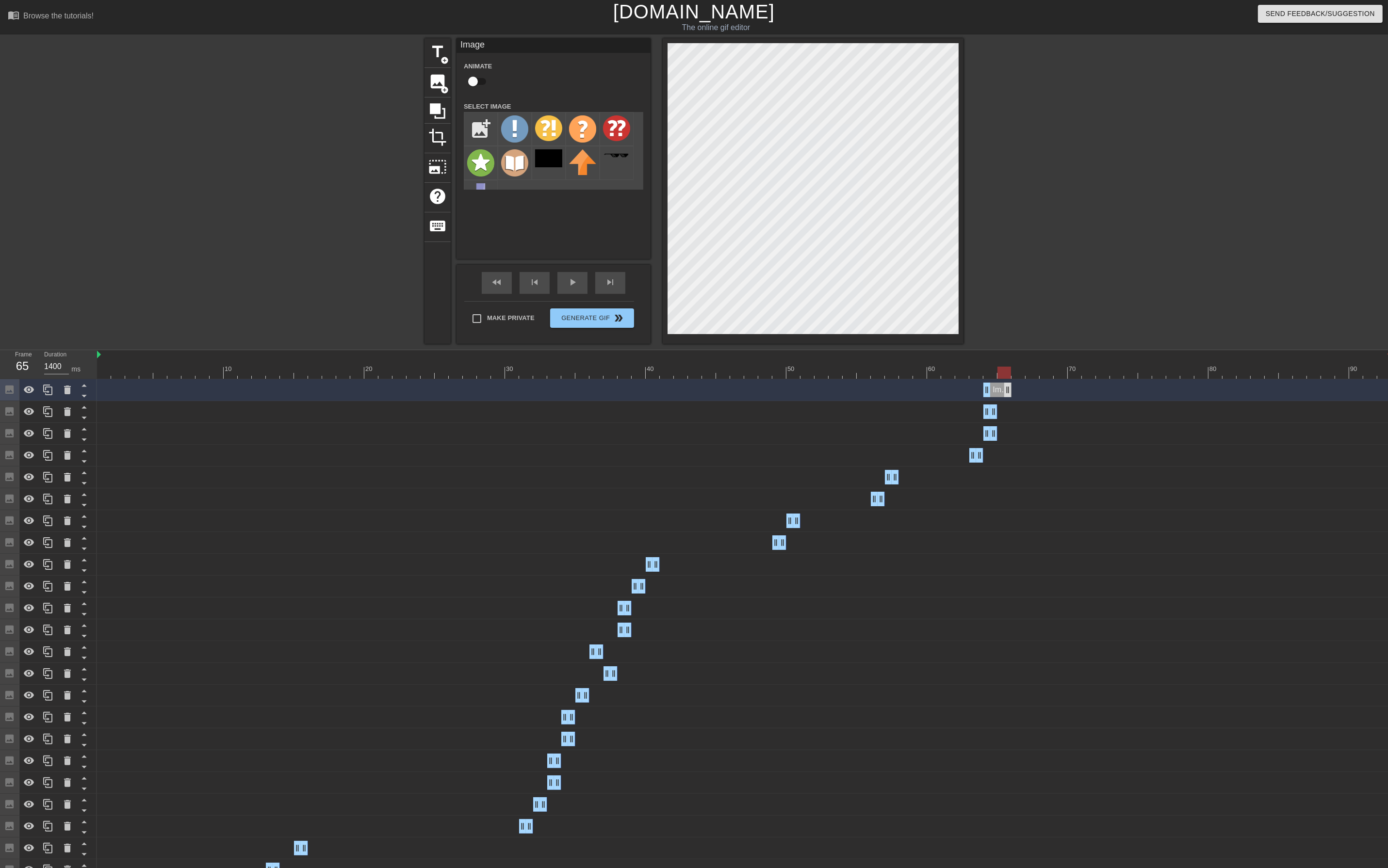
drag, startPoint x: 995, startPoint y: 394, endPoint x: 1005, endPoint y: 393, distance: 10.0
drag, startPoint x: 986, startPoint y: 391, endPoint x: 996, endPoint y: 391, distance: 10.0
click at [996, 391] on div "Image drag_handle drag_handle" at bounding box center [744, 390] width 1294 height 15
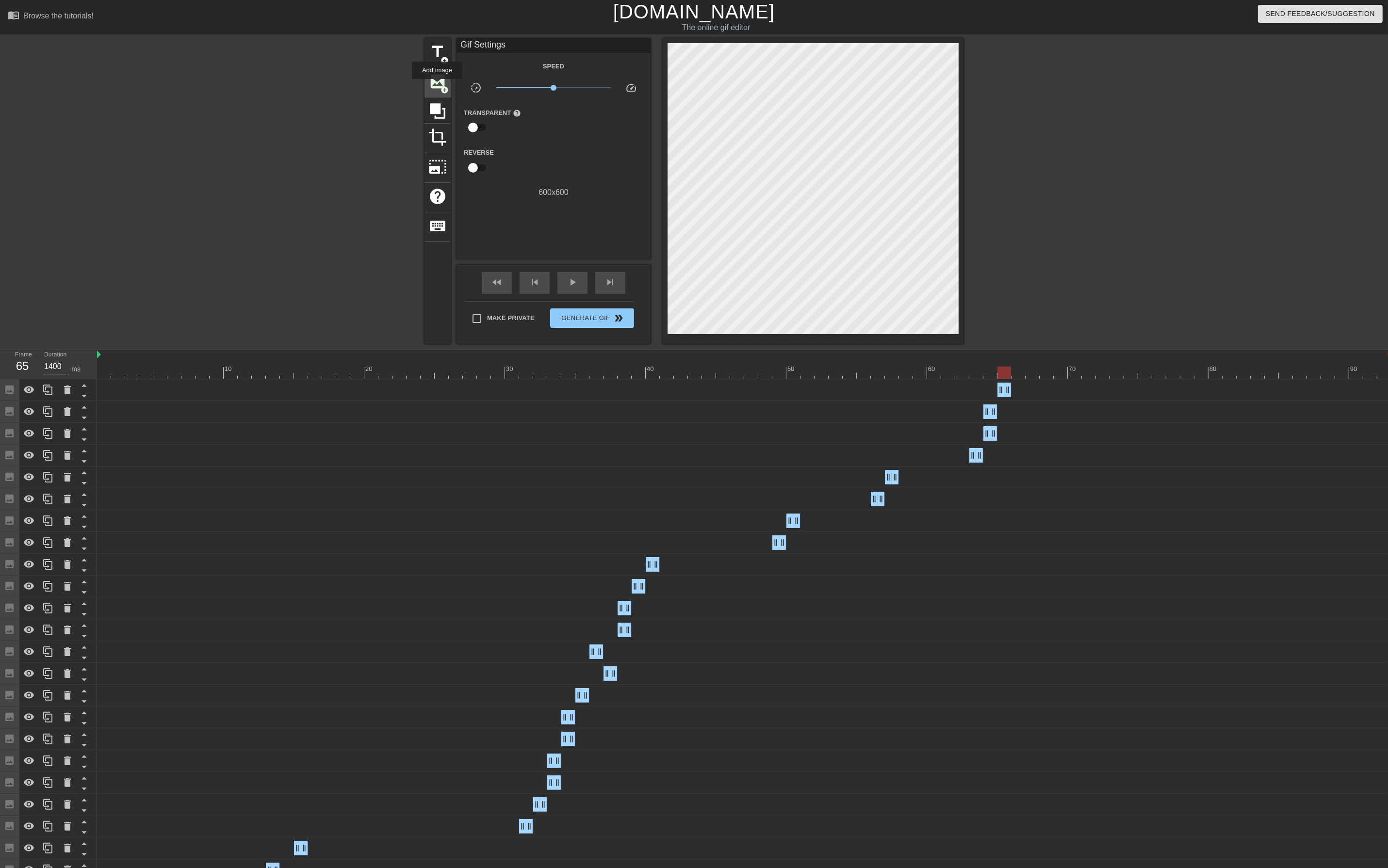
click at [437, 86] on span "image" at bounding box center [438, 81] width 18 height 18
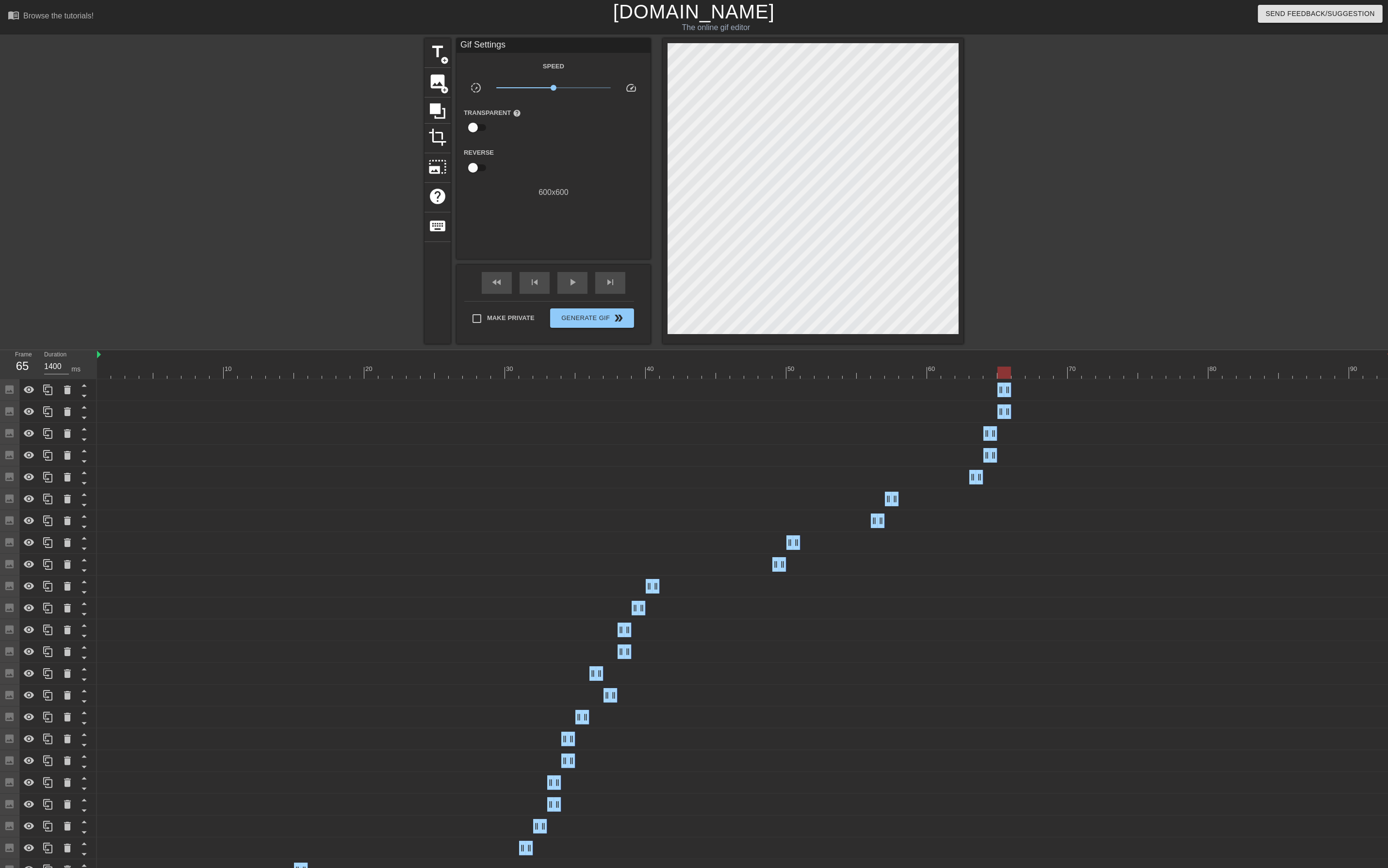
drag, startPoint x: 1385, startPoint y: 391, endPoint x: 847, endPoint y: 415, distance: 538.5
click at [1020, 371] on div at bounding box center [744, 372] width 1294 height 12
click at [428, 74] on span "image" at bounding box center [438, 81] width 18 height 18
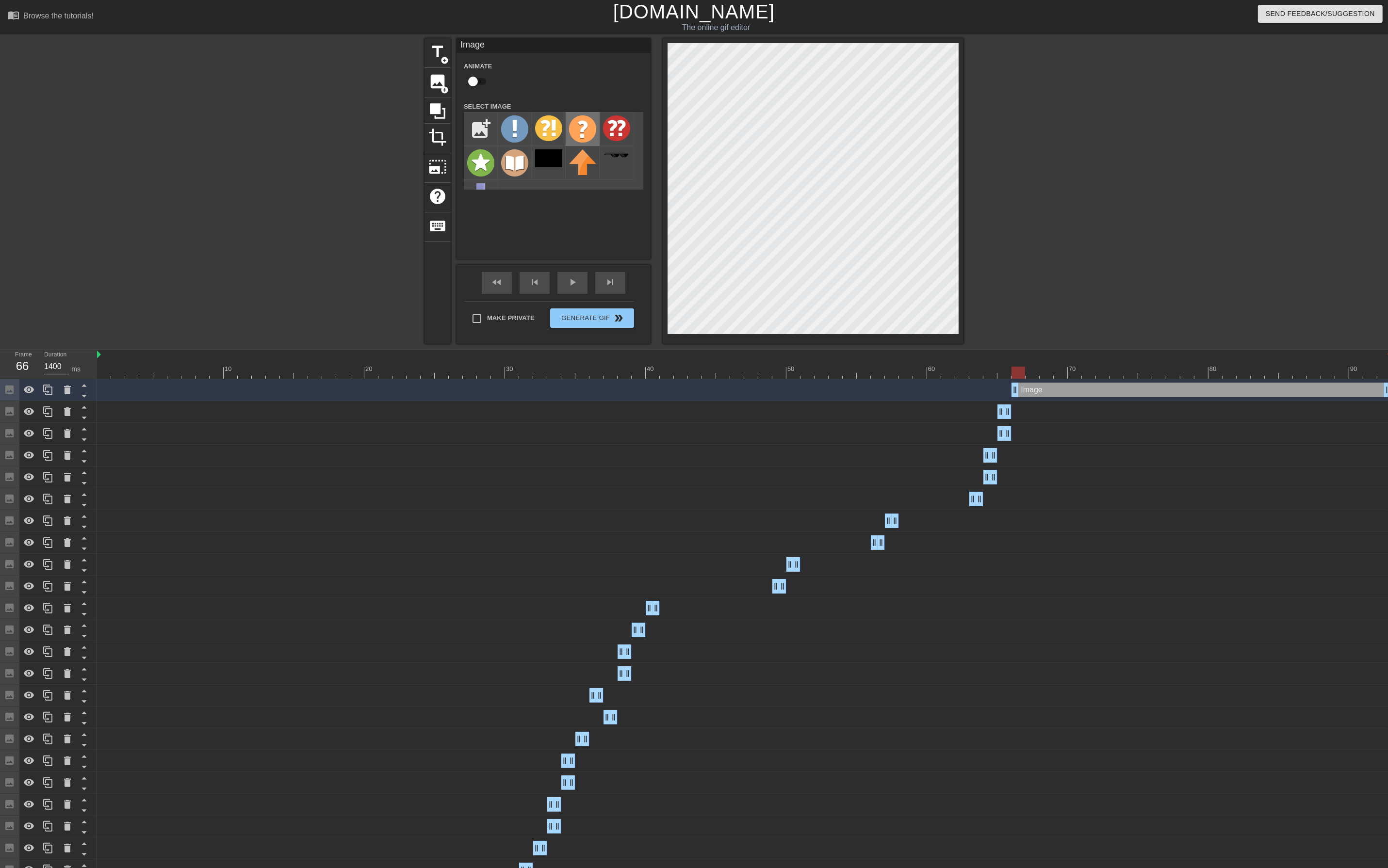
click at [579, 126] on img at bounding box center [583, 129] width 27 height 27
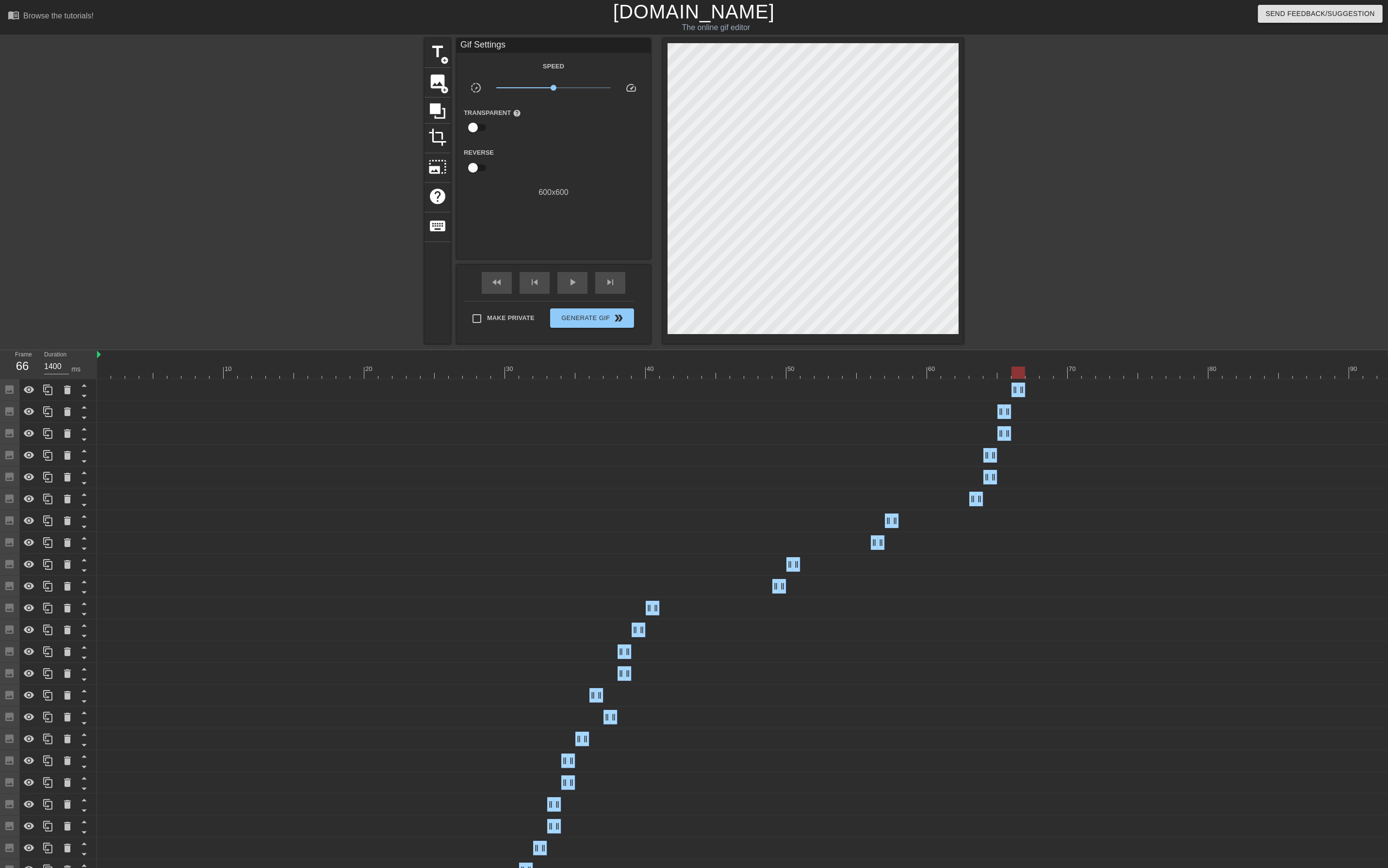
drag, startPoint x: 1384, startPoint y: 390, endPoint x: 891, endPoint y: 378, distance: 493.1
click at [432, 86] on span "image" at bounding box center [438, 81] width 18 height 18
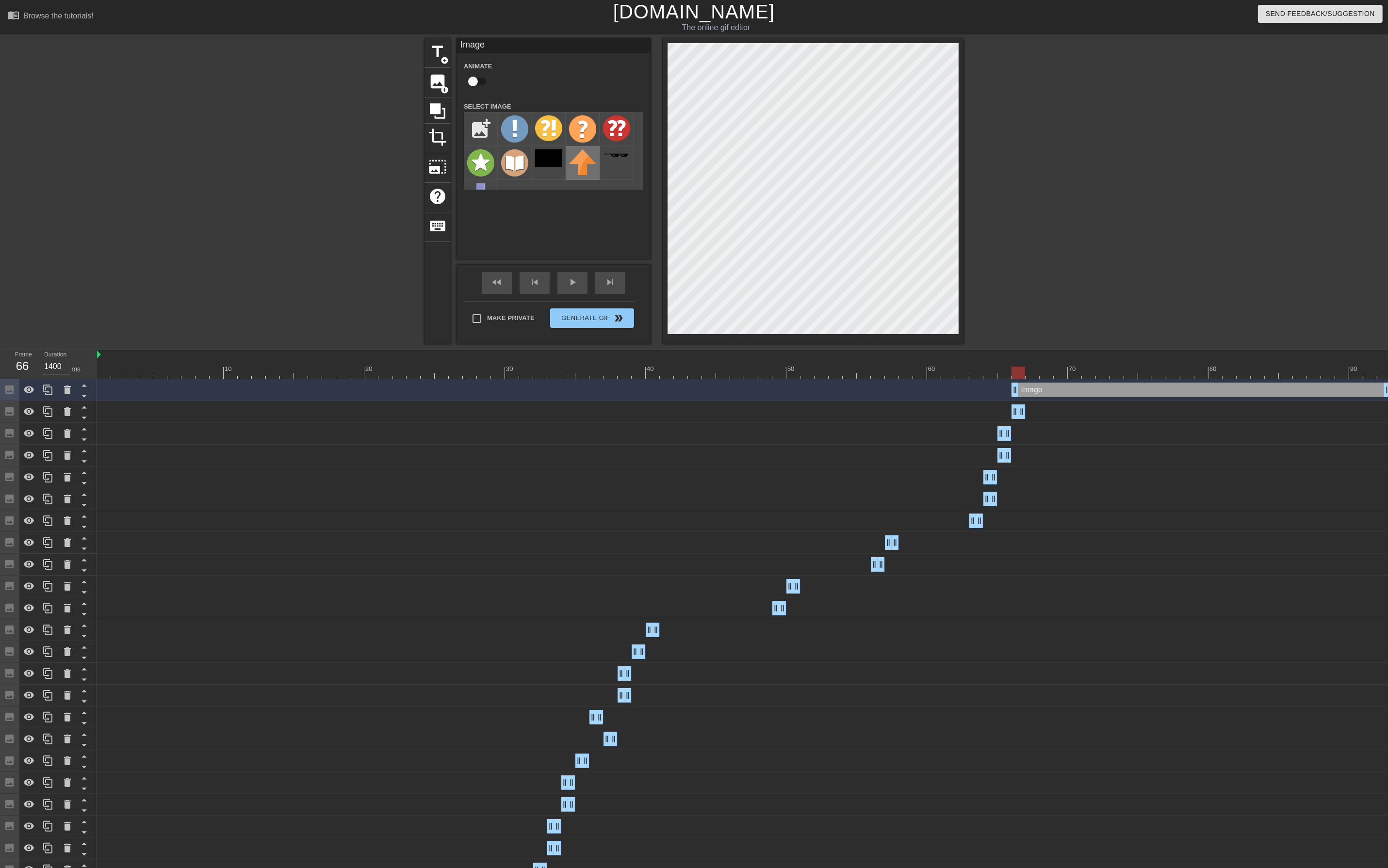
click at [577, 161] on img at bounding box center [583, 162] width 27 height 25
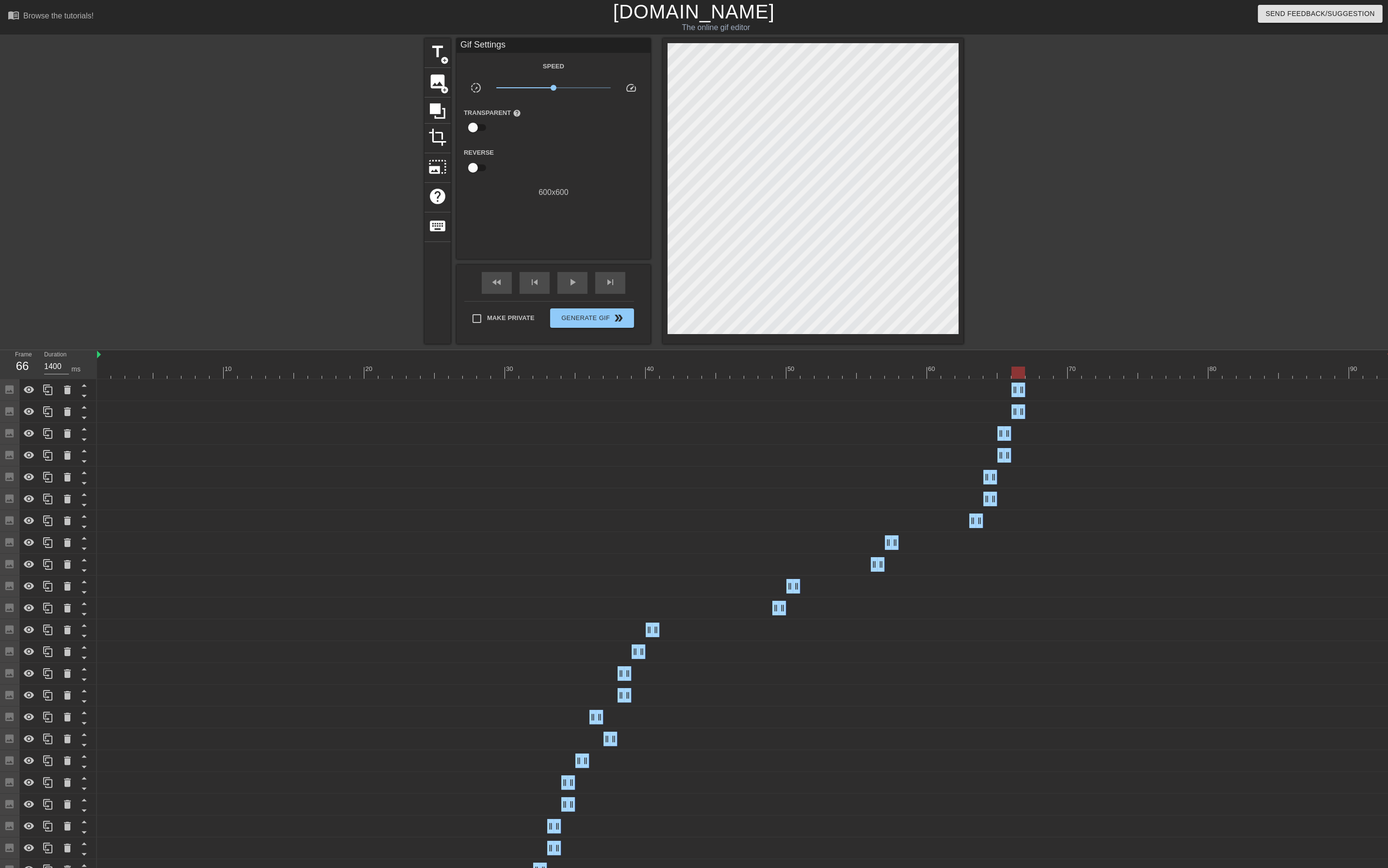
drag, startPoint x: 1386, startPoint y: 390, endPoint x: 842, endPoint y: 385, distance: 544.0
click at [842, 385] on div "Image drag_handle drag_handle" at bounding box center [744, 390] width 1294 height 15
click at [1030, 375] on div at bounding box center [744, 372] width 1294 height 12
click at [445, 90] on span "add_circle" at bounding box center [444, 89] width 8 height 8
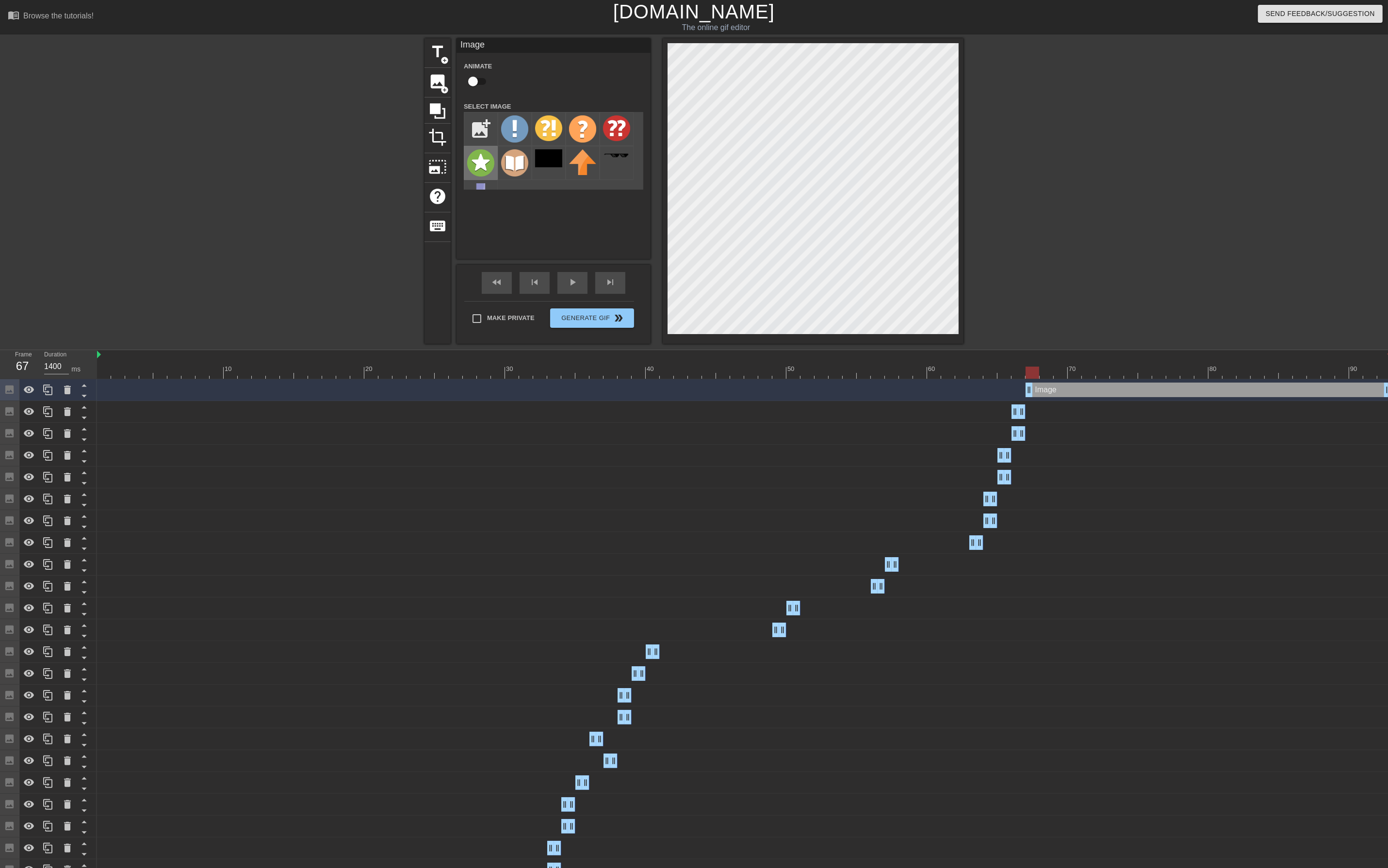
click at [486, 160] on img at bounding box center [481, 163] width 27 height 27
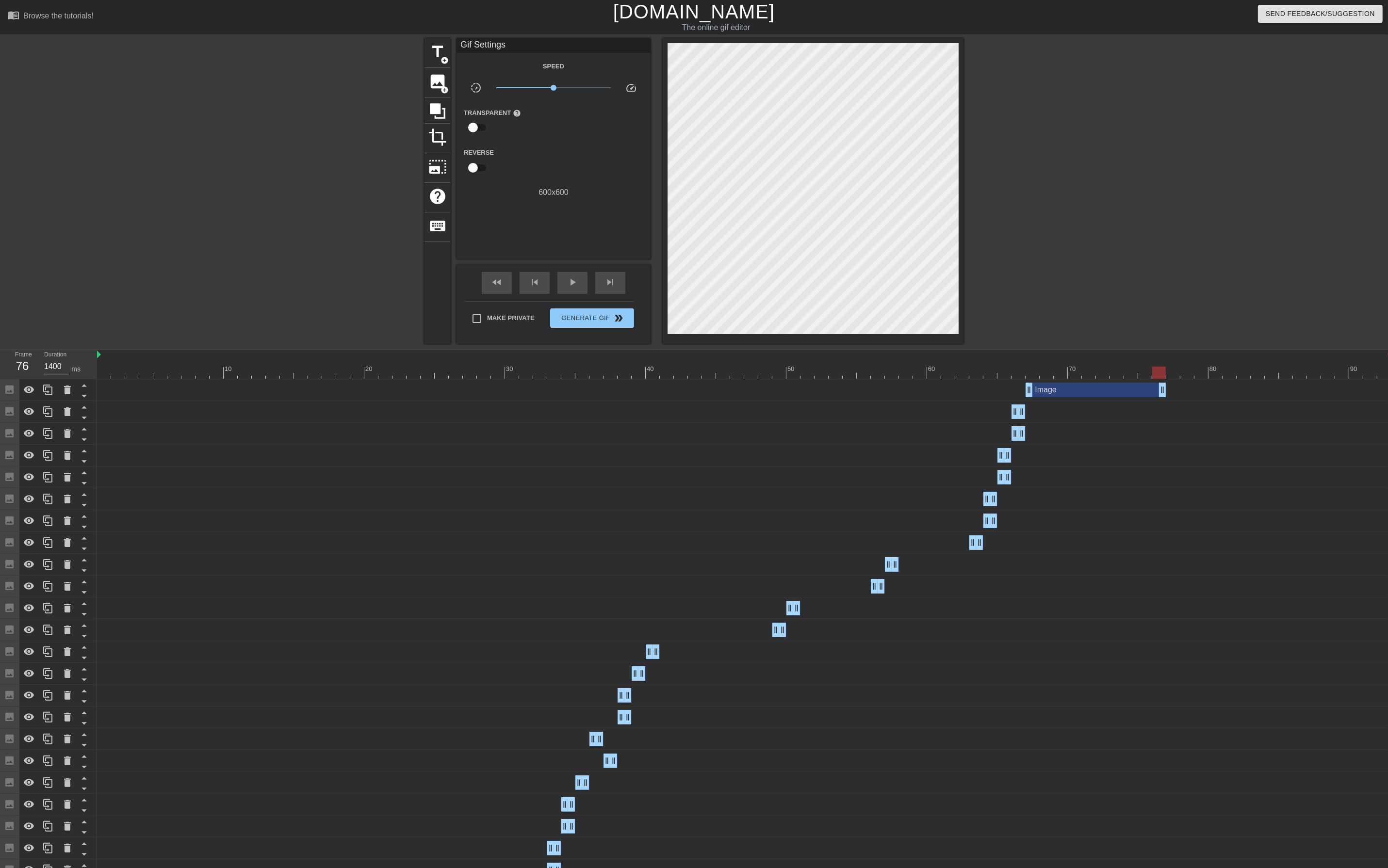
drag, startPoint x: 1386, startPoint y: 391, endPoint x: 849, endPoint y: 410, distance: 537.3
click at [44, 393] on icon at bounding box center [48, 389] width 11 height 11
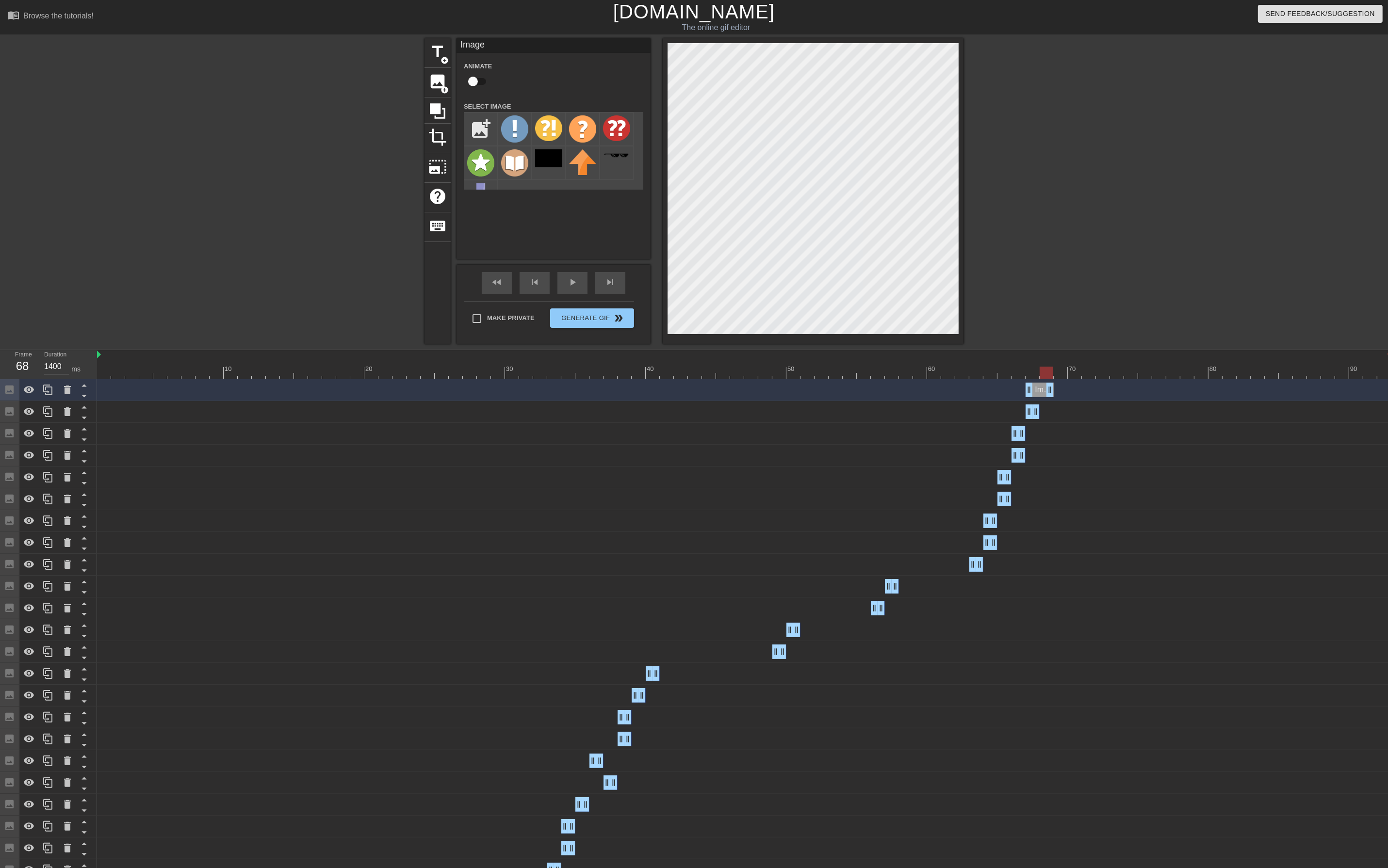
drag, startPoint x: 1042, startPoint y: 391, endPoint x: 1050, endPoint y: 391, distance: 8.0
drag, startPoint x: 1030, startPoint y: 395, endPoint x: 1046, endPoint y: 394, distance: 16.0
click at [48, 393] on icon at bounding box center [48, 390] width 9 height 11
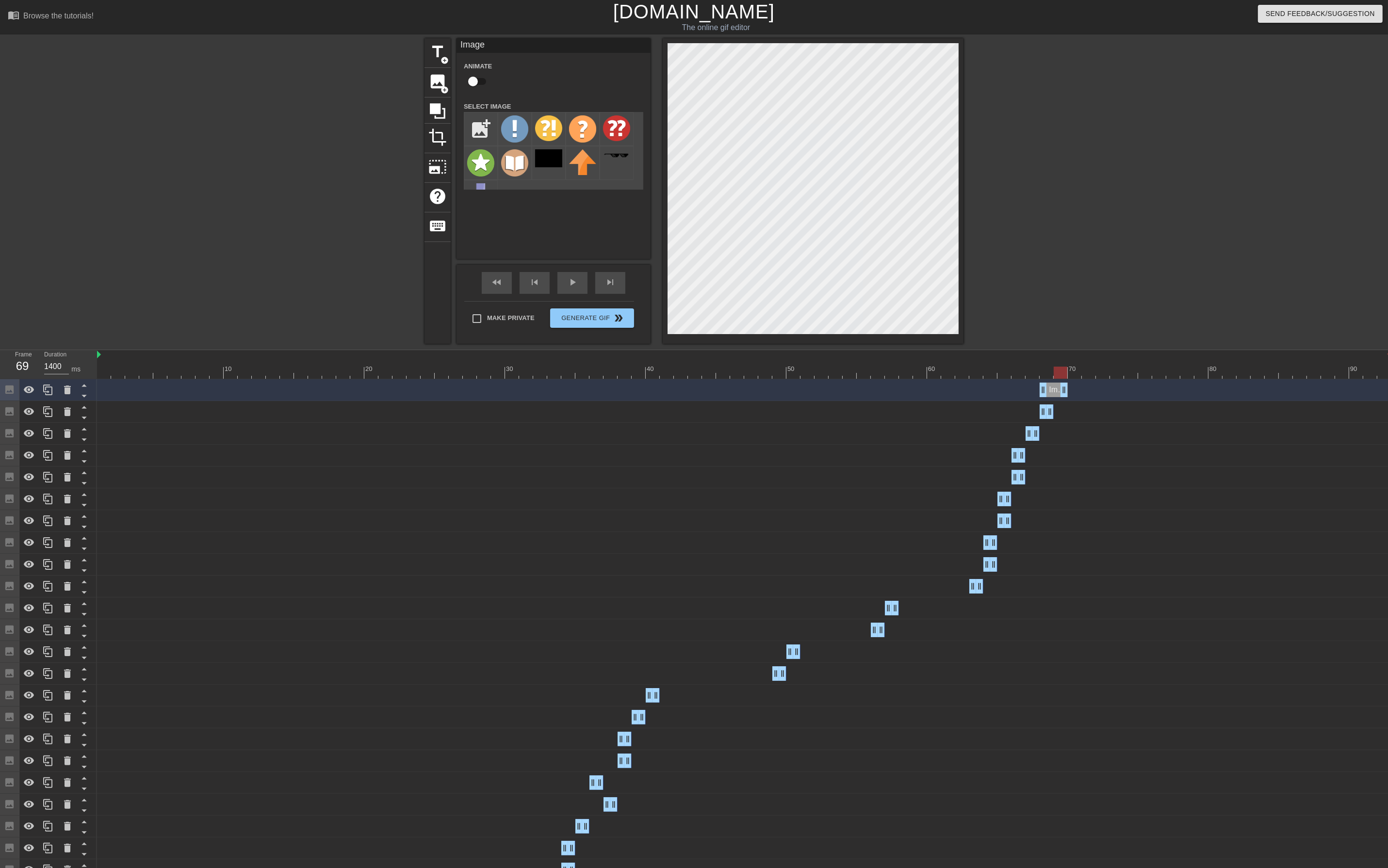
drag, startPoint x: 1050, startPoint y: 389, endPoint x: 1060, endPoint y: 388, distance: 10.0
drag, startPoint x: 1040, startPoint y: 391, endPoint x: 1051, endPoint y: 391, distance: 11.0
click at [1051, 391] on div "Image drag_handle drag_handle" at bounding box center [744, 390] width 1294 height 15
click at [44, 392] on icon at bounding box center [48, 389] width 11 height 11
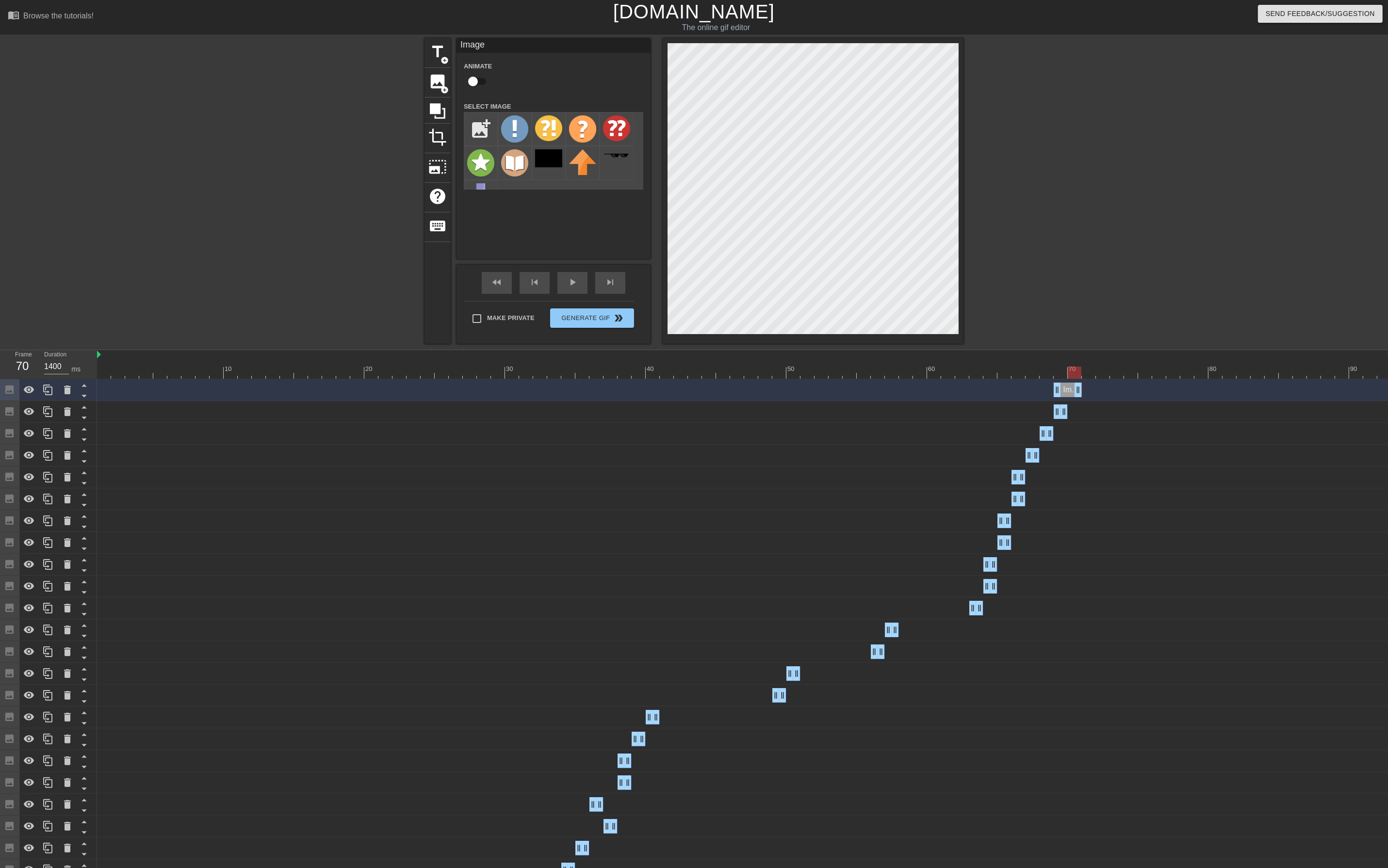
drag, startPoint x: 1064, startPoint y: 392, endPoint x: 1080, endPoint y: 392, distance: 16.0
drag, startPoint x: 1056, startPoint y: 396, endPoint x: 1074, endPoint y: 395, distance: 18.0
click at [49, 390] on icon at bounding box center [48, 389] width 11 height 11
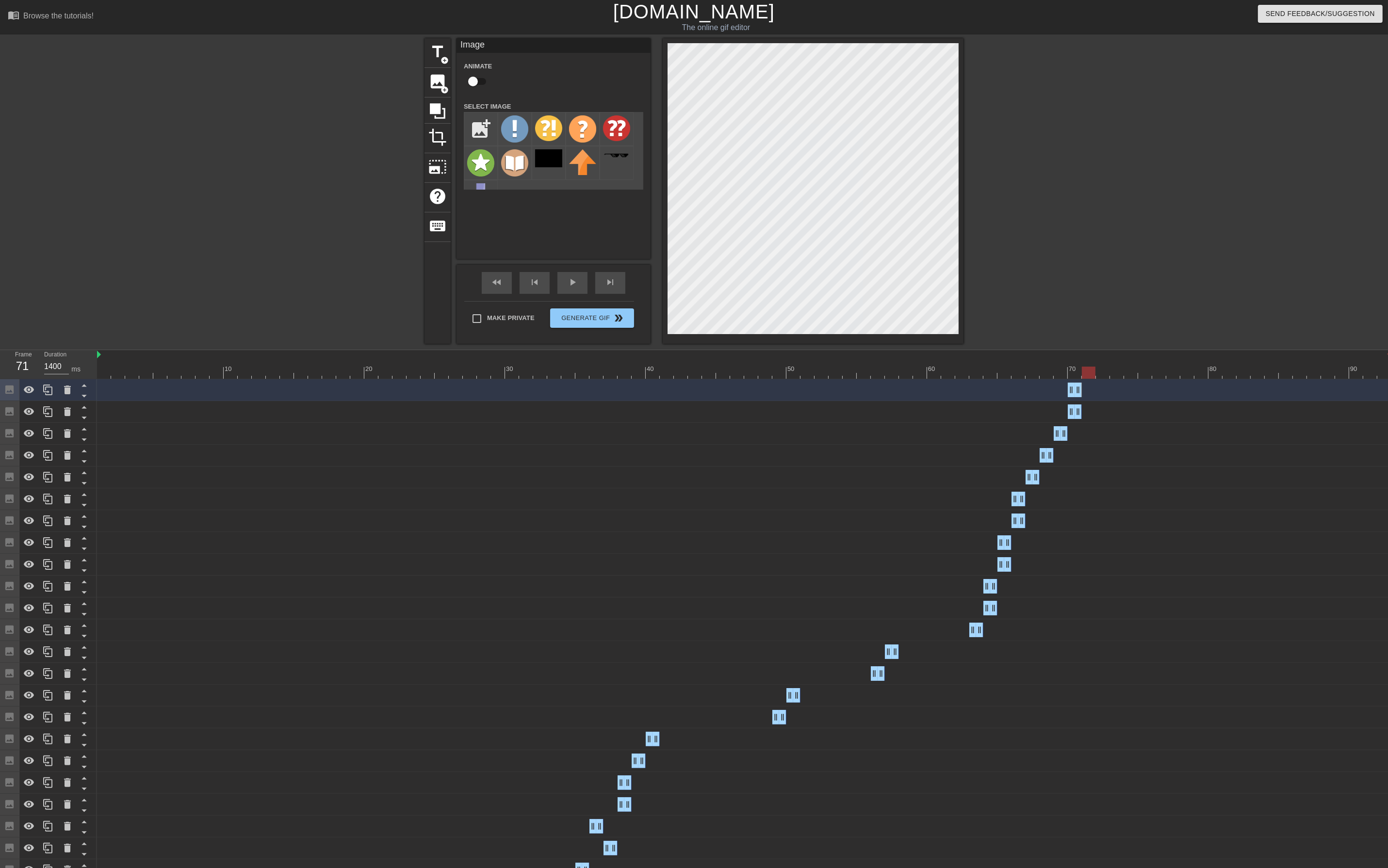
click at [1087, 376] on div at bounding box center [744, 372] width 1294 height 12
click at [1099, 375] on div at bounding box center [744, 372] width 1294 height 12
click at [1112, 374] on div at bounding box center [744, 372] width 1294 height 12
drag, startPoint x: 1079, startPoint y: 394, endPoint x: 1117, endPoint y: 387, distance: 38.6
drag, startPoint x: 1070, startPoint y: 393, endPoint x: 1095, endPoint y: 374, distance: 31.4
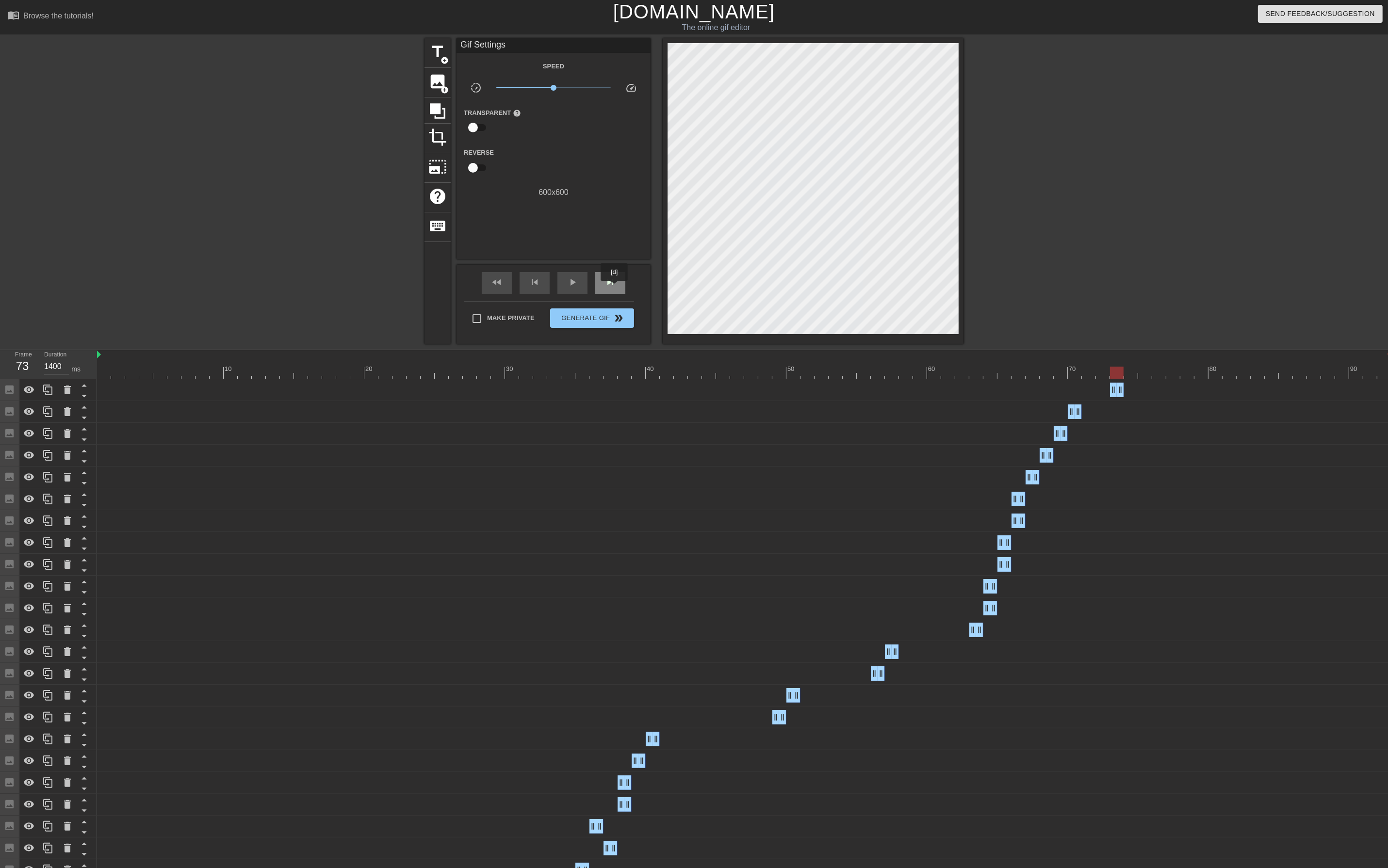
click at [618, 286] on div "skip_next" at bounding box center [610, 283] width 30 height 22
click at [45, 389] on icon at bounding box center [48, 390] width 9 height 11
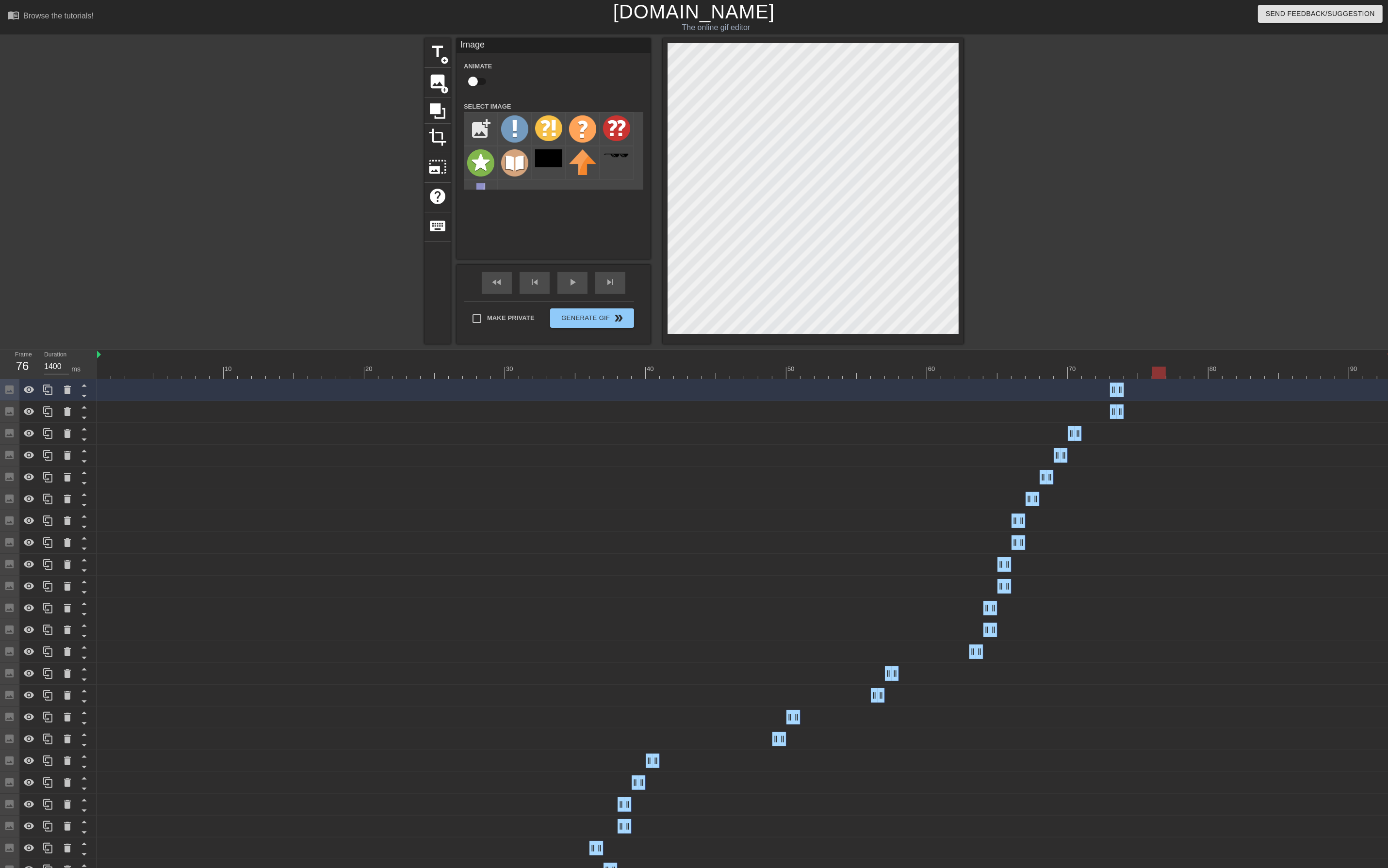
click at [1124, 391] on div "Image drag_handle drag_handle" at bounding box center [744, 390] width 1294 height 15
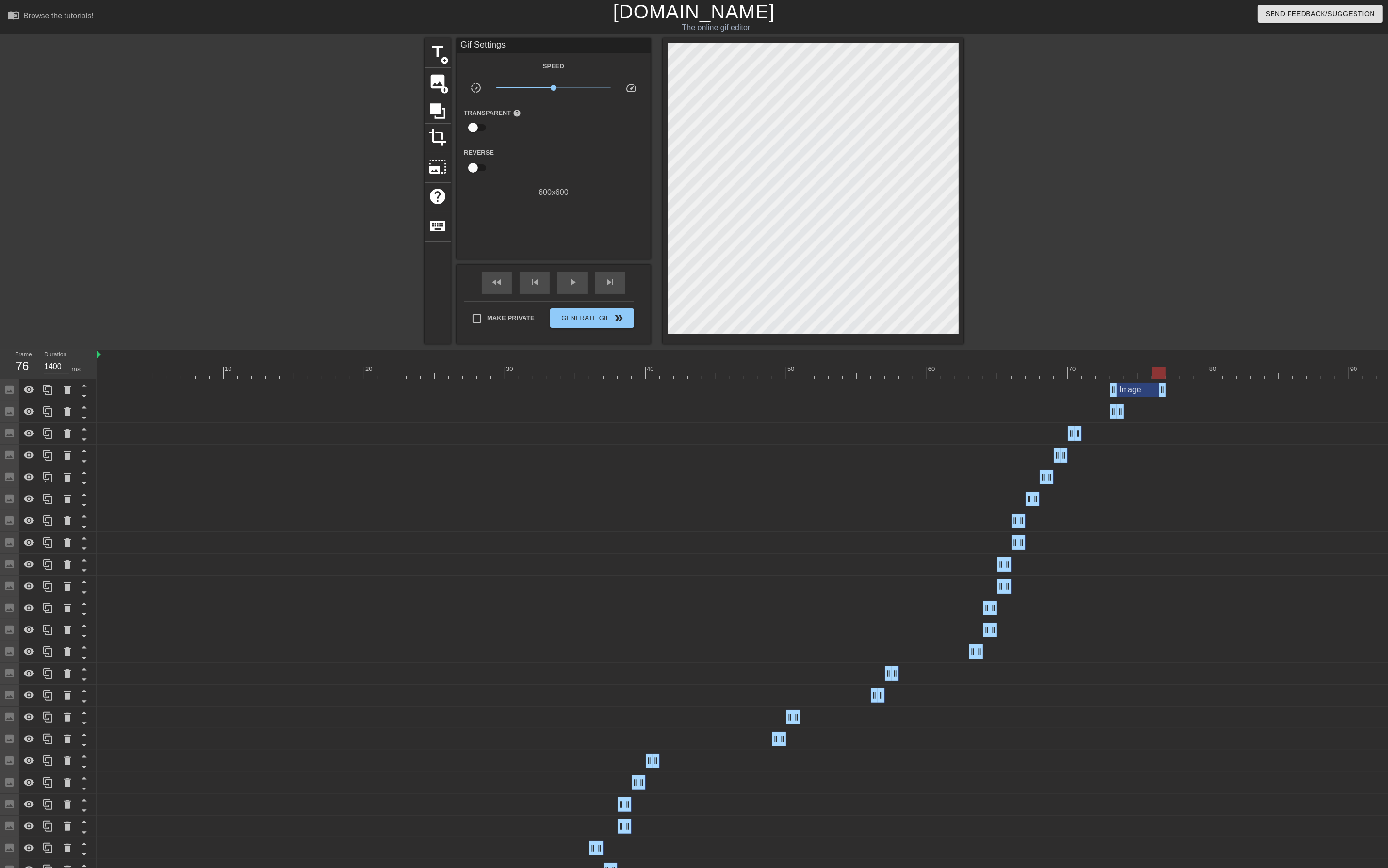
drag, startPoint x: 1121, startPoint y: 391, endPoint x: 1159, endPoint y: 388, distance: 38.1
drag, startPoint x: 1114, startPoint y: 391, endPoint x: 1179, endPoint y: 390, distance: 65.0
click at [1179, 390] on div "Image drag_handle drag_handle" at bounding box center [744, 390] width 1294 height 15
click at [1168, 372] on div at bounding box center [744, 372] width 1294 height 12
click at [44, 387] on icon at bounding box center [48, 389] width 11 height 11
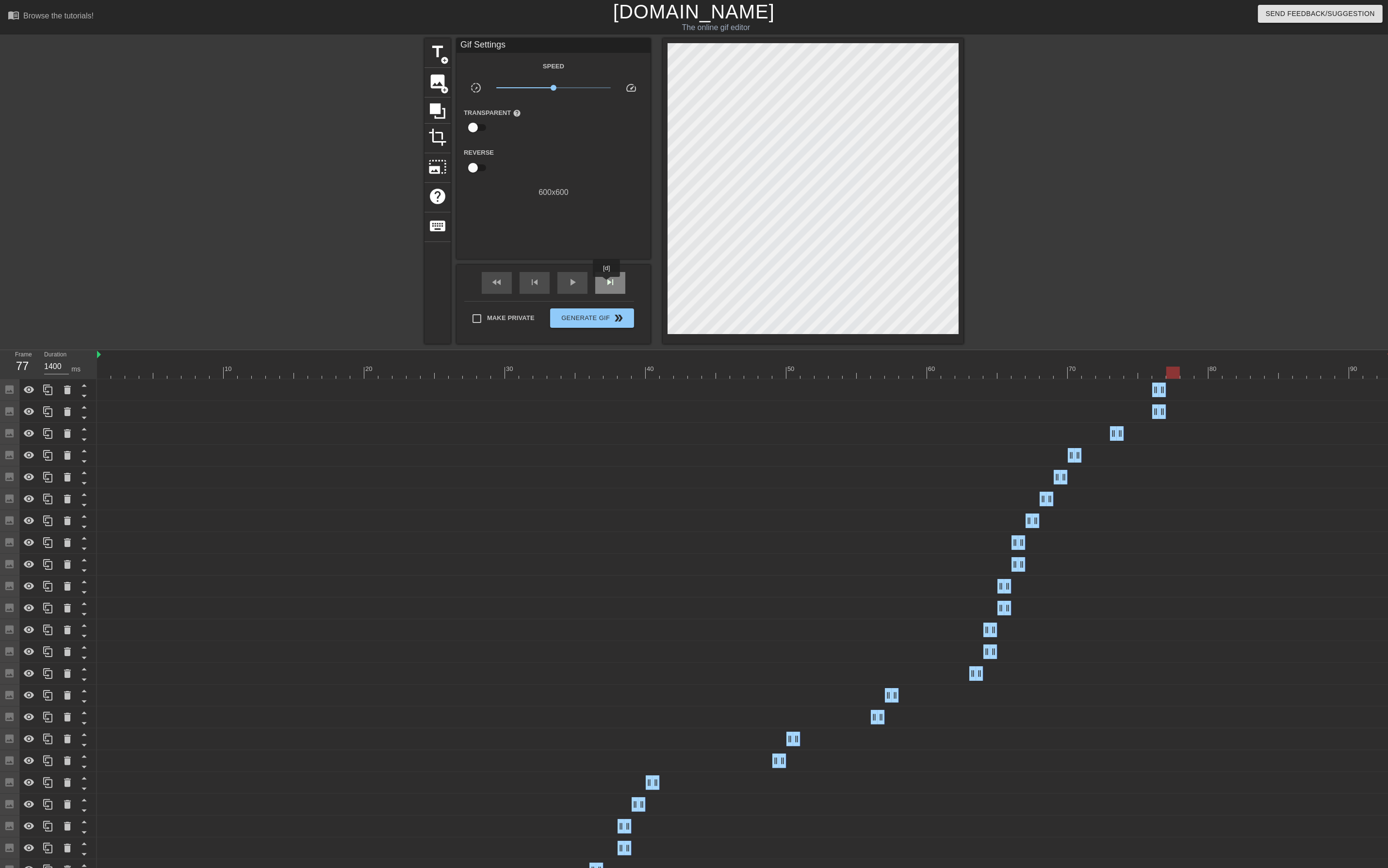
click at [607, 284] on span "skip_next" at bounding box center [610, 282] width 11 height 11
drag, startPoint x: 1162, startPoint y: 387, endPoint x: 1204, endPoint y: 389, distance: 42.0
drag, startPoint x: 1156, startPoint y: 392, endPoint x: 1206, endPoint y: 394, distance: 50.0
click at [613, 272] on div "skip_next" at bounding box center [610, 283] width 30 height 22
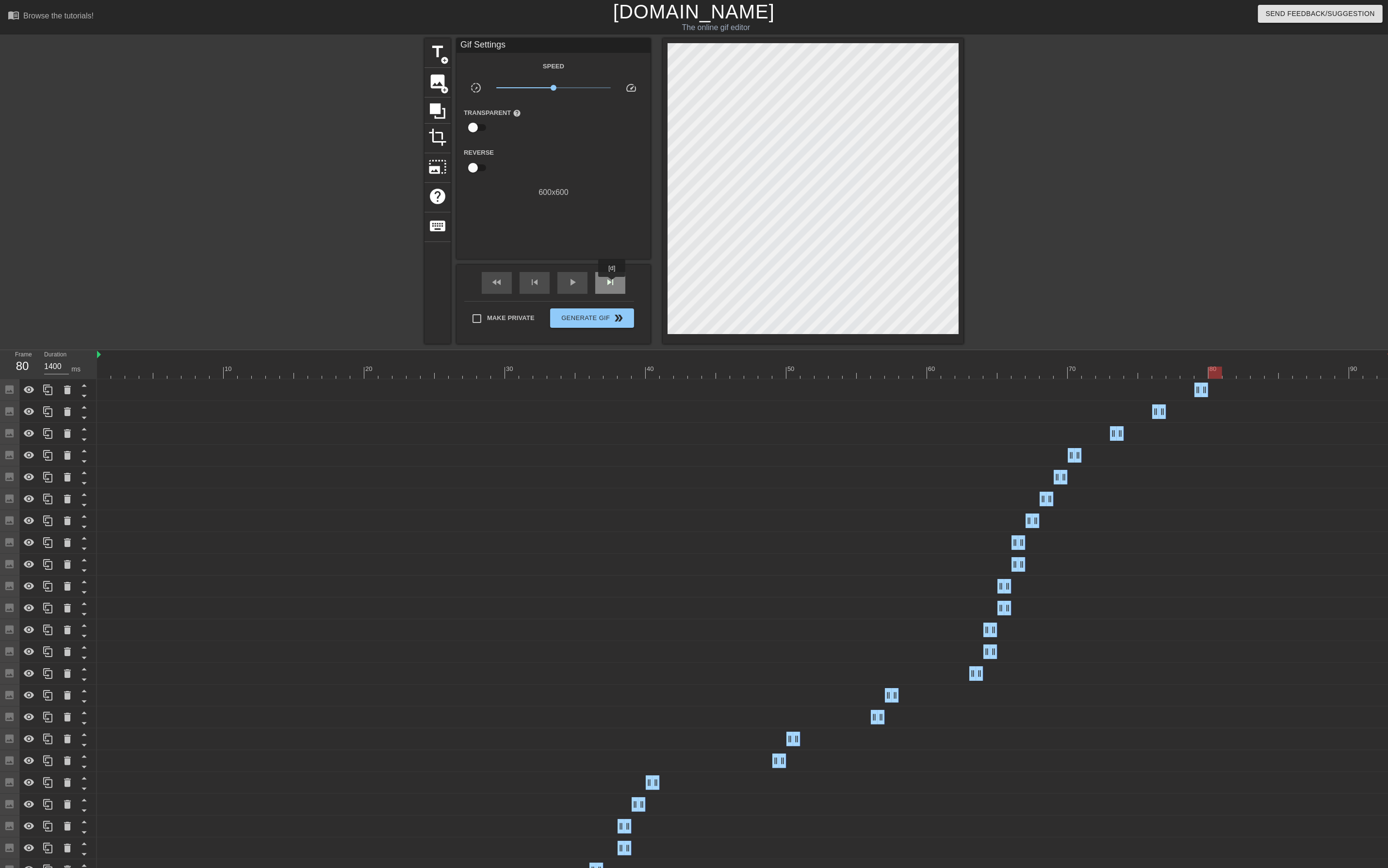
click at [613, 280] on span "skip_next" at bounding box center [610, 282] width 11 height 11
click at [47, 391] on icon at bounding box center [48, 389] width 11 height 11
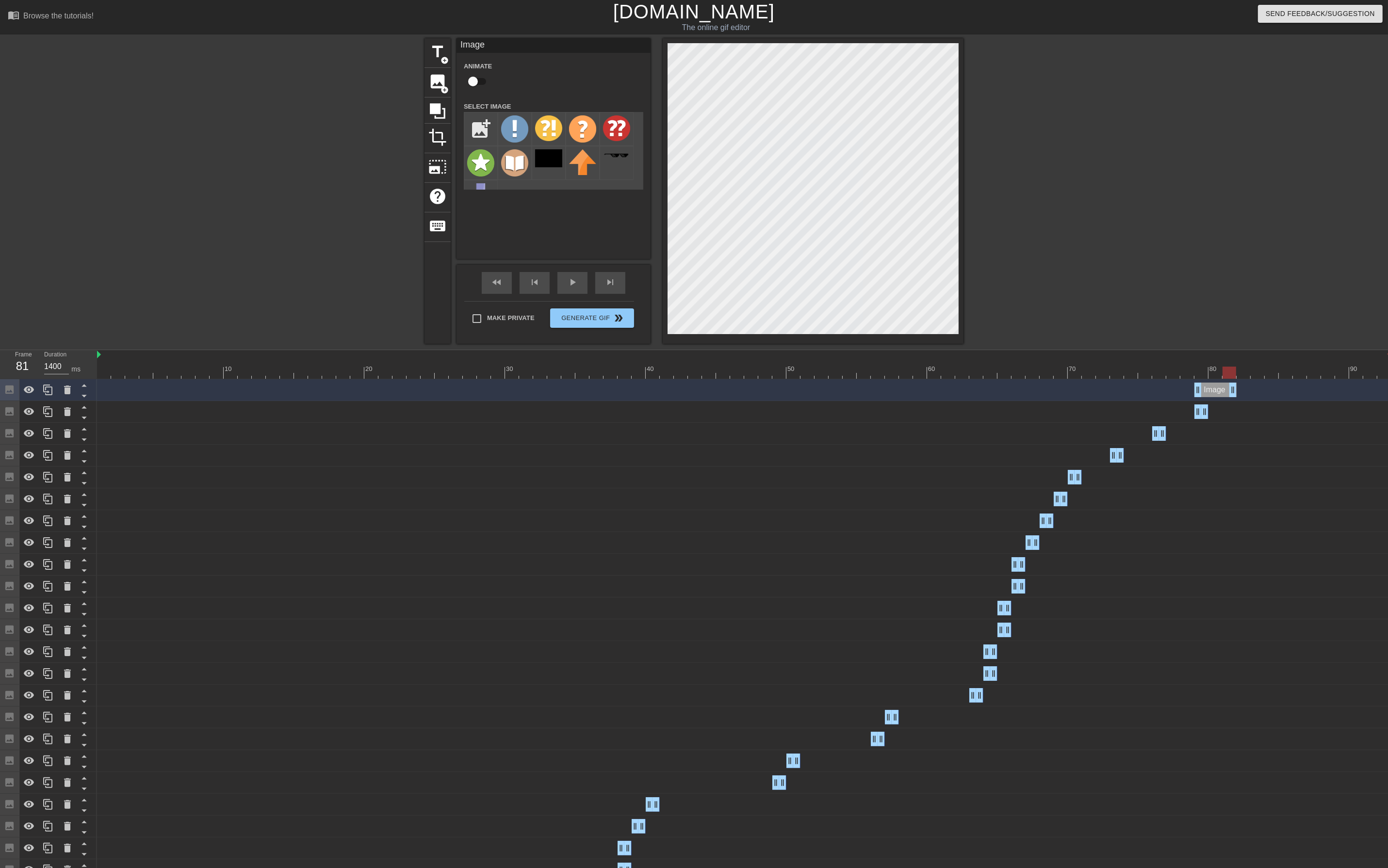
drag, startPoint x: 1214, startPoint y: 390, endPoint x: 1231, endPoint y: 388, distance: 17.1
drag, startPoint x: 1200, startPoint y: 393, endPoint x: 1229, endPoint y: 388, distance: 29.4
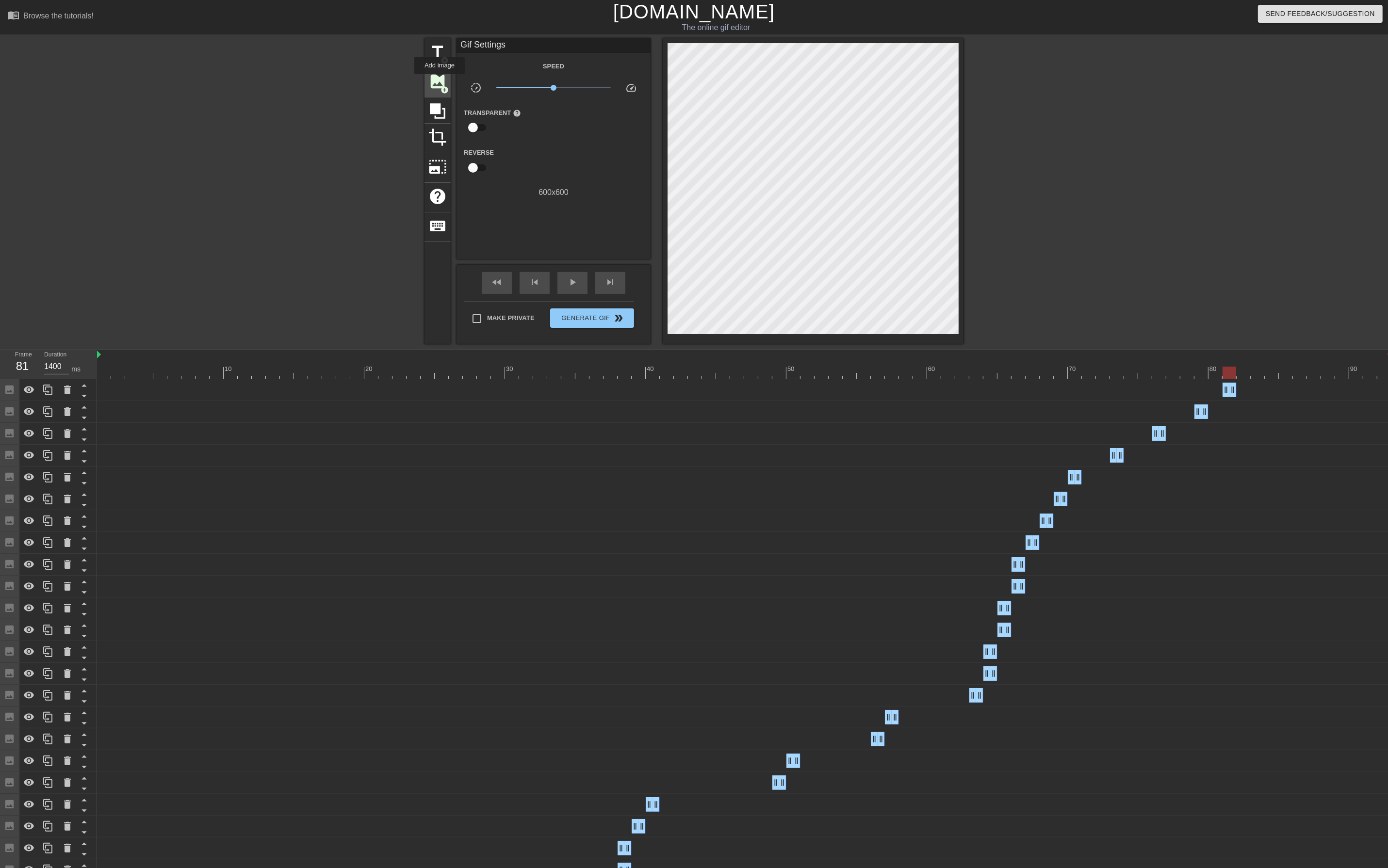
click at [439, 81] on span "image" at bounding box center [438, 81] width 18 height 18
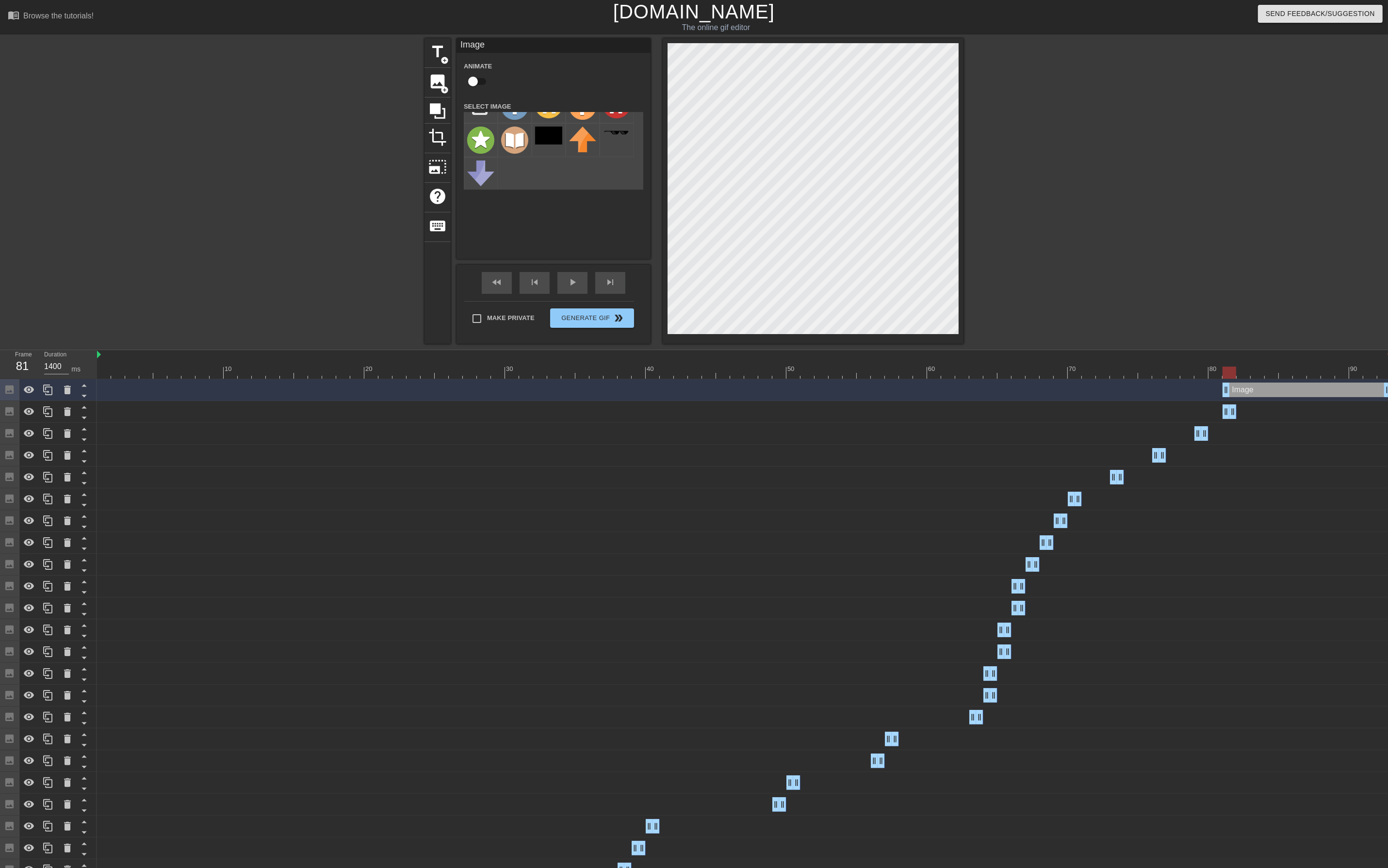
scroll to position [24, 0]
click at [479, 172] on img at bounding box center [481, 171] width 27 height 25
click at [67, 396] on icon at bounding box center [67, 389] width 11 height 11
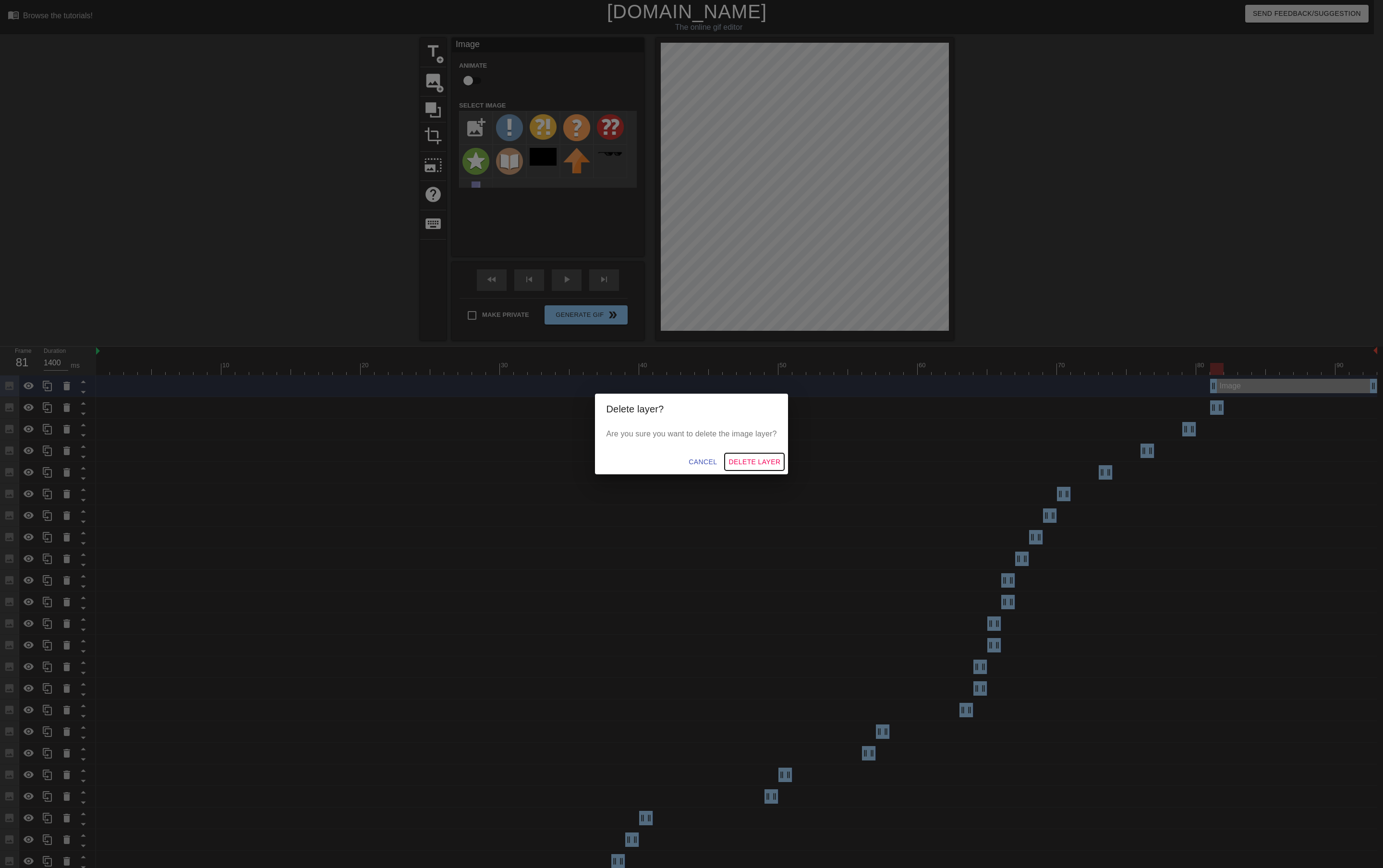
click at [750, 464] on span "Delete Layer" at bounding box center [754, 462] width 52 height 12
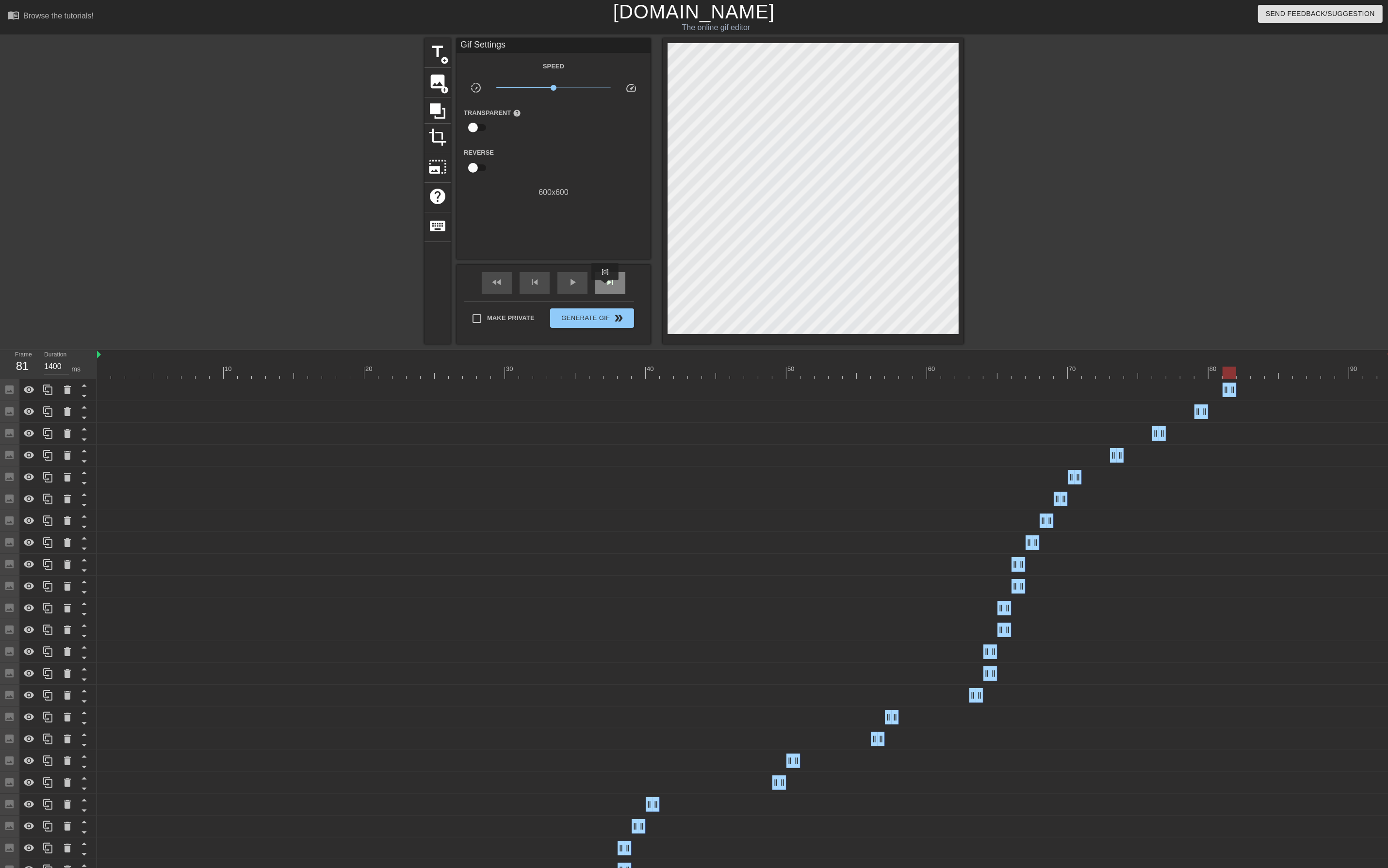
click at [605, 287] on span "skip_next" at bounding box center [610, 282] width 11 height 11
click at [607, 287] on span "skip_next" at bounding box center [610, 282] width 11 height 11
click at [47, 384] on div at bounding box center [48, 389] width 20 height 21
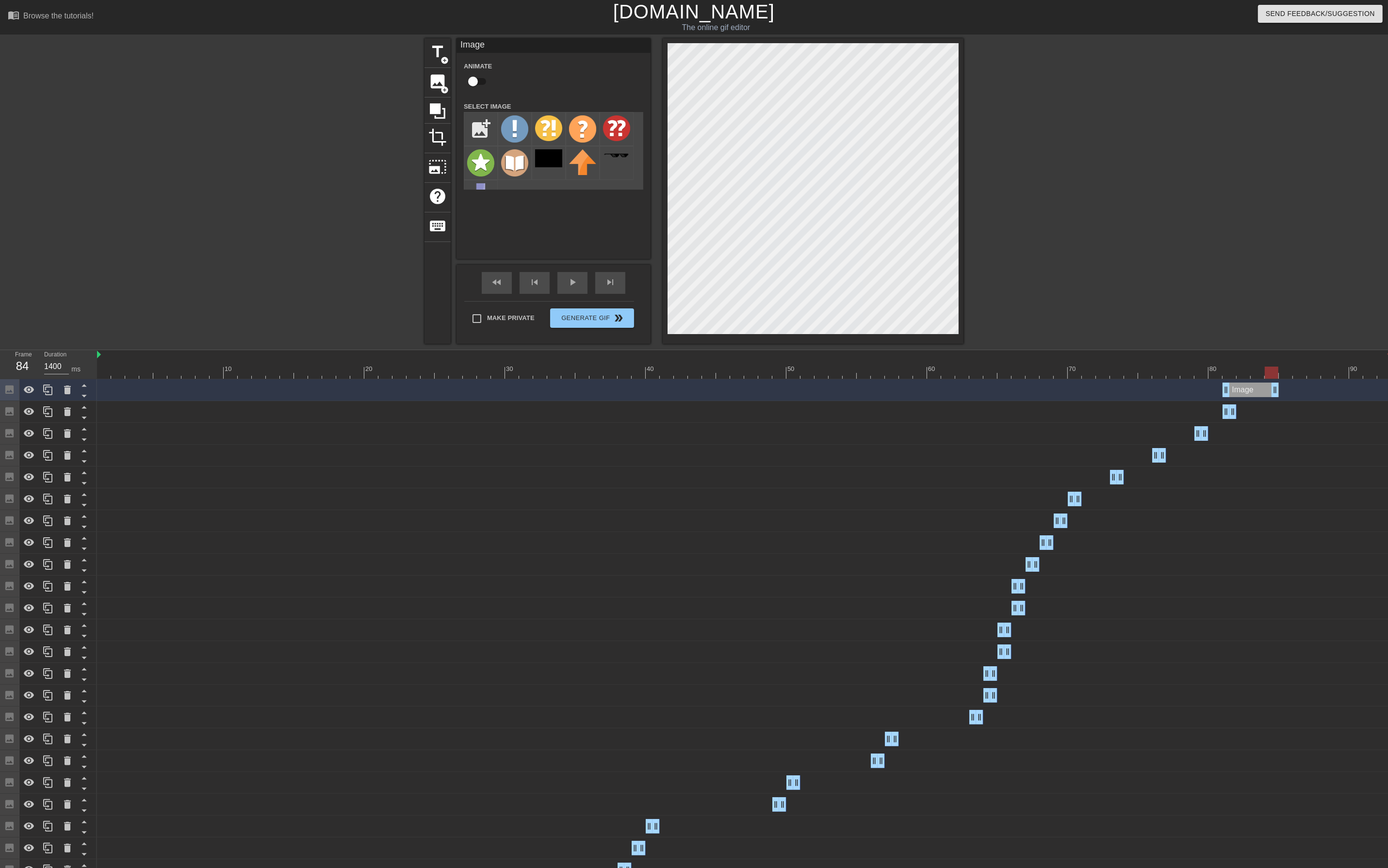
drag, startPoint x: 1235, startPoint y: 388, endPoint x: 1279, endPoint y: 390, distance: 44.0
click at [1279, 390] on div "Image drag_handle drag_handle" at bounding box center [744, 390] width 1294 height 15
drag, startPoint x: 1228, startPoint y: 390, endPoint x: 1277, endPoint y: 389, distance: 49.0
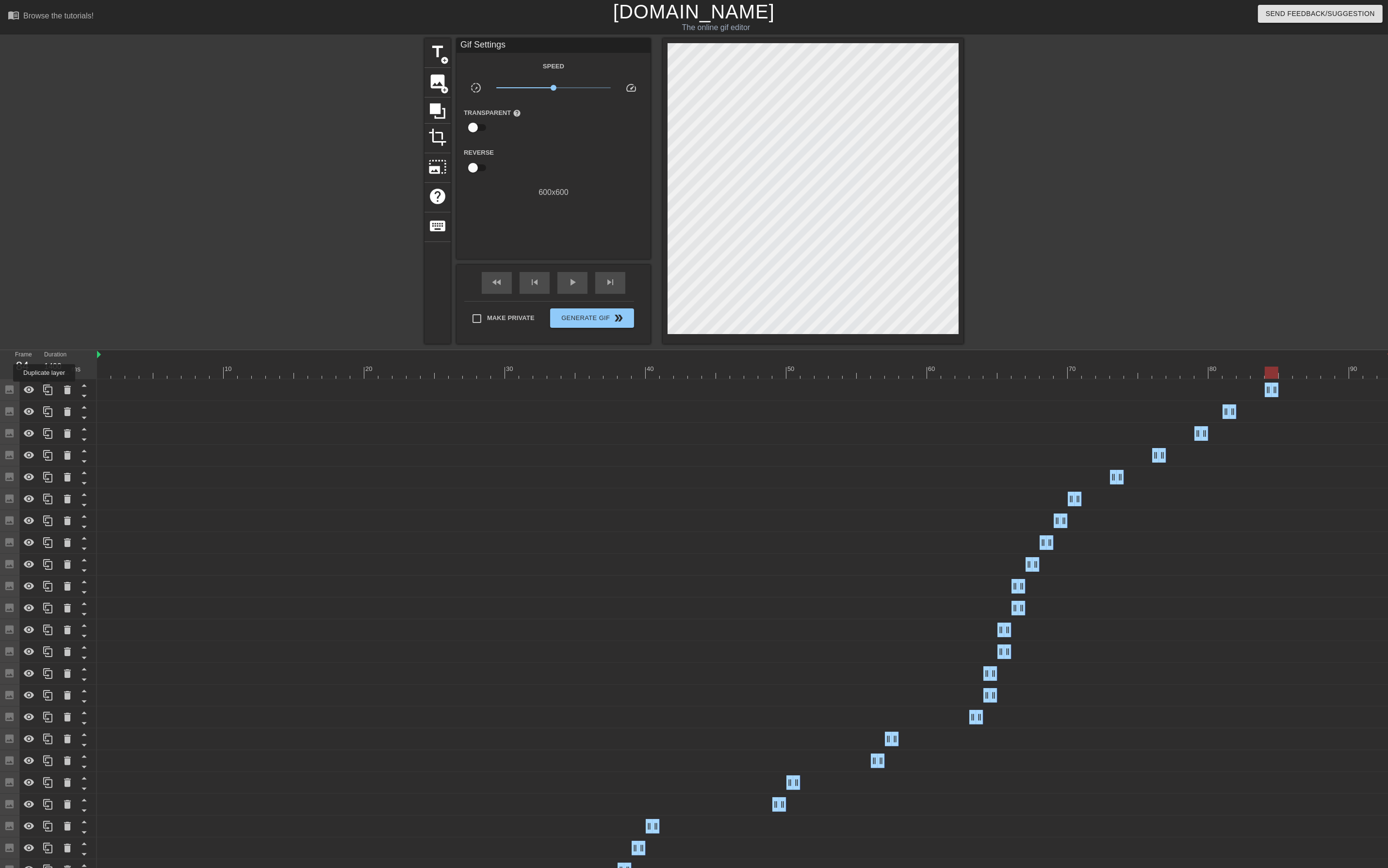
click at [43, 389] on icon at bounding box center [48, 389] width 11 height 11
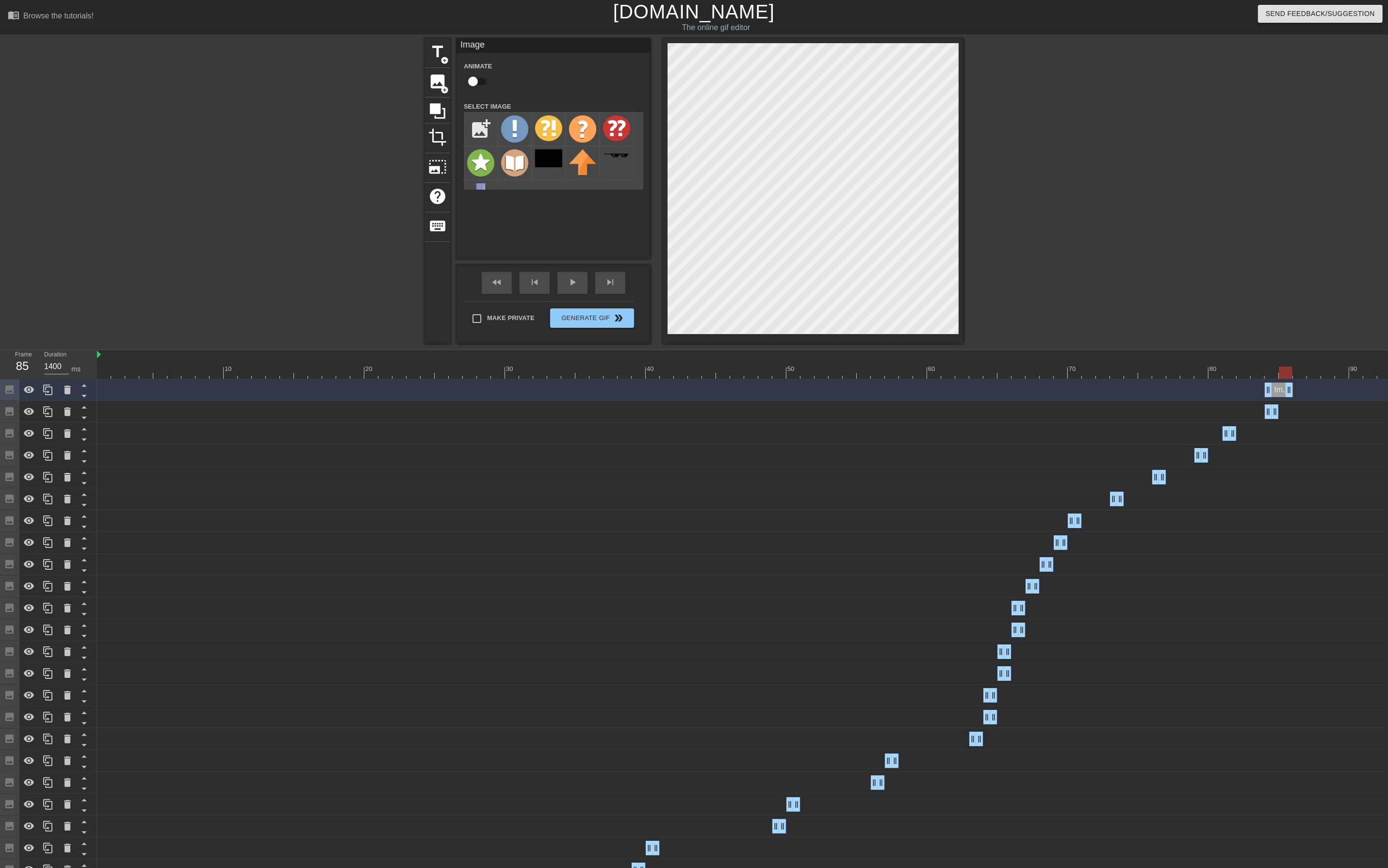
drag, startPoint x: 1274, startPoint y: 388, endPoint x: 1284, endPoint y: 390, distance: 10.2
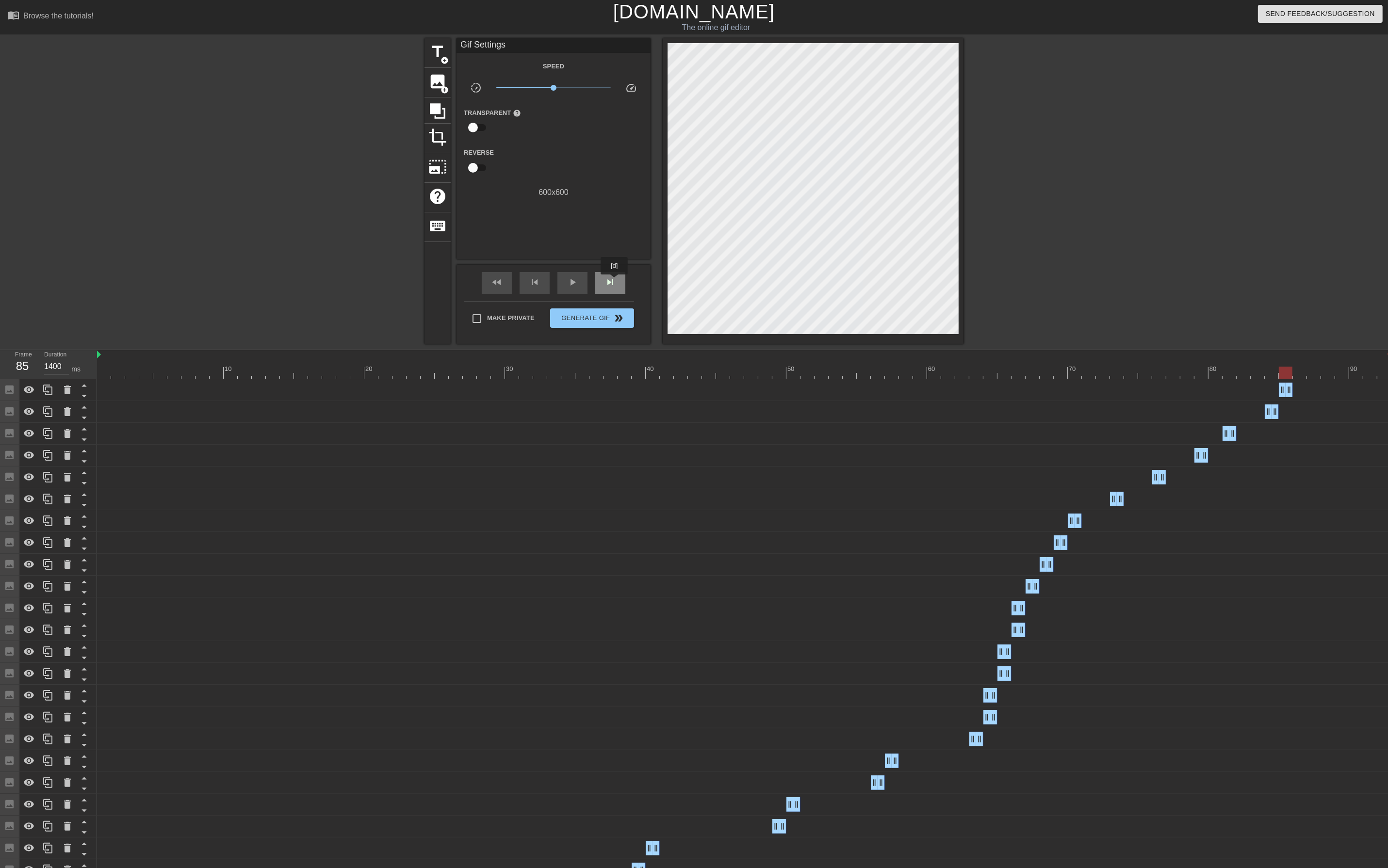
click at [615, 281] on span "skip_next" at bounding box center [610, 282] width 11 height 11
click at [624, 285] on div "skip_next" at bounding box center [610, 283] width 30 height 22
click at [48, 386] on icon at bounding box center [48, 390] width 9 height 11
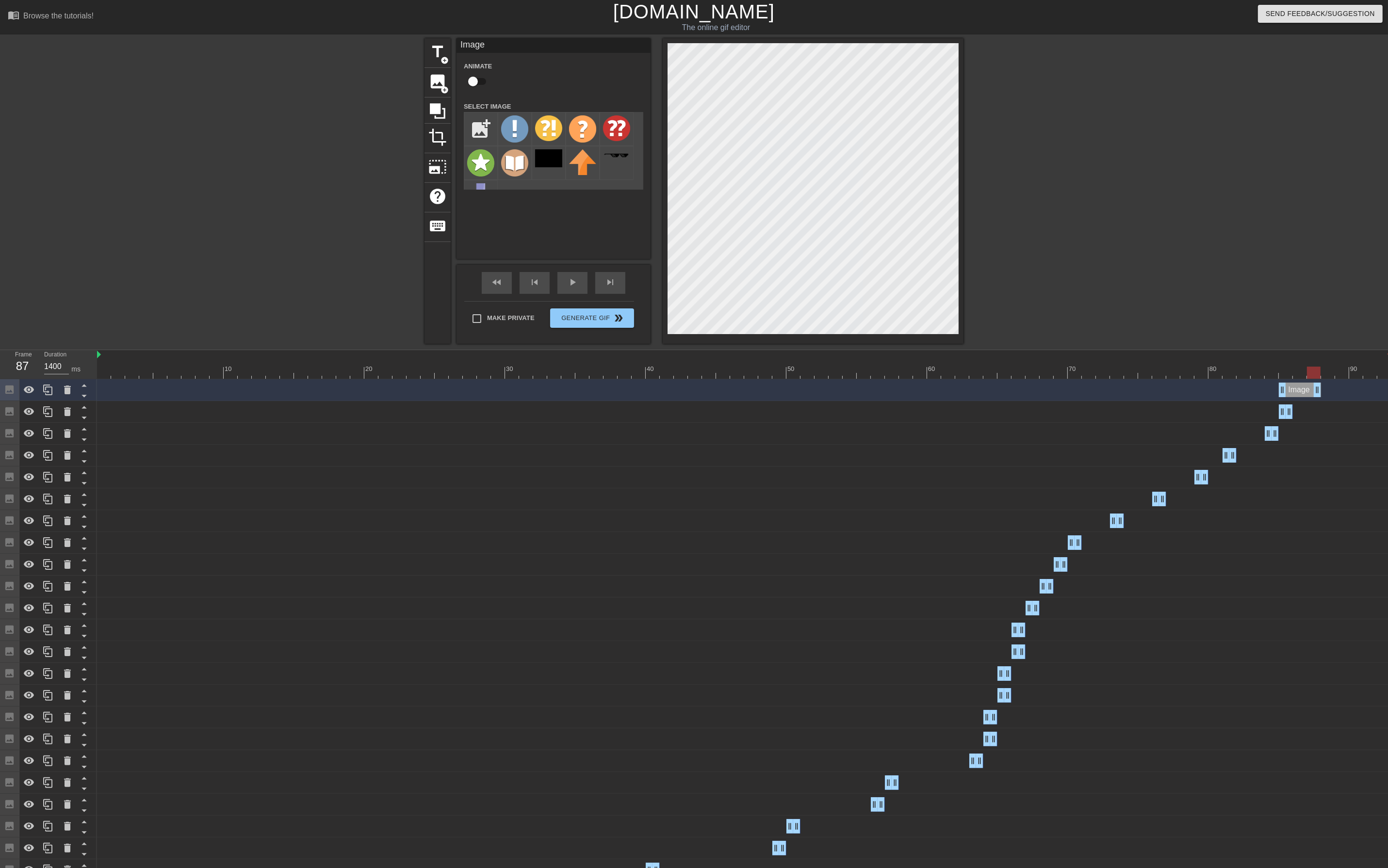
drag, startPoint x: 1289, startPoint y: 390, endPoint x: 1318, endPoint y: 387, distance: 29.2
click at [1335, 389] on div "Image drag_handle drag_handle" at bounding box center [744, 390] width 1294 height 15
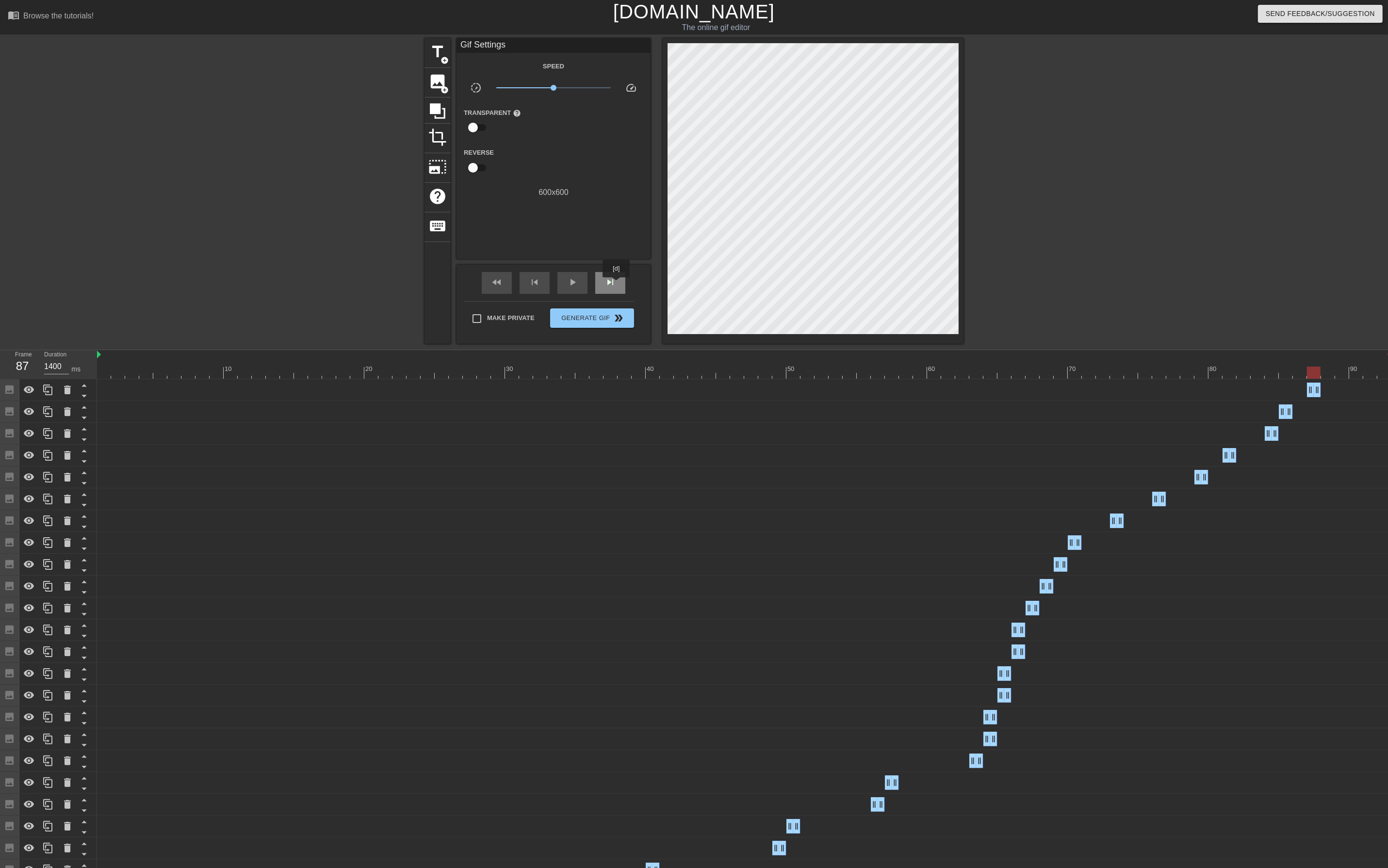
click at [617, 284] on div "skip_next" at bounding box center [610, 283] width 30 height 22
click at [50, 387] on icon at bounding box center [48, 389] width 11 height 11
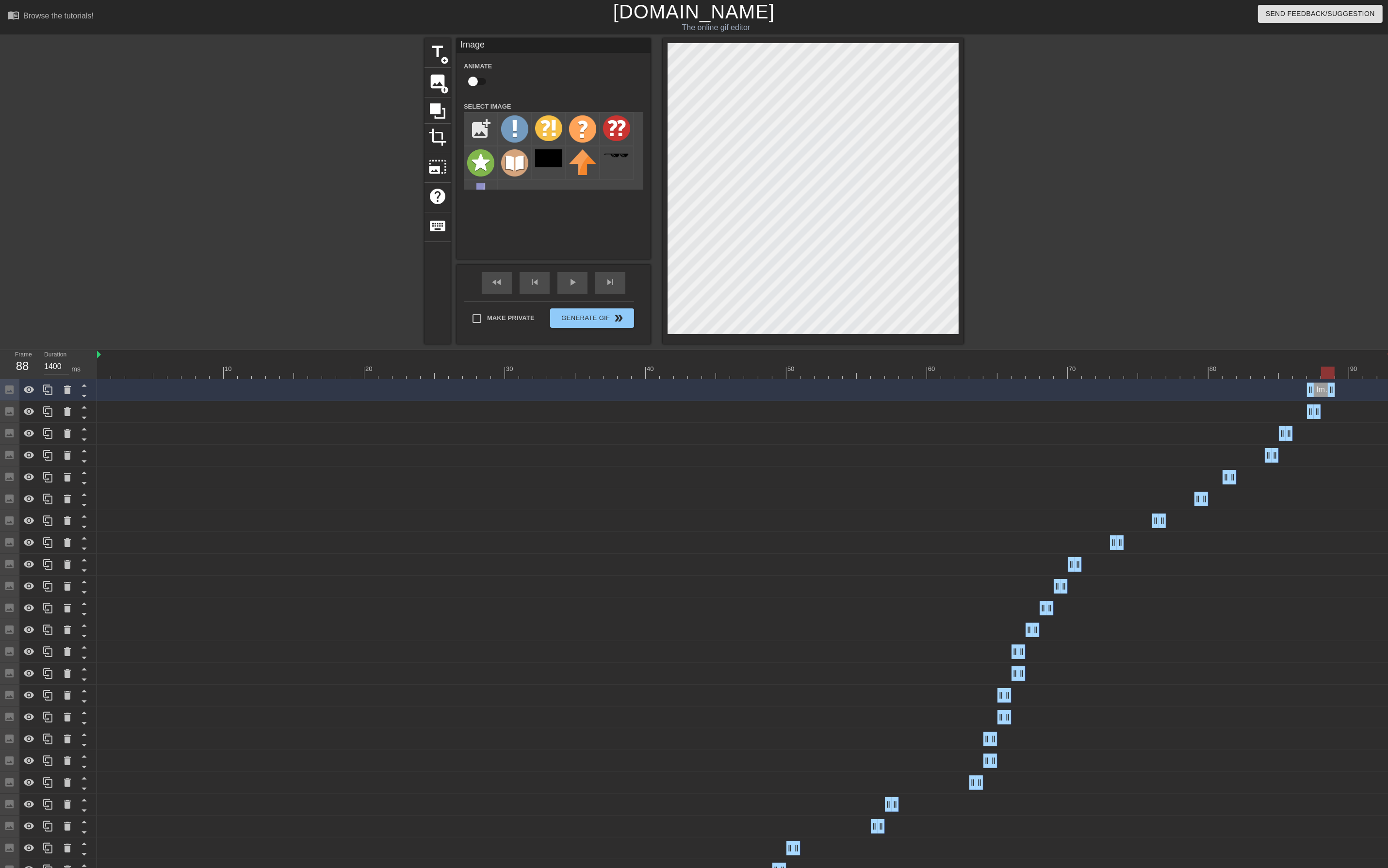
drag, startPoint x: 1320, startPoint y: 387, endPoint x: 1333, endPoint y: 388, distance: 13.0
drag, startPoint x: 1320, startPoint y: 392, endPoint x: 1332, endPoint y: 390, distance: 12.2
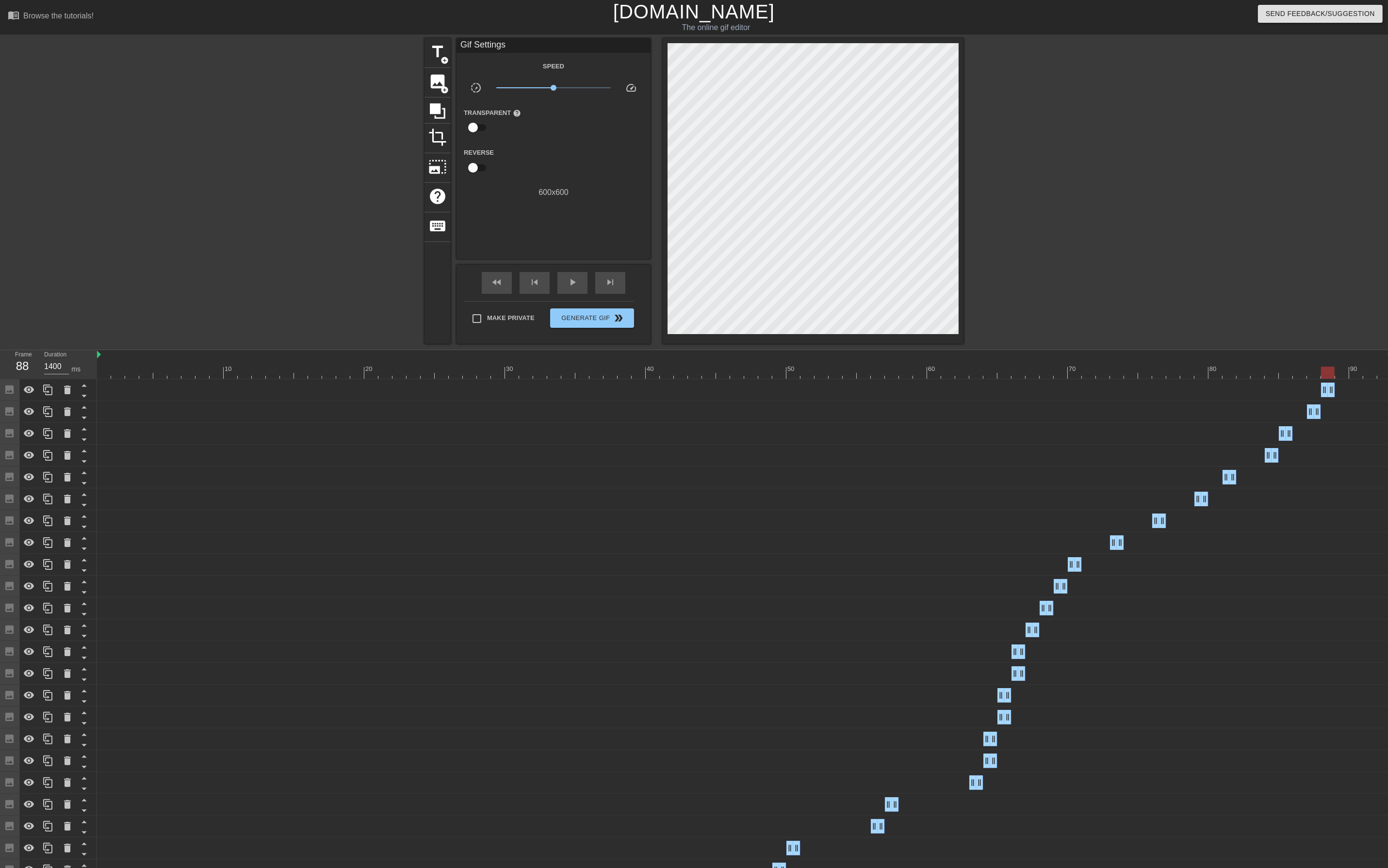
click at [1342, 371] on div at bounding box center [744, 372] width 1294 height 12
click at [1353, 374] on div at bounding box center [744, 372] width 1294 height 12
type input "6000"
click at [1363, 374] on div at bounding box center [1355, 372] width 14 height 12
click at [437, 82] on span "image" at bounding box center [438, 81] width 18 height 18
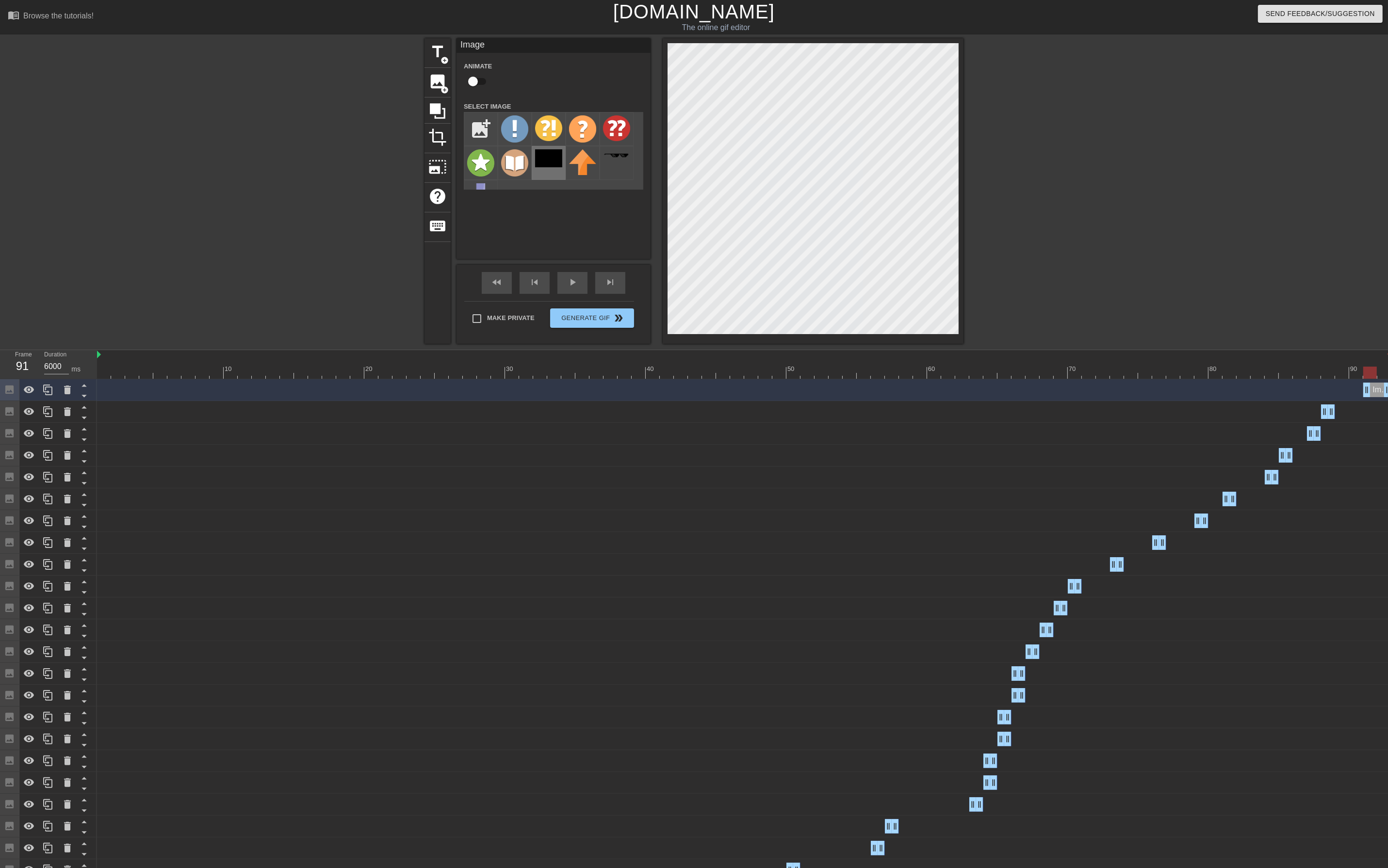
click at [546, 165] on img at bounding box center [549, 158] width 27 height 18
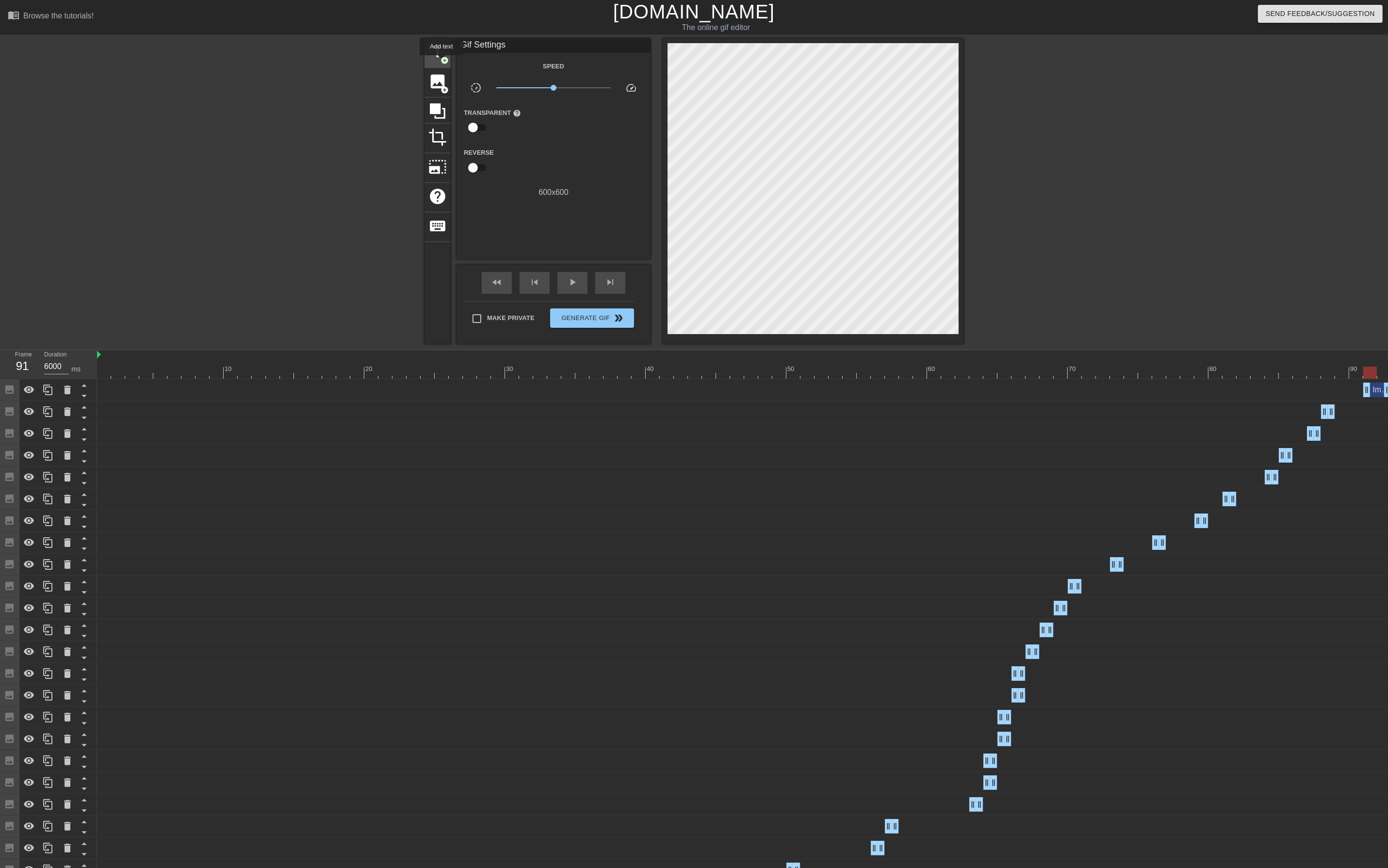
click at [442, 62] on span "add_circle" at bounding box center [444, 60] width 8 height 8
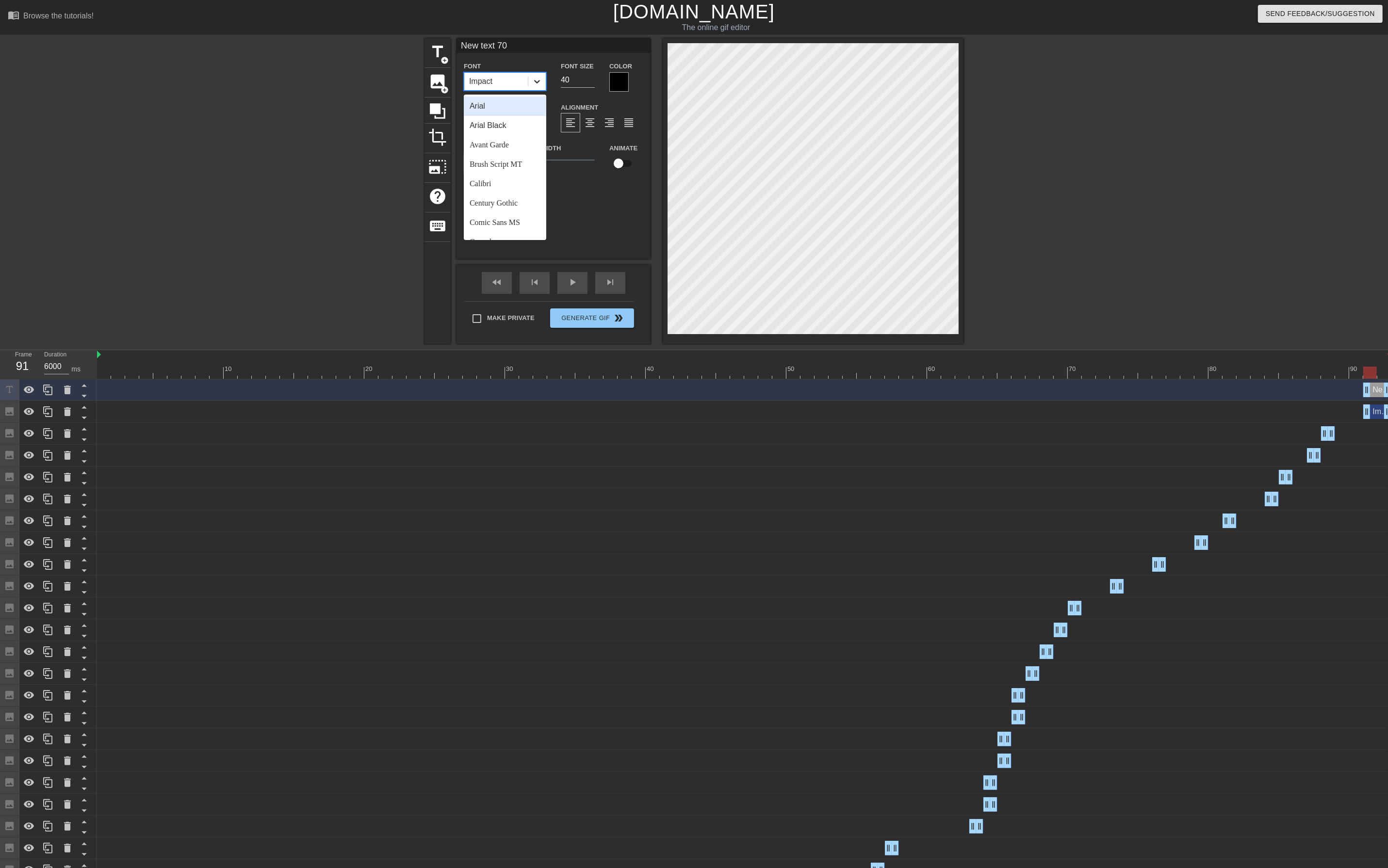
click at [532, 80] on icon at bounding box center [537, 81] width 10 height 10
click at [496, 105] on div "Arial" at bounding box center [505, 106] width 82 height 20
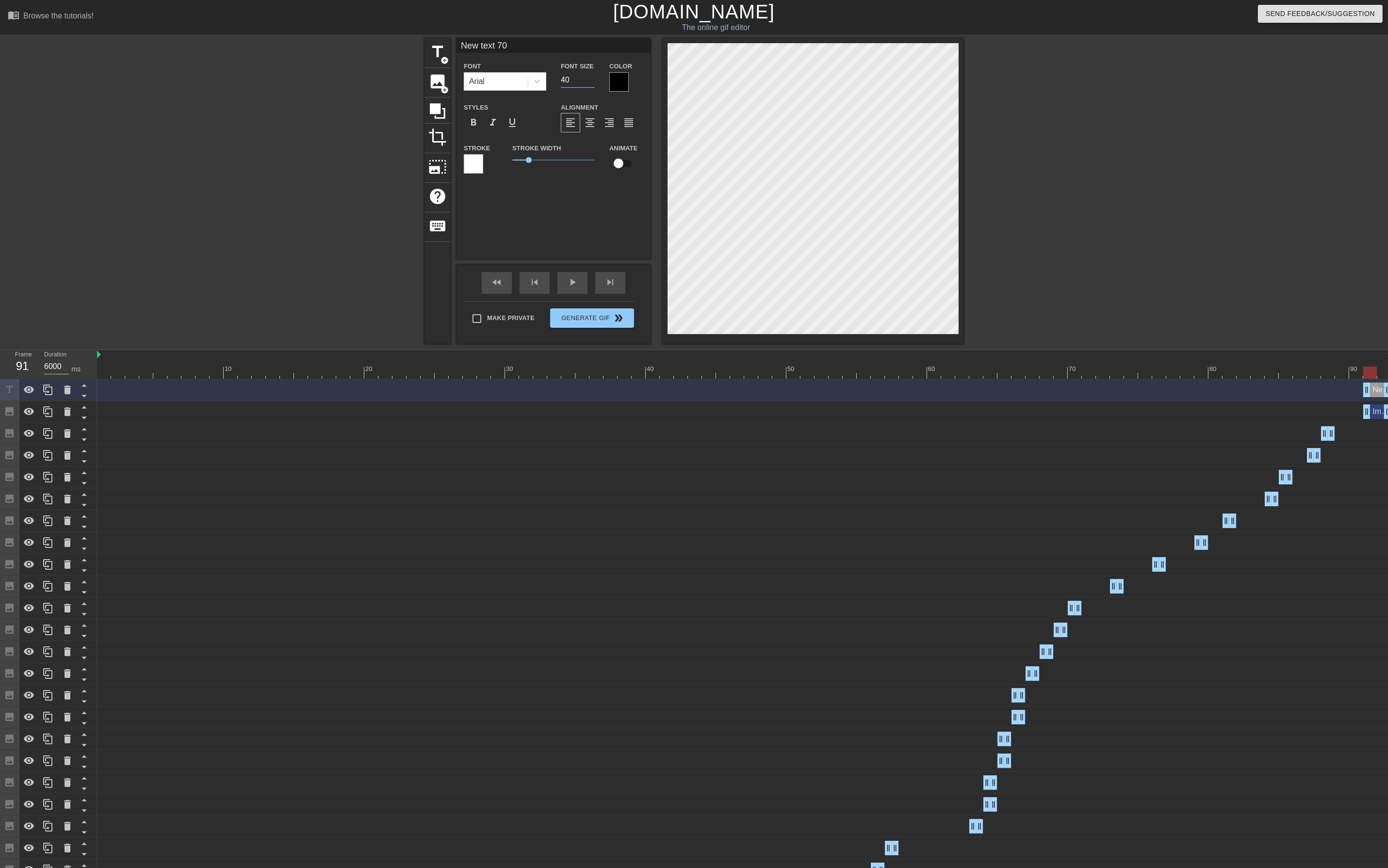
click at [575, 75] on input "40" at bounding box center [578, 80] width 34 height 16
click at [575, 74] on input "40" at bounding box center [578, 80] width 34 height 16
type input "30"
click at [619, 78] on div at bounding box center [619, 82] width 20 height 20
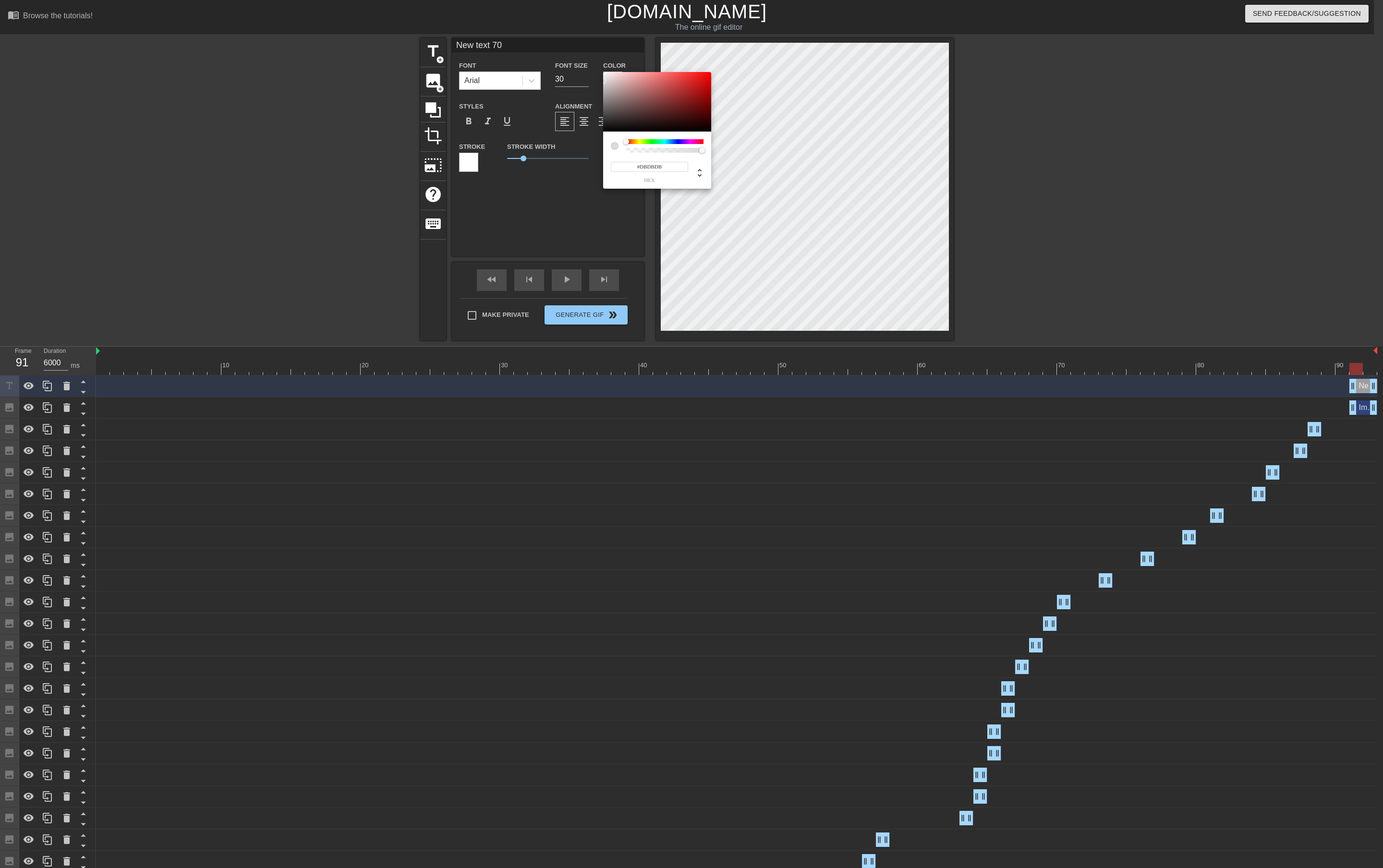
type input "#FFFFFF"
drag, startPoint x: 630, startPoint y: 104, endPoint x: 591, endPoint y: 55, distance: 62.6
click at [571, 47] on div "#FFFFFF hex" at bounding box center [692, 434] width 1383 height 868
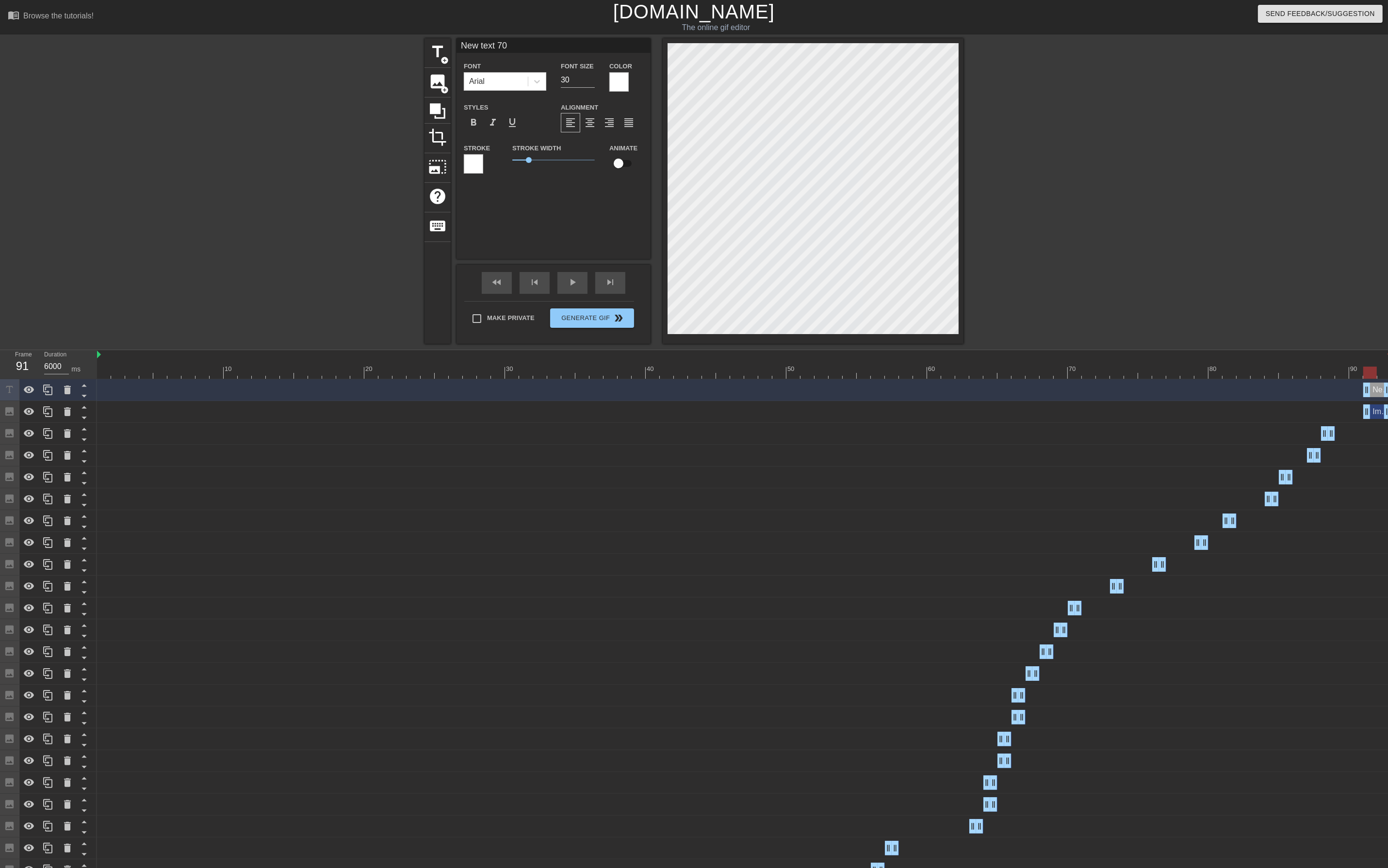
drag, startPoint x: 526, startPoint y: 46, endPoint x: 314, endPoint y: 49, distance: 212.0
click at [314, 49] on div "title add_circle image add_circle crop photo_size_select_large help keyboard Ne…" at bounding box center [694, 191] width 1388 height 306
type input "Black ran out of time"
drag, startPoint x: 557, startPoint y: 46, endPoint x: 331, endPoint y: 51, distance: 226.1
click at [331, 51] on div "title add_circle image add_circle crop photo_size_select_large help keyboard Bl…" at bounding box center [694, 191] width 1388 height 306
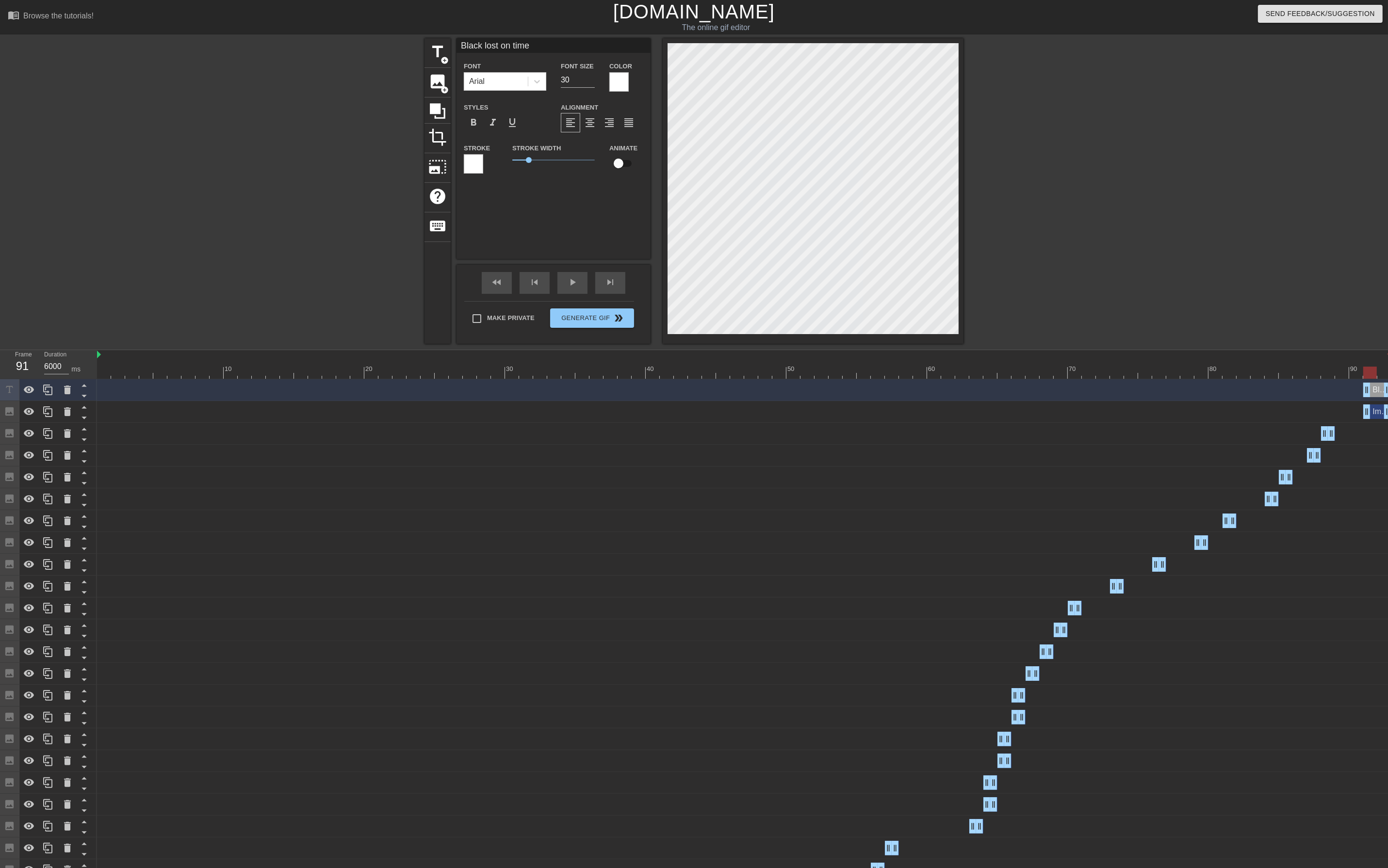
type input "Black lost on time."
click at [537, 47] on input "Black lost on time." at bounding box center [554, 46] width 194 height 15
click at [338, 149] on div at bounding box center [340, 184] width 145 height 291
click at [541, 41] on input "Black lost on time." at bounding box center [554, 46] width 194 height 15
type input "Black lost on time"
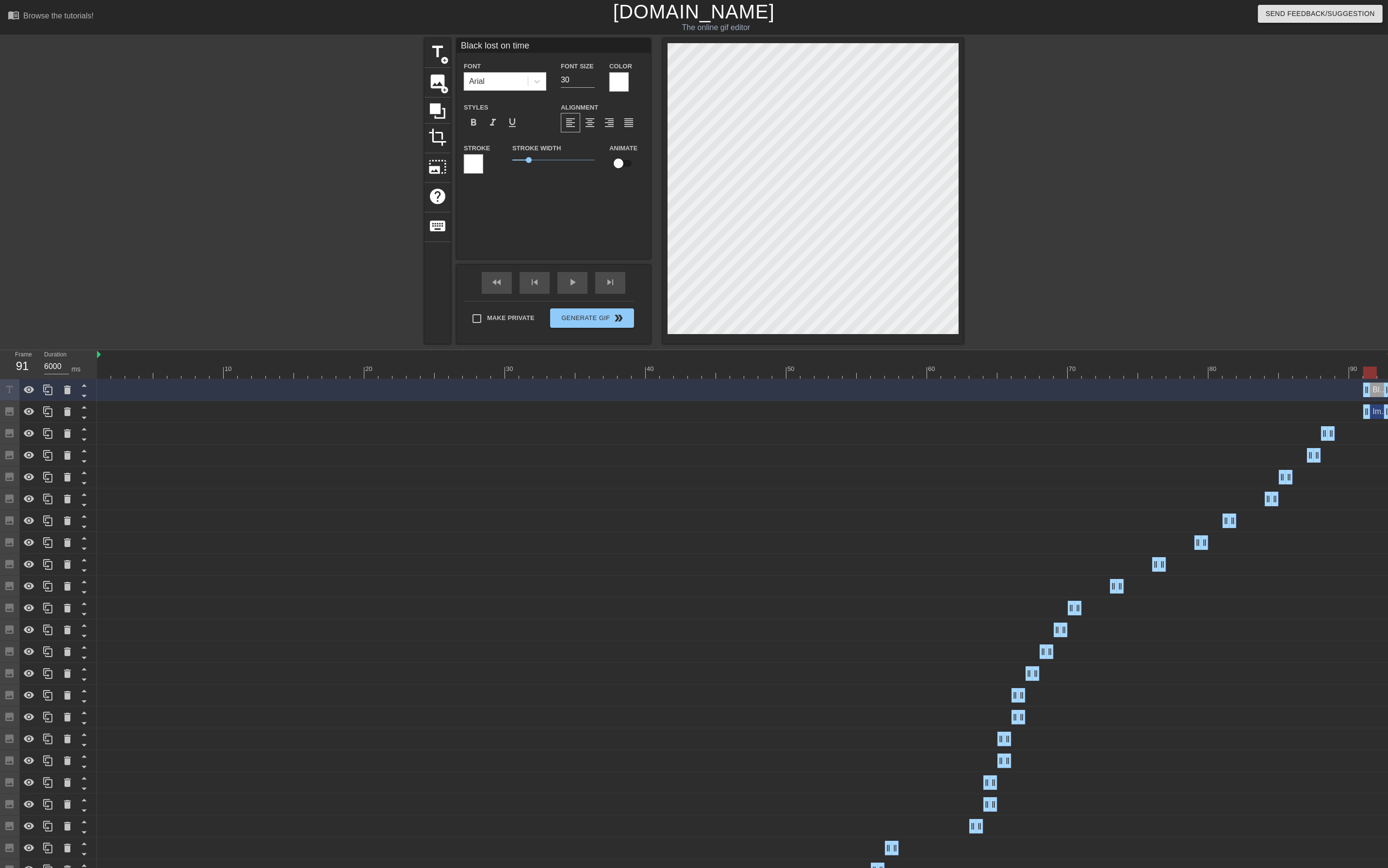
click at [343, 149] on div at bounding box center [340, 184] width 145 height 291
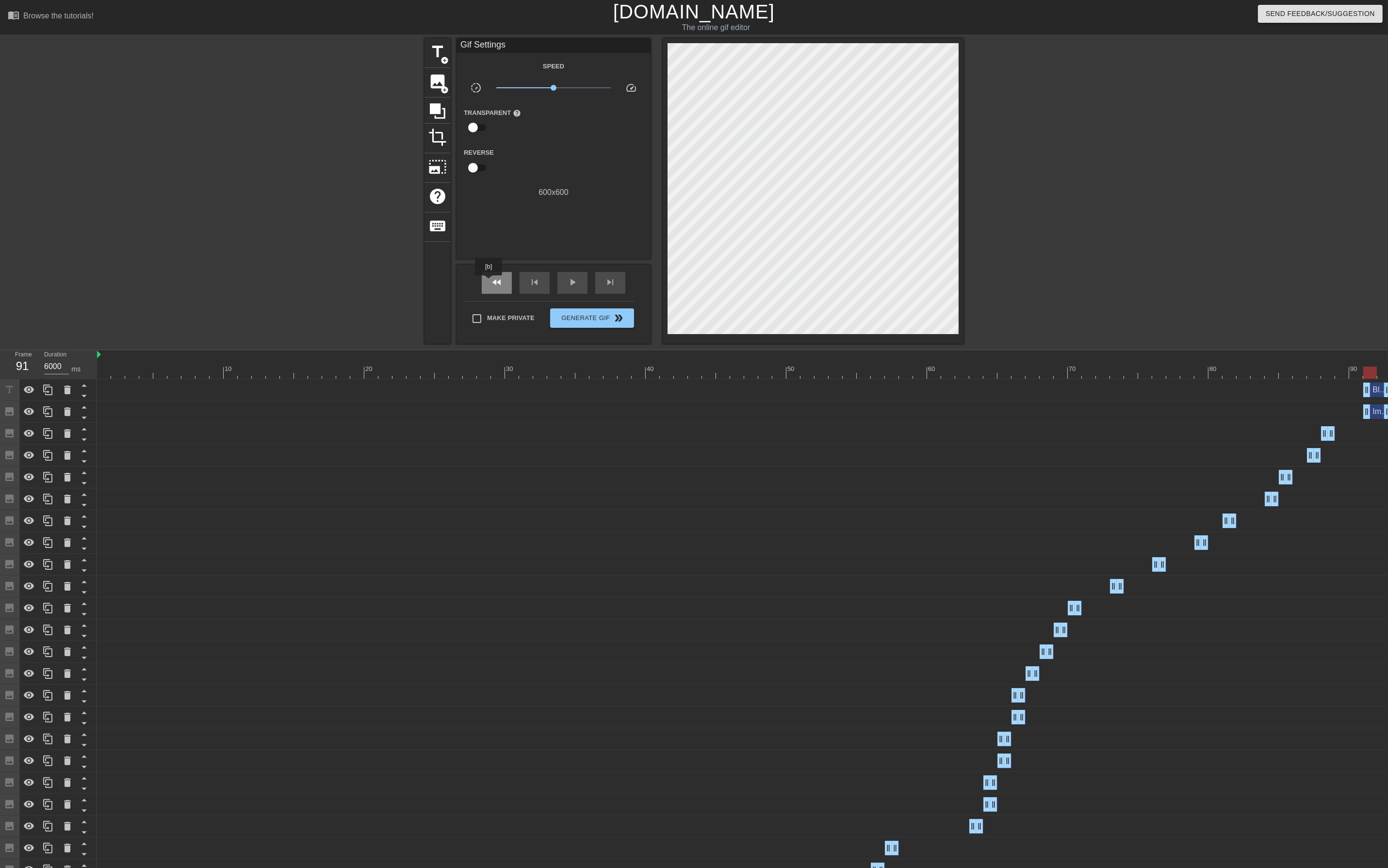
click at [489, 282] on div "fast_rewind" at bounding box center [496, 283] width 30 height 22
drag, startPoint x: 554, startPoint y: 88, endPoint x: 544, endPoint y: 93, distance: 11.2
click at [544, 93] on span "x0.676" at bounding box center [554, 87] width 115 height 11
click at [568, 285] on span "play_arrow" at bounding box center [572, 282] width 11 height 11
drag, startPoint x: 547, startPoint y: 86, endPoint x: 540, endPoint y: 91, distance: 8.6
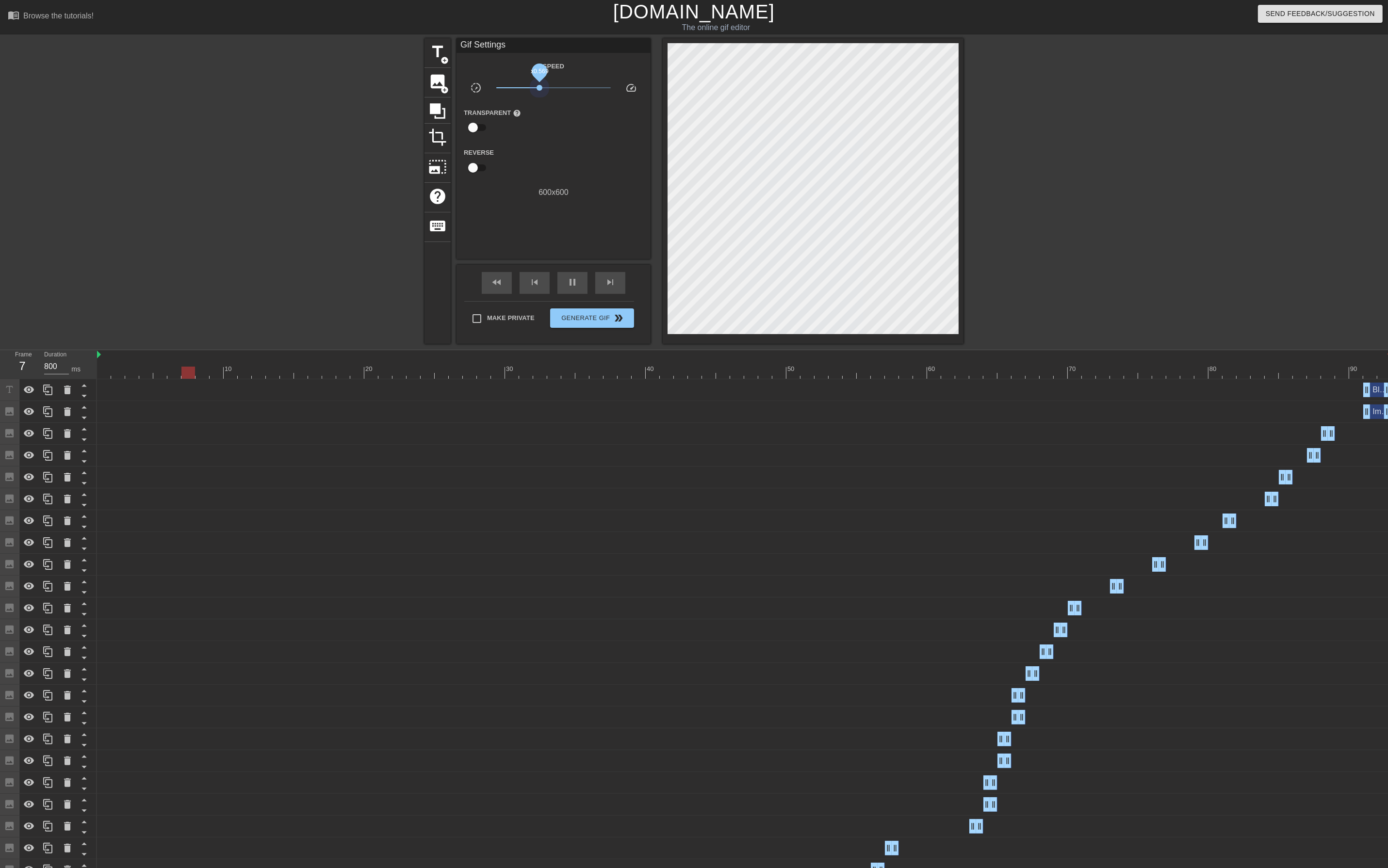
click at [540, 91] on span "x0.569" at bounding box center [554, 87] width 115 height 11
click at [495, 287] on span "fast_rewind" at bounding box center [496, 282] width 11 height 11
type input "1400"
click at [573, 287] on span "pause" at bounding box center [572, 282] width 11 height 11
click at [430, 79] on span "image" at bounding box center [438, 81] width 18 height 18
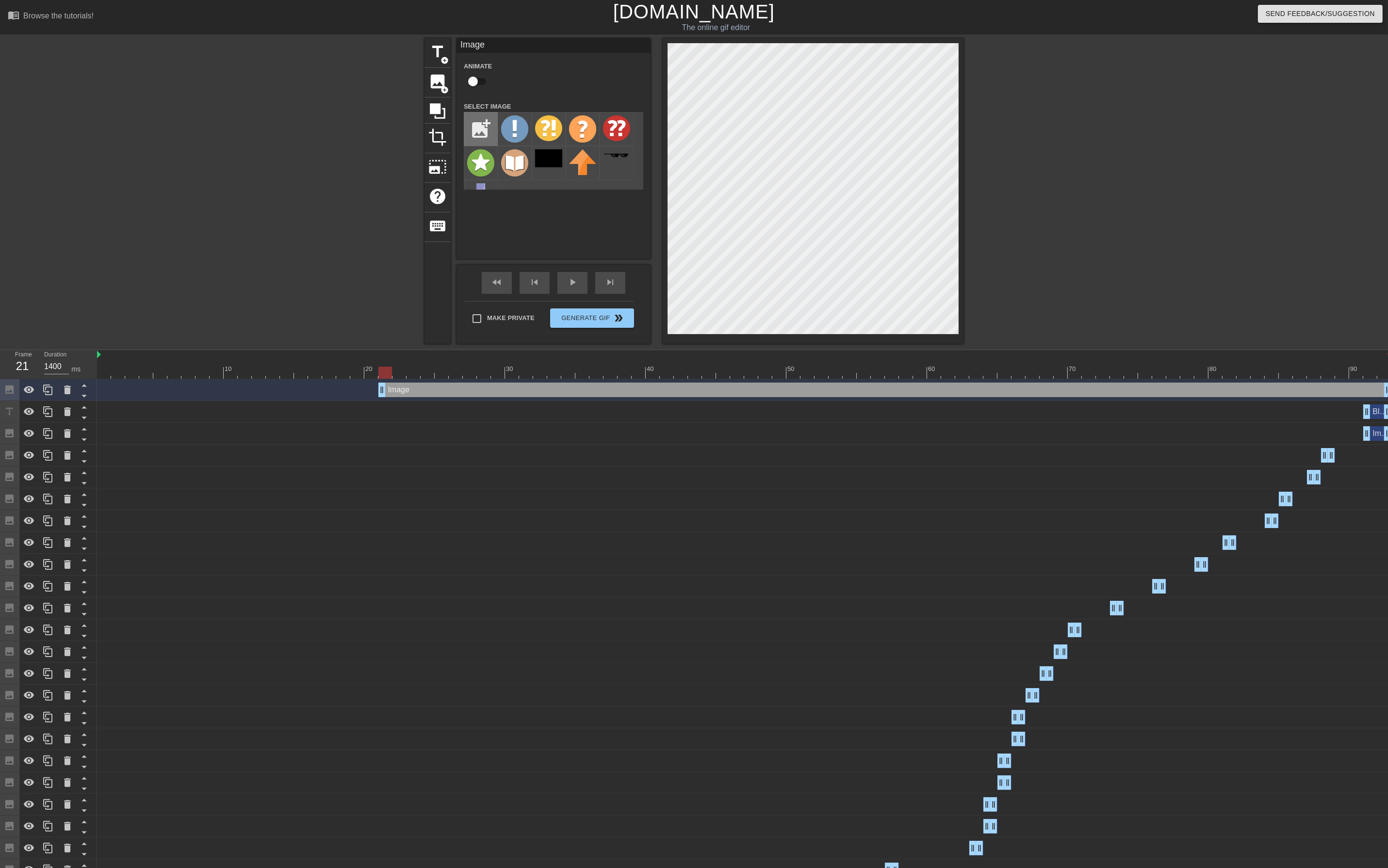
click at [470, 127] on input "file" at bounding box center [481, 129] width 33 height 33
type input "C:\fakepath\arrow.jpg"
click at [524, 134] on div at bounding box center [515, 129] width 34 height 34
click at [557, 218] on div "Image Animate Select Image add_photo_alternate" at bounding box center [554, 149] width 194 height 221
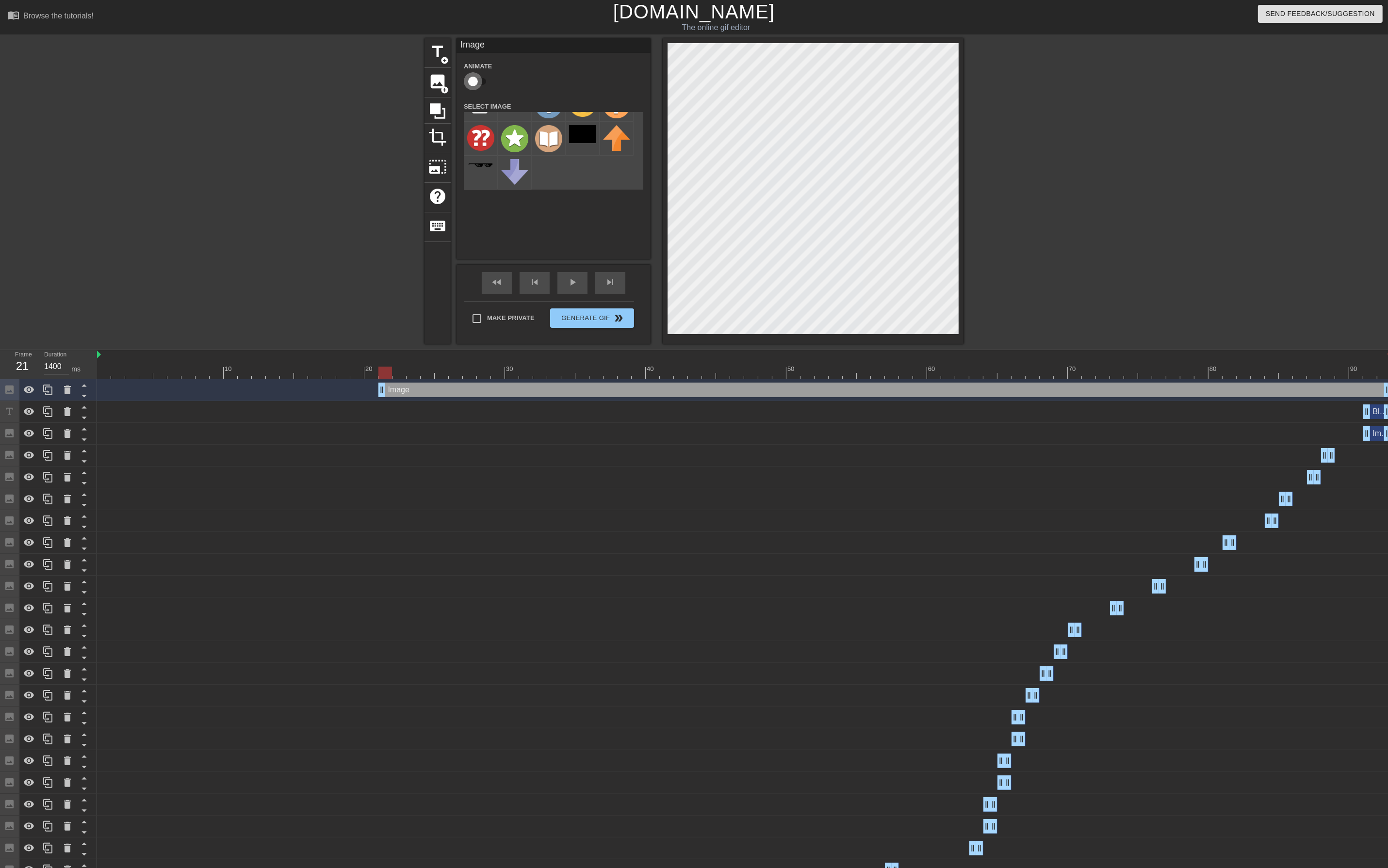
click at [475, 79] on input "checkbox" at bounding box center [473, 81] width 55 height 18
click at [479, 81] on input "checkbox" at bounding box center [482, 81] width 55 height 18
checkbox input "false"
click at [481, 132] on input "file" at bounding box center [481, 129] width 33 height 33
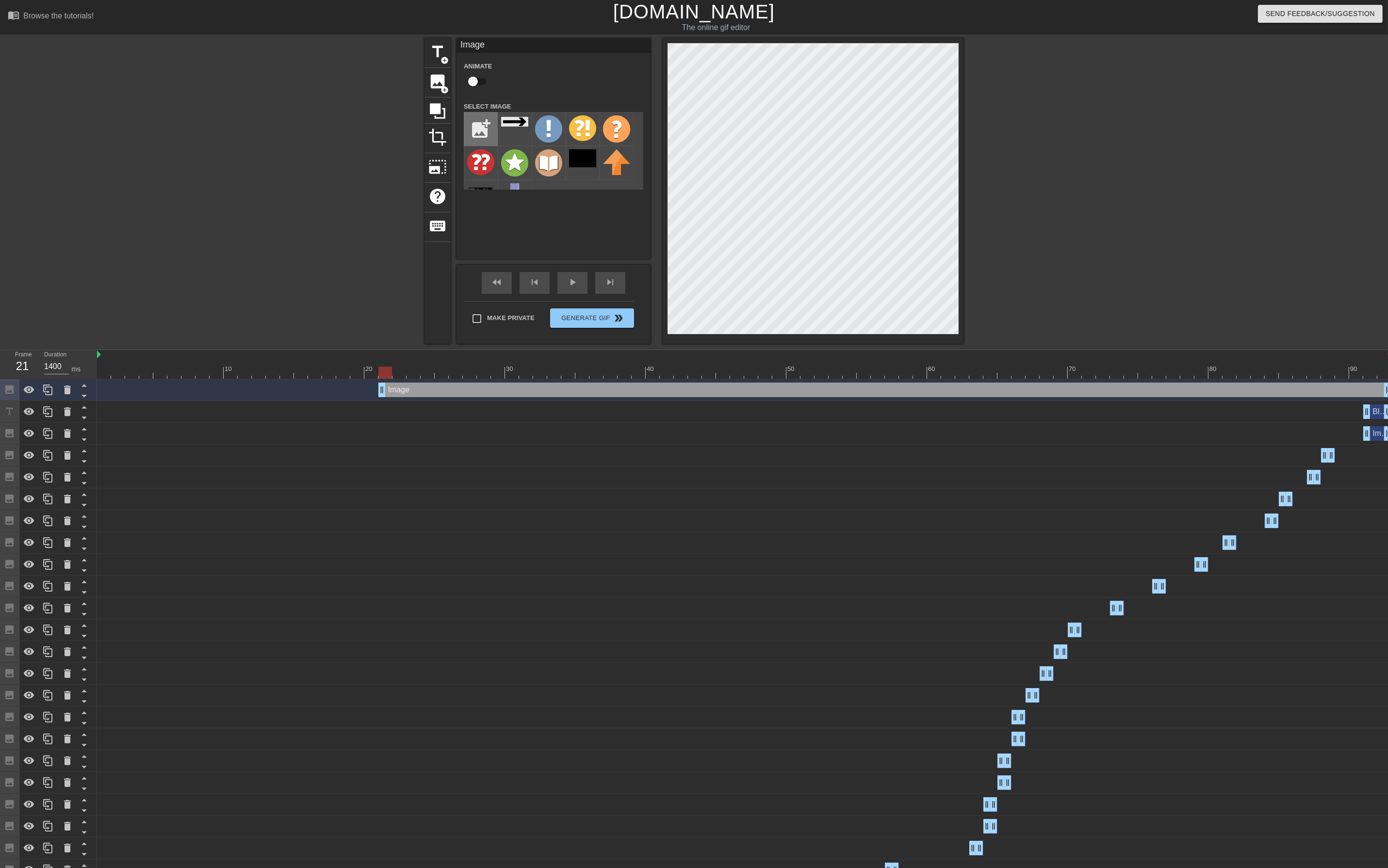
type input "C:\fakepath\arrow.png"
click at [507, 122] on img at bounding box center [515, 121] width 27 height 10
click at [482, 124] on input "file" at bounding box center [481, 129] width 33 height 33
click at [481, 130] on input "file" at bounding box center [481, 129] width 33 height 33
type input "C:\fakepath\arrow.png"
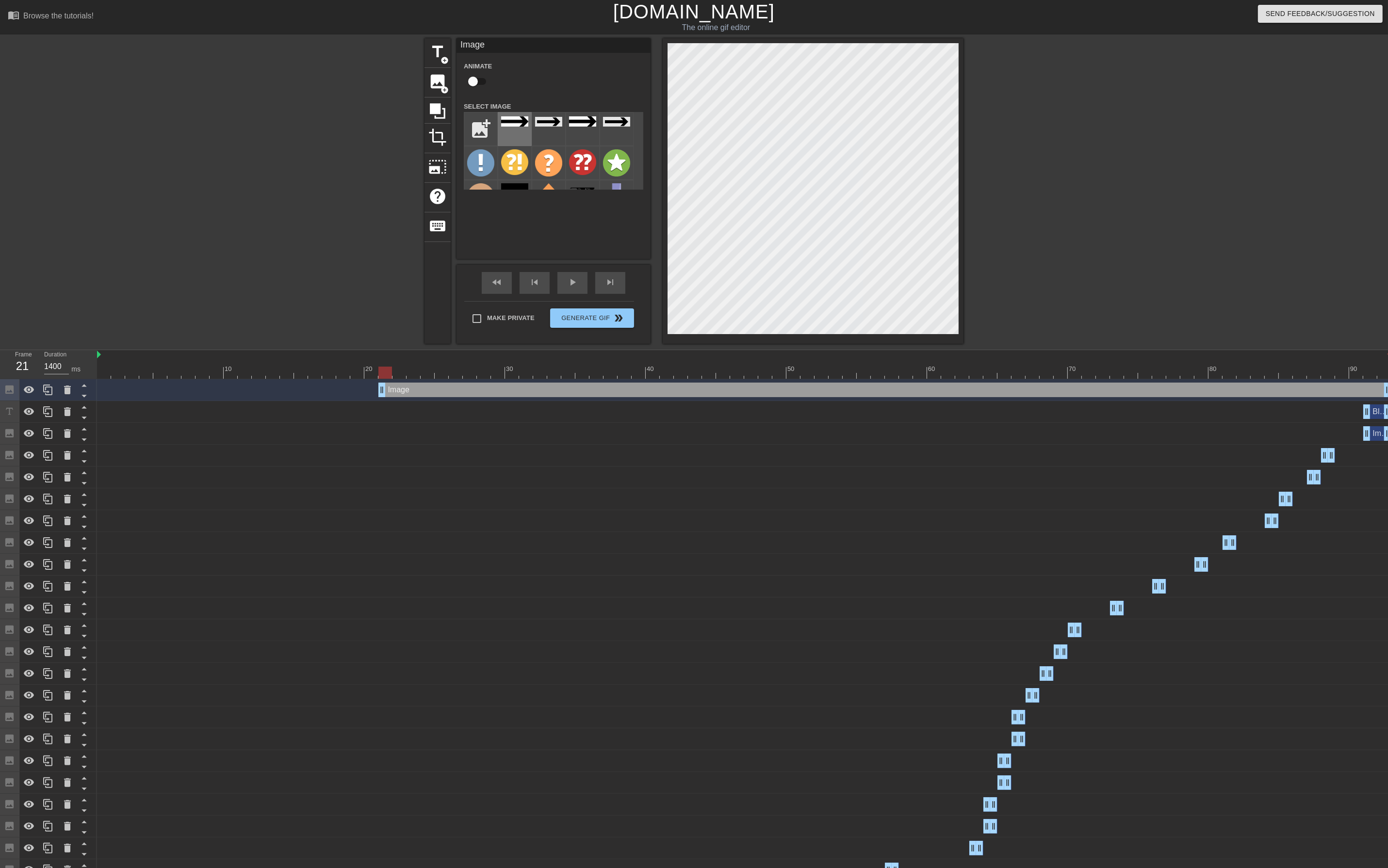
click at [515, 126] on img at bounding box center [515, 121] width 27 height 10
click at [543, 126] on img at bounding box center [549, 122] width 27 height 10
click at [583, 232] on div "Image Animate Select Image add_photo_alternate" at bounding box center [554, 149] width 194 height 221
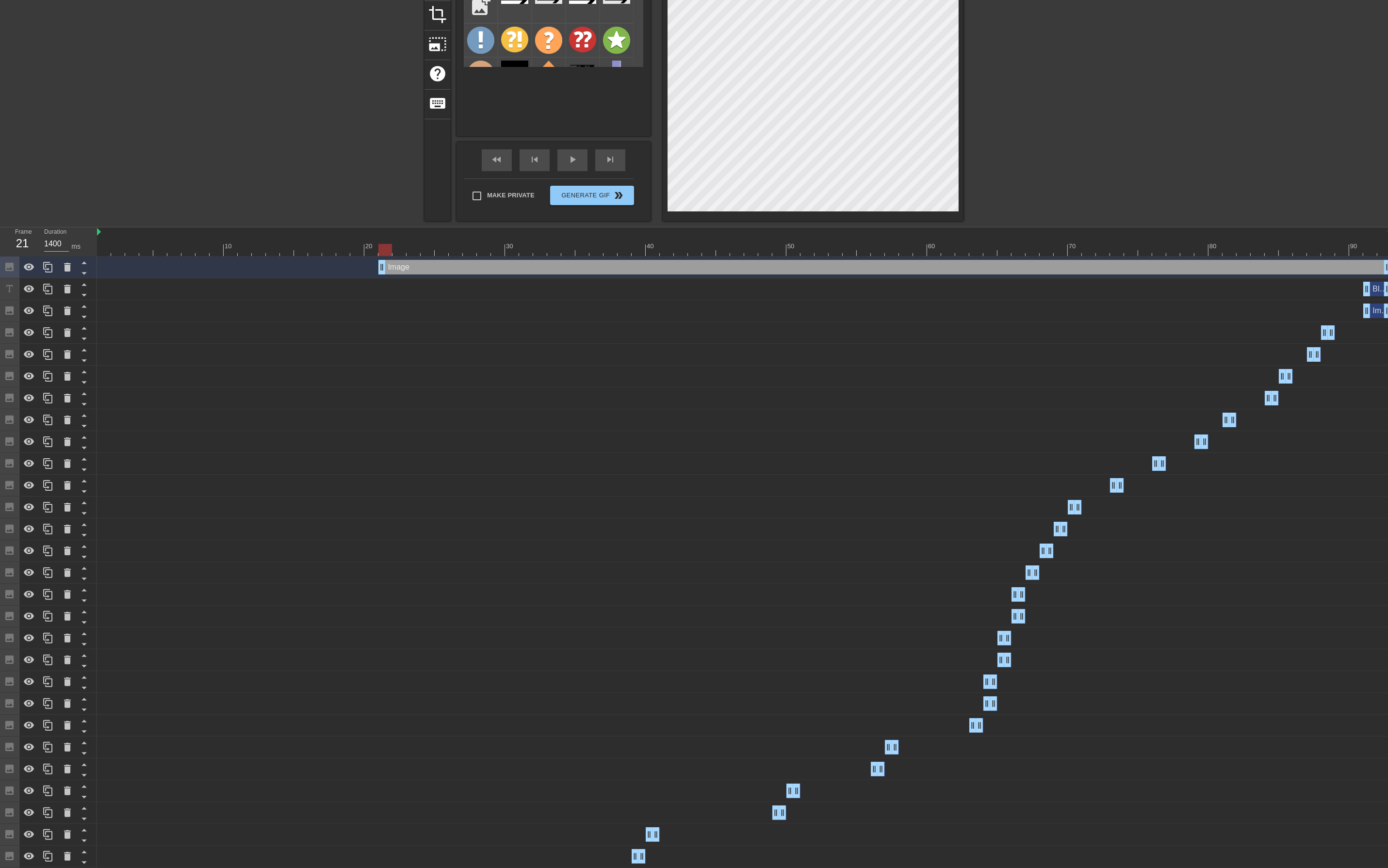
scroll to position [121, 0]
click at [57, 268] on div at bounding box center [67, 268] width 20 height 21
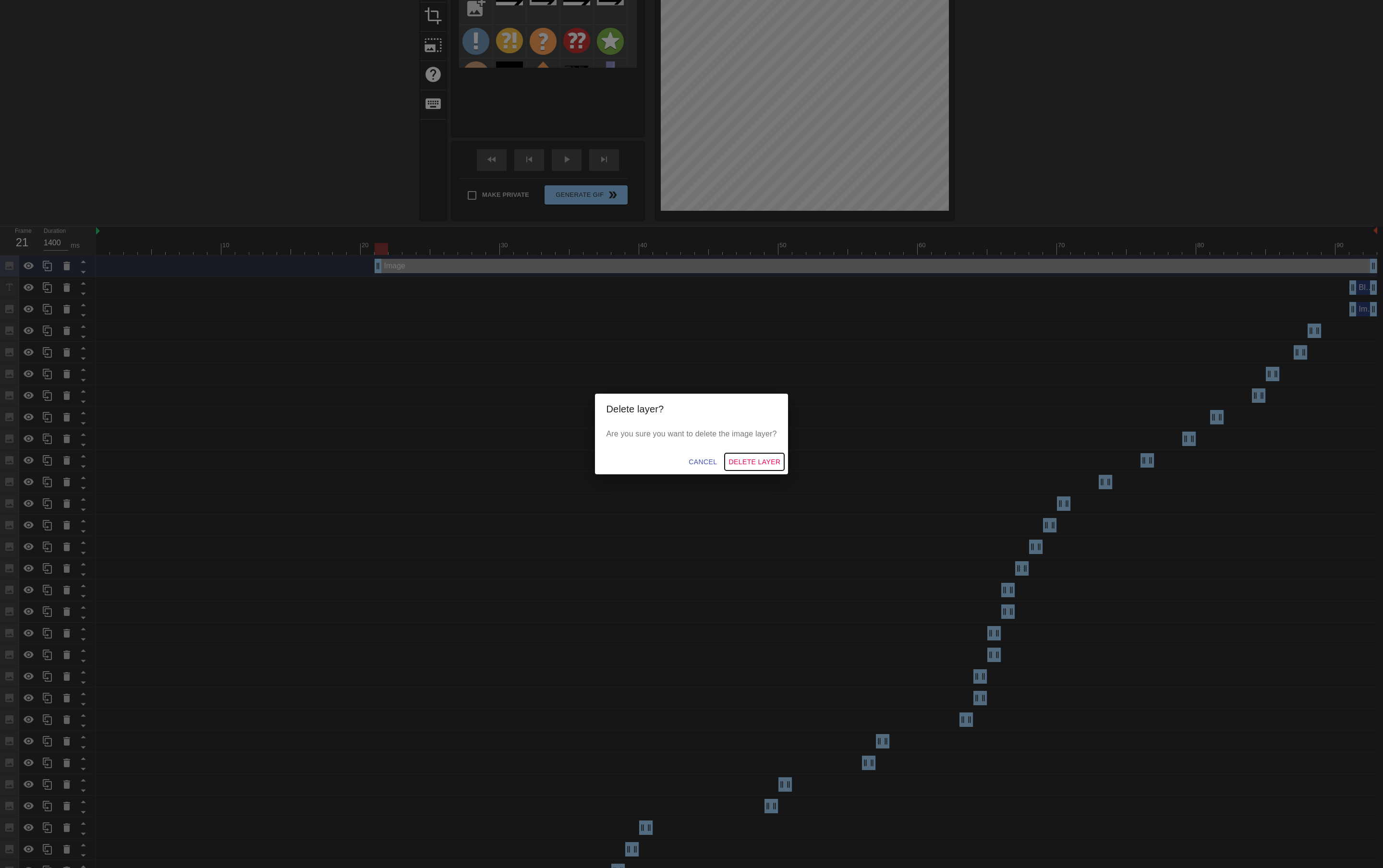
click at [763, 464] on span "Delete Layer" at bounding box center [754, 462] width 52 height 12
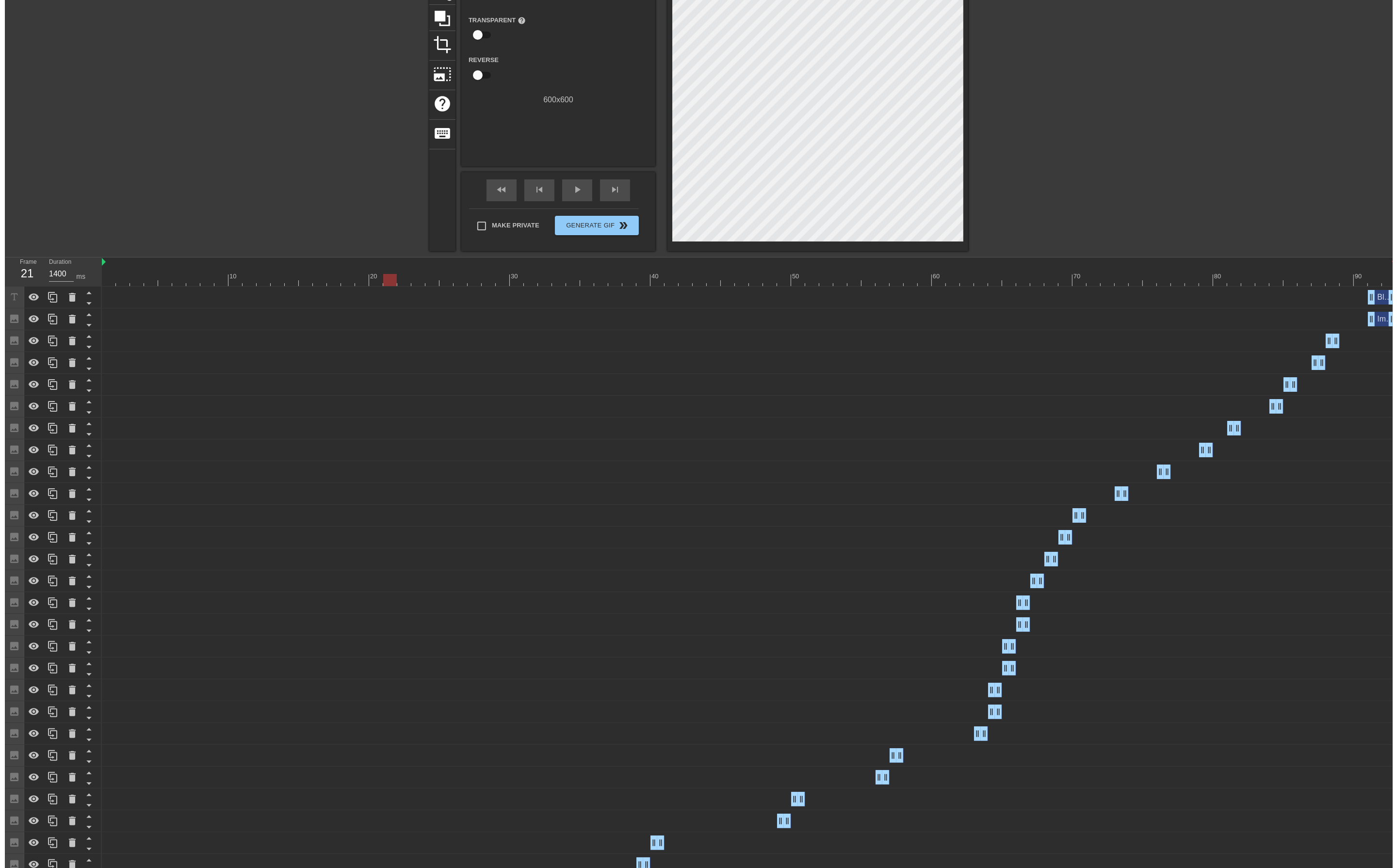
scroll to position [0, 0]
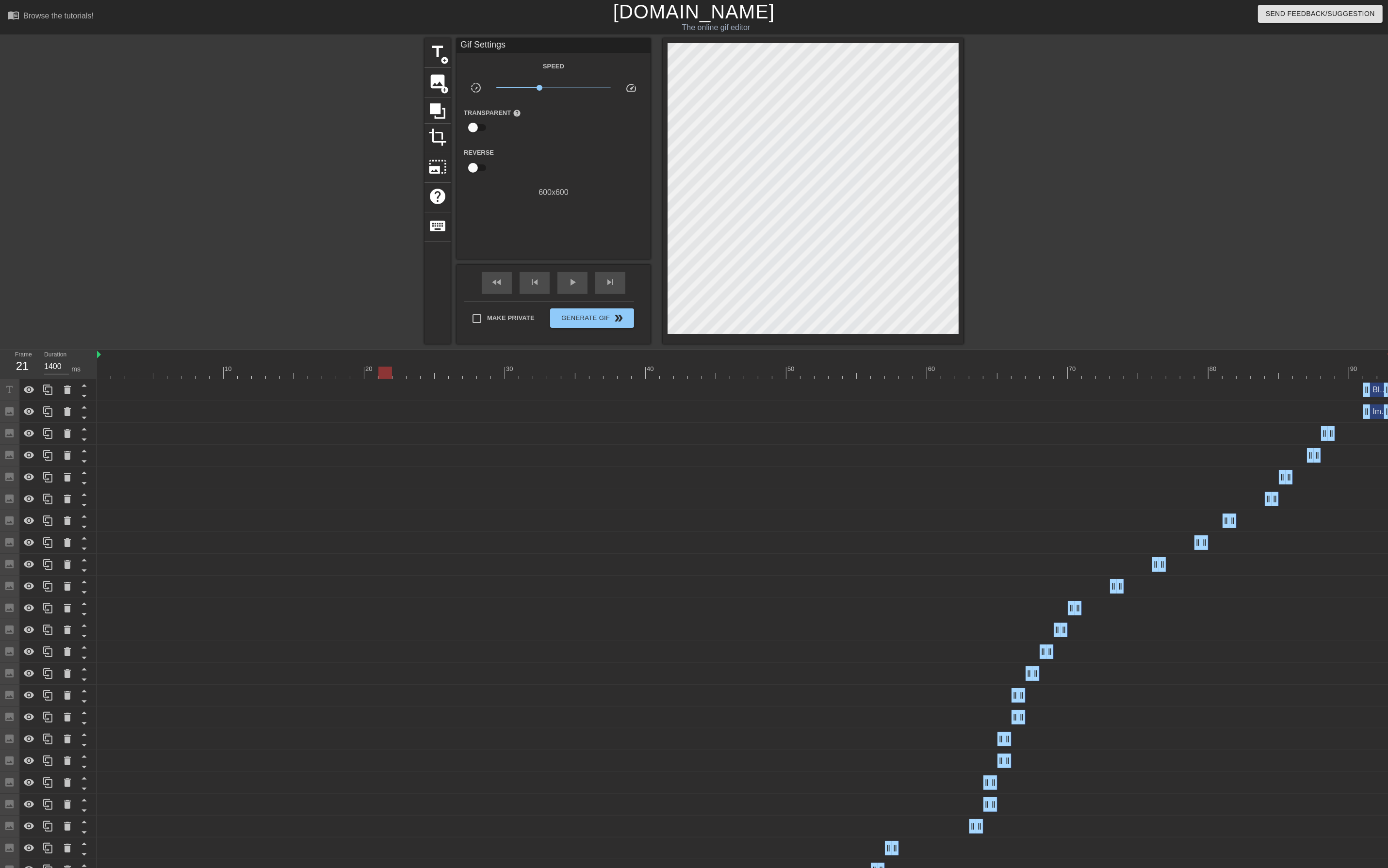
click at [382, 371] on div at bounding box center [385, 372] width 14 height 12
click at [574, 285] on span "play_arrow" at bounding box center [572, 282] width 11 height 11
click at [542, 89] on span "x0.638" at bounding box center [542, 88] width 6 height 6
click at [1066, 163] on div at bounding box center [1048, 184] width 145 height 291
drag, startPoint x: 542, startPoint y: 88, endPoint x: 545, endPoint y: 95, distance: 7.6
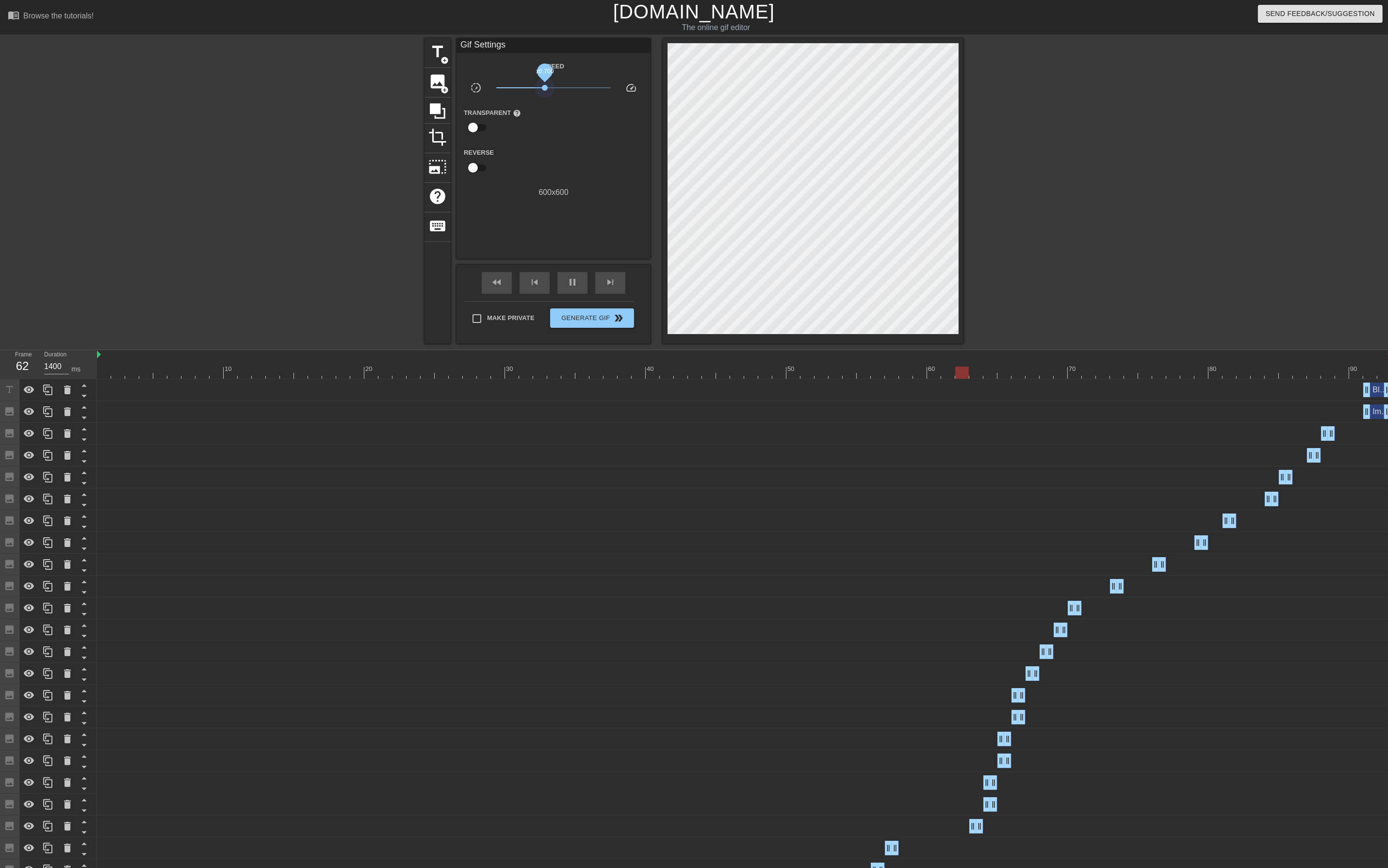
click at [545, 95] on div "x0.700" at bounding box center [554, 89] width 130 height 15
click at [598, 319] on span "Generate Gif double_arrow" at bounding box center [592, 318] width 76 height 11
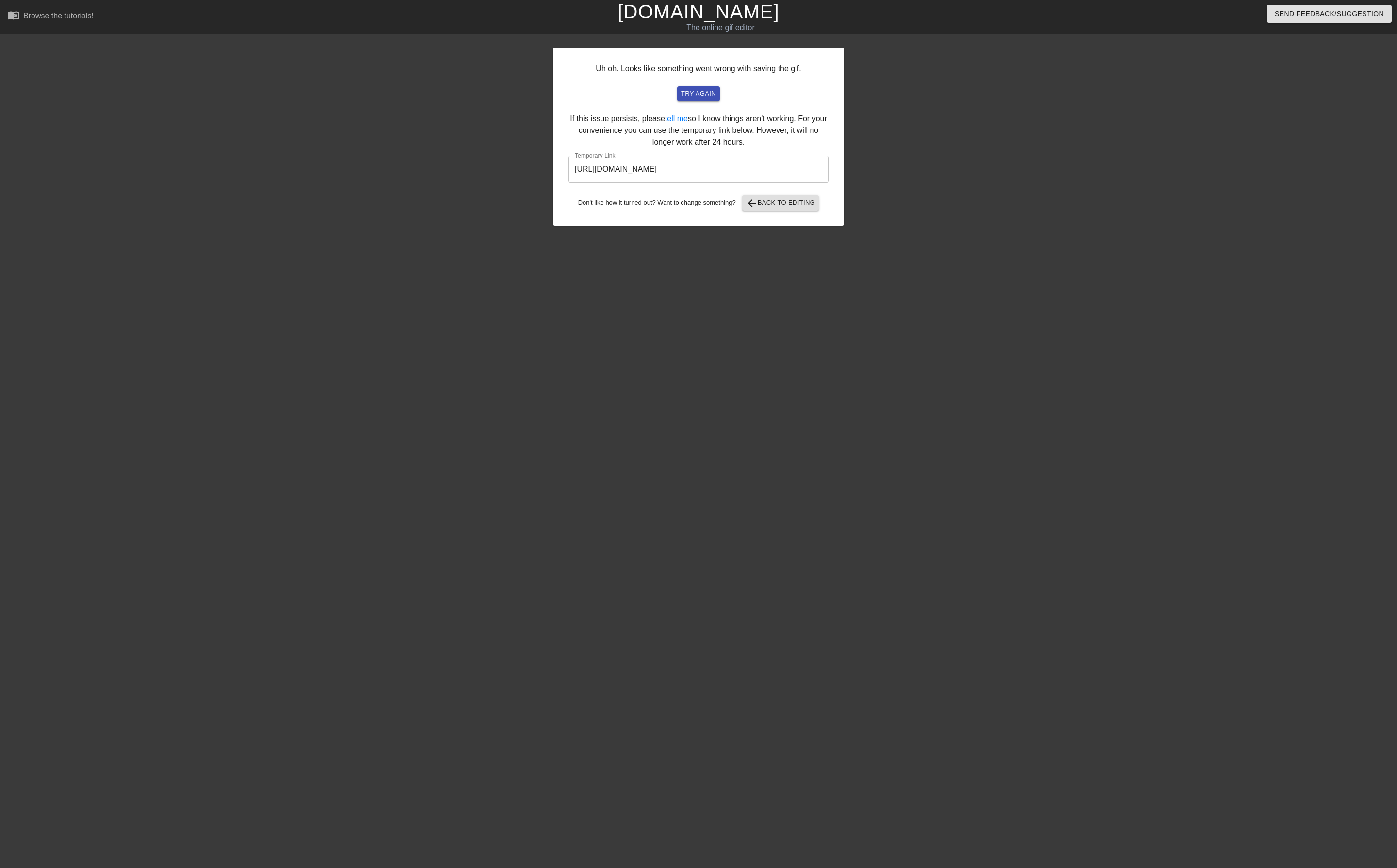
click at [626, 176] on input "[URL][DOMAIN_NAME]" at bounding box center [698, 169] width 261 height 27
